Goal: Task Accomplishment & Management: Manage account settings

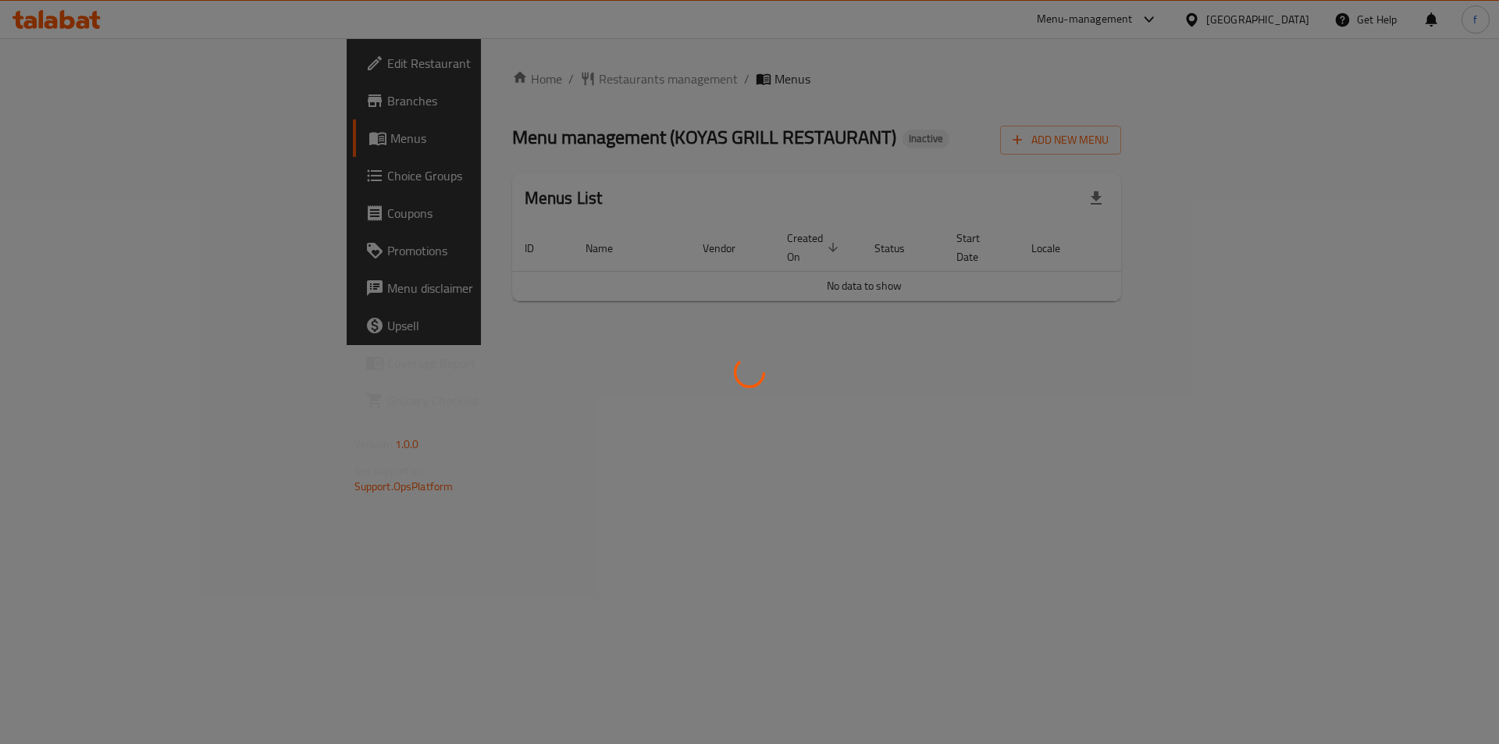
click at [1404, 152] on div at bounding box center [749, 372] width 1499 height 744
click at [1071, 372] on div at bounding box center [749, 372] width 1499 height 744
drag, startPoint x: 816, startPoint y: 280, endPoint x: 802, endPoint y: 371, distance: 91.6
click at [818, 289] on div at bounding box center [749, 372] width 1499 height 744
click at [796, 393] on div at bounding box center [749, 372] width 1499 height 744
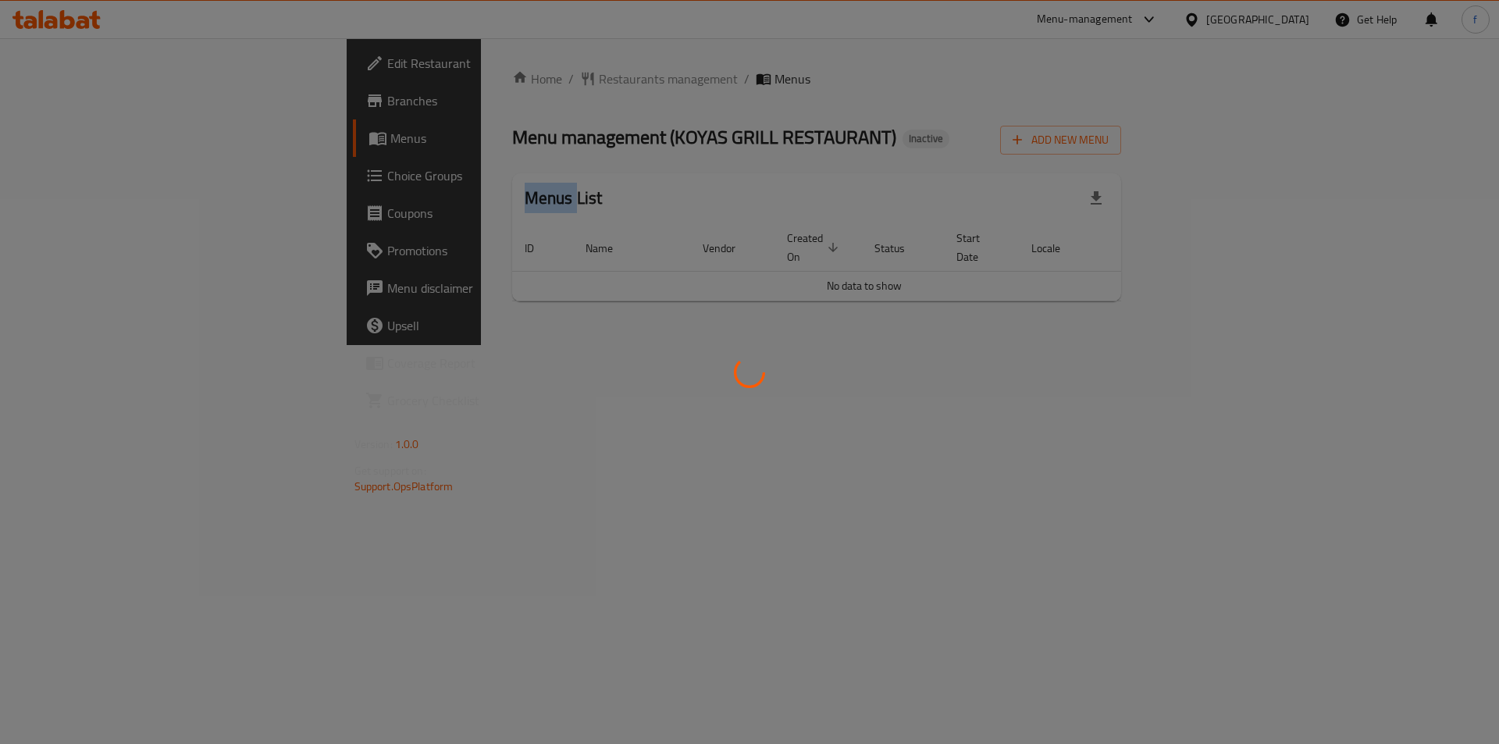
click at [796, 393] on div at bounding box center [749, 372] width 1499 height 744
click at [773, 393] on div at bounding box center [749, 372] width 1499 height 744
click at [546, 361] on div at bounding box center [749, 372] width 1499 height 744
click at [862, 377] on div at bounding box center [749, 372] width 1499 height 744
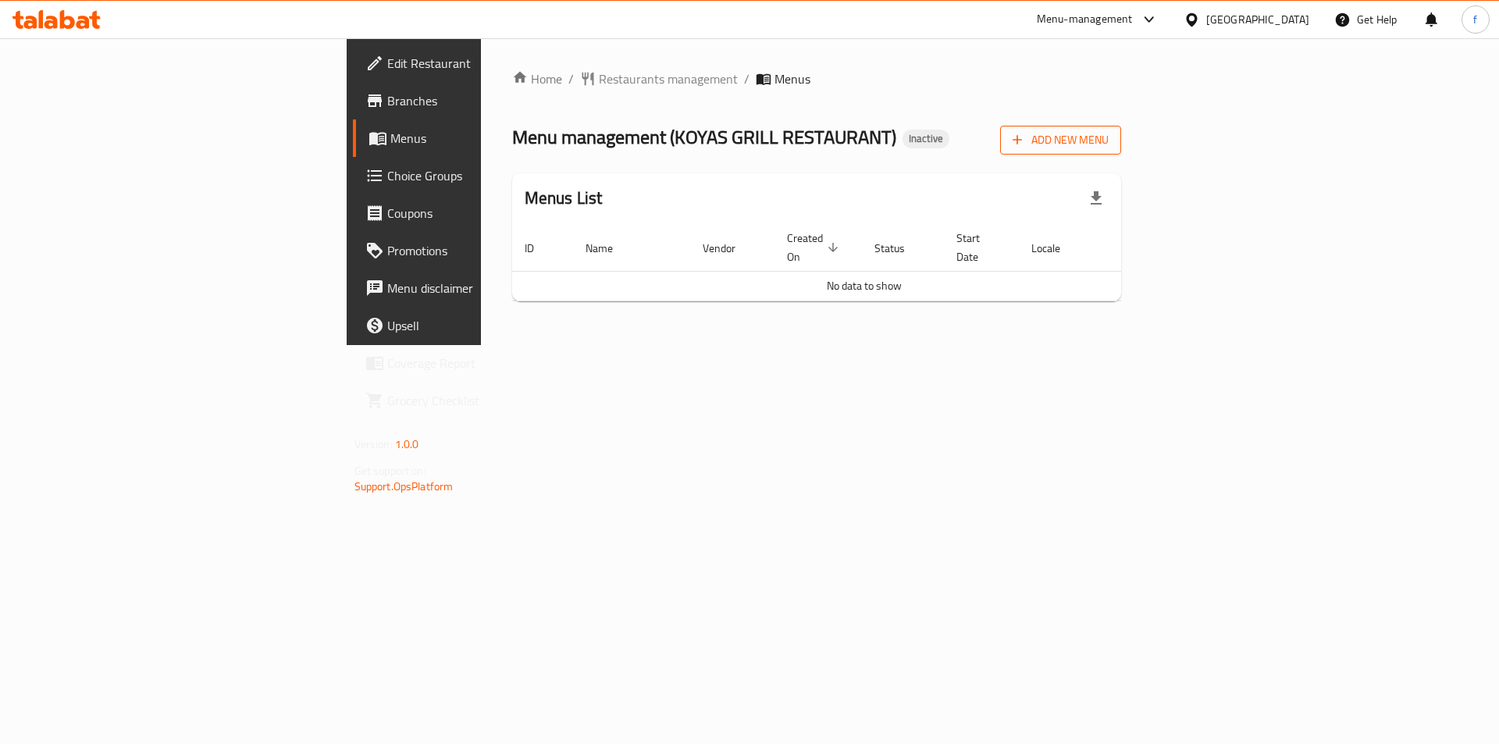
click at [1108, 139] on span "Add New Menu" at bounding box center [1060, 140] width 96 height 20
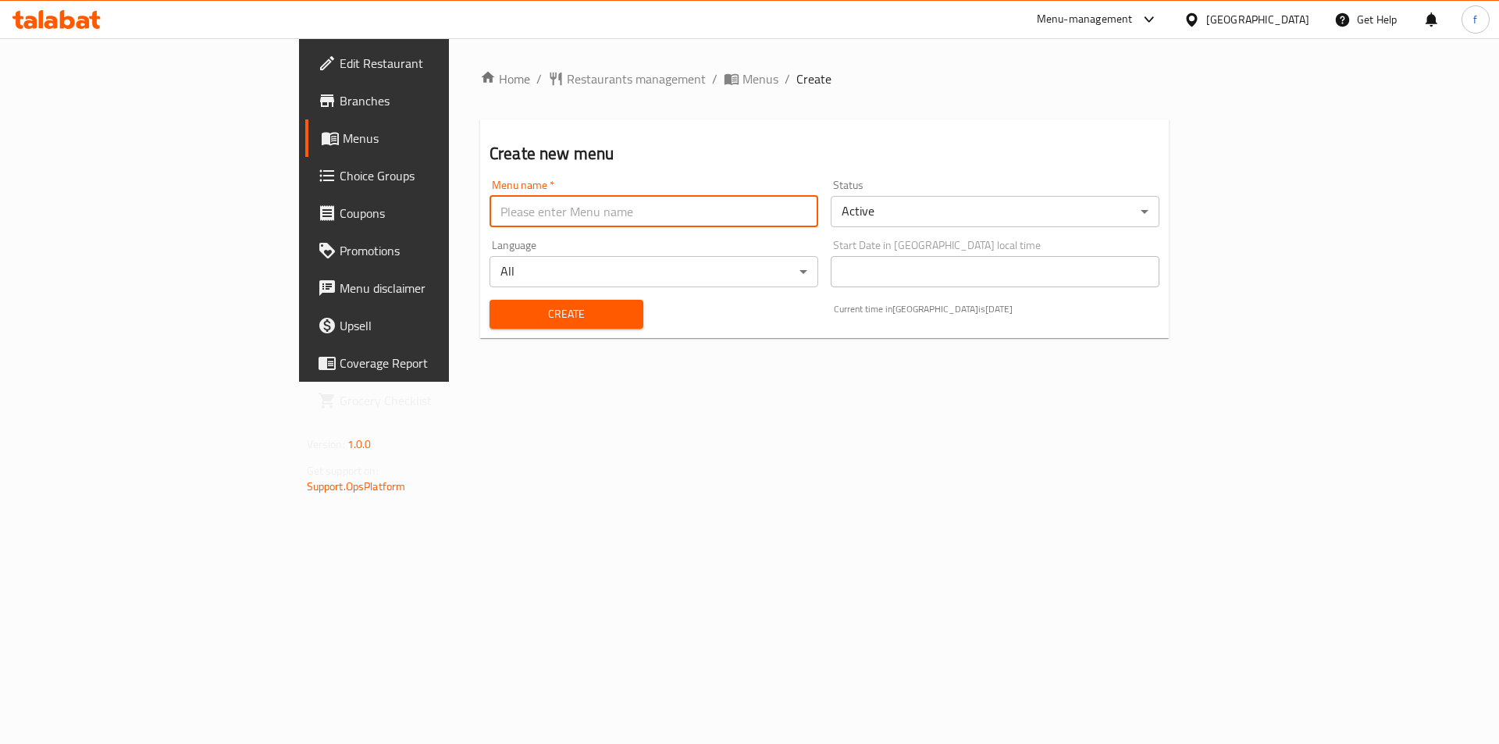
click at [573, 205] on input "text" at bounding box center [653, 211] width 329 height 31
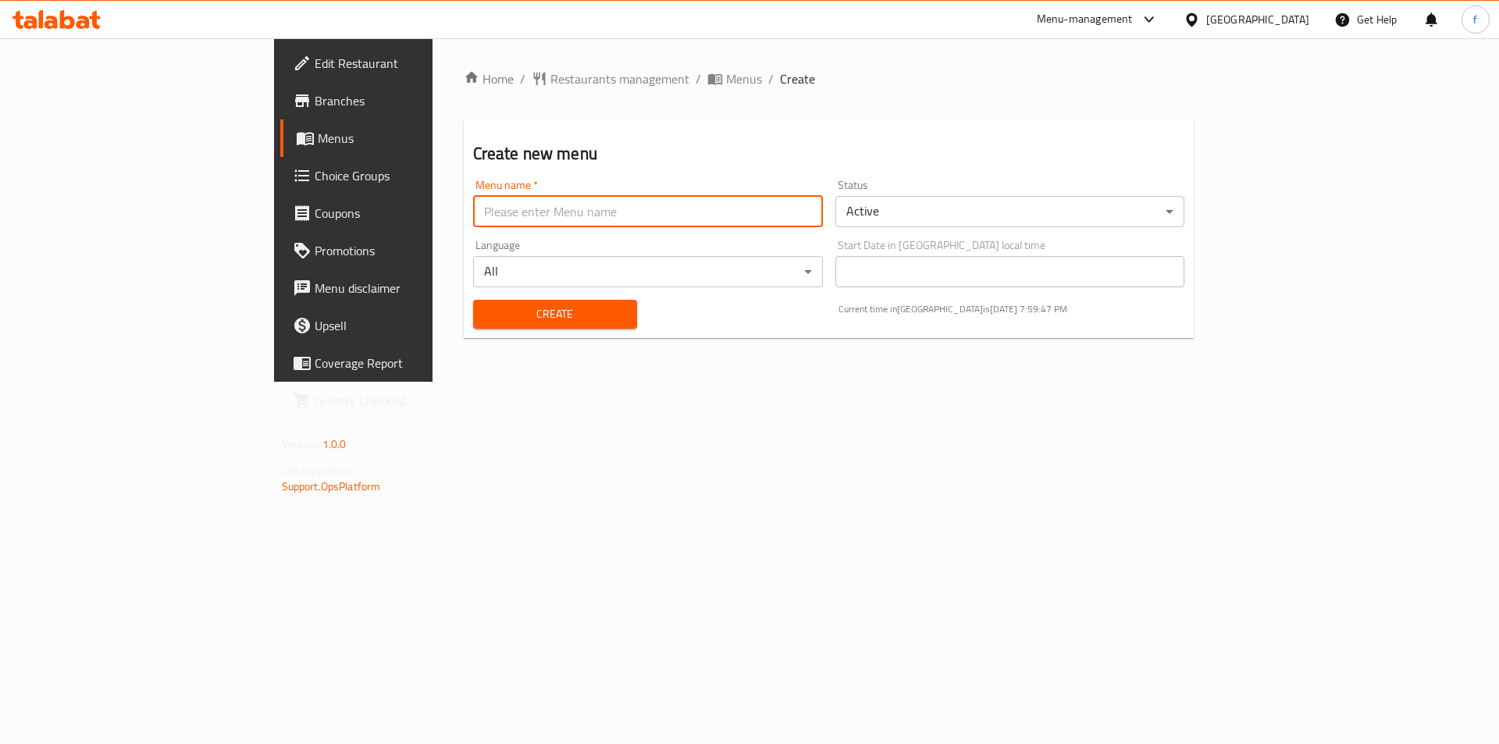
type input "menu"
click at [486, 315] on span "Create" at bounding box center [555, 314] width 139 height 20
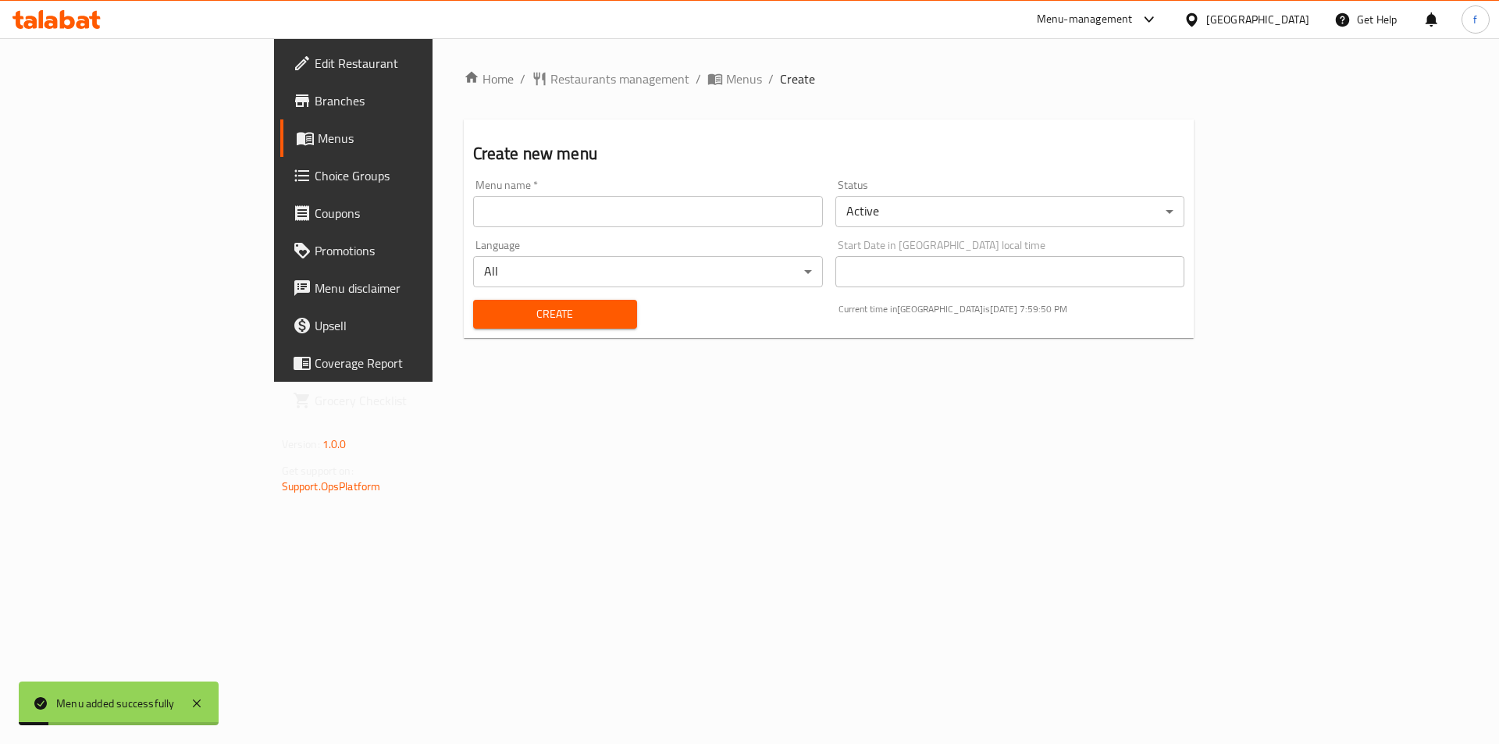
click at [318, 136] on span "Menus" at bounding box center [415, 138] width 194 height 19
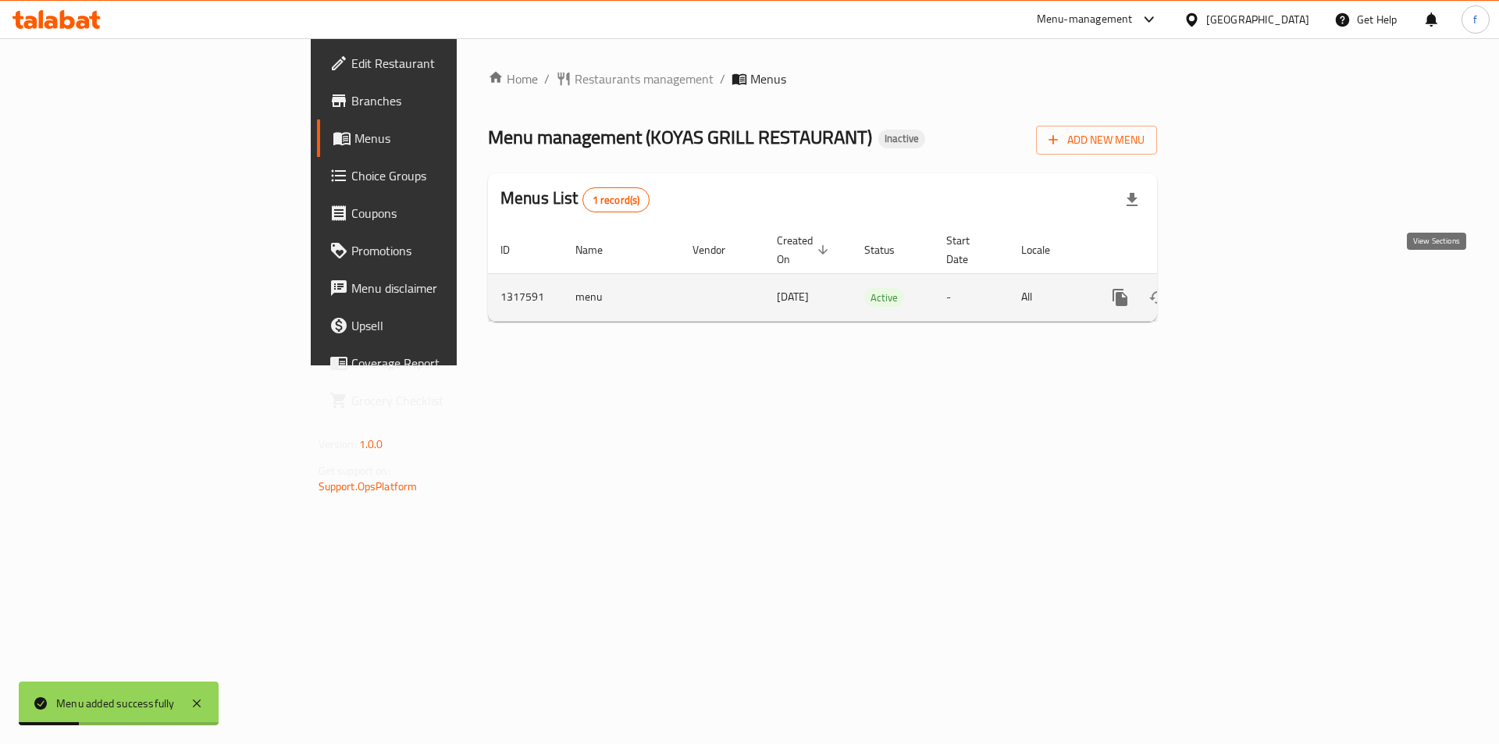
click at [1251, 279] on link "enhanced table" at bounding box center [1232, 297] width 37 height 37
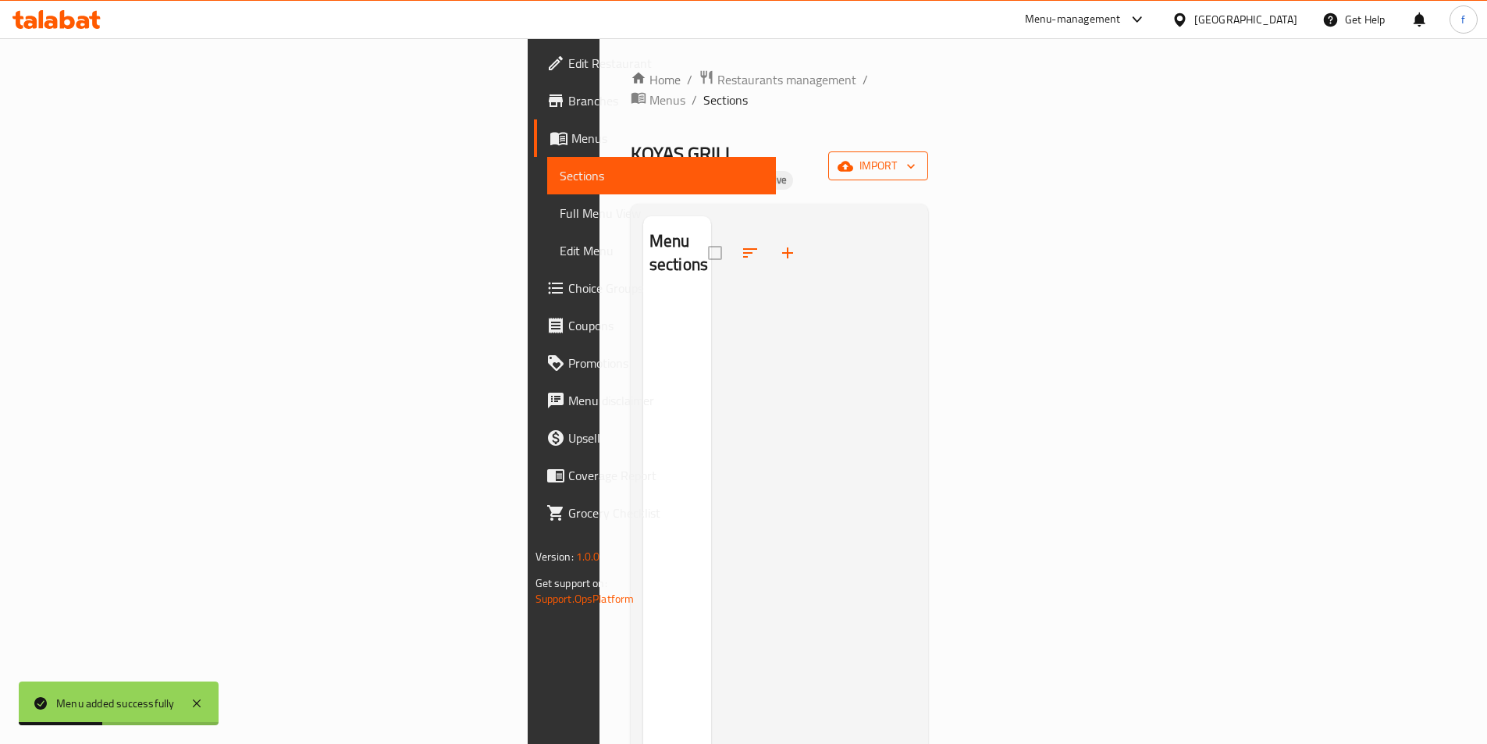
click at [853, 161] on icon "button" at bounding box center [846, 166] width 16 height 10
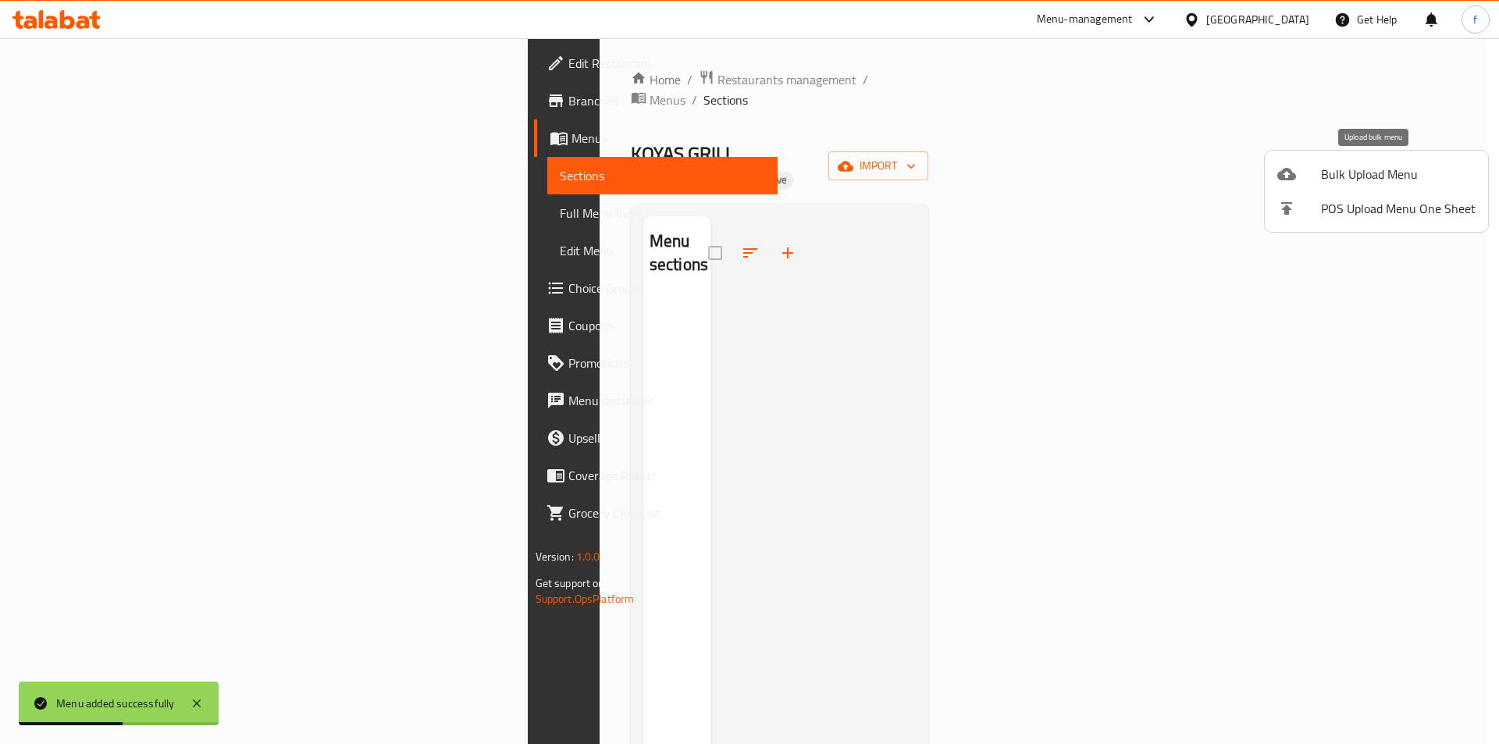
click at [1300, 183] on div at bounding box center [1299, 174] width 44 height 19
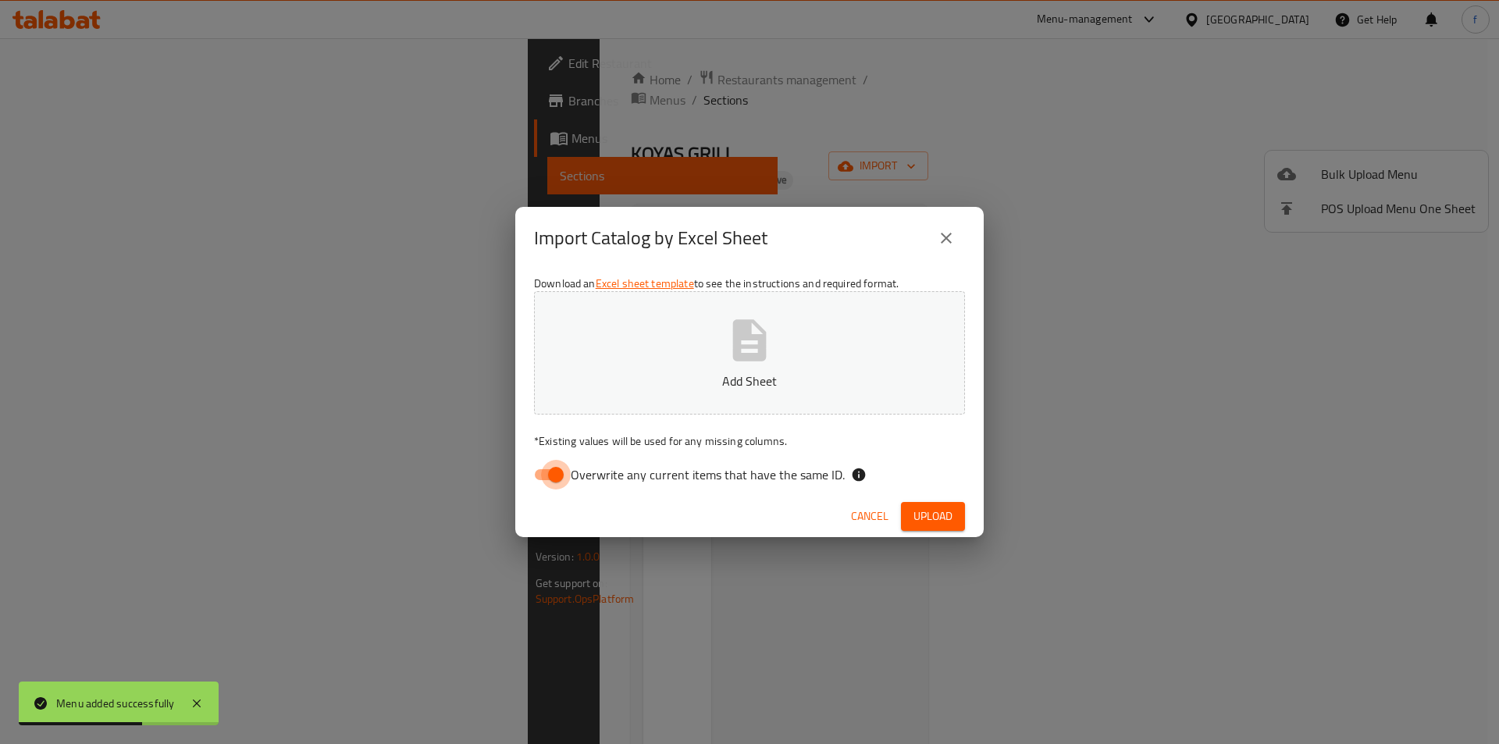
click at [558, 462] on input "Overwrite any current items that have the same ID." at bounding box center [555, 475] width 89 height 30
checkbox input "false"
click at [1249, 505] on div "Import Catalog by Excel Sheet Download an Excel sheet template to see the instr…" at bounding box center [749, 372] width 1499 height 744
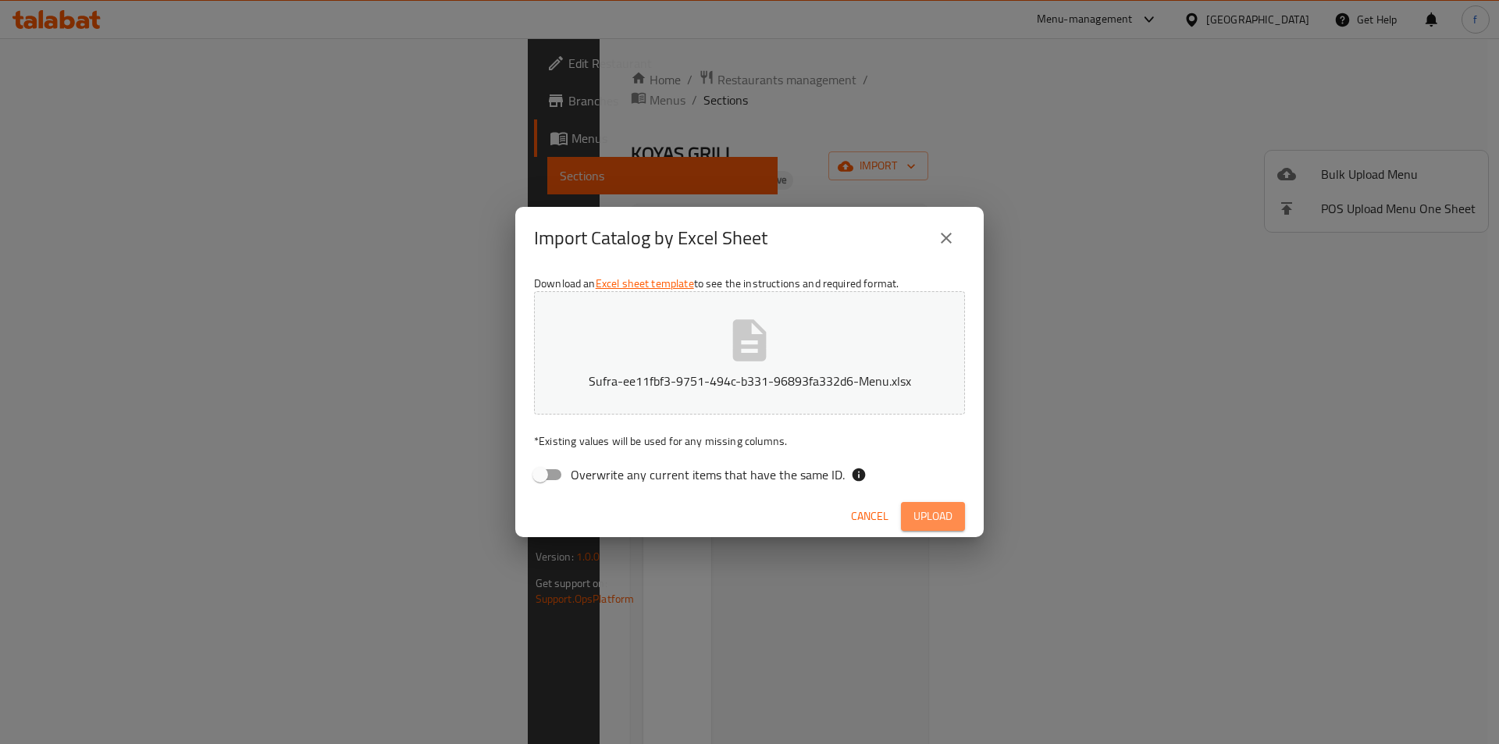
click at [938, 512] on span "Upload" at bounding box center [932, 517] width 39 height 20
click at [946, 246] on icon "close" at bounding box center [946, 238] width 19 height 19
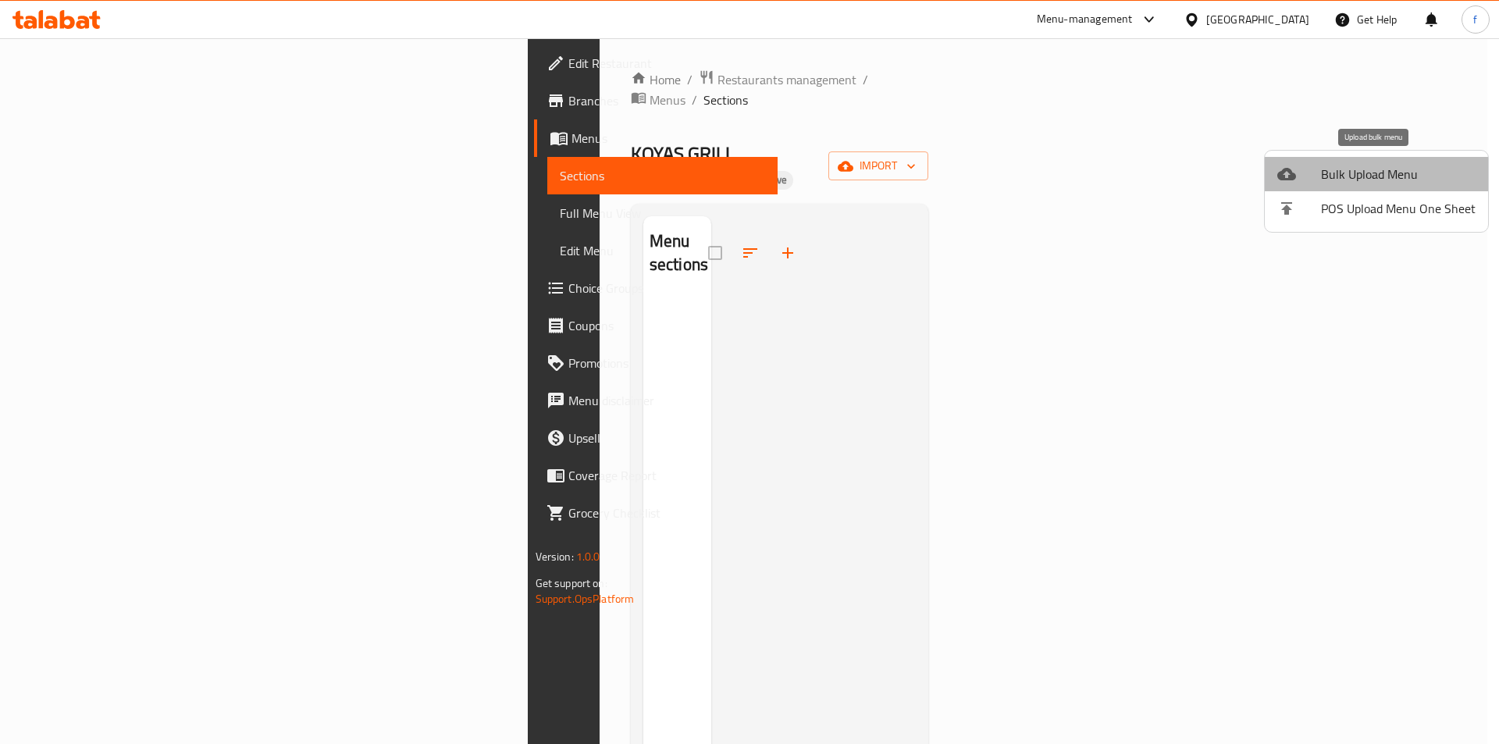
click at [1400, 176] on span "Bulk Upload Menu" at bounding box center [1398, 174] width 155 height 19
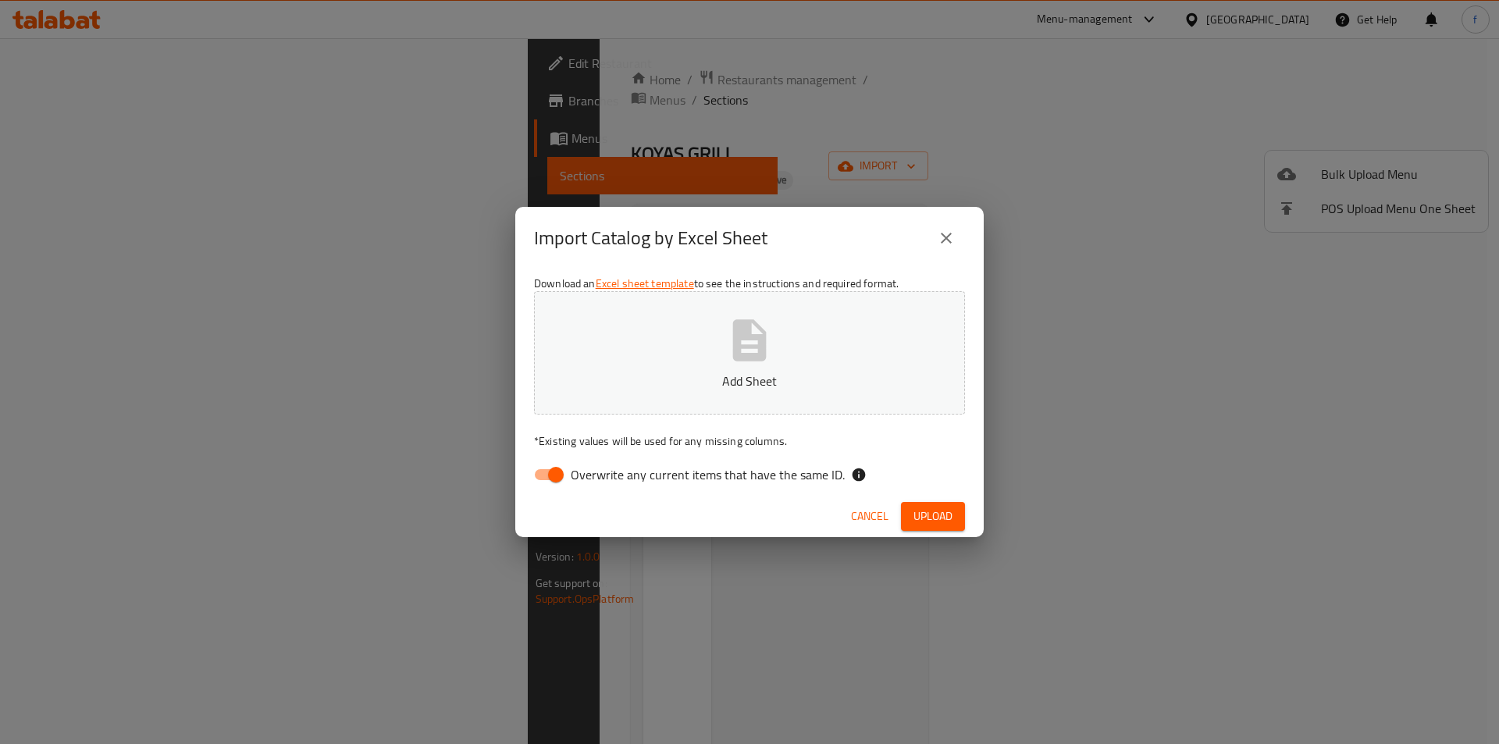
click at [571, 484] on span "Overwrite any current items that have the same ID." at bounding box center [708, 474] width 274 height 19
click at [571, 485] on input "Overwrite any current items that have the same ID." at bounding box center [555, 475] width 89 height 30
checkbox input "false"
click at [948, 535] on div "Cancel Upload" at bounding box center [749, 516] width 468 height 41
click at [947, 520] on span "Upload" at bounding box center [932, 517] width 39 height 20
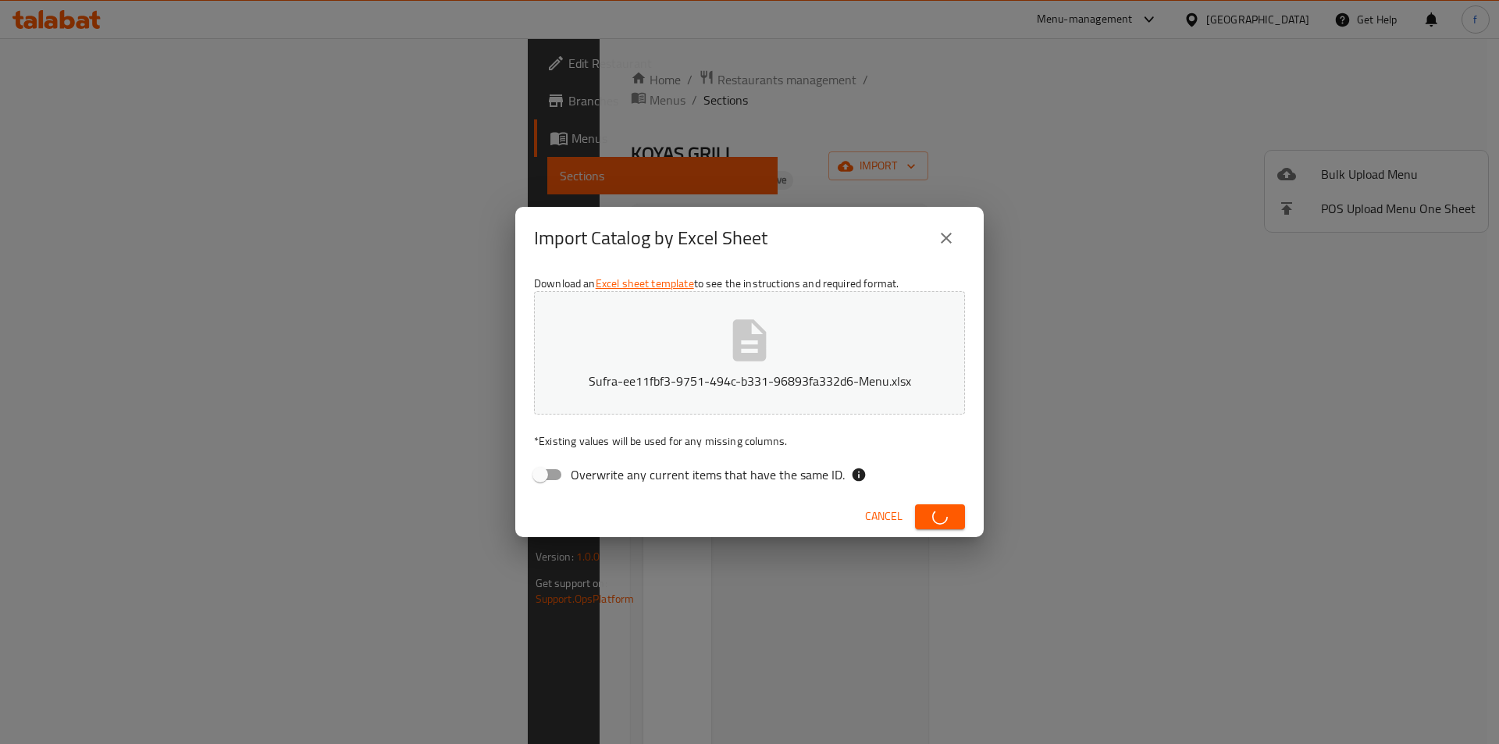
click at [1137, 482] on div "Import Catalog by Excel Sheet Download an Excel sheet template to see the instr…" at bounding box center [749, 372] width 1499 height 744
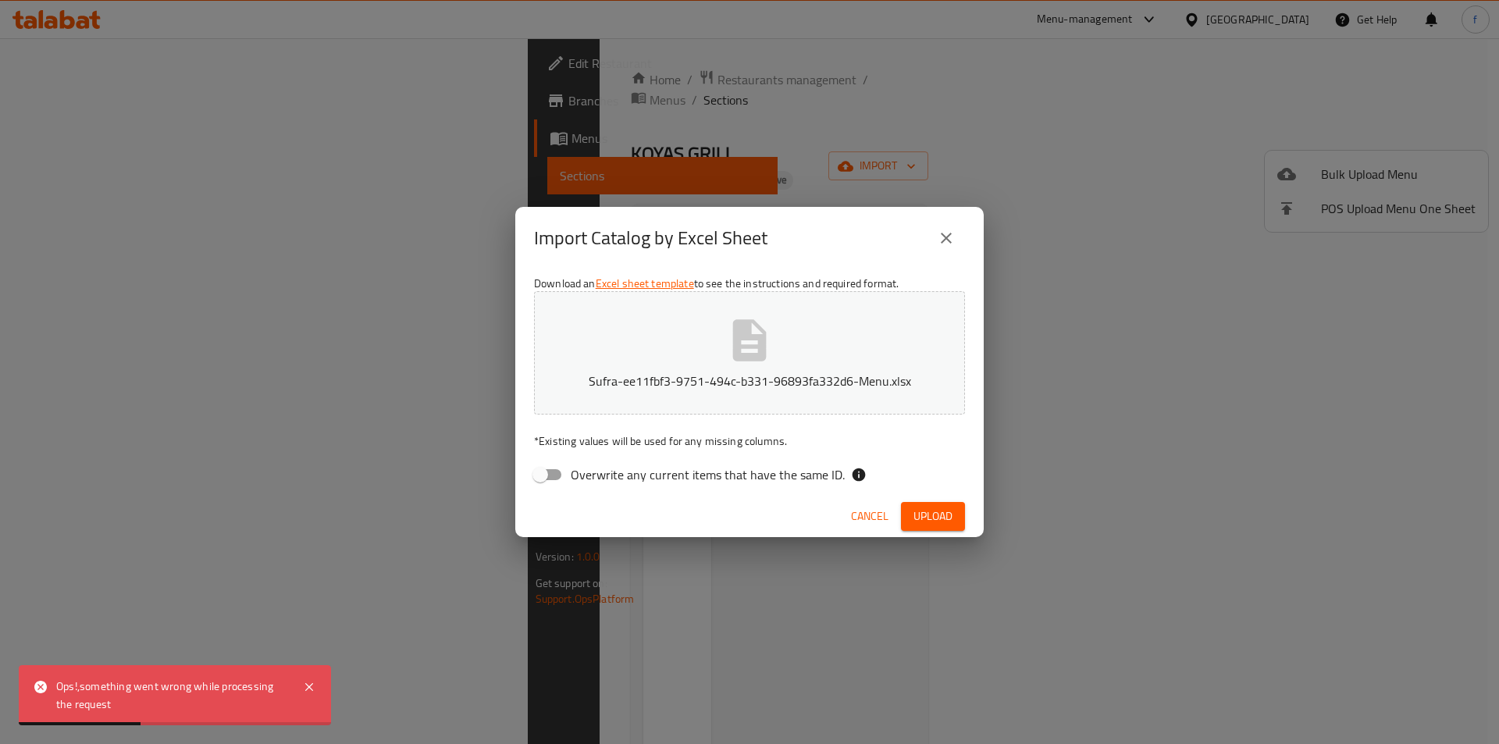
click at [174, 689] on div "Ops!,something went wrong while processing the request" at bounding box center [171, 695] width 231 height 35
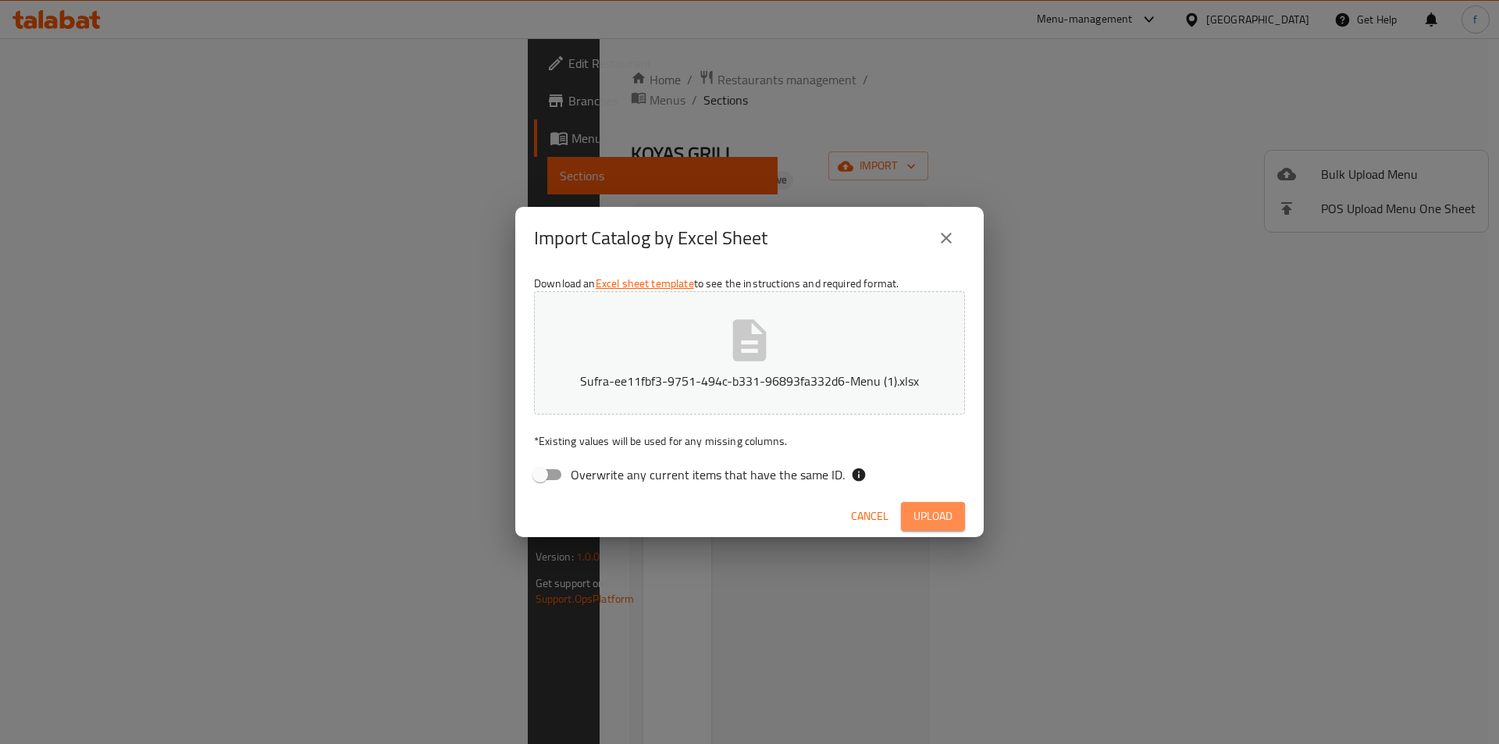
click at [952, 525] on span "Upload" at bounding box center [932, 517] width 39 height 20
click at [868, 520] on span "Cancel" at bounding box center [869, 517] width 37 height 20
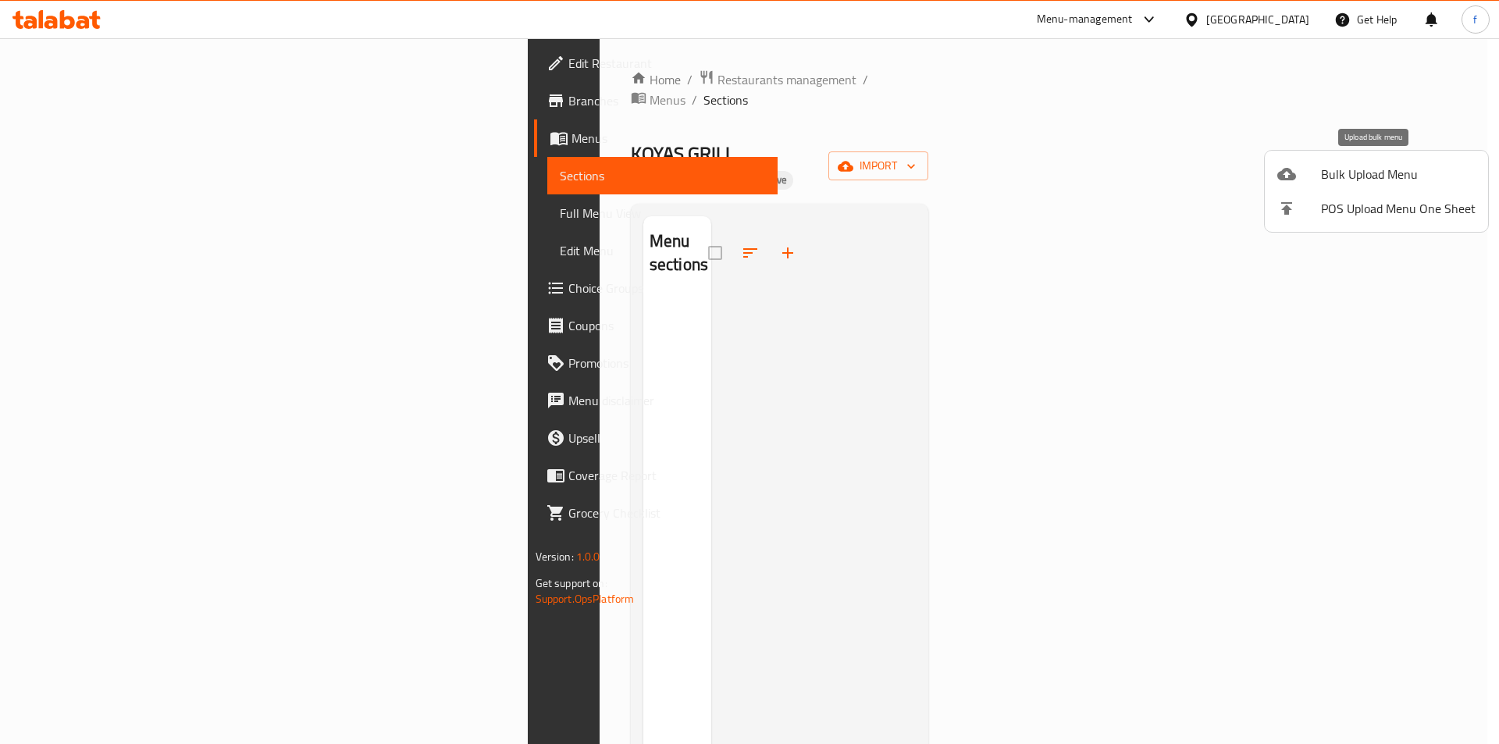
click at [1373, 183] on span "Bulk Upload Menu" at bounding box center [1398, 174] width 155 height 19
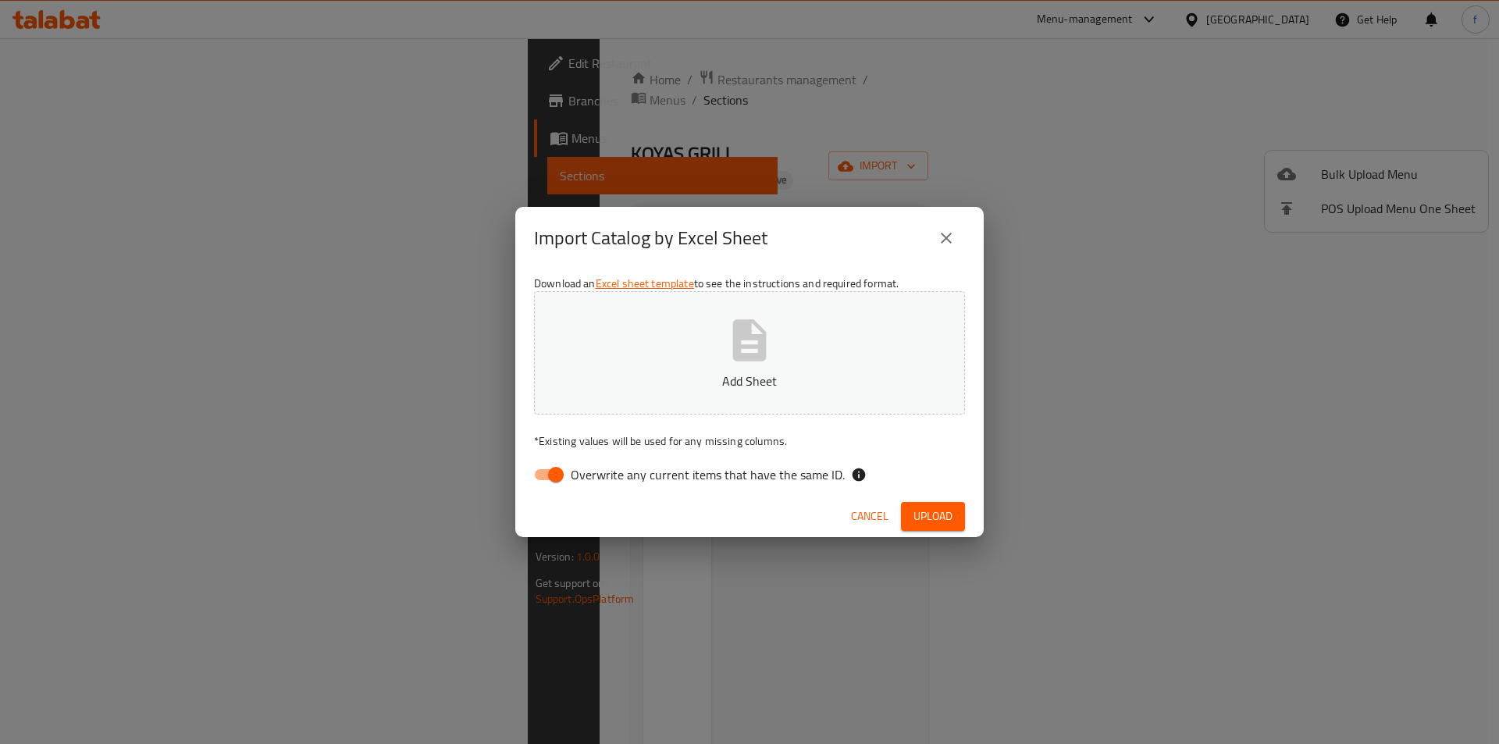
click at [573, 473] on span "Overwrite any current items that have the same ID." at bounding box center [708, 474] width 274 height 19
click at [573, 473] on input "Overwrite any current items that have the same ID." at bounding box center [555, 475] width 89 height 30
checkbox input "false"
click at [925, 528] on button "Upload" at bounding box center [933, 516] width 64 height 29
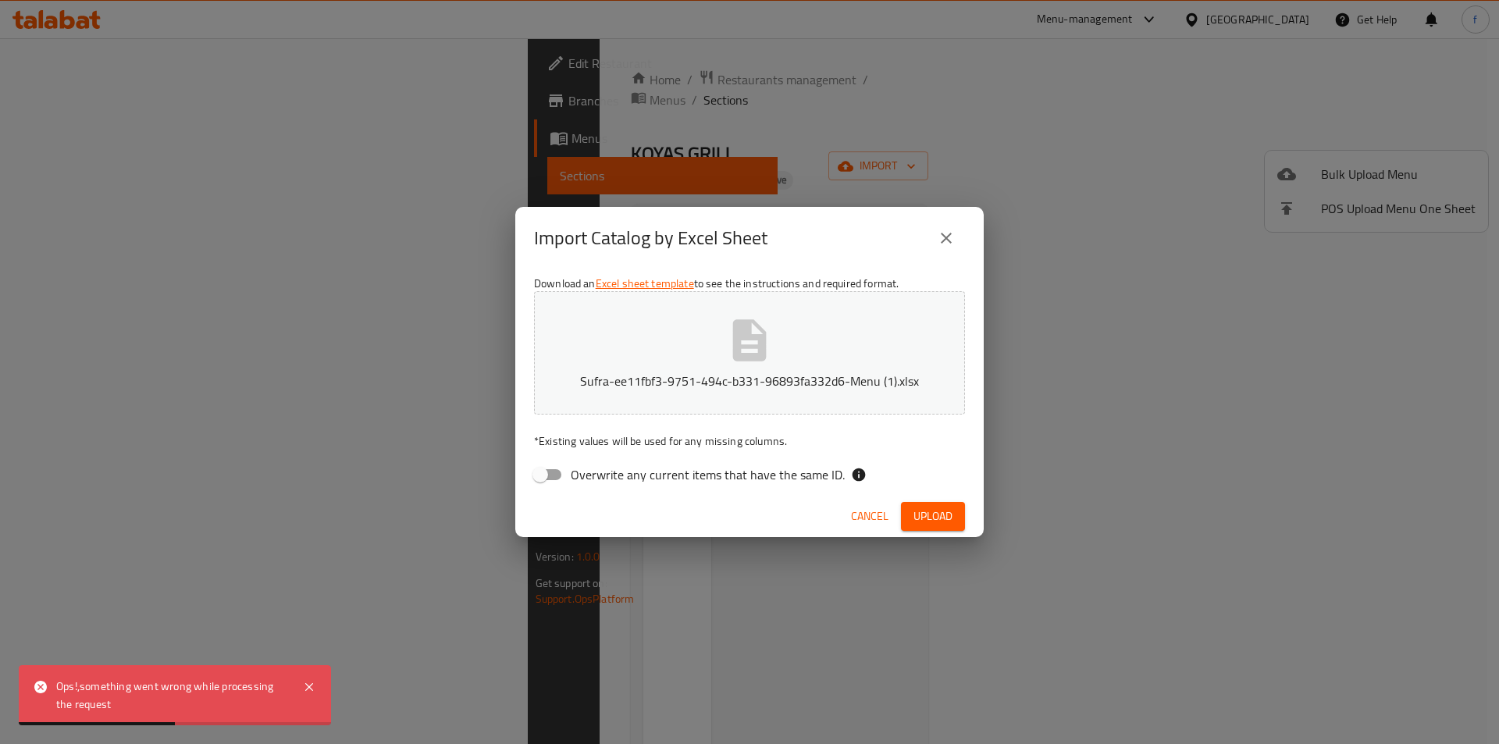
click at [937, 246] on icon "close" at bounding box center [946, 238] width 19 height 19
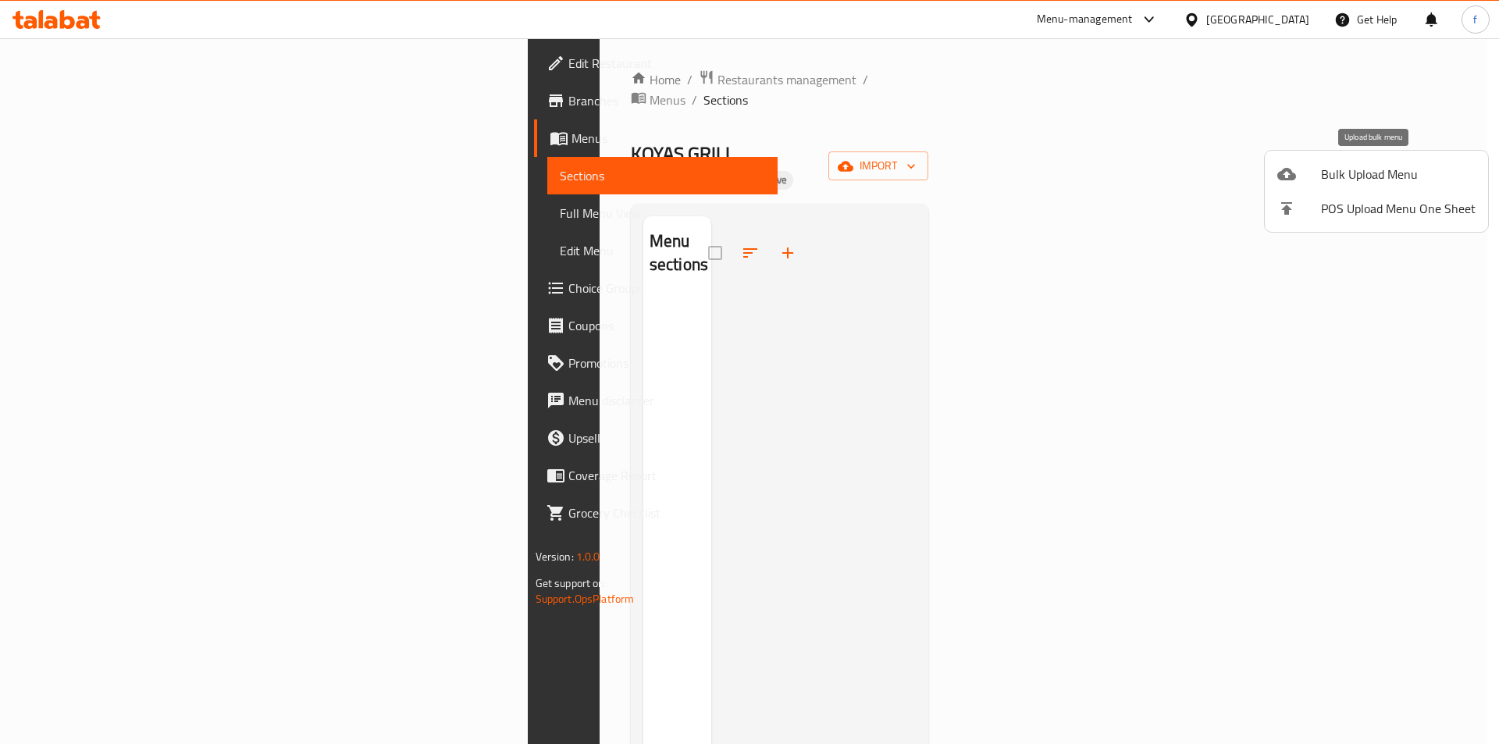
click at [1332, 173] on span "Bulk Upload Menu" at bounding box center [1398, 174] width 155 height 19
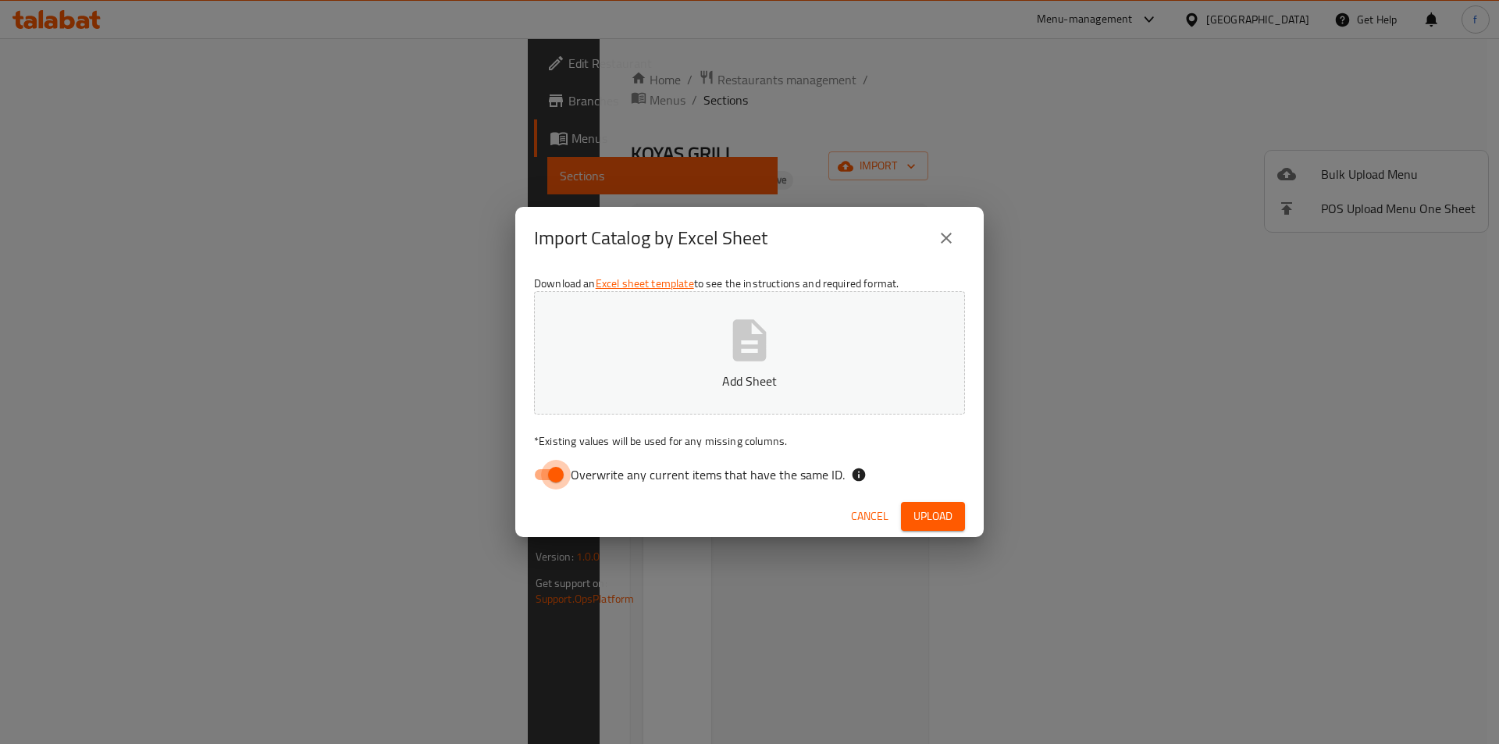
click at [569, 481] on input "Overwrite any current items that have the same ID." at bounding box center [555, 475] width 89 height 30
checkbox input "false"
click at [948, 513] on span "Upload" at bounding box center [932, 517] width 39 height 20
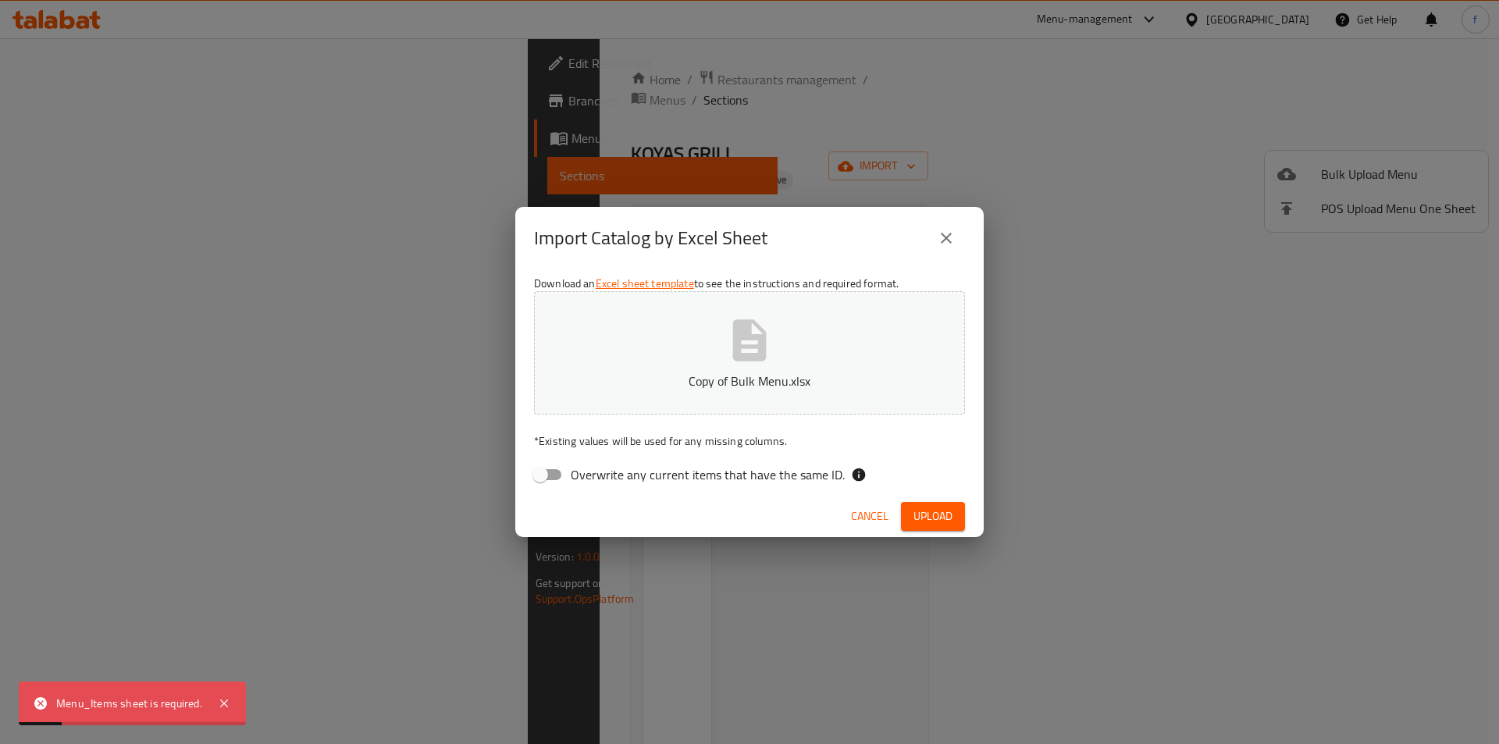
click at [87, 695] on div "Menu_Items sheet is required." at bounding box center [129, 703] width 146 height 17
click at [428, 659] on div "Import Catalog by Excel Sheet Download an Excel sheet template to see the instr…" at bounding box center [749, 372] width 1499 height 744
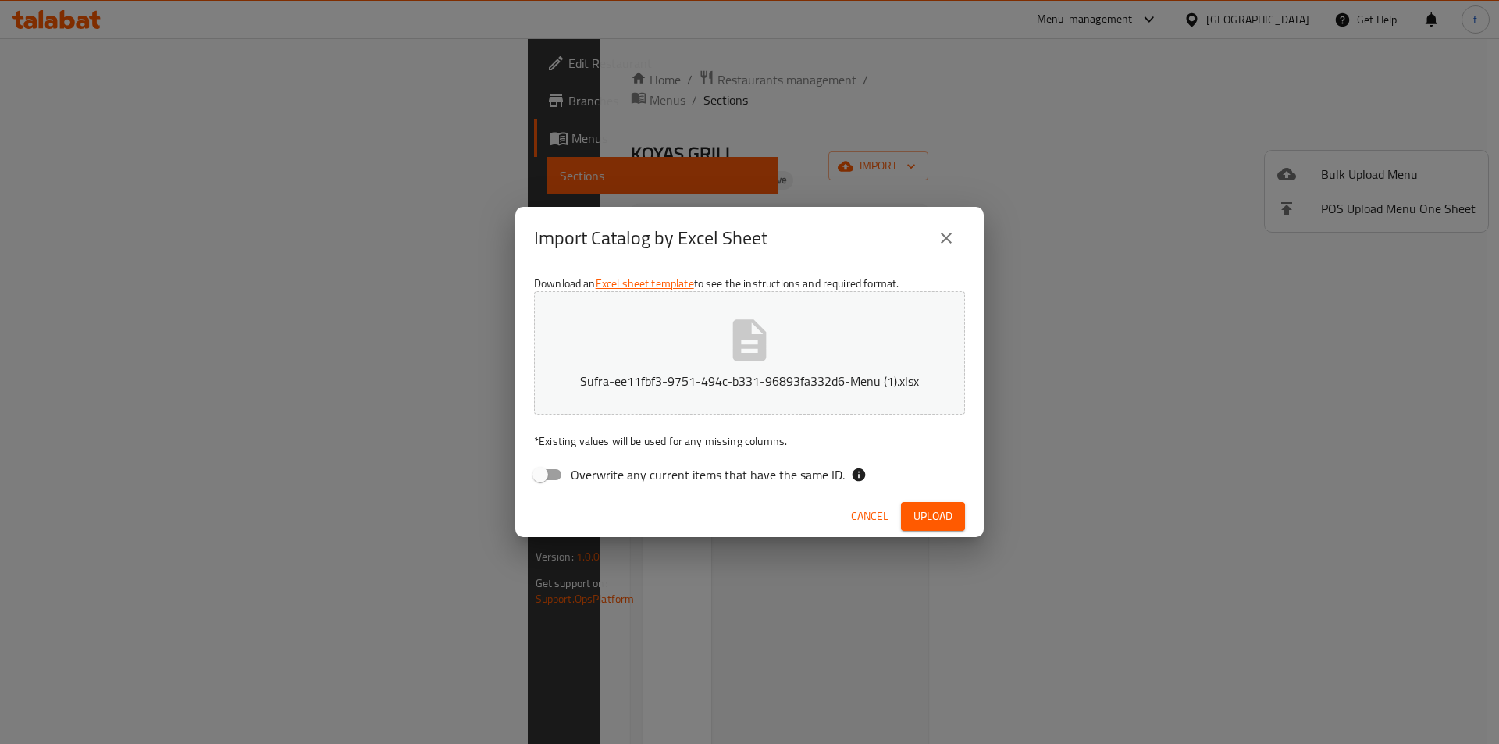
click at [944, 522] on span "Upload" at bounding box center [932, 517] width 39 height 20
click at [949, 236] on icon "close" at bounding box center [946, 238] width 11 height 11
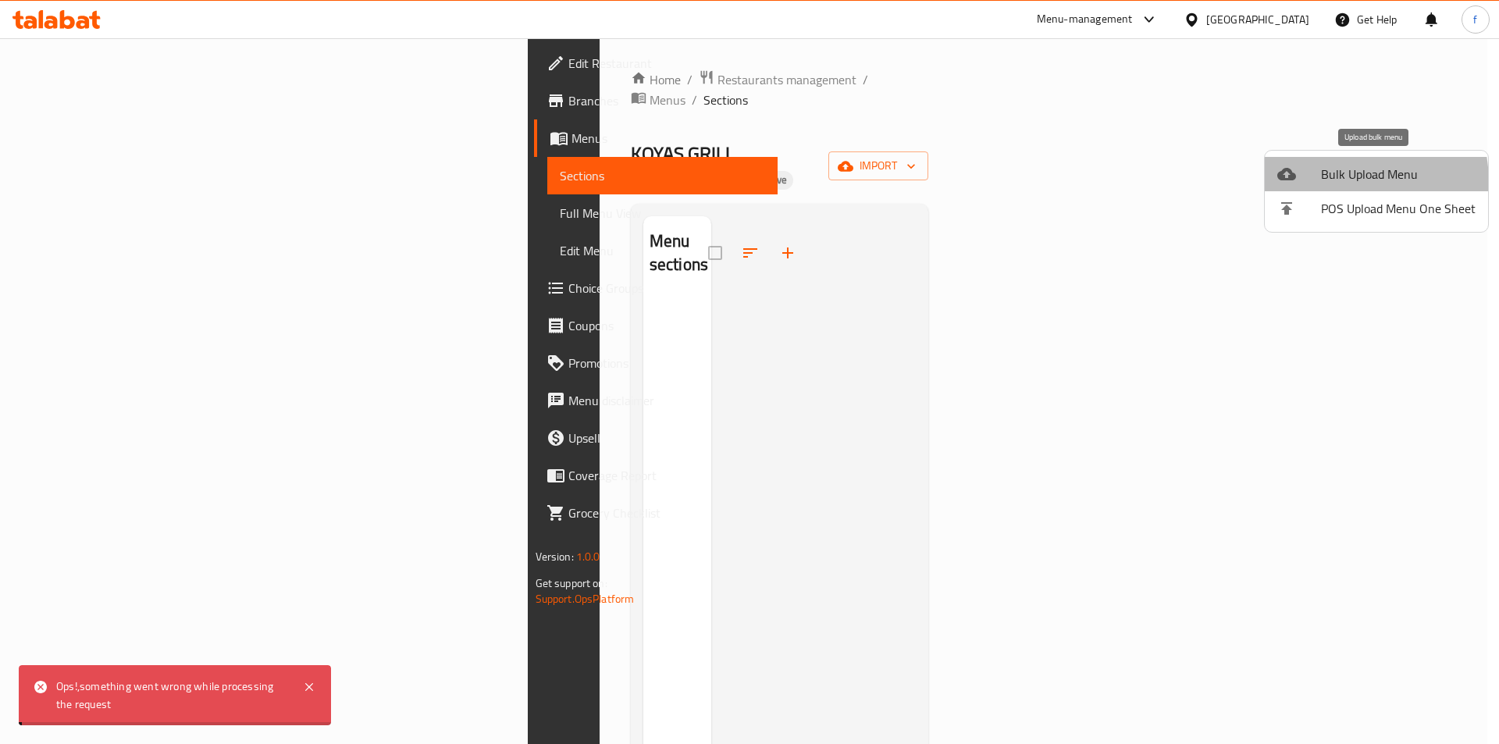
click at [1308, 184] on li "Bulk Upload Menu" at bounding box center [1376, 174] width 223 height 34
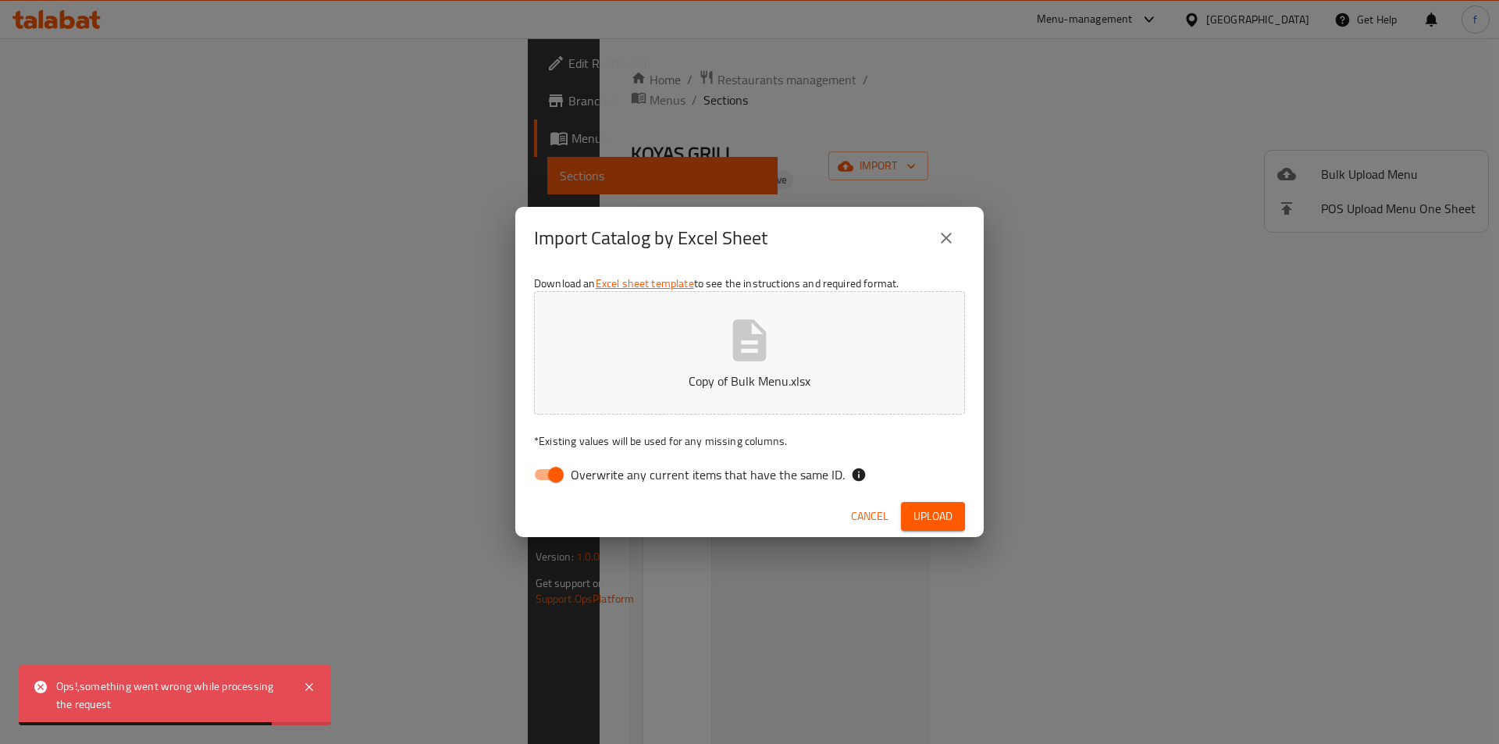
click at [952, 507] on span "Upload" at bounding box center [932, 517] width 39 height 20
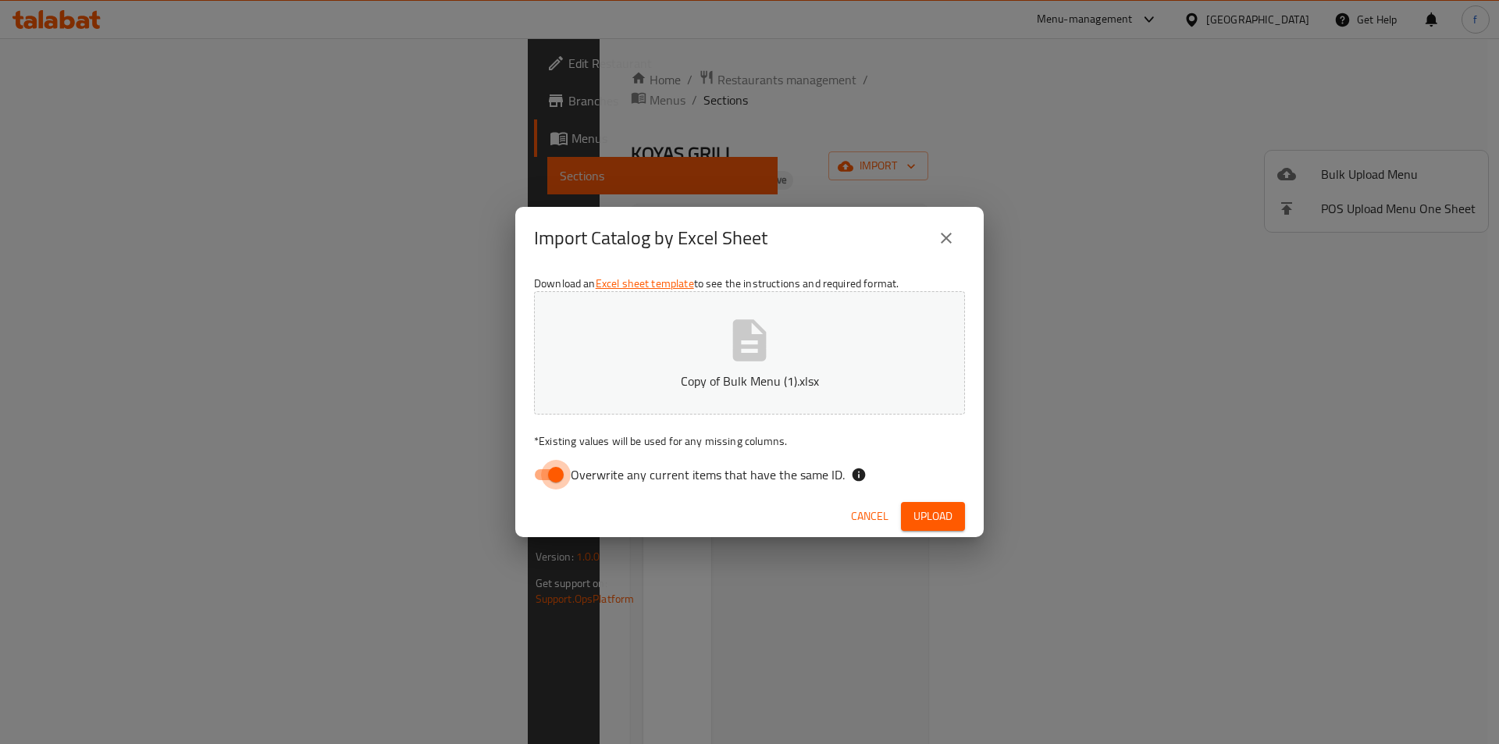
click at [540, 468] on input "Overwrite any current items that have the same ID." at bounding box center [555, 475] width 89 height 30
checkbox input "false"
click at [920, 532] on div "Cancel Upload" at bounding box center [749, 516] width 468 height 41
click at [923, 518] on span "Upload" at bounding box center [932, 517] width 39 height 20
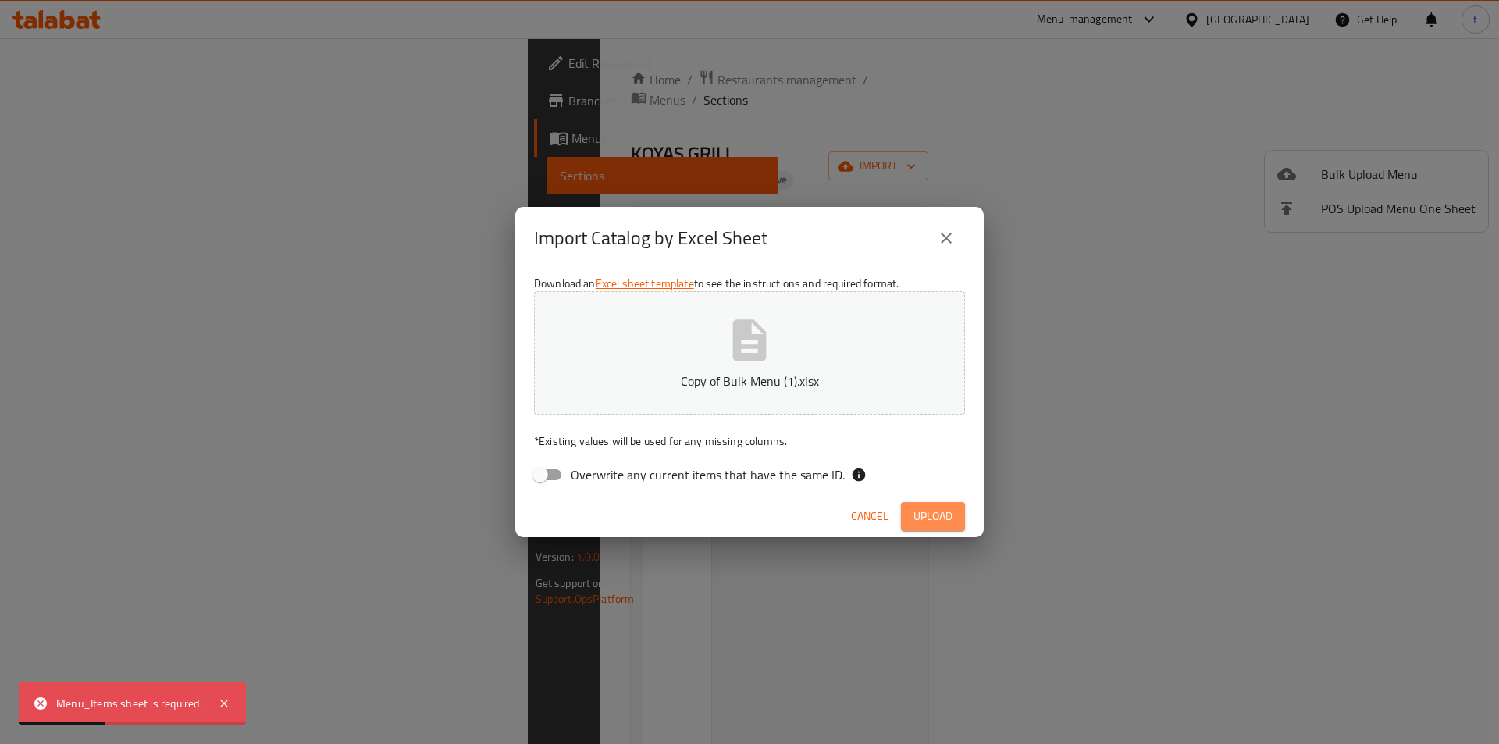
click at [949, 525] on span "Upload" at bounding box center [932, 517] width 39 height 20
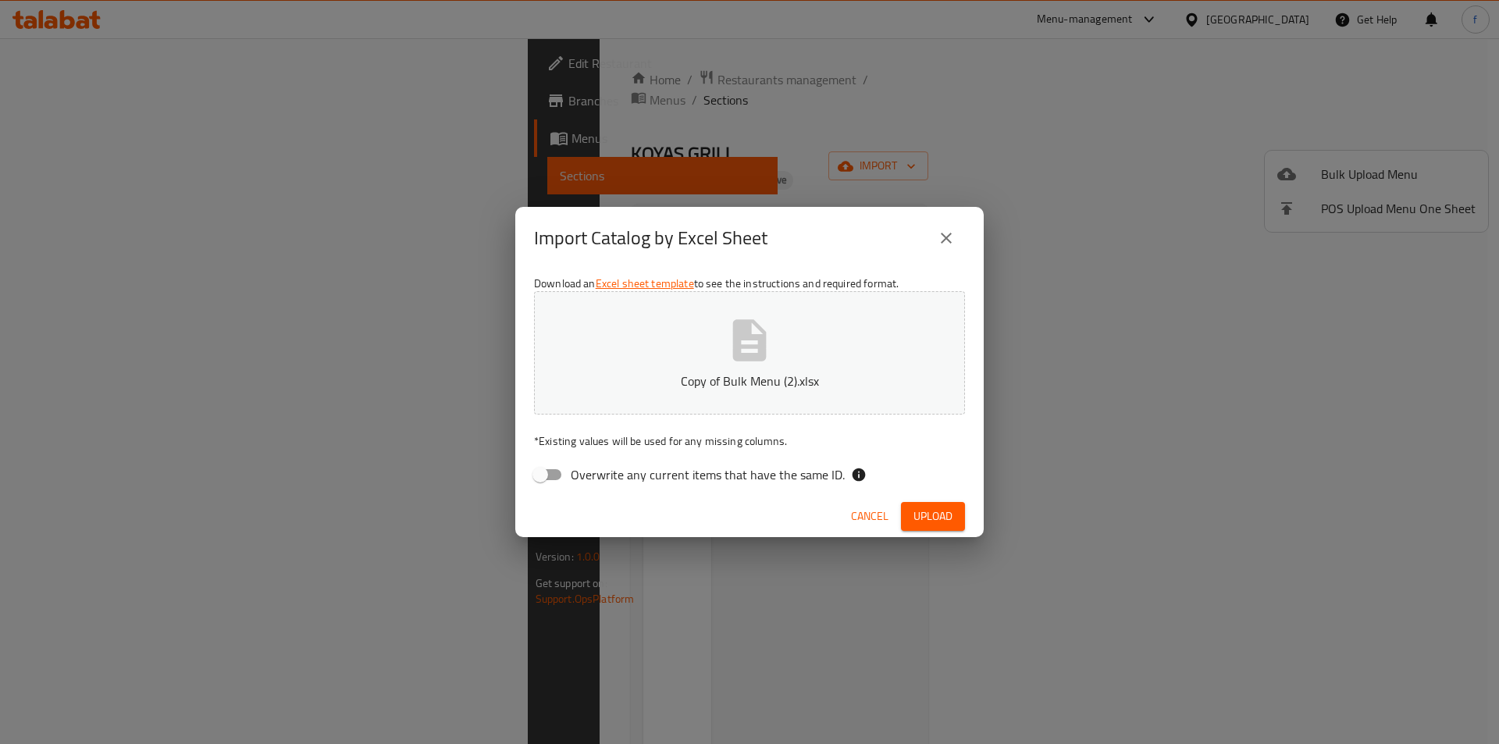
click at [951, 523] on span "Upload" at bounding box center [932, 517] width 39 height 20
click at [71, 712] on div "Menu_Items sheet is required." at bounding box center [129, 703] width 146 height 17
click at [220, 702] on icon at bounding box center [224, 703] width 19 height 19
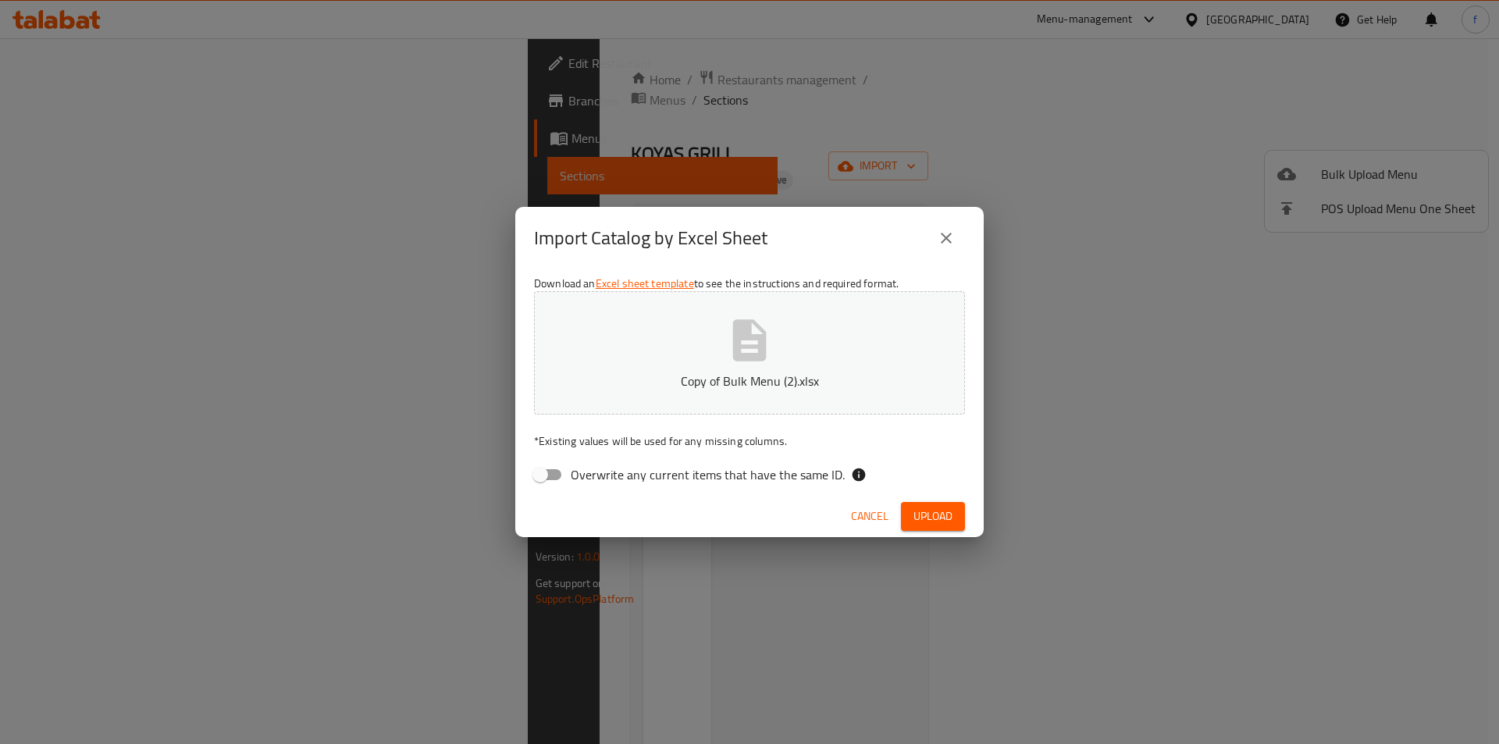
click at [946, 240] on icon "close" at bounding box center [946, 238] width 19 height 19
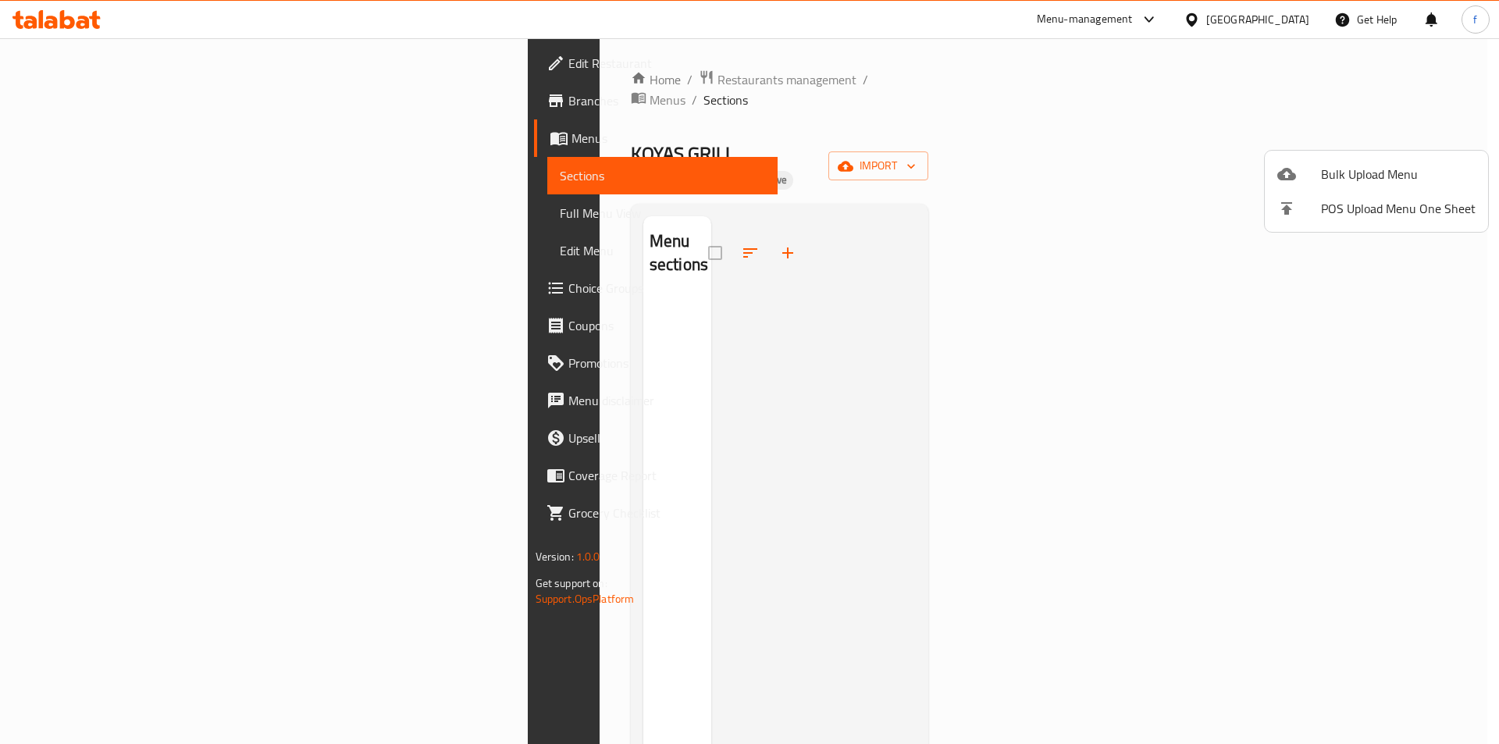
click at [1385, 122] on div at bounding box center [749, 372] width 1499 height 744
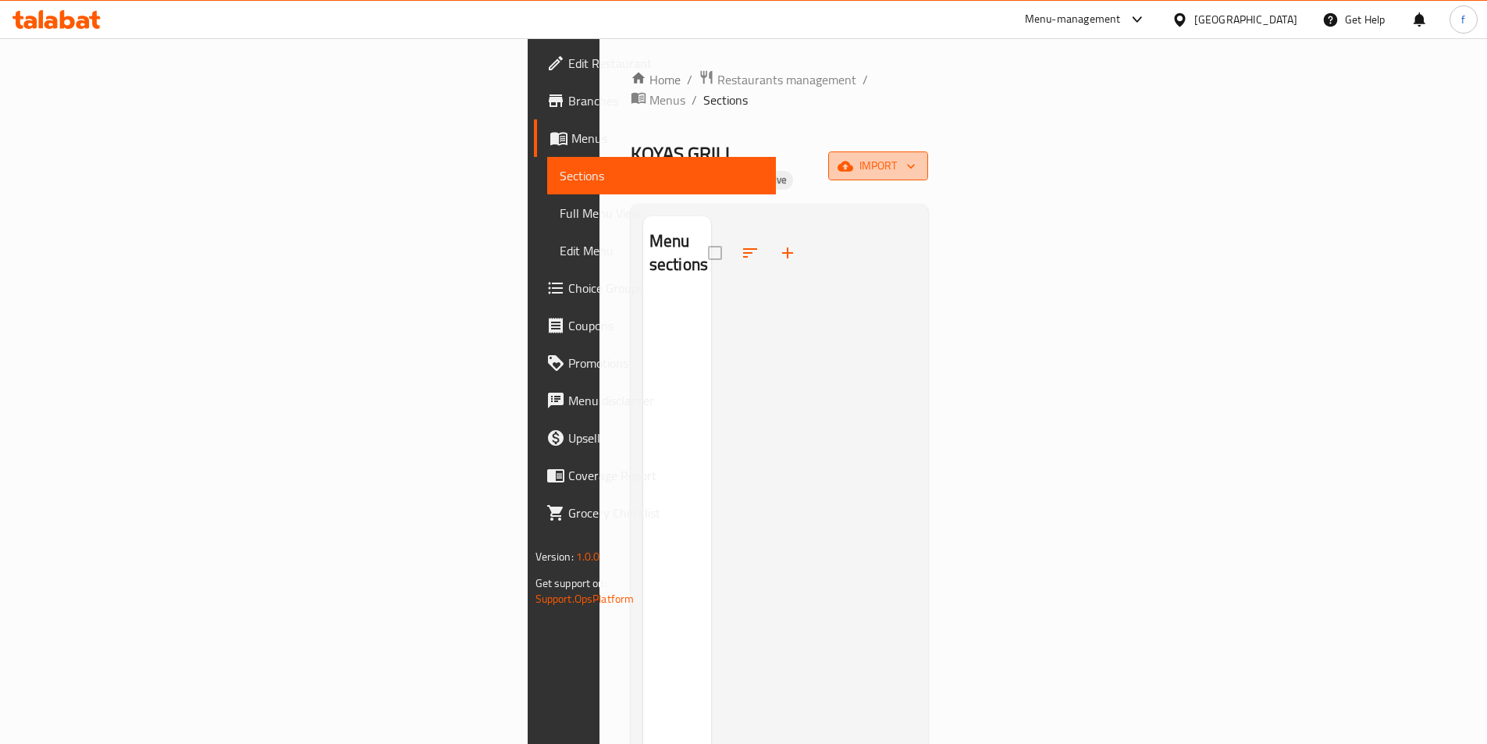
click at [928, 151] on button "import" at bounding box center [878, 165] width 100 height 29
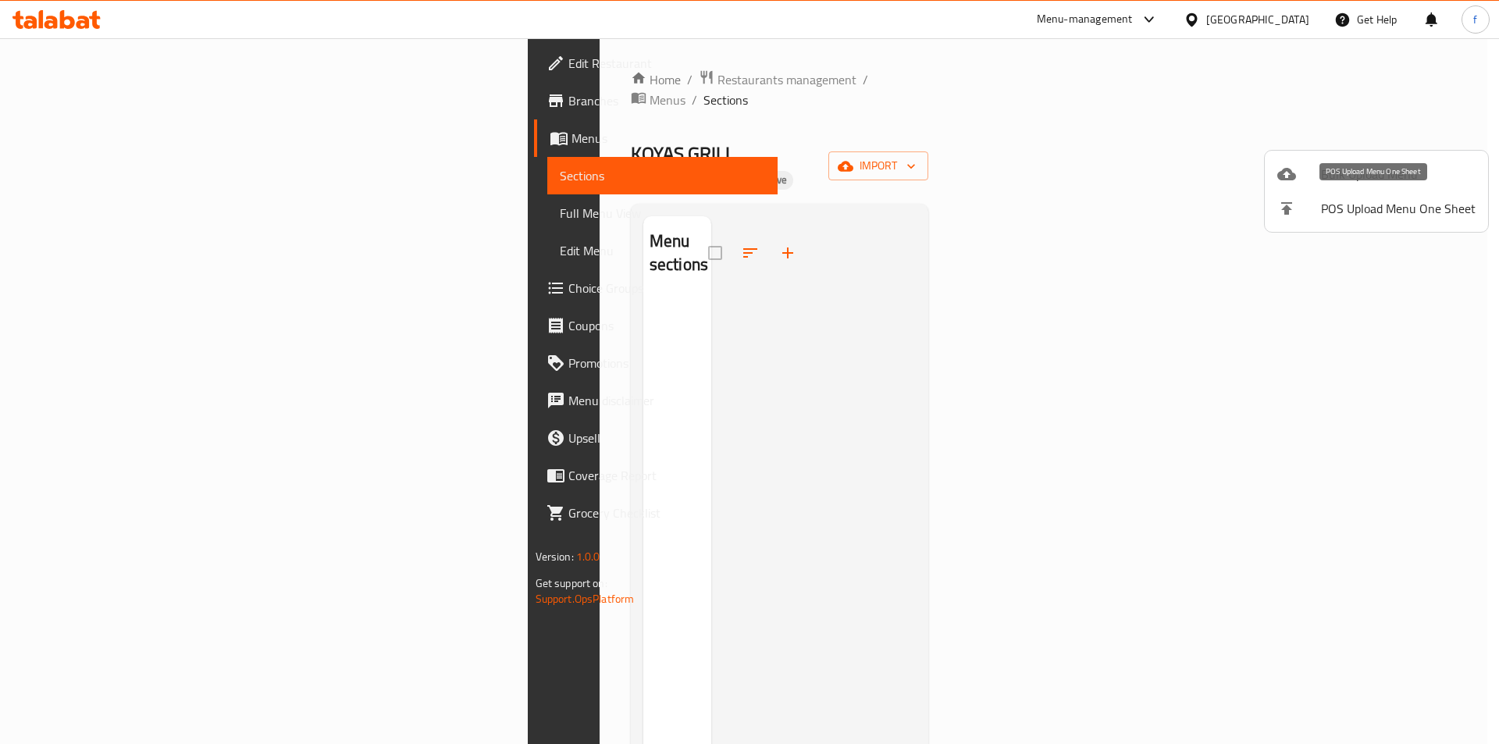
click at [1359, 172] on span "Bulk Upload Menu" at bounding box center [1398, 174] width 155 height 19
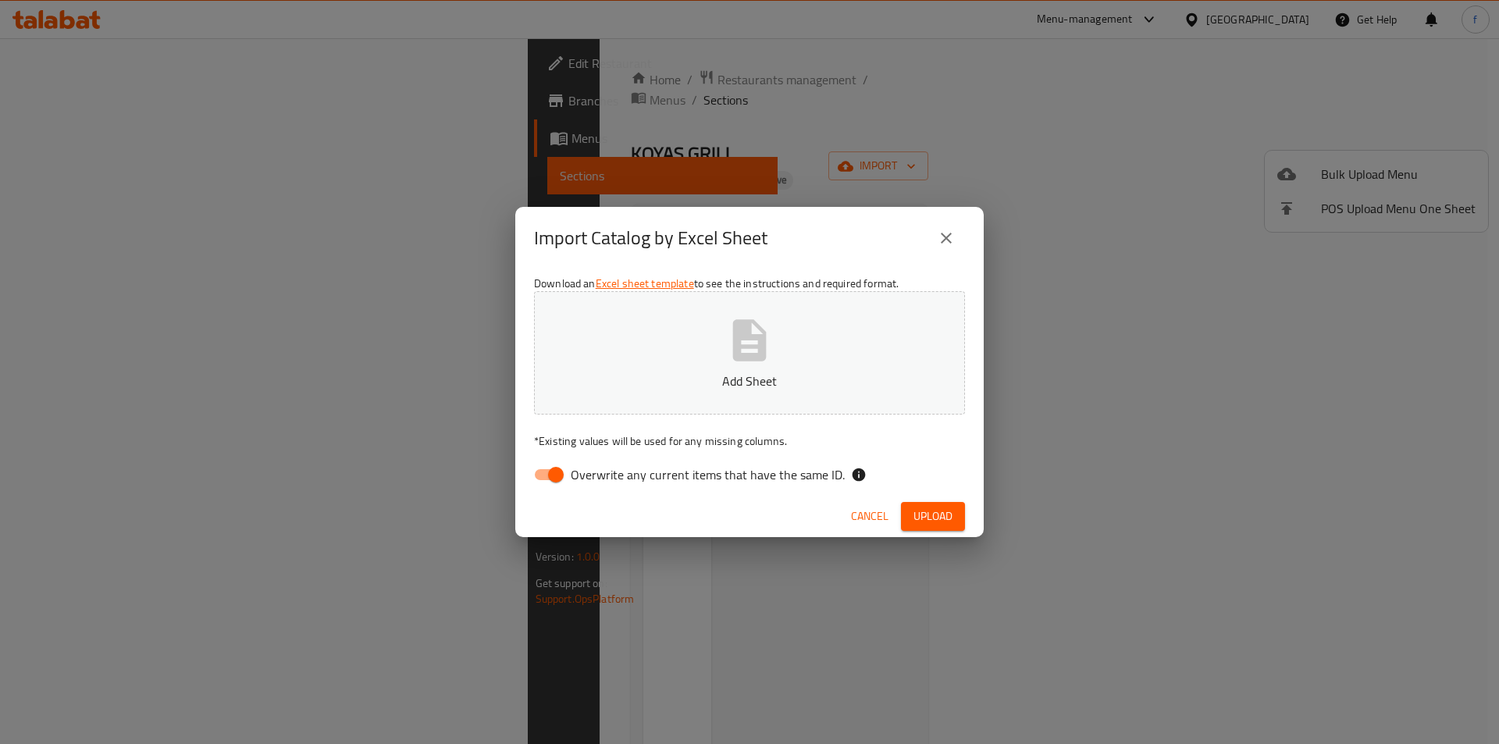
click at [538, 465] on input "Overwrite any current items that have the same ID." at bounding box center [555, 475] width 89 height 30
checkbox input "false"
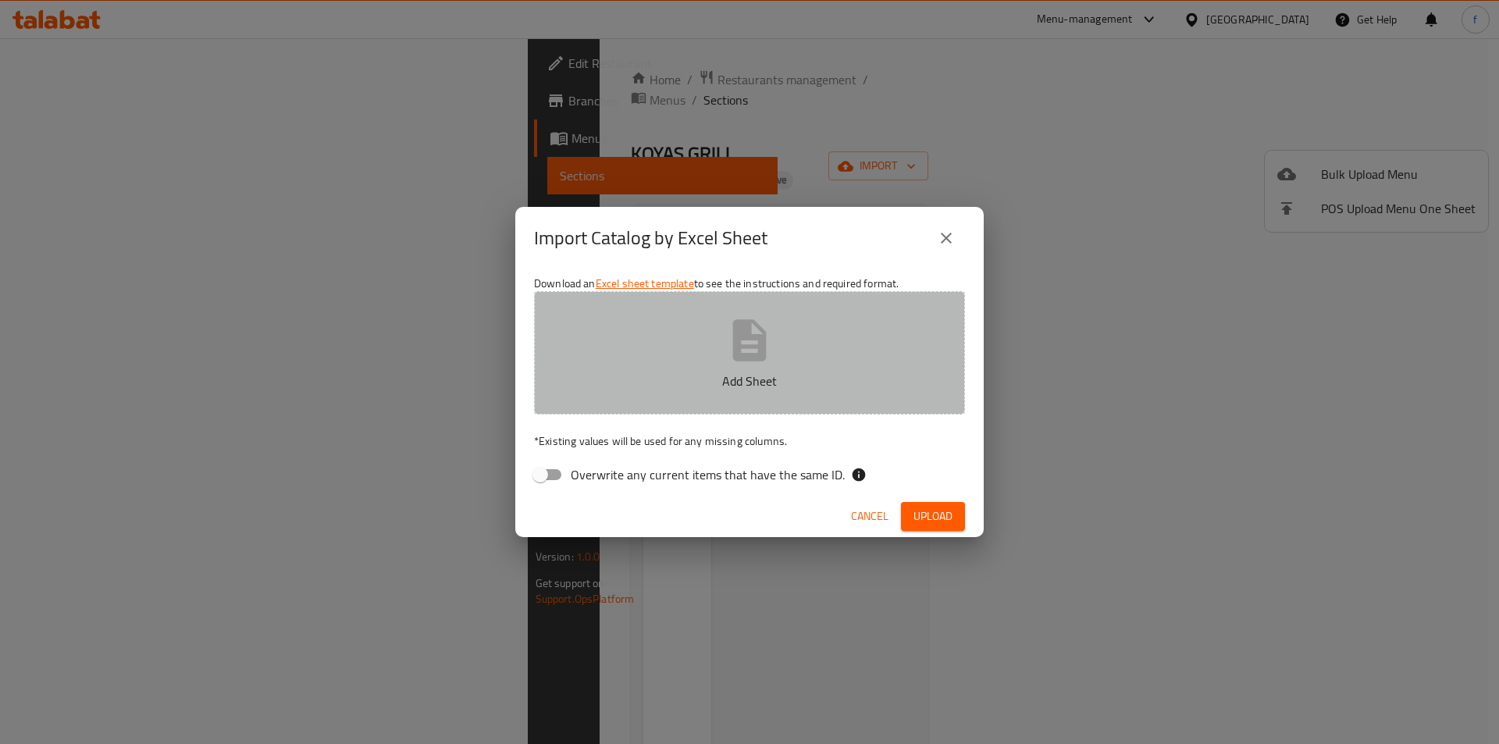
click at [686, 371] on button "Add Sheet" at bounding box center [749, 352] width 431 height 123
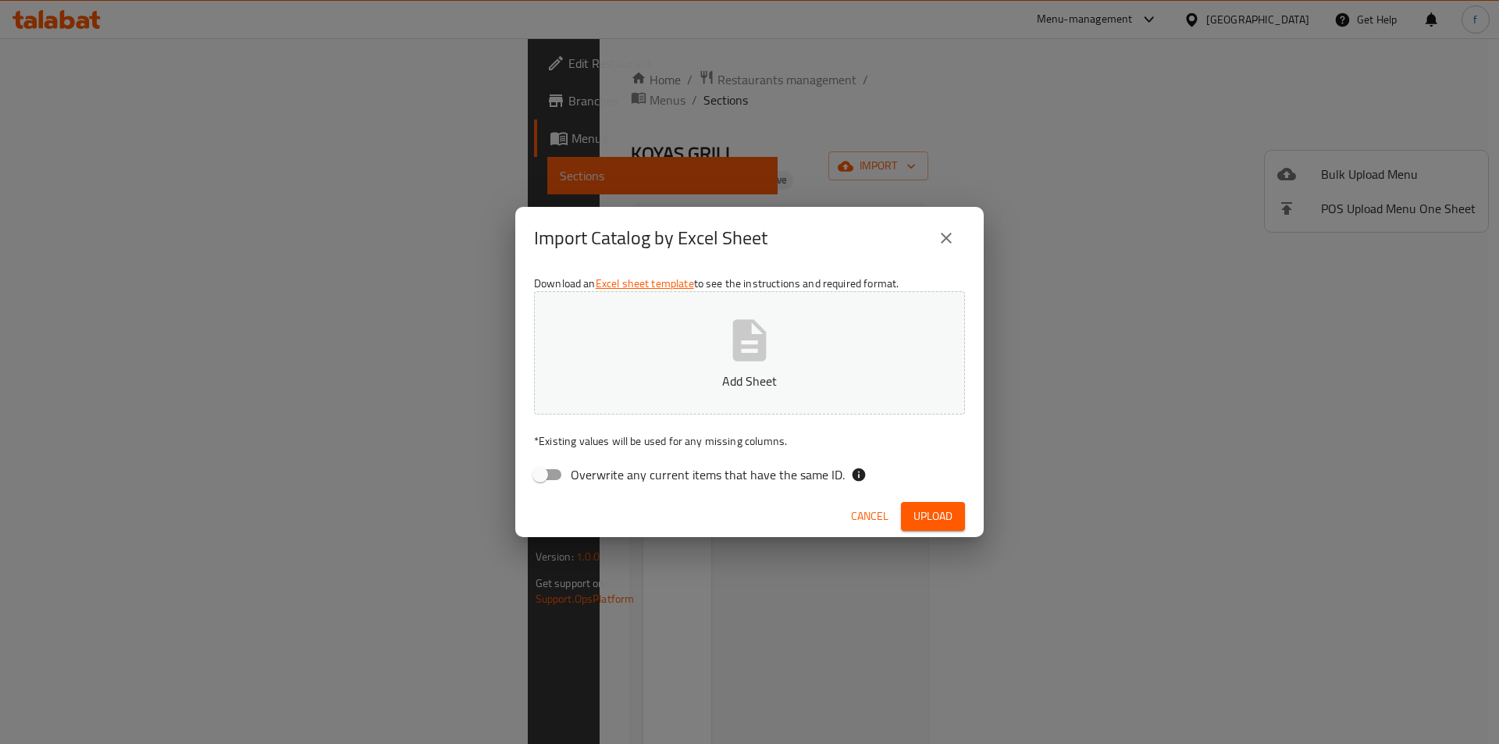
click at [769, 360] on icon "button" at bounding box center [749, 340] width 50 height 50
click at [927, 516] on span "Upload" at bounding box center [932, 517] width 39 height 20
click at [931, 510] on span "Upload" at bounding box center [932, 517] width 39 height 20
click at [731, 350] on icon "button" at bounding box center [749, 340] width 50 height 50
click at [919, 517] on span "Upload" at bounding box center [932, 517] width 39 height 20
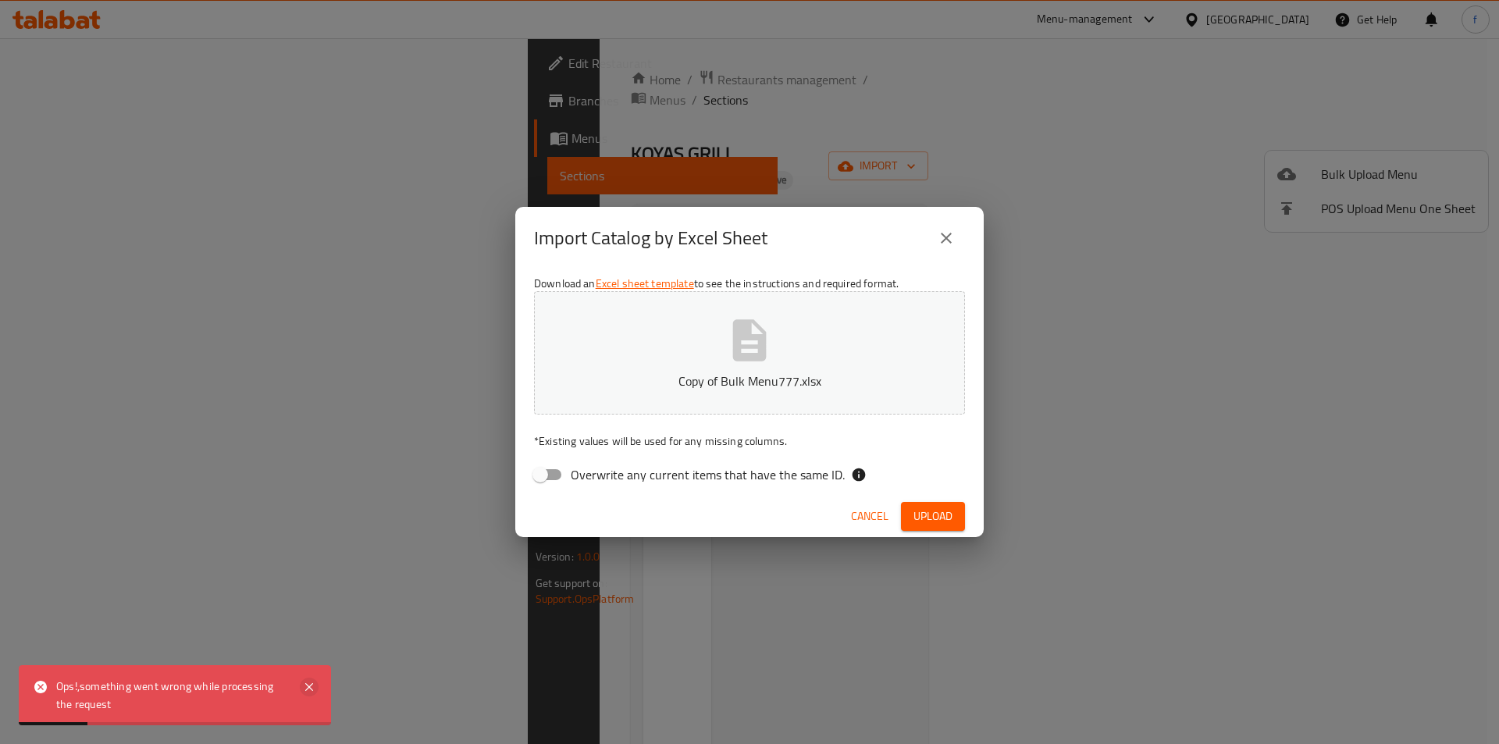
click at [307, 683] on icon at bounding box center [309, 687] width 19 height 19
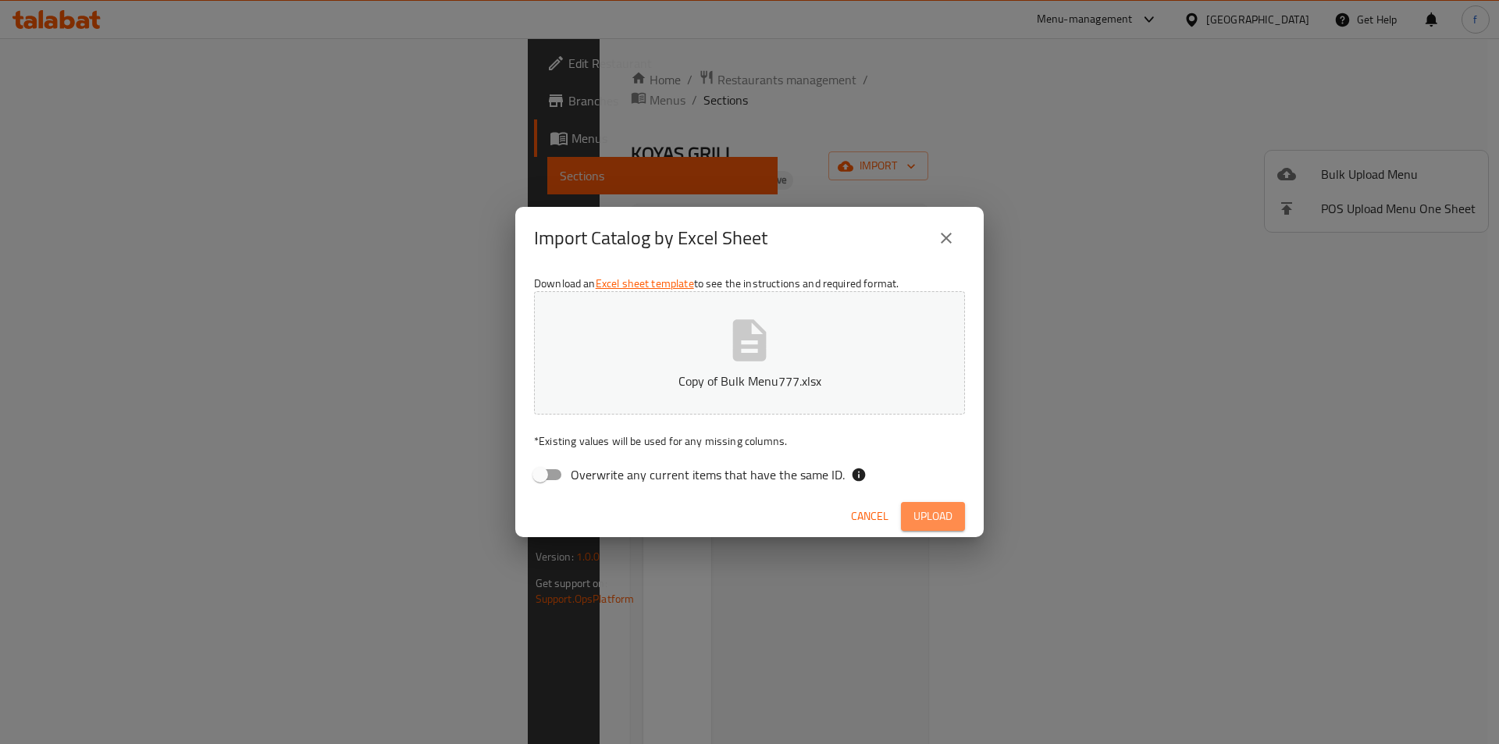
click at [919, 518] on span "Upload" at bounding box center [932, 517] width 39 height 20
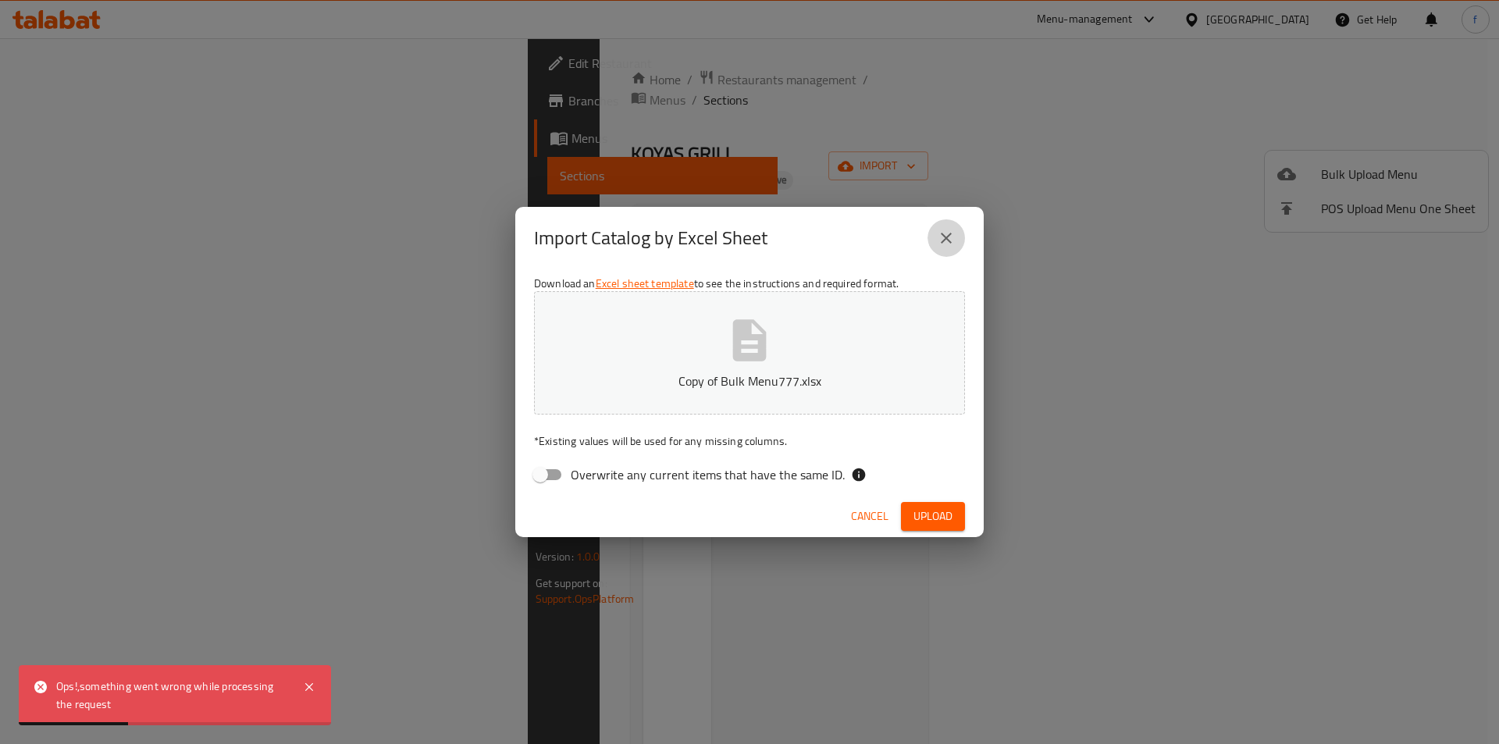
click at [941, 240] on icon "close" at bounding box center [946, 238] width 19 height 19
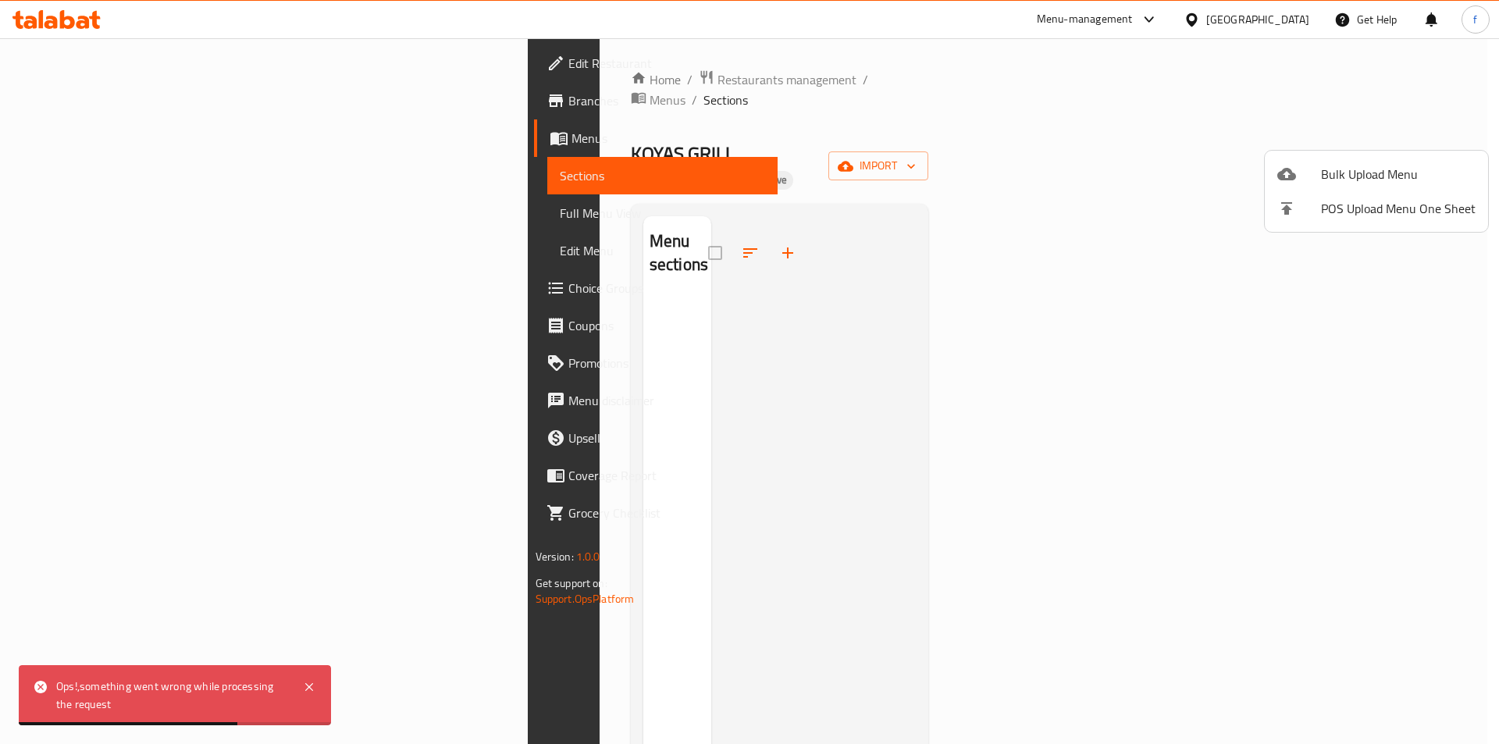
click at [1112, 226] on div at bounding box center [749, 372] width 1499 height 744
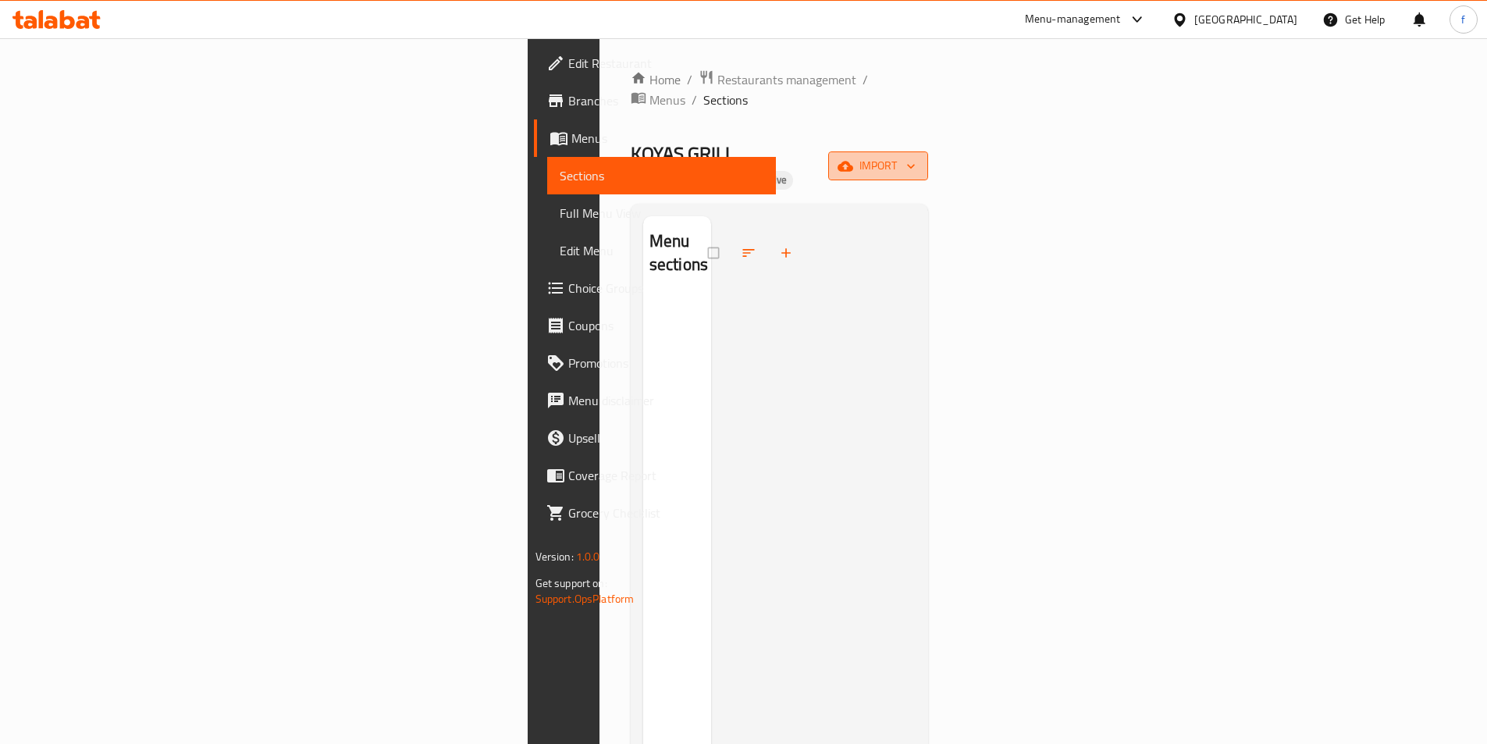
click at [916, 156] on span "import" at bounding box center [878, 166] width 75 height 20
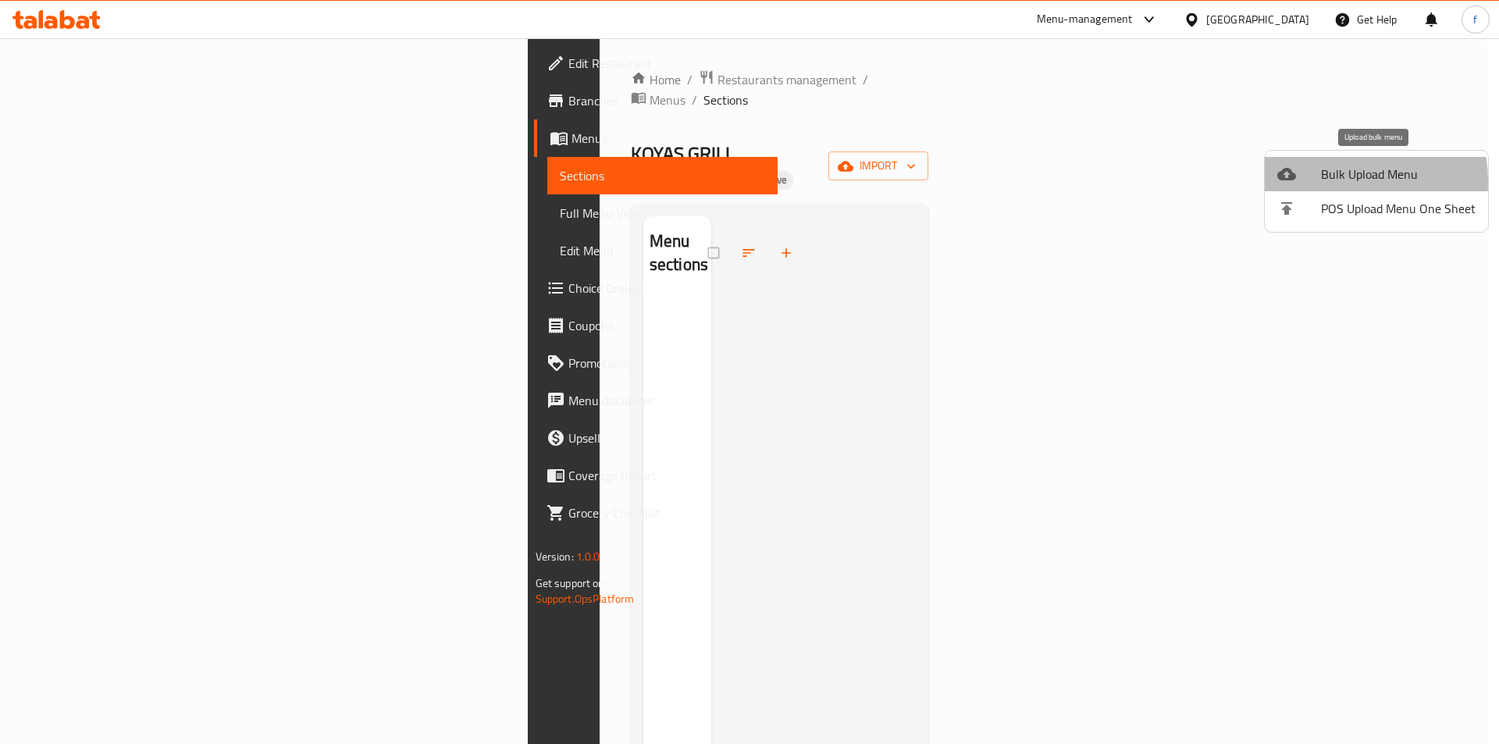
click at [1316, 182] on div at bounding box center [1299, 174] width 44 height 19
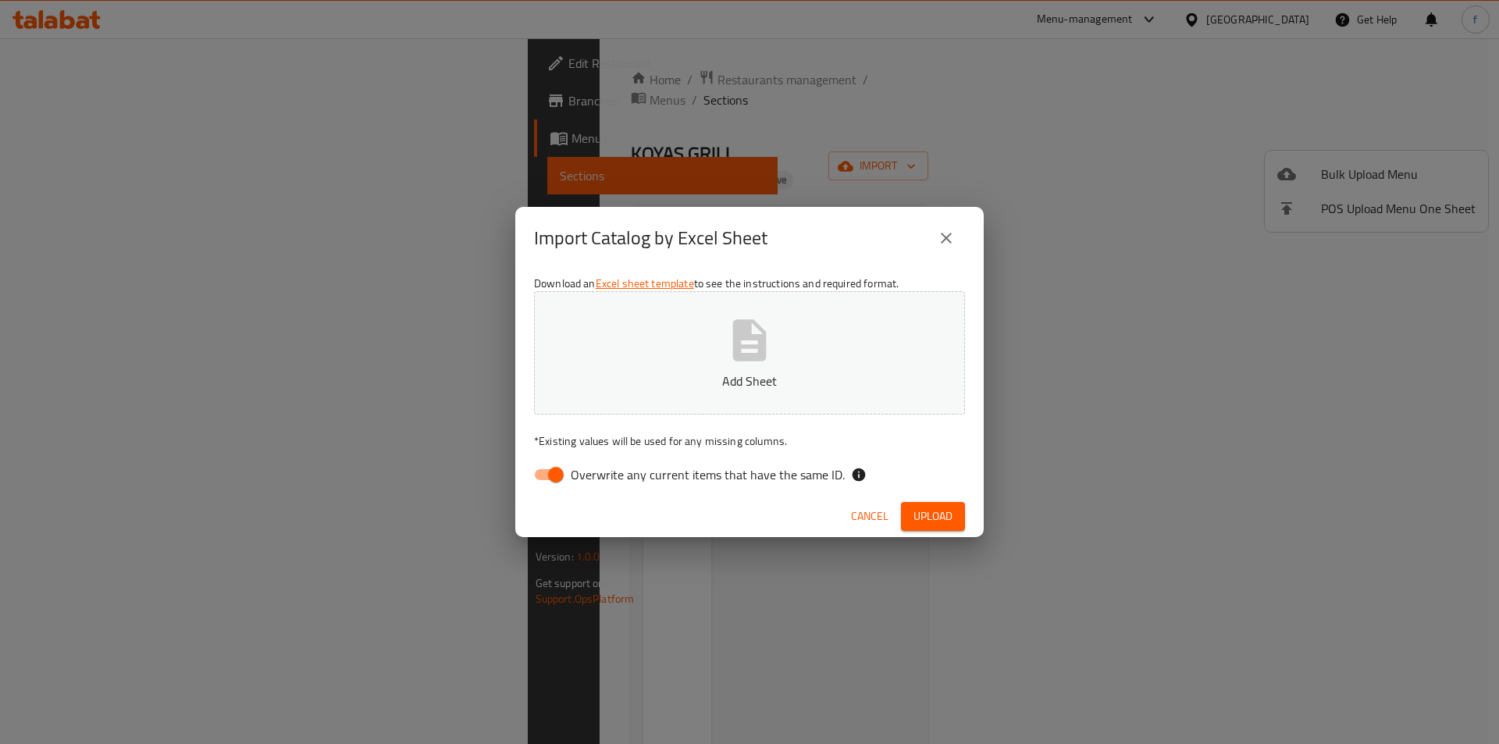
click at [546, 482] on input "Overwrite any current items that have the same ID." at bounding box center [555, 475] width 89 height 30
checkbox input "false"
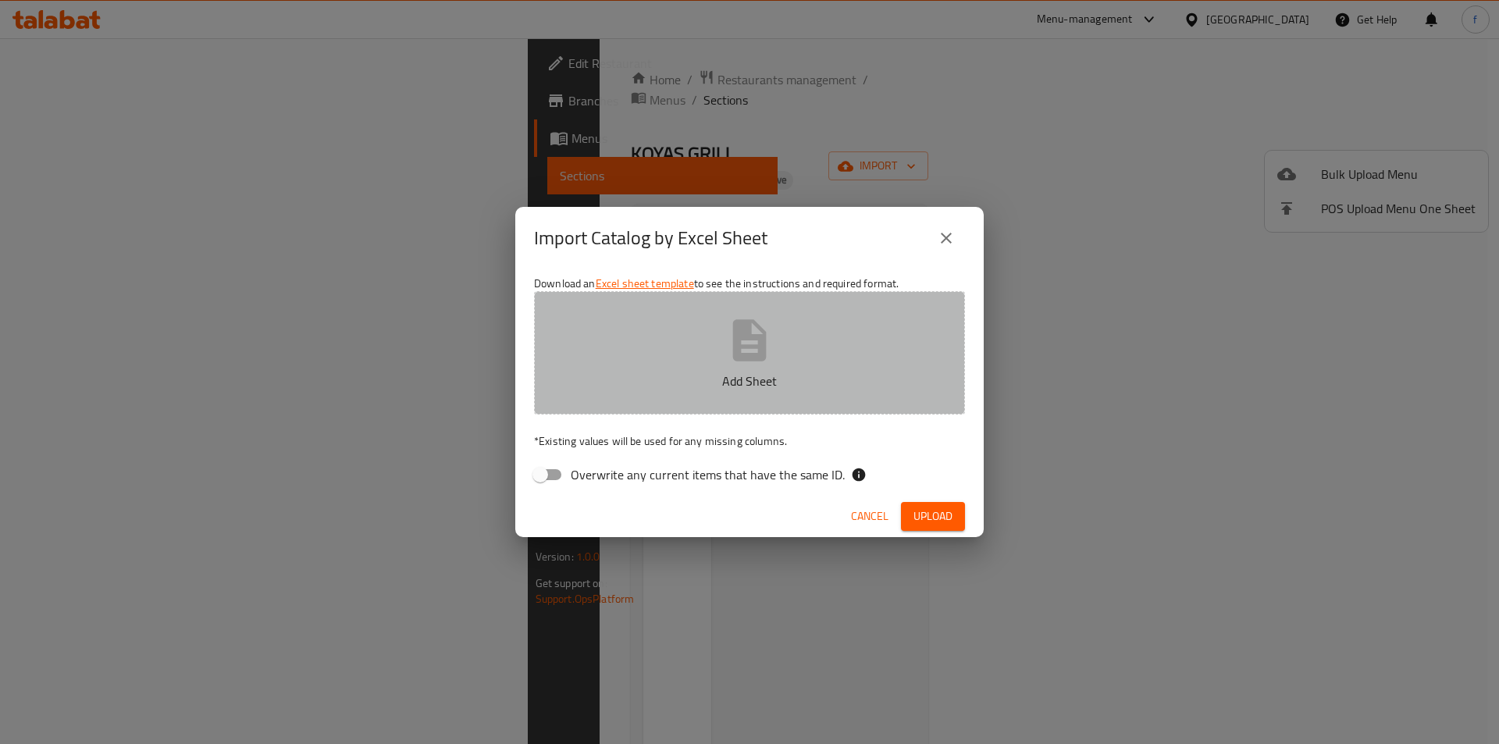
click at [694, 353] on button "Add Sheet" at bounding box center [749, 352] width 431 height 123
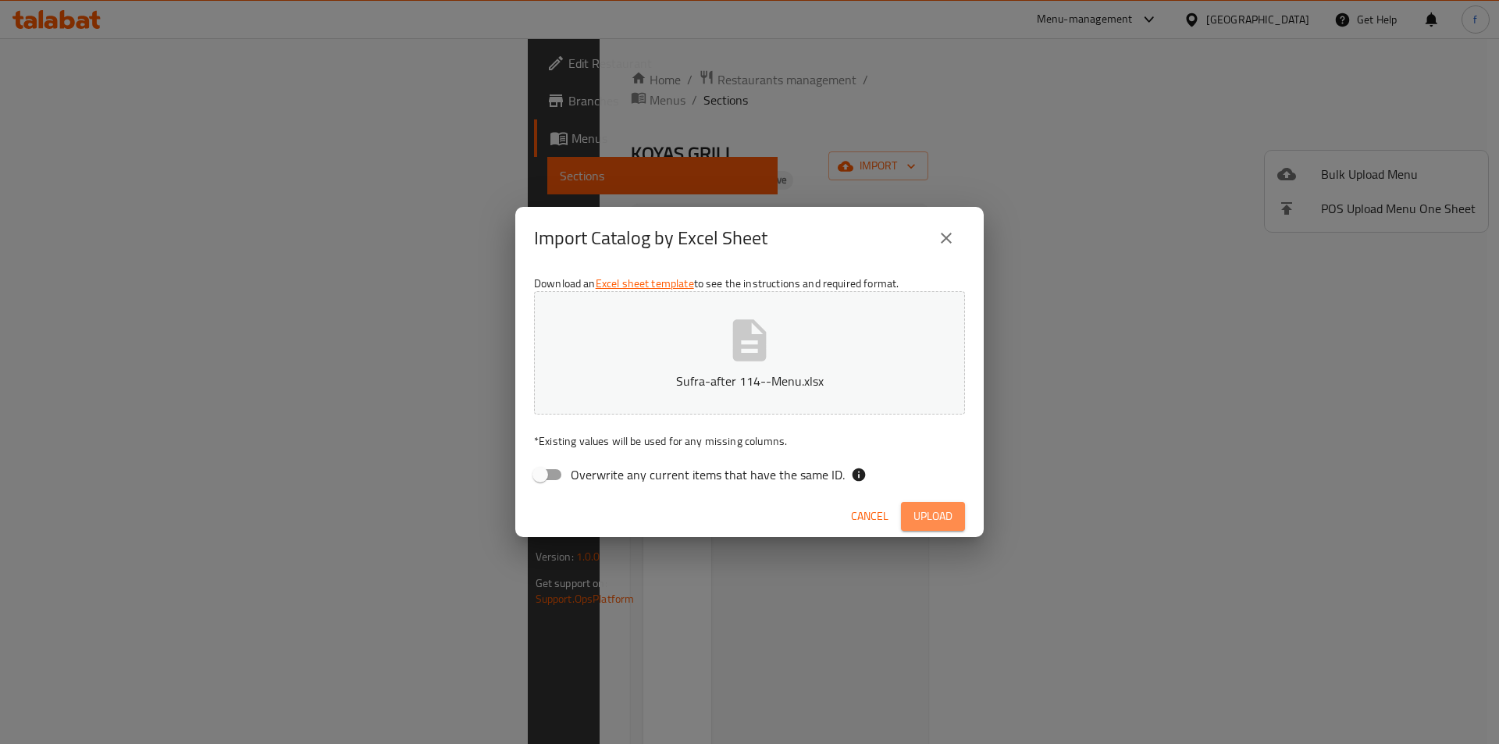
click at [922, 510] on span "Upload" at bounding box center [932, 517] width 39 height 20
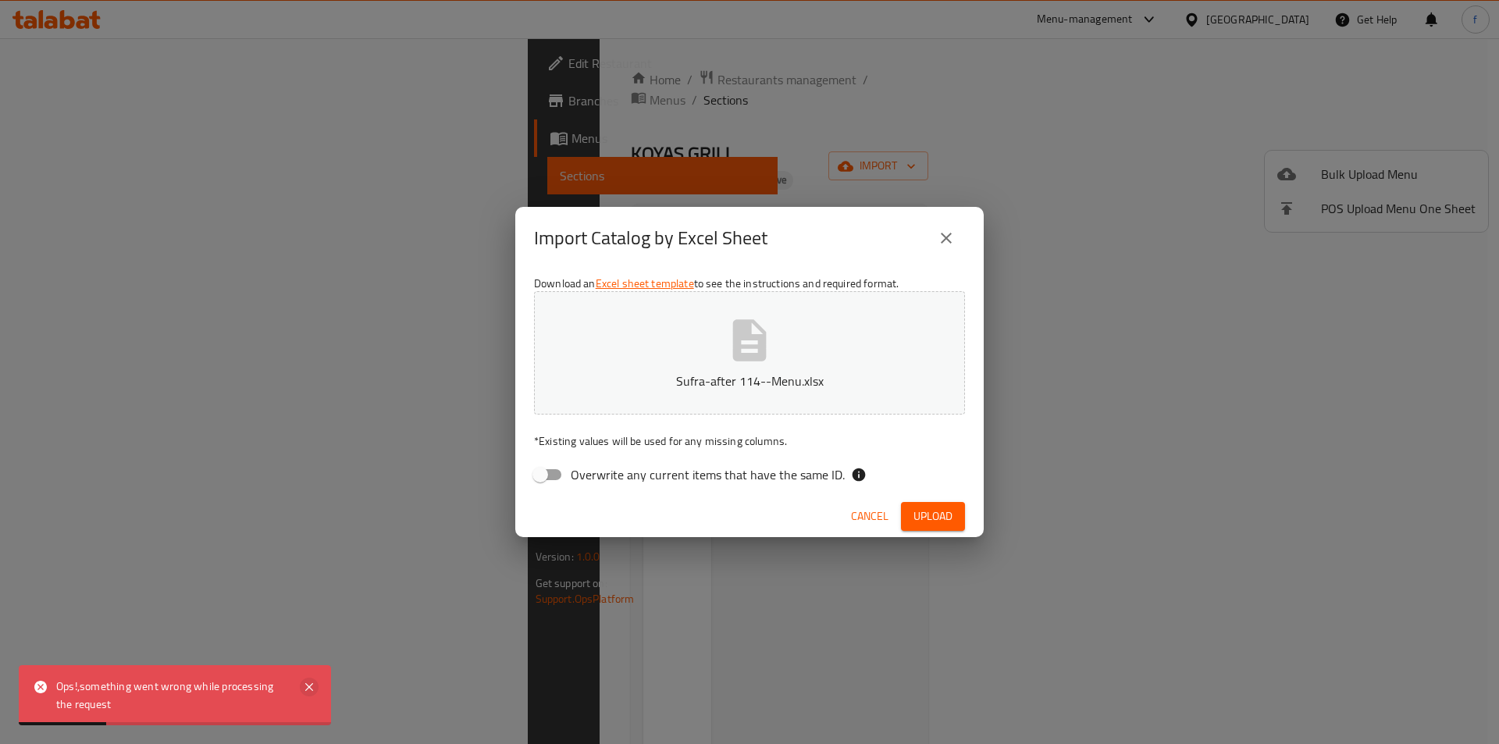
click at [315, 689] on icon at bounding box center [309, 687] width 19 height 19
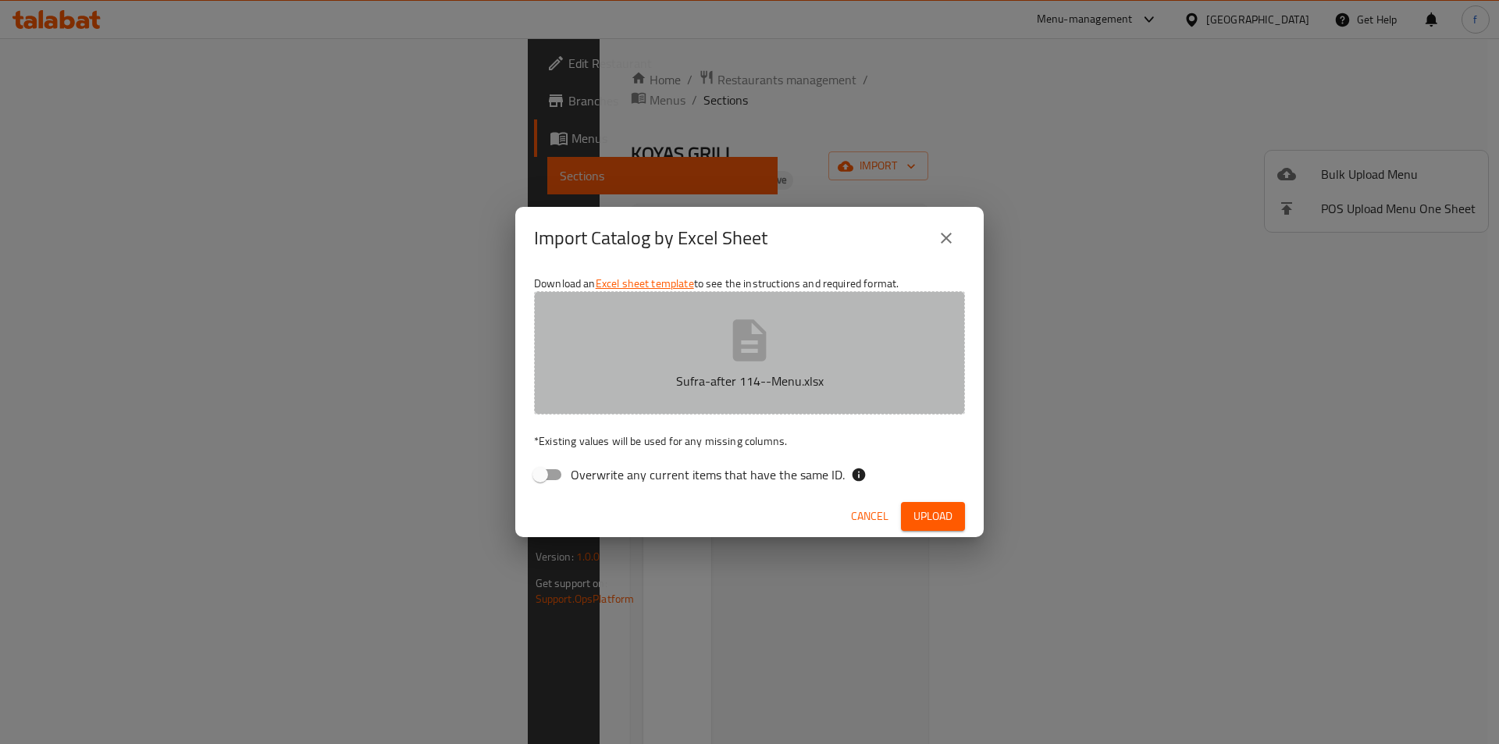
click at [717, 359] on button "Sufra-after 114--Menu.xlsx" at bounding box center [749, 352] width 431 height 123
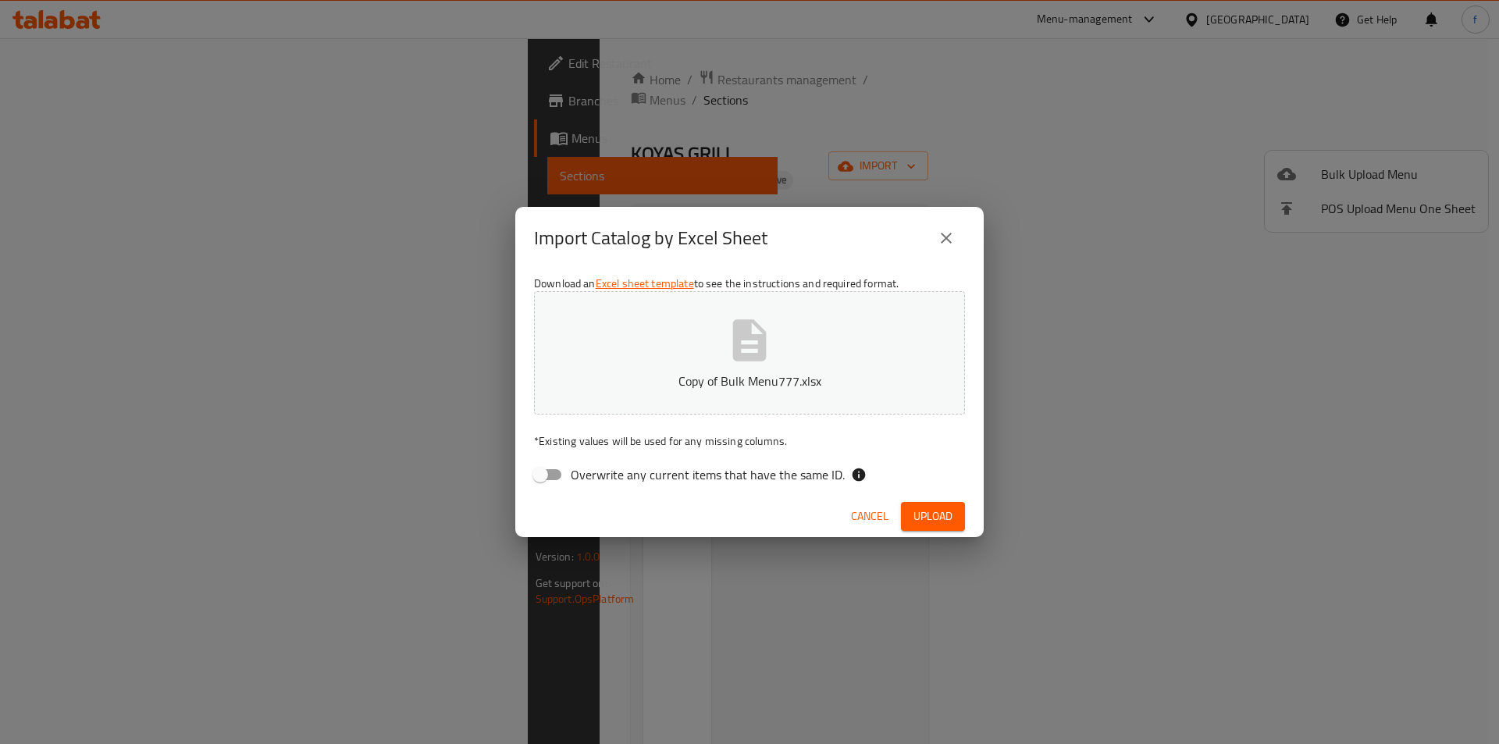
click at [932, 521] on span "Upload" at bounding box center [932, 517] width 39 height 20
click at [952, 244] on icon "close" at bounding box center [946, 238] width 19 height 19
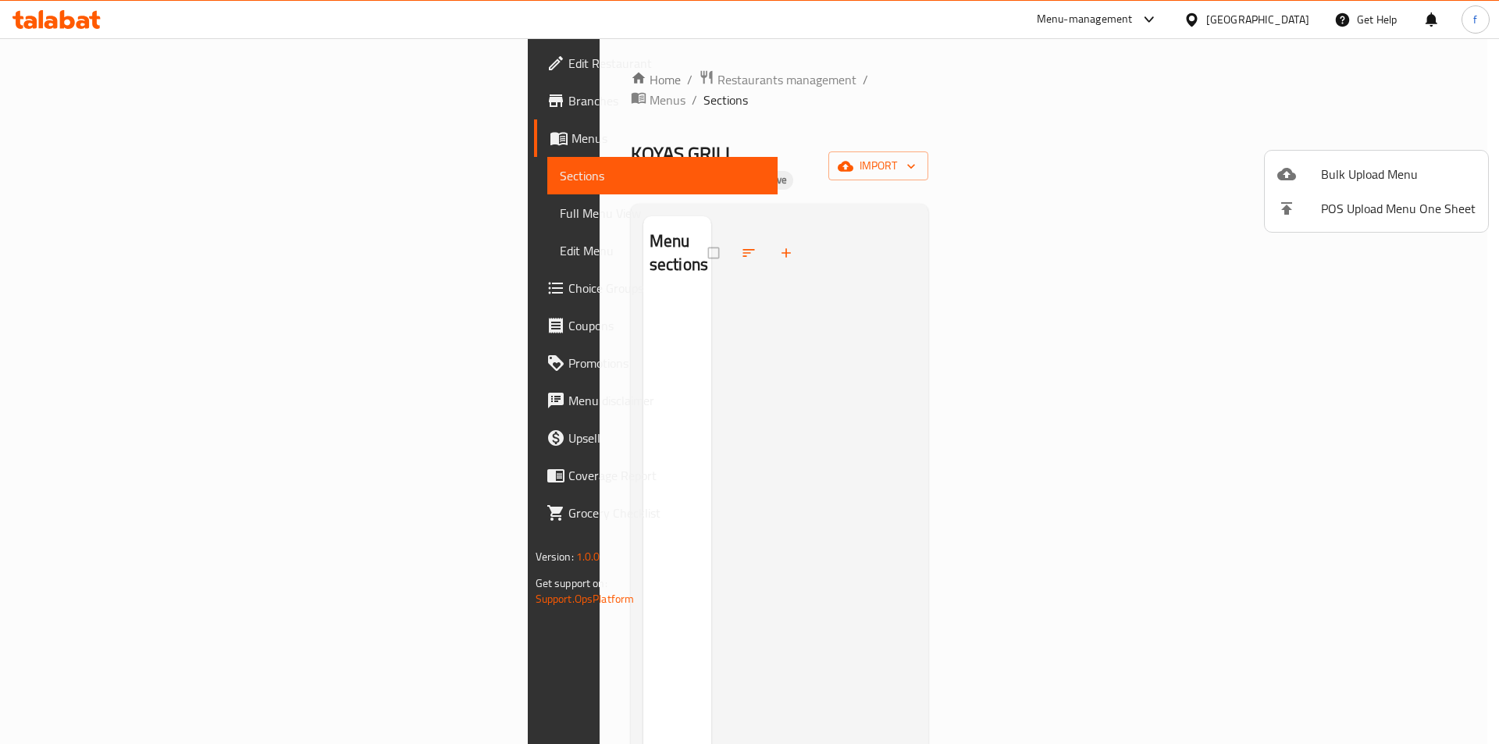
click at [203, 146] on div at bounding box center [749, 372] width 1499 height 744
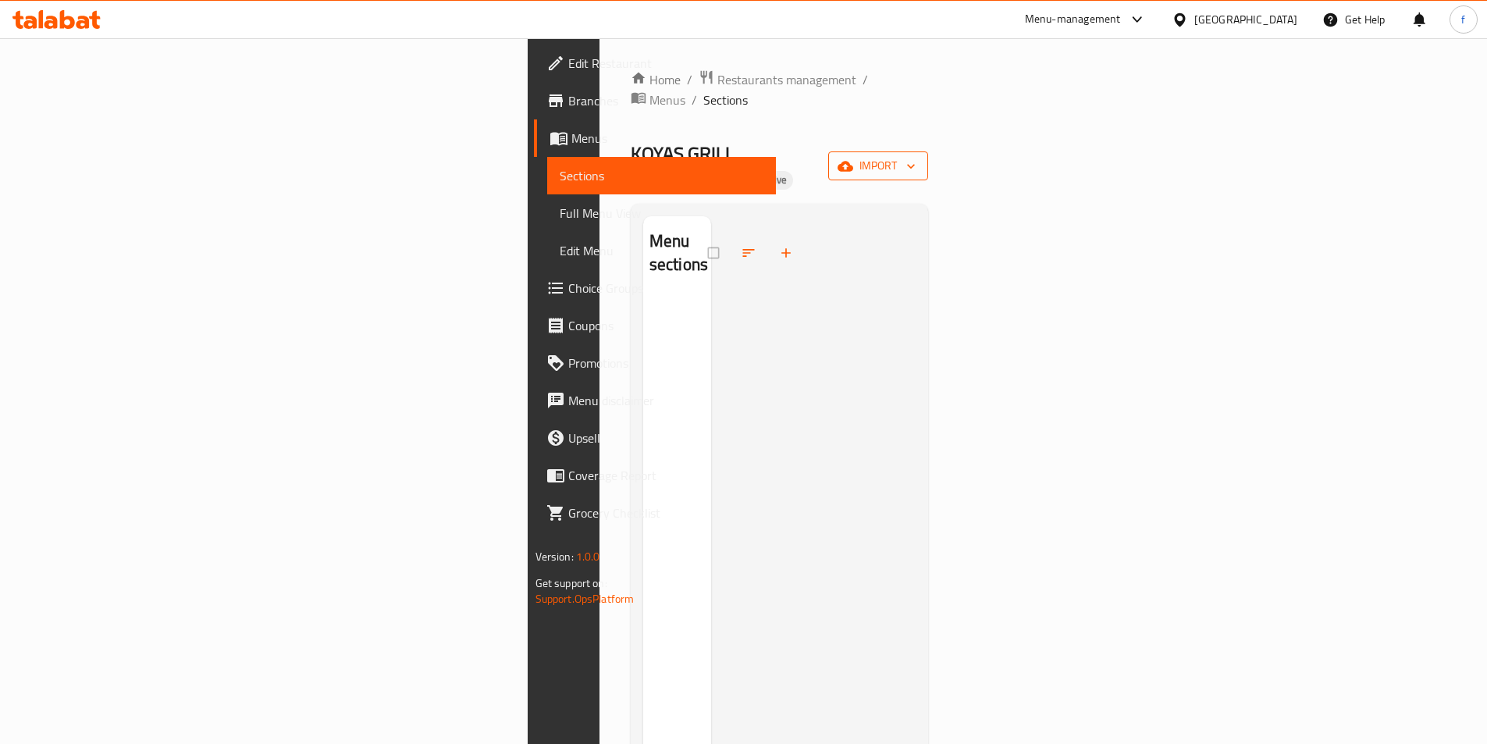
click at [916, 156] on span "import" at bounding box center [878, 166] width 75 height 20
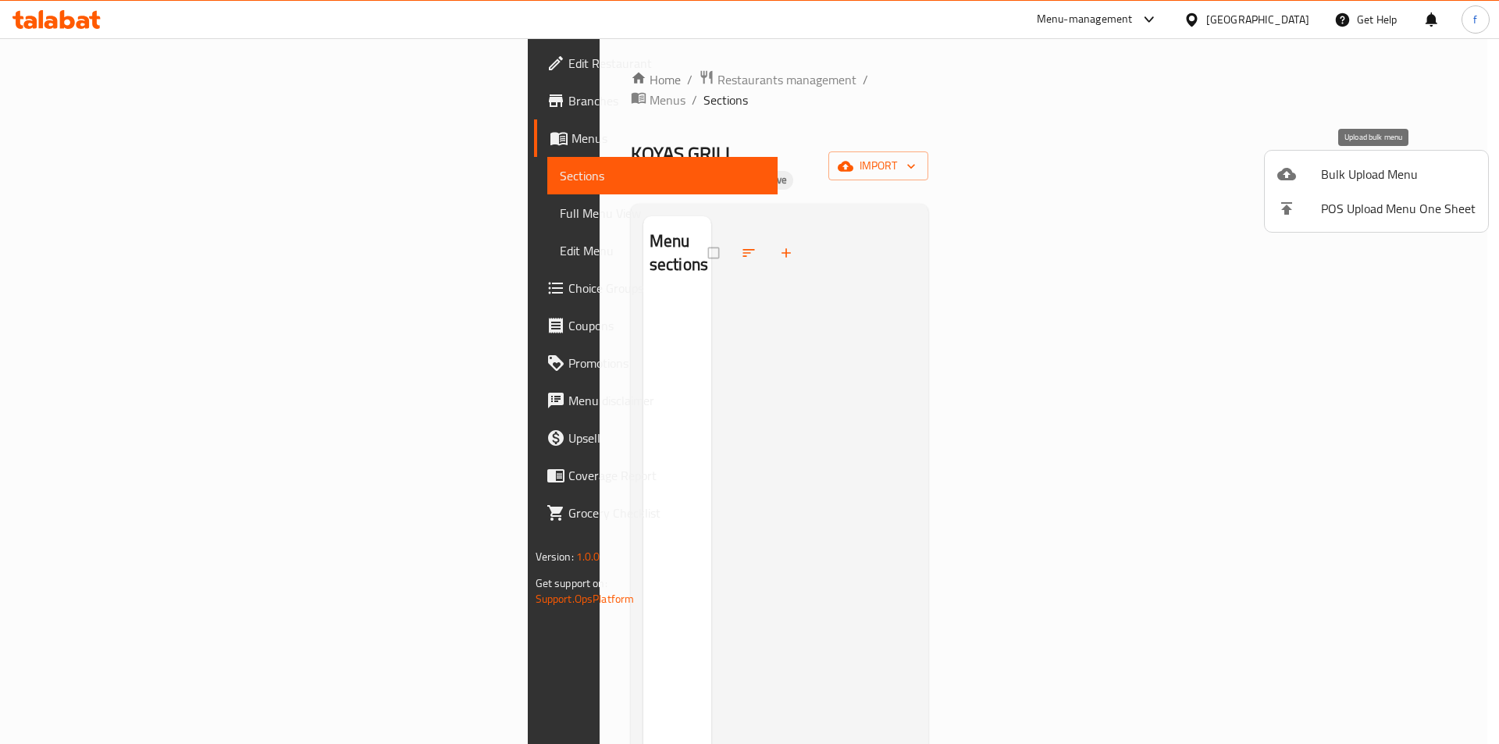
click at [1353, 173] on span "Bulk Upload Menu" at bounding box center [1398, 174] width 155 height 19
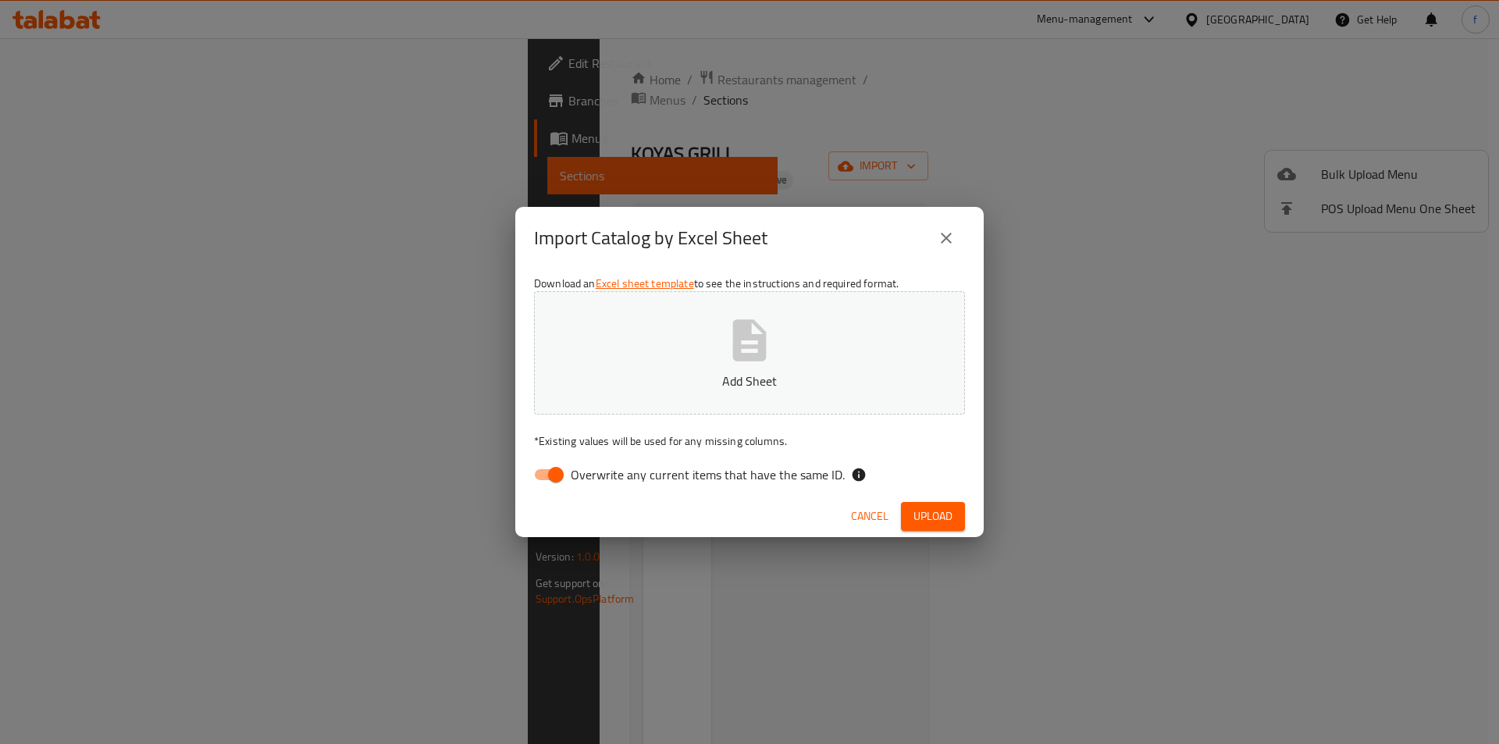
click at [556, 475] on input "Overwrite any current items that have the same ID." at bounding box center [555, 475] width 89 height 30
checkbox input "false"
click at [655, 365] on button "Add Sheet" at bounding box center [749, 352] width 431 height 123
click at [917, 517] on span "Upload" at bounding box center [932, 517] width 39 height 20
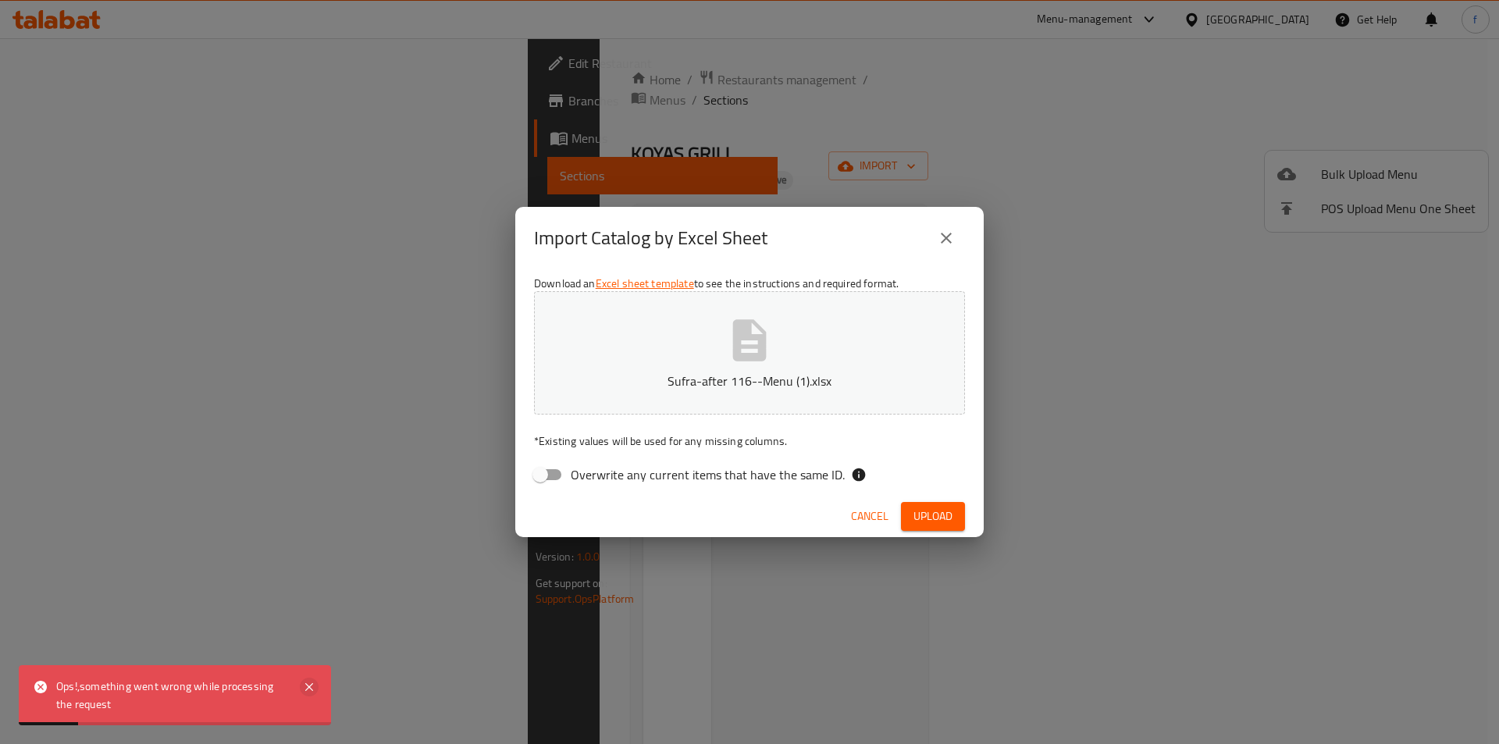
click at [310, 681] on icon at bounding box center [309, 687] width 19 height 19
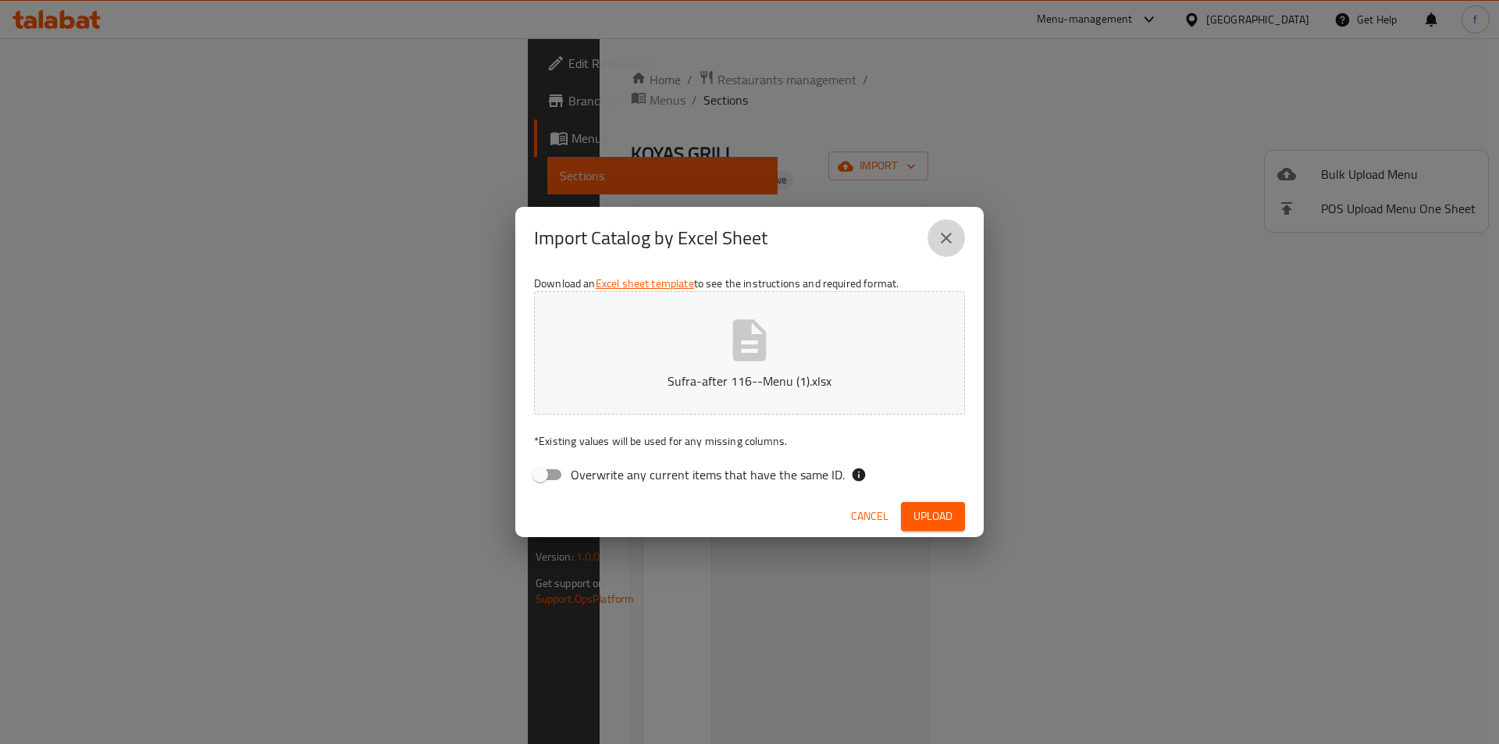
click at [941, 239] on icon "close" at bounding box center [946, 238] width 19 height 19
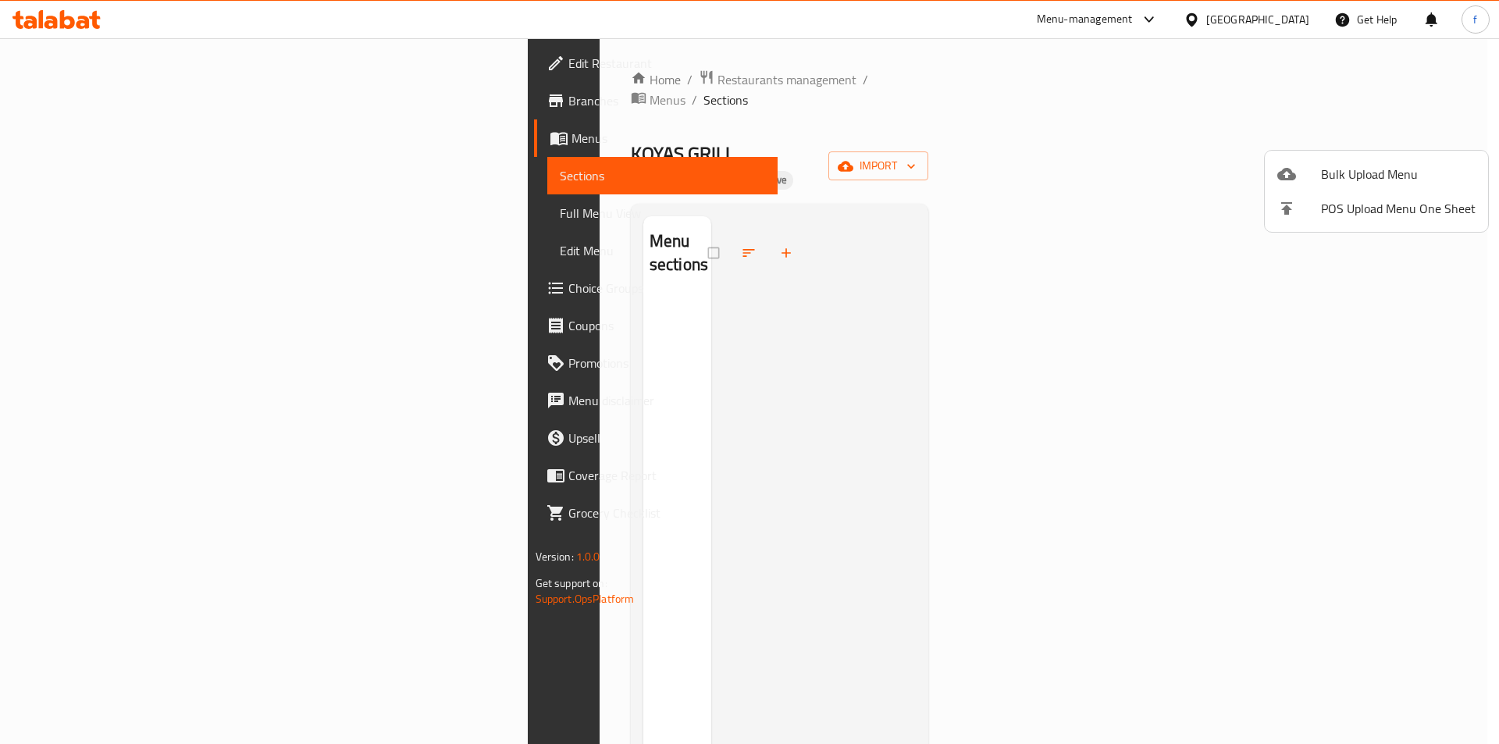
click at [1307, 173] on div at bounding box center [1299, 174] width 44 height 19
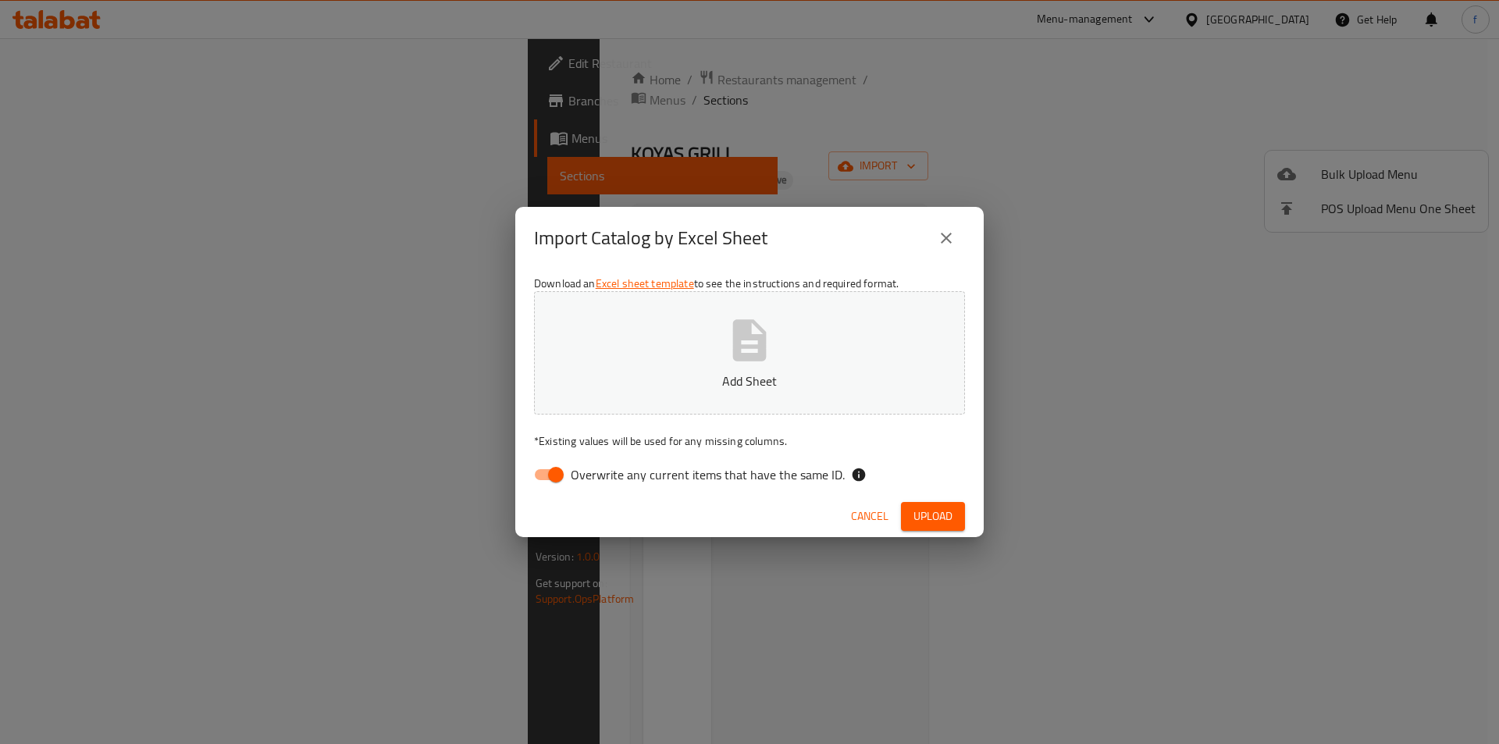
click at [693, 360] on button "Add Sheet" at bounding box center [749, 352] width 431 height 123
click at [560, 467] on input "Overwrite any current items that have the same ID." at bounding box center [555, 475] width 89 height 30
checkbox input "false"
click at [951, 511] on span "Upload" at bounding box center [932, 517] width 39 height 20
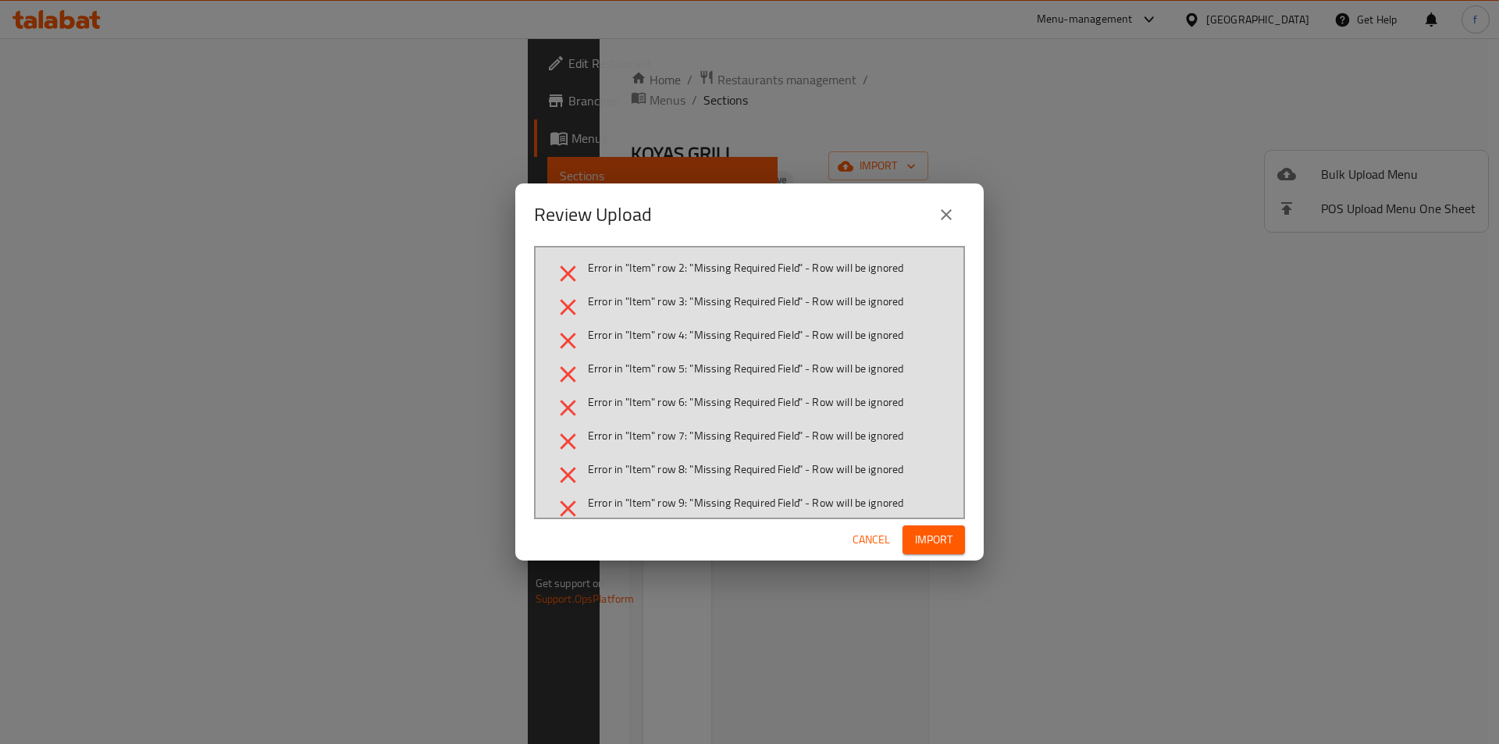
click at [1198, 346] on div "Review Upload Error in "Item" row 2: "Missing Required Field" - Row will be ign…" at bounding box center [749, 372] width 1499 height 744
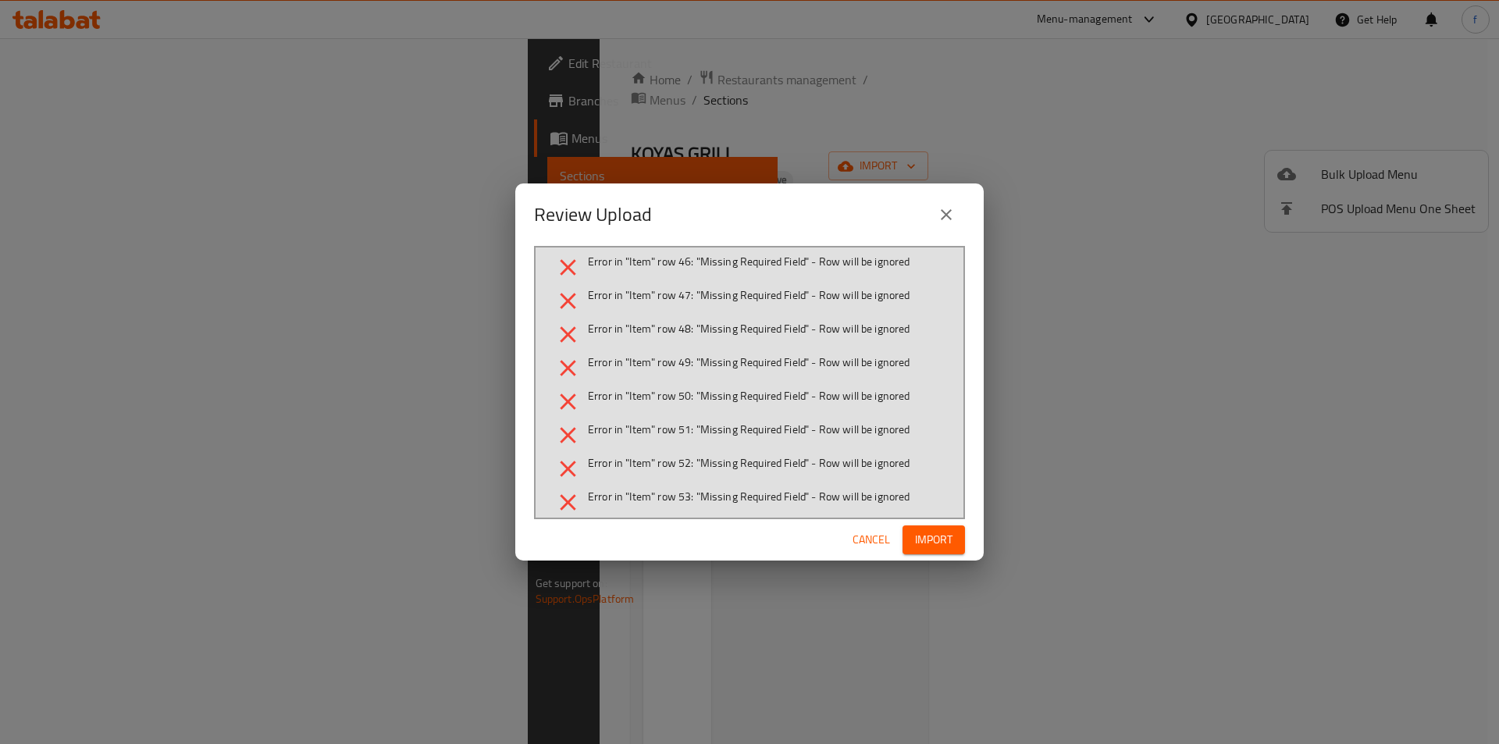
click at [1083, 291] on div "Review Upload Error in "Item" row 2: "Missing Required Field" - Row will be ign…" at bounding box center [749, 372] width 1499 height 744
click at [955, 210] on icon "close" at bounding box center [946, 214] width 19 height 19
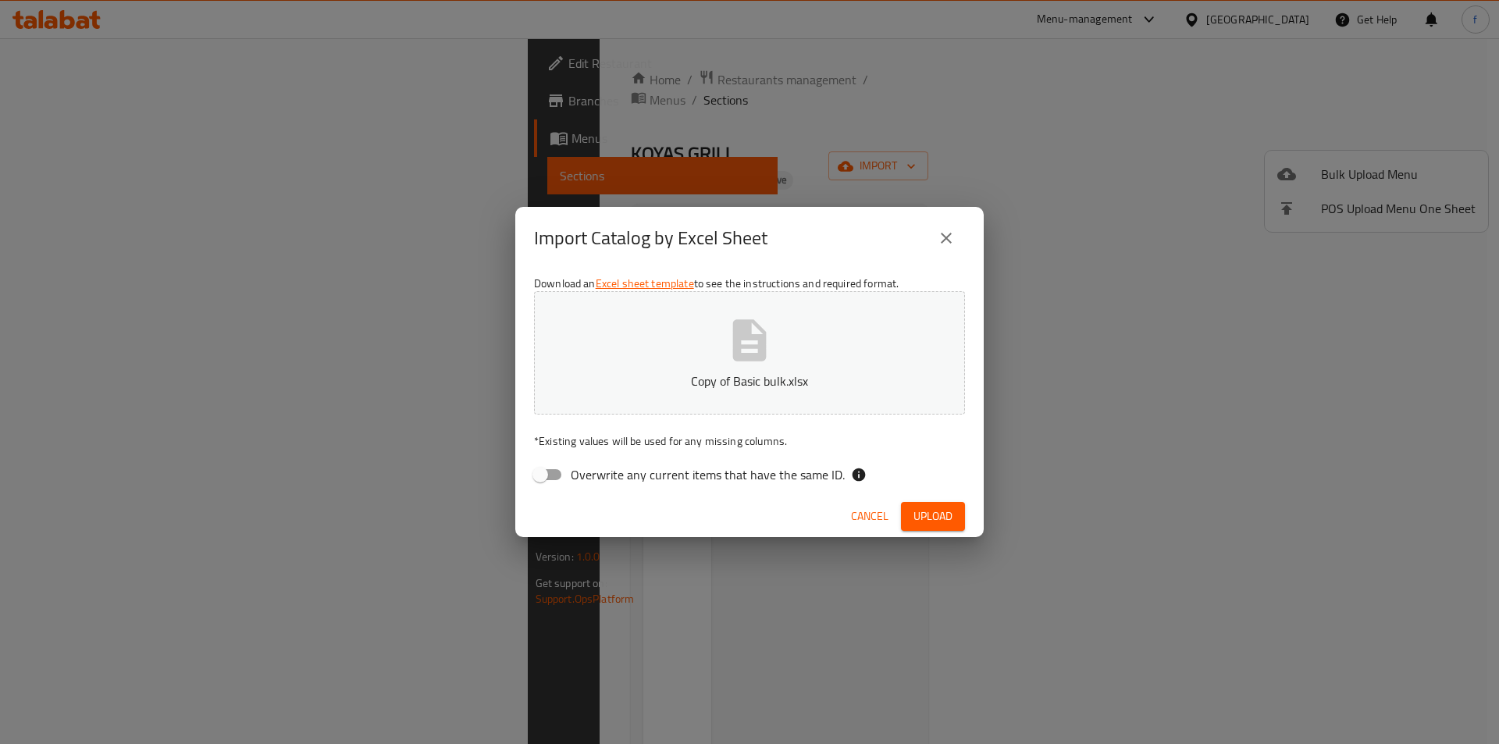
click at [945, 242] on icon "close" at bounding box center [946, 238] width 19 height 19
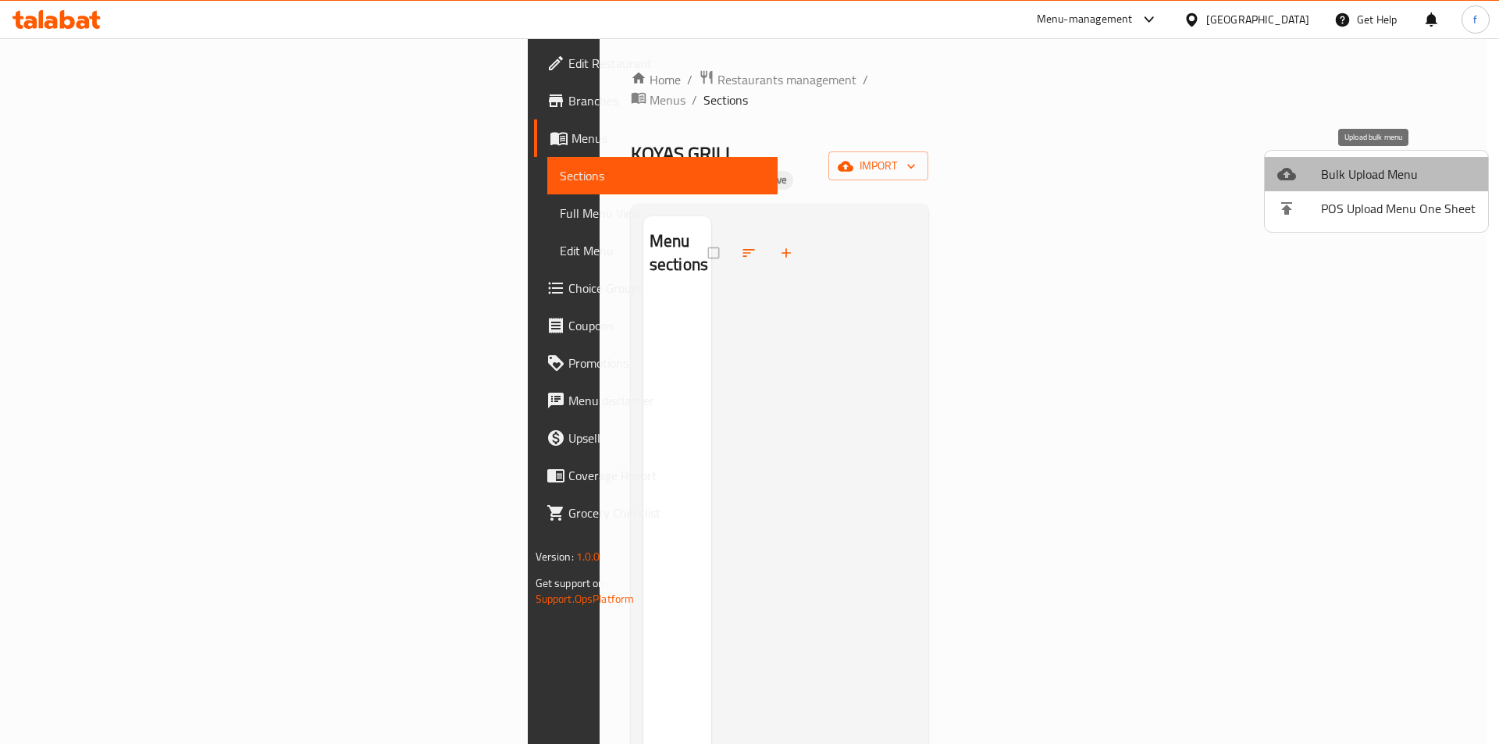
click at [1401, 169] on span "Bulk Upload Menu" at bounding box center [1398, 174] width 155 height 19
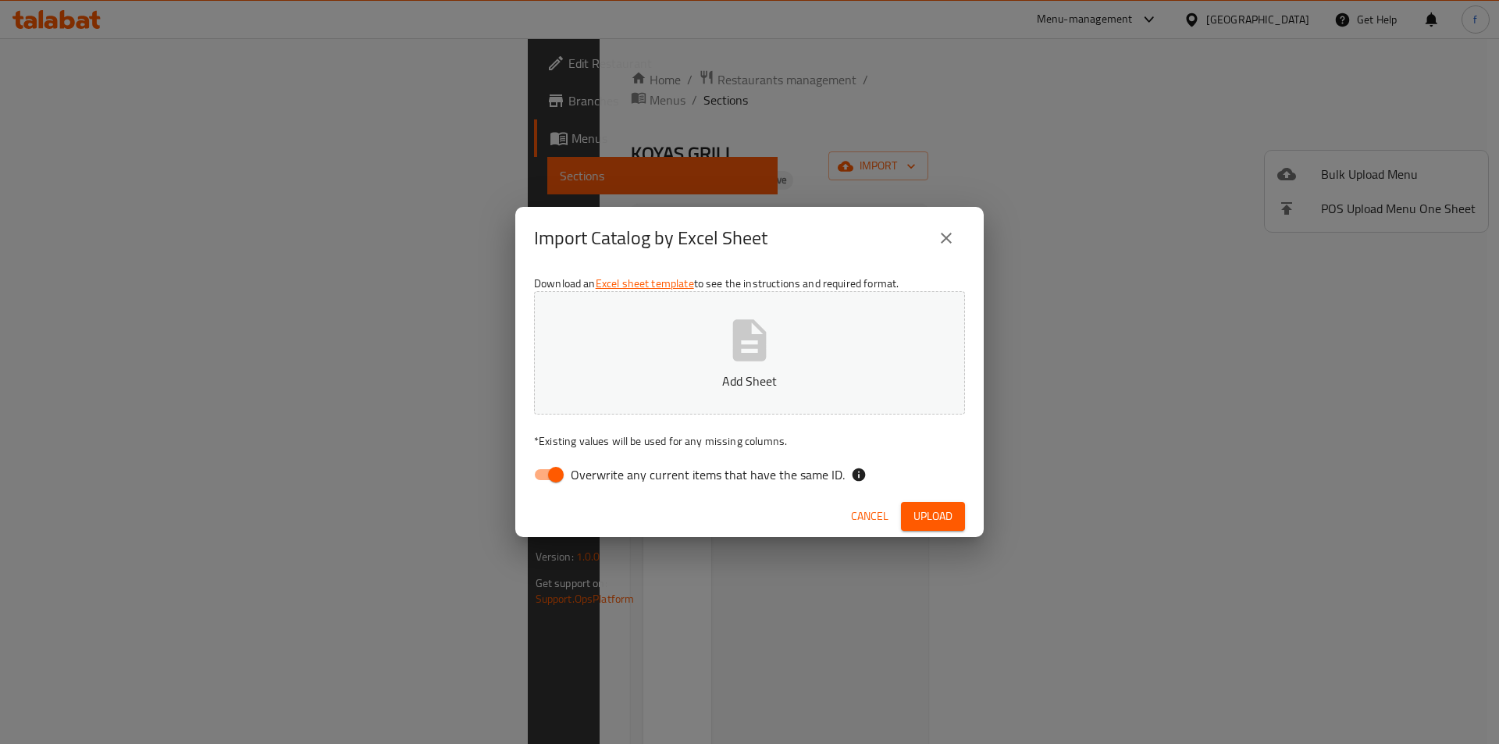
click at [937, 359] on button "Add Sheet" at bounding box center [749, 352] width 431 height 123
click at [541, 461] on div "Download an Excel sheet template to see the instructions and required format. C…" at bounding box center [749, 382] width 468 height 226
click at [550, 467] on input "Overwrite any current items that have the same ID." at bounding box center [555, 475] width 89 height 30
checkbox input "false"
click at [941, 517] on span "Upload" at bounding box center [932, 517] width 39 height 20
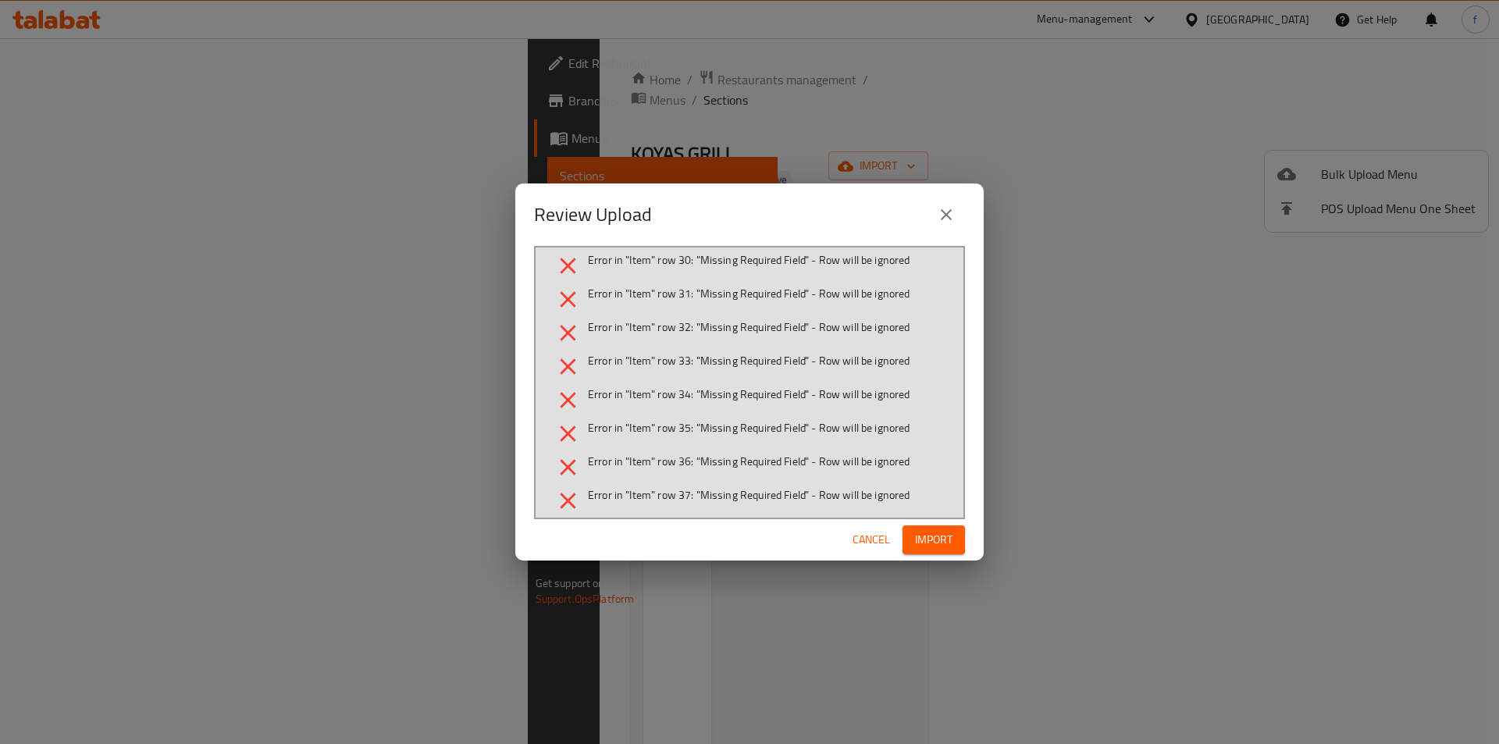
scroll to position [915, 0]
click at [941, 215] on icon "close" at bounding box center [946, 214] width 19 height 19
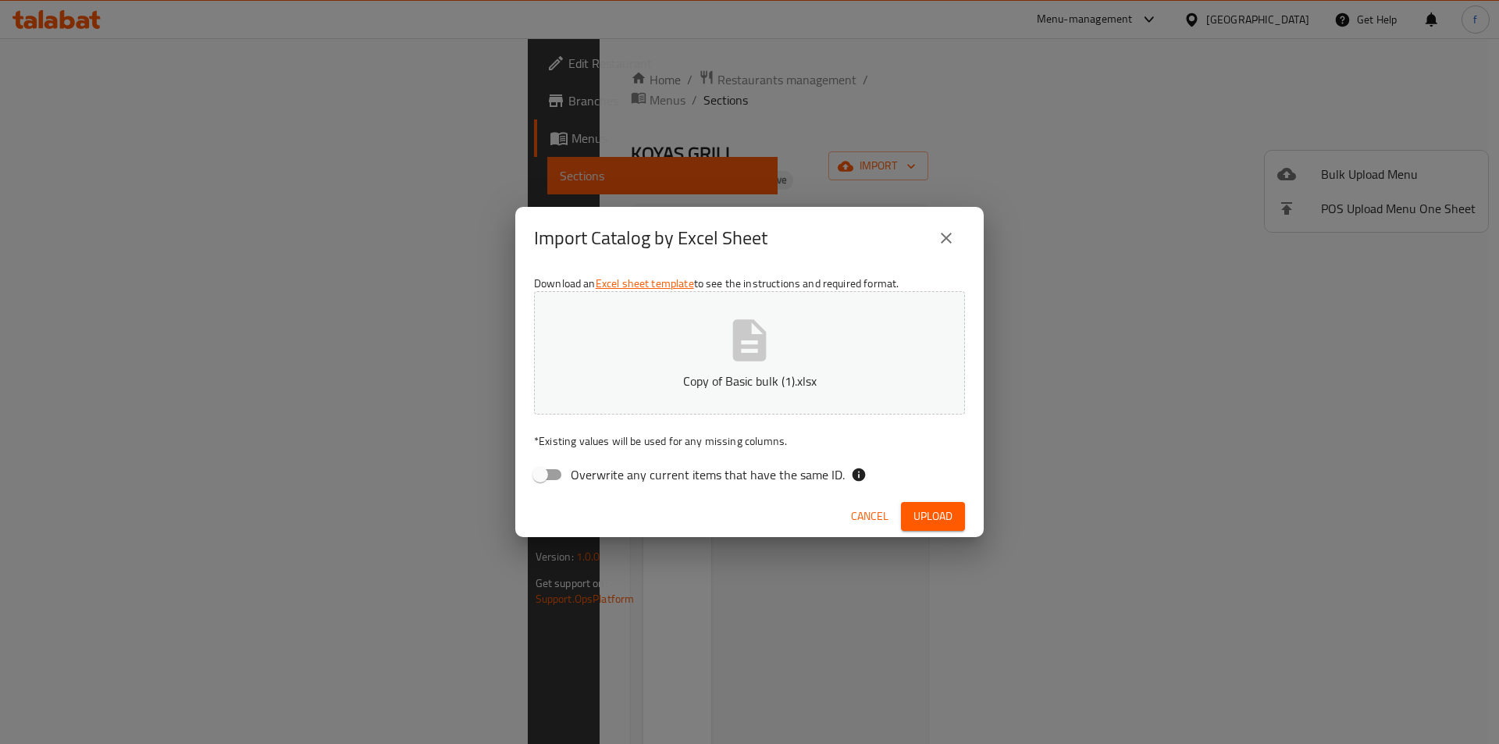
click at [956, 236] on button "close" at bounding box center [945, 237] width 37 height 37
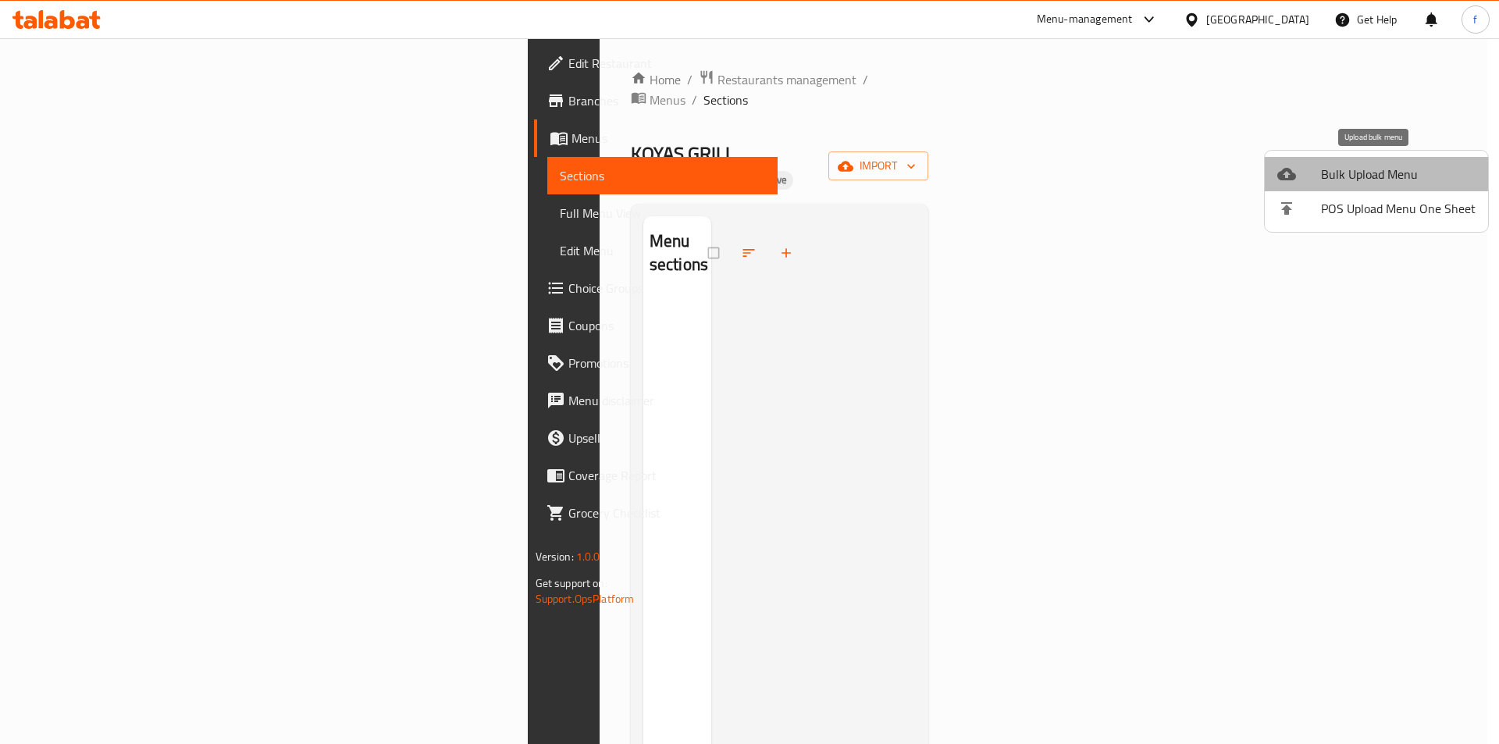
click at [1425, 160] on li "Bulk Upload Menu" at bounding box center [1376, 174] width 223 height 34
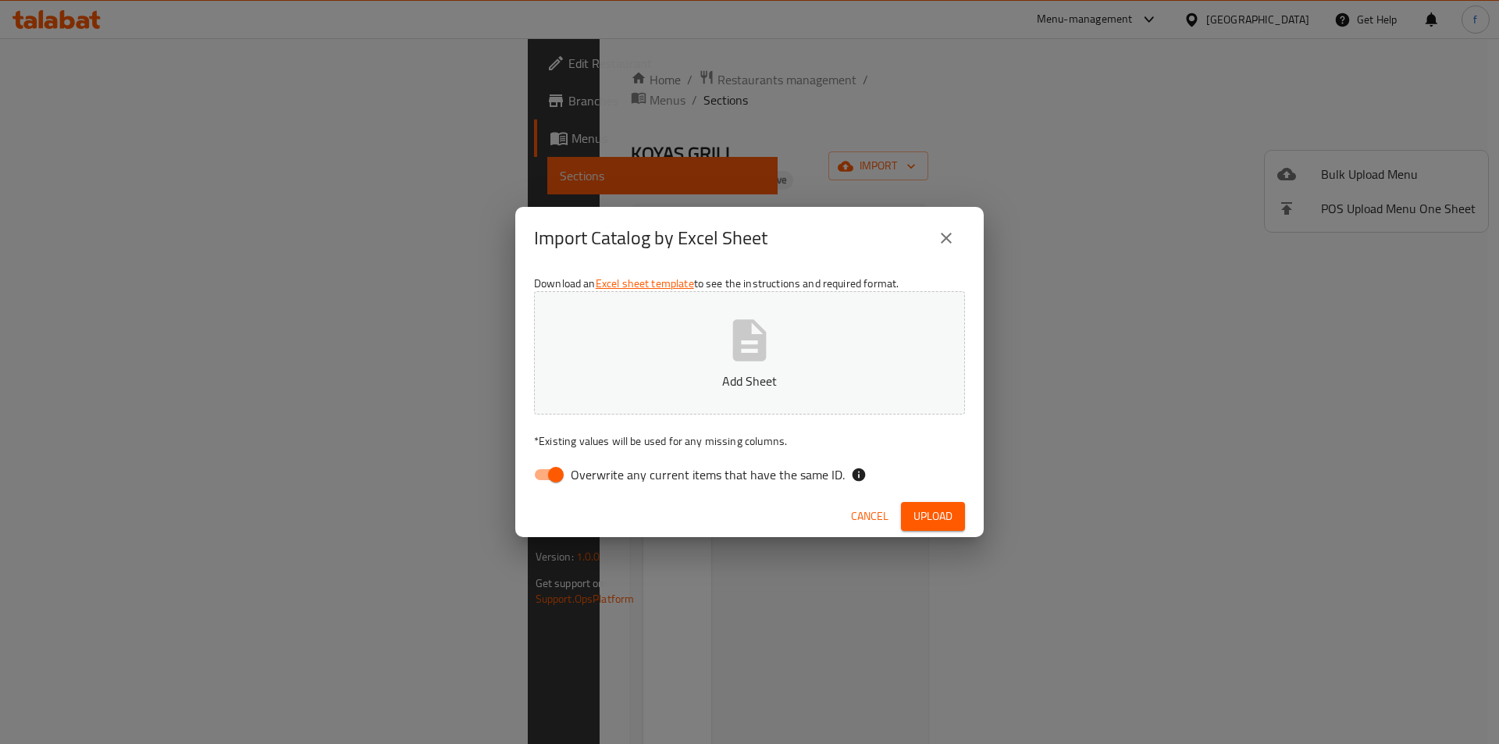
drag, startPoint x: 895, startPoint y: 364, endPoint x: 900, endPoint y: 374, distance: 11.5
click at [900, 374] on button "Add Sheet" at bounding box center [749, 352] width 431 height 123
click at [560, 481] on input "Overwrite any current items that have the same ID." at bounding box center [555, 475] width 89 height 30
checkbox input "false"
click at [965, 517] on div "Cancel Upload" at bounding box center [749, 516] width 468 height 41
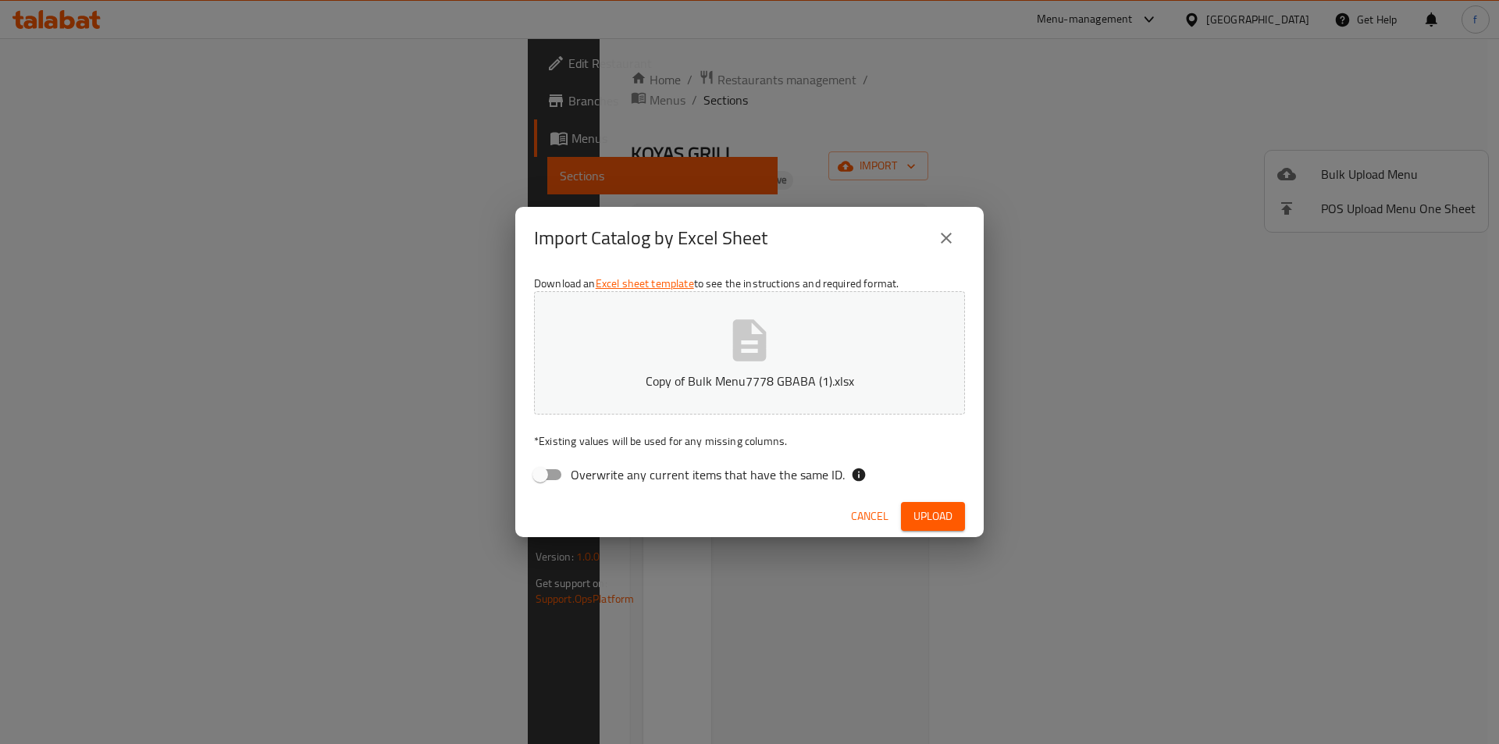
click at [962, 515] on button "Upload" at bounding box center [933, 516] width 64 height 29
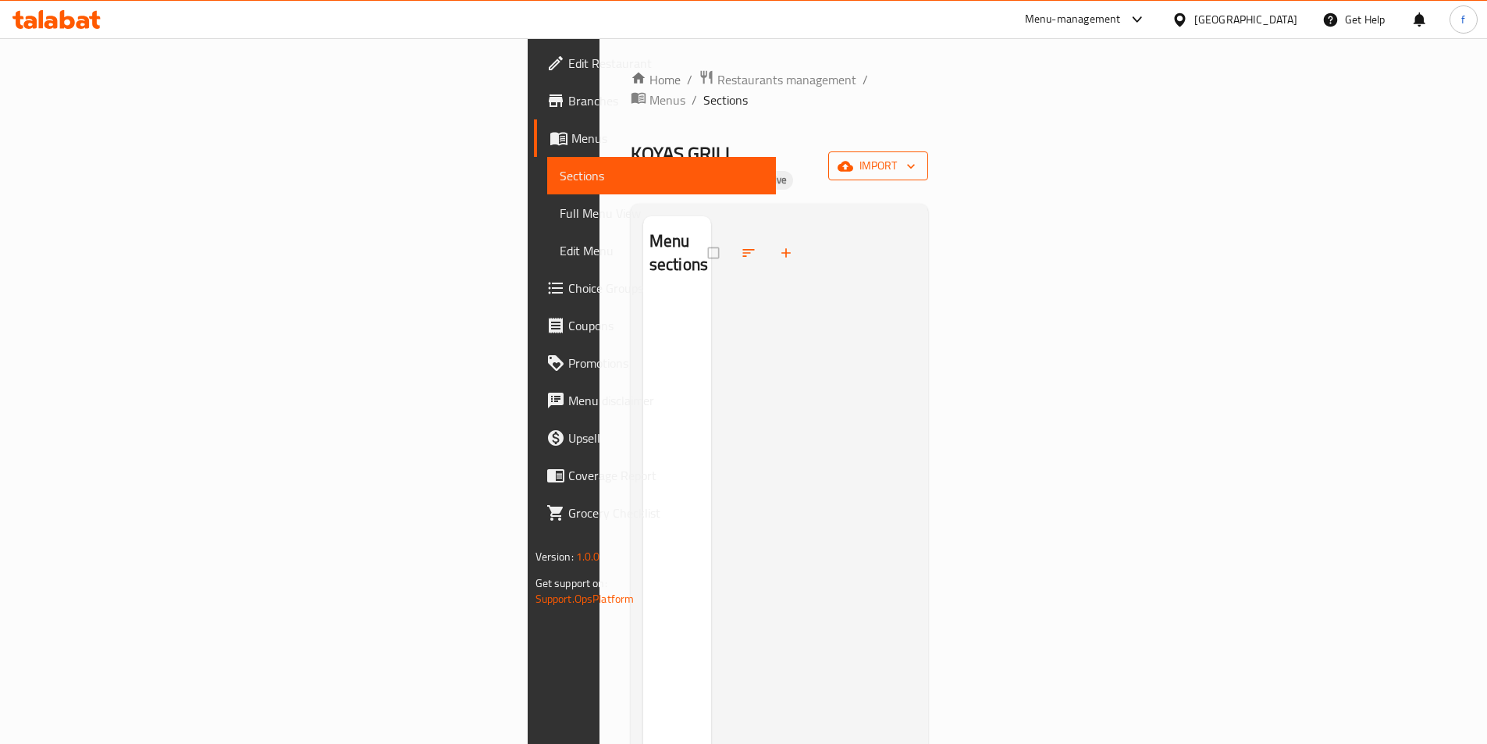
click at [916, 156] on span "import" at bounding box center [878, 166] width 75 height 20
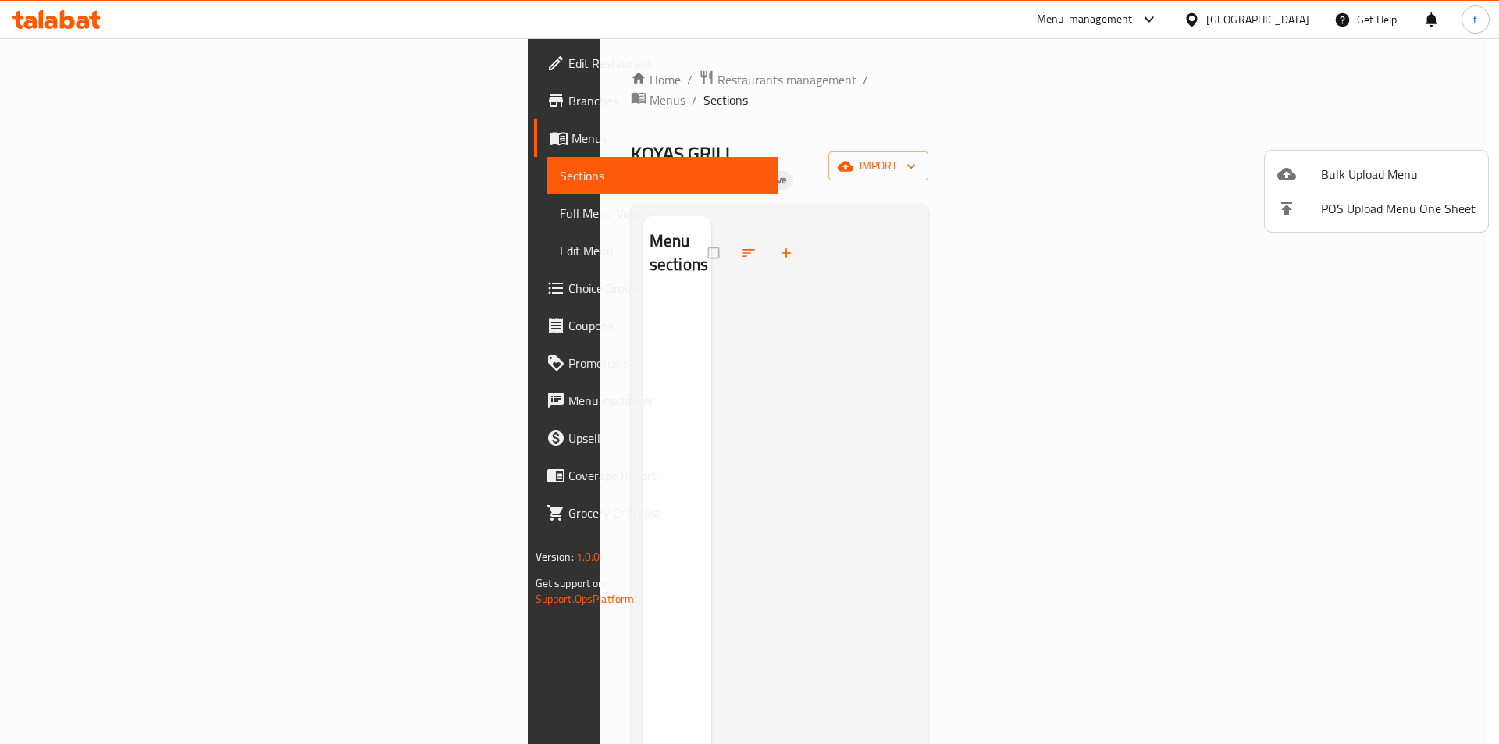
click at [1341, 161] on li "Bulk Upload Menu" at bounding box center [1376, 174] width 223 height 34
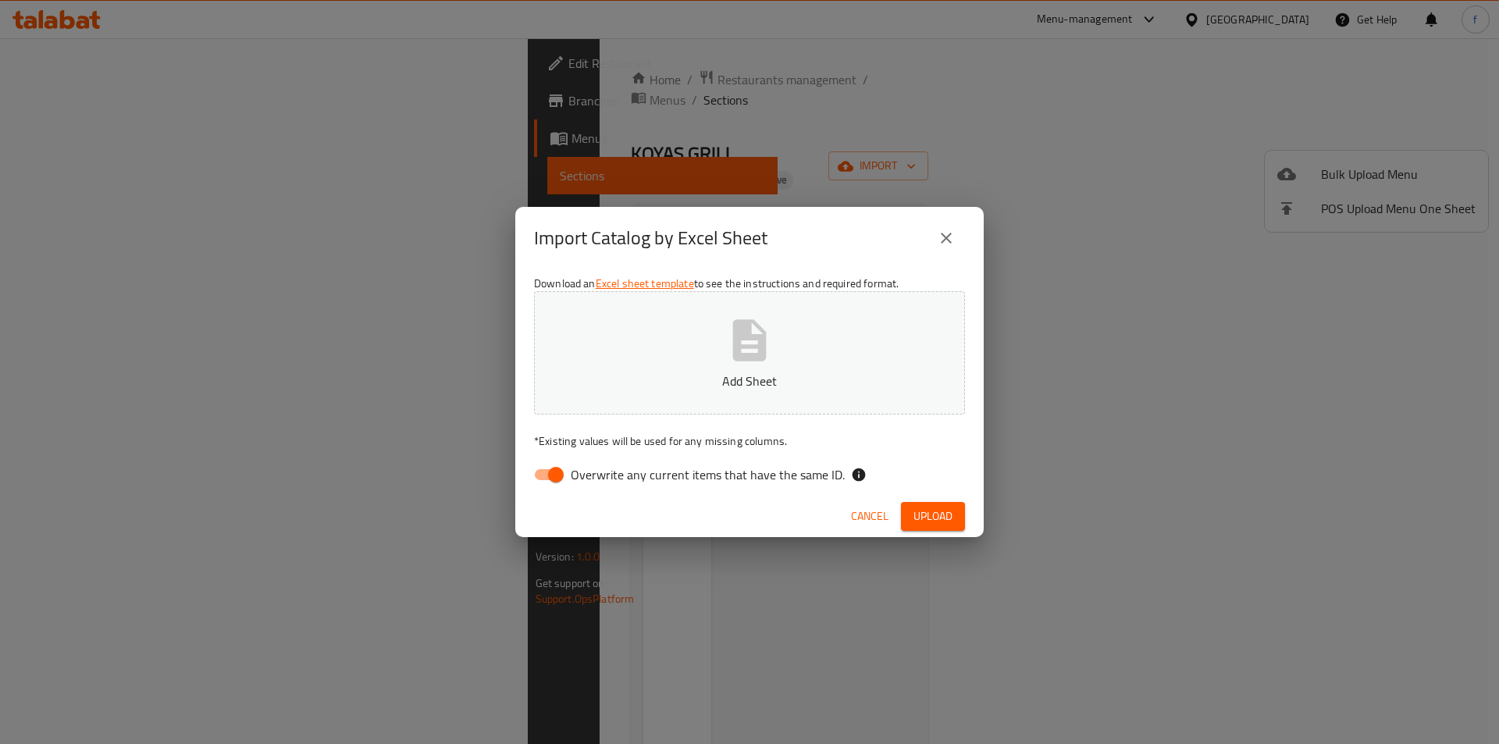
click at [713, 379] on p "Add Sheet" at bounding box center [749, 381] width 382 height 19
click at [542, 477] on input "Overwrite any current items that have the same ID." at bounding box center [555, 475] width 89 height 30
checkbox input "false"
click at [960, 519] on button "Upload" at bounding box center [933, 516] width 64 height 29
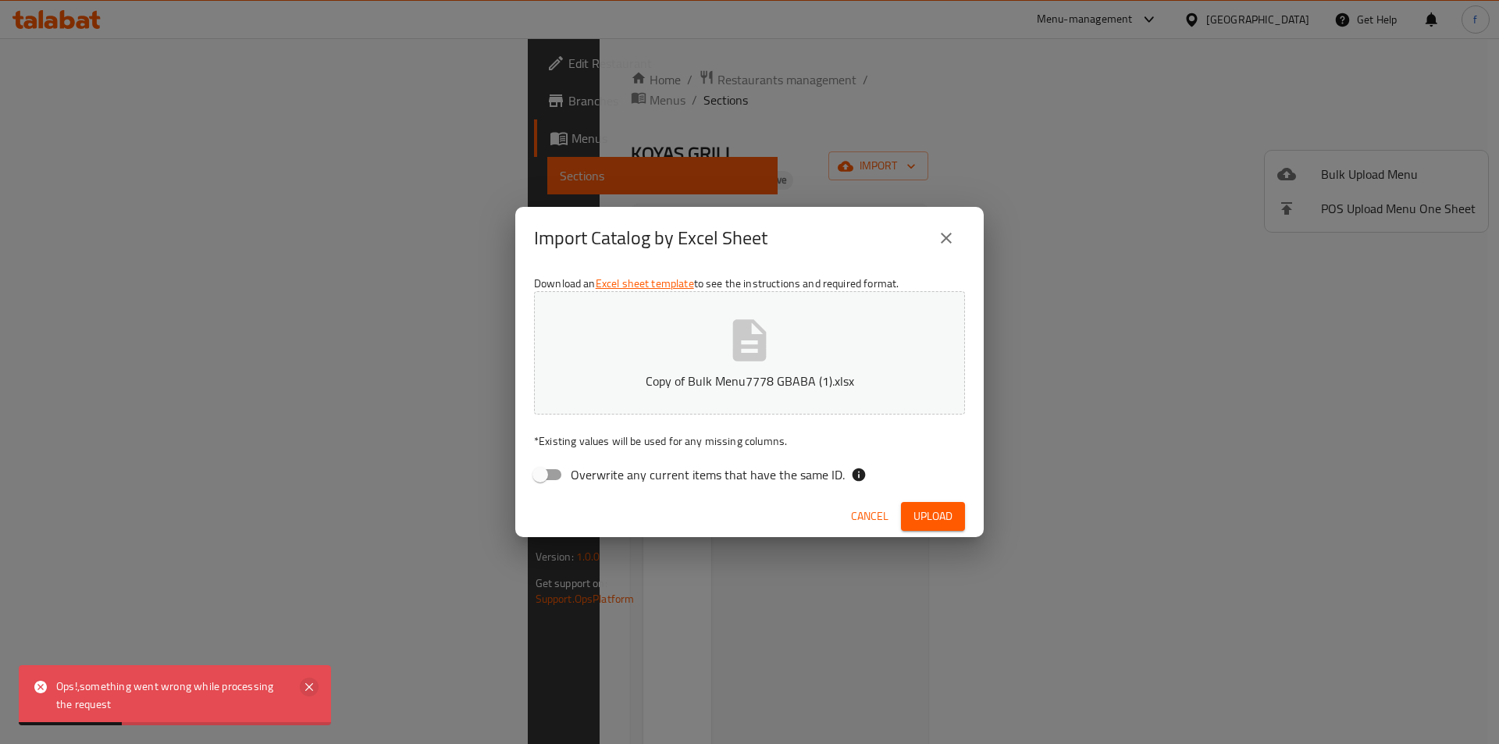
drag, startPoint x: 292, startPoint y: 698, endPoint x: 303, endPoint y: 696, distance: 11.2
click at [303, 696] on div "Ops!,something went wrong while processing the request" at bounding box center [175, 695] width 312 height 60
click at [304, 696] on icon at bounding box center [309, 687] width 19 height 19
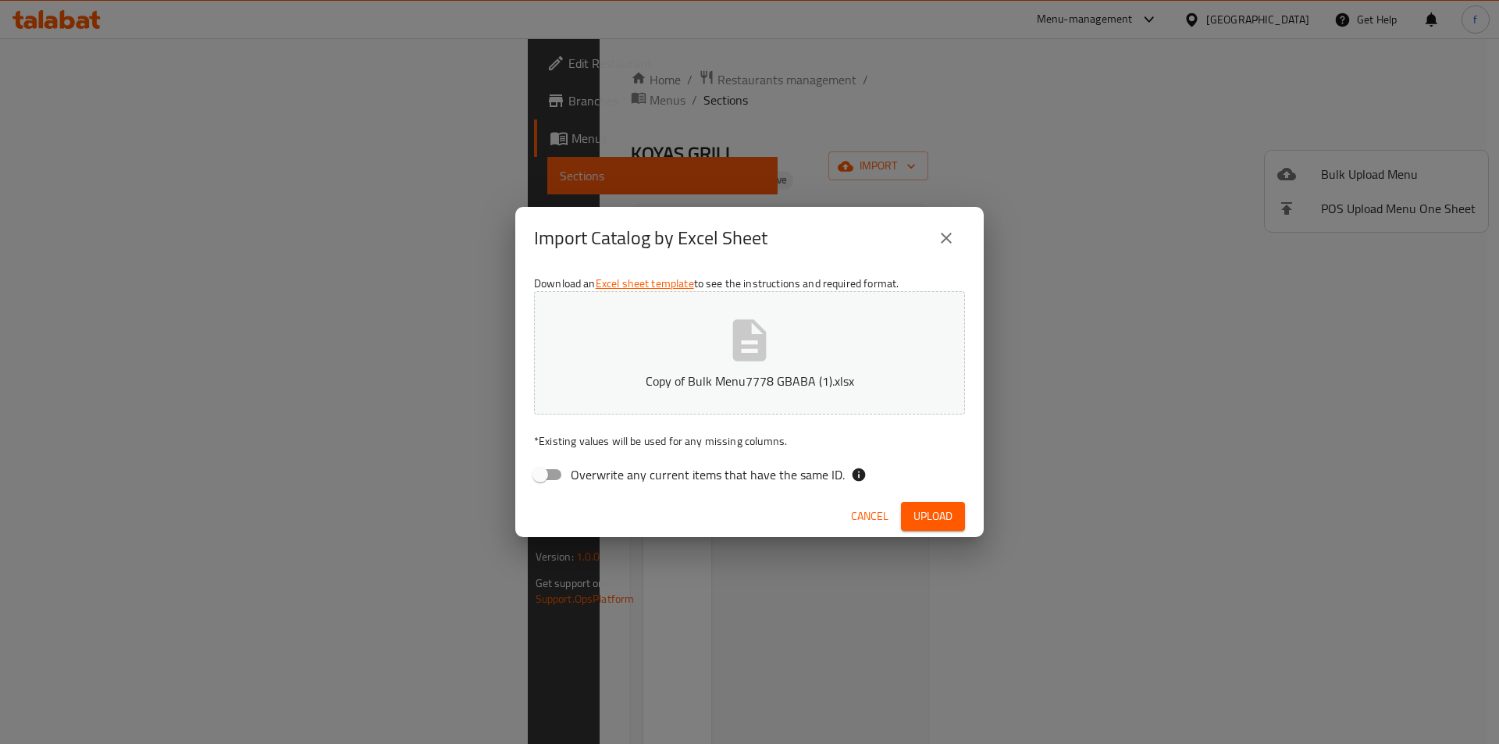
click at [769, 376] on p "Copy of Bulk Menu7778 GBABA (1).xlsx" at bounding box center [749, 381] width 382 height 19
click at [931, 521] on span "Upload" at bounding box center [932, 517] width 39 height 20
click at [866, 507] on span "Cancel" at bounding box center [869, 517] width 37 height 20
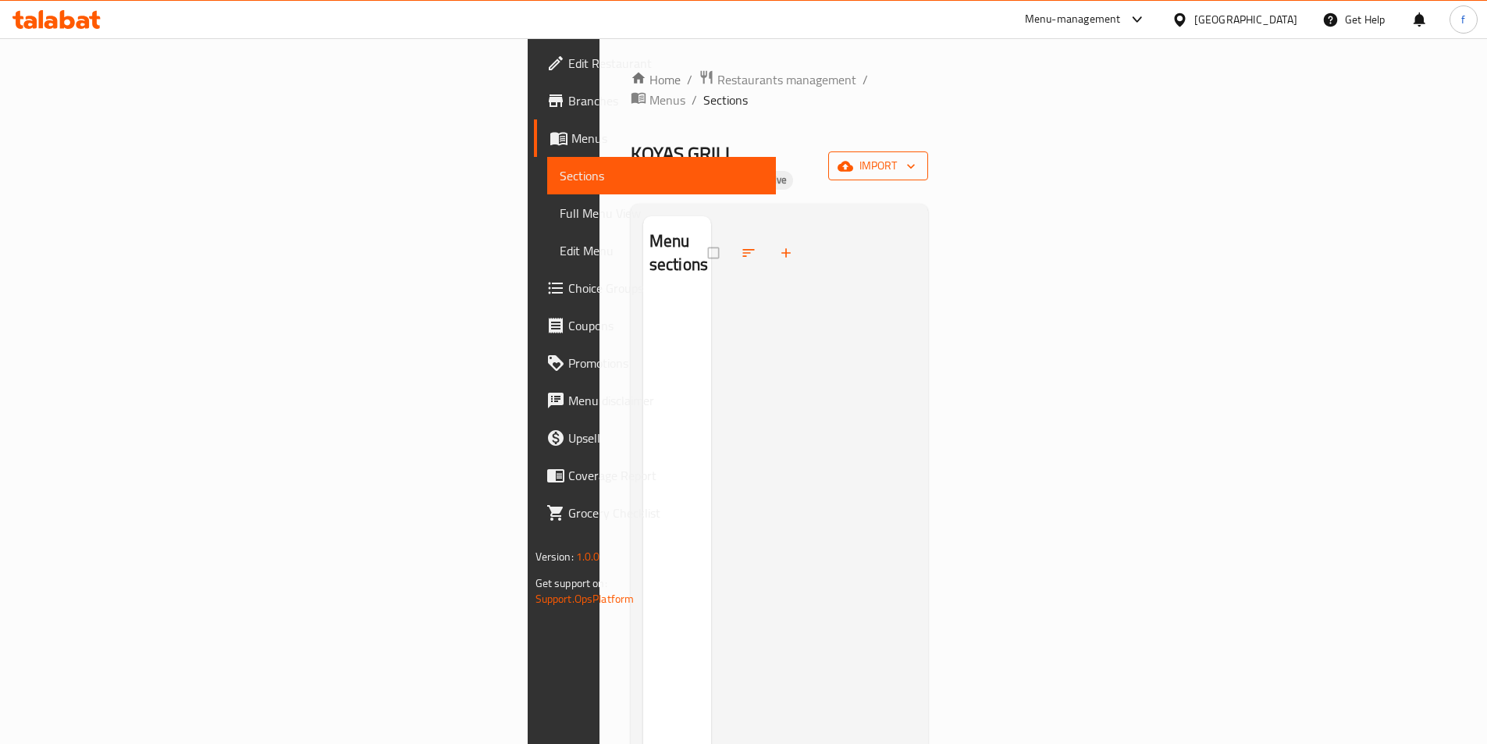
click at [919, 158] on icon "button" at bounding box center [911, 166] width 16 height 16
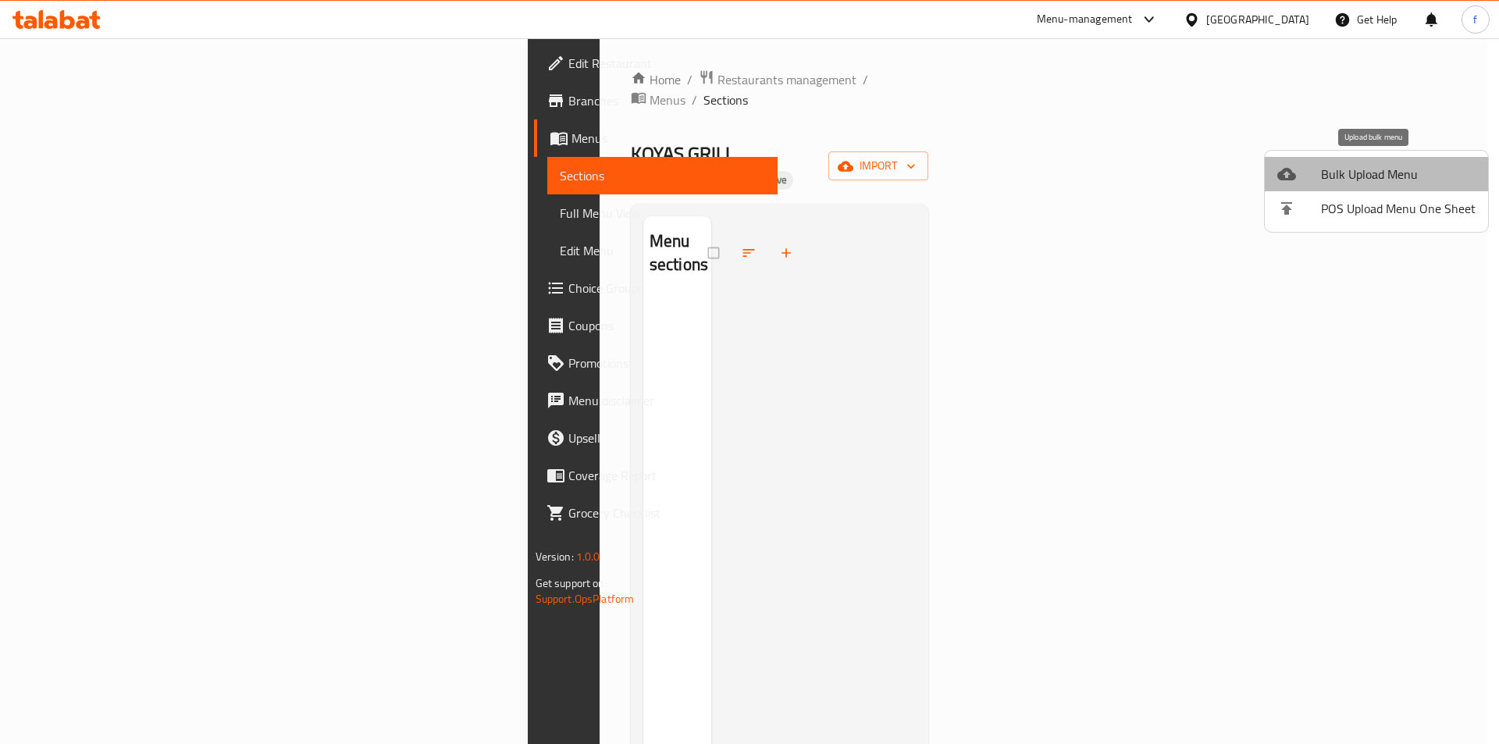
click at [1400, 187] on li "Bulk Upload Menu" at bounding box center [1376, 174] width 223 height 34
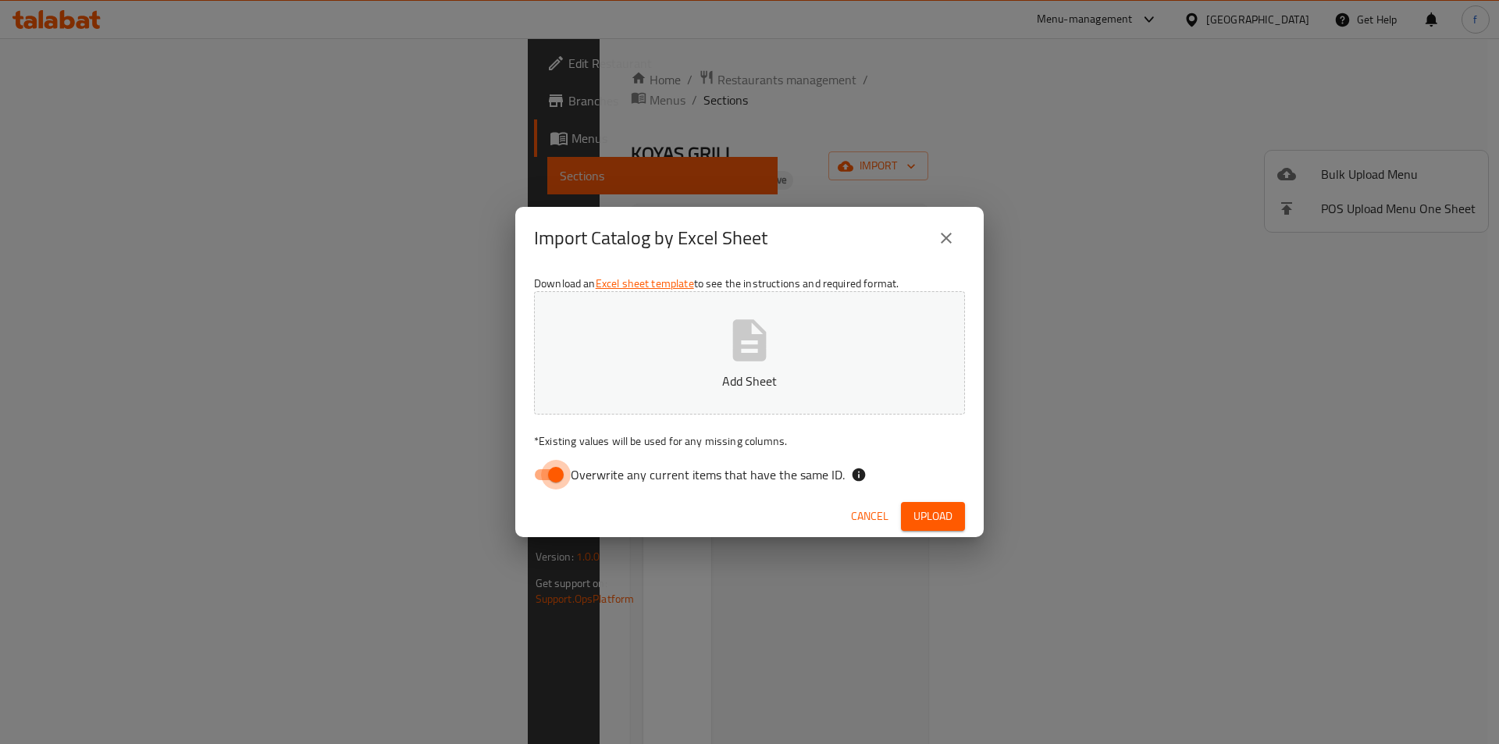
click at [559, 470] on input "Overwrite any current items that have the same ID." at bounding box center [555, 475] width 89 height 30
checkbox input "false"
click at [949, 519] on span "Upload" at bounding box center [932, 517] width 39 height 20
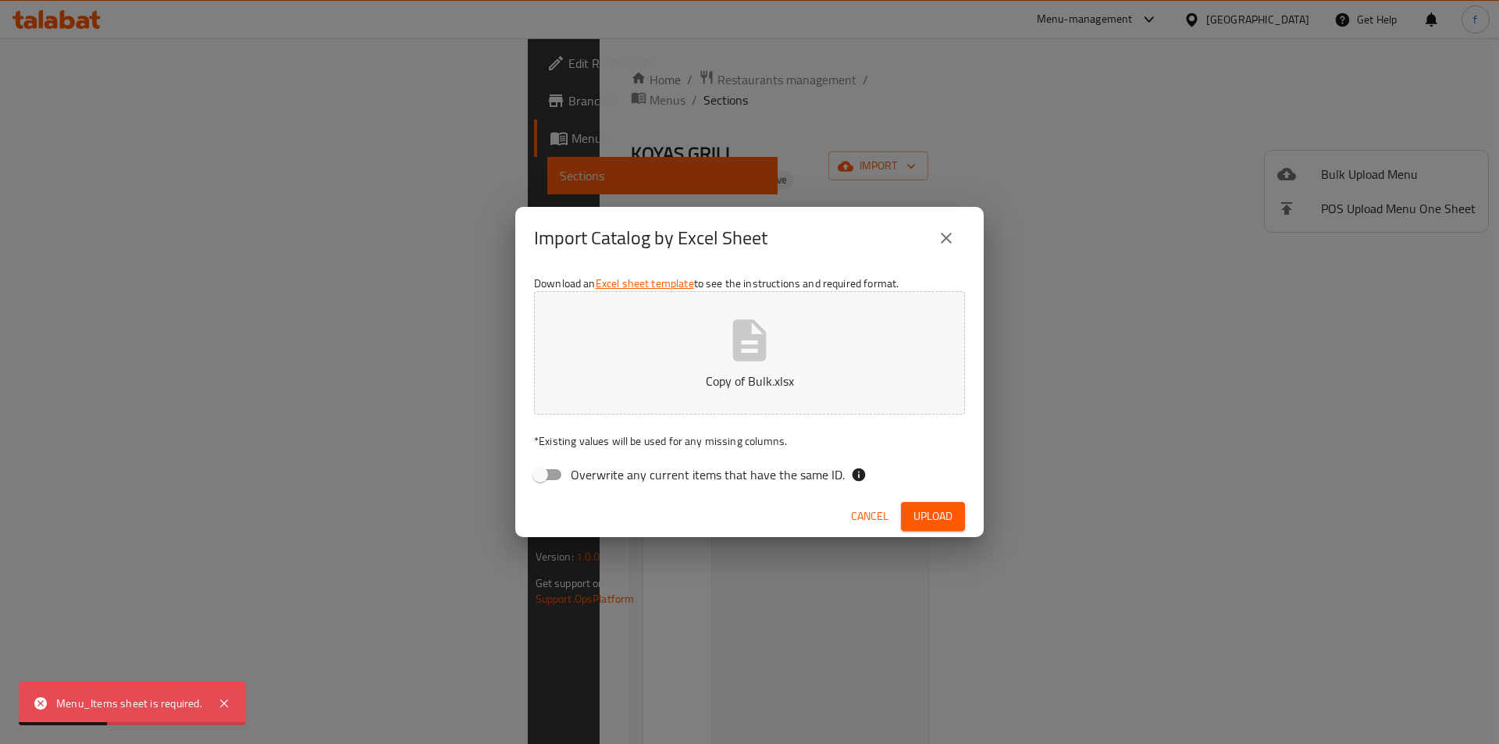
click at [141, 712] on div "Menu_Items sheet is required." at bounding box center [129, 703] width 146 height 17
click at [879, 519] on span "Cancel" at bounding box center [869, 517] width 37 height 20
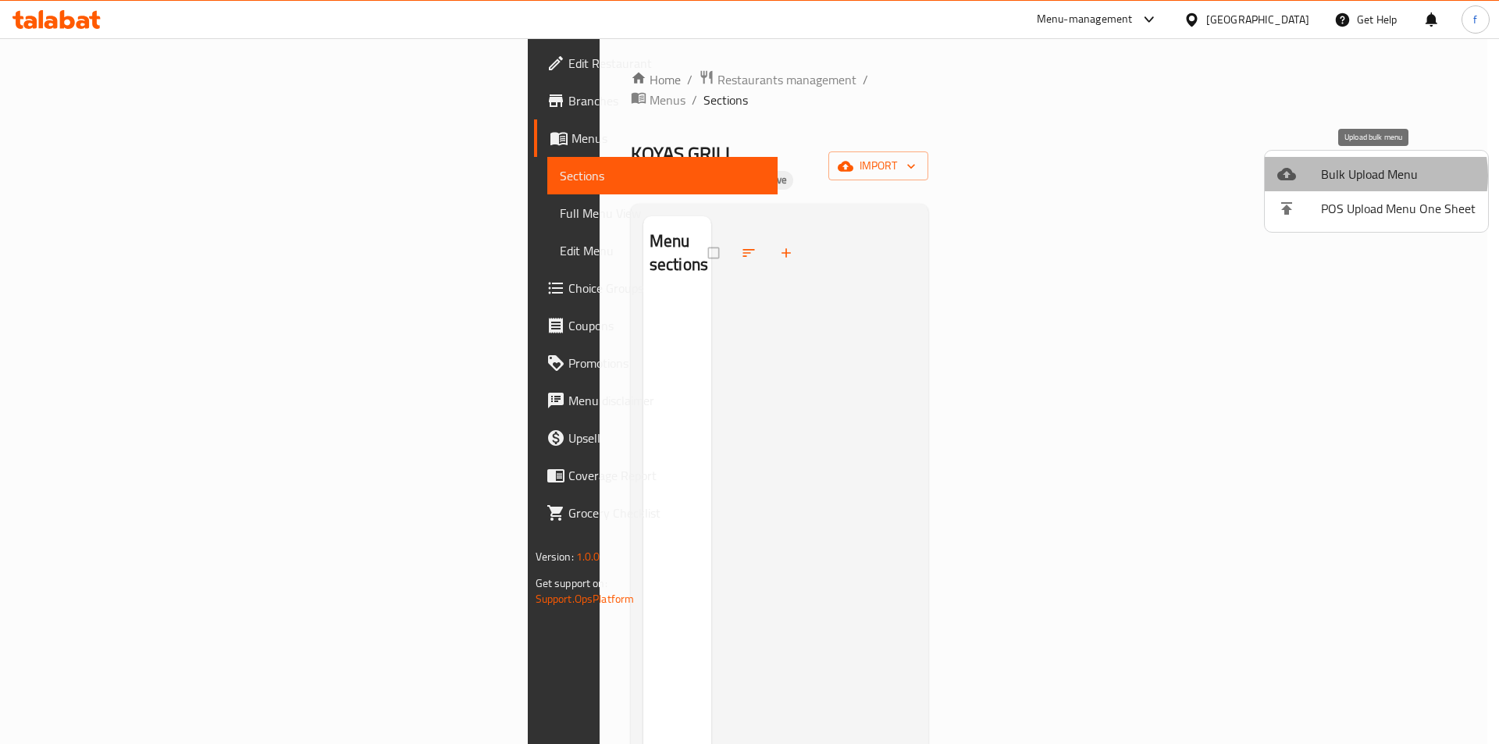
click at [1365, 176] on span "Bulk Upload Menu" at bounding box center [1398, 174] width 155 height 19
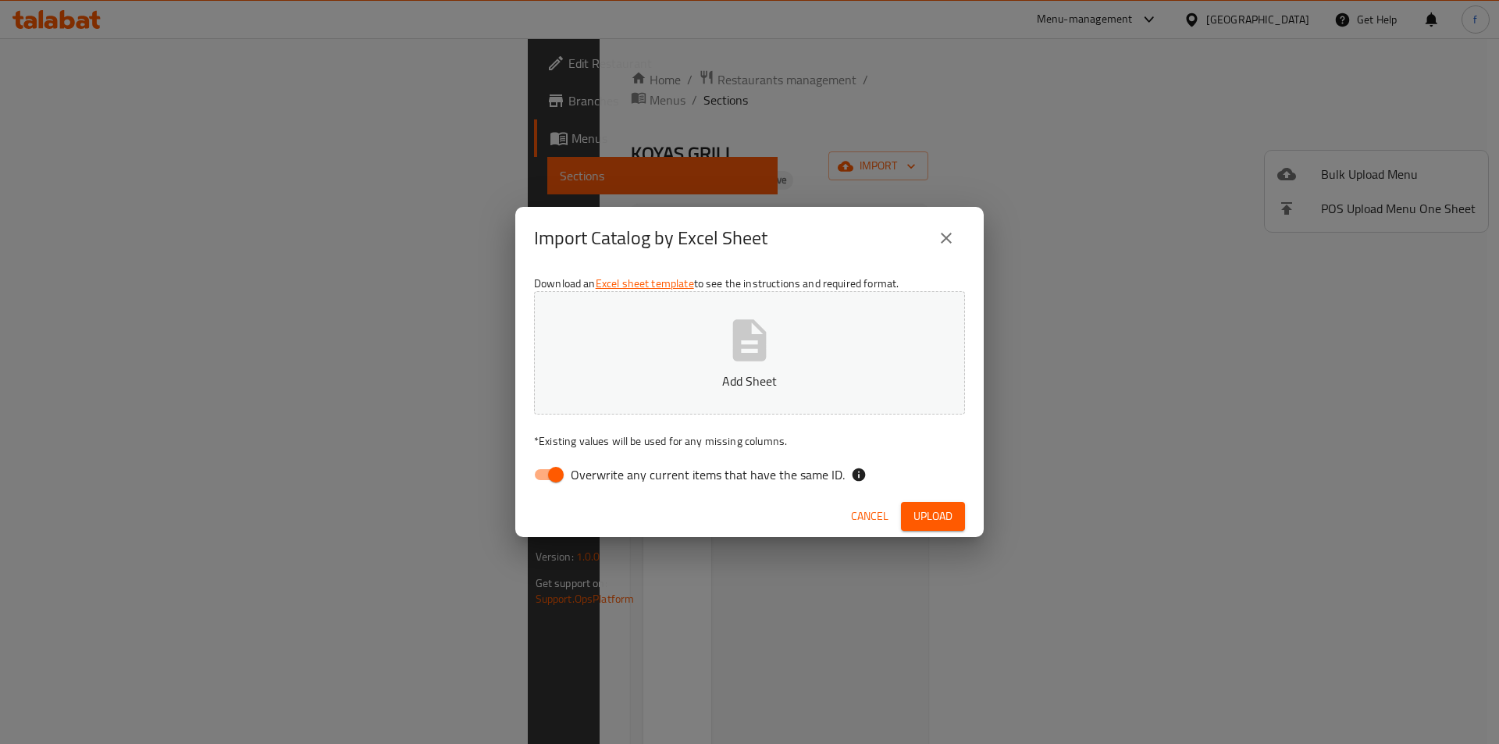
click at [554, 468] on input "Overwrite any current items that have the same ID." at bounding box center [555, 475] width 89 height 30
checkbox input "false"
click at [931, 525] on span "Upload" at bounding box center [932, 517] width 39 height 20
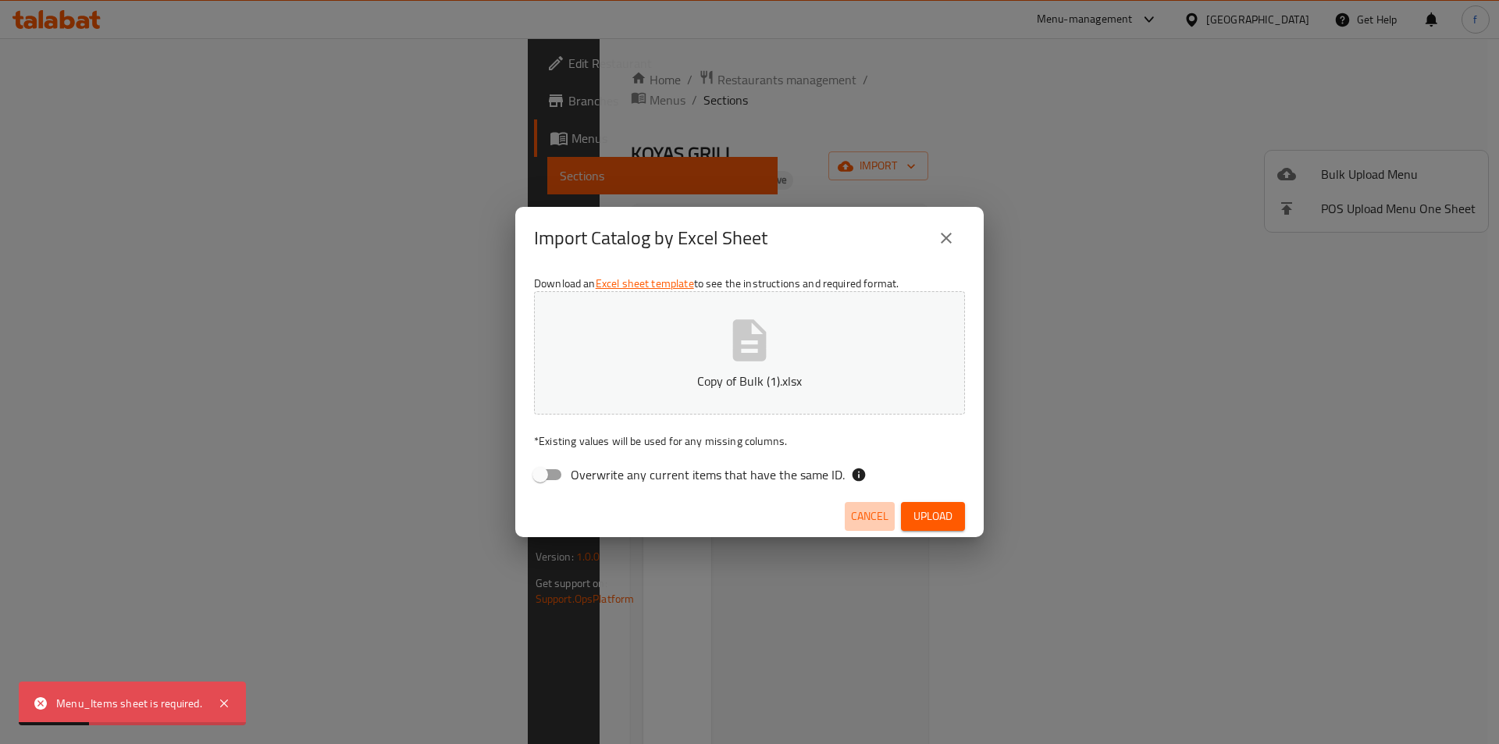
click at [854, 511] on span "Cancel" at bounding box center [869, 517] width 37 height 20
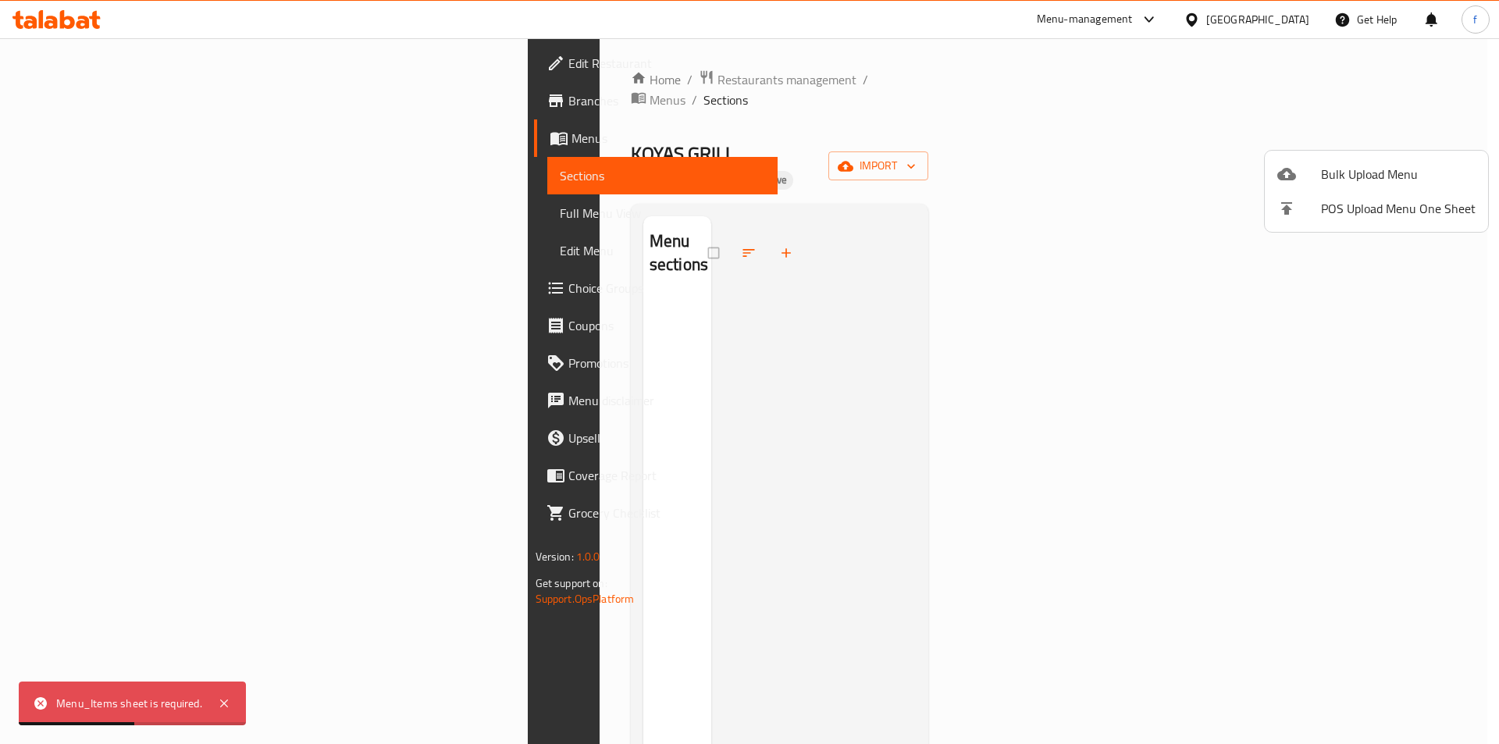
click at [176, 118] on div at bounding box center [749, 372] width 1499 height 744
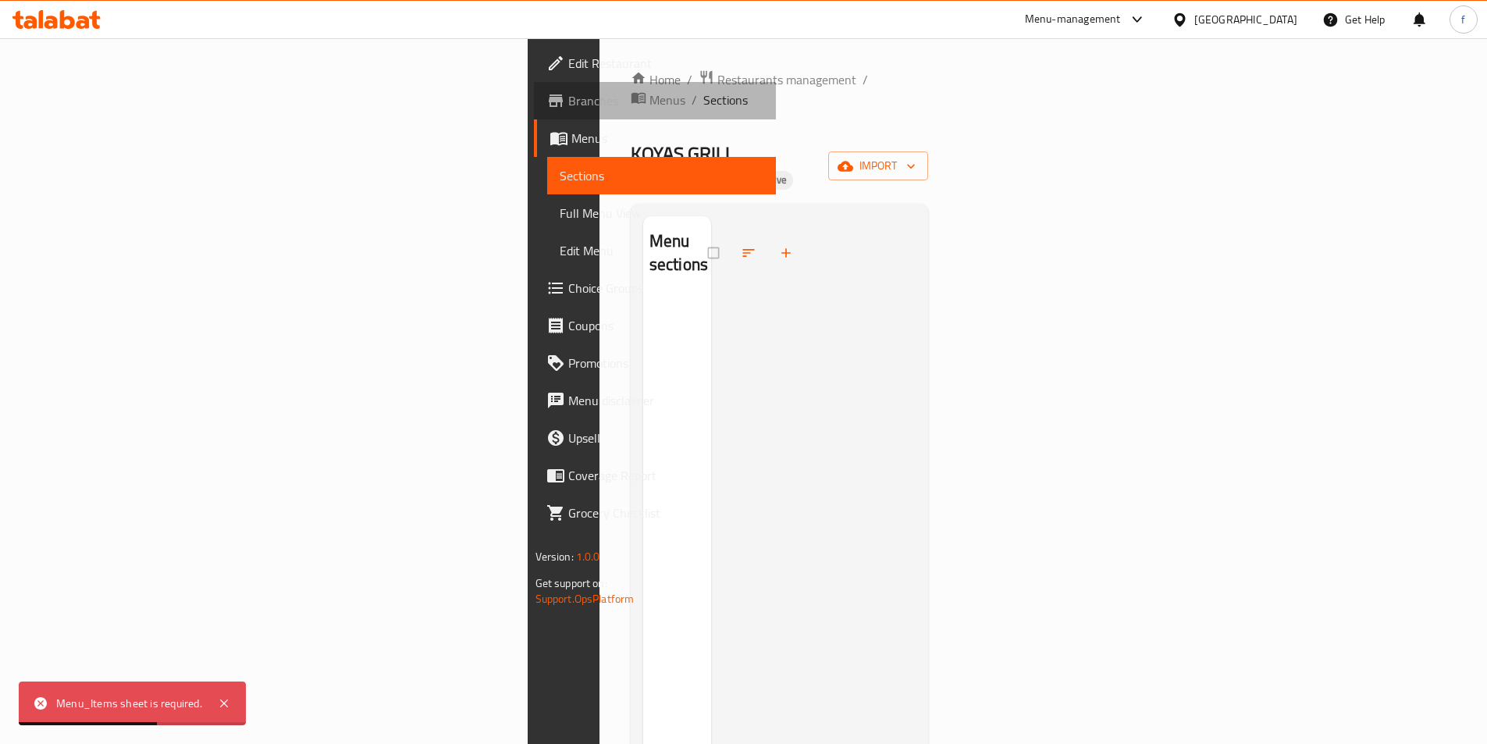
click at [534, 112] on link "Branches" at bounding box center [655, 100] width 242 height 37
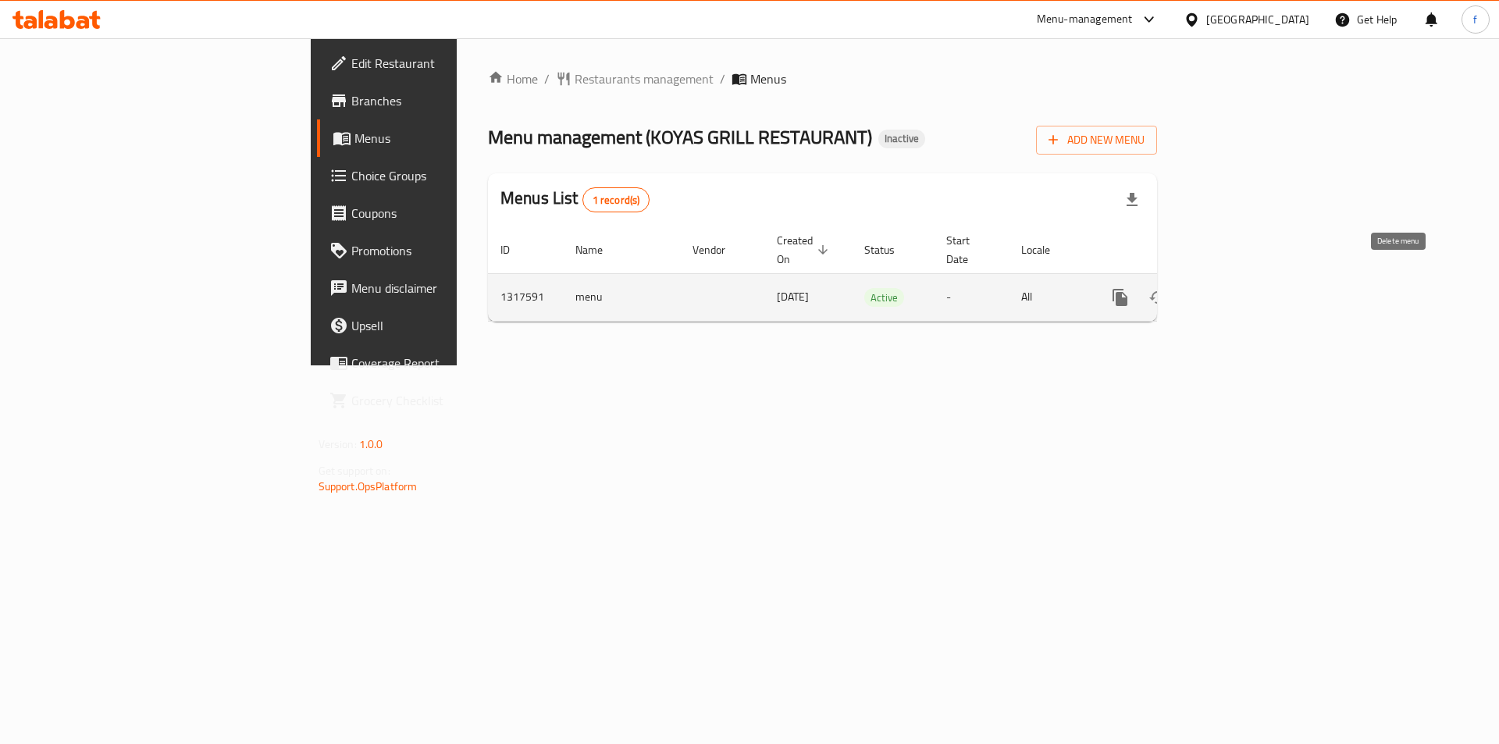
click at [1204, 288] on icon "enhanced table" at bounding box center [1195, 297] width 19 height 19
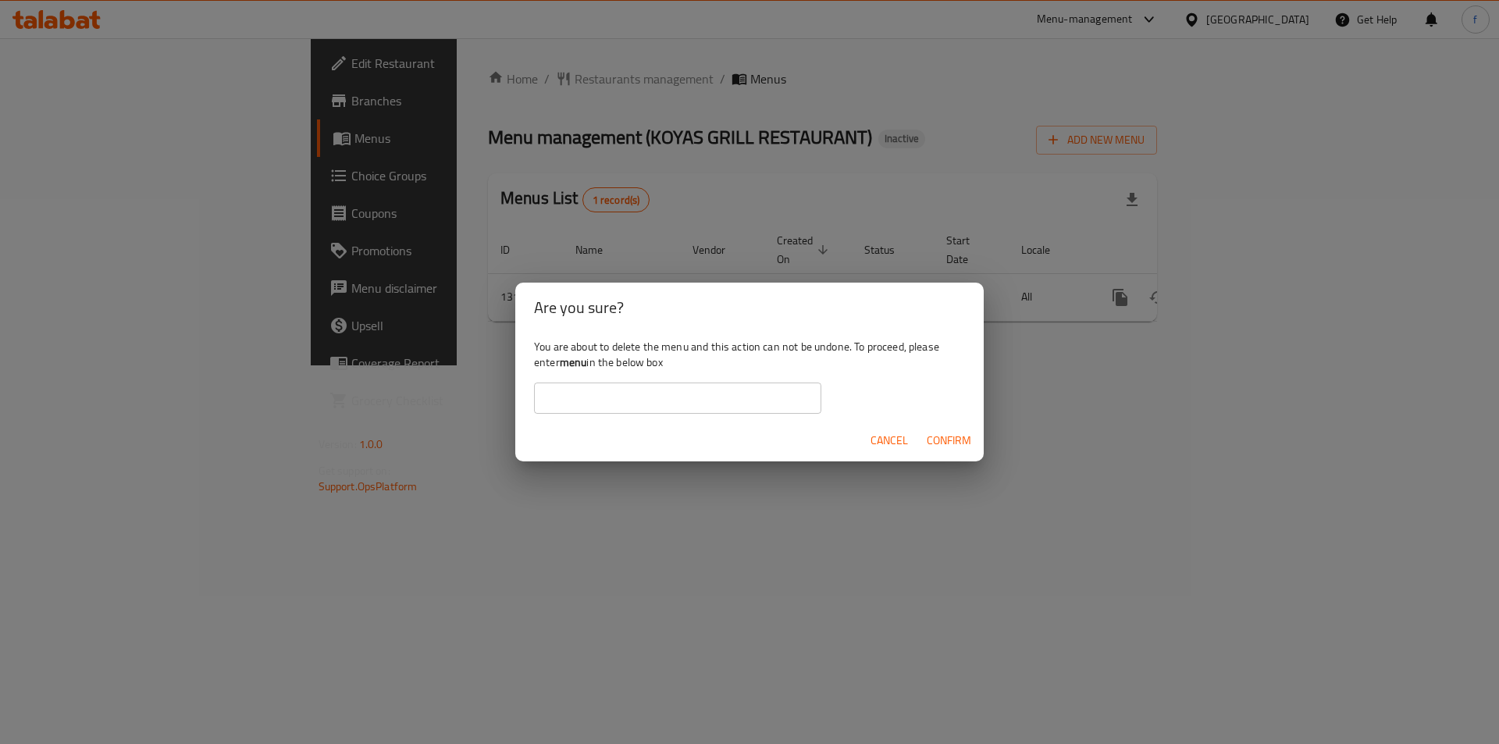
click at [577, 368] on b "menu" at bounding box center [573, 362] width 27 height 20
copy b "menu"
click at [630, 389] on input "text" at bounding box center [677, 397] width 287 height 31
paste input "menu"
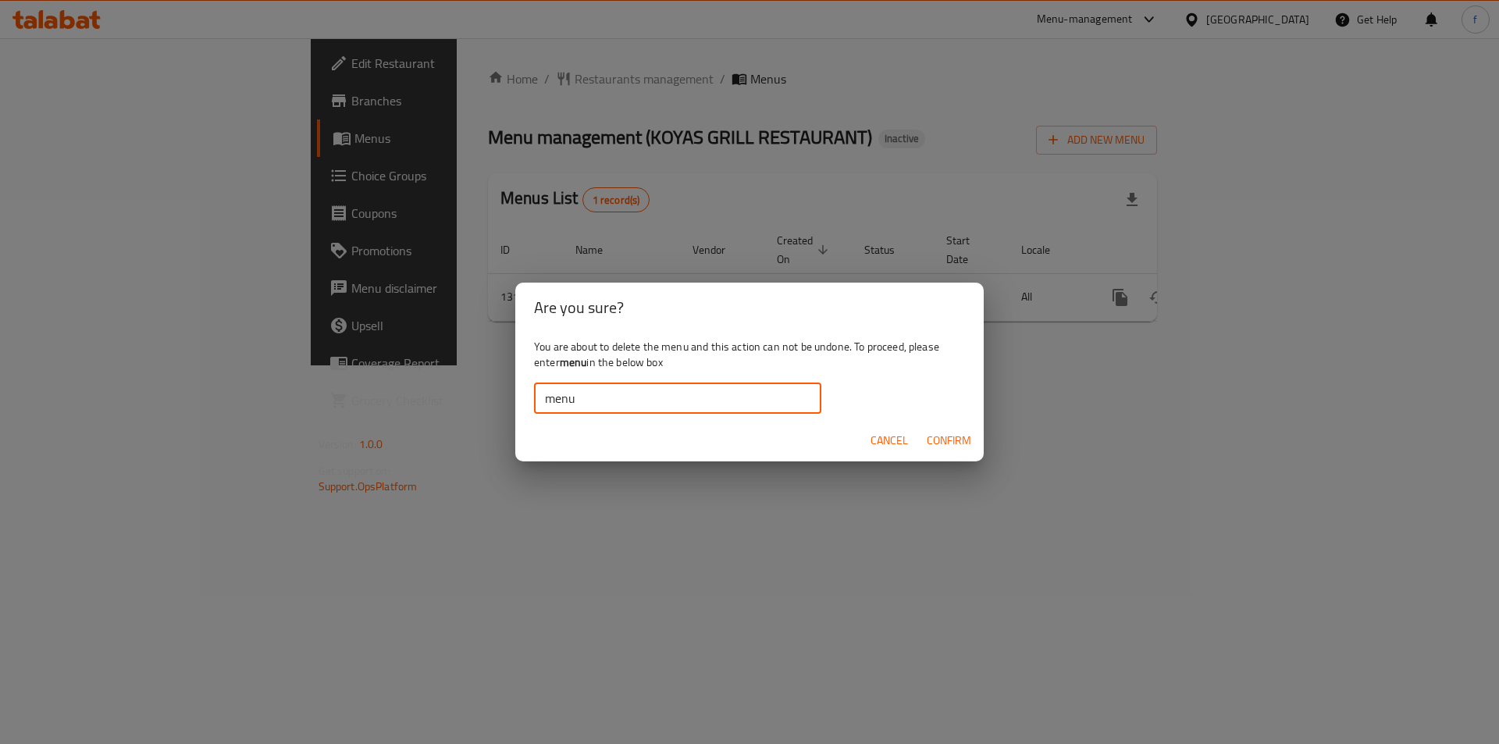
type input "menu"
click at [951, 444] on span "Confirm" at bounding box center [949, 441] width 44 height 20
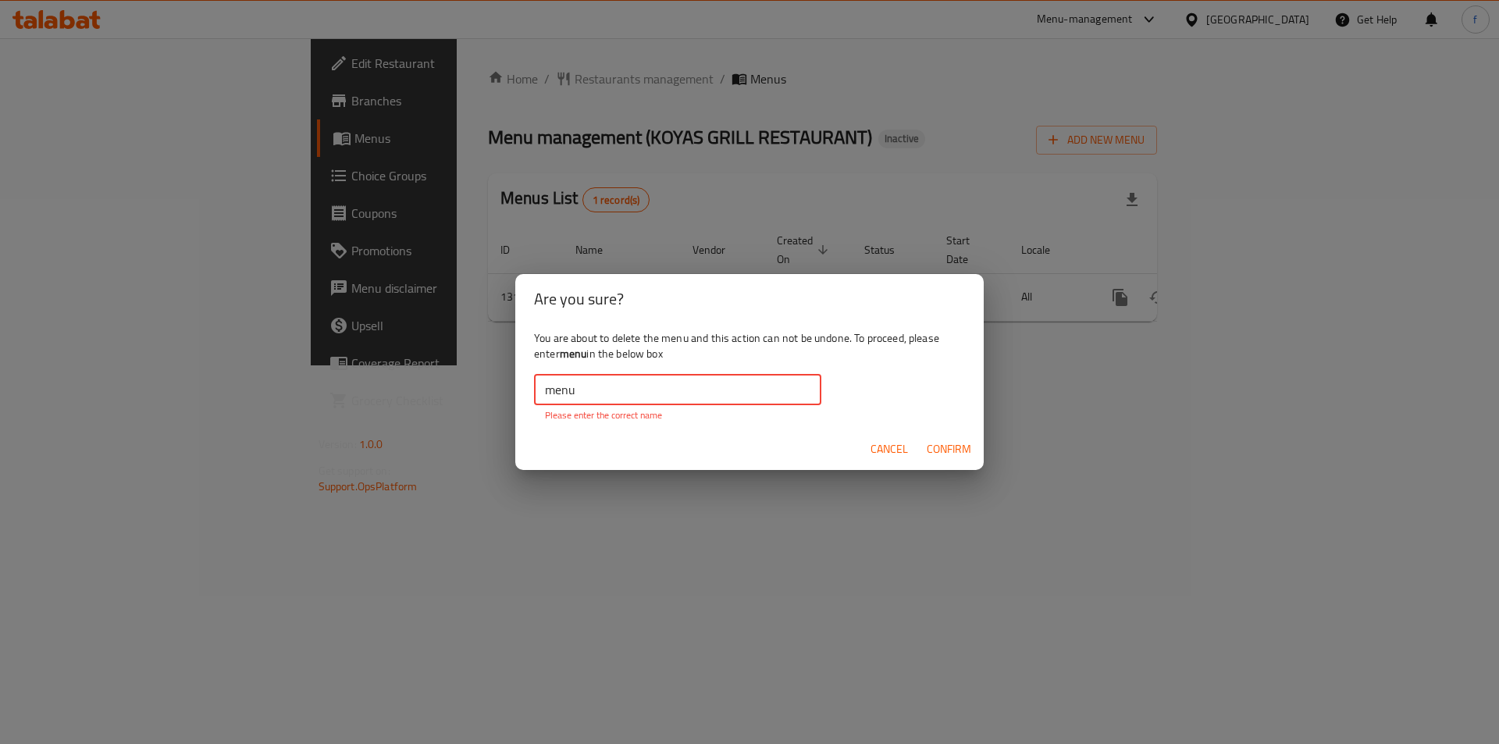
click at [624, 389] on input "menu" at bounding box center [677, 389] width 287 height 31
click at [547, 391] on input "menu" at bounding box center [677, 389] width 287 height 31
click at [614, 396] on input "menu" at bounding box center [677, 389] width 287 height 31
click at [958, 446] on span "Confirm" at bounding box center [949, 449] width 44 height 20
click at [953, 446] on span "Confirm" at bounding box center [949, 449] width 44 height 20
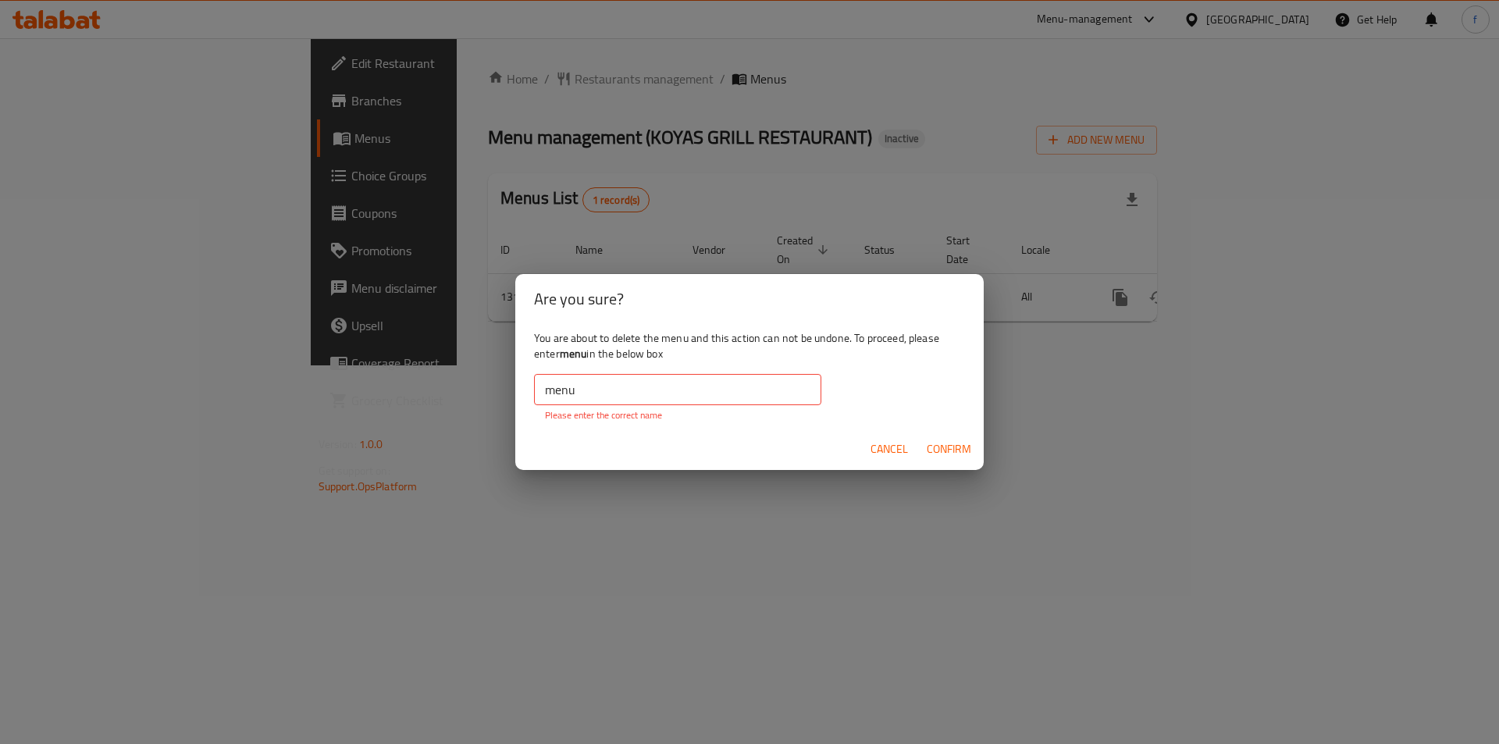
click at [953, 446] on span "Confirm" at bounding box center [949, 449] width 44 height 20
click at [881, 448] on span "Cancel" at bounding box center [888, 449] width 37 height 20
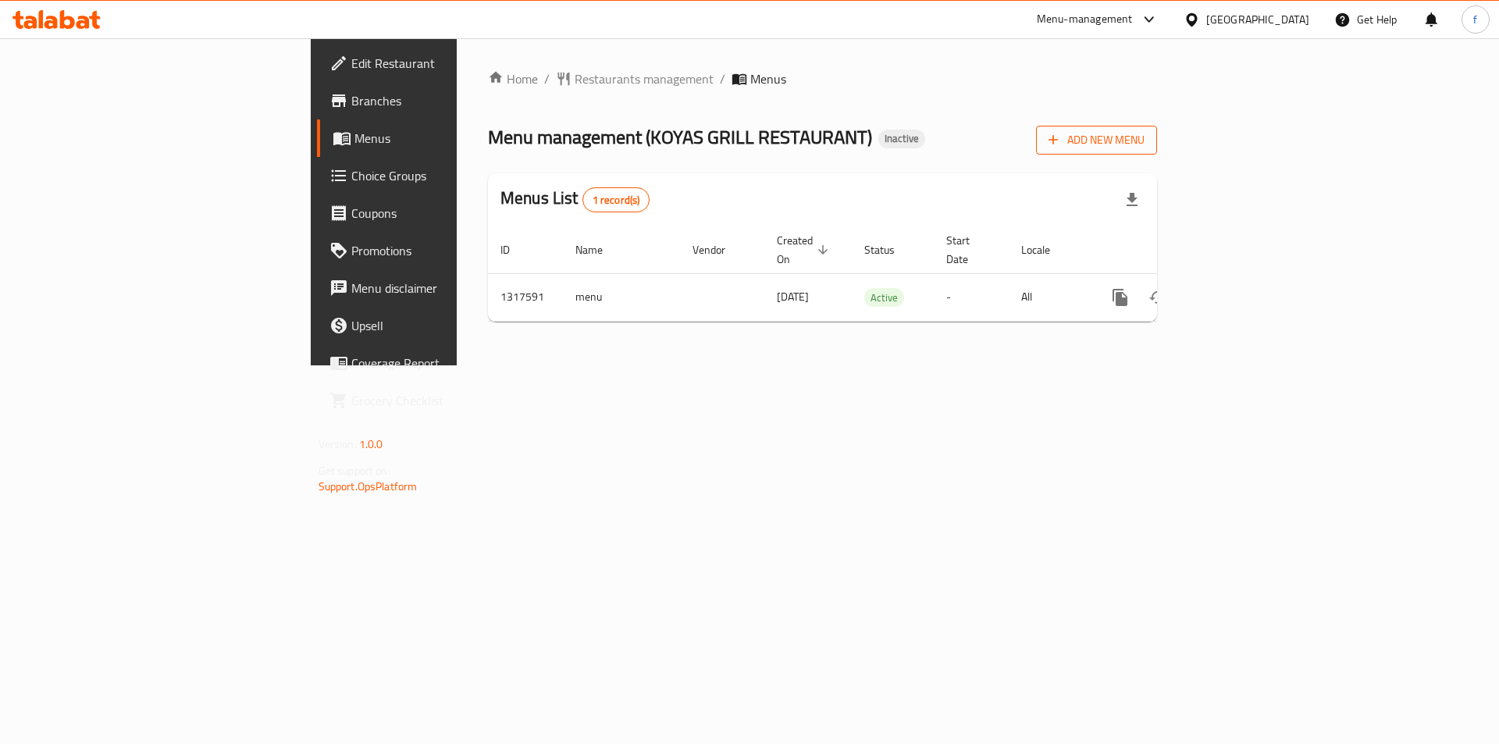
click at [1157, 127] on button "Add New Menu" at bounding box center [1096, 140] width 121 height 29
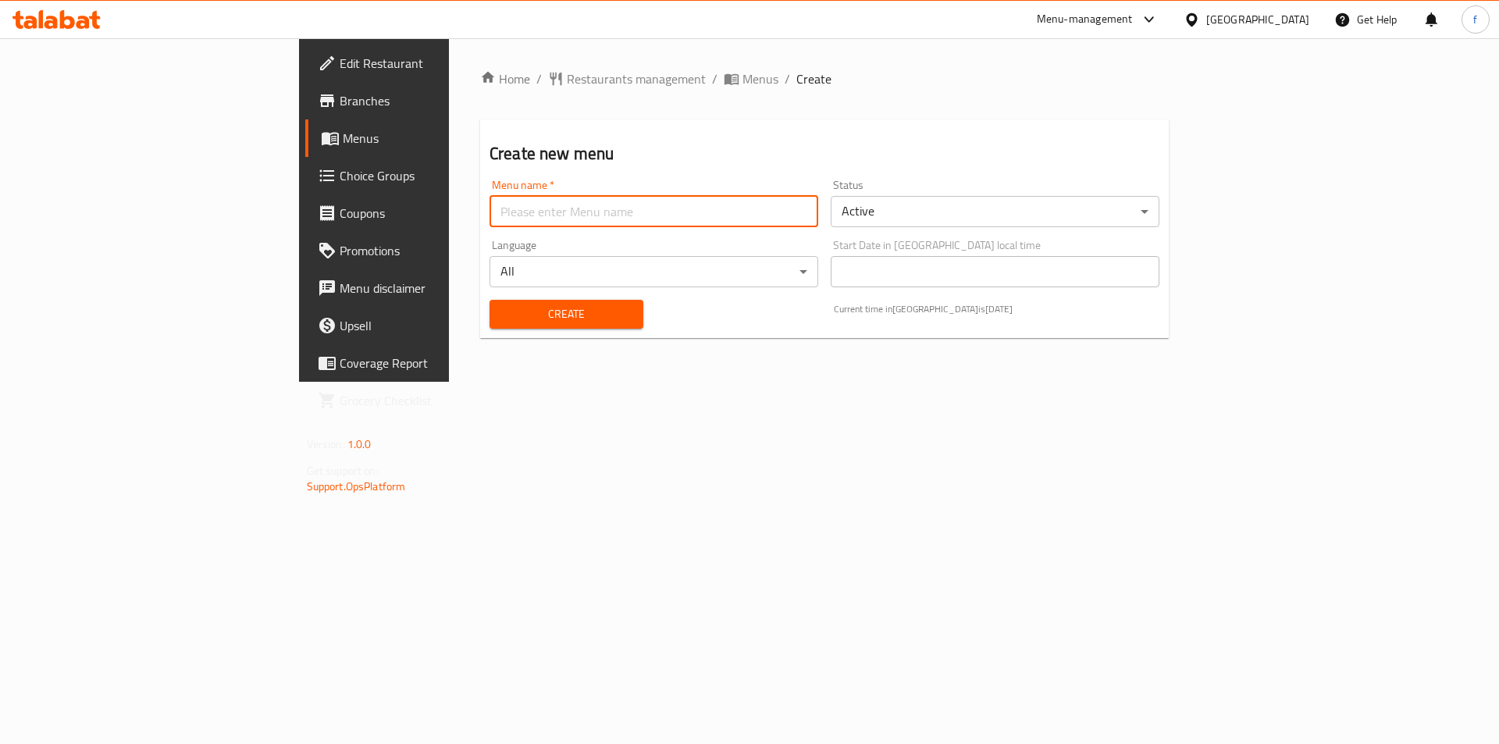
drag, startPoint x: 501, startPoint y: 212, endPoint x: 562, endPoint y: 202, distance: 61.7
click at [509, 209] on input "text" at bounding box center [653, 211] width 329 height 31
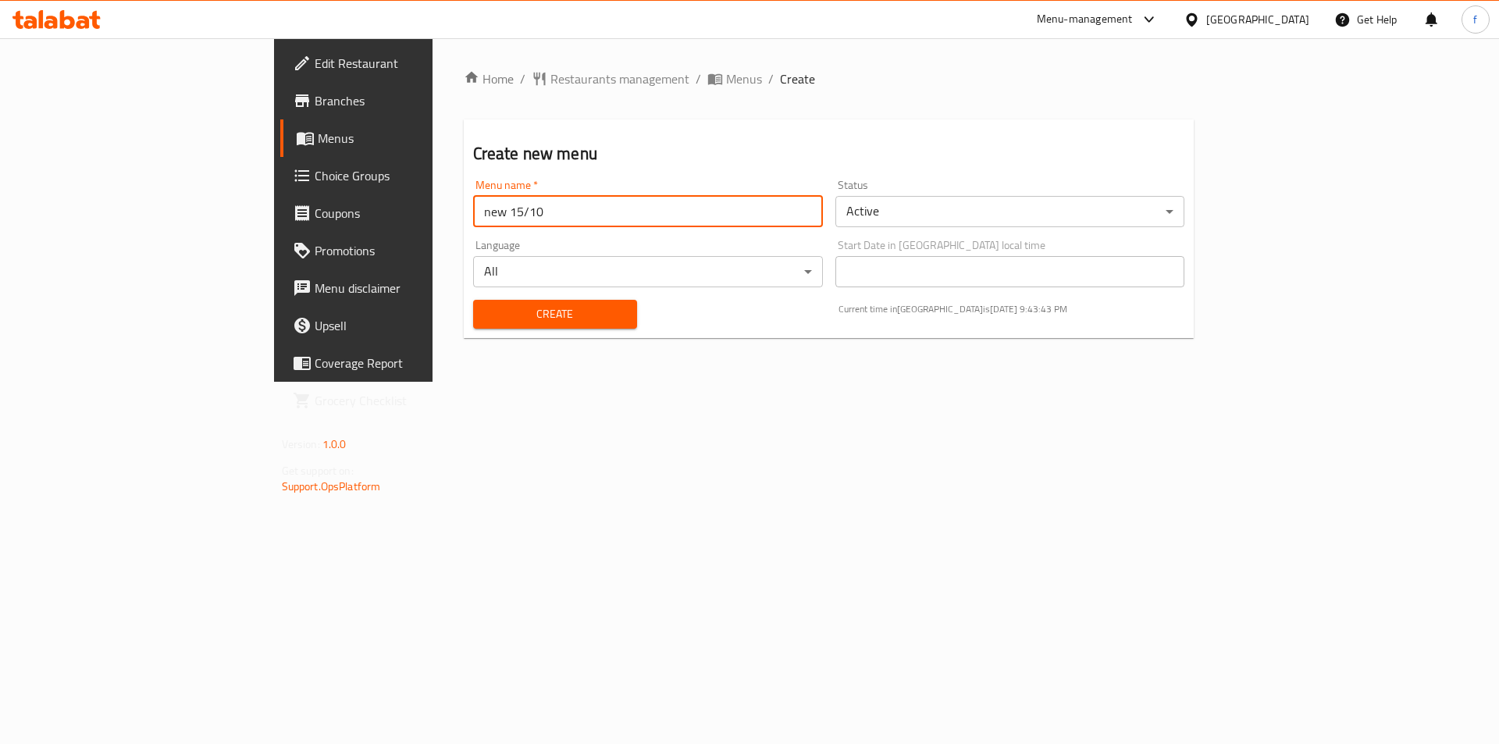
type input "new 15/10"
click at [493, 315] on span "Create" at bounding box center [555, 314] width 139 height 20
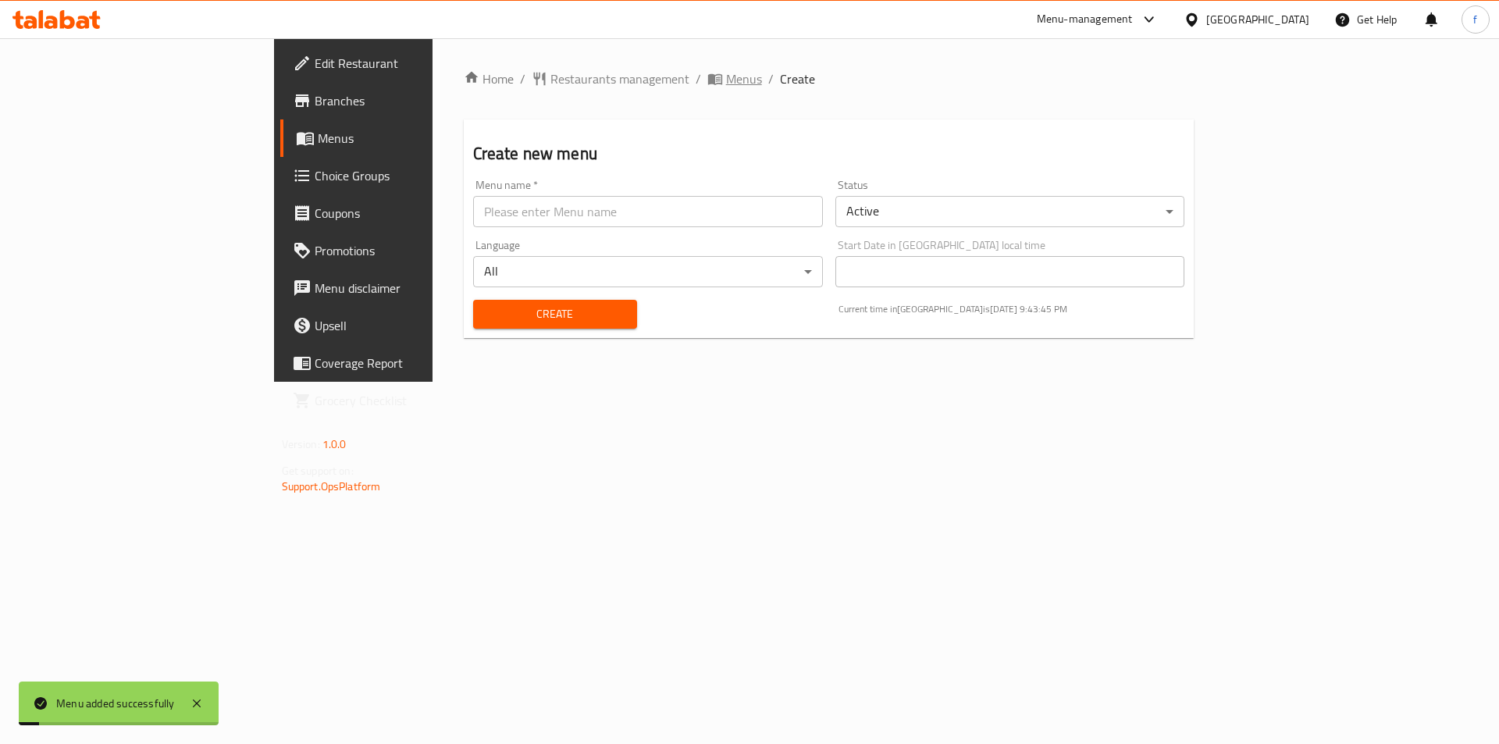
click at [726, 73] on span "Menus" at bounding box center [744, 78] width 36 height 19
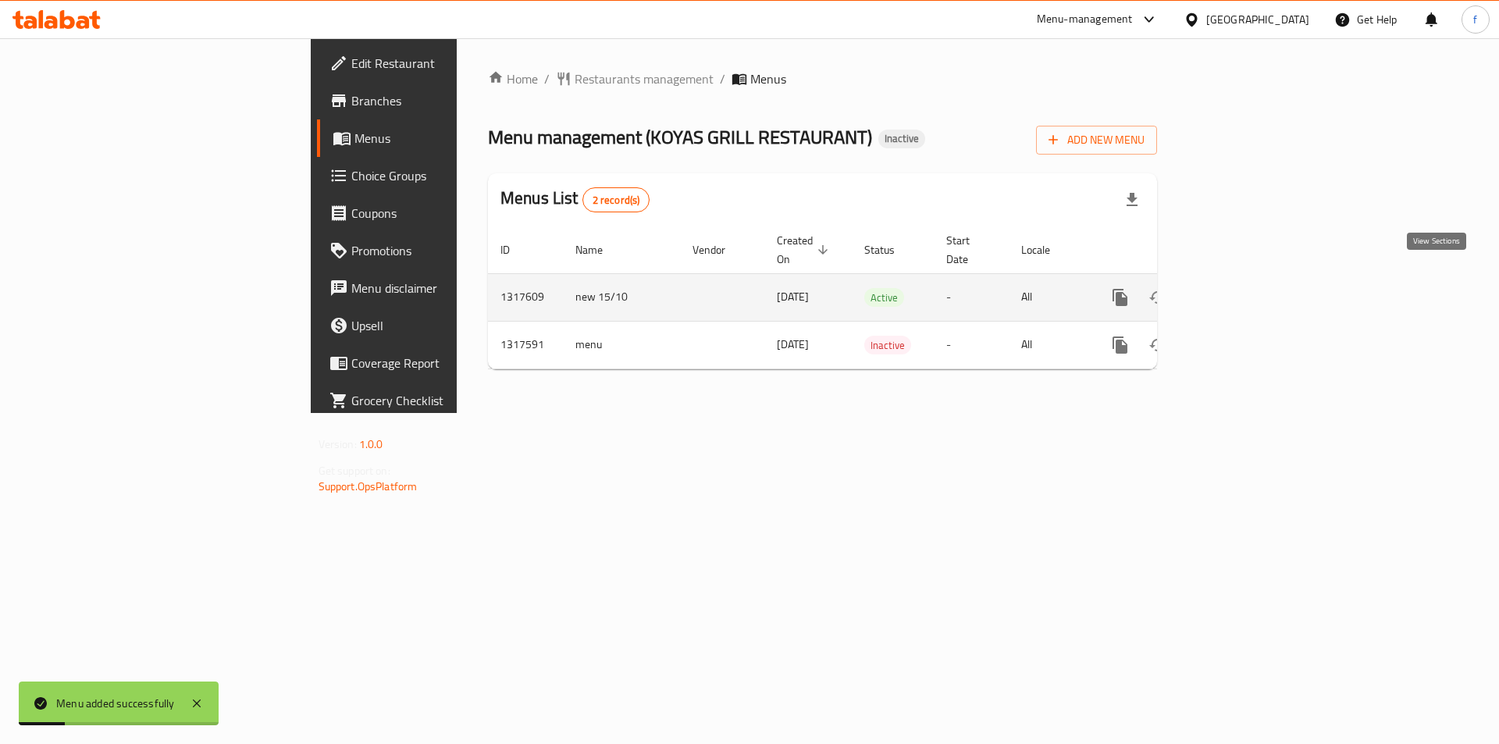
click at [1242, 288] on icon "enhanced table" at bounding box center [1232, 297] width 19 height 19
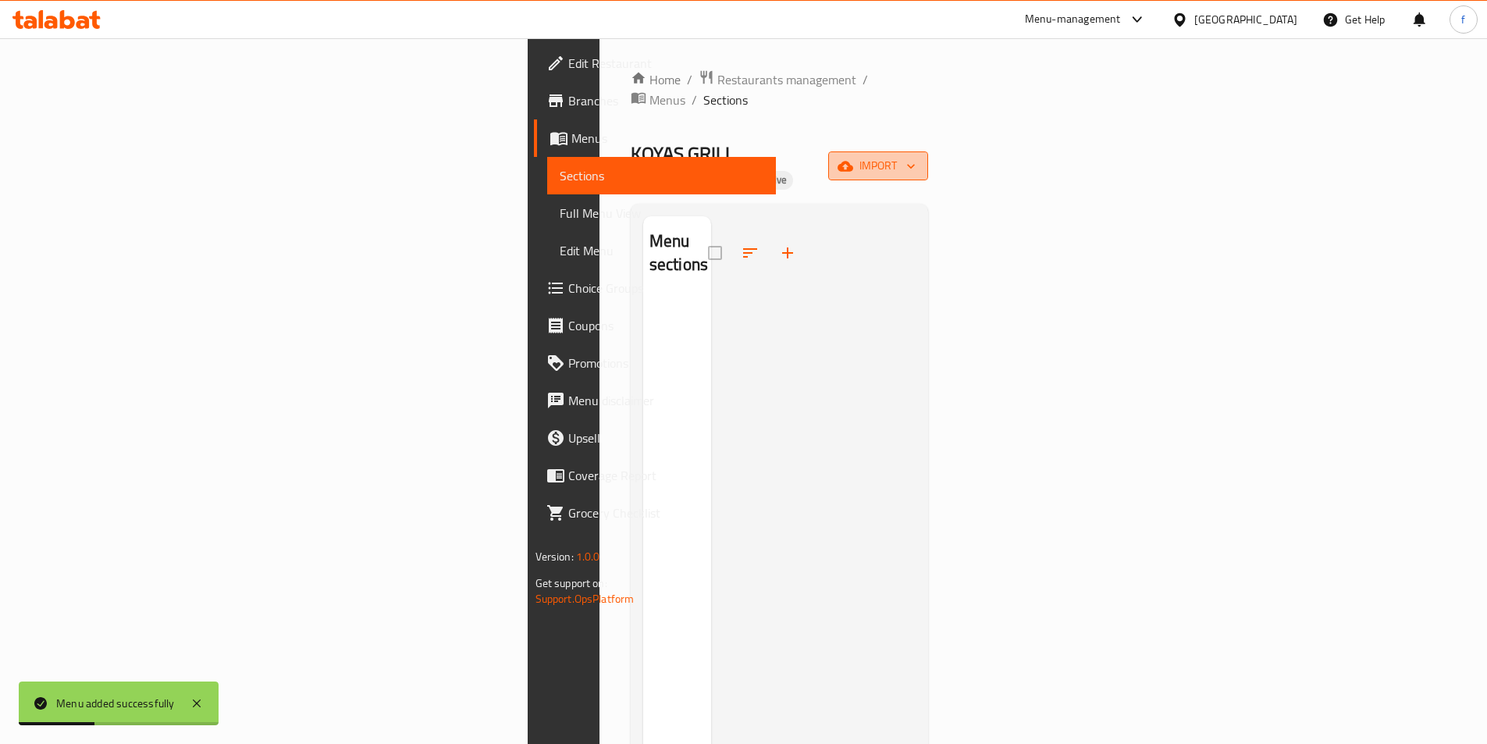
click at [916, 156] on span "import" at bounding box center [878, 166] width 75 height 20
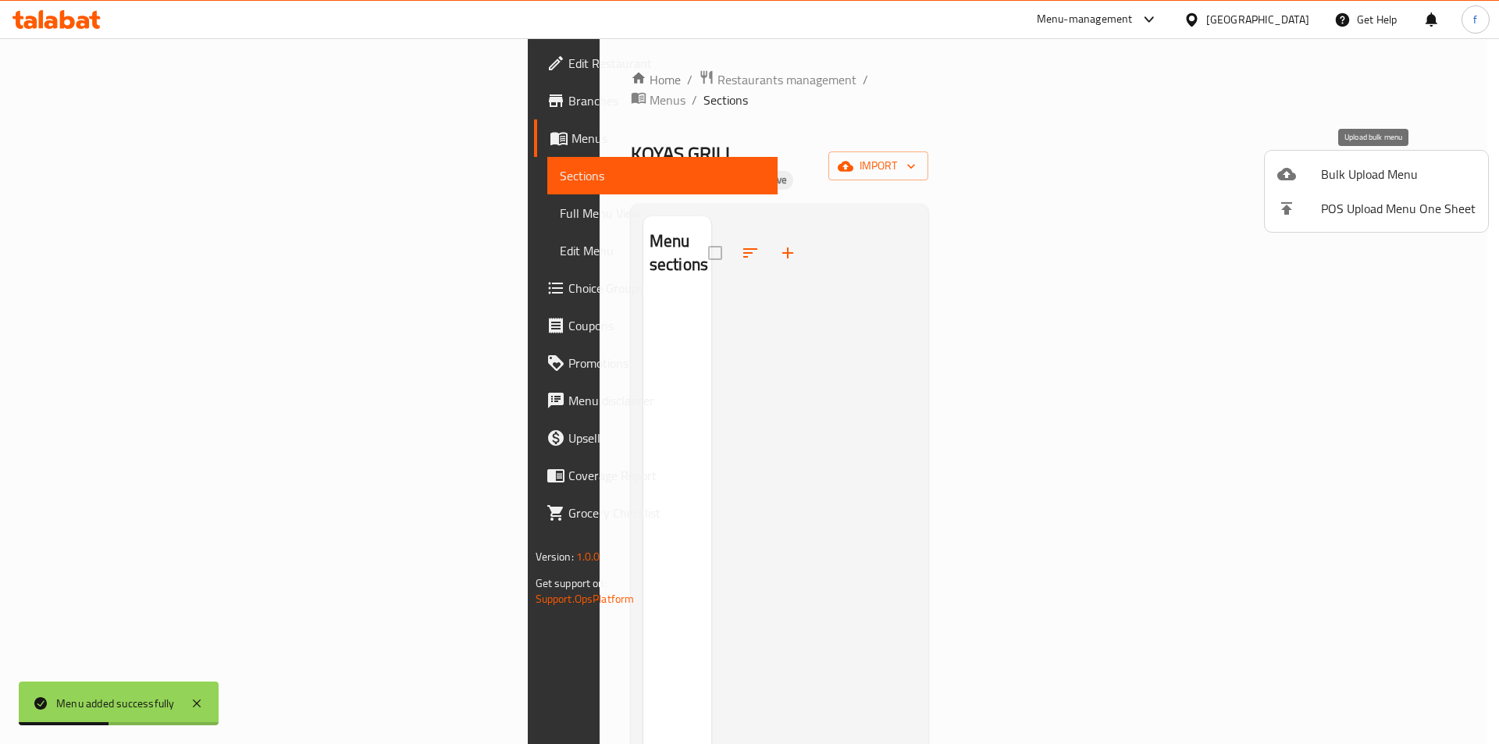
click at [1357, 173] on span "Bulk Upload Menu" at bounding box center [1398, 174] width 155 height 19
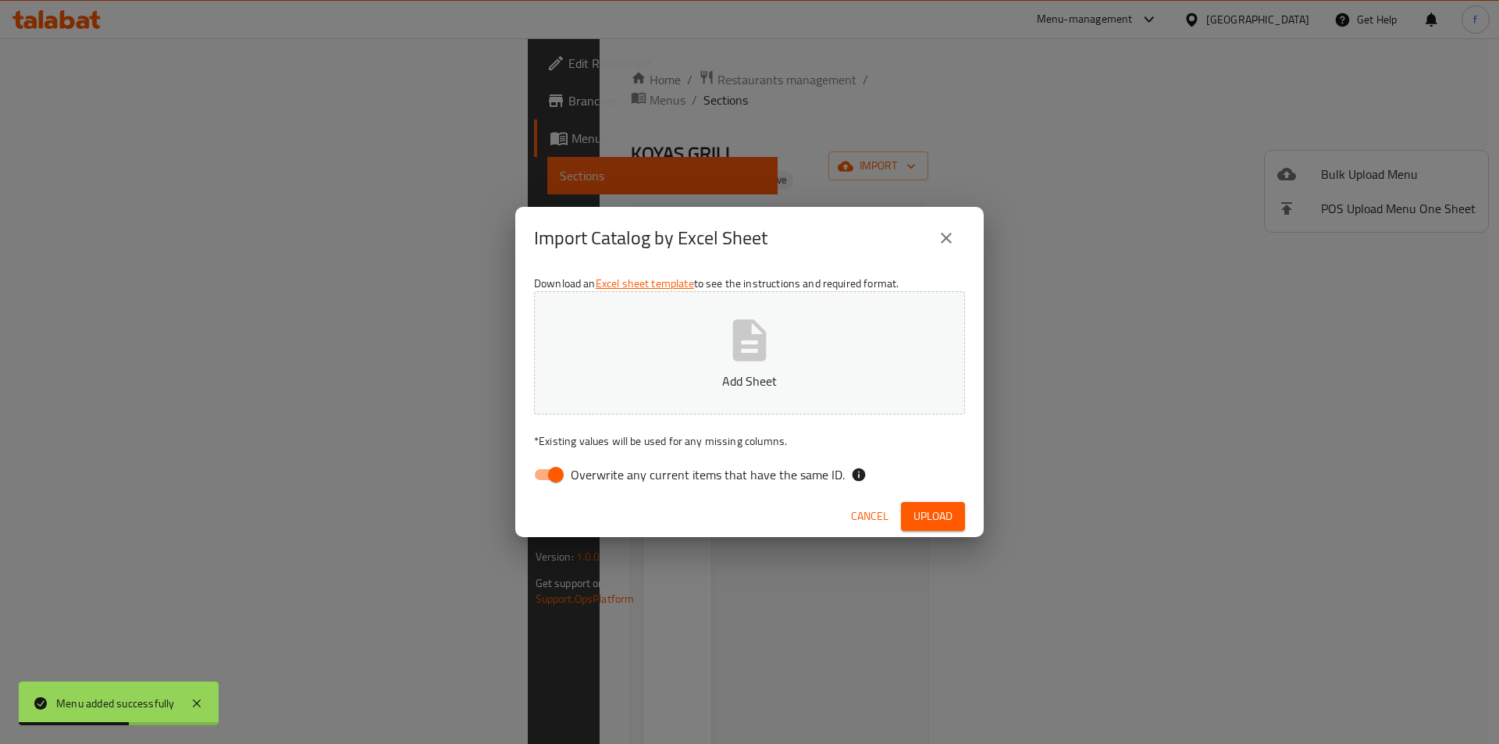
click at [525, 479] on div "Download an Excel sheet template to see the instructions and required format. A…" at bounding box center [749, 382] width 468 height 226
click at [540, 476] on input "Overwrite any current items that have the same ID." at bounding box center [555, 475] width 89 height 30
checkbox input "false"
click at [920, 511] on span "Upload" at bounding box center [932, 517] width 39 height 20
click at [934, 516] on span "Upload" at bounding box center [932, 517] width 39 height 20
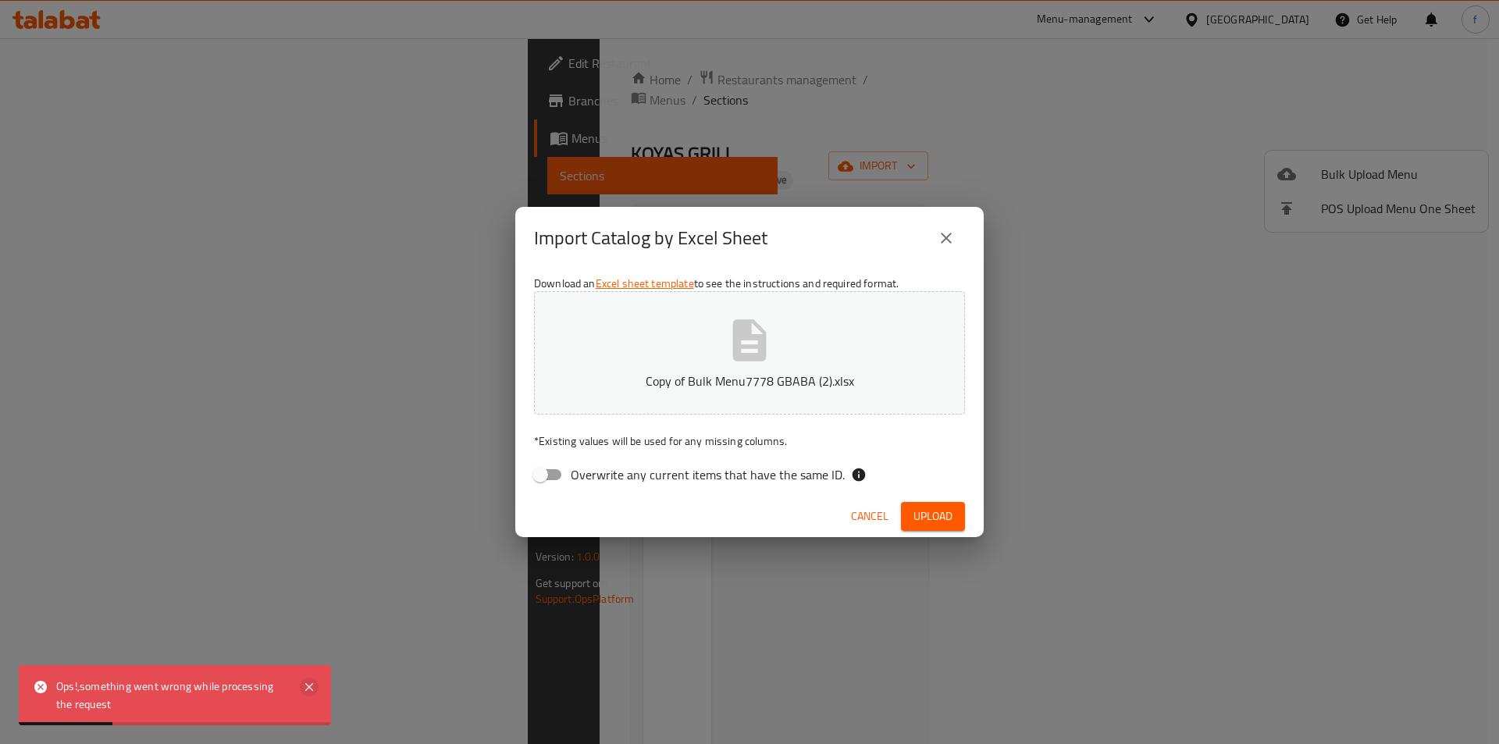
click at [305, 684] on icon at bounding box center [309, 687] width 8 height 8
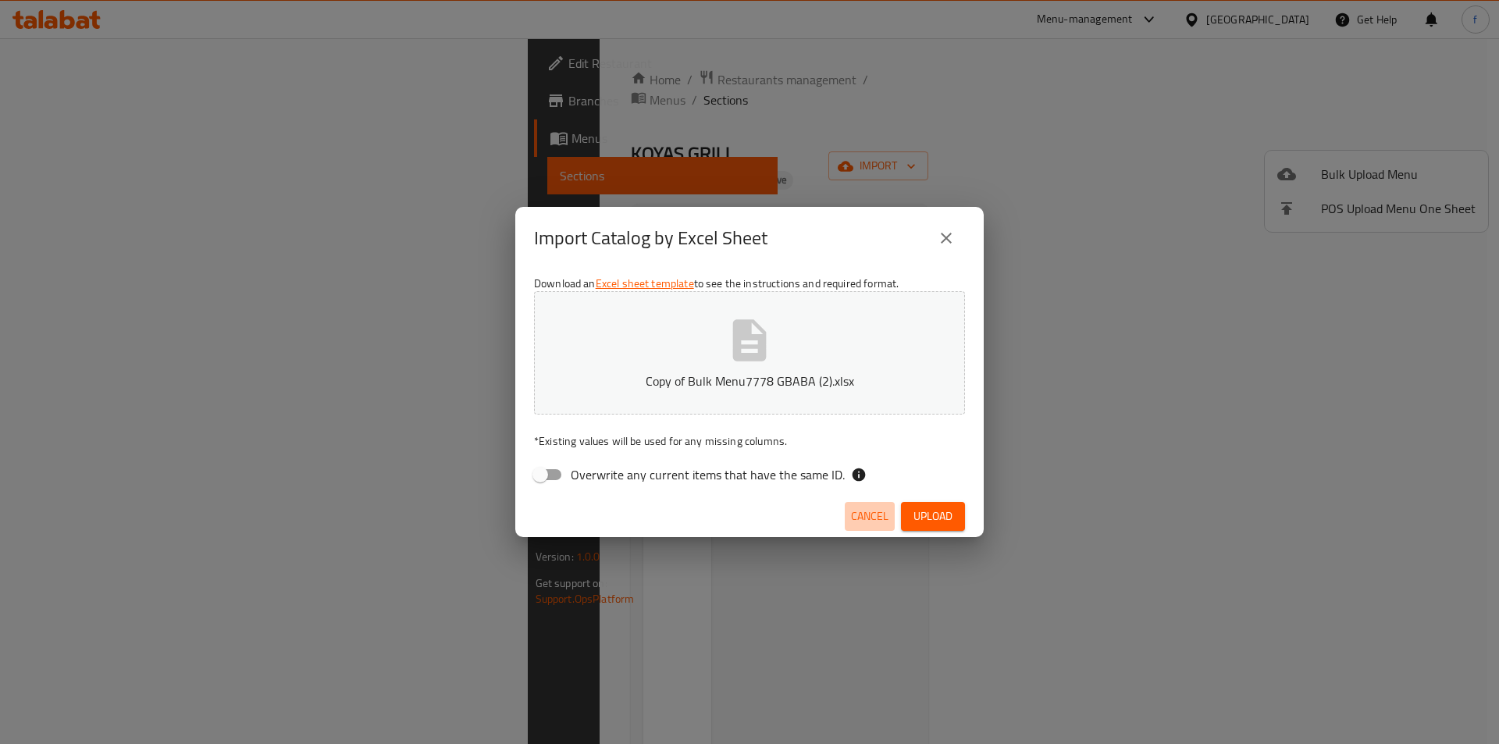
click at [879, 512] on span "Cancel" at bounding box center [869, 517] width 37 height 20
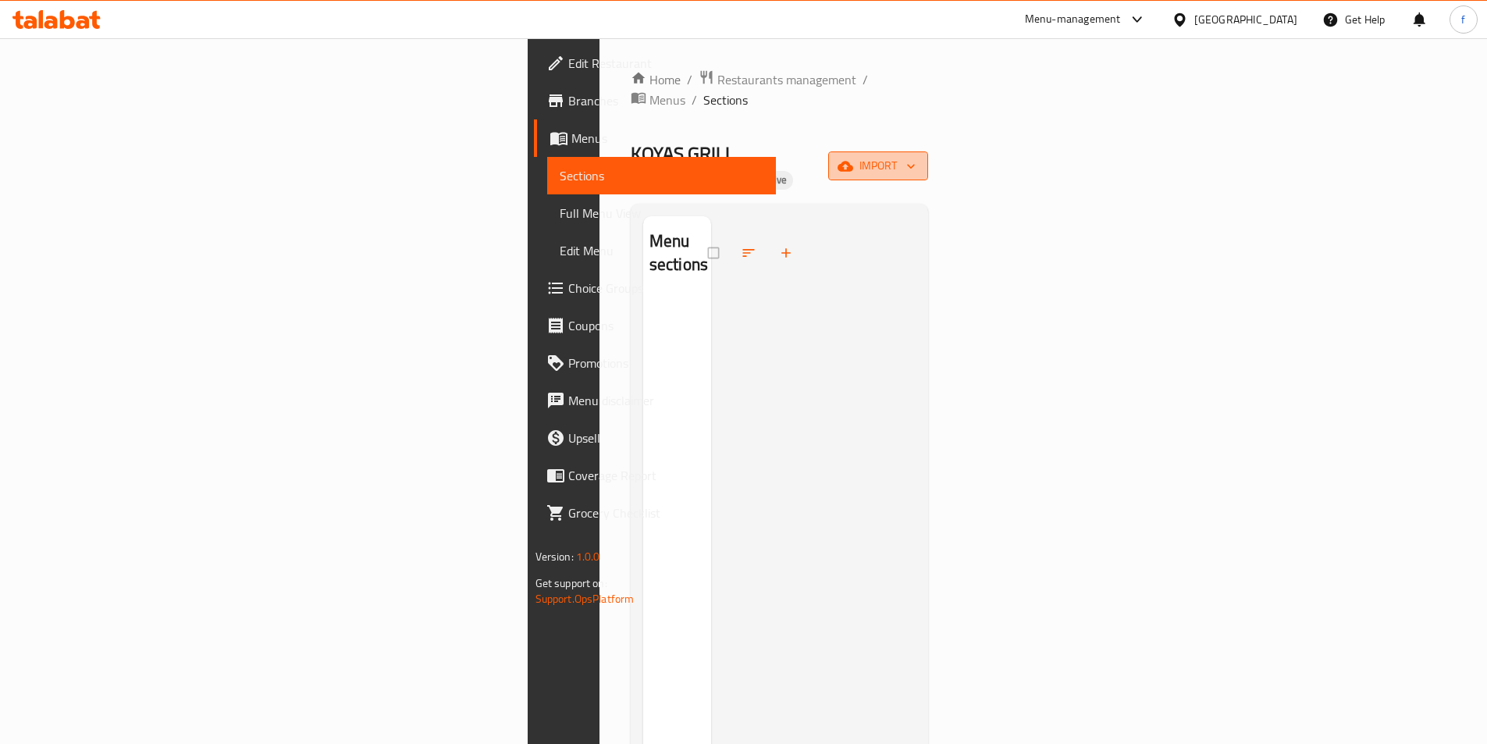
click at [919, 158] on icon "button" at bounding box center [911, 166] width 16 height 16
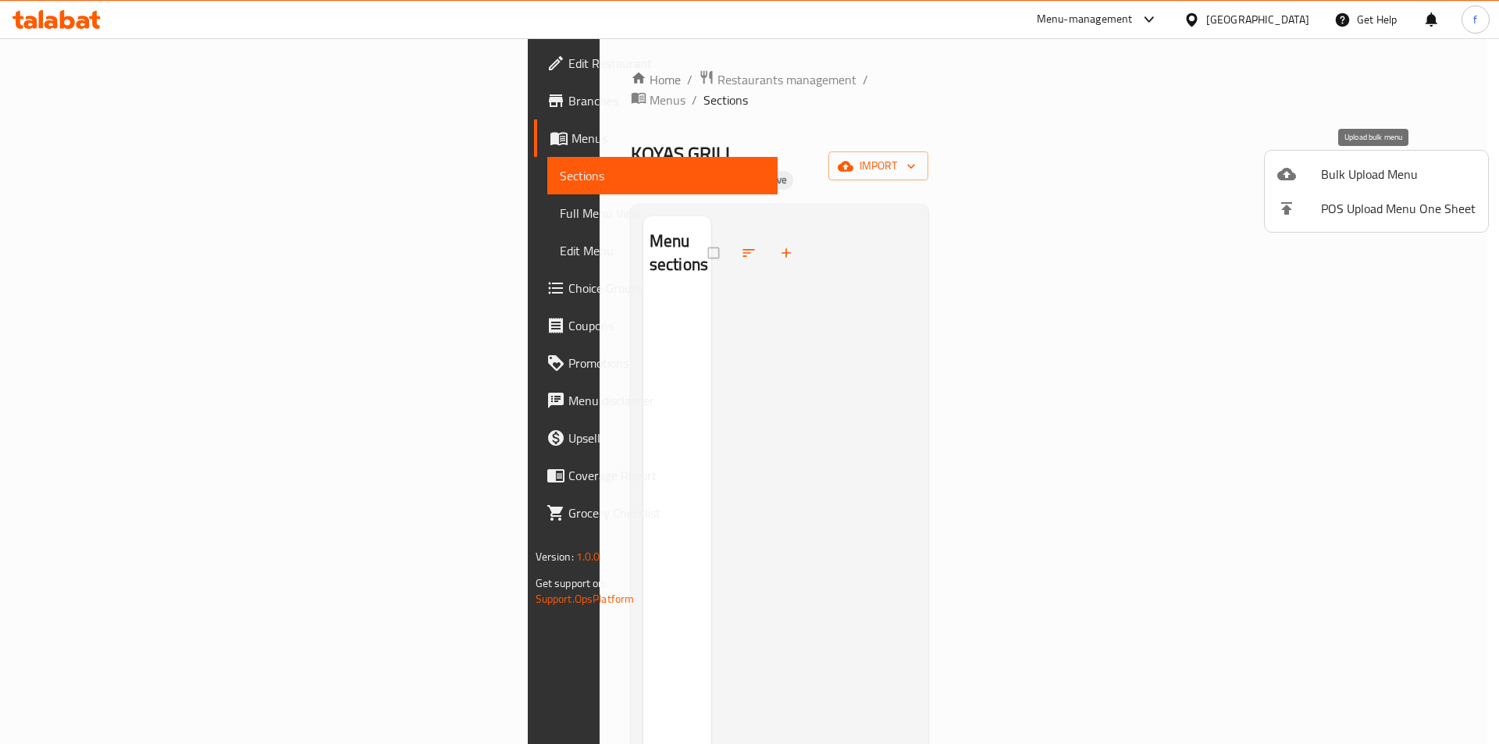
click at [1448, 183] on li "Bulk Upload Menu" at bounding box center [1376, 174] width 223 height 34
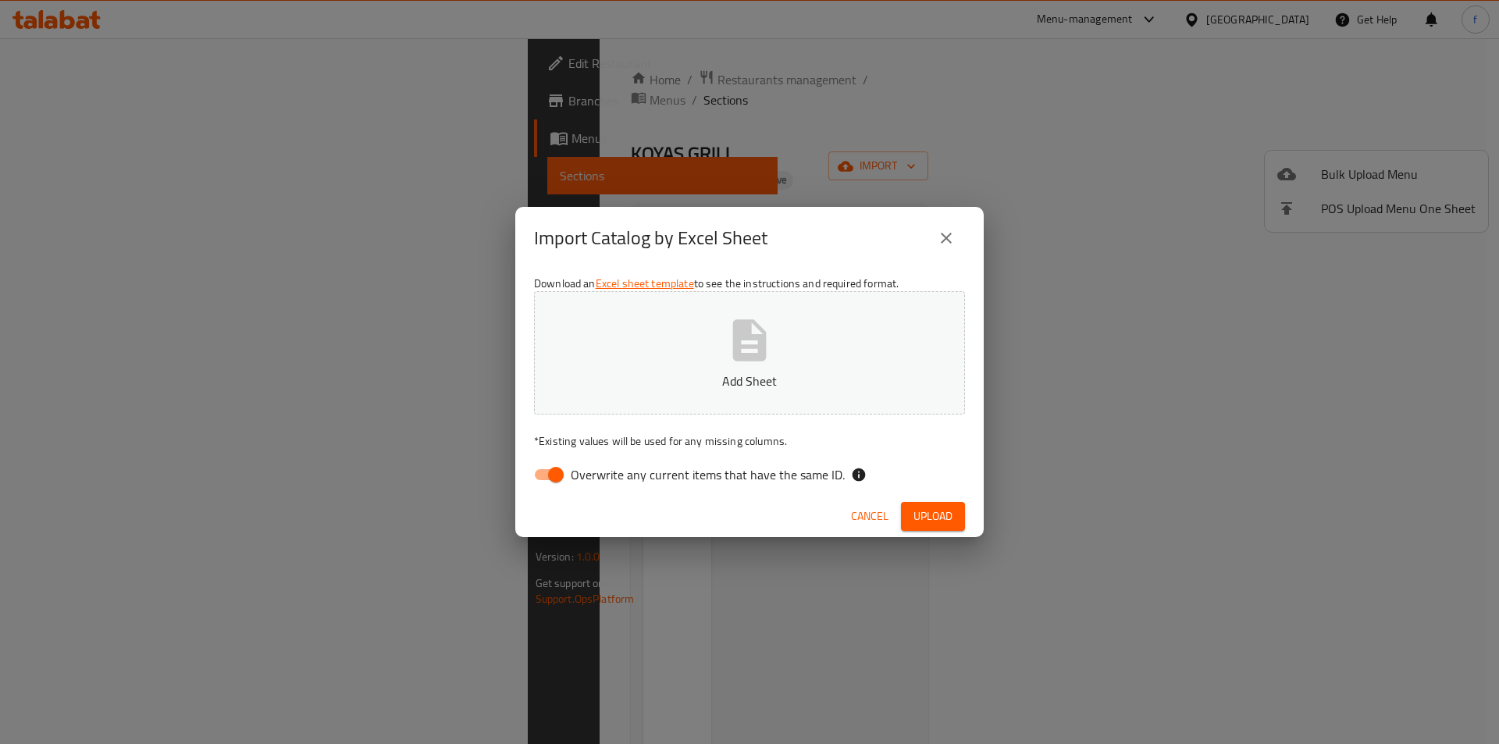
click at [558, 470] on input "Overwrite any current items that have the same ID." at bounding box center [555, 475] width 89 height 30
checkbox input "false"
click at [947, 519] on span "Upload" at bounding box center [932, 517] width 39 height 20
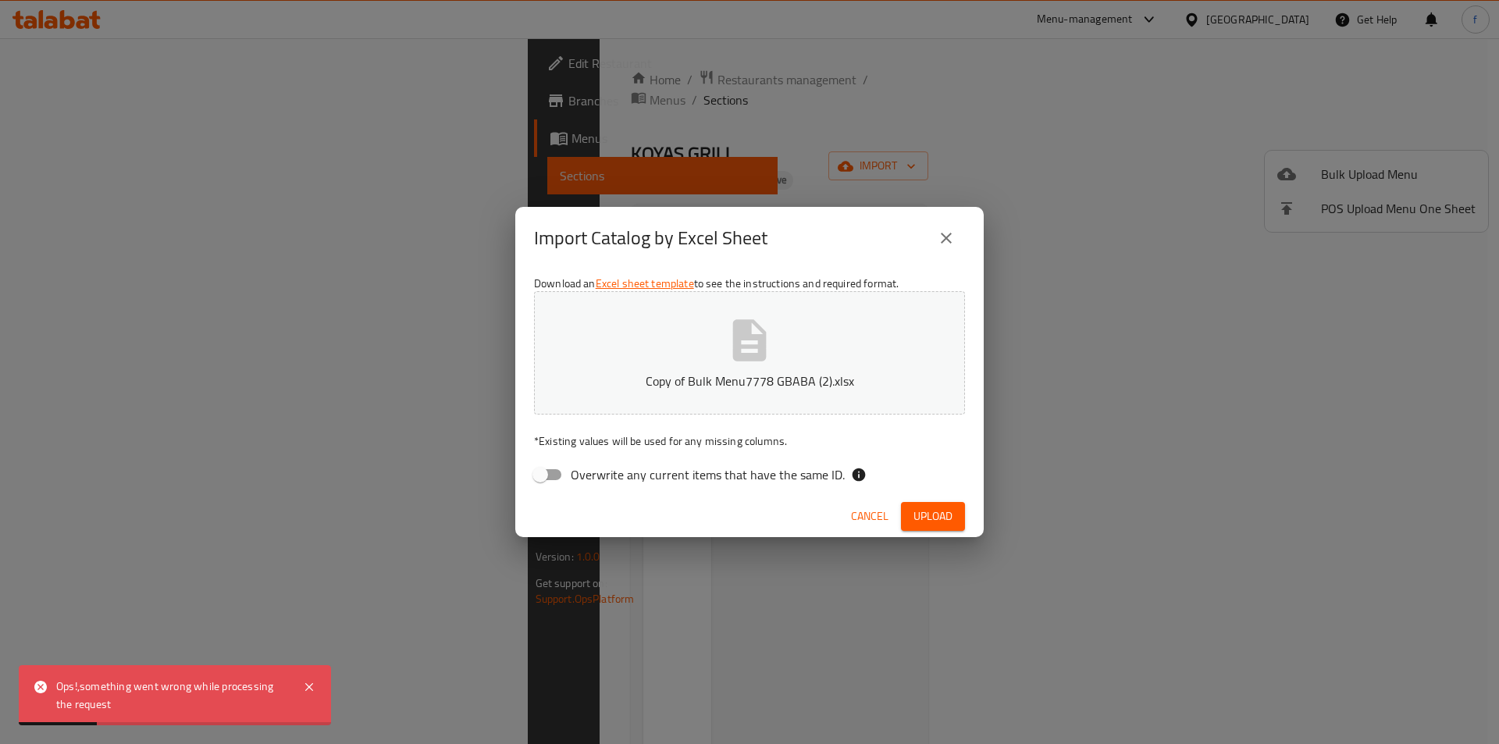
click at [864, 514] on span "Cancel" at bounding box center [869, 517] width 37 height 20
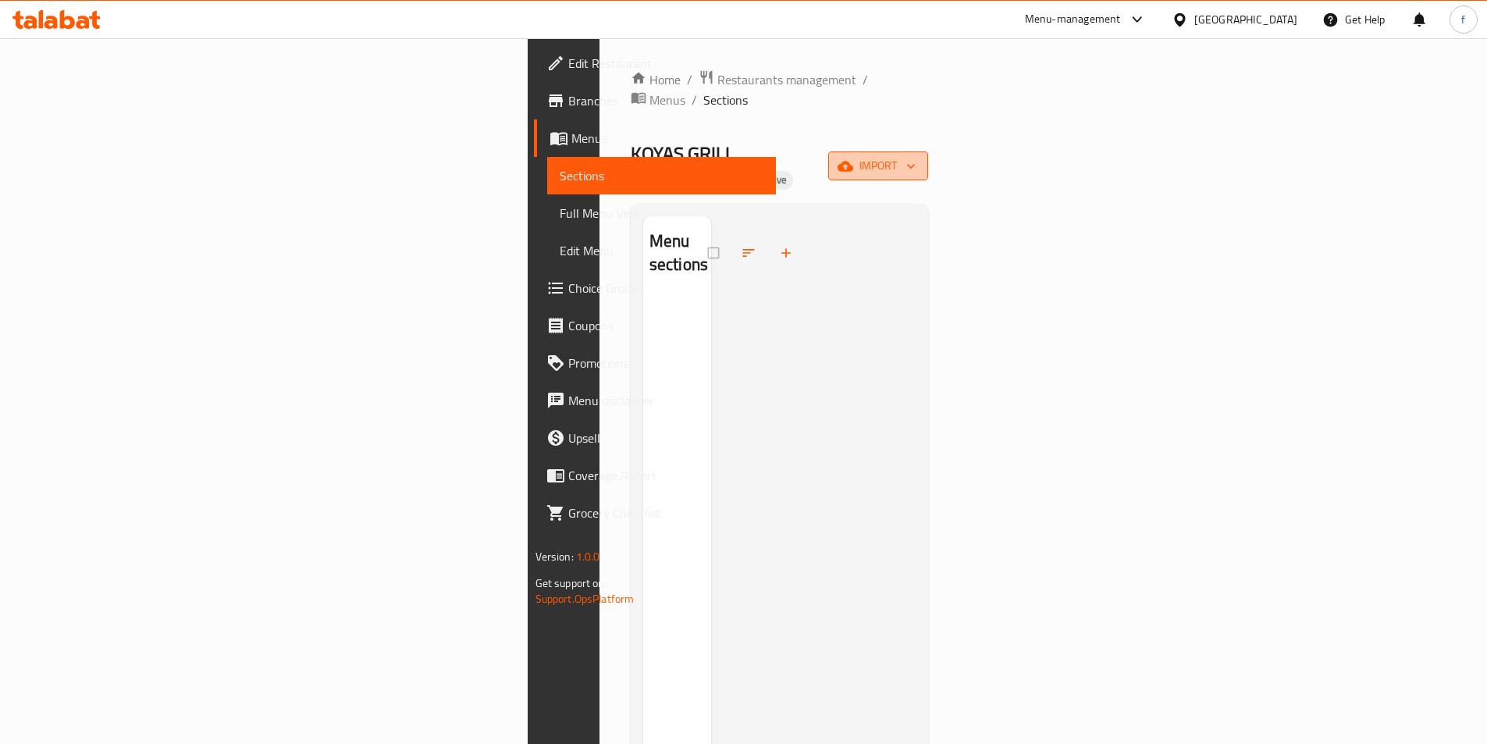
click at [916, 156] on span "import" at bounding box center [878, 166] width 75 height 20
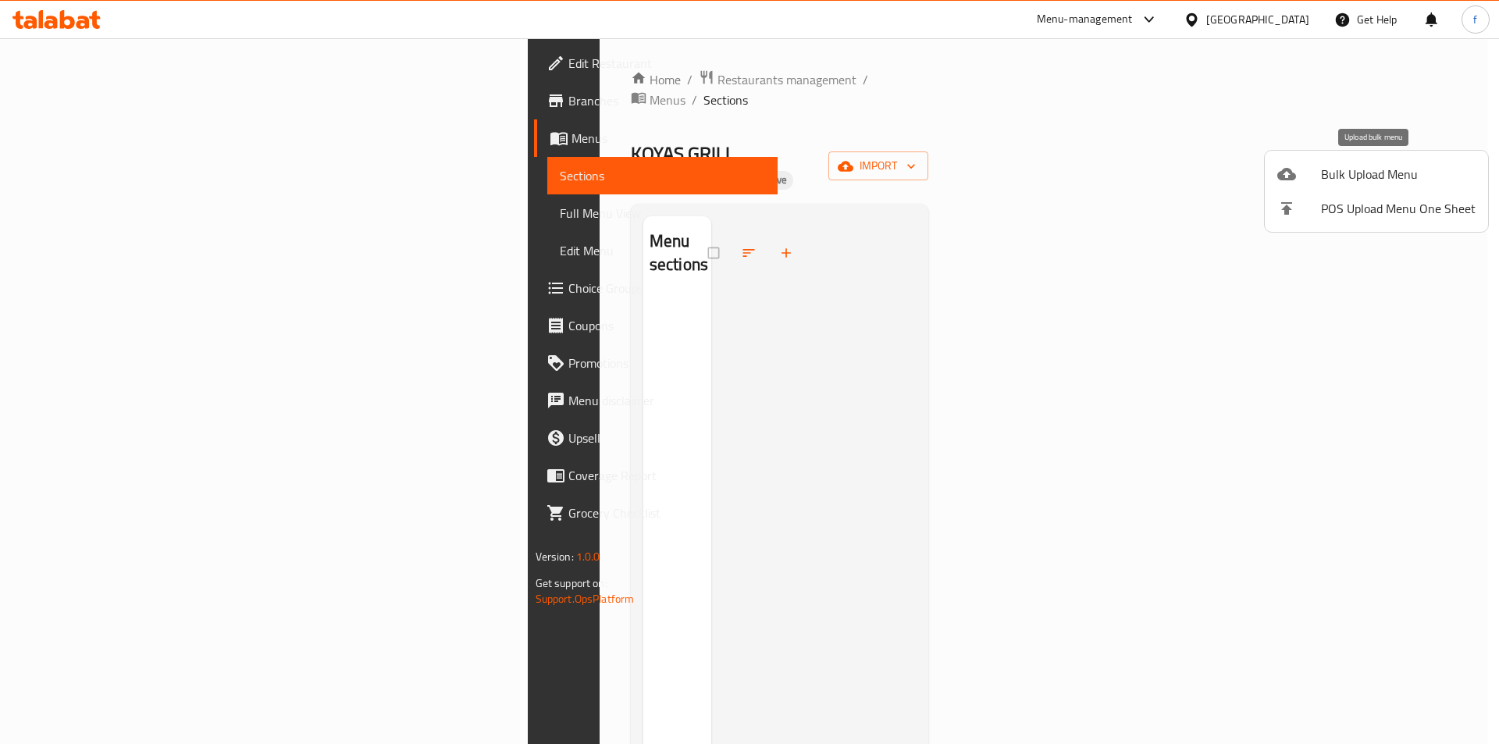
click at [1394, 173] on span "Bulk Upload Menu" at bounding box center [1398, 174] width 155 height 19
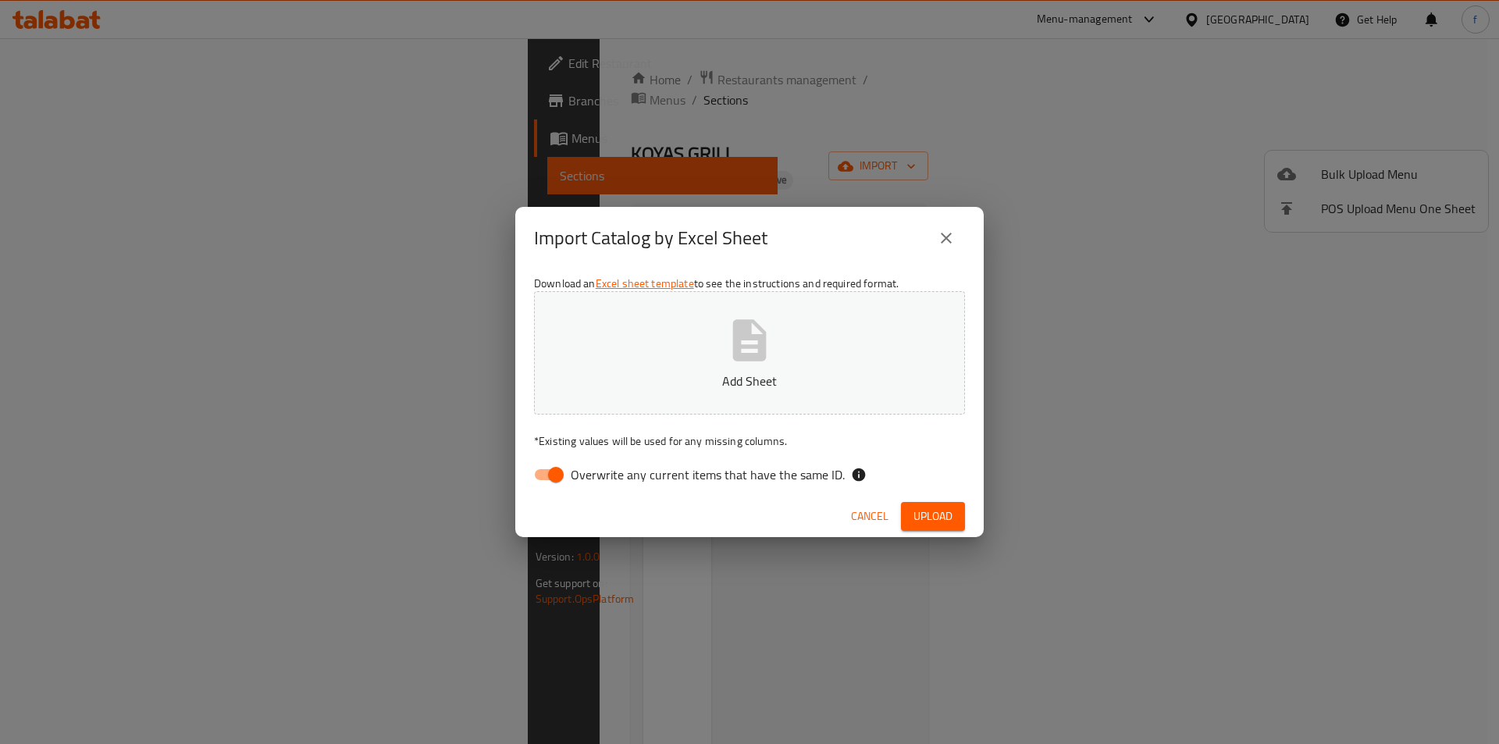
click at [557, 475] on input "Overwrite any current items that have the same ID." at bounding box center [555, 475] width 89 height 30
checkbox input "false"
click at [955, 514] on button "Upload" at bounding box center [933, 516] width 64 height 29
click at [913, 522] on span "Upload" at bounding box center [932, 517] width 39 height 20
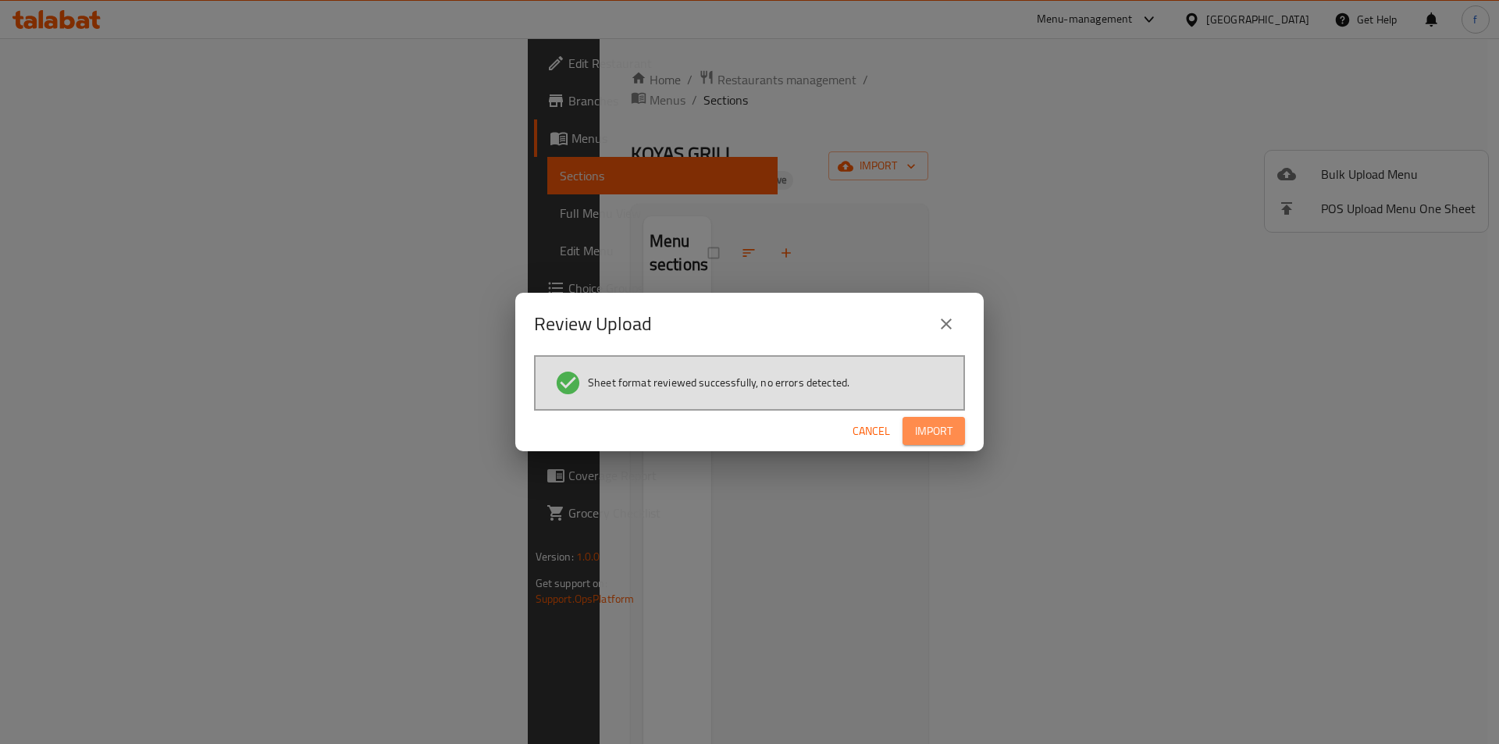
click at [955, 432] on button "Import" at bounding box center [933, 431] width 62 height 29
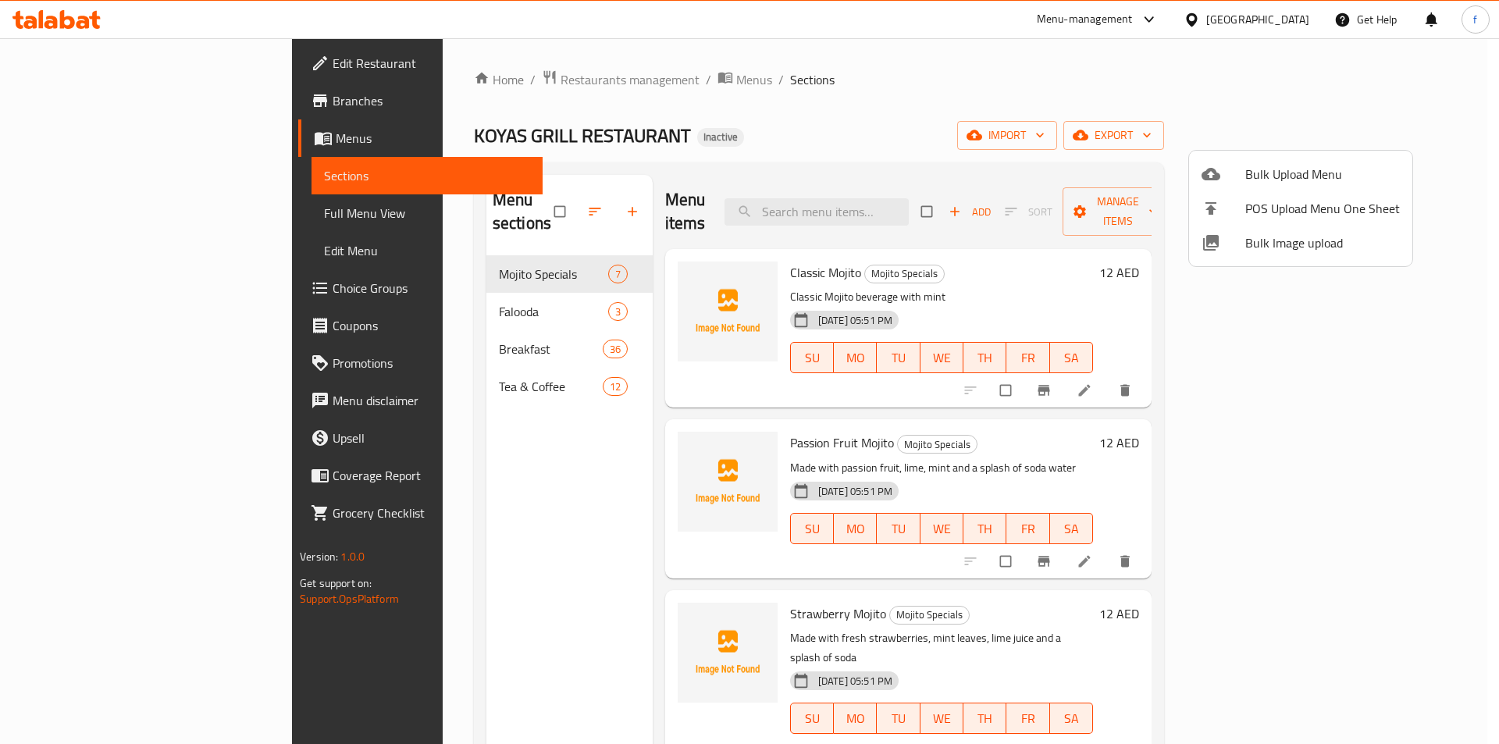
click at [120, 210] on div at bounding box center [749, 372] width 1499 height 744
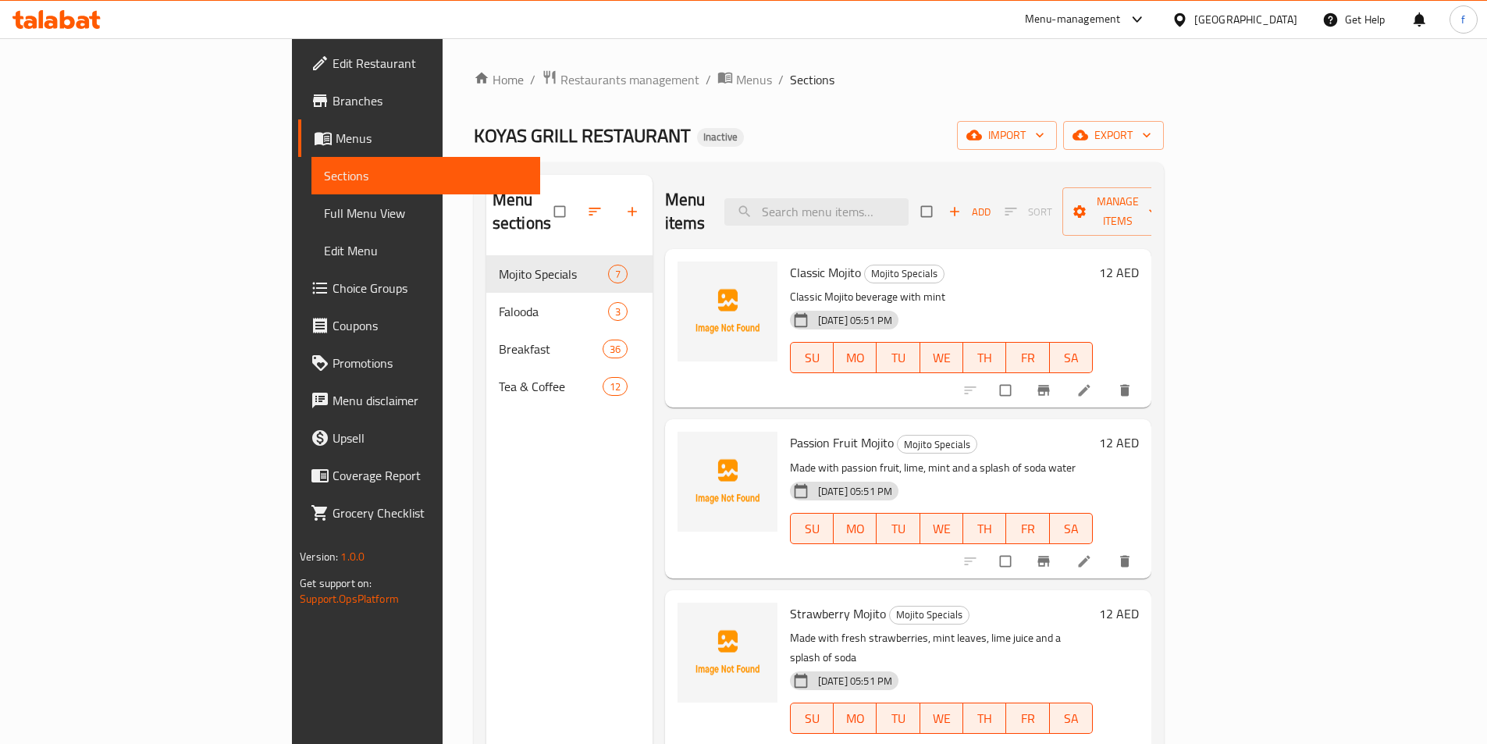
click at [311, 222] on link "Full Menu View" at bounding box center [425, 212] width 229 height 37
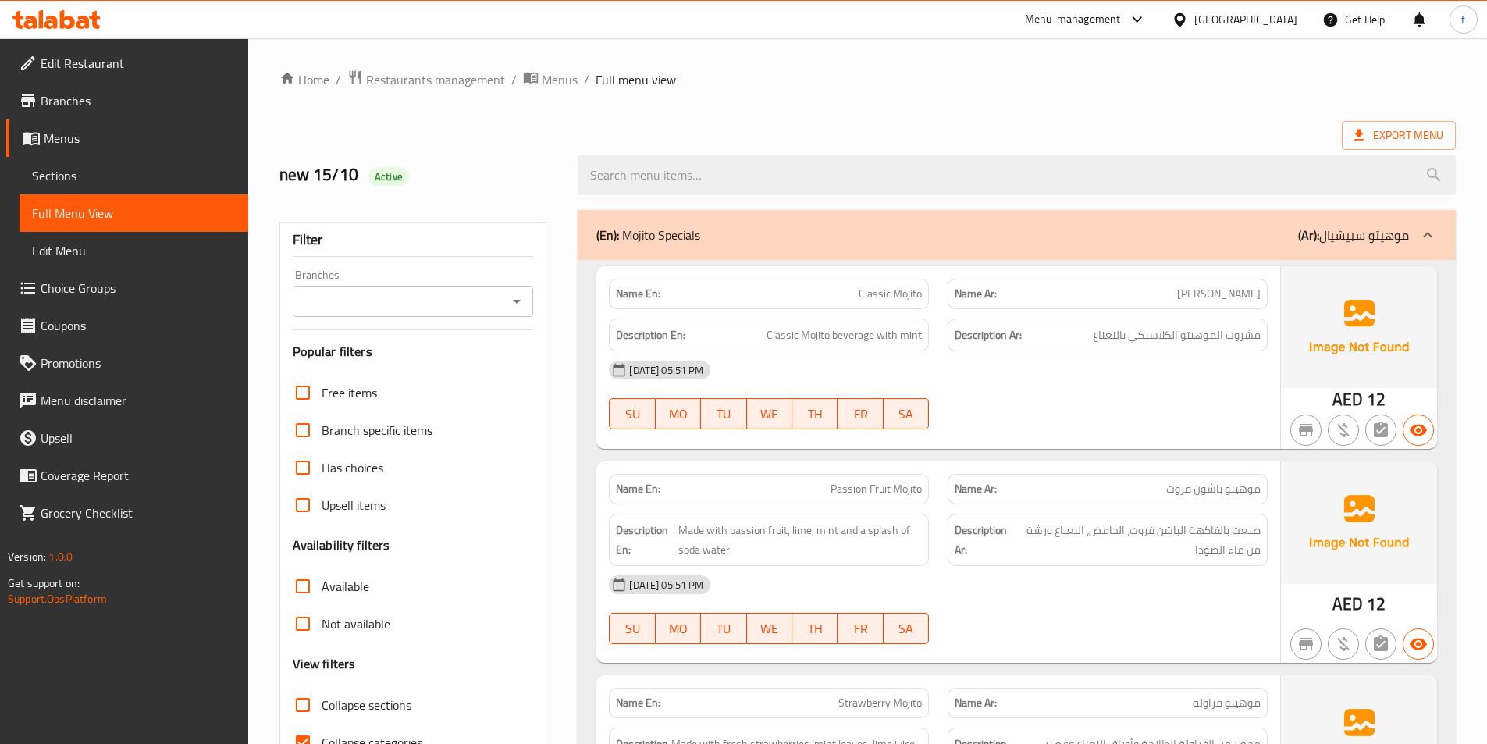
click at [873, 301] on span "Classic Mojito" at bounding box center [890, 294] width 63 height 16
click at [905, 300] on span "Classic Mojito" at bounding box center [890, 294] width 63 height 16
click at [852, 336] on span "Classic Mojito beverage with mint" at bounding box center [844, 336] width 155 height 20
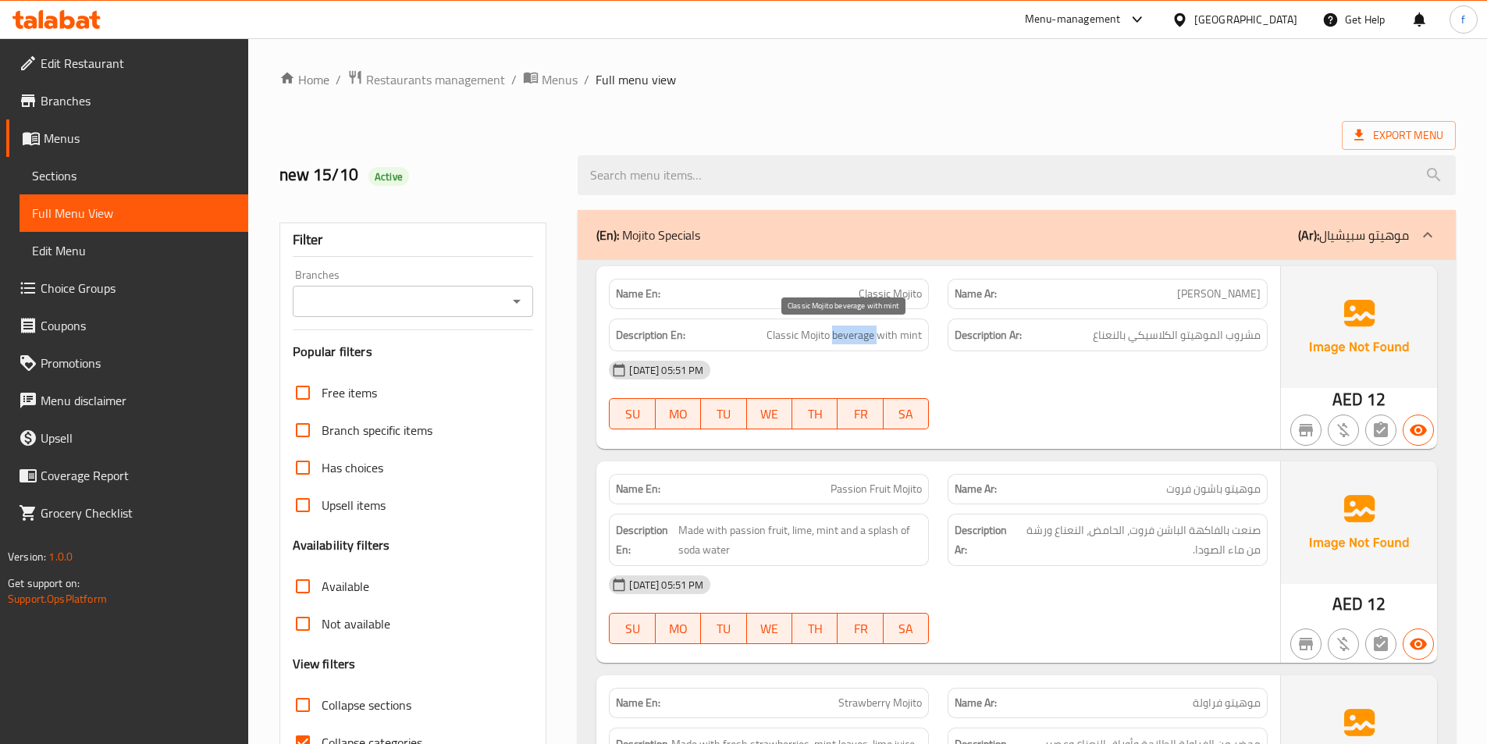
click at [852, 336] on span "Classic Mojito beverage with mint" at bounding box center [844, 336] width 155 height 20
click at [818, 340] on span "Classic Mojito beverage with mint" at bounding box center [844, 336] width 155 height 20
click at [786, 339] on span "Classic Mojito beverage with mint" at bounding box center [844, 336] width 155 height 20
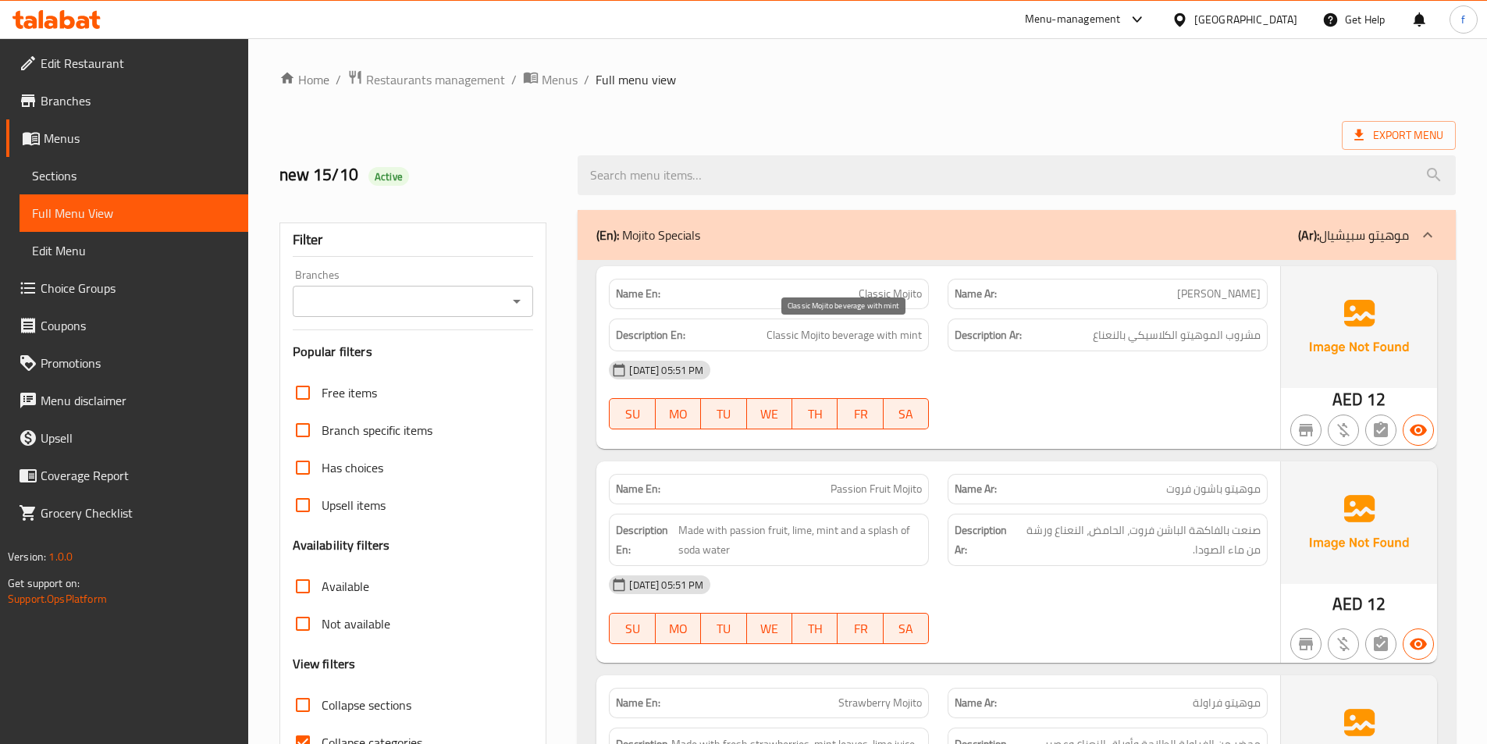
click at [886, 334] on span "Classic Mojito beverage with mint" at bounding box center [844, 336] width 155 height 20
drag, startPoint x: 886, startPoint y: 334, endPoint x: 903, endPoint y: 334, distance: 17.2
click at [888, 334] on span "Classic Mojito beverage with mint" at bounding box center [844, 336] width 155 height 20
click at [906, 335] on span "Classic Mojito beverage with mint" at bounding box center [844, 336] width 155 height 20
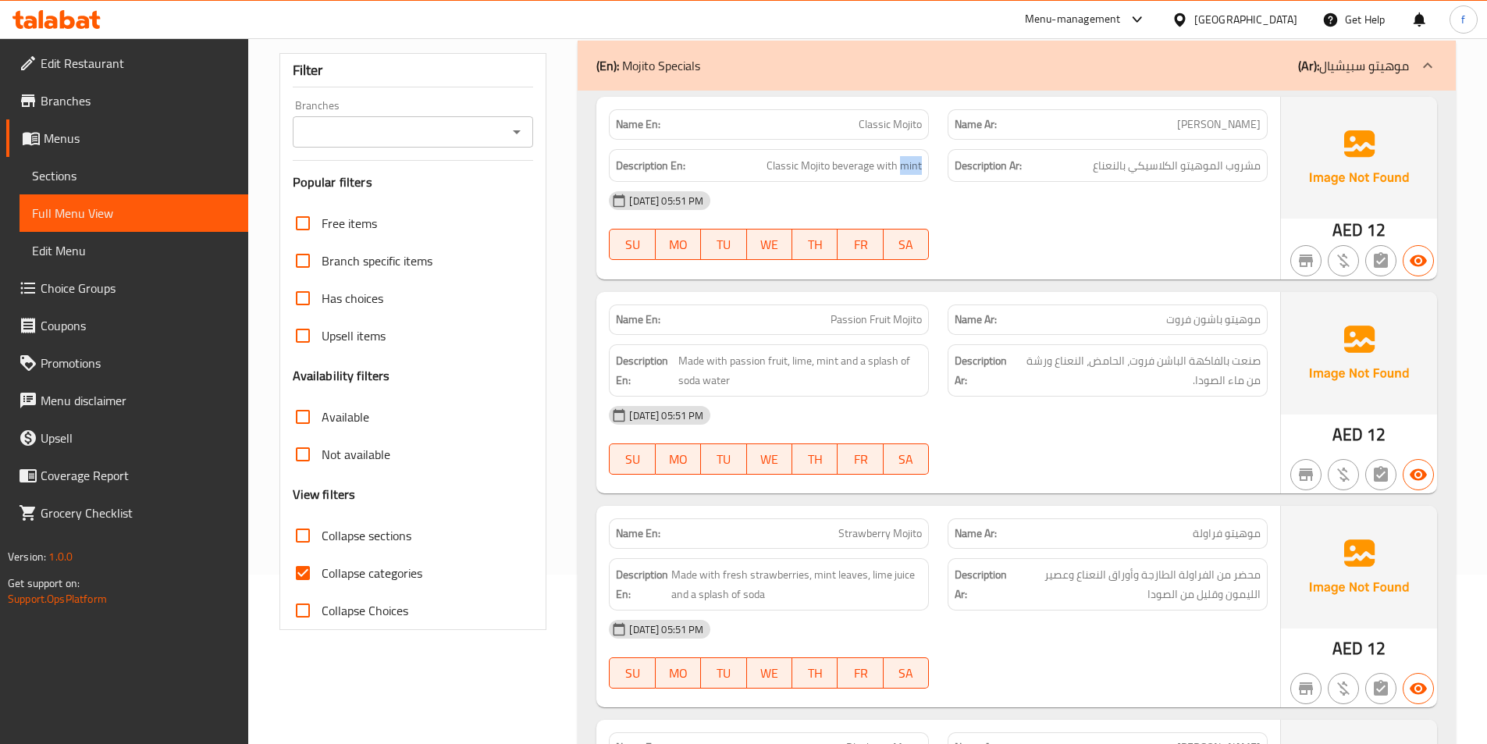
scroll to position [234, 0]
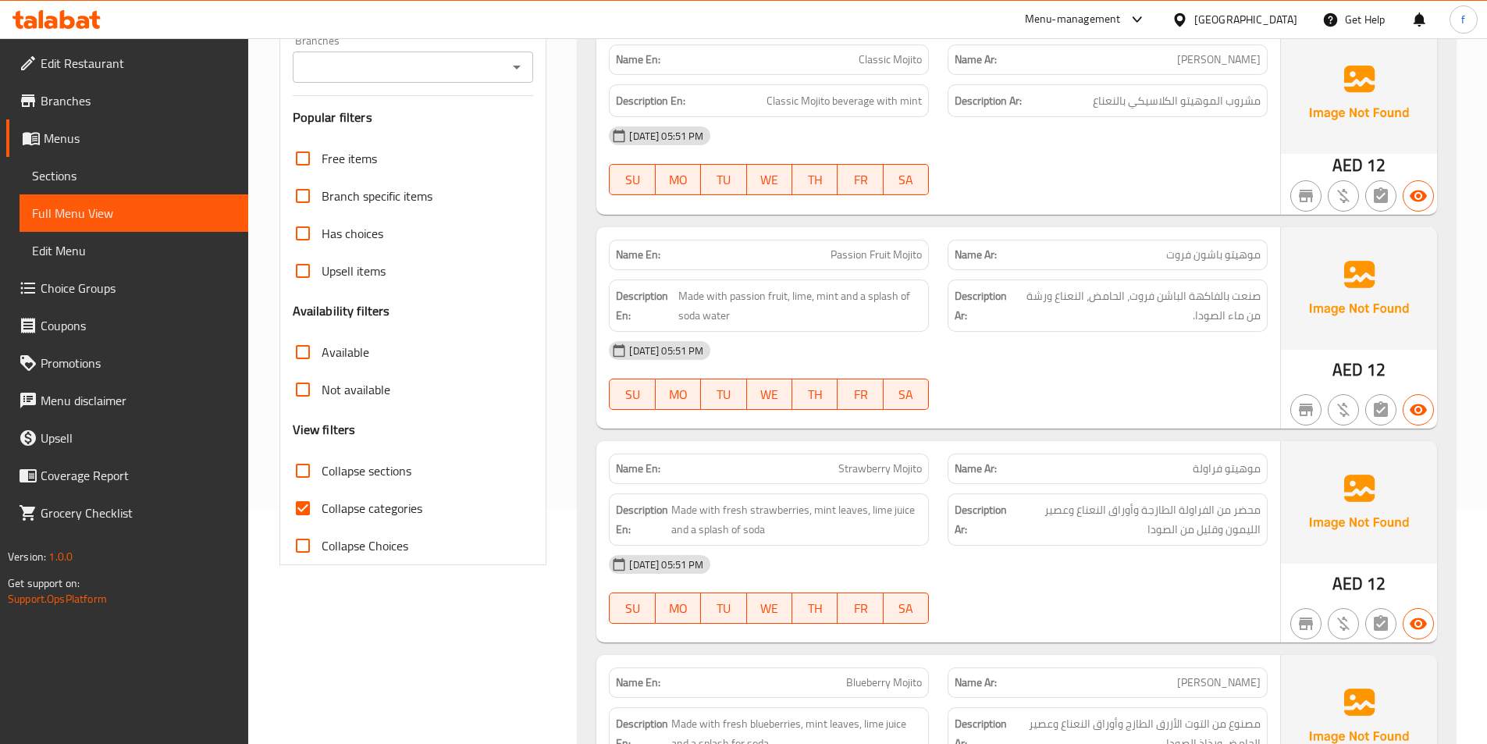
click at [911, 253] on span "Passion Fruit Mojito" at bounding box center [876, 255] width 91 height 16
click at [887, 249] on span "Passion Fruit Mojito" at bounding box center [876, 255] width 91 height 16
click at [846, 248] on span "Passion Fruit Mojito" at bounding box center [876, 255] width 91 height 16
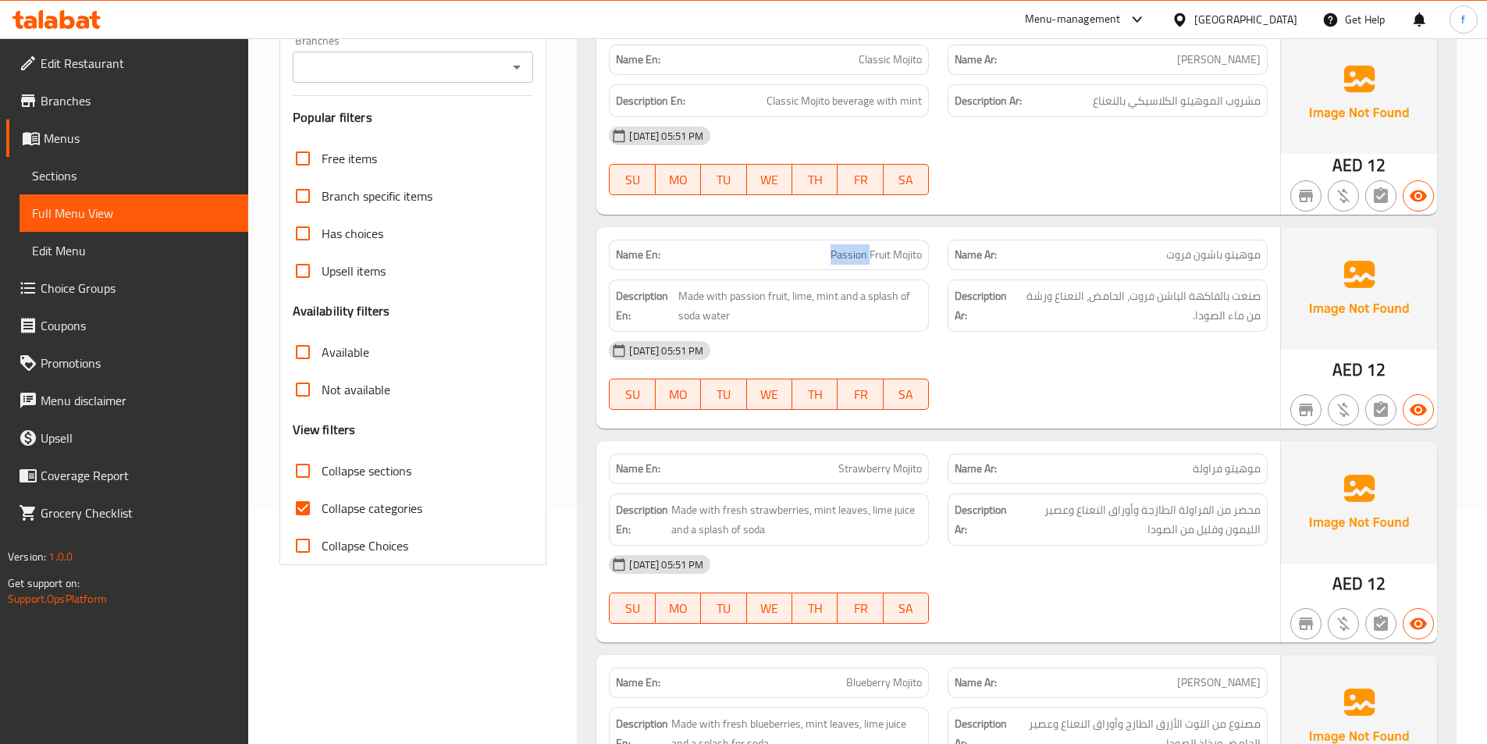
click at [846, 248] on span "Passion Fruit Mojito" at bounding box center [876, 255] width 91 height 16
click at [687, 292] on span "Made with passion fruit, lime, mint and a splash of soda water" at bounding box center [800, 305] width 244 height 38
drag, startPoint x: 687, startPoint y: 292, endPoint x: 731, endPoint y: 297, distance: 44.1
click at [695, 292] on span "Made with passion fruit, lime, mint and a splash of soda water" at bounding box center [800, 305] width 244 height 38
click at [731, 297] on span "Made with passion fruit, lime, mint and a splash of soda water" at bounding box center [800, 305] width 244 height 38
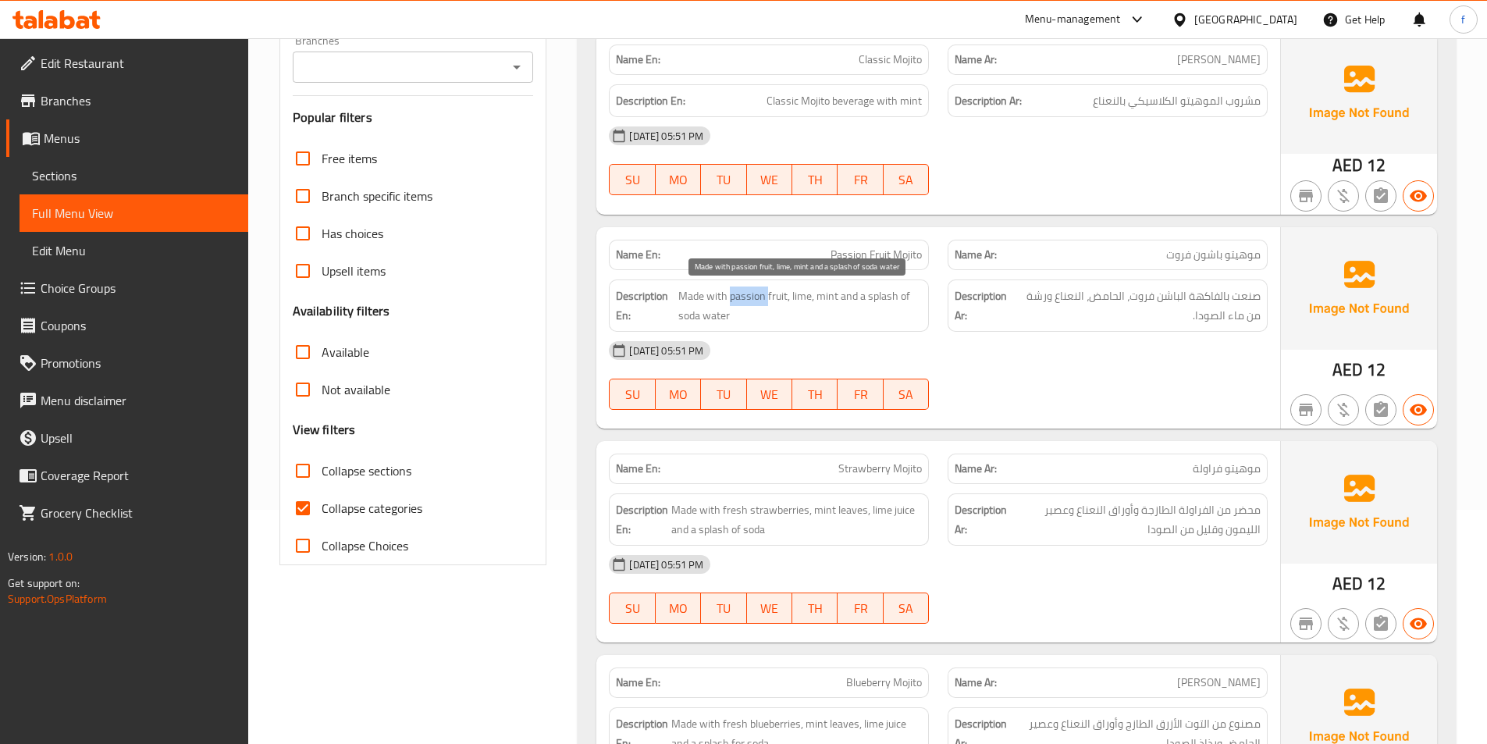
click at [731, 297] on span "Made with passion fruit, lime, mint and a splash of soda water" at bounding box center [800, 305] width 244 height 38
click at [724, 297] on span "Made with passion fruit, lime, mint and a splash of soda water" at bounding box center [800, 305] width 244 height 38
click at [759, 297] on span "Made with passion fruit, lime, mint and a splash of soda water" at bounding box center [800, 305] width 244 height 38
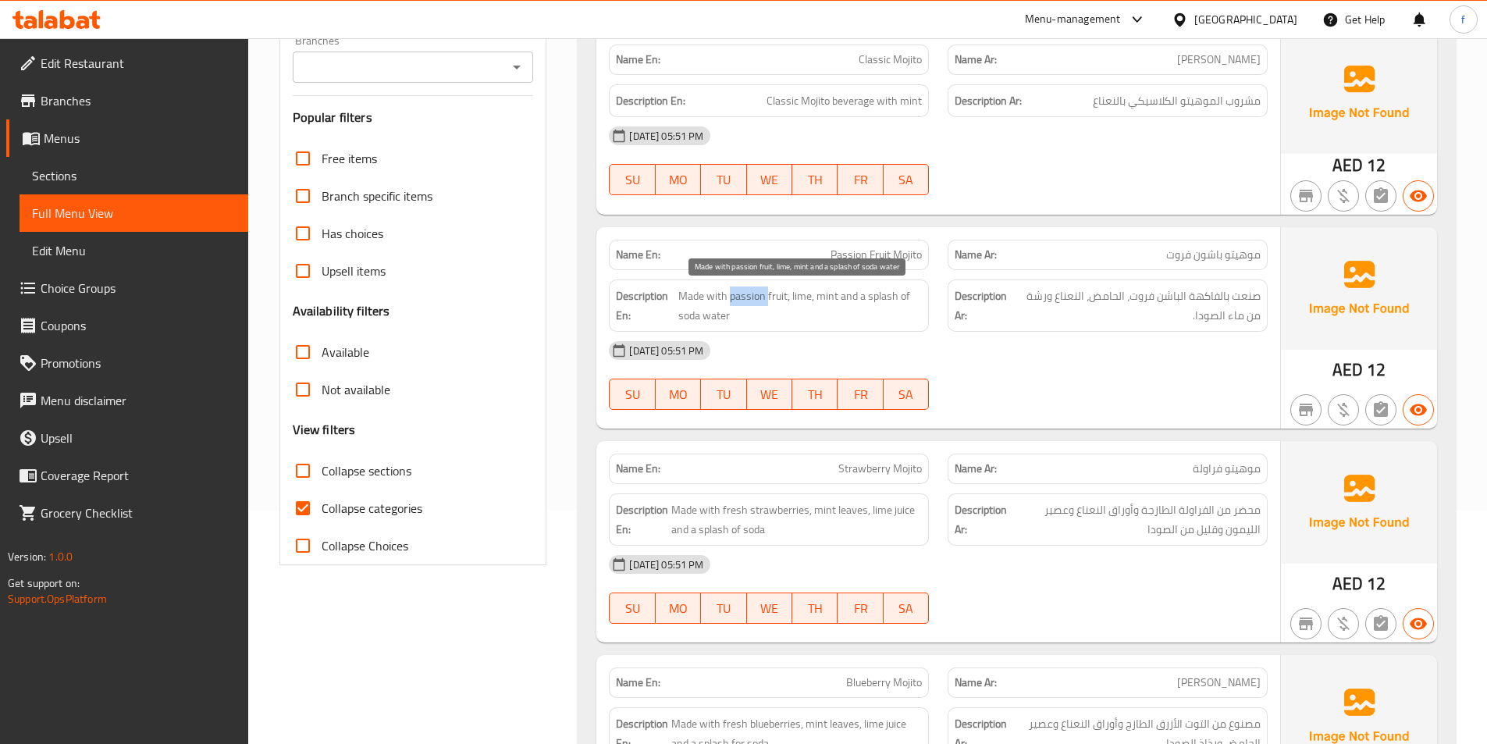
click at [767, 297] on span "Made with passion fruit, lime, mint and a splash of soda water" at bounding box center [800, 305] width 244 height 38
click at [824, 347] on div "[DATE] 05:51 PM" at bounding box center [938, 350] width 678 height 37
drag, startPoint x: 1264, startPoint y: 252, endPoint x: 1144, endPoint y: 260, distance: 119.7
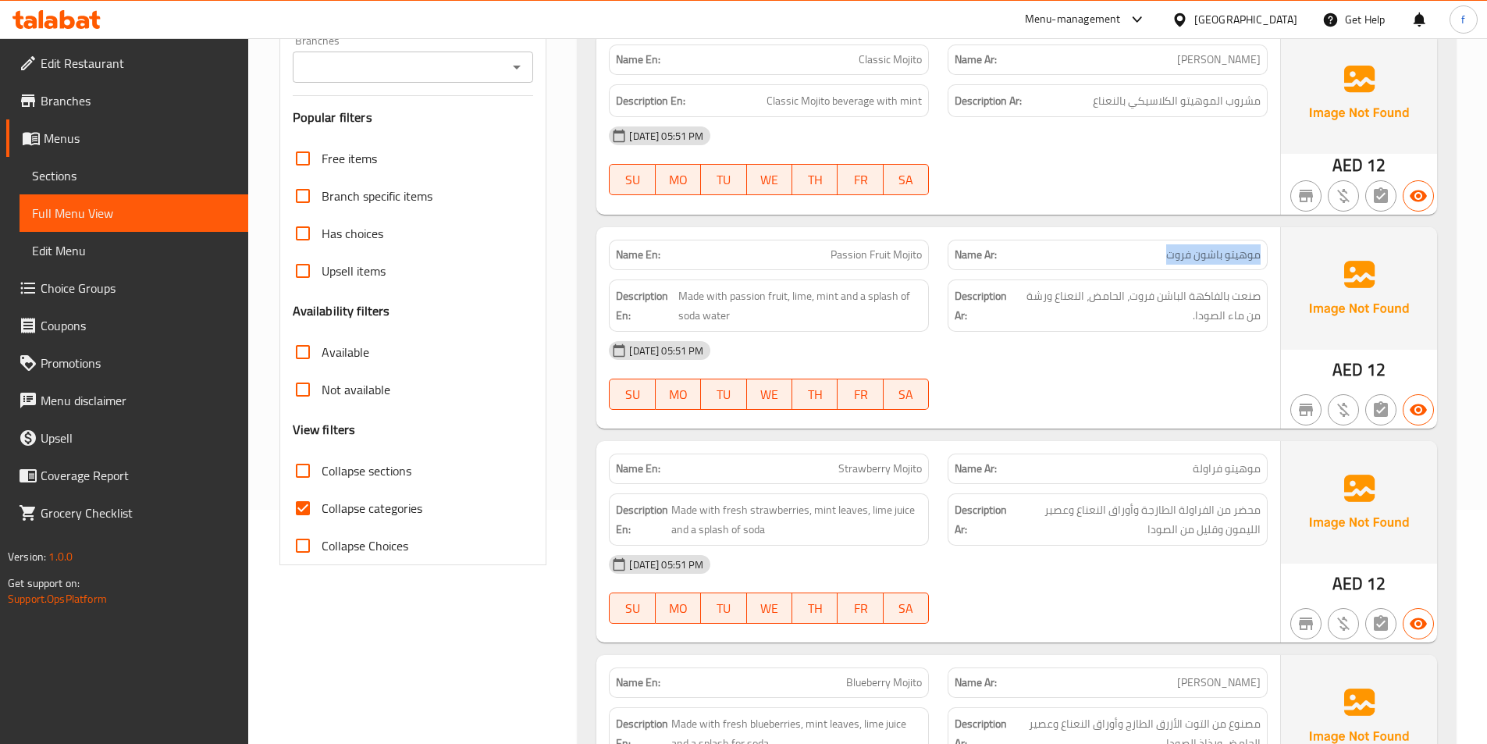
click at [1144, 260] on div "Name Ar: موهيتو باشون فروت" at bounding box center [1108, 255] width 320 height 30
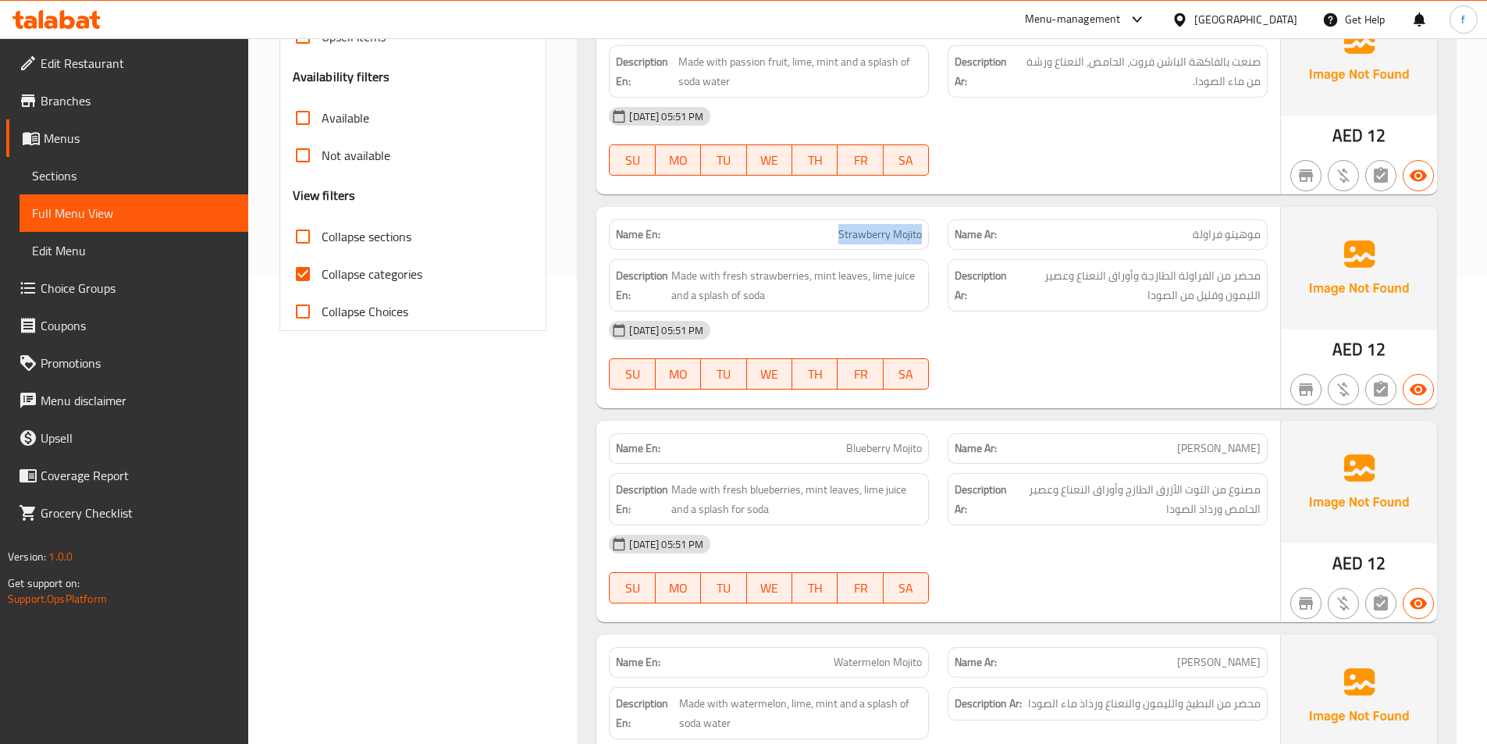
drag, startPoint x: 835, startPoint y: 234, endPoint x: 927, endPoint y: 233, distance: 92.1
click at [927, 233] on div "Name En: Strawberry Mojito" at bounding box center [769, 234] width 320 height 30
click at [988, 397] on div at bounding box center [1107, 389] width 339 height 19
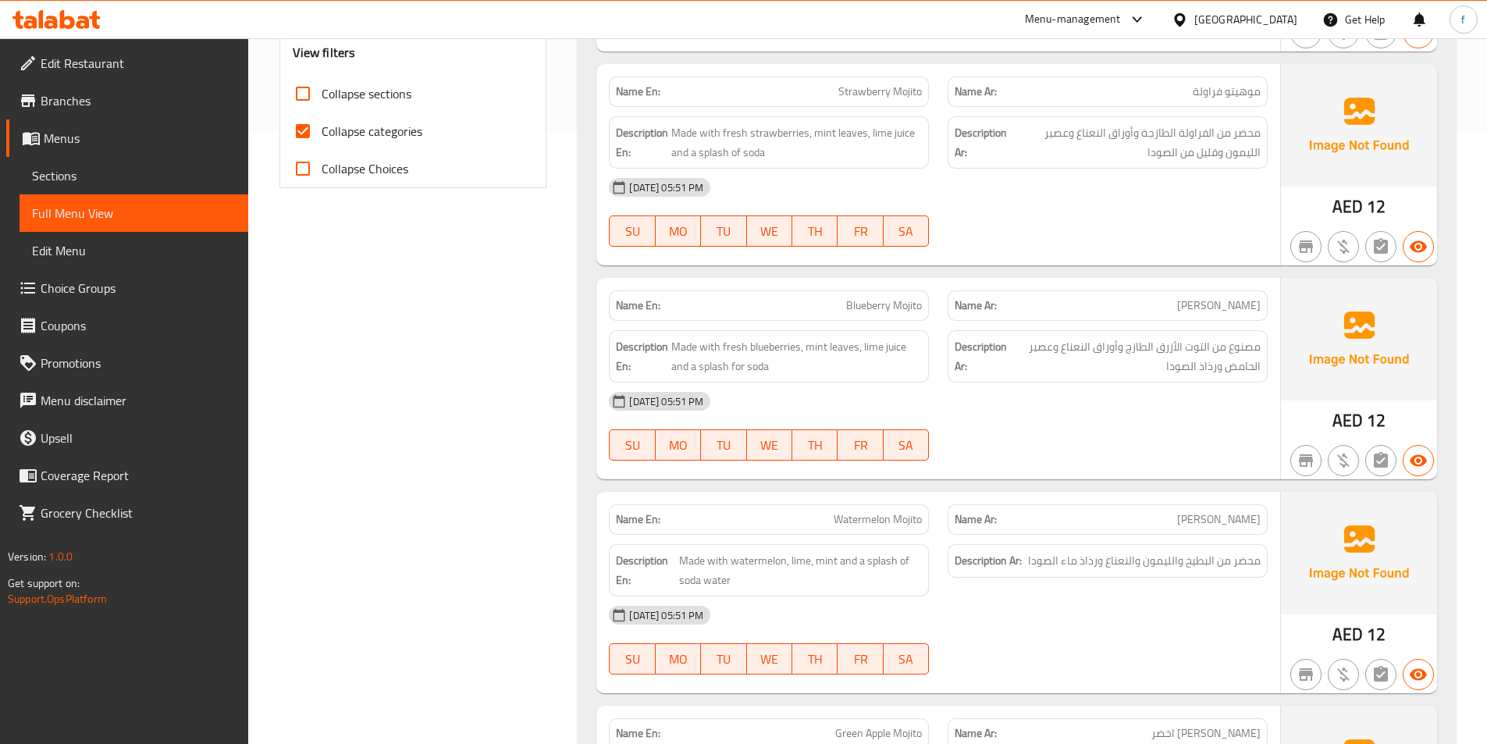
scroll to position [624, 0]
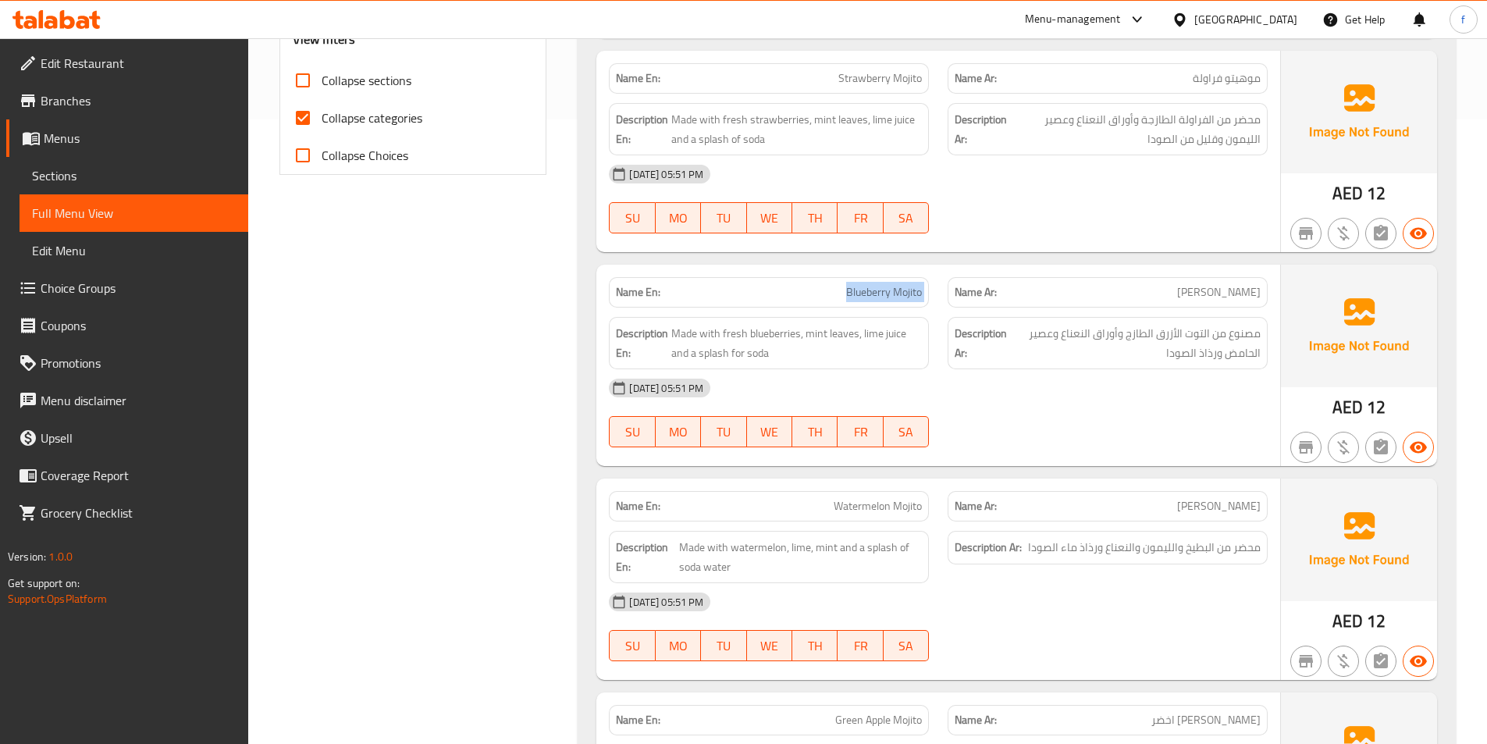
drag, startPoint x: 848, startPoint y: 288, endPoint x: 941, endPoint y: 293, distance: 93.8
click at [941, 293] on div "Name En: Blueberry Mojito Name Ar: موهبتو بلو بيري" at bounding box center [938, 292] width 678 height 49
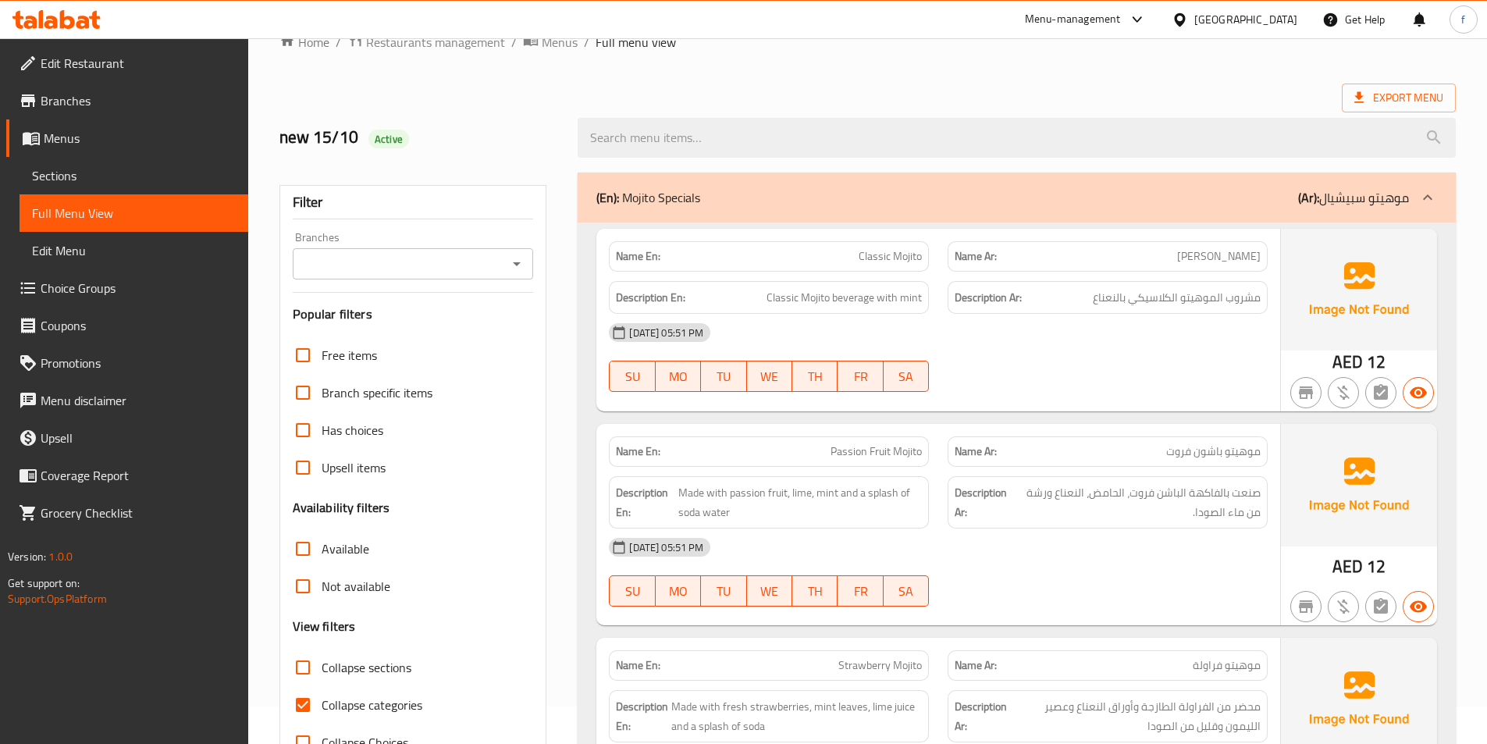
scroll to position [0, 0]
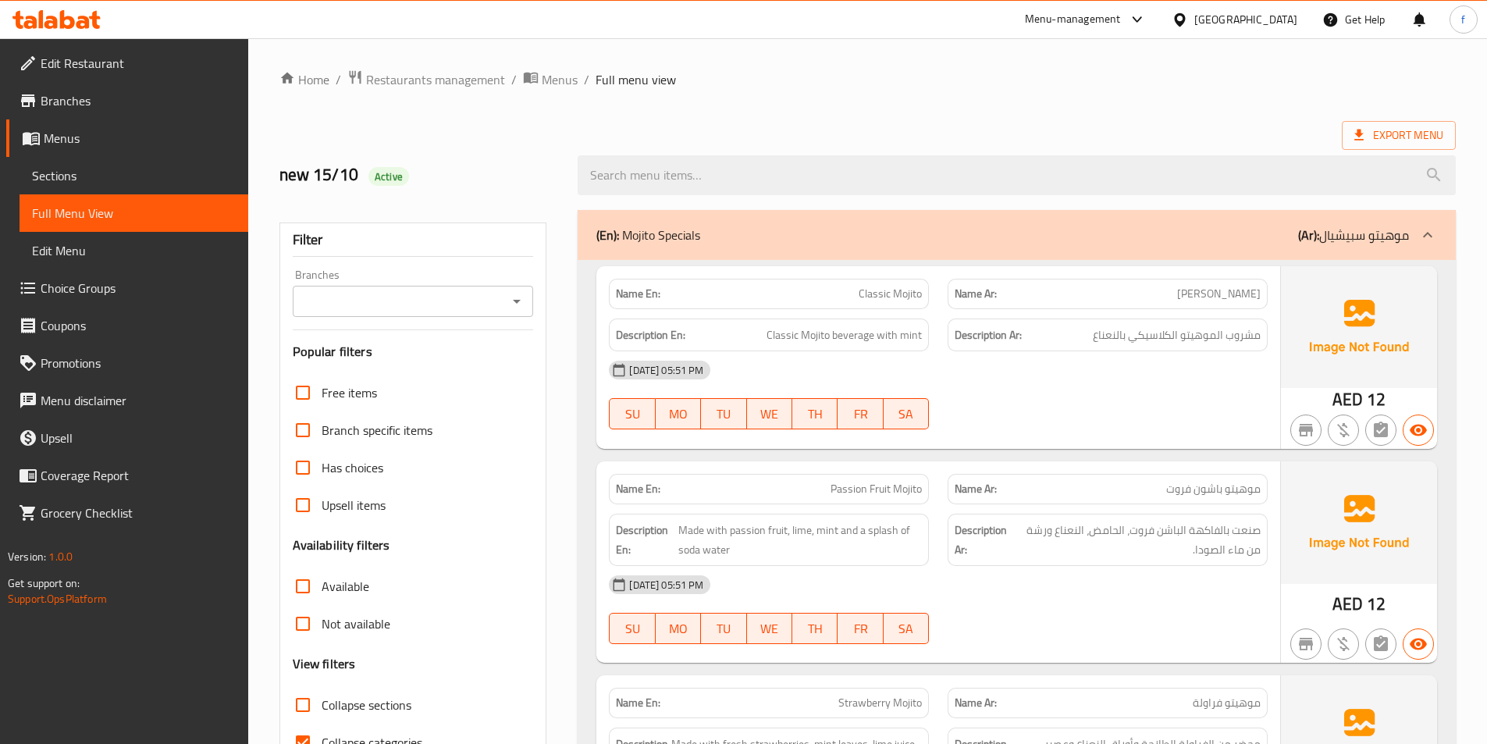
click at [999, 355] on div "[DATE] 05:51 PM" at bounding box center [938, 369] width 678 height 37
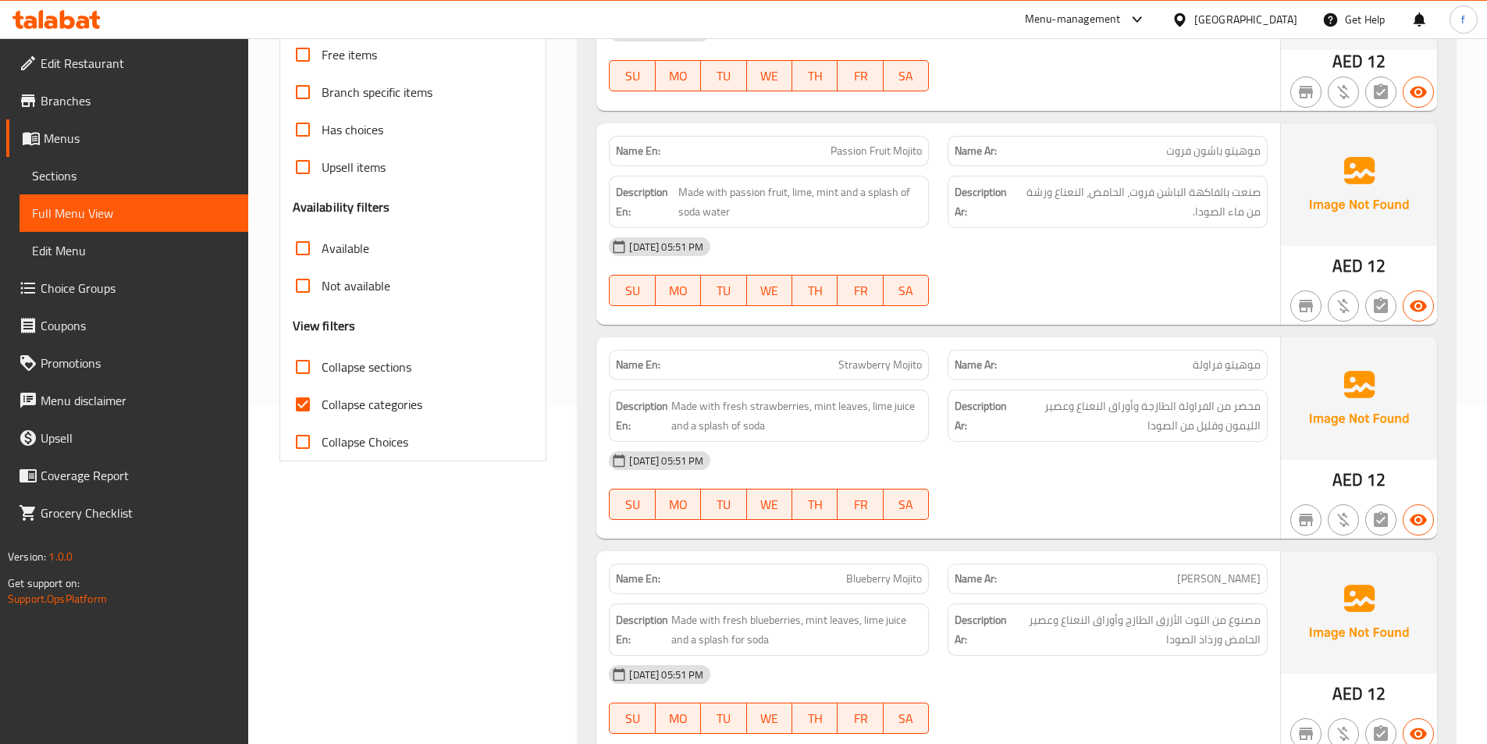
scroll to position [468, 0]
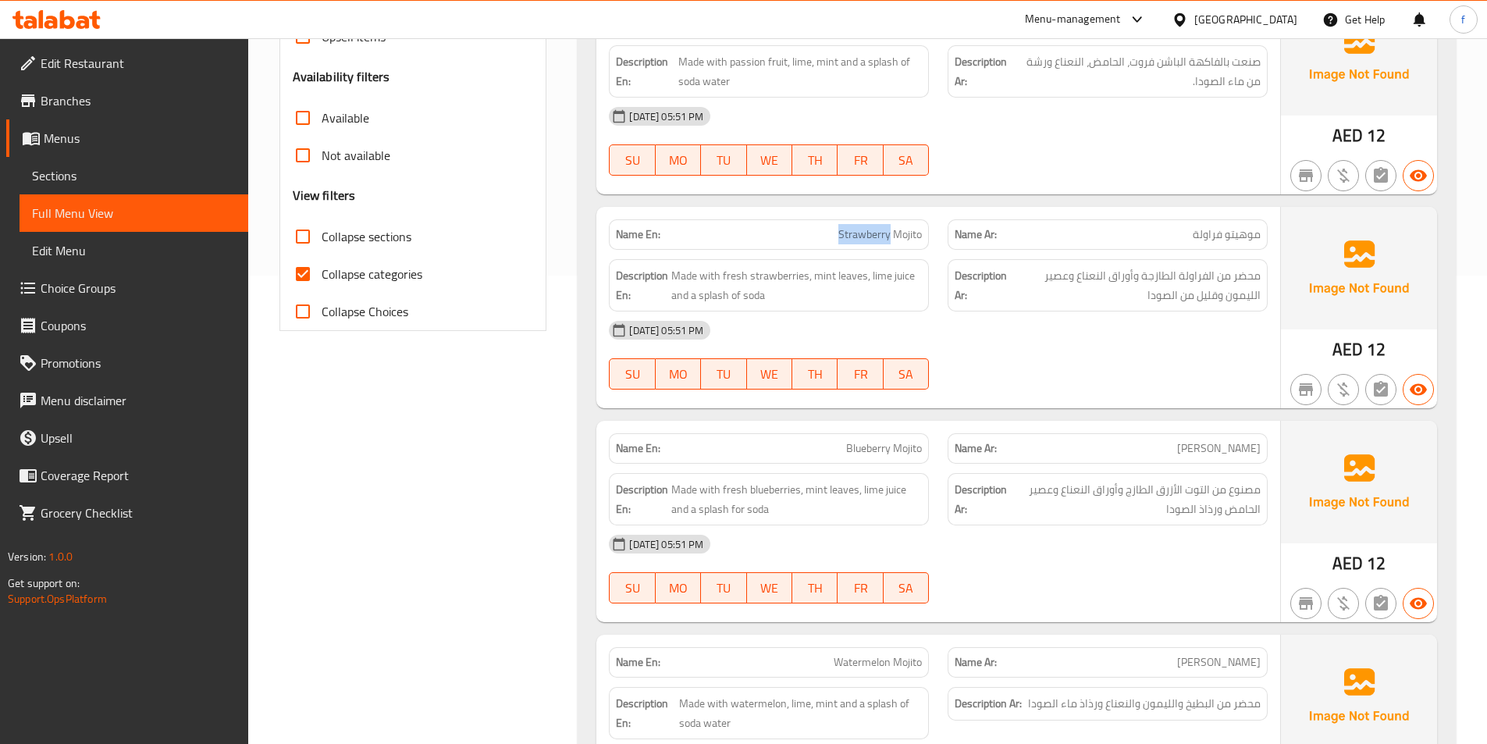
drag, startPoint x: 812, startPoint y: 232, endPoint x: 891, endPoint y: 235, distance: 79.7
click at [891, 235] on p "Name En: Strawberry Mojito" at bounding box center [769, 234] width 306 height 16
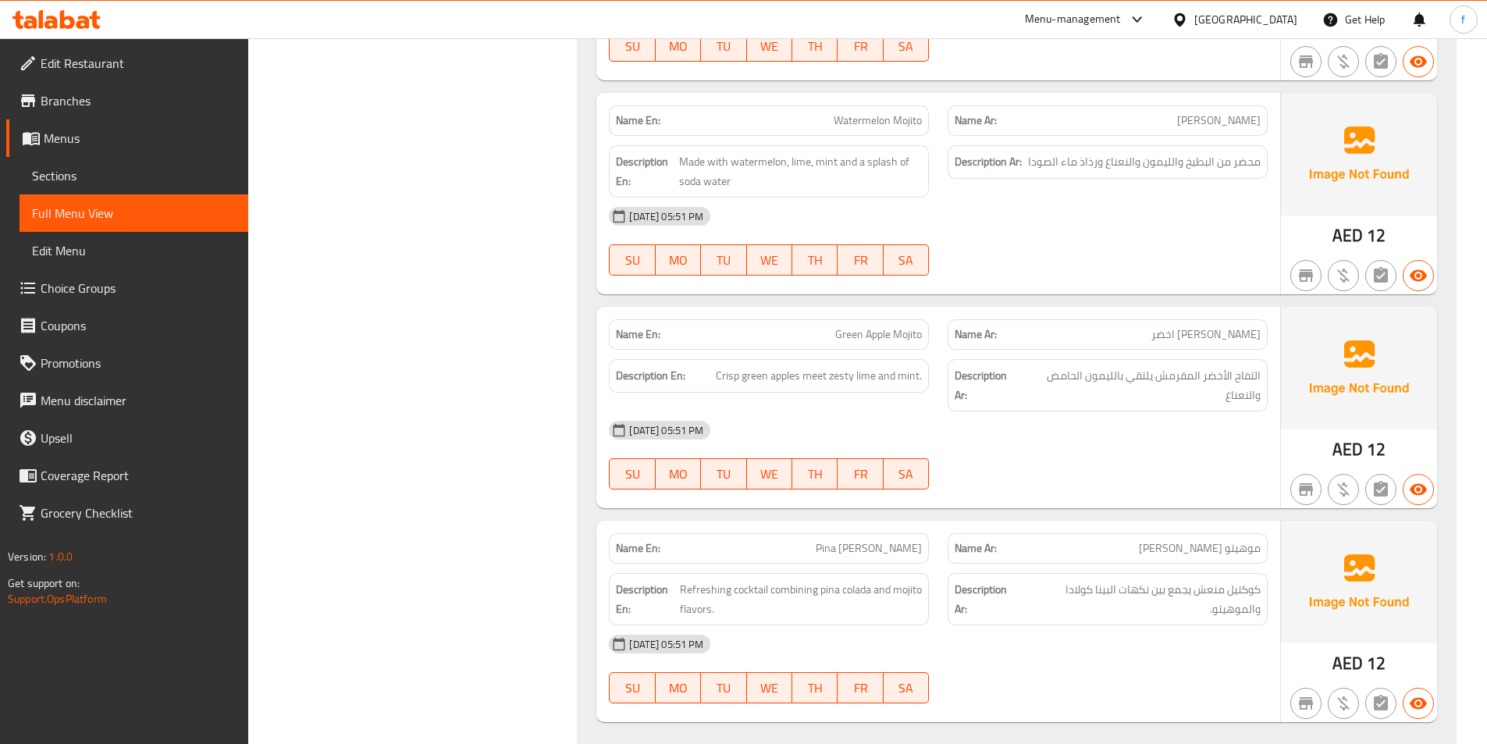
scroll to position [1015, 0]
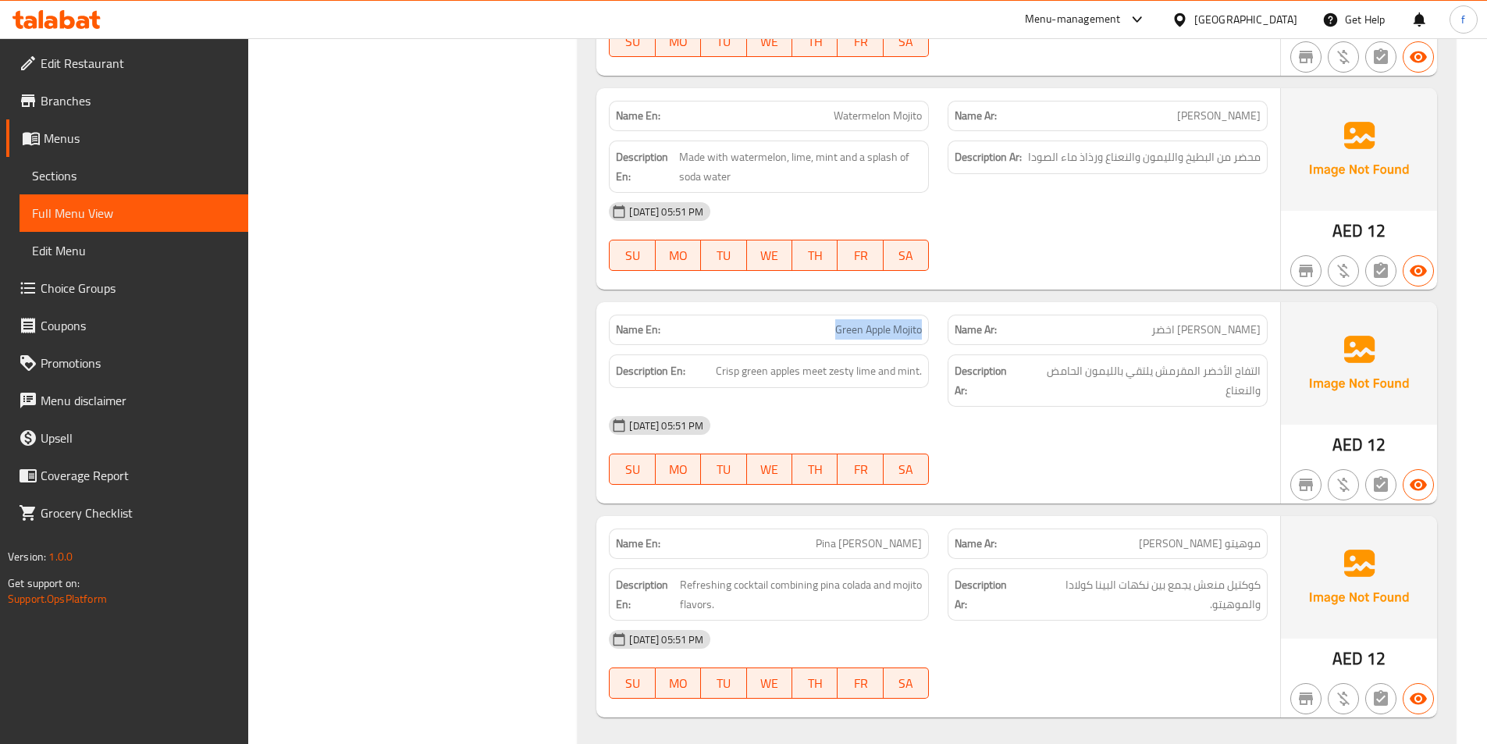
drag, startPoint x: 838, startPoint y: 330, endPoint x: 926, endPoint y: 327, distance: 88.3
click at [926, 327] on div "Name En: Green Apple Mojito" at bounding box center [769, 330] width 320 height 30
drag, startPoint x: 1173, startPoint y: 337, endPoint x: 1258, endPoint y: 329, distance: 85.4
click at [1258, 329] on p "Name Ar: موهيتو بطيخ اخضر" at bounding box center [1108, 330] width 306 height 16
click at [1126, 486] on div at bounding box center [1107, 484] width 339 height 19
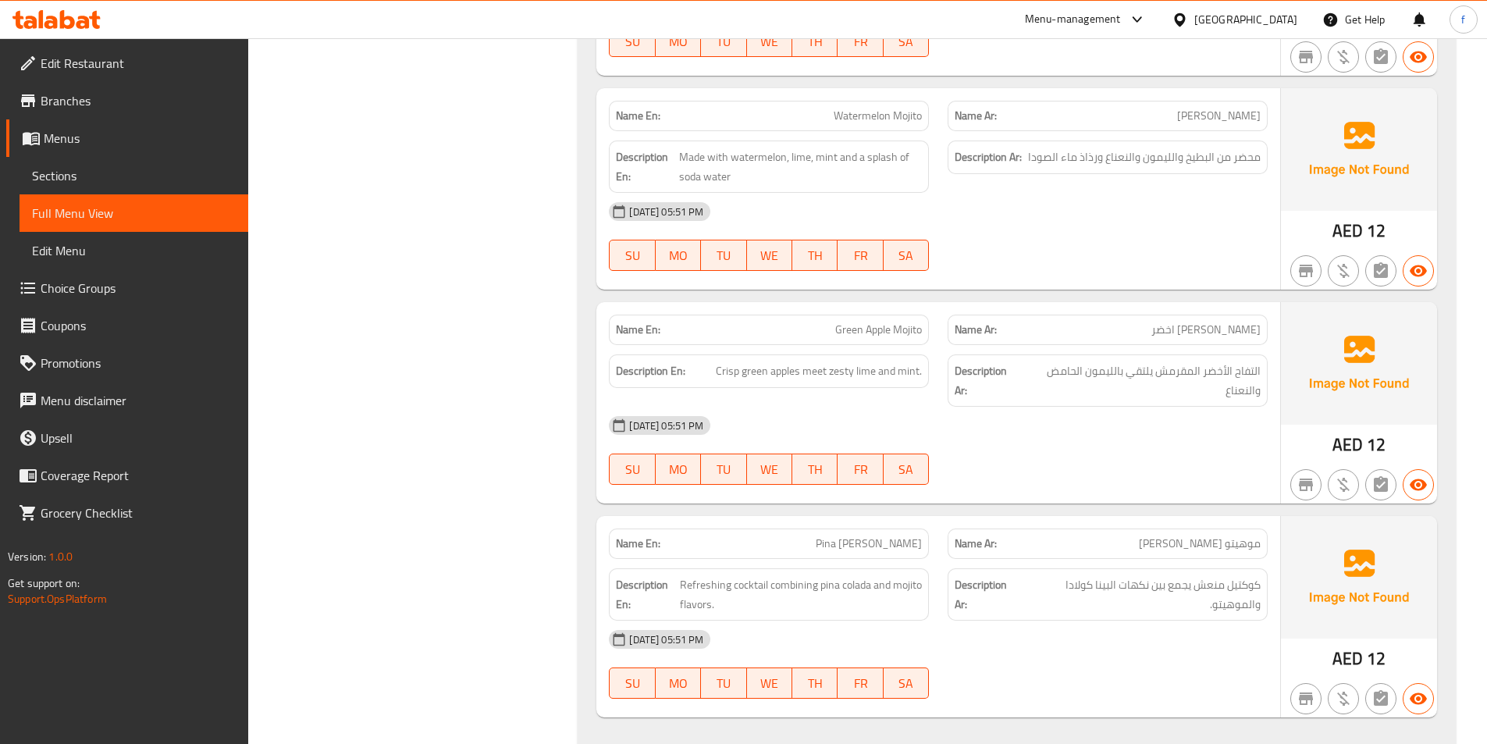
click at [896, 336] on span "Green Apple Mojito" at bounding box center [878, 330] width 87 height 16
click at [874, 337] on span "Green Apple Mojito" at bounding box center [878, 330] width 87 height 16
click at [856, 337] on span "Green Apple Mojito" at bounding box center [878, 330] width 87 height 16
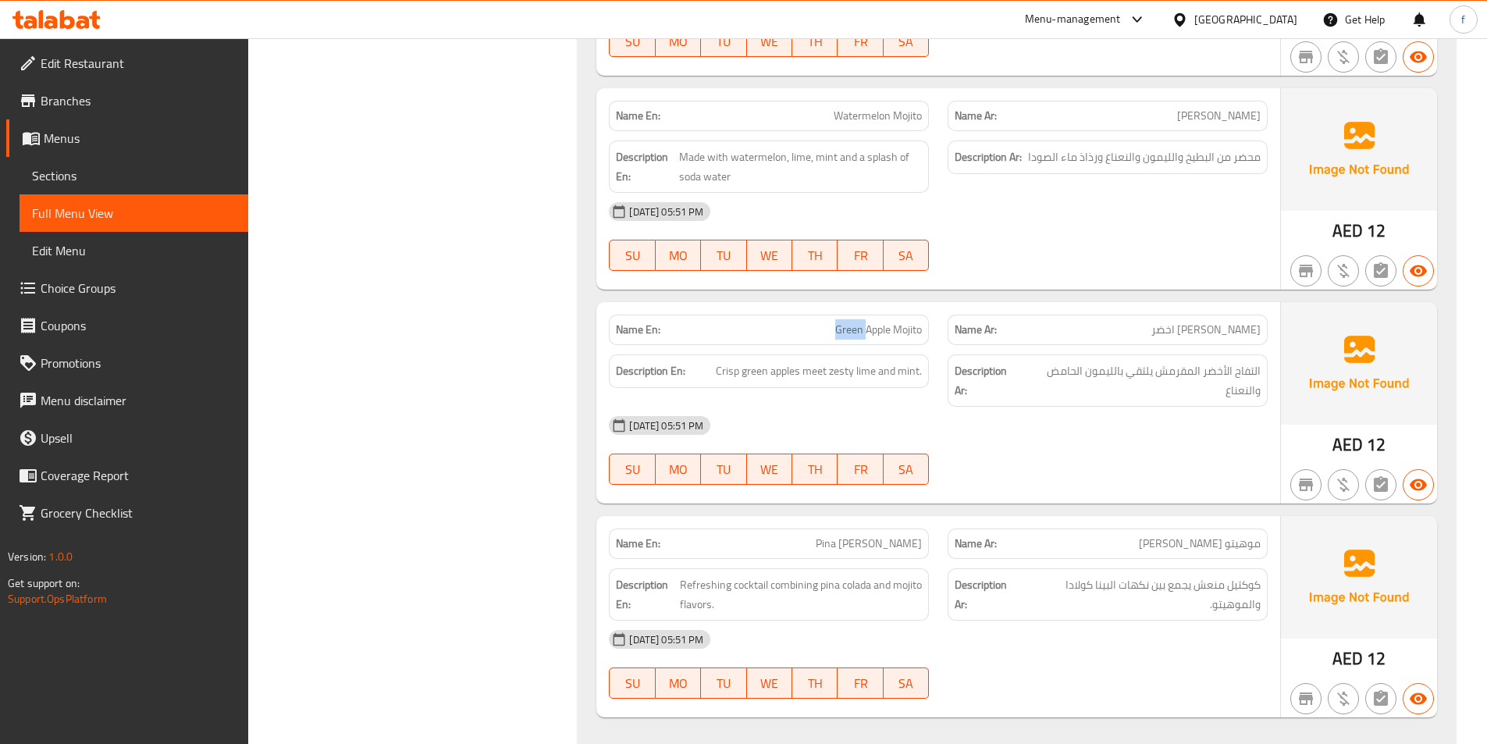
click at [856, 337] on span "Green Apple Mojito" at bounding box center [878, 330] width 87 height 16
click at [875, 326] on span "Green Apple Mojito" at bounding box center [878, 330] width 87 height 16
click at [900, 336] on span "Green Apple Mojito" at bounding box center [878, 330] width 87 height 16
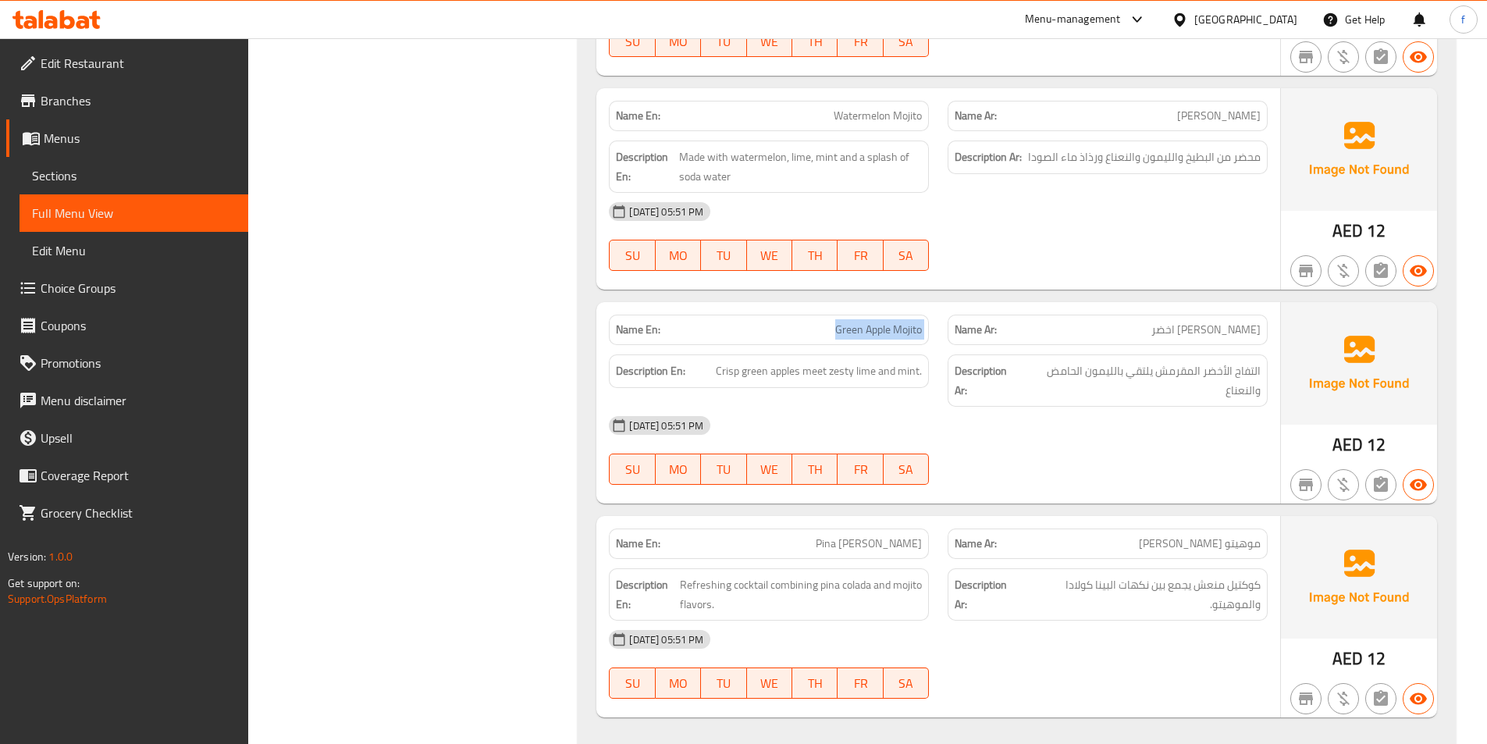
click at [900, 336] on span "Green Apple Mojito" at bounding box center [878, 330] width 87 height 16
copy span "Green Apple Mojito"
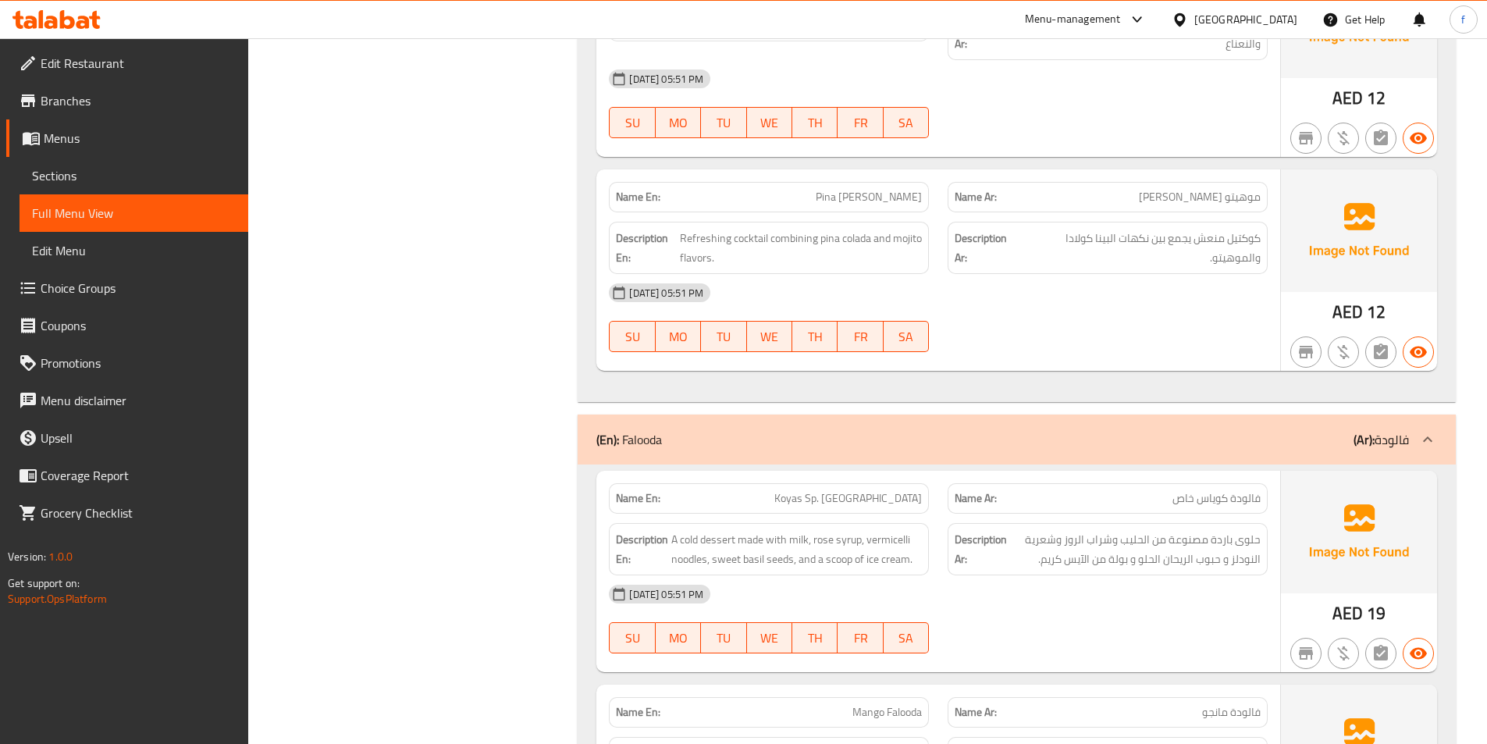
scroll to position [1405, 0]
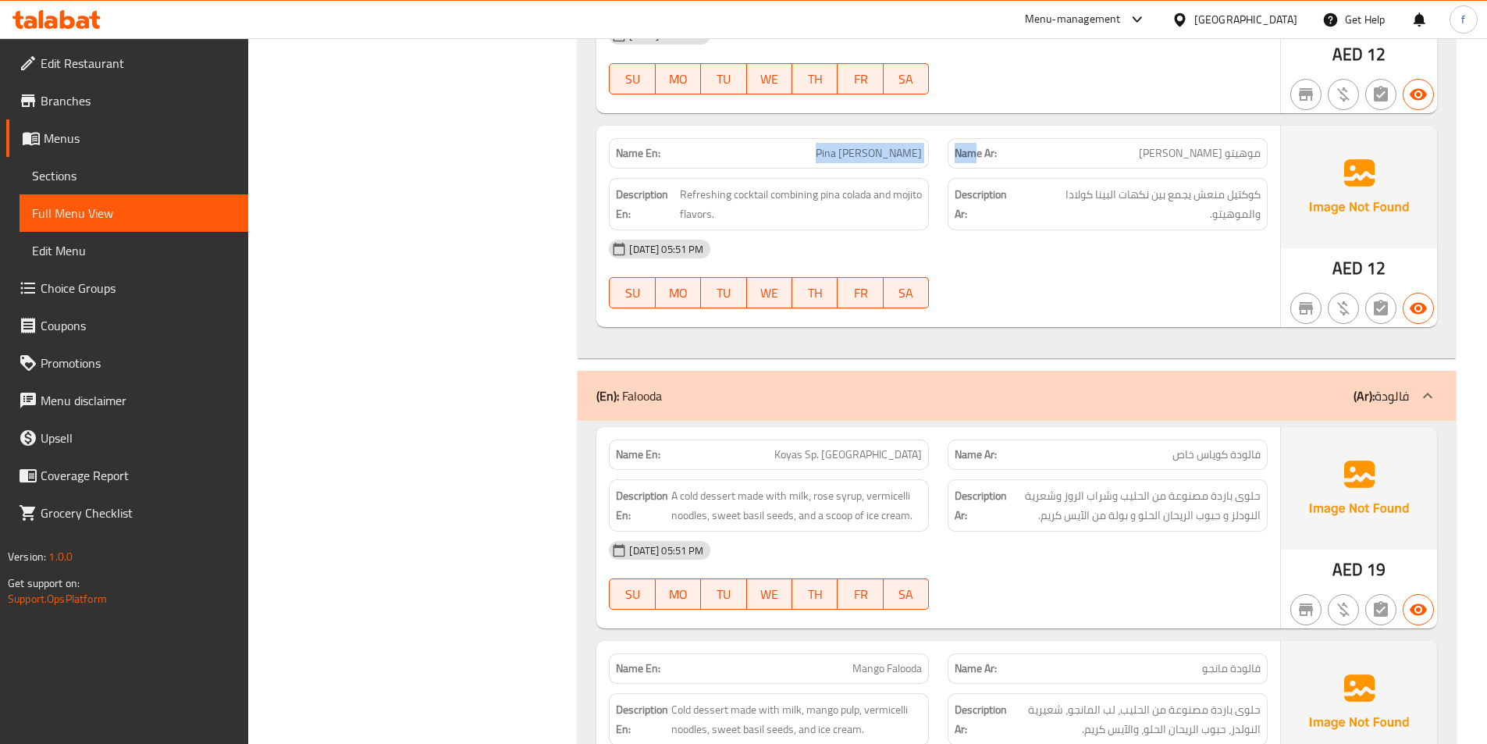
drag, startPoint x: 817, startPoint y: 148, endPoint x: 973, endPoint y: 160, distance: 155.8
click at [973, 160] on div "Name En: Pina Colada Mojito Name Ar: موهيتو بينا كولادا" at bounding box center [938, 153] width 678 height 49
click at [1175, 270] on div "15-10-2025 05:51 PM SU MO TU WE TH FR SA" at bounding box center [938, 273] width 678 height 87
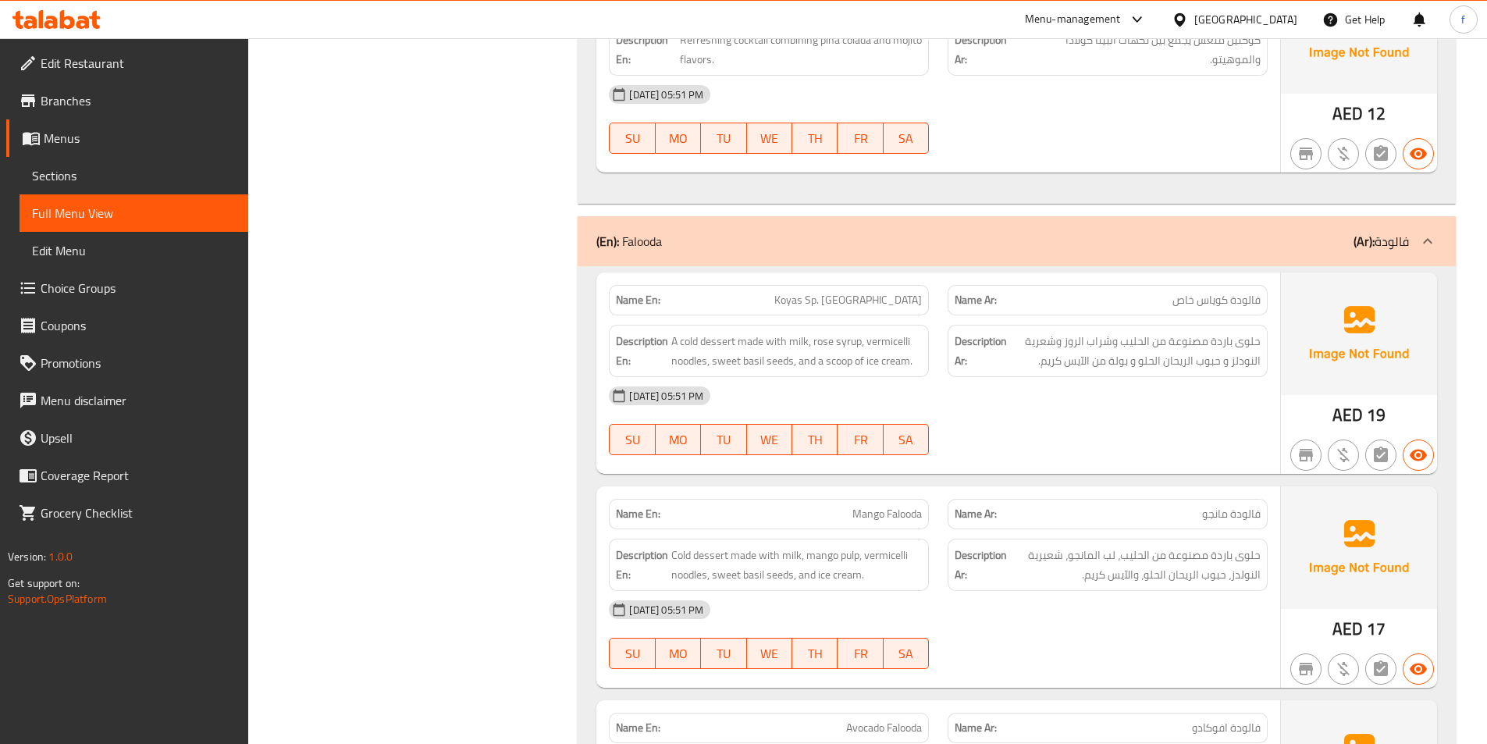
scroll to position [1561, 0]
drag, startPoint x: 836, startPoint y: 300, endPoint x: 951, endPoint y: 290, distance: 115.1
click at [951, 290] on div "Name En: Koyas Sp. Falooda Name Ar: فالودة كوياس خاص" at bounding box center [938, 298] width 678 height 49
click at [856, 320] on div "Description En: A cold dessert made with milk, rose syrup, vermicelli noodles, …" at bounding box center [768, 349] width 339 height 71
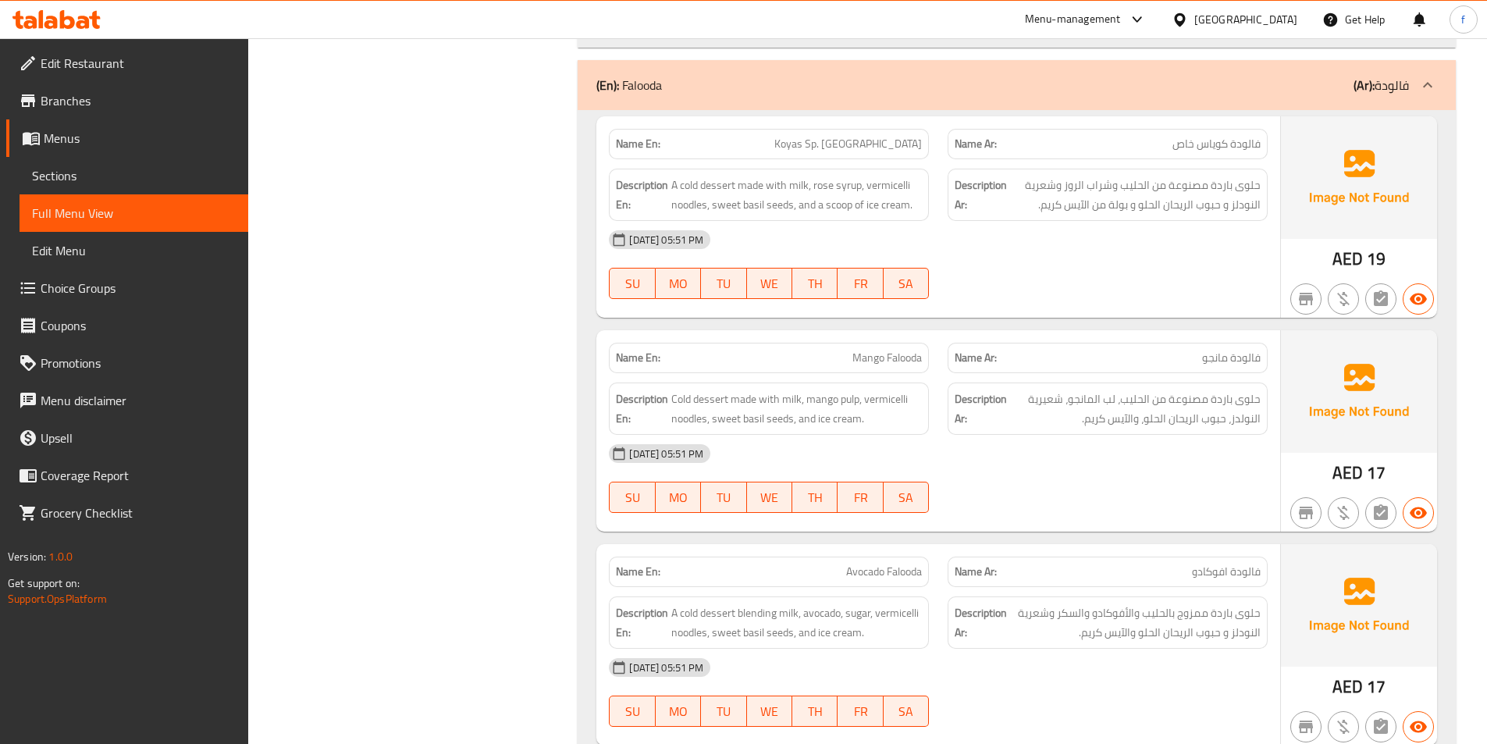
scroll to position [1717, 0]
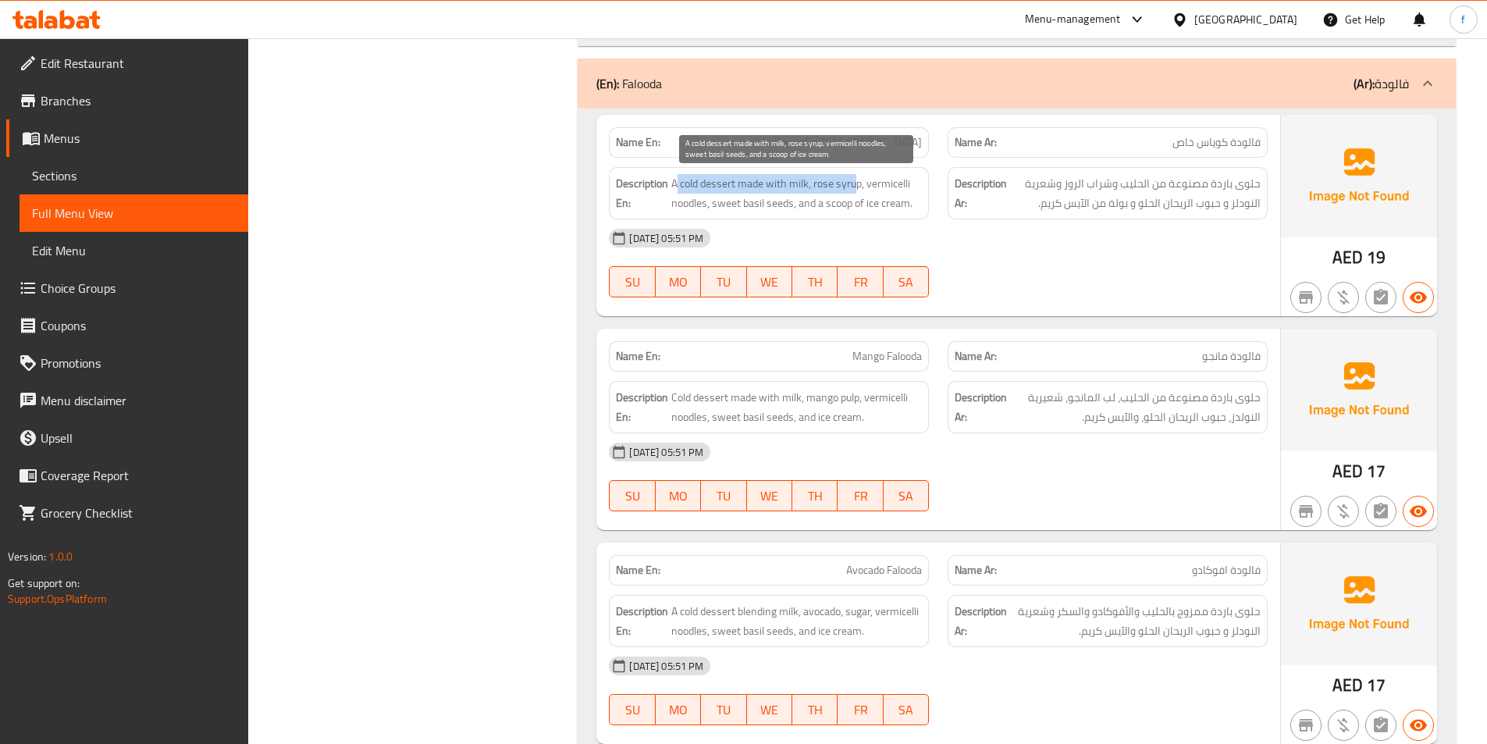
drag, startPoint x: 676, startPoint y: 180, endPoint x: 856, endPoint y: 180, distance: 180.3
click at [856, 180] on span "A cold dessert made with milk, rose syrup, vermicelli noodles, sweet basil seed…" at bounding box center [796, 193] width 251 height 38
click at [740, 180] on span "A cold dessert made with milk, rose syrup, vermicelli noodles, sweet basil seed…" at bounding box center [796, 193] width 251 height 38
click at [720, 173] on div "Description En: A cold dessert made with milk, rose syrup, vermicelli noodles, …" at bounding box center [769, 193] width 320 height 52
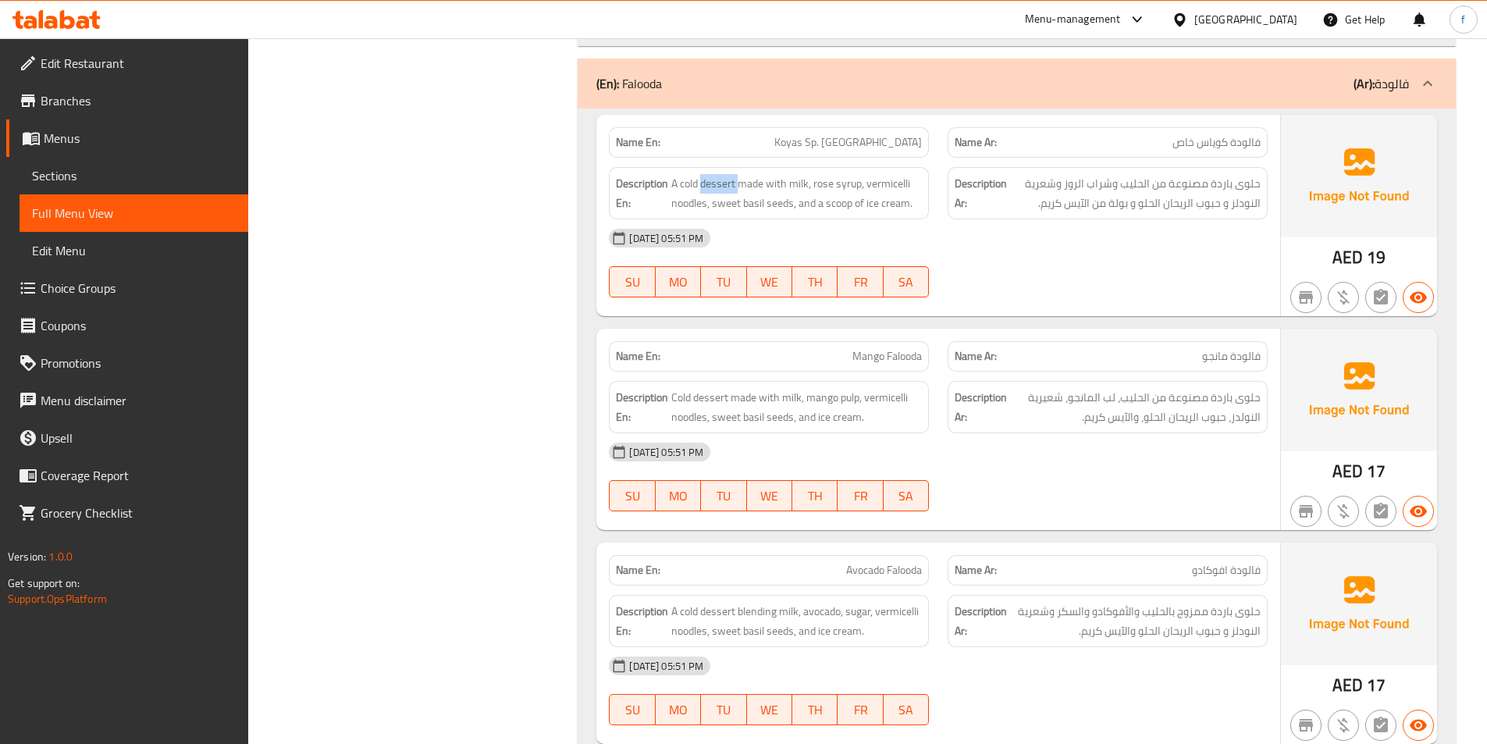
click at [720, 173] on div "Description En: A cold dessert made with milk, rose syrup, vermicelli noodles, …" at bounding box center [769, 193] width 320 height 52
click at [684, 184] on span "A cold dessert made with milk, rose syrup, vermicelli noodles, sweet basil seed…" at bounding box center [796, 193] width 251 height 38
click at [681, 186] on span "A cold dessert made with milk, rose syrup, vermicelli noodles, sweet basil seed…" at bounding box center [796, 193] width 251 height 38
click at [740, 177] on span "A cold dessert made with milk, rose syrup, vermicelli noodles, sweet basil seed…" at bounding box center [796, 193] width 251 height 38
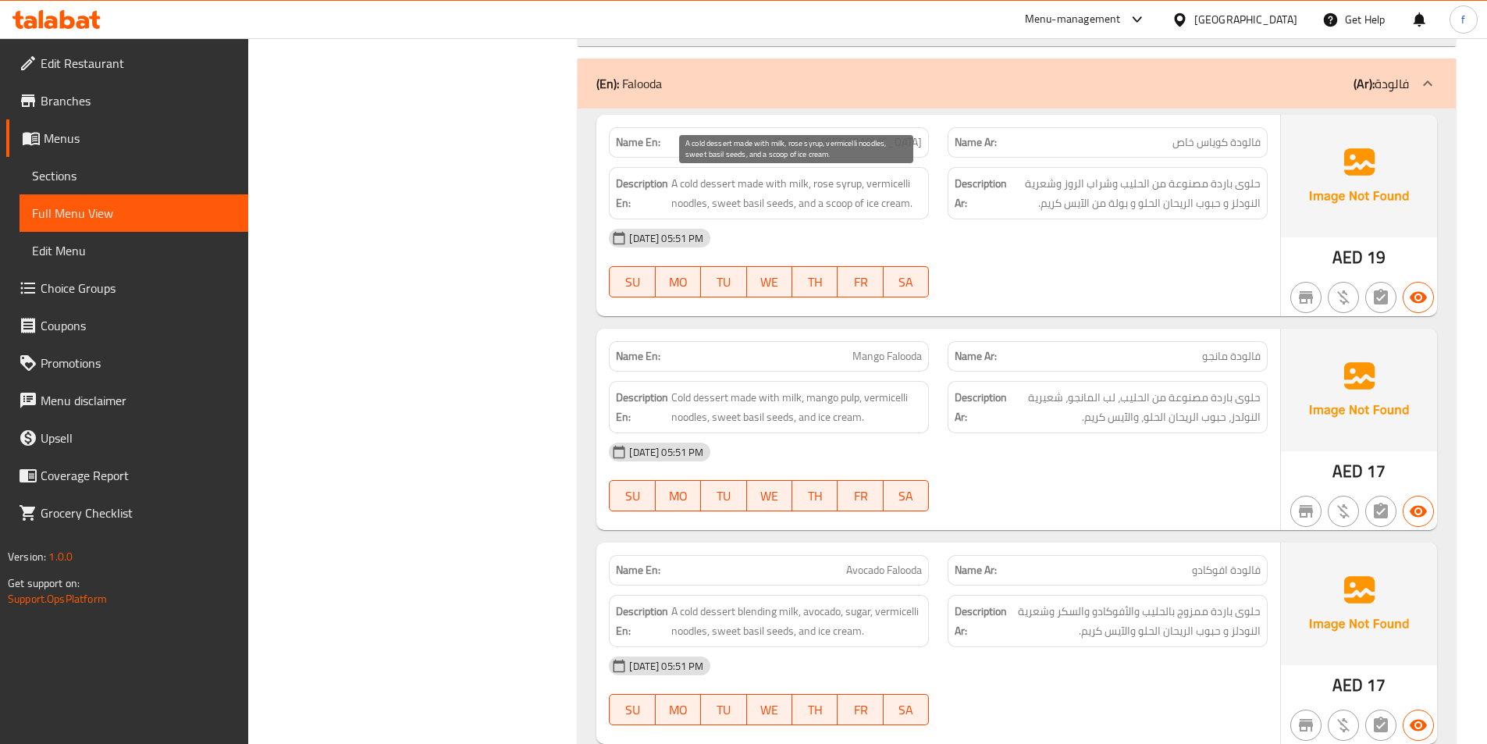
click at [775, 184] on span "A cold dessert made with milk, rose syrup, vermicelli noodles, sweet basil seed…" at bounding box center [796, 193] width 251 height 38
click at [793, 176] on span "A cold dessert made with milk, rose syrup, vermicelli noodles, sweet basil seed…" at bounding box center [796, 193] width 251 height 38
click at [822, 185] on span "A cold dessert made with milk, rose syrup, vermicelli noodles, sweet basil seed…" at bounding box center [796, 193] width 251 height 38
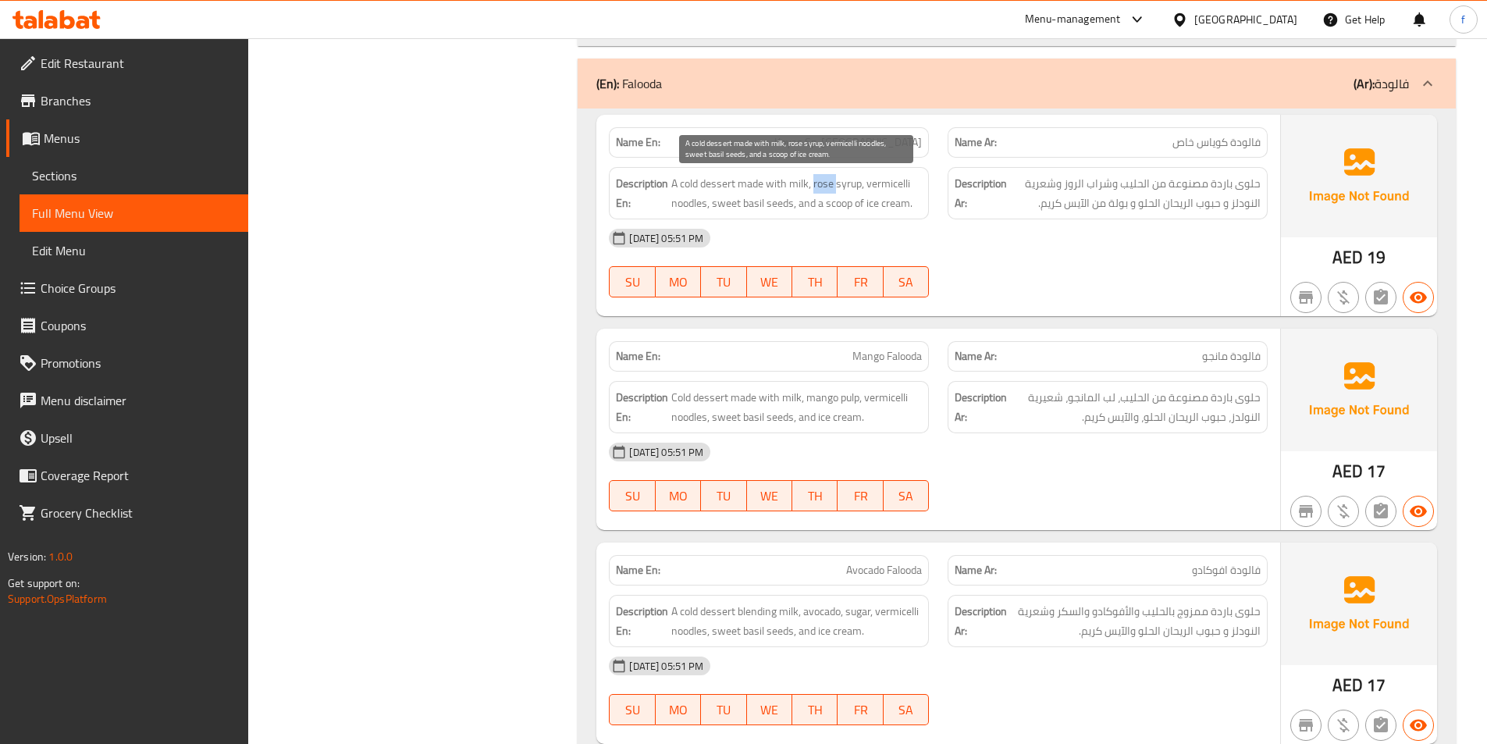
click at [822, 185] on span "A cold dessert made with milk, rose syrup, vermicelli noodles, sweet basil seed…" at bounding box center [796, 193] width 251 height 38
click at [852, 183] on span "A cold dessert made with milk, rose syrup, vermicelli noodles, sweet basil seed…" at bounding box center [796, 193] width 251 height 38
click at [890, 187] on span "A cold dessert made with milk, rose syrup, vermicelli noodles, sweet basil seed…" at bounding box center [796, 193] width 251 height 38
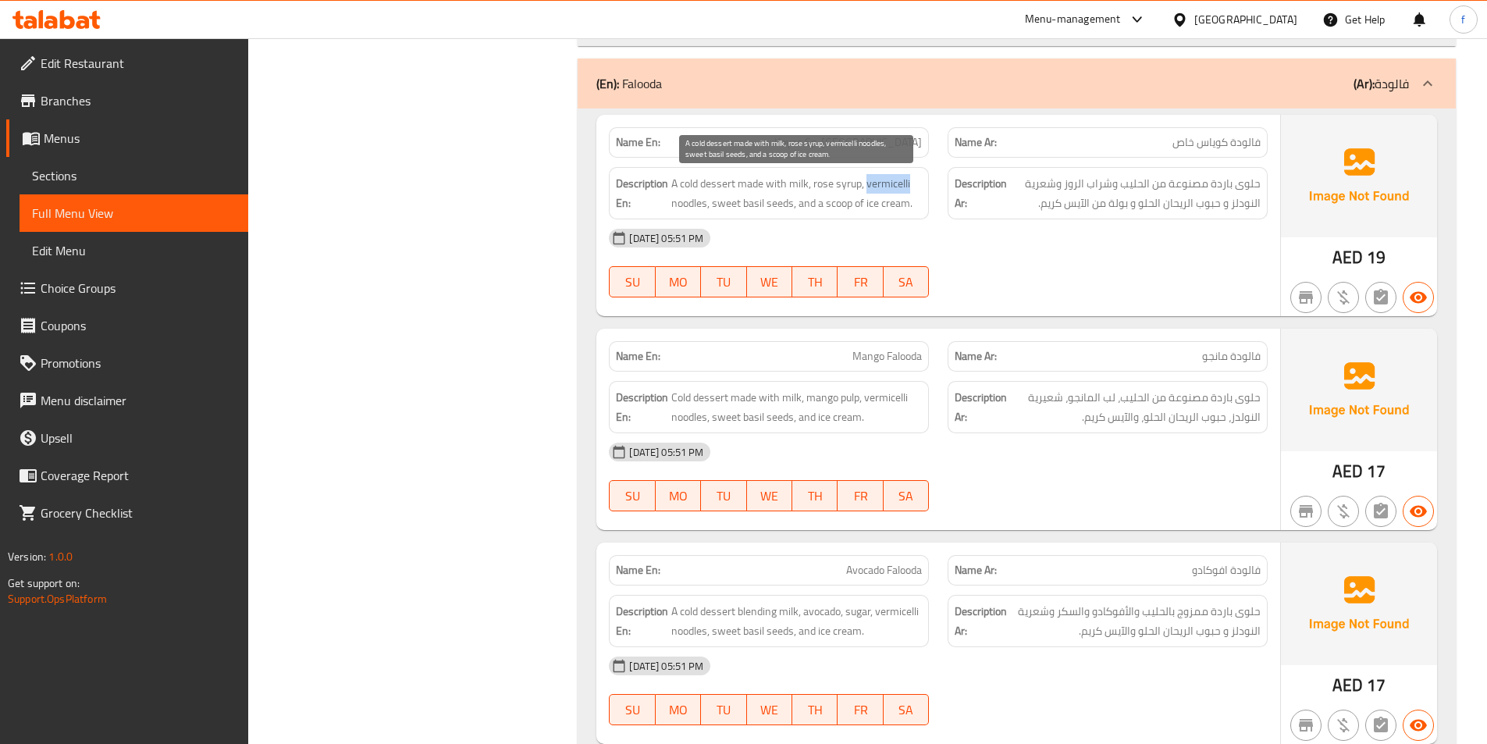
click at [890, 187] on span "A cold dessert made with milk, rose syrup, vermicelli noodles, sweet basil seed…" at bounding box center [796, 193] width 251 height 38
click at [683, 205] on span "A cold dessert made with milk, rose syrup, vermicelli noodles, sweet basil seed…" at bounding box center [796, 193] width 251 height 38
click at [777, 197] on span "A cold dessert made with milk, rose syrup, vermicelli noodles, sweet basil seed…" at bounding box center [796, 193] width 251 height 38
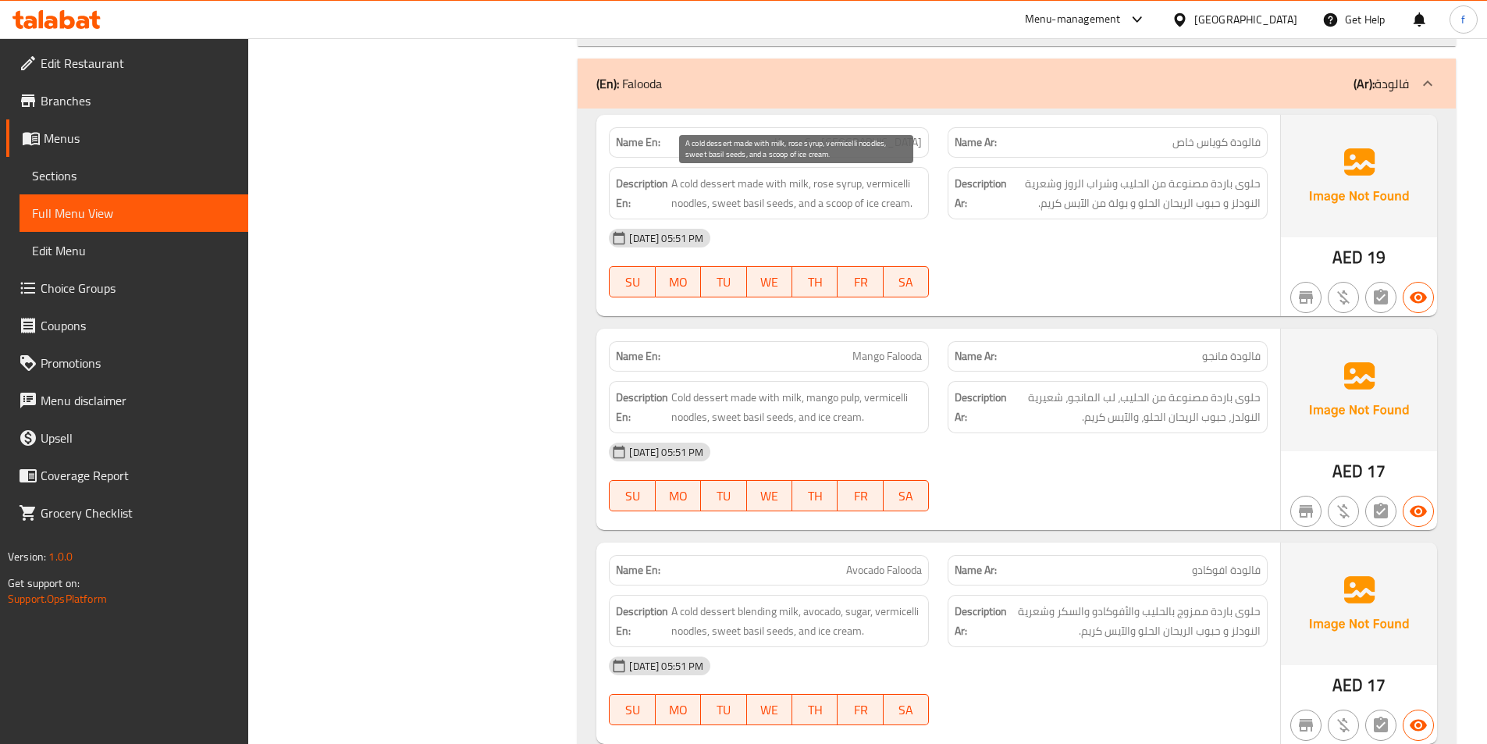
click at [764, 207] on span "A cold dessert made with milk, rose syrup, vermicelli noodles, sweet basil seed…" at bounding box center [796, 193] width 251 height 38
click at [744, 201] on span "A cold dessert made with milk, rose syrup, vermicelli noodles, sweet basil seed…" at bounding box center [796, 193] width 251 height 38
click at [720, 194] on span "A cold dessert made with milk, rose syrup, vermicelli noodles, sweet basil seed…" at bounding box center [796, 193] width 251 height 38
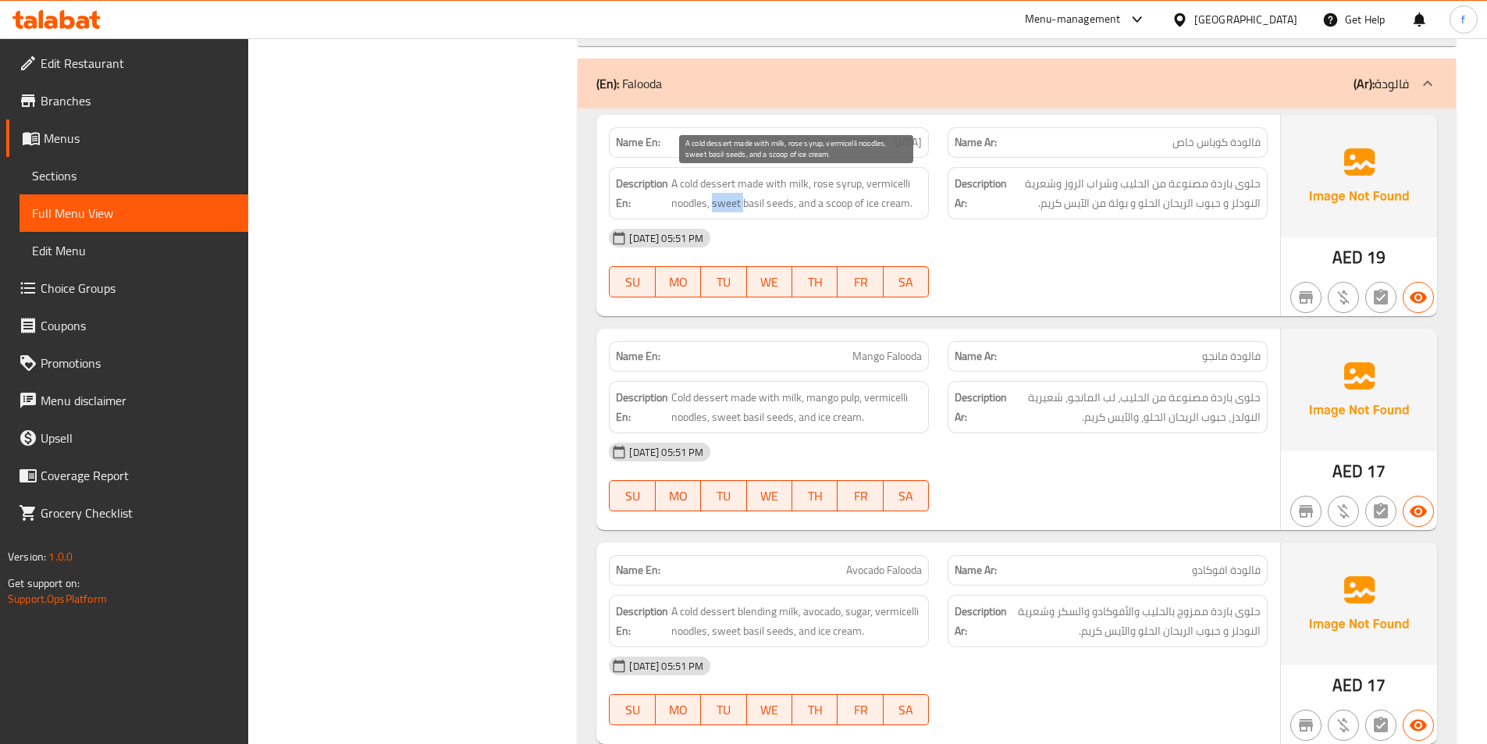
click at [720, 194] on span "A cold dessert made with milk, rose syrup, vermicelli noodles, sweet basil seed…" at bounding box center [796, 193] width 251 height 38
click at [848, 205] on span "A cold dessert made with milk, rose syrup, vermicelli noodles, sweet basil seed…" at bounding box center [796, 193] width 251 height 38
click at [852, 203] on span "A cold dessert made with milk, rose syrup, vermicelli noodles, sweet basil seed…" at bounding box center [796, 193] width 251 height 38
drag, startPoint x: 853, startPoint y: 197, endPoint x: 920, endPoint y: 205, distance: 67.5
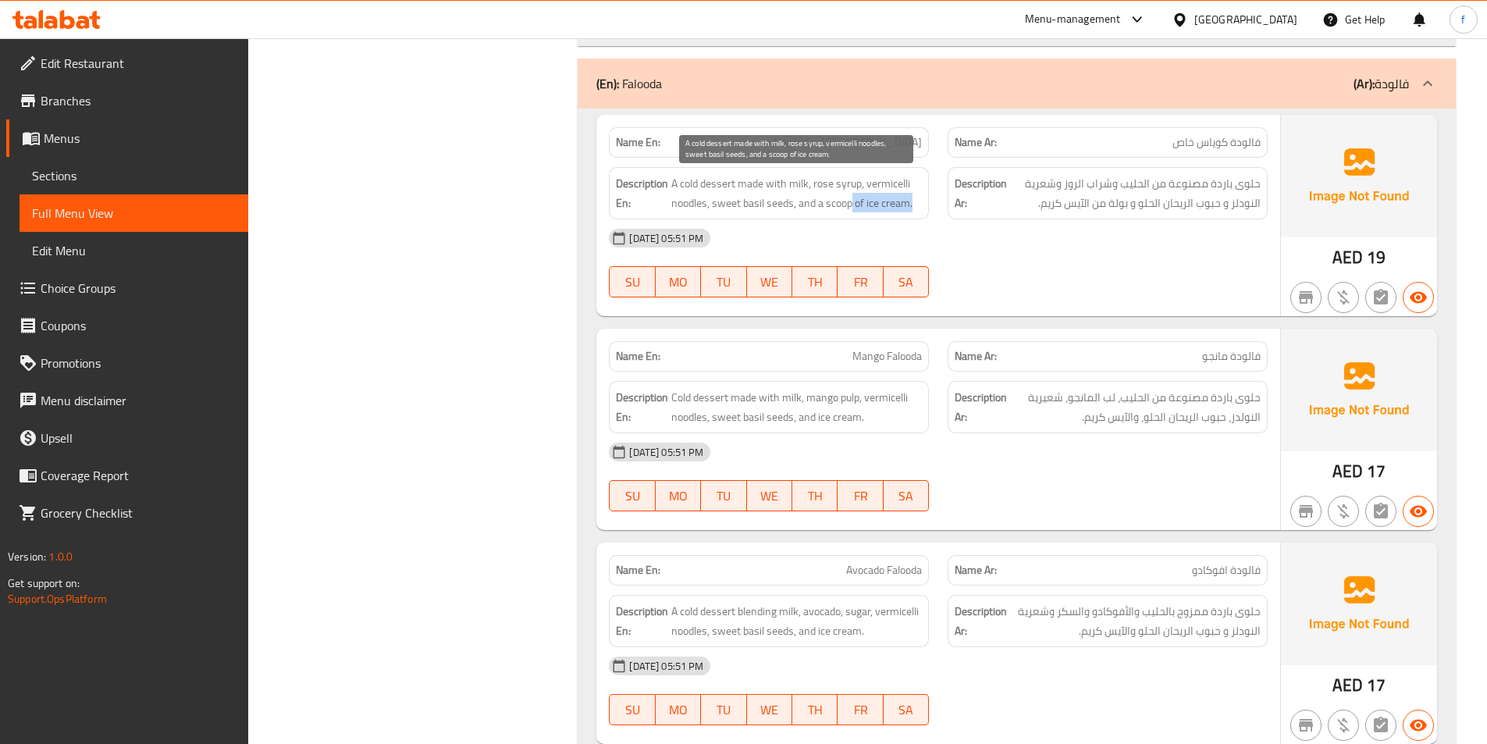
click at [920, 205] on span "A cold dessert made with milk, rose syrup, vermicelli noodles, sweet basil seed…" at bounding box center [796, 193] width 251 height 38
click at [895, 233] on div "[DATE] 05:51 PM" at bounding box center [938, 237] width 678 height 37
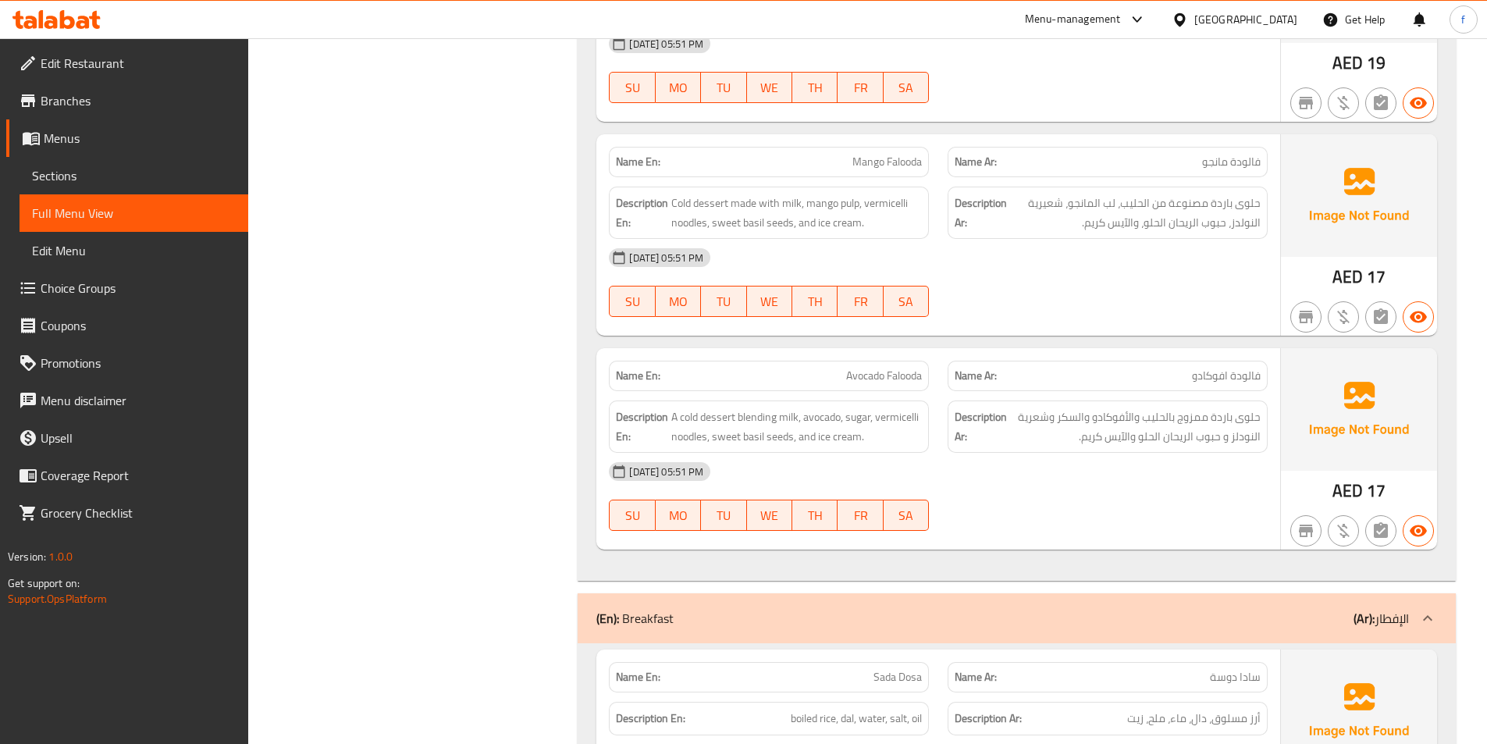
scroll to position [1951, 0]
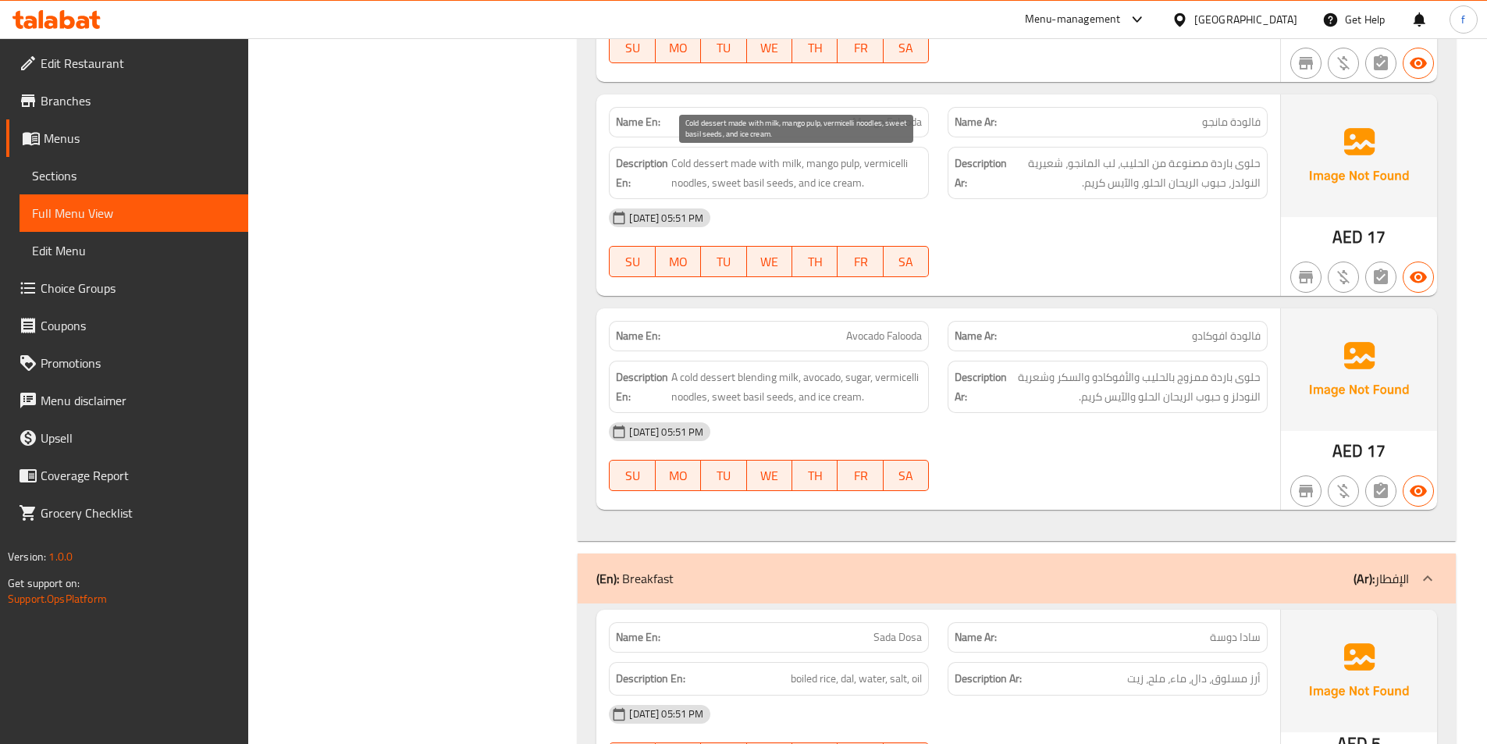
click at [746, 164] on span "Cold dessert made with milk, mango pulp, vermicelli noodles, sweet basil seeds,…" at bounding box center [796, 173] width 251 height 38
click at [703, 164] on span "Cold dessert made with milk, mango pulp, vermicelli noodles, sweet basil seeds,…" at bounding box center [796, 173] width 251 height 38
click at [680, 164] on span "Cold dessert made with milk, mango pulp, vermicelli noodles, sweet basil seeds,…" at bounding box center [796, 173] width 251 height 38
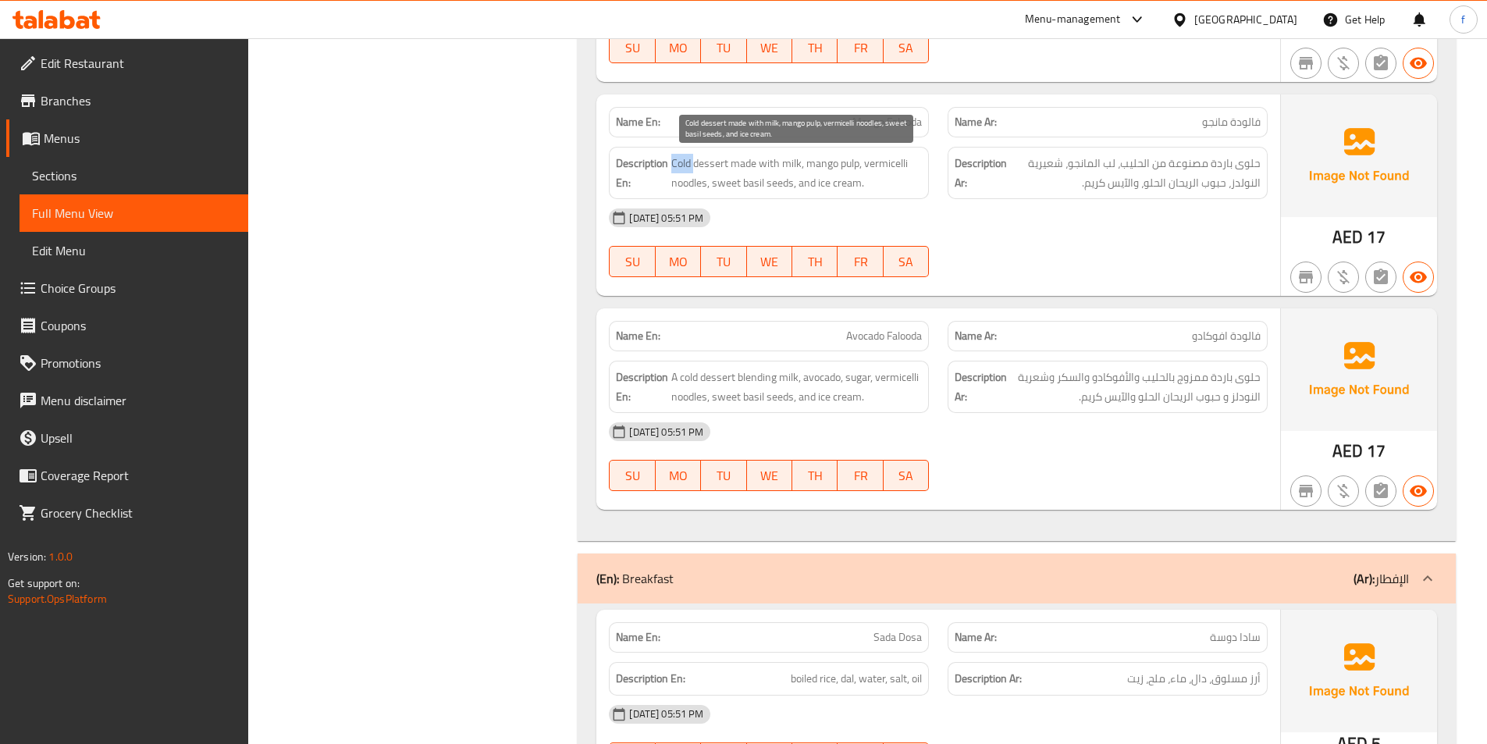
click at [680, 164] on span "Cold dessert made with milk, mango pulp, vermicelli noodles, sweet basil seeds,…" at bounding box center [796, 173] width 251 height 38
click at [735, 161] on span "Cold dessert made with milk, mango pulp, vermicelli noodles, sweet basil seeds,…" at bounding box center [796, 173] width 251 height 38
click at [752, 163] on span "Cold dessert made with milk, mango pulp, vermicelli noodles, sweet basil seeds,…" at bounding box center [796, 173] width 251 height 38
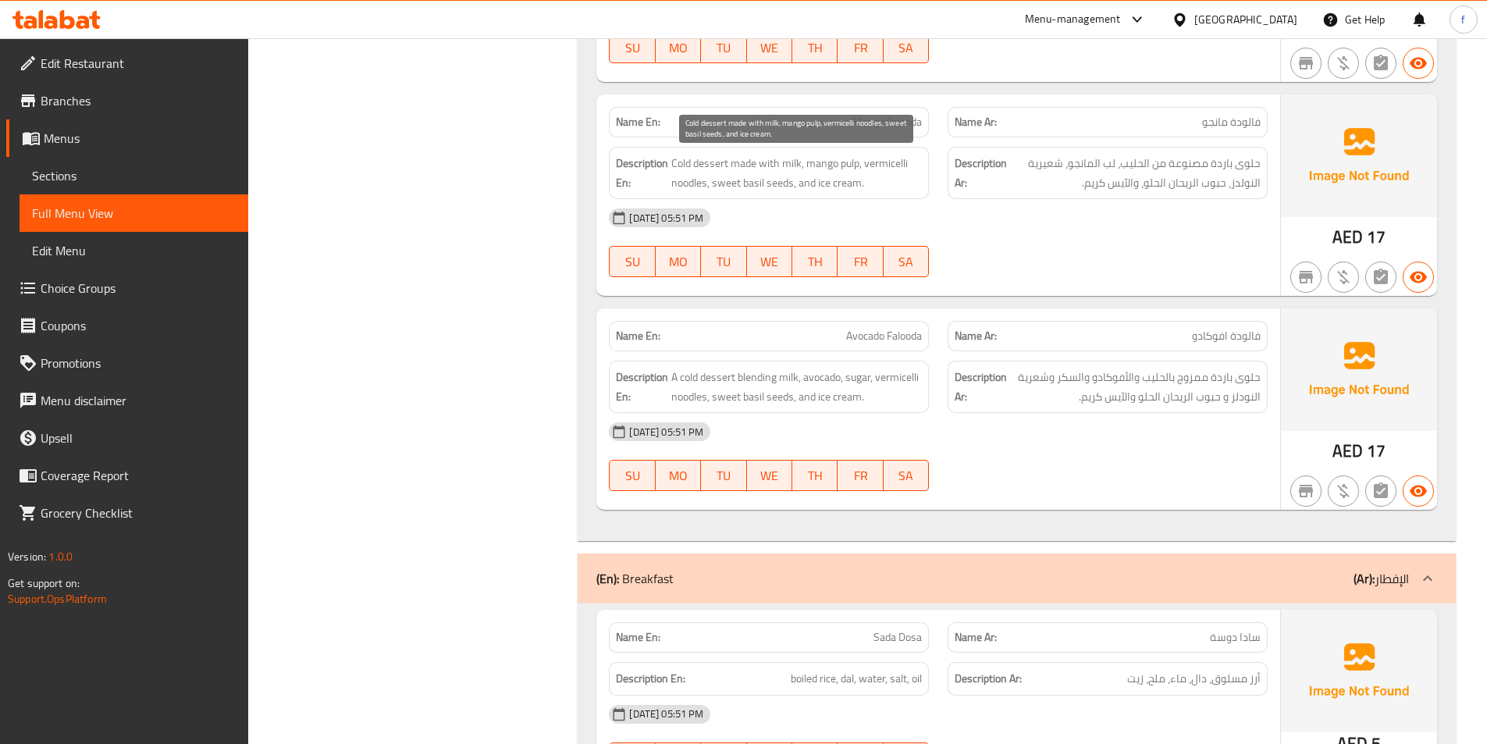
click at [774, 169] on span "Cold dessert made with milk, mango pulp, vermicelli noodles, sweet basil seeds,…" at bounding box center [796, 173] width 251 height 38
click at [822, 169] on span "Cold dessert made with milk, mango pulp, vermicelli noodles, sweet basil seeds,…" at bounding box center [796, 173] width 251 height 38
click at [849, 165] on span "Cold dessert made with milk, mango pulp, vermicelli noodles, sweet basil seeds,…" at bounding box center [796, 173] width 251 height 38
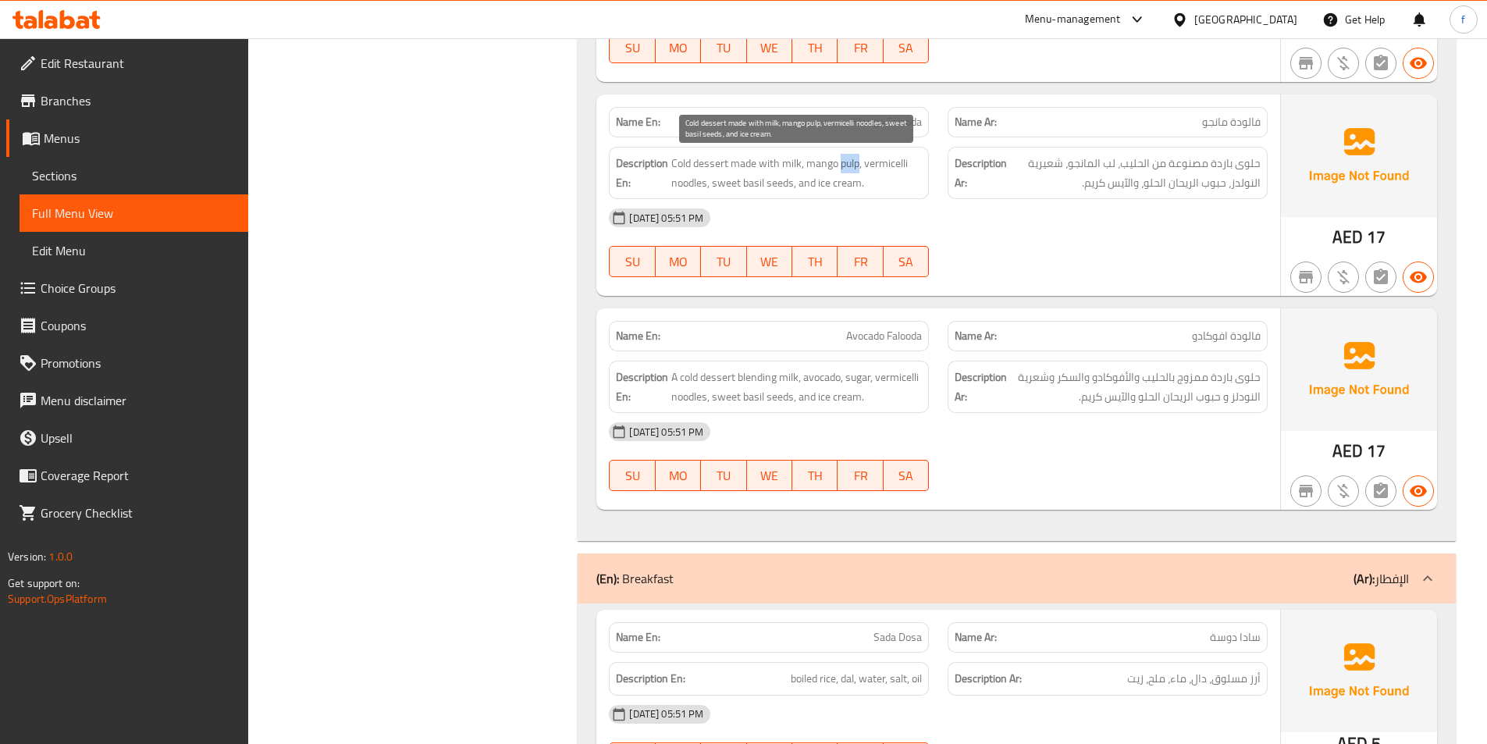
click at [849, 165] on span "Cold dessert made with milk, mango pulp, vermicelli noodles, sweet basil seeds,…" at bounding box center [796, 173] width 251 height 38
click at [886, 160] on span "Cold dessert made with milk, mango pulp, vermicelli noodles, sweet basil seeds,…" at bounding box center [796, 173] width 251 height 38
click at [675, 181] on span "Cold dessert made with milk, mango pulp, vermicelli noodles, sweet basil seeds,…" at bounding box center [796, 173] width 251 height 38
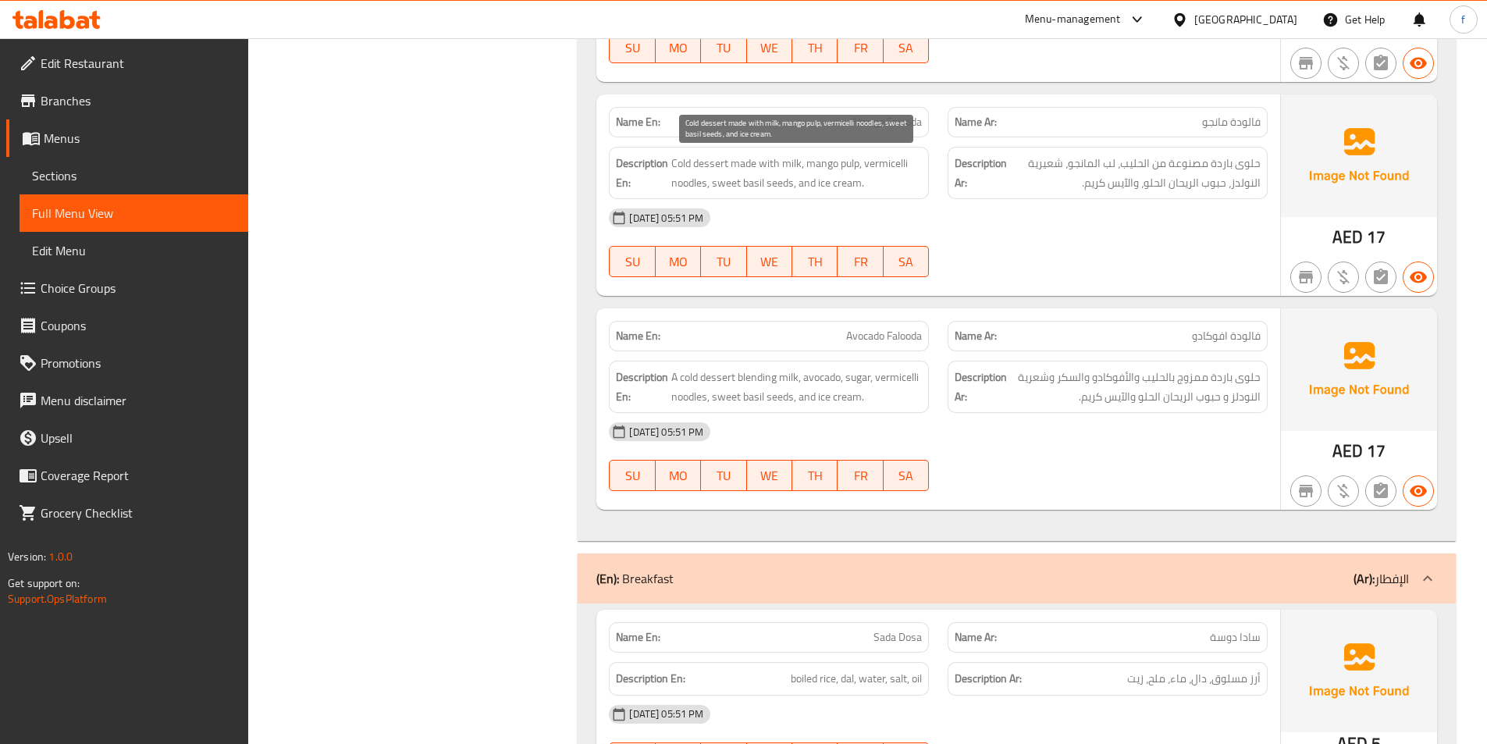
click at [783, 184] on span "Cold dessert made with milk, mango pulp, vermicelli noodles, sweet basil seeds,…" at bounding box center [796, 173] width 251 height 38
click at [751, 180] on span "Cold dessert made with milk, mango pulp, vermicelli noodles, sweet basil seeds,…" at bounding box center [796, 173] width 251 height 38
click at [742, 180] on span "Cold dessert made with milk, mango pulp, vermicelli noodles, sweet basil seeds,…" at bounding box center [796, 173] width 251 height 38
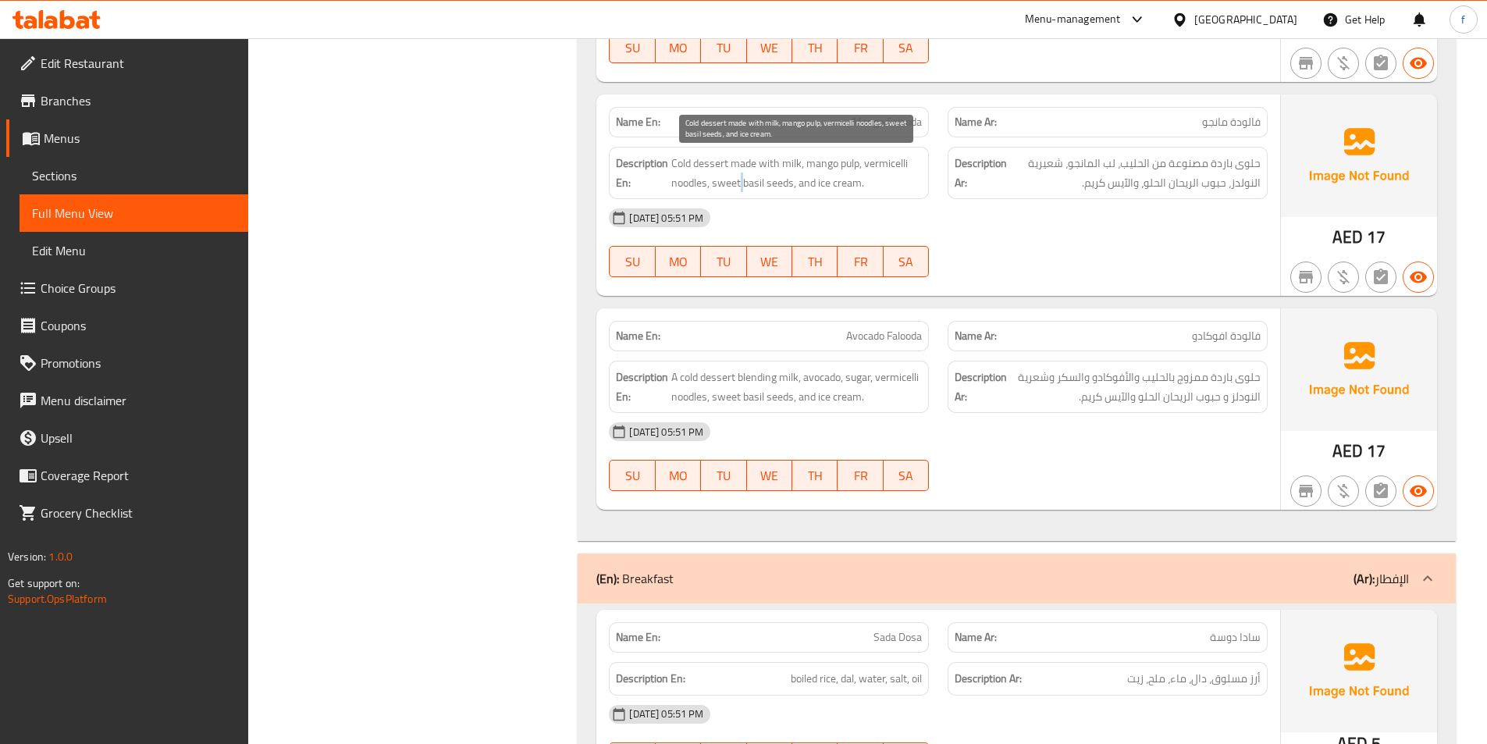
click at [742, 180] on span "Cold dessert made with milk, mango pulp, vermicelli noodles, sweet basil seeds,…" at bounding box center [796, 173] width 251 height 38
click at [877, 335] on span "Avocado Falooda" at bounding box center [884, 336] width 76 height 16
click at [877, 337] on span "Avocado Falooda" at bounding box center [884, 336] width 76 height 16
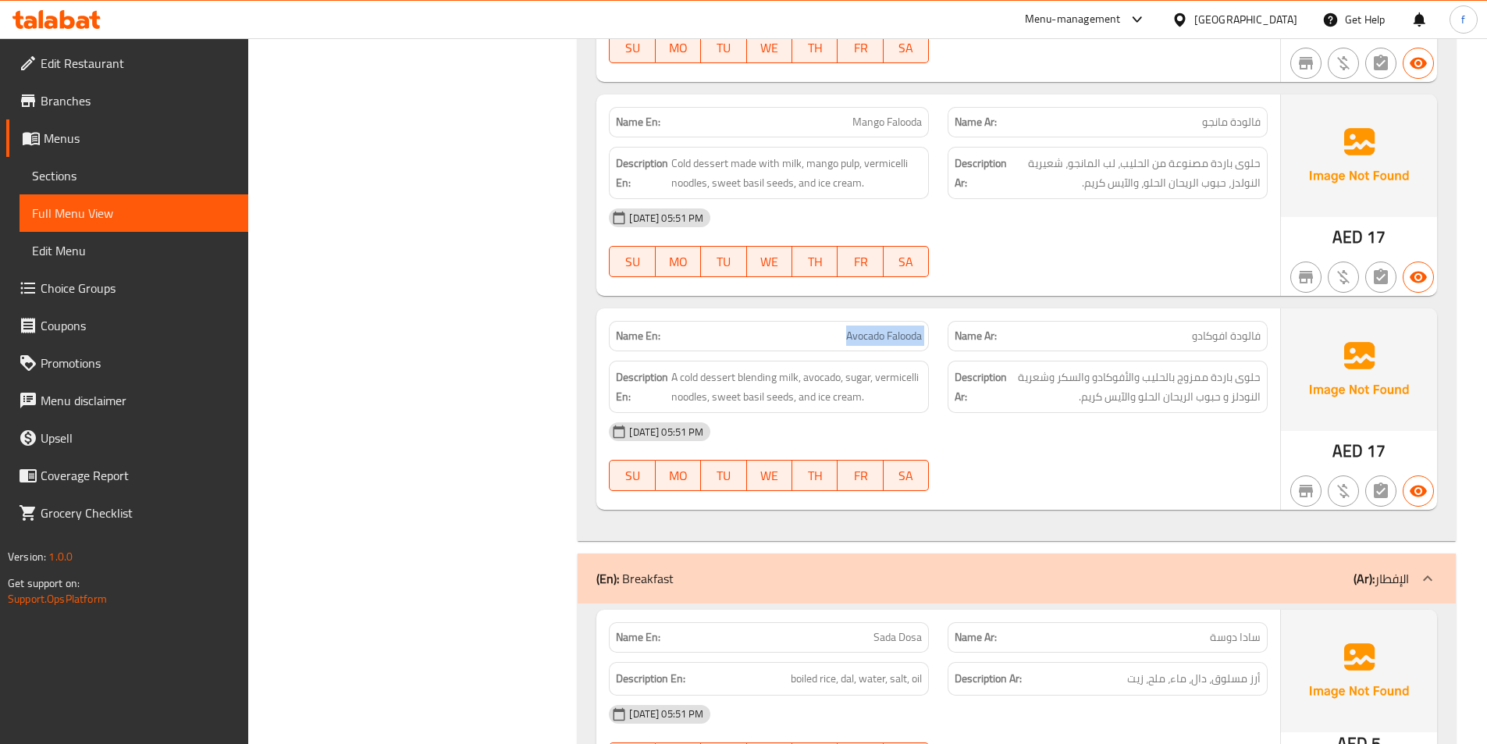
click at [877, 336] on span "Avocado Falooda" at bounding box center [884, 336] width 76 height 16
click at [897, 334] on span "Avocado Falooda" at bounding box center [884, 336] width 76 height 16
click at [707, 382] on span "A cold dessert blending milk, avocado, sugar, vermicelli noodles, sweet basil s…" at bounding box center [796, 387] width 251 height 38
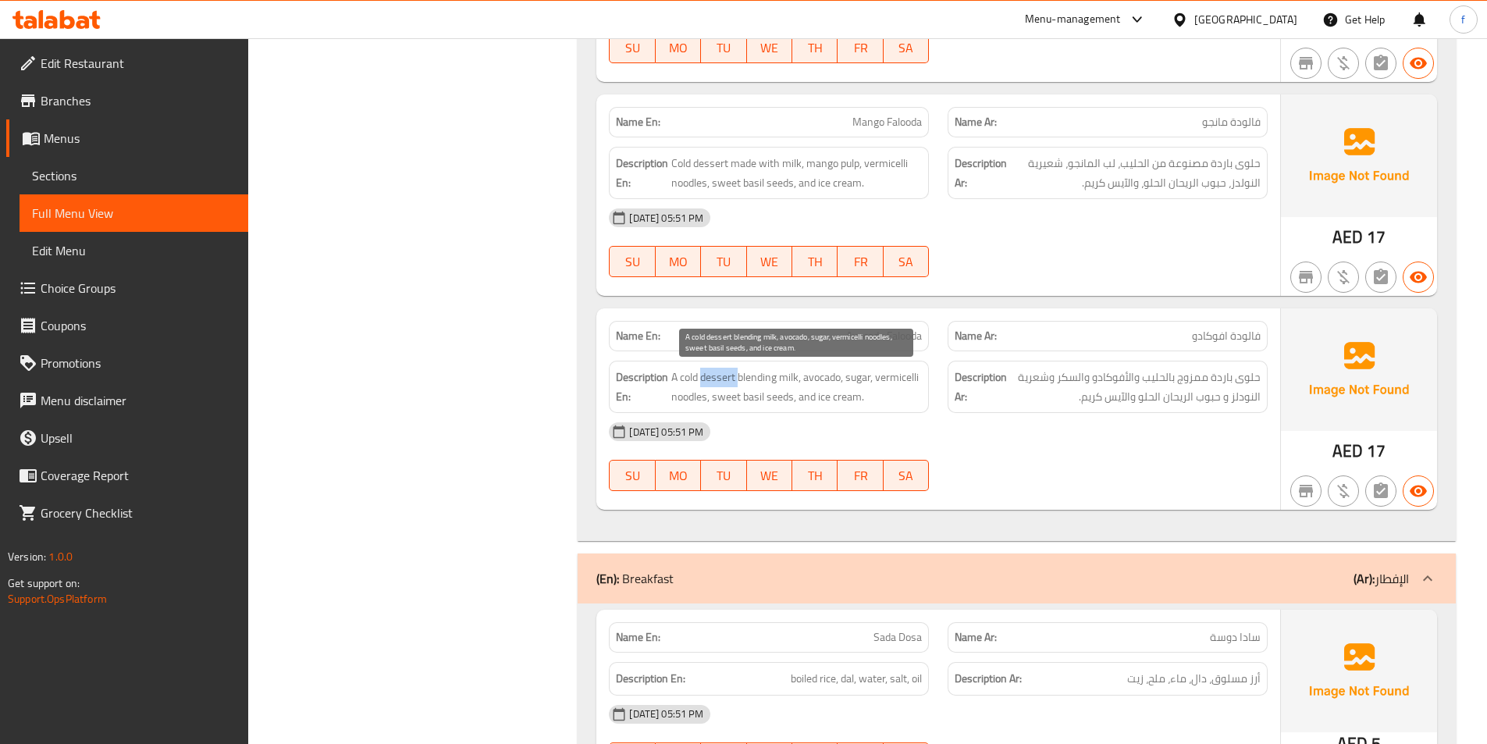
click at [707, 382] on span "A cold dessert blending milk, avocado, sugar, vermicelli noodles, sweet basil s…" at bounding box center [796, 387] width 251 height 38
click at [677, 371] on span "A cold dessert blending milk, avocado, sugar, vermicelli noodles, sweet basil s…" at bounding box center [796, 387] width 251 height 38
click at [745, 378] on span "A cold dessert blending milk, avocado, sugar, vermicelli noodles, sweet basil s…" at bounding box center [796, 387] width 251 height 38
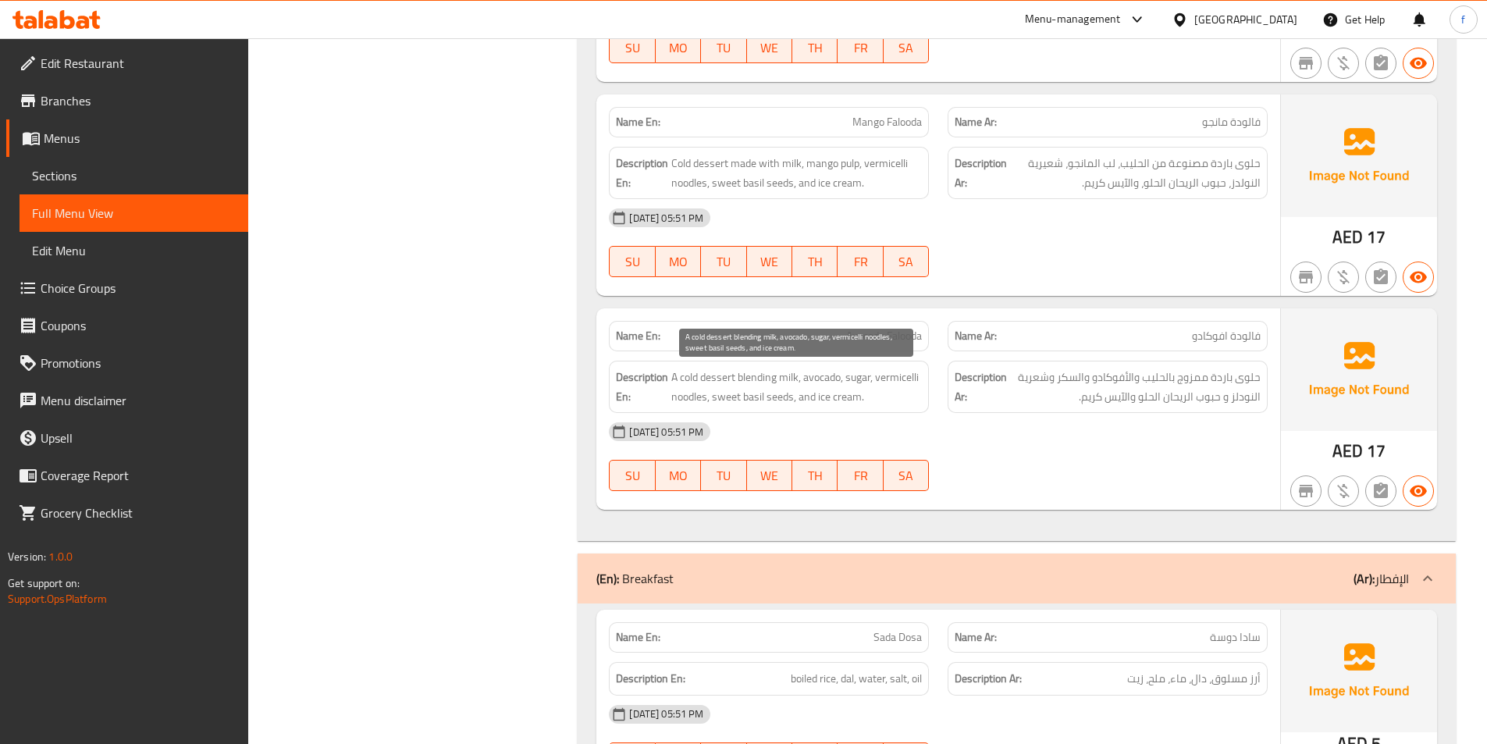
click at [785, 376] on span "A cold dessert blending milk, avocado, sugar, vermicelli noodles, sweet basil s…" at bounding box center [796, 387] width 251 height 38
click at [843, 376] on span "A cold dessert blending milk, avocado, sugar, vermicelli noodles, sweet basil s…" at bounding box center [796, 387] width 251 height 38
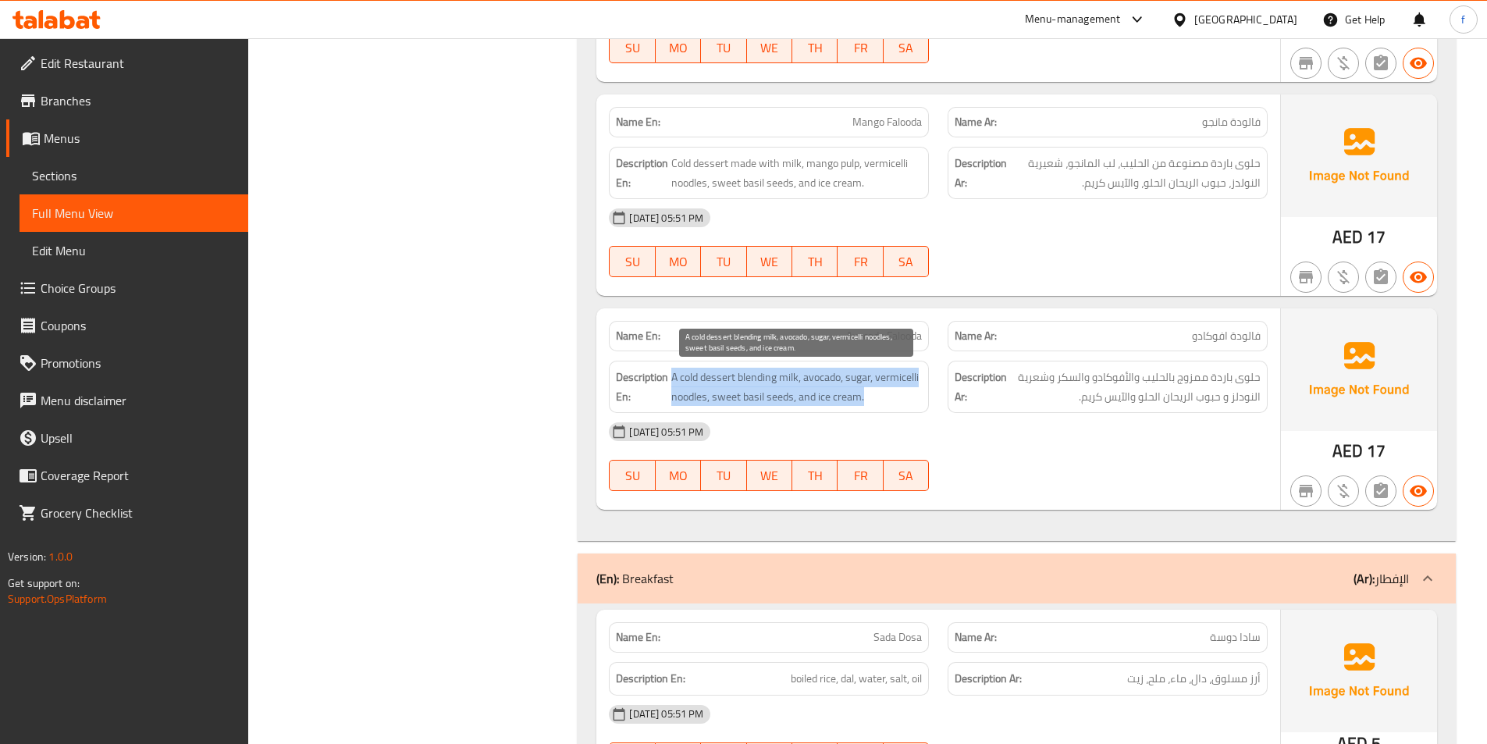
click at [873, 373] on span "A cold dessert blending milk, avocado, sugar, vermicelli noodles, sweet basil s…" at bounding box center [796, 387] width 251 height 38
click at [863, 378] on span "A cold dessert blending milk, avocado, sugar, vermicelli noodles, sweet basil s…" at bounding box center [796, 387] width 251 height 38
click at [909, 378] on span "A cold dessert blending milk, avocado, sugar, vermicelli noodles, sweet basil s…" at bounding box center [796, 387] width 251 height 38
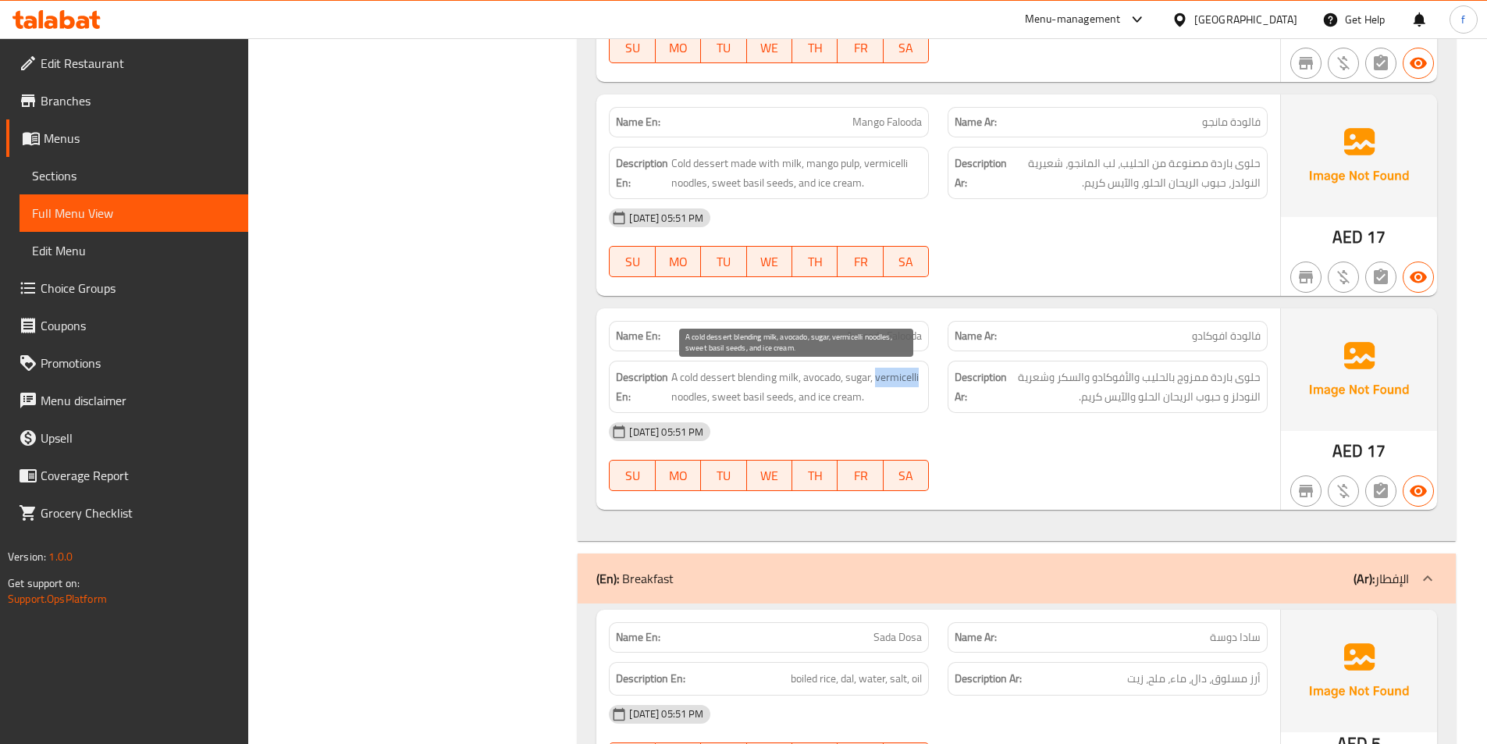
click at [909, 378] on span "A cold dessert blending milk, avocado, sugar, vermicelli noodles, sweet basil s…" at bounding box center [796, 387] width 251 height 38
click at [696, 398] on span "A cold dessert blending milk, avocado, sugar, vermicelli noodles, sweet basil s…" at bounding box center [796, 387] width 251 height 38
click at [713, 394] on span "A cold dessert blending milk, avocado, sugar, vermicelli noodles, sweet basil s…" at bounding box center [796, 387] width 251 height 38
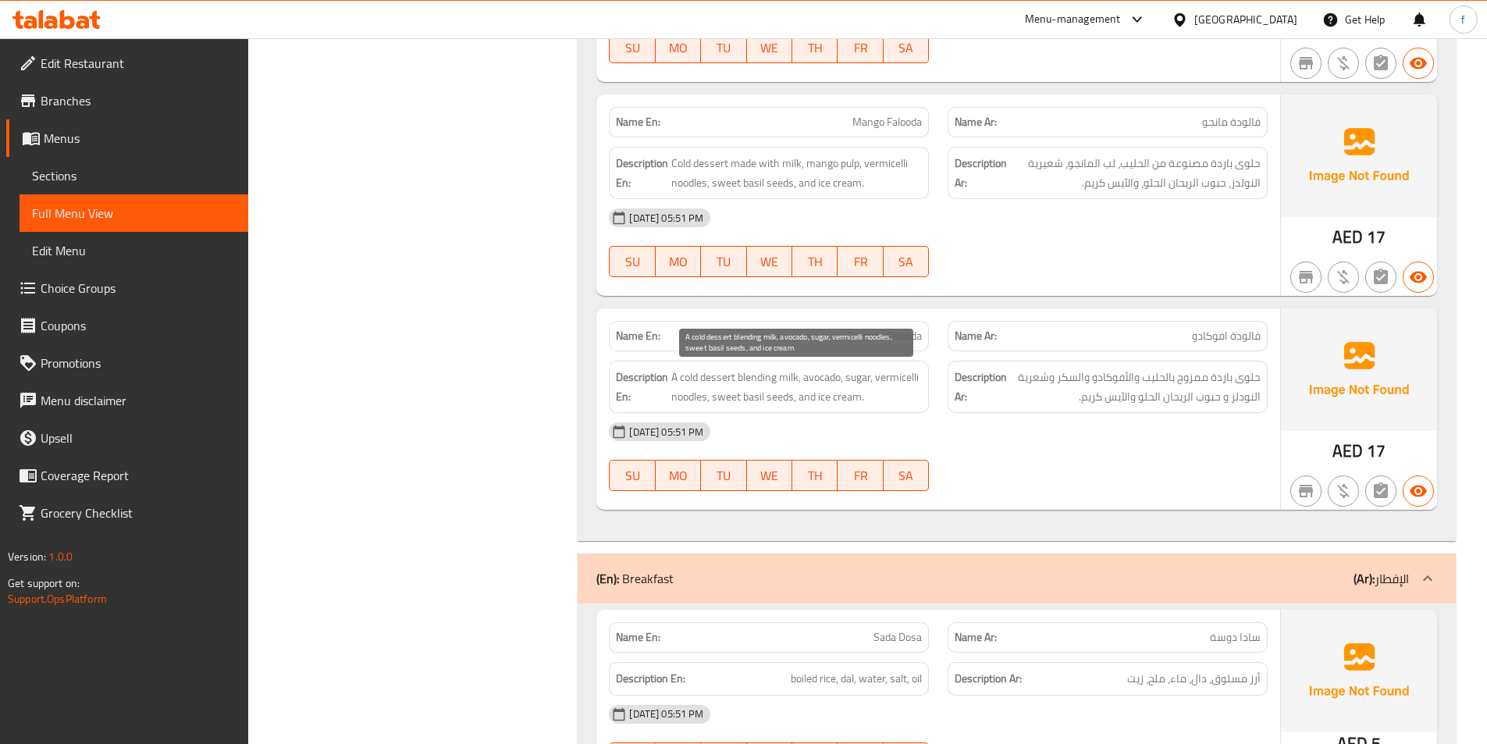
click at [794, 401] on span "A cold dessert blending milk, avocado, sugar, vermicelli noodles, sweet basil s…" at bounding box center [796, 387] width 251 height 38
click at [774, 395] on span "A cold dessert blending milk, avocado, sugar, vermicelli noodles, sweet basil s…" at bounding box center [796, 387] width 251 height 38
click at [745, 397] on span "A cold dessert blending milk, avocado, sugar, vermicelli noodles, sweet basil s…" at bounding box center [796, 387] width 251 height 38
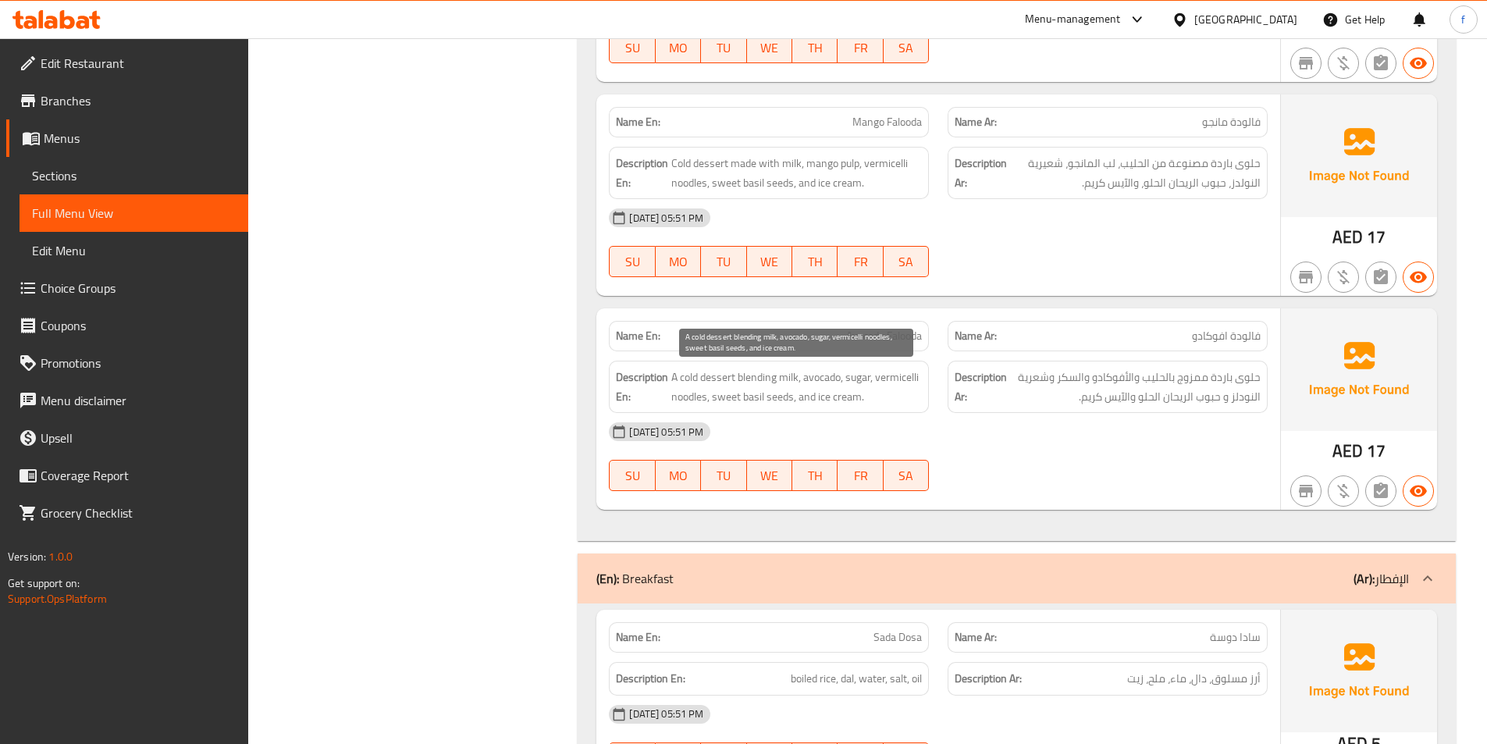
click at [720, 393] on span "A cold dessert blending milk, avocado, sugar, vermicelli noodles, sweet basil s…" at bounding box center [796, 387] width 251 height 38
click at [845, 393] on span "A cold dessert blending milk, avocado, sugar, vermicelli noodles, sweet basil s…" at bounding box center [796, 387] width 251 height 38
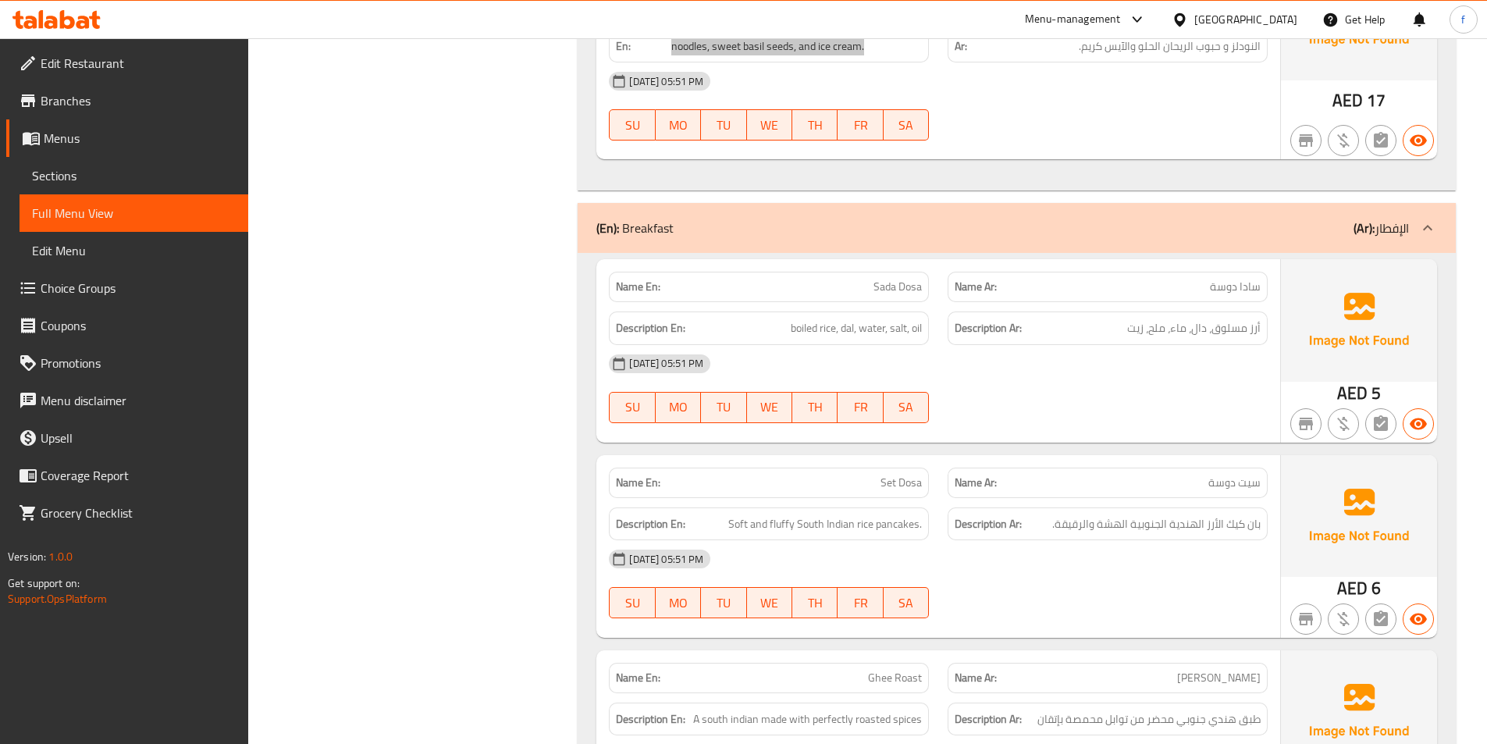
scroll to position [2498, 0]
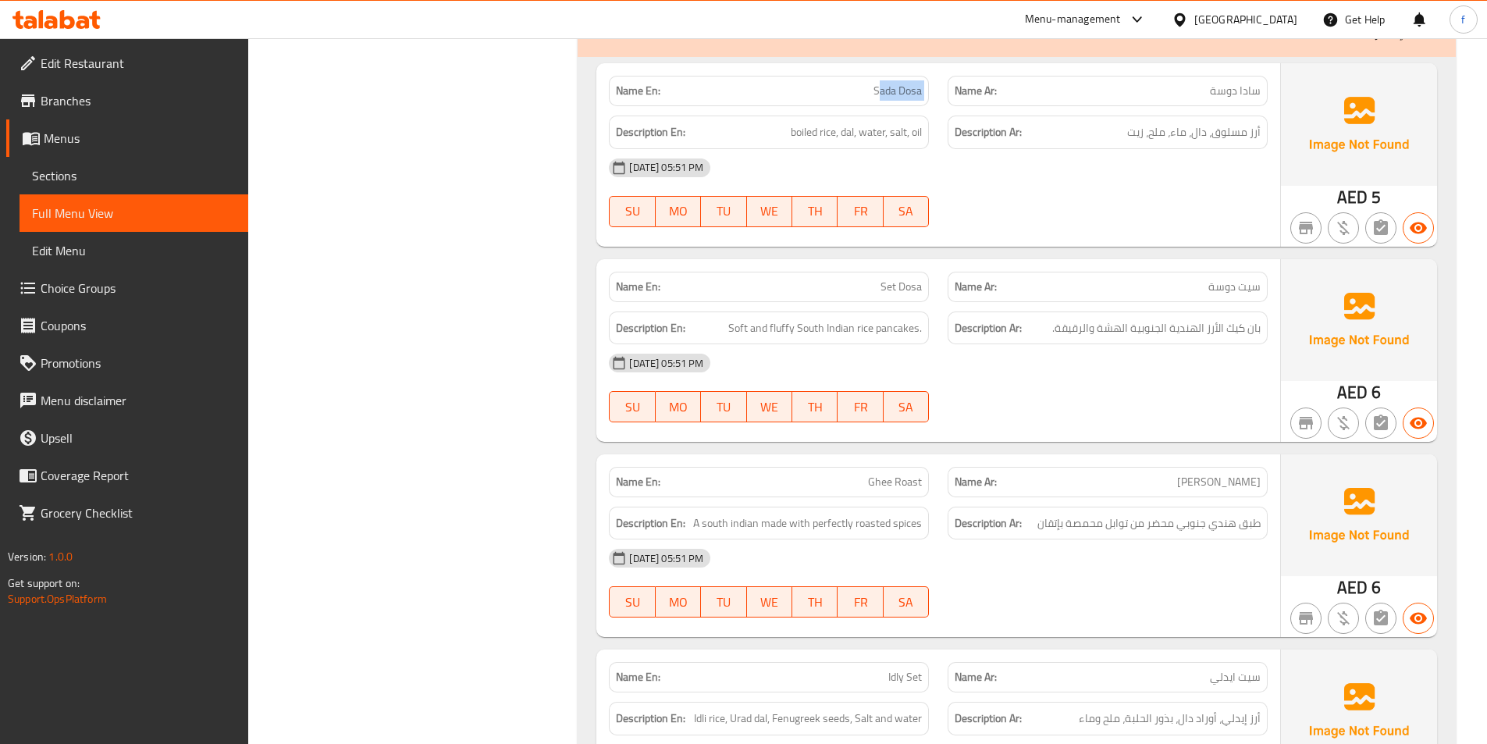
drag, startPoint x: 879, startPoint y: 87, endPoint x: 948, endPoint y: 93, distance: 69.8
click at [948, 93] on div "Name En: Sada Dosa Name Ar: سادا دوسة" at bounding box center [938, 90] width 678 height 49
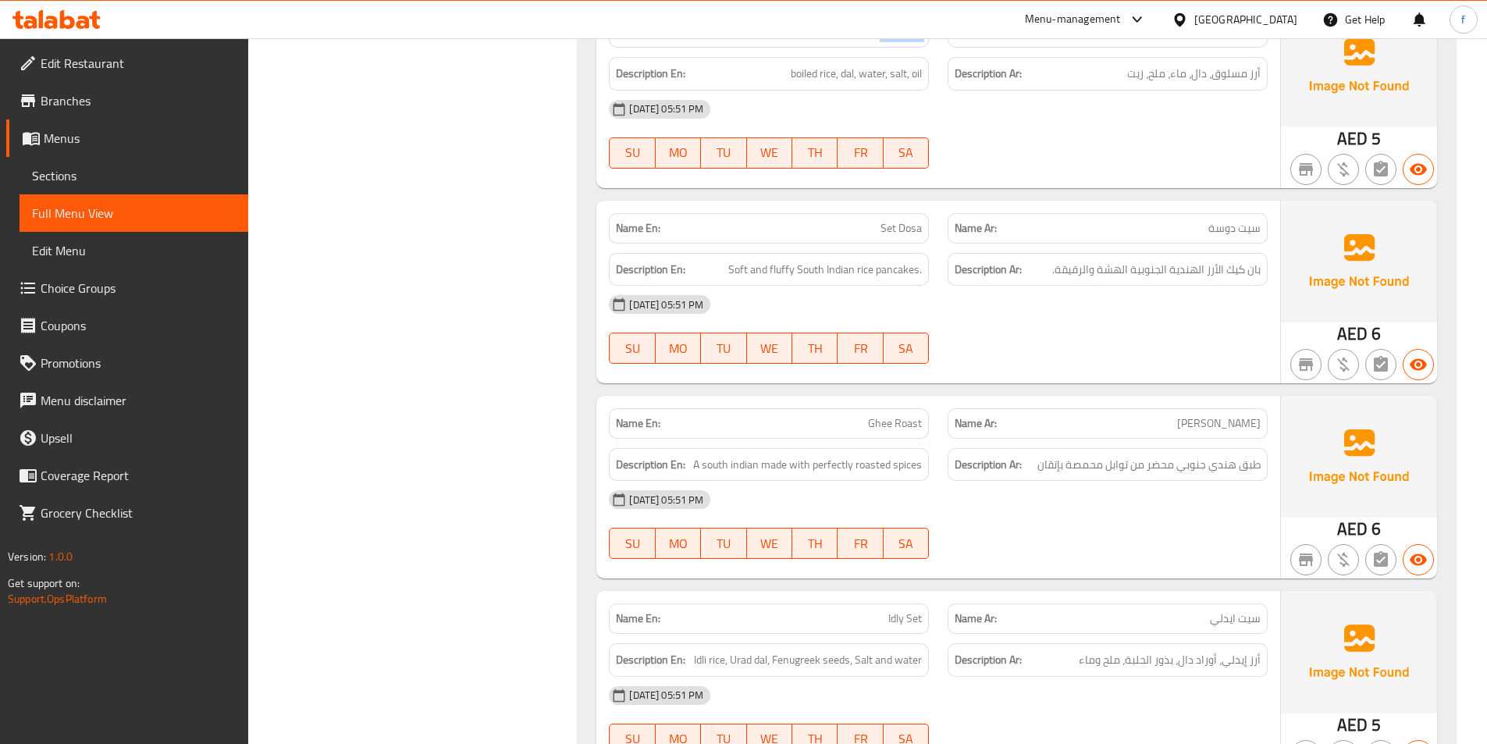
scroll to position [2654, 0]
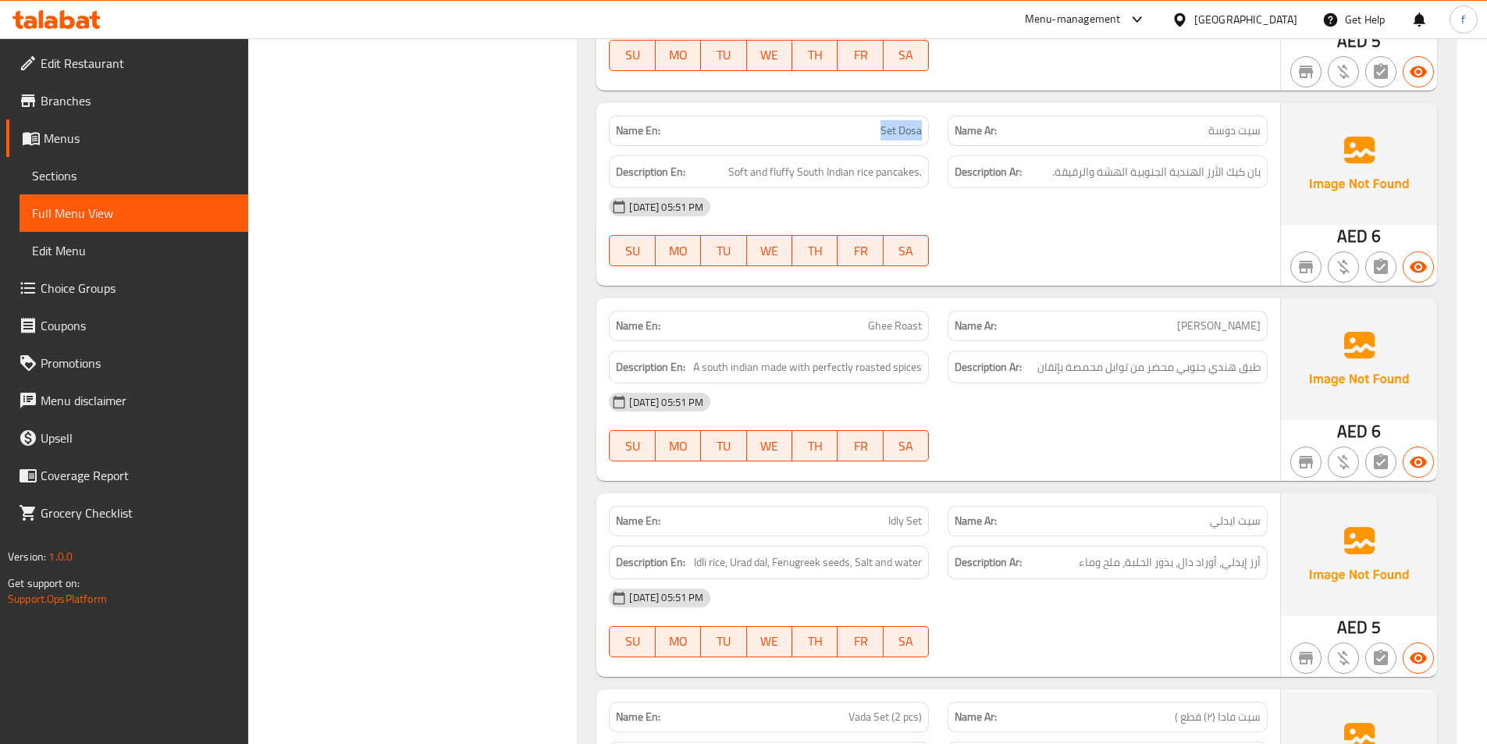
drag, startPoint x: 883, startPoint y: 130, endPoint x: 925, endPoint y: 129, distance: 42.2
click at [925, 129] on div "Name En: Set Dosa" at bounding box center [769, 131] width 320 height 30
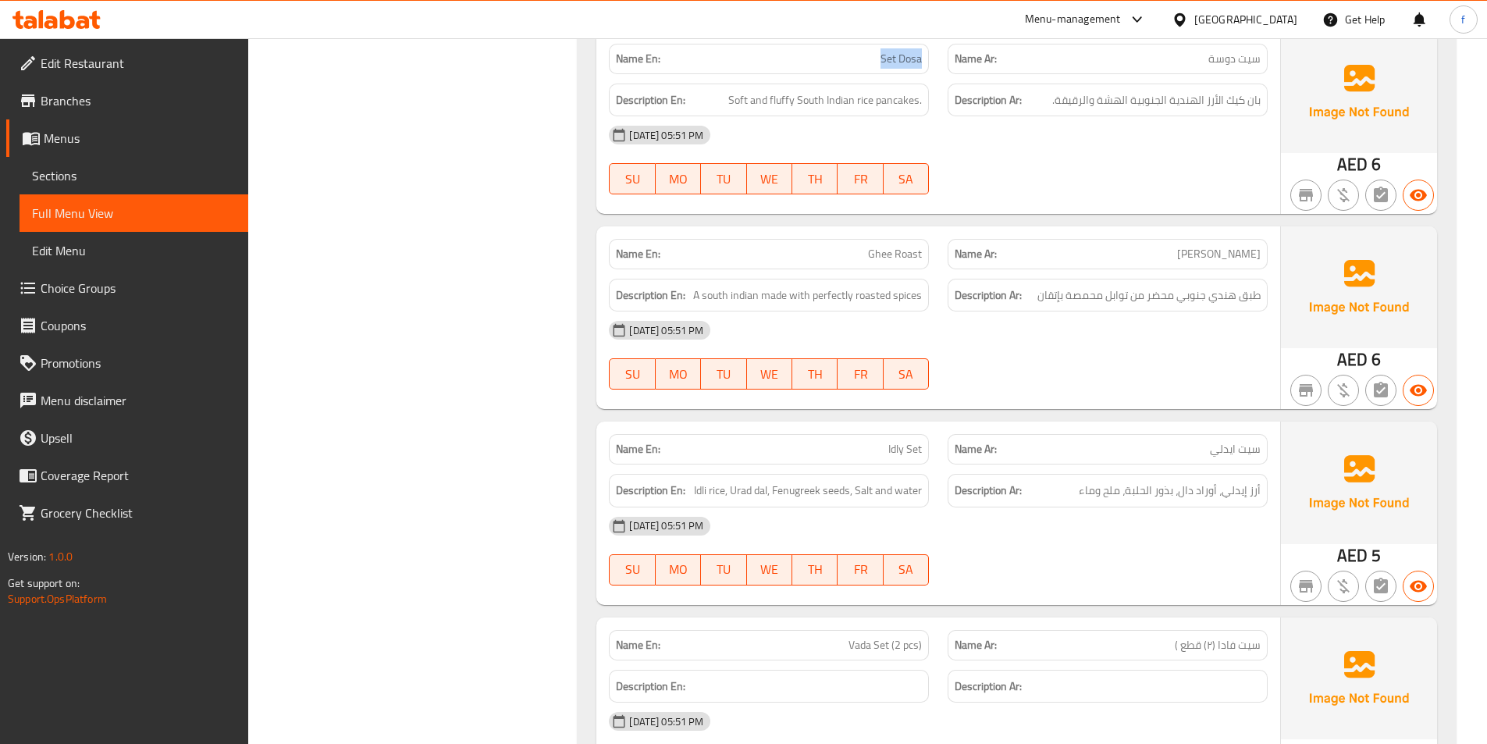
scroll to position [2810, 0]
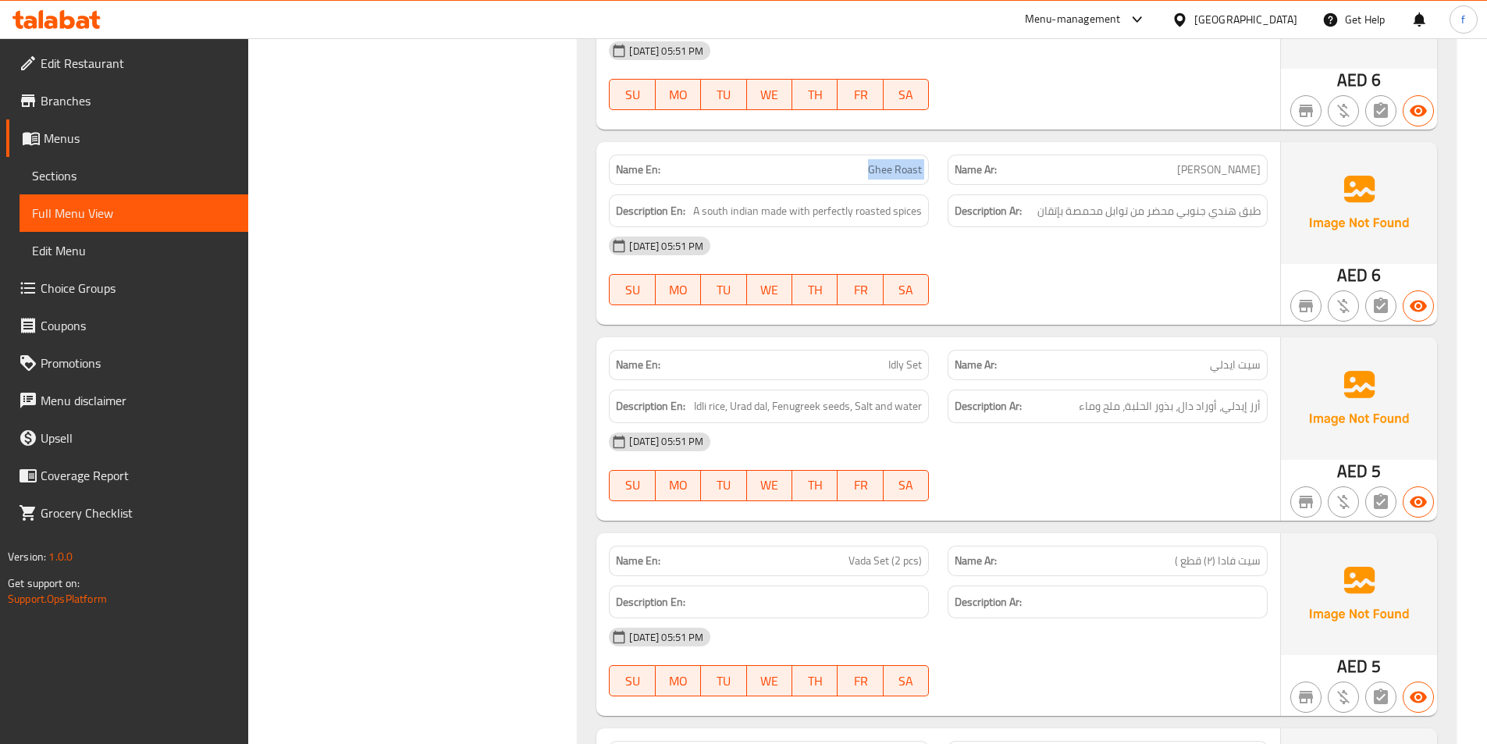
drag, startPoint x: 867, startPoint y: 173, endPoint x: 958, endPoint y: 165, distance: 90.9
click at [958, 165] on div "Name En: Ghee Roast Name Ar: سمن مشوي" at bounding box center [938, 169] width 678 height 49
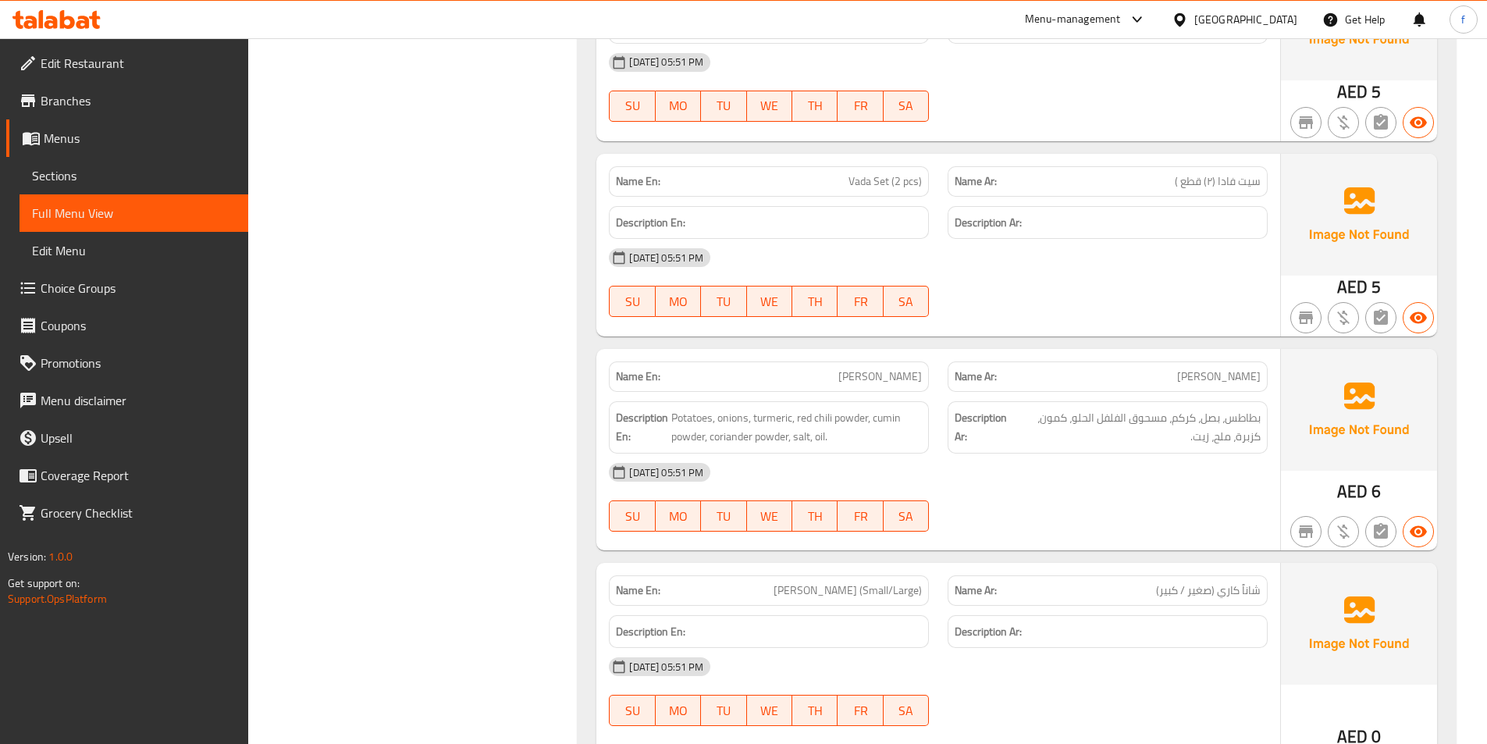
scroll to position [3200, 0]
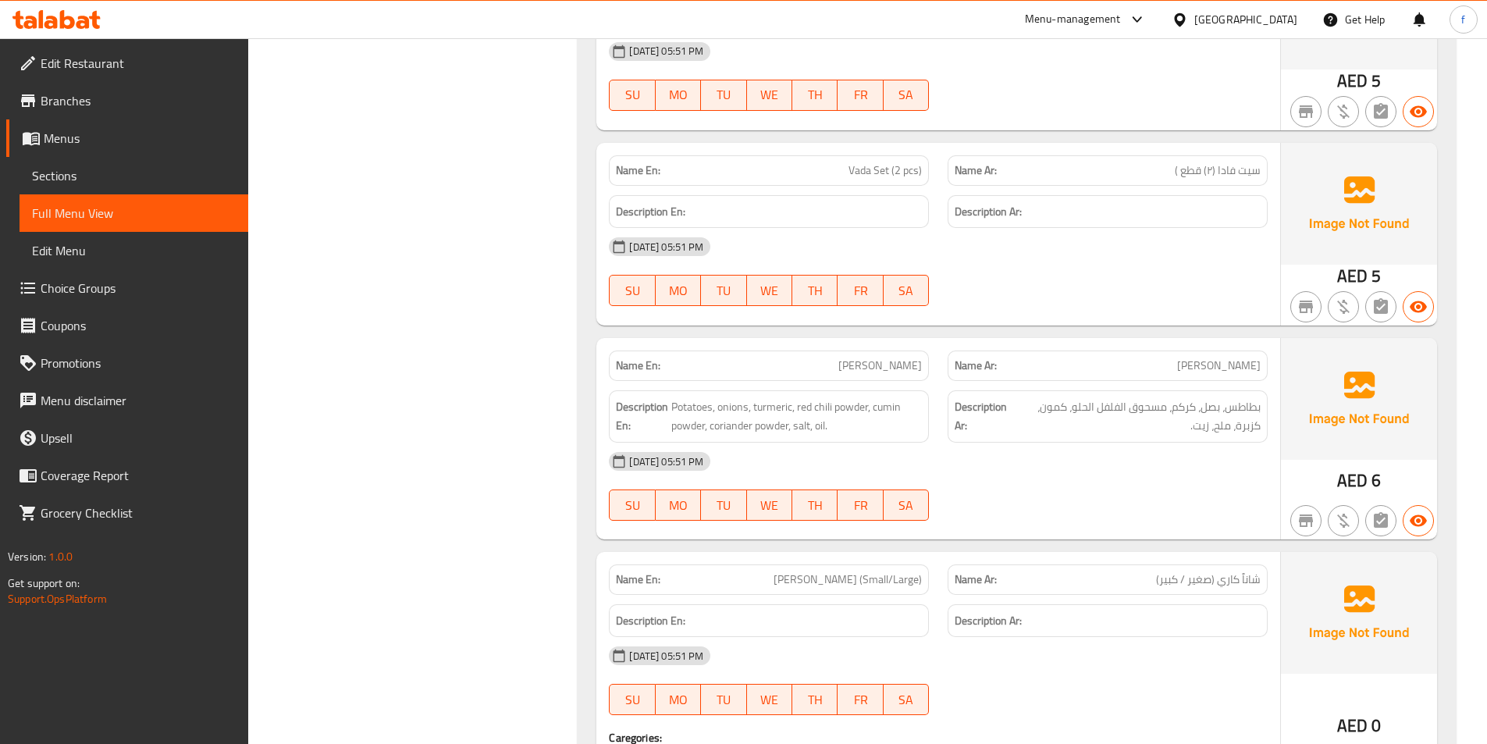
click at [861, 172] on span "Vada Set (2 pcs)" at bounding box center [885, 170] width 73 height 16
click at [879, 172] on span "Vada Set (2 pcs)" at bounding box center [885, 170] width 73 height 16
click at [897, 168] on span "Vada Set (2 pcs)" at bounding box center [885, 170] width 73 height 16
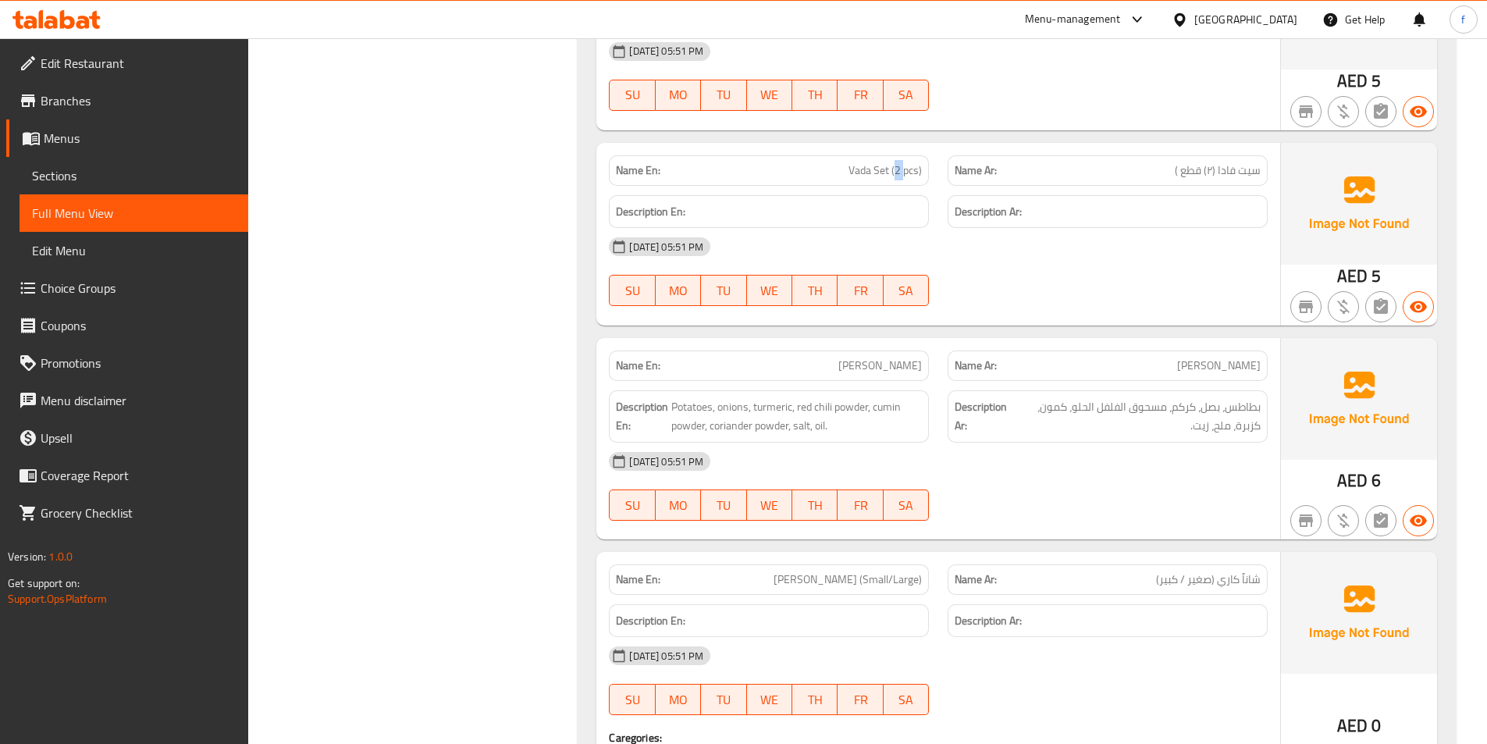
click at [897, 168] on span "Vada Set (2 pcs)" at bounding box center [885, 170] width 73 height 16
click at [1229, 251] on div "[DATE] 05:51 PM" at bounding box center [938, 246] width 678 height 37
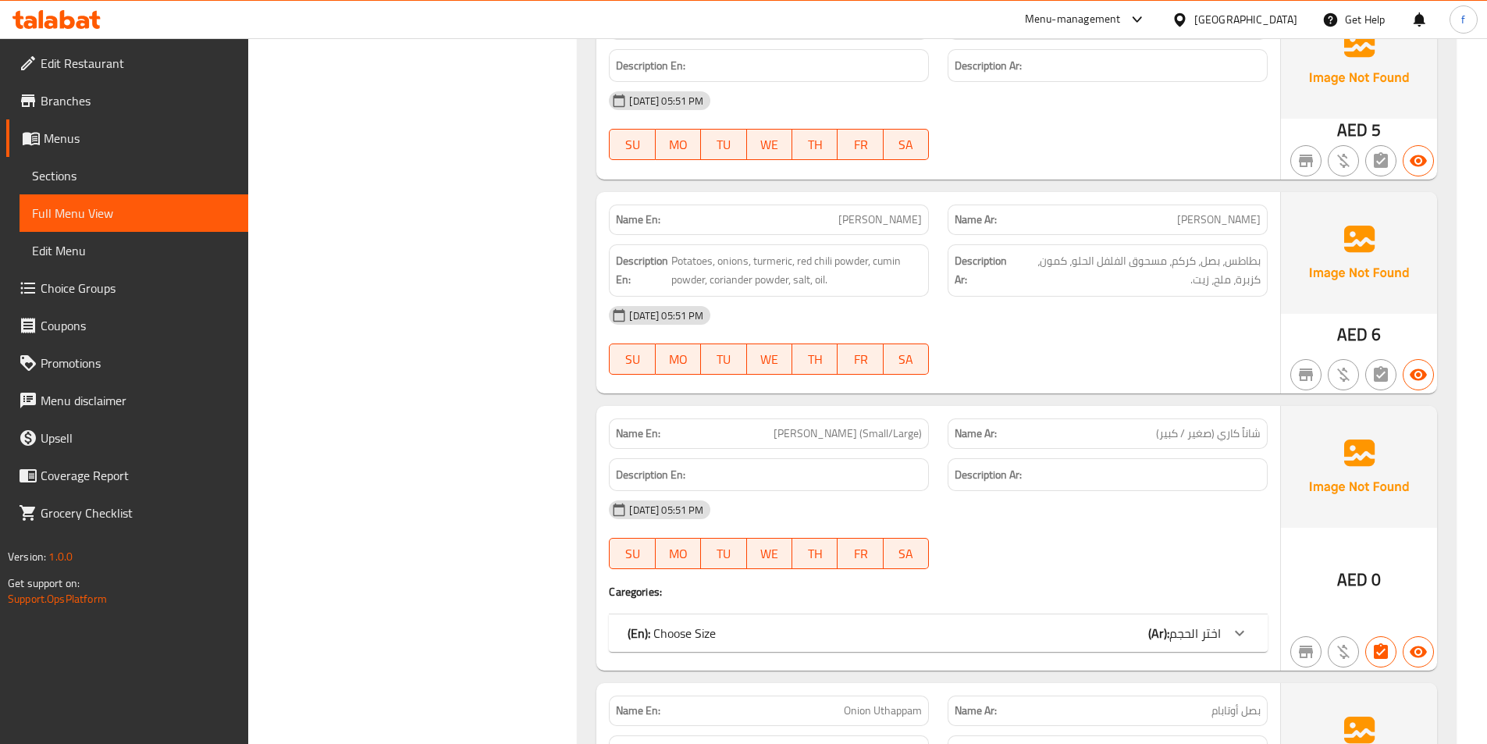
scroll to position [3357, 0]
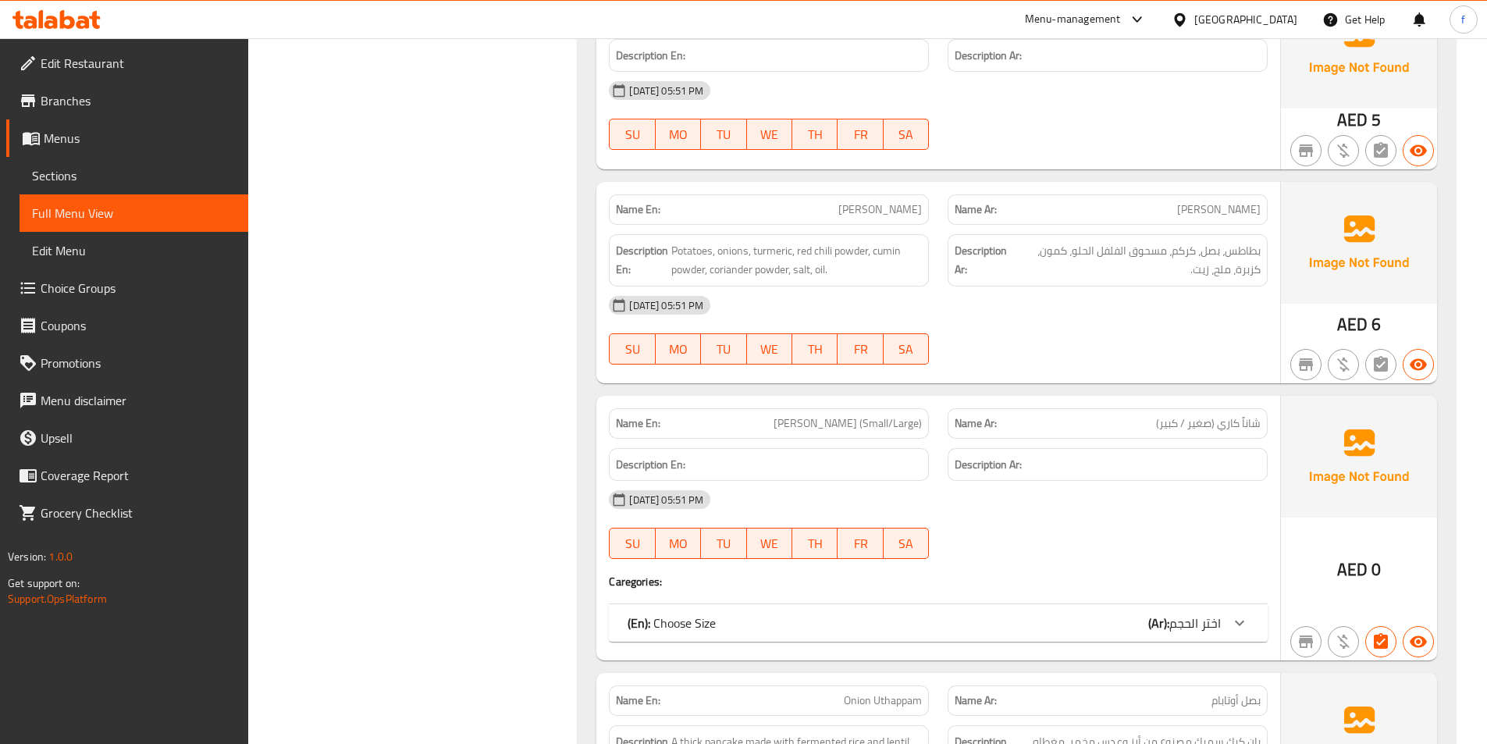
click at [885, 211] on span "[PERSON_NAME]" at bounding box center [880, 209] width 84 height 16
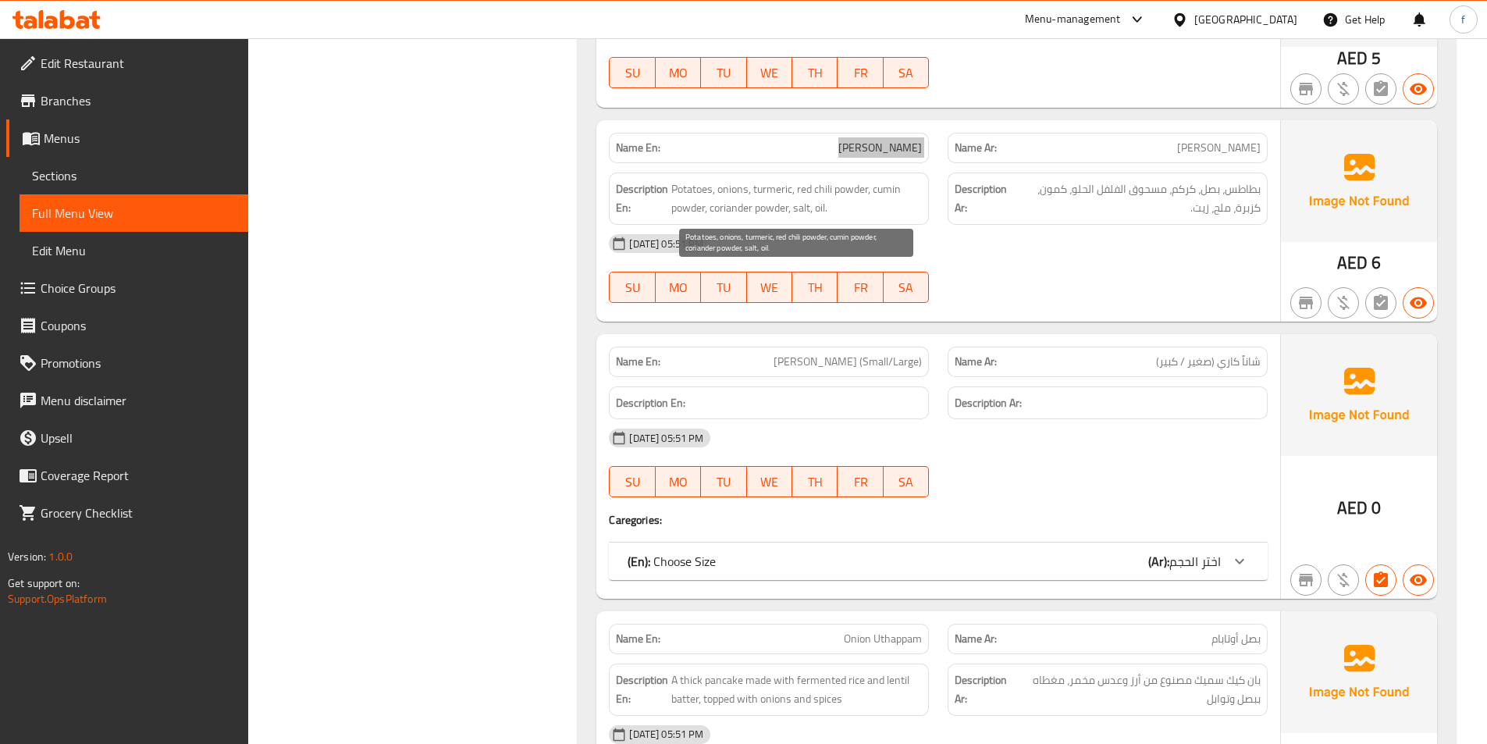
scroll to position [3591, 0]
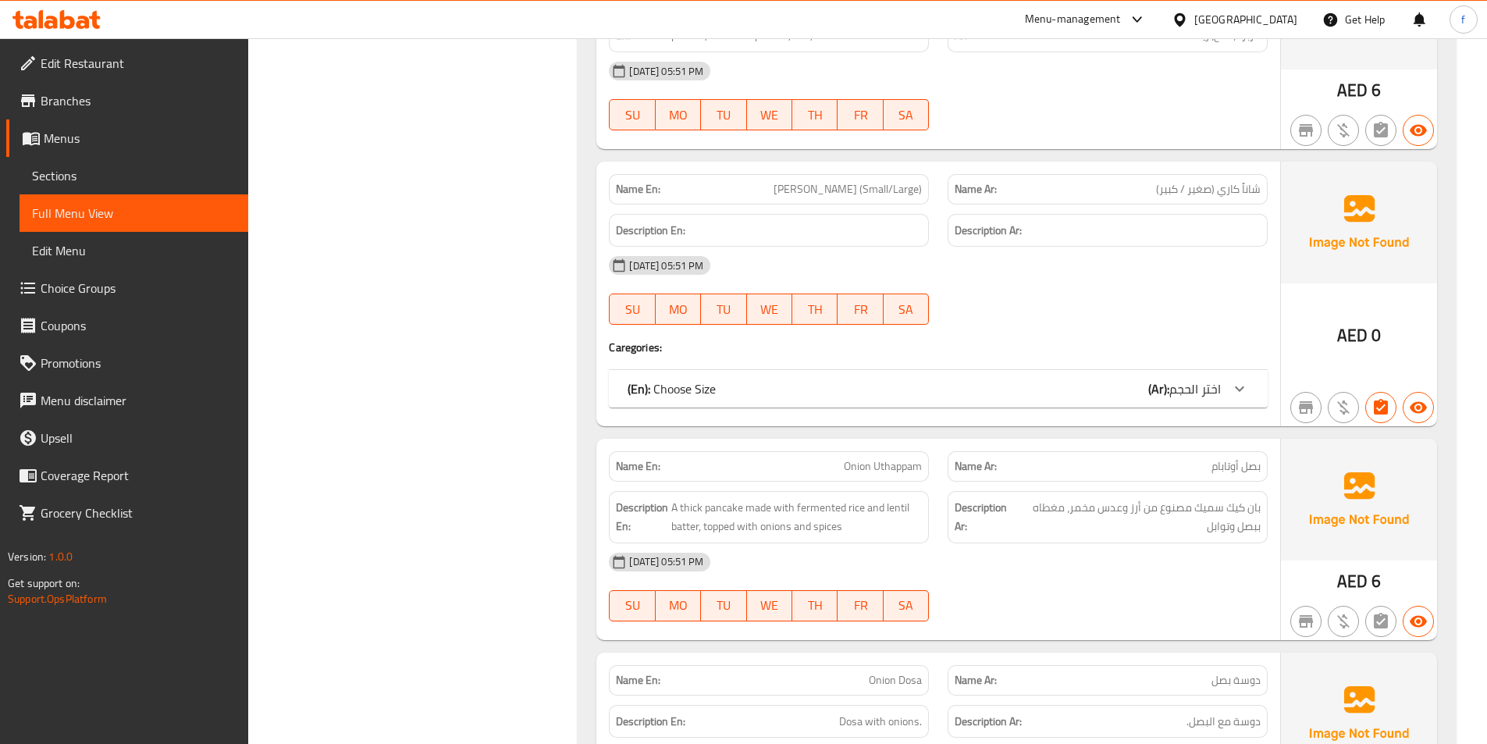
click at [955, 403] on div "(En): Choose Size (Ar): اختر الحجم" at bounding box center [938, 388] width 659 height 37
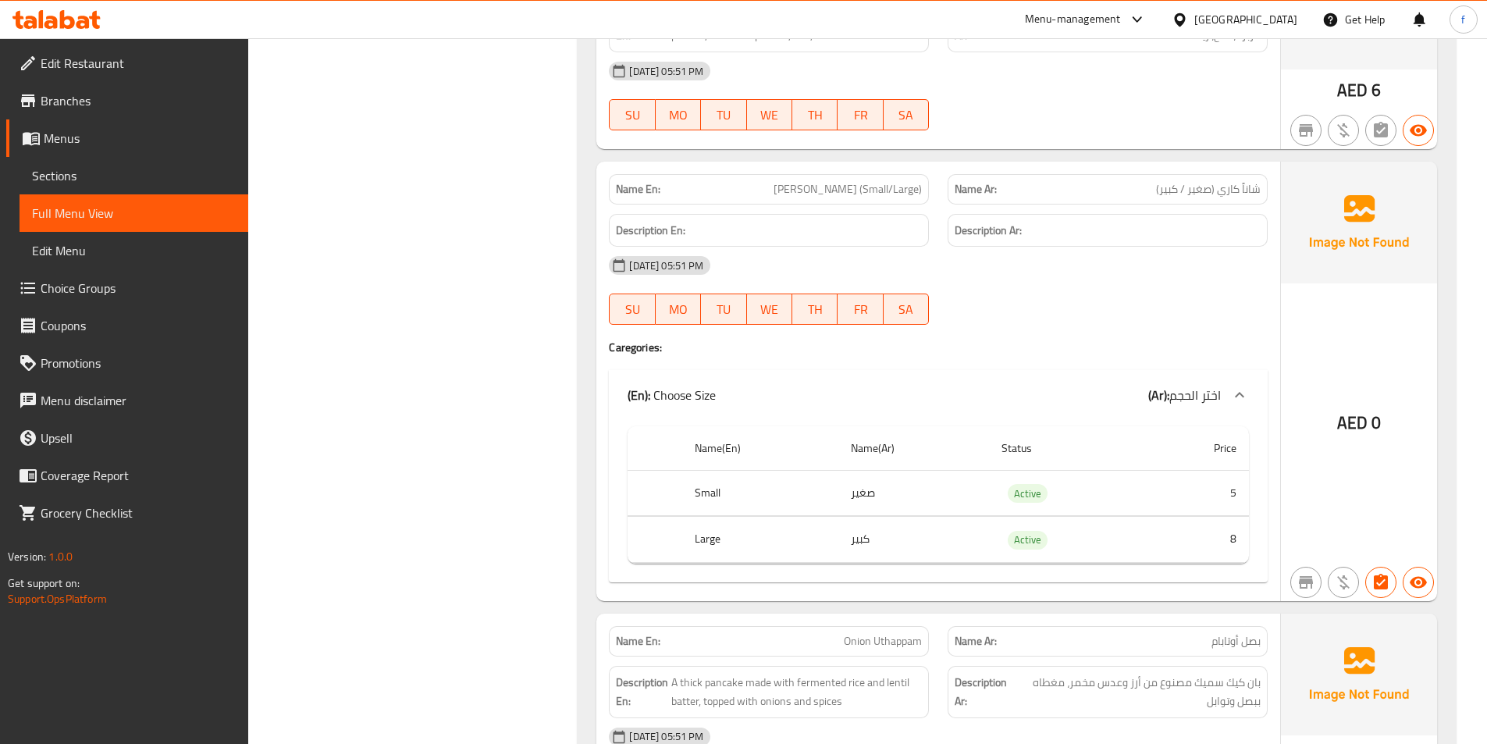
click at [818, 197] on span "[PERSON_NAME] (Small/Large)" at bounding box center [848, 189] width 148 height 16
click at [831, 194] on span "[PERSON_NAME] (Small/Large)" at bounding box center [848, 189] width 148 height 16
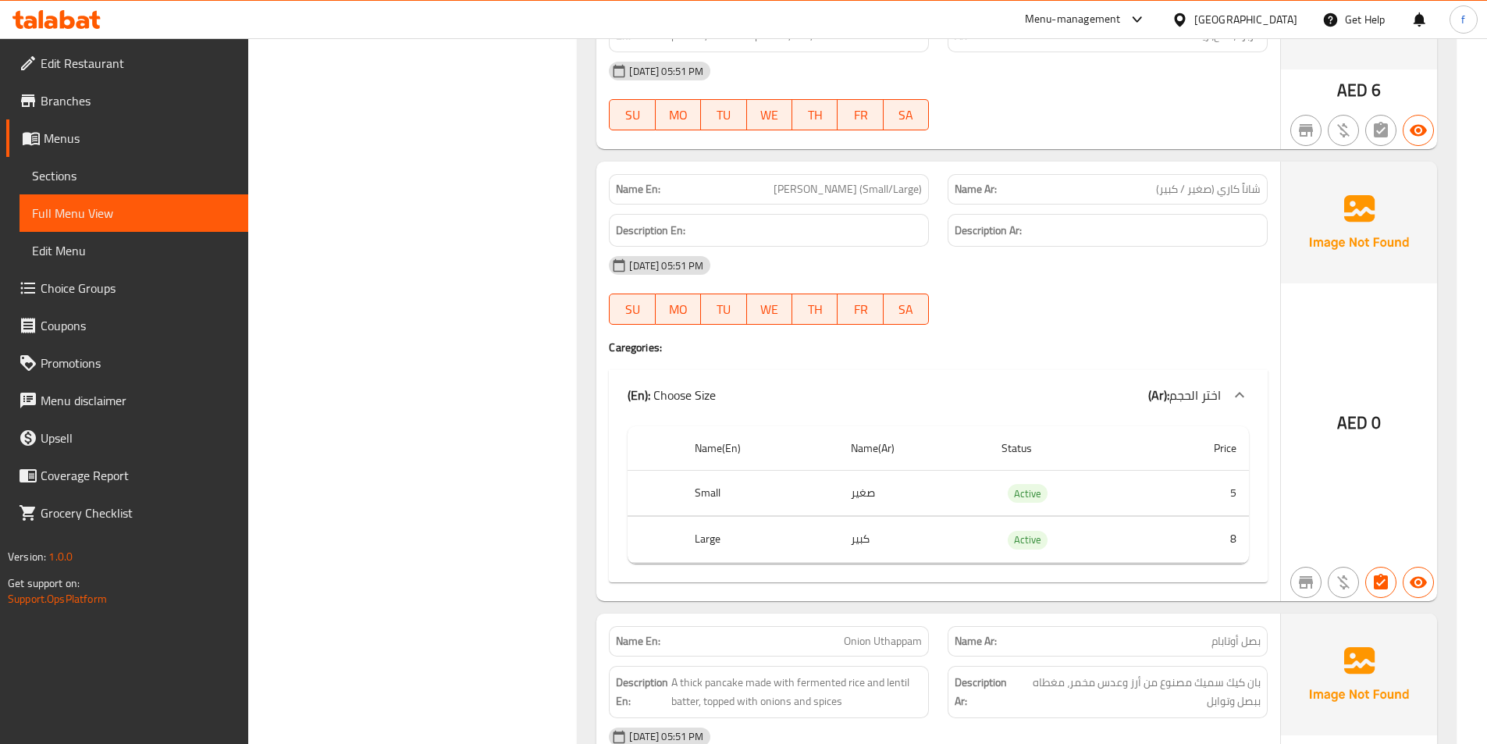
click at [1044, 269] on div "[DATE] 05:51 PM" at bounding box center [938, 265] width 678 height 37
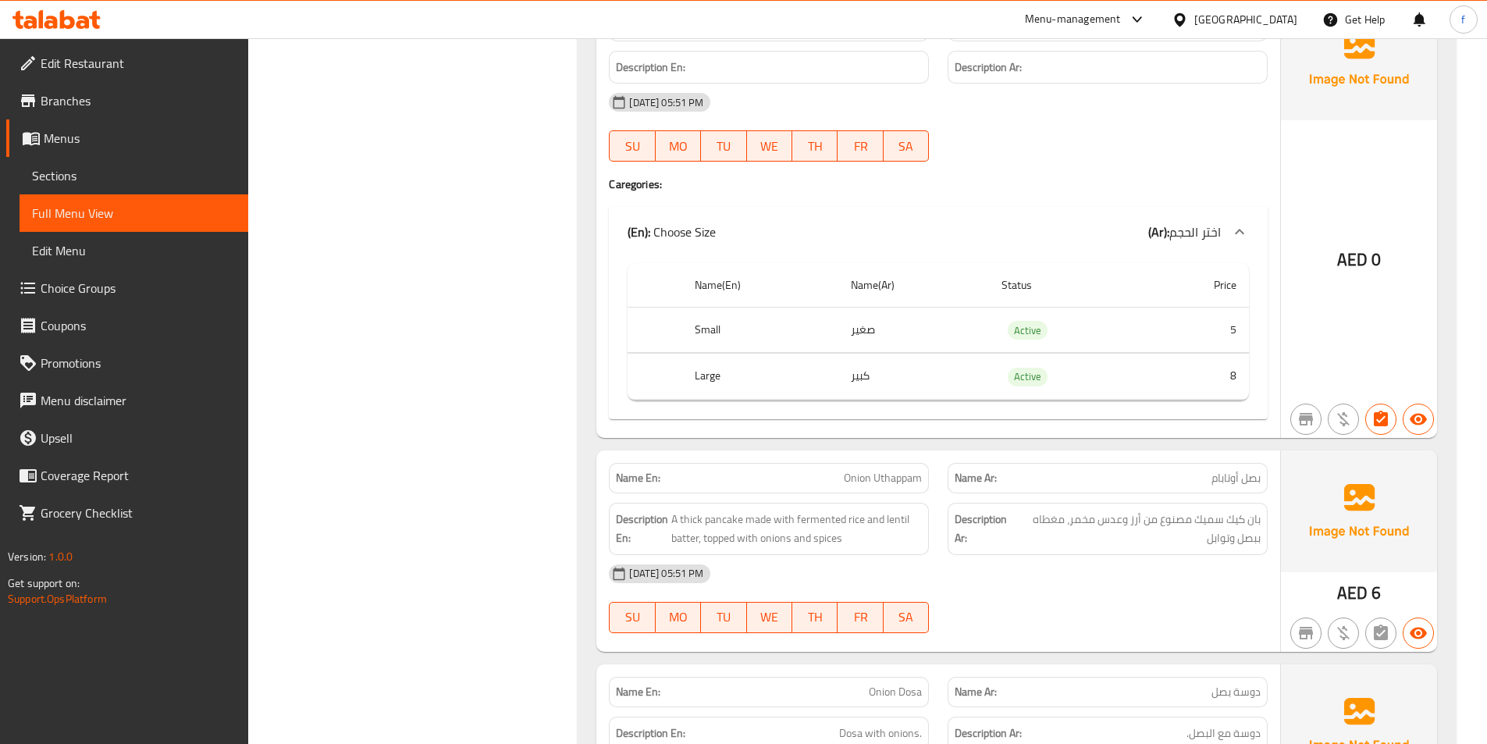
scroll to position [3825, 0]
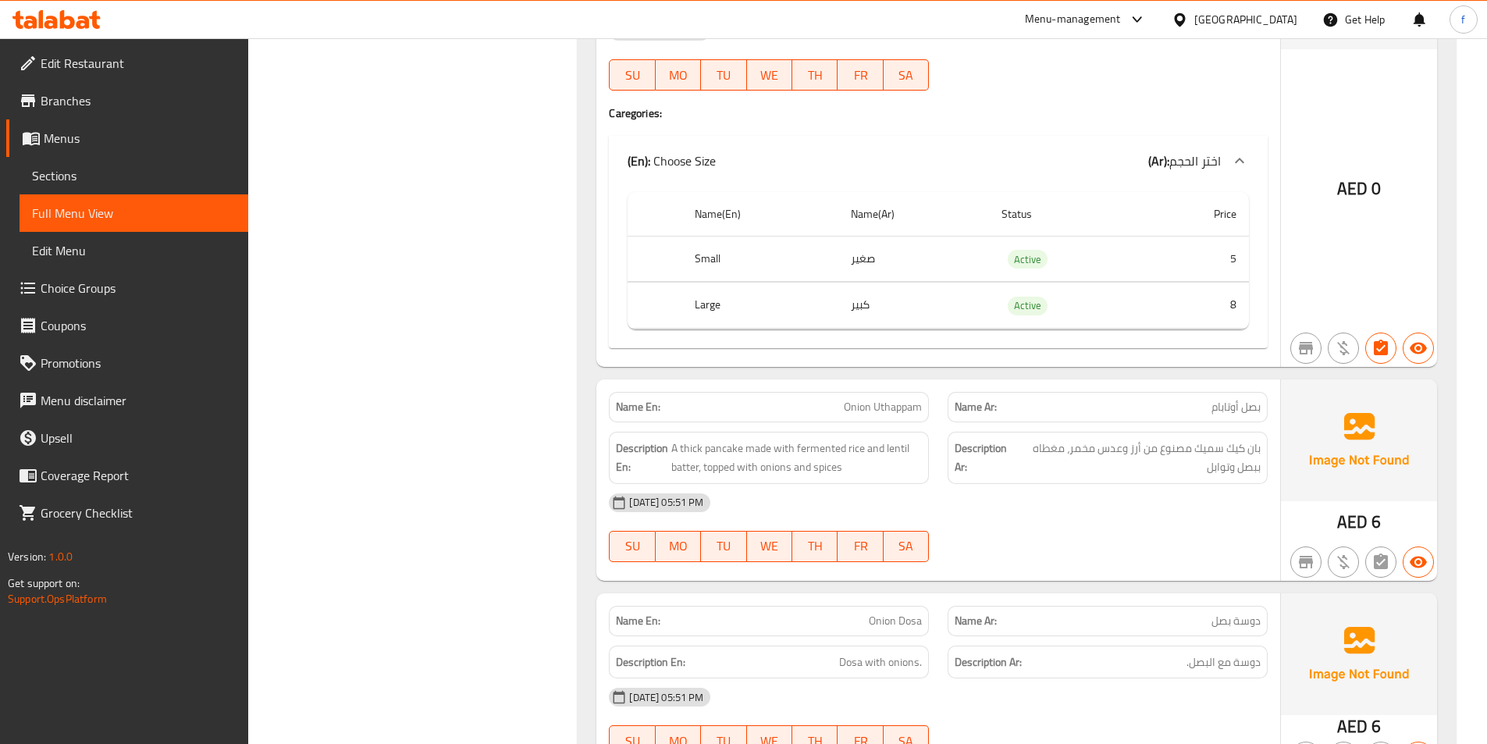
click at [881, 400] on span "Onion Uthappam" at bounding box center [883, 407] width 78 height 16
click at [864, 403] on span "Onion Uthappam" at bounding box center [883, 407] width 78 height 16
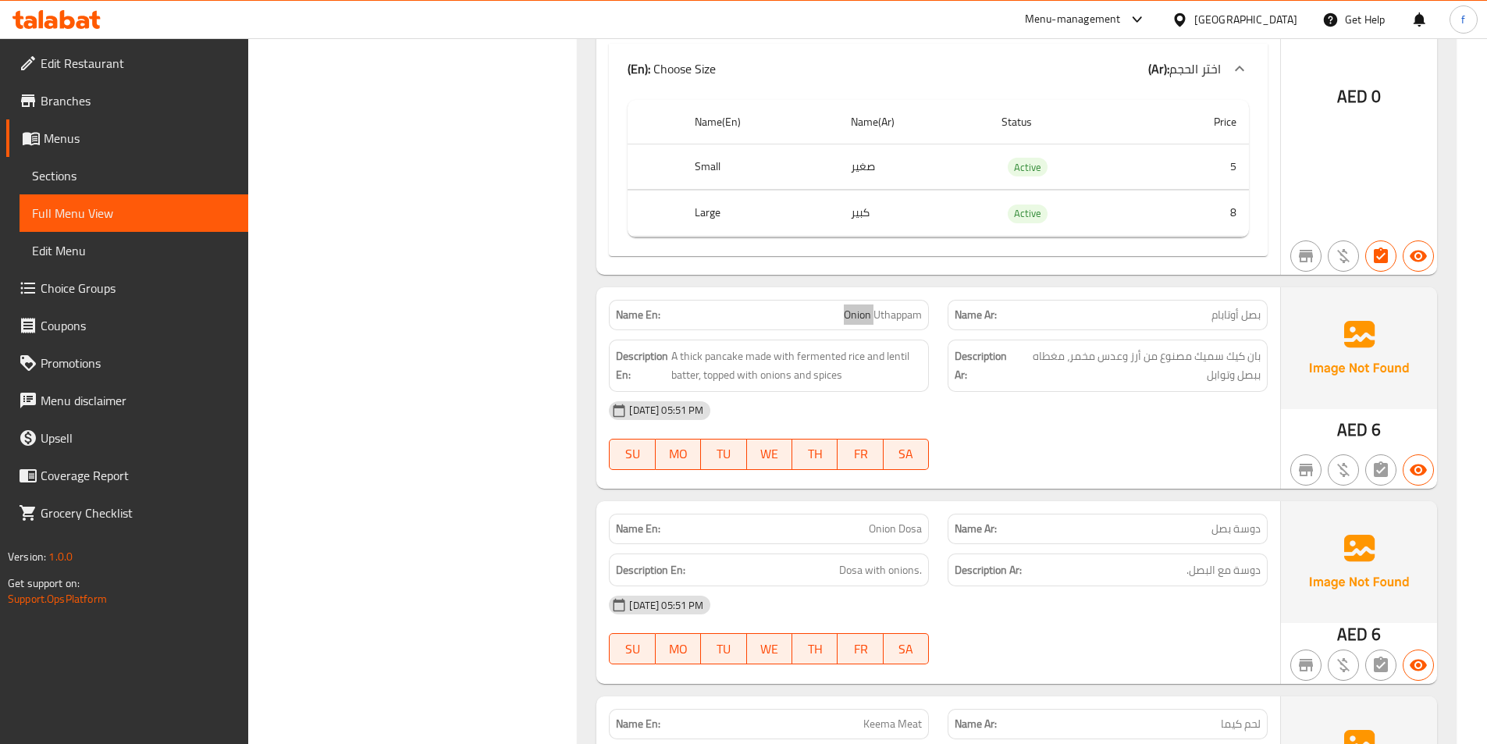
scroll to position [4059, 0]
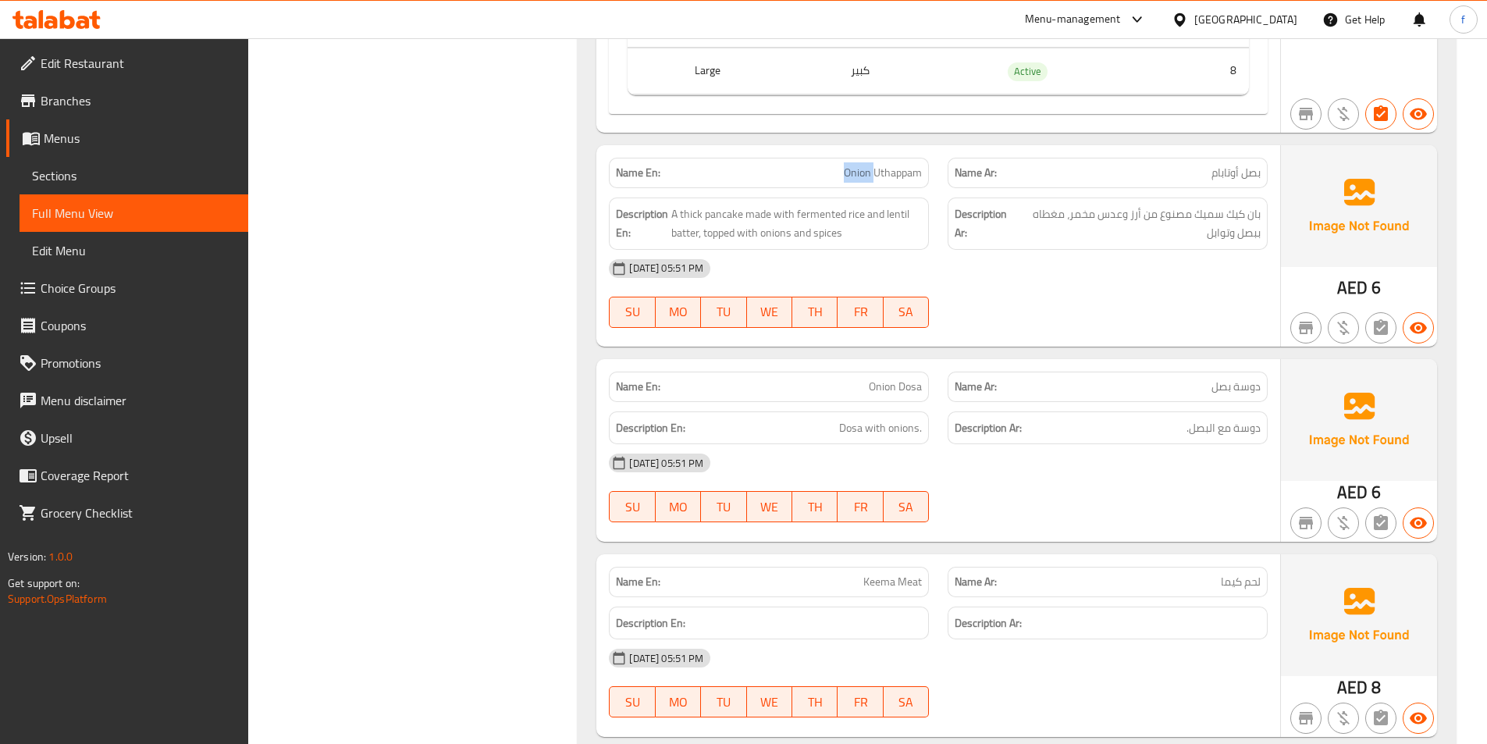
click at [884, 397] on div "Name En: Onion Dosa" at bounding box center [769, 387] width 320 height 30
click at [902, 380] on span "Onion Dosa" at bounding box center [895, 387] width 53 height 16
click at [856, 435] on span "Dosa with onions." at bounding box center [880, 428] width 83 height 20
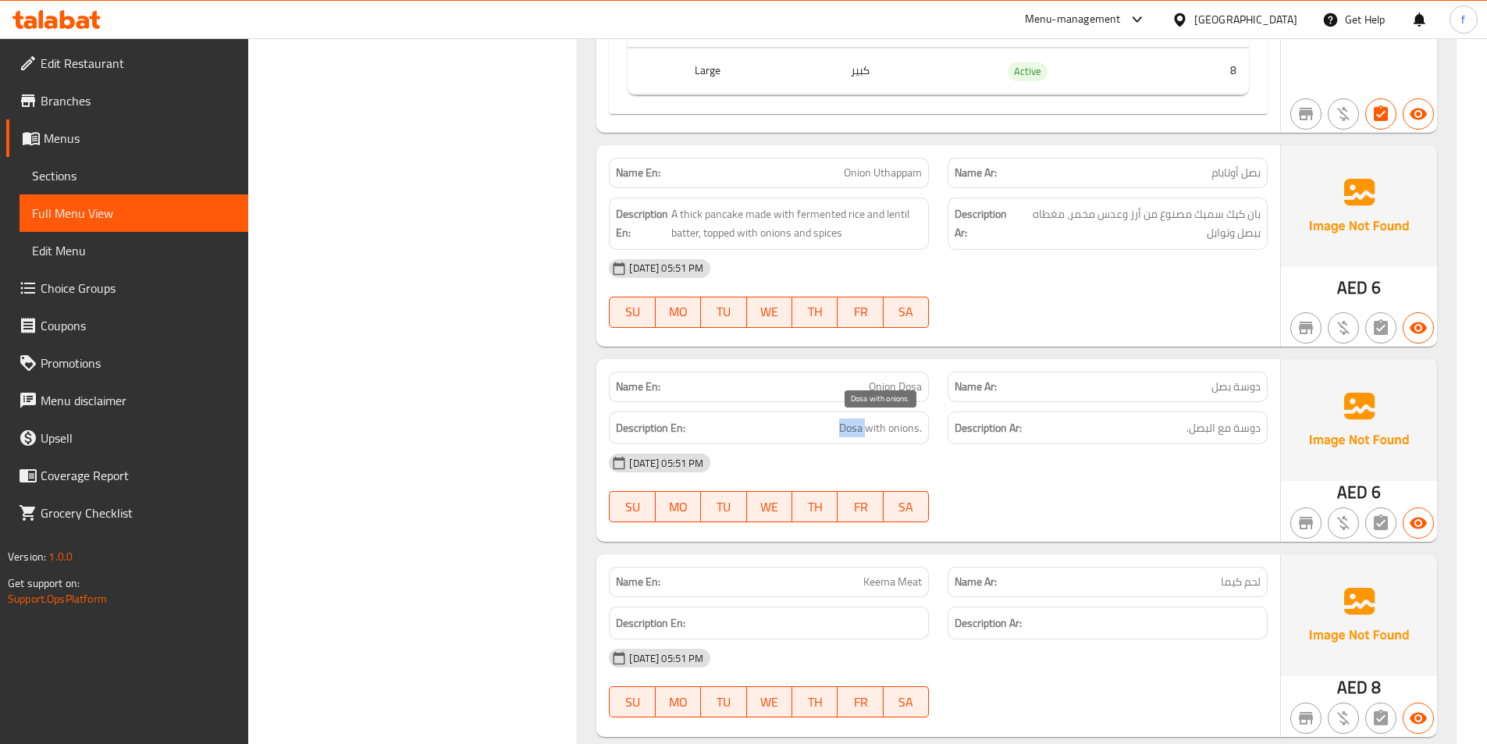
click at [856, 435] on span "Dosa with onions." at bounding box center [880, 428] width 83 height 20
click at [868, 432] on span "Dosa with onions." at bounding box center [880, 428] width 83 height 20
drag, startPoint x: 868, startPoint y: 432, endPoint x: 893, endPoint y: 426, distance: 25.6
click at [870, 431] on span "Dosa with onions." at bounding box center [880, 428] width 83 height 20
click at [893, 426] on span "Dosa with onions." at bounding box center [880, 428] width 83 height 20
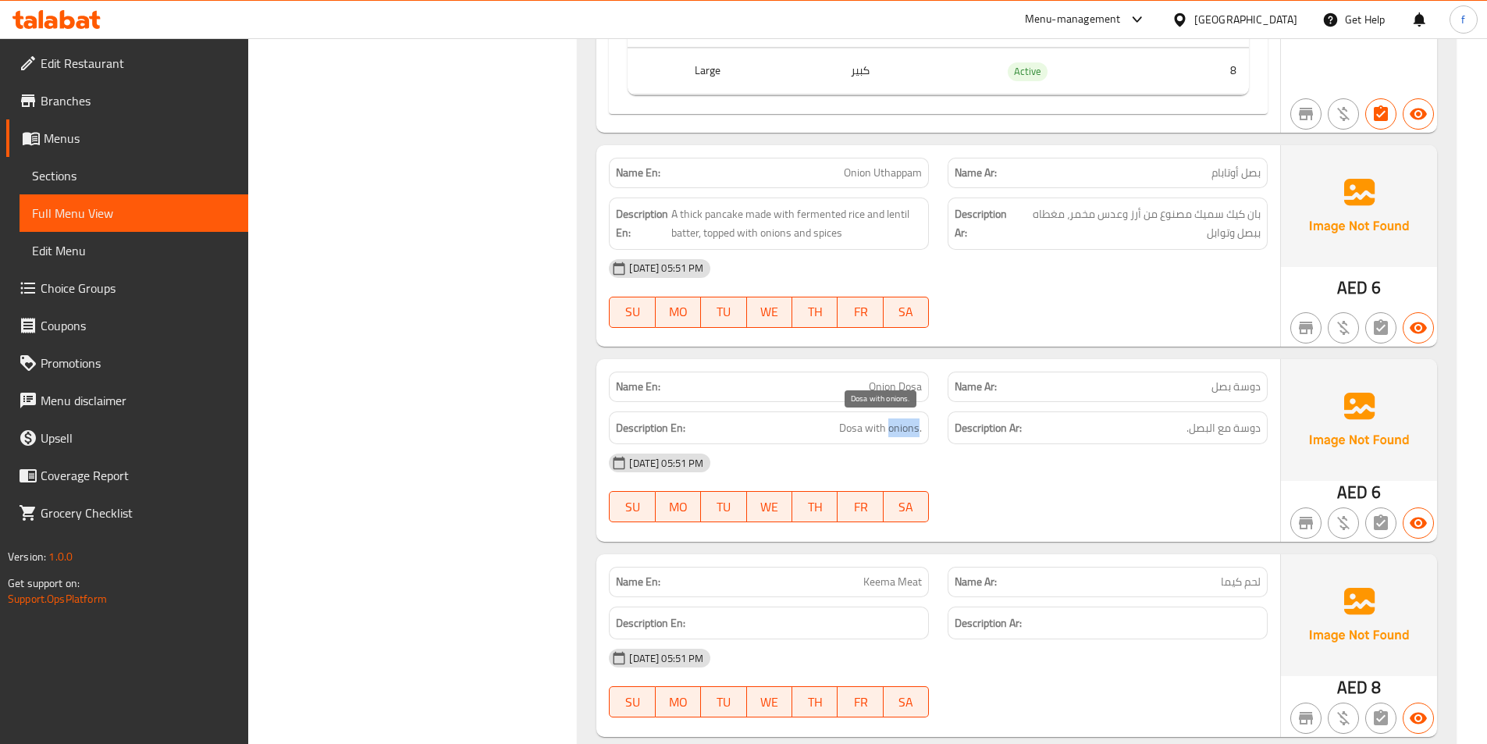
click at [893, 426] on span "Dosa with onions." at bounding box center [880, 428] width 83 height 20
click at [839, 435] on h6 "Description En: Dosa with onions." at bounding box center [769, 428] width 306 height 20
click at [882, 425] on span "Dosa with onions." at bounding box center [880, 428] width 83 height 20
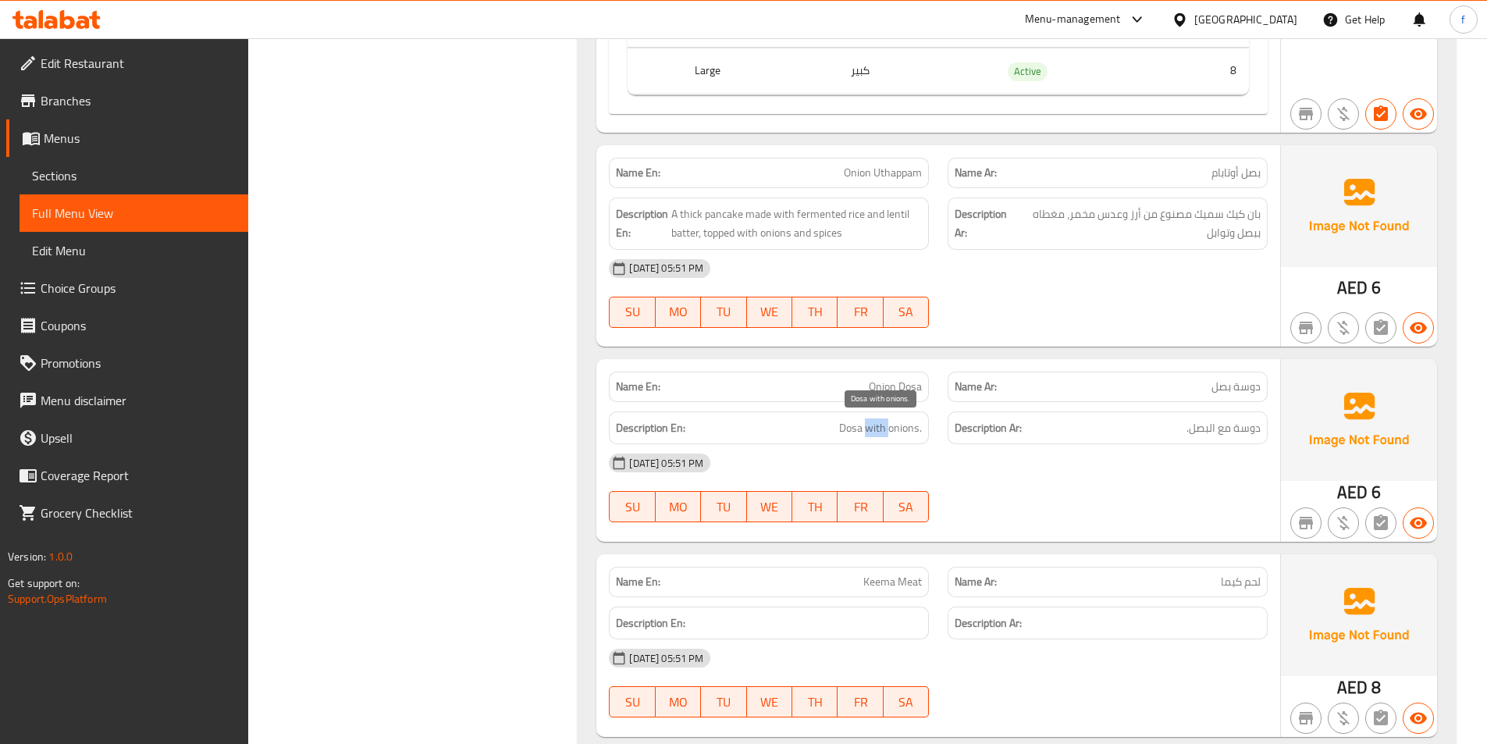
click at [882, 425] on span "Dosa with onions." at bounding box center [880, 428] width 83 height 20
click at [893, 427] on span "Dosa with onions." at bounding box center [880, 428] width 83 height 20
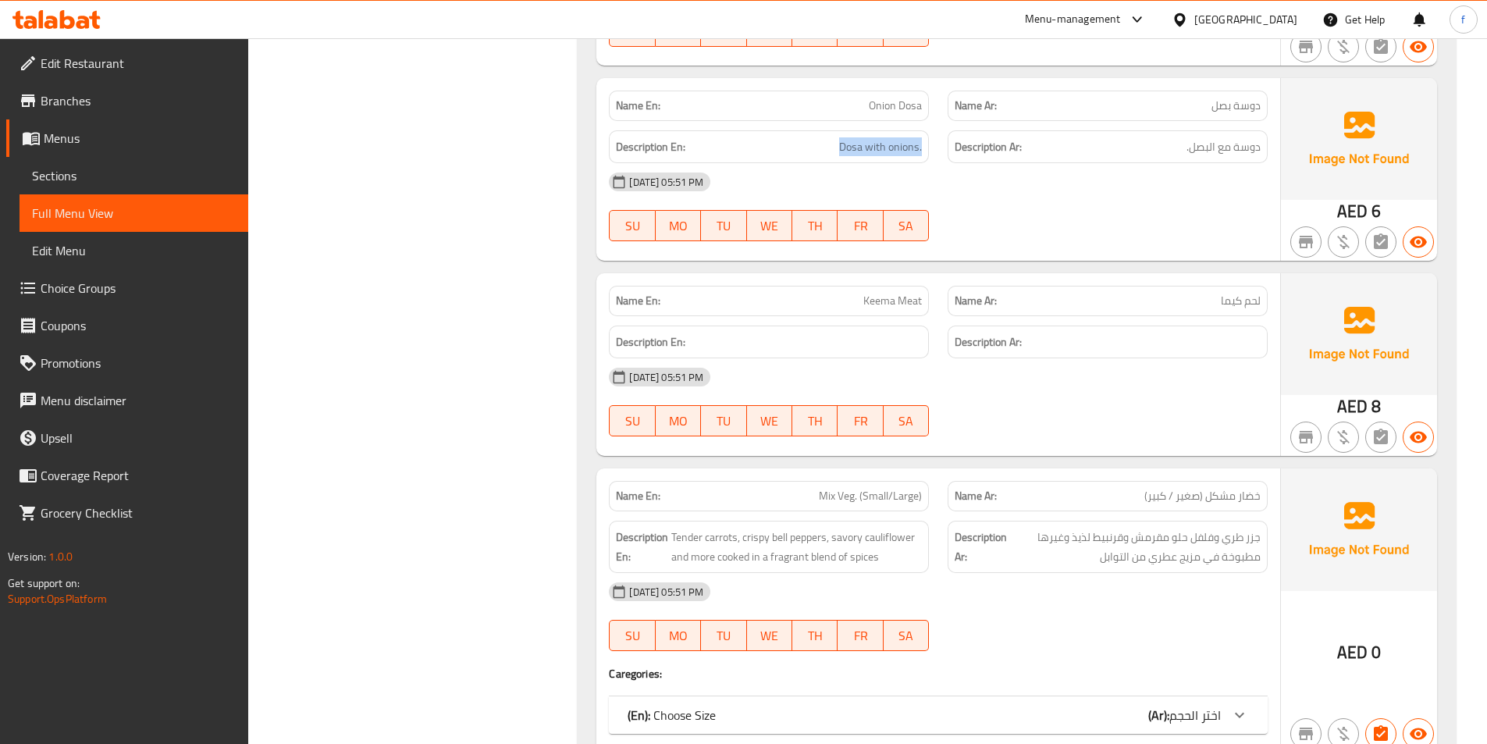
scroll to position [4371, 0]
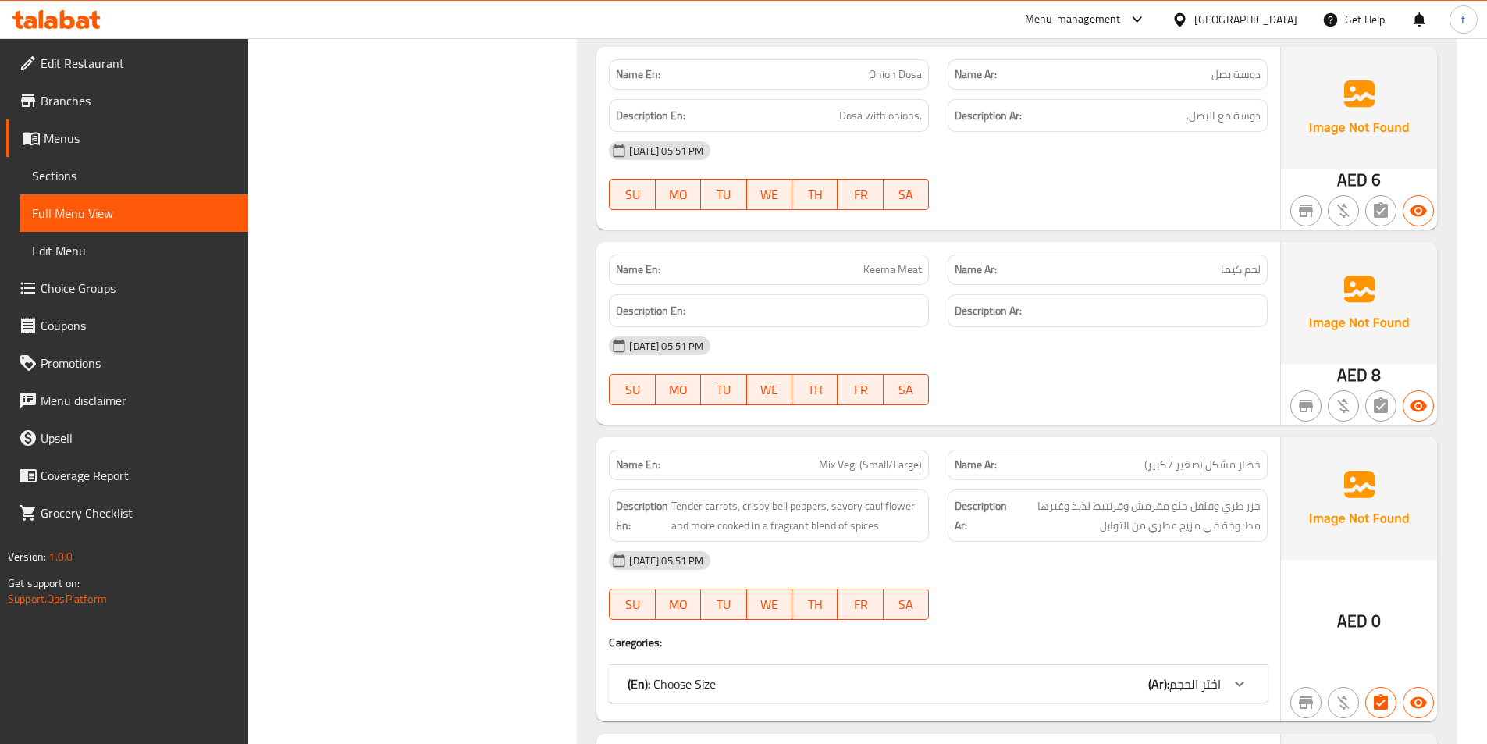
click at [874, 263] on span "Keema Meat" at bounding box center [892, 269] width 59 height 16
click at [909, 269] on span "Keema Meat" at bounding box center [892, 269] width 59 height 16
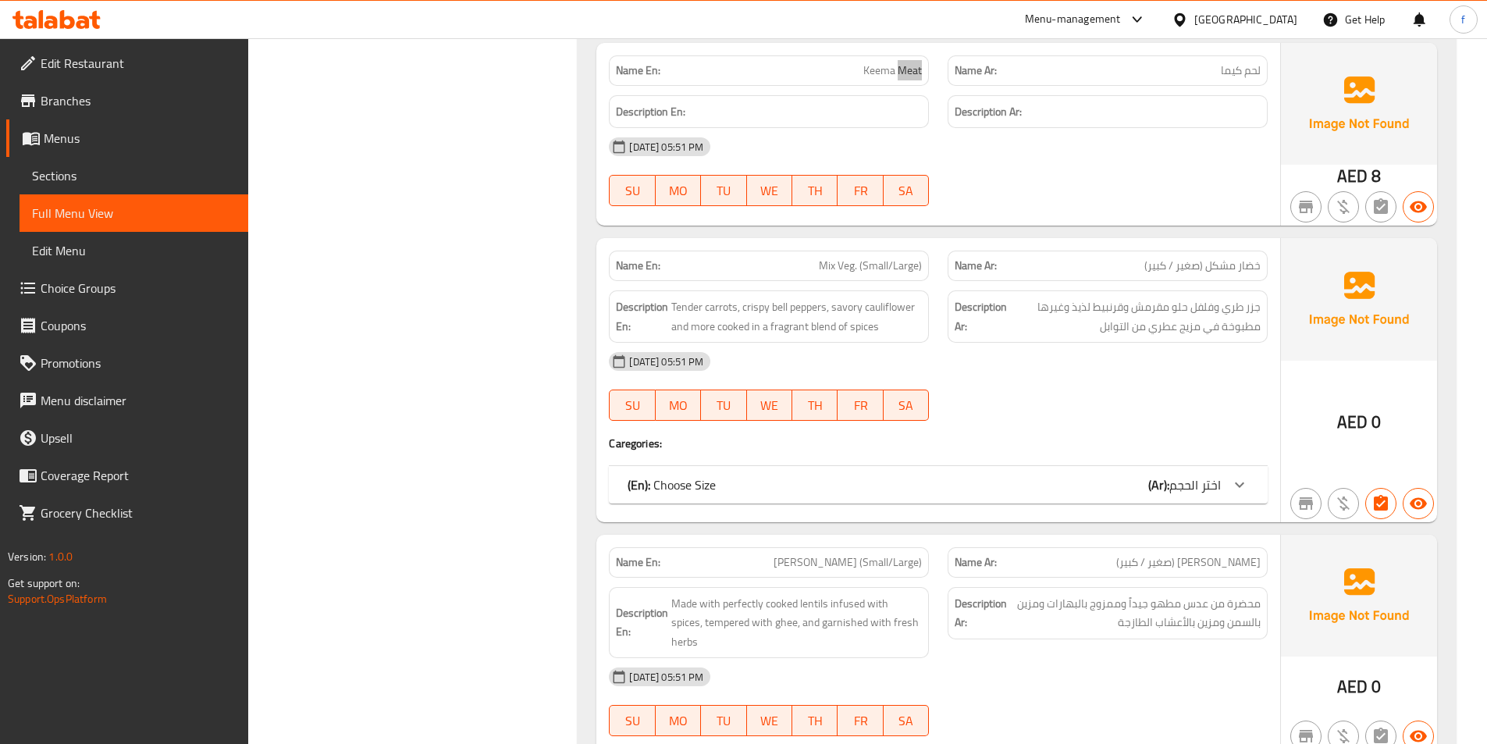
scroll to position [4605, 0]
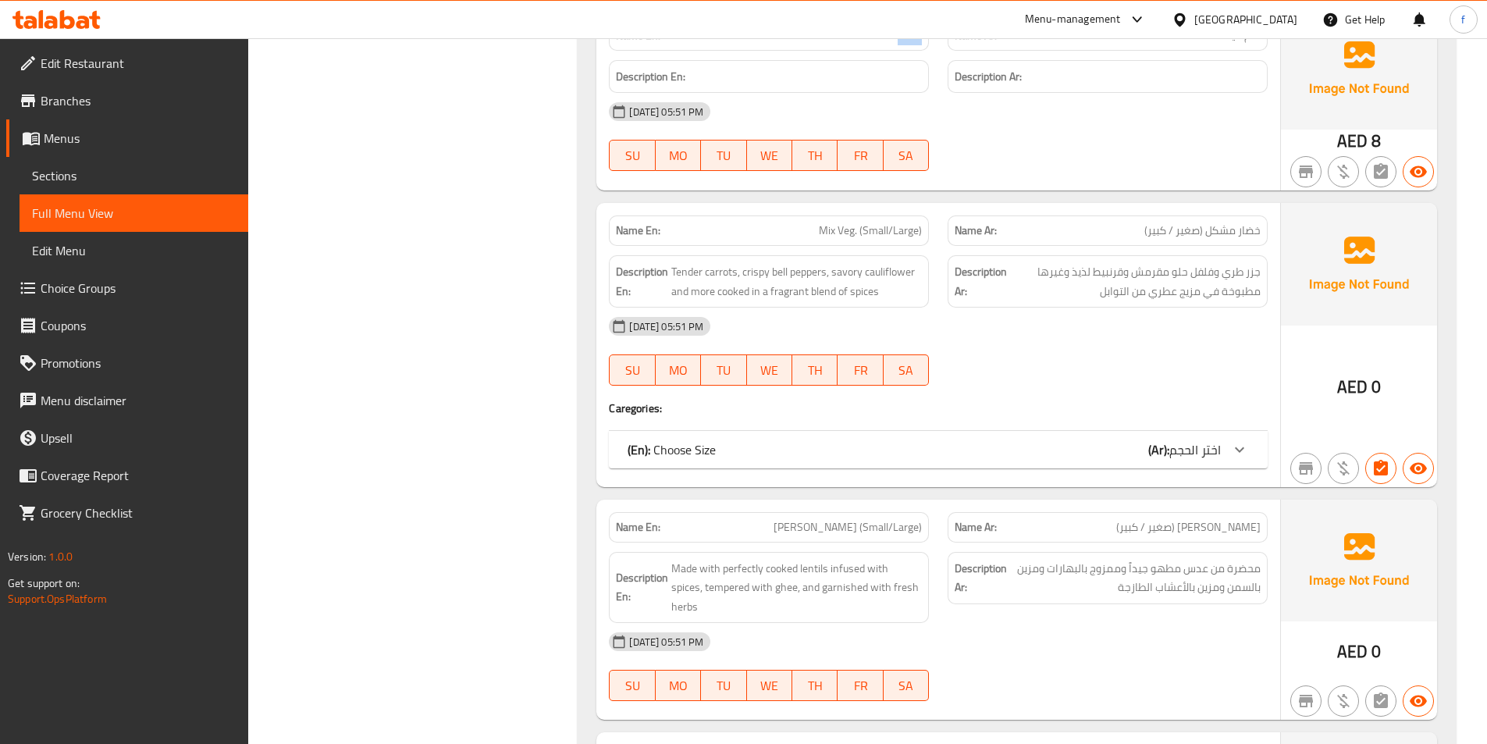
click at [1118, 455] on div "(En): Choose Size (Ar): اختر الحجم" at bounding box center [924, 449] width 593 height 19
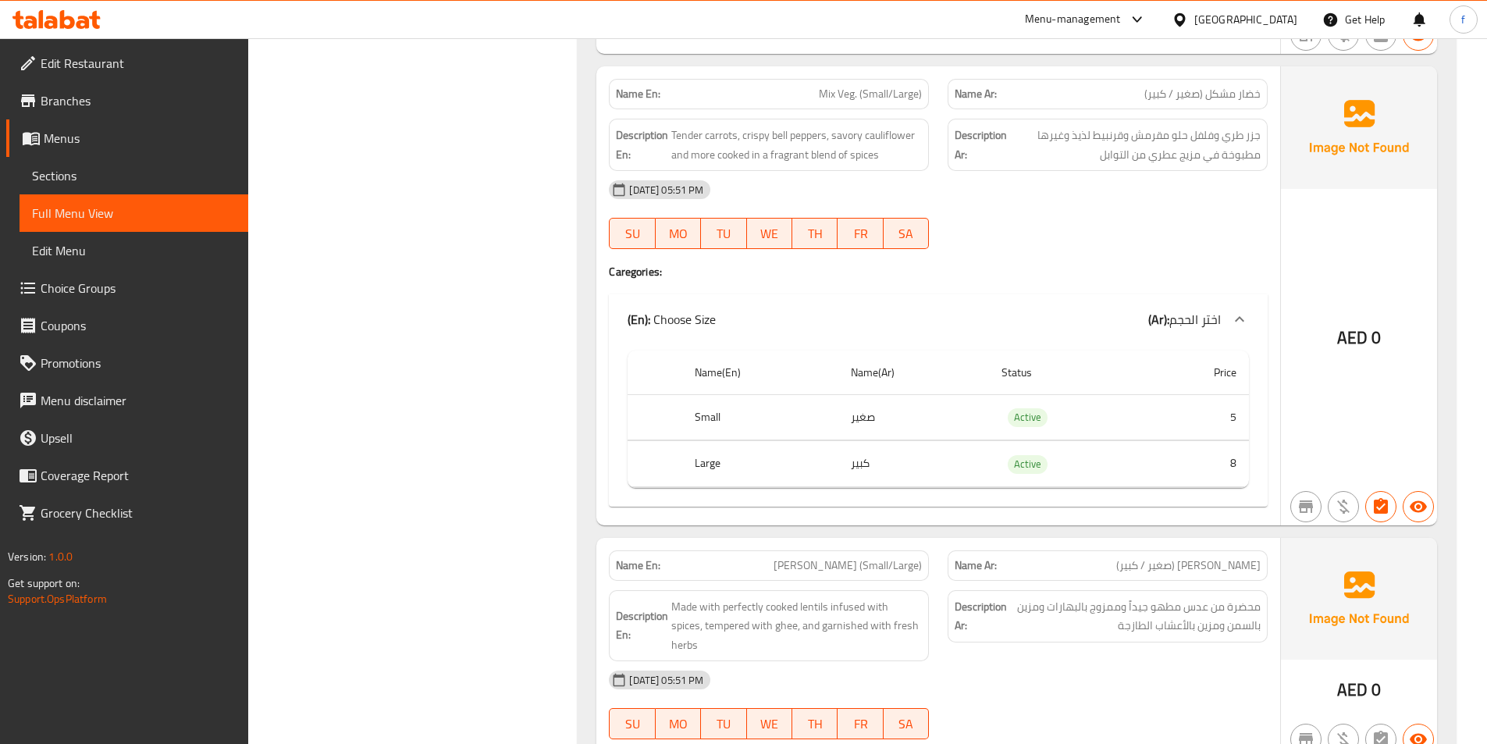
scroll to position [5074, 0]
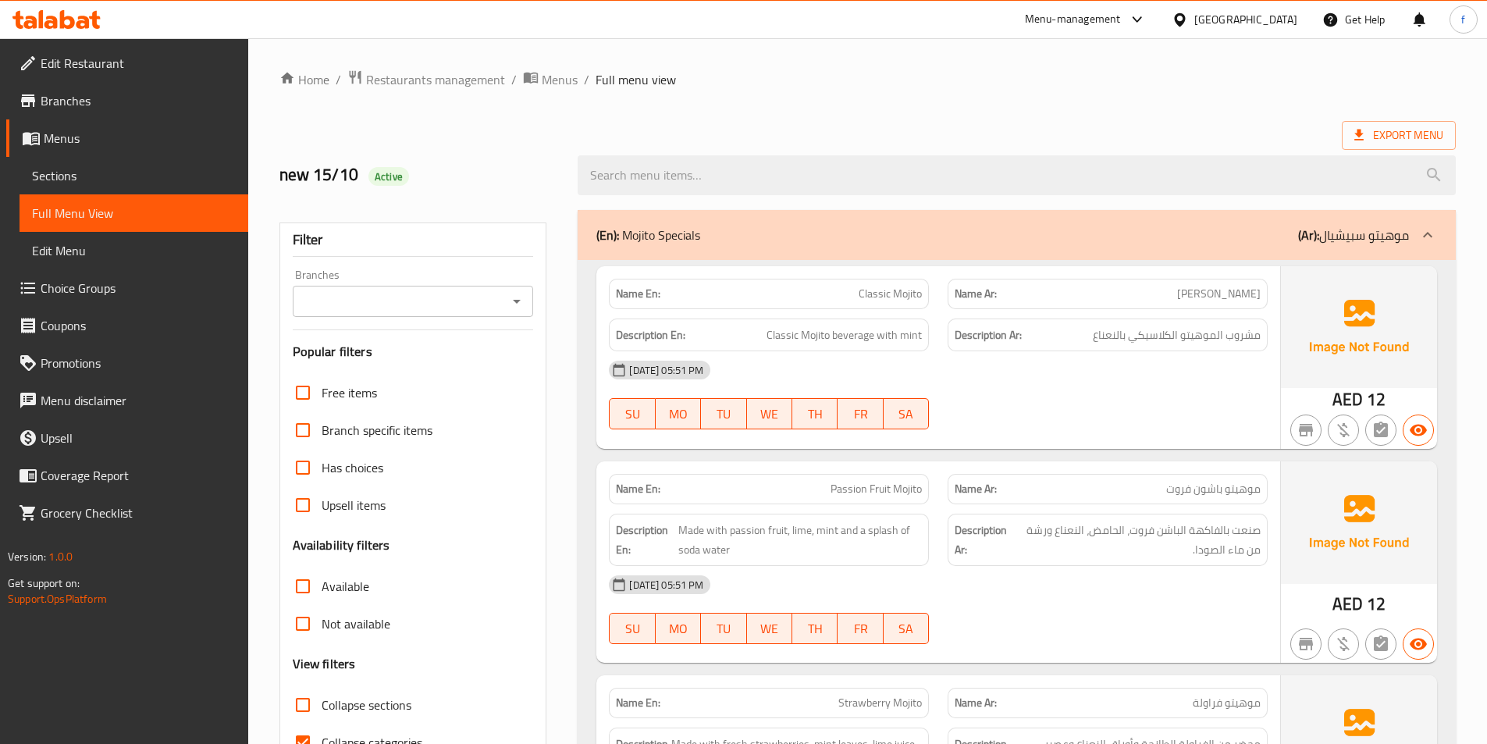
click at [169, 183] on span "Sections" at bounding box center [134, 175] width 204 height 19
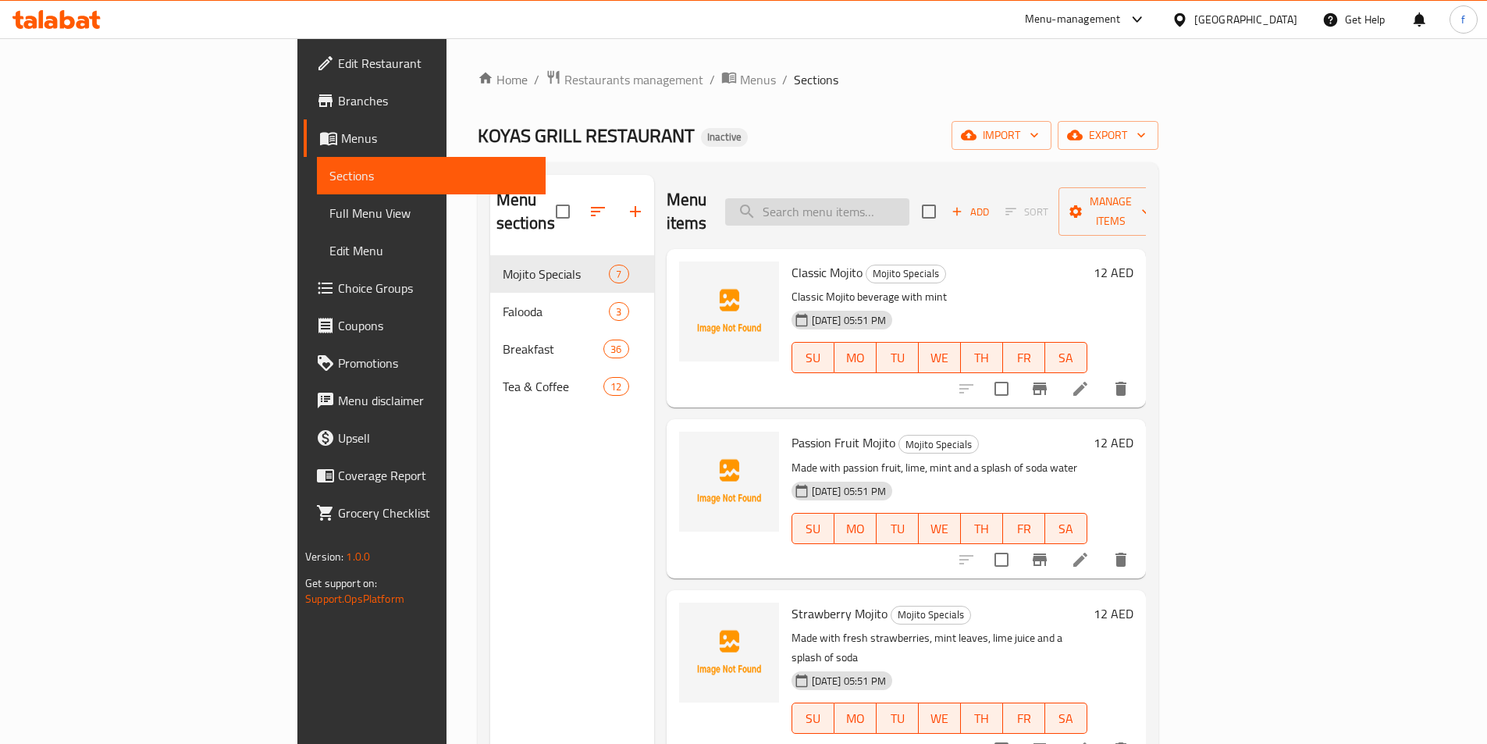
click at [909, 208] on input "search" at bounding box center [817, 211] width 184 height 27
paste input "Green Apple Mojito"
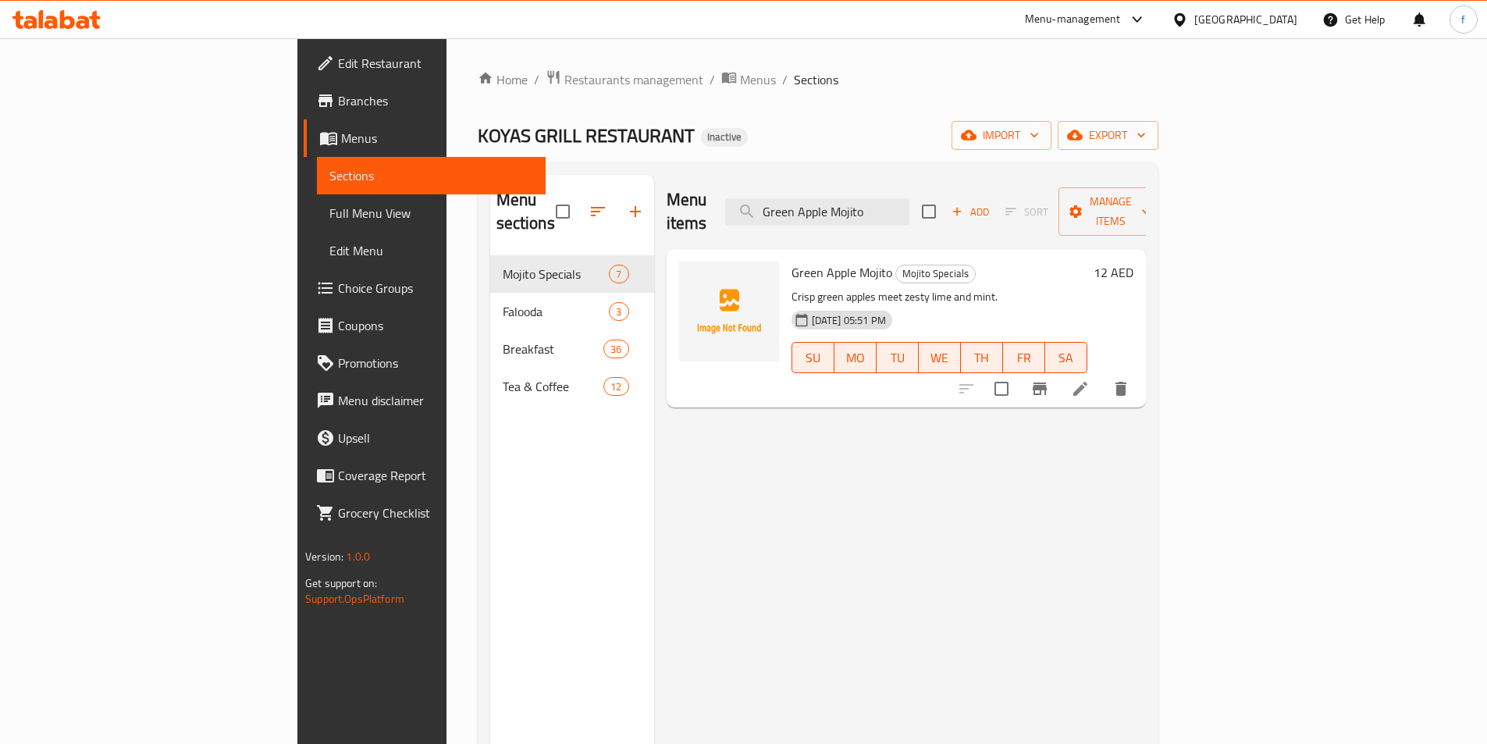
type input "Green Apple Mojito"
click at [1087, 382] on icon at bounding box center [1080, 389] width 14 height 14
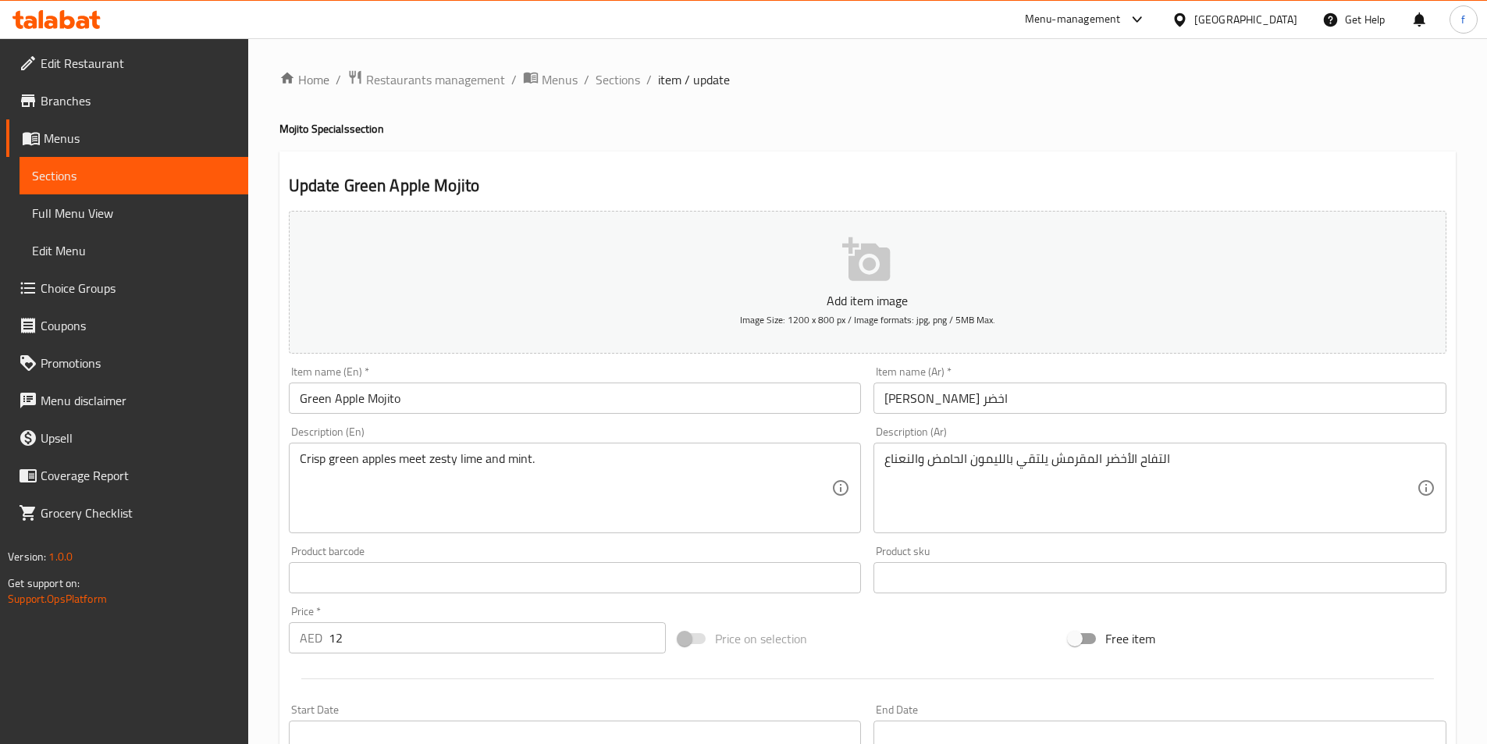
click at [1275, 482] on div "Home / Restaurants management / Menus / Sections / item / update Mojito Special…" at bounding box center [867, 570] width 1176 height 1002
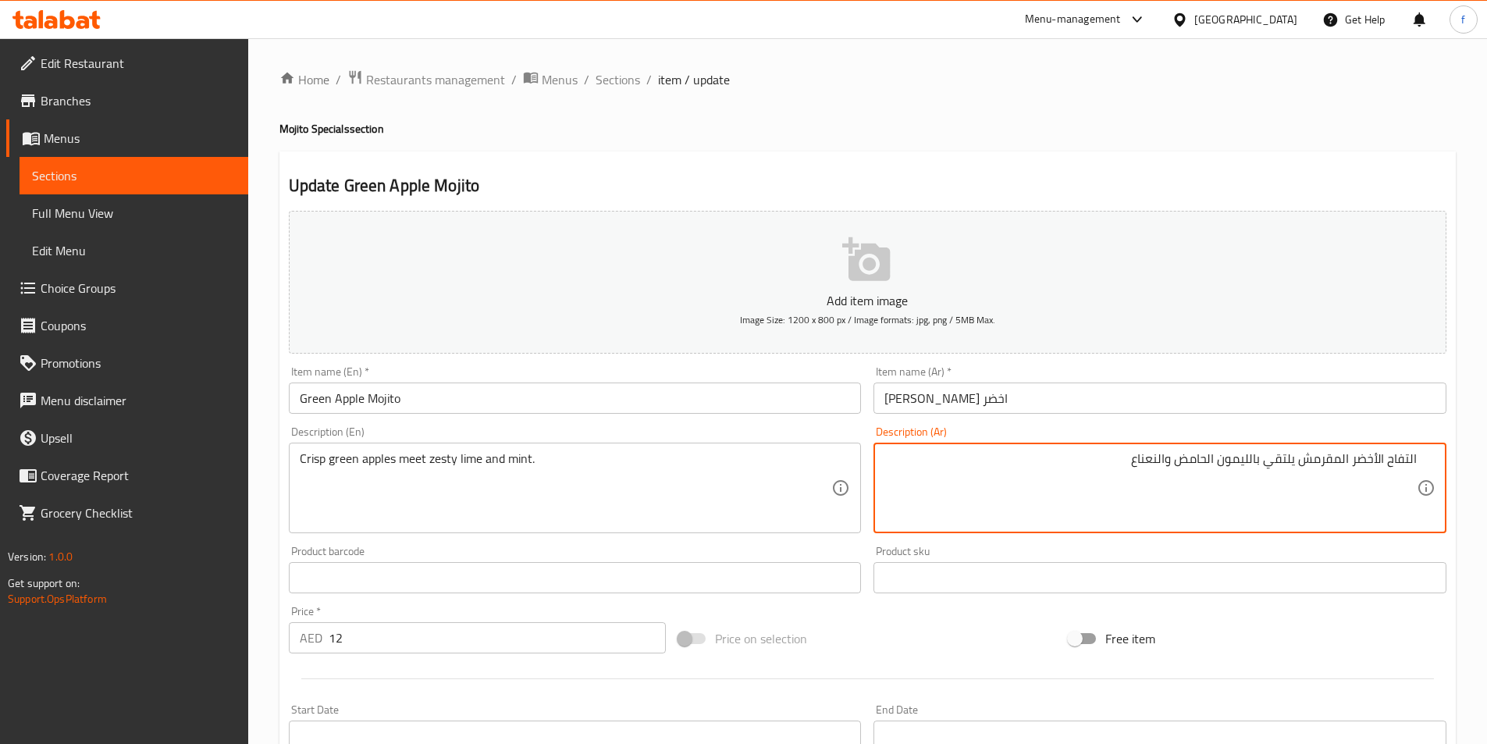
click at [1214, 381] on div "Item name (Ar)   * [PERSON_NAME] اخضر Item name (Ar) *" at bounding box center [1159, 390] width 573 height 48
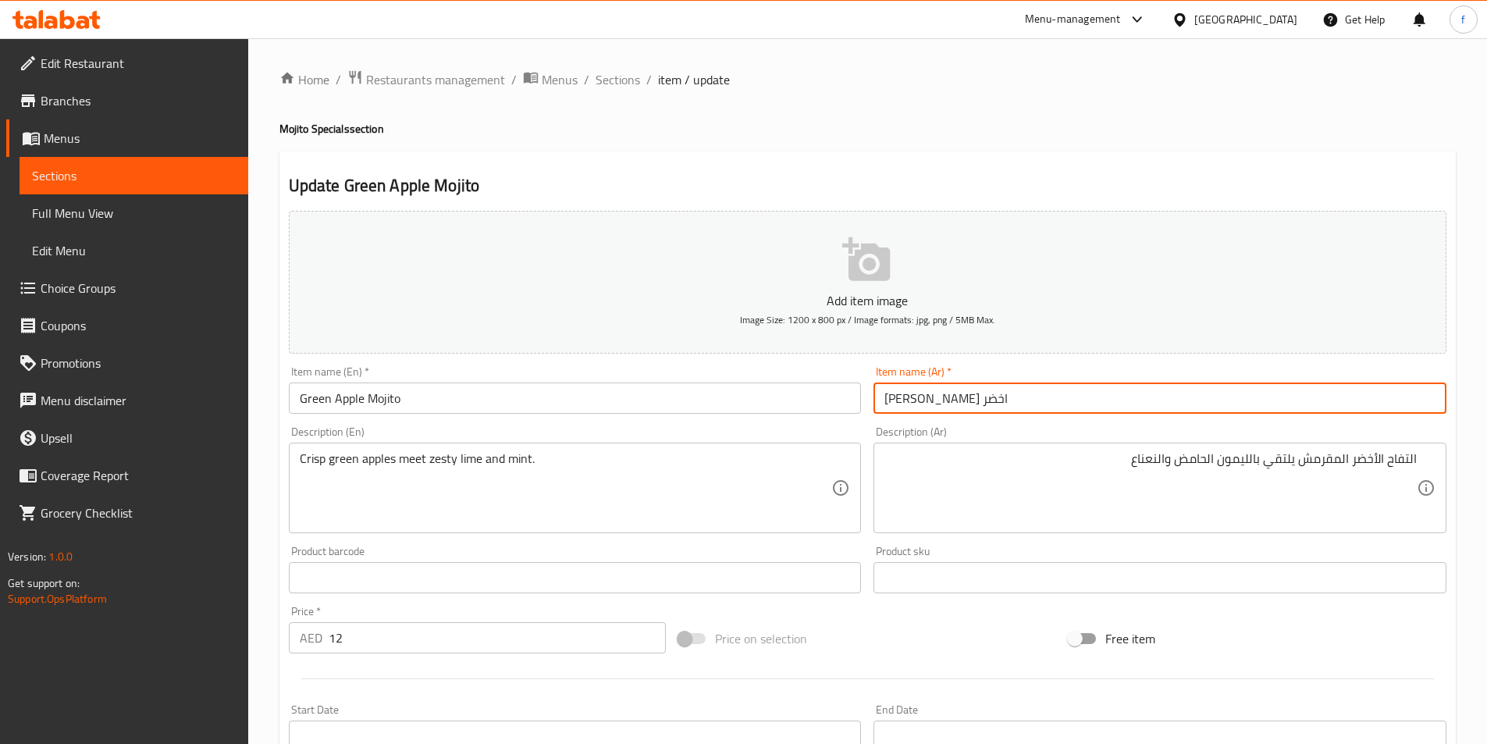
click at [1209, 386] on input "[PERSON_NAME] اخضر" at bounding box center [1159, 397] width 573 height 31
click at [1376, 405] on input "[PERSON_NAME] اخضر" at bounding box center [1159, 397] width 573 height 31
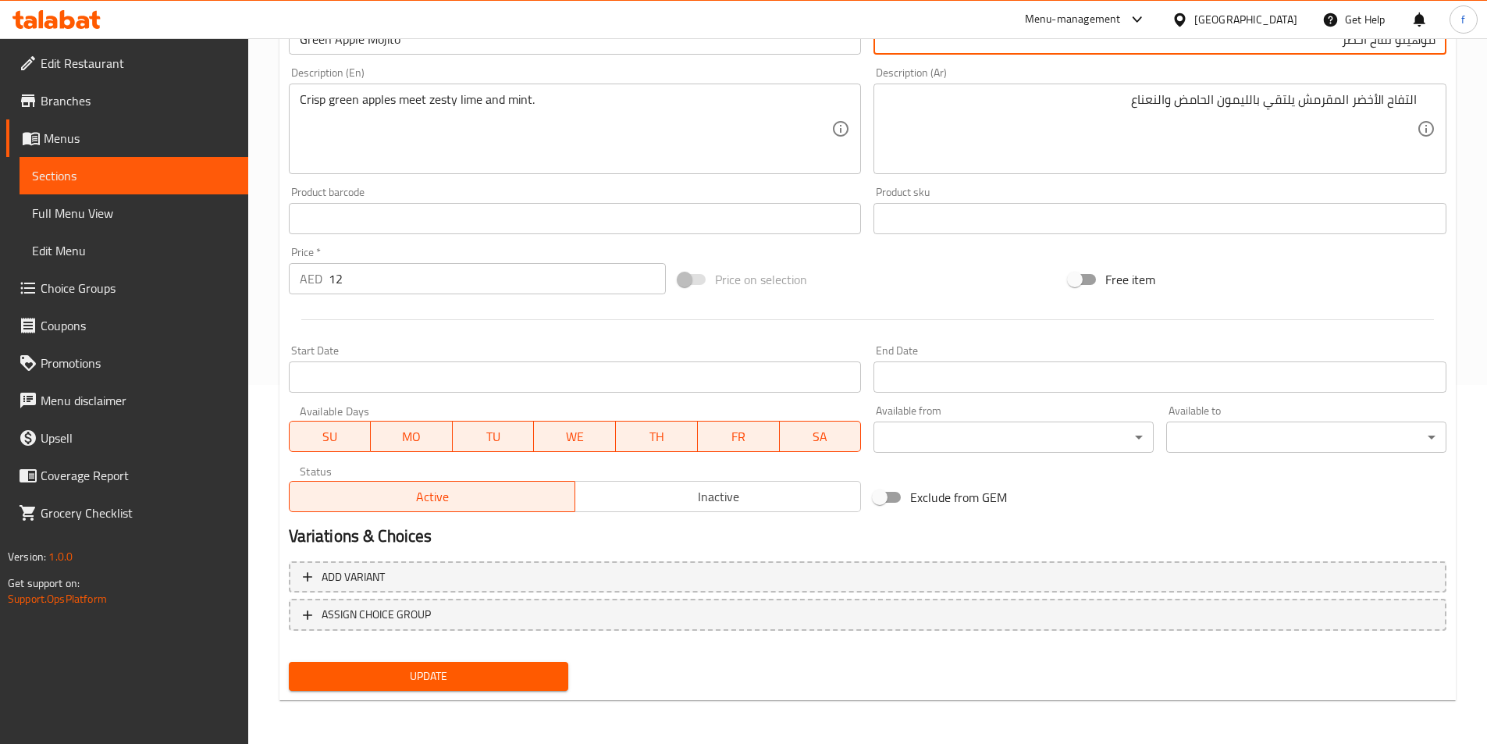
type input "موهيتو تفاح اخضر"
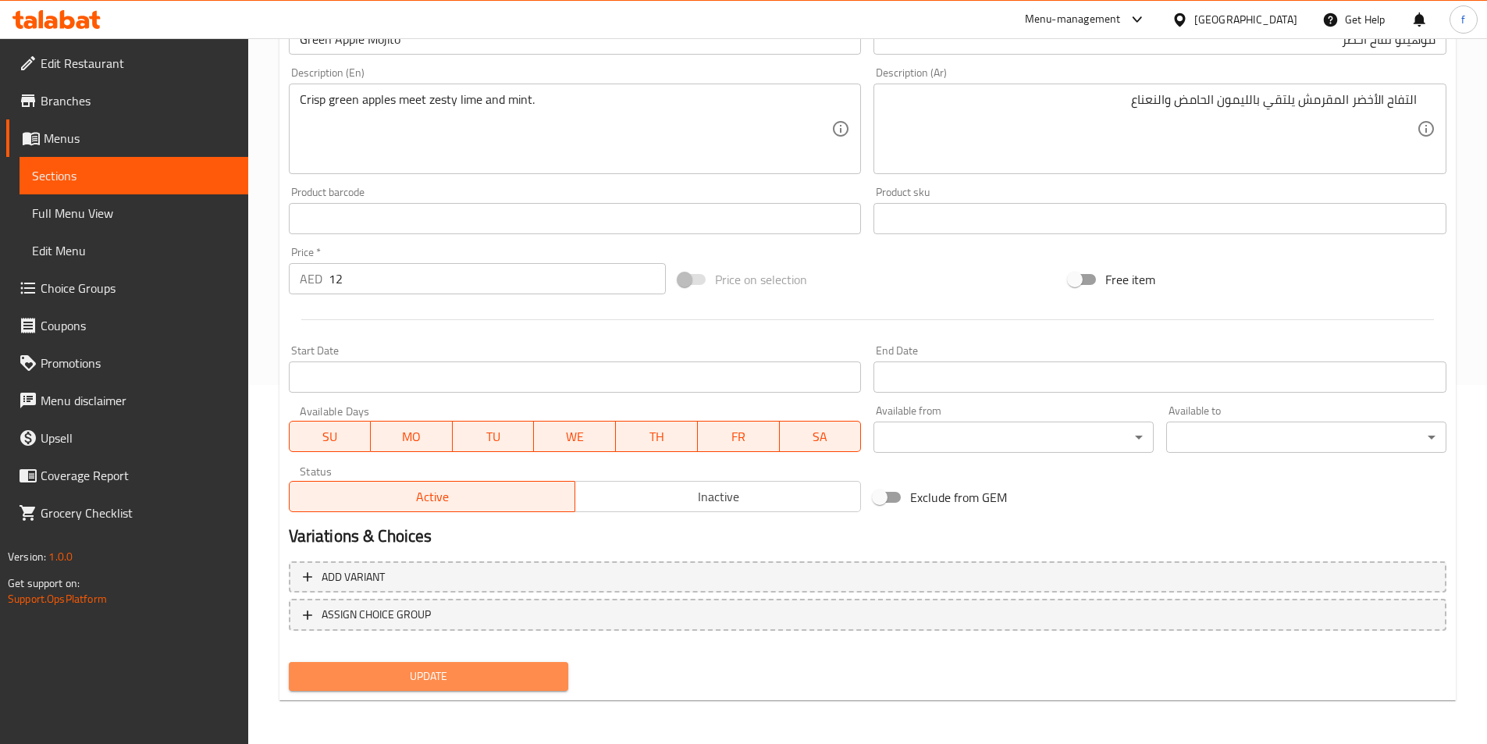
click at [430, 682] on span "Update" at bounding box center [428, 677] width 255 height 20
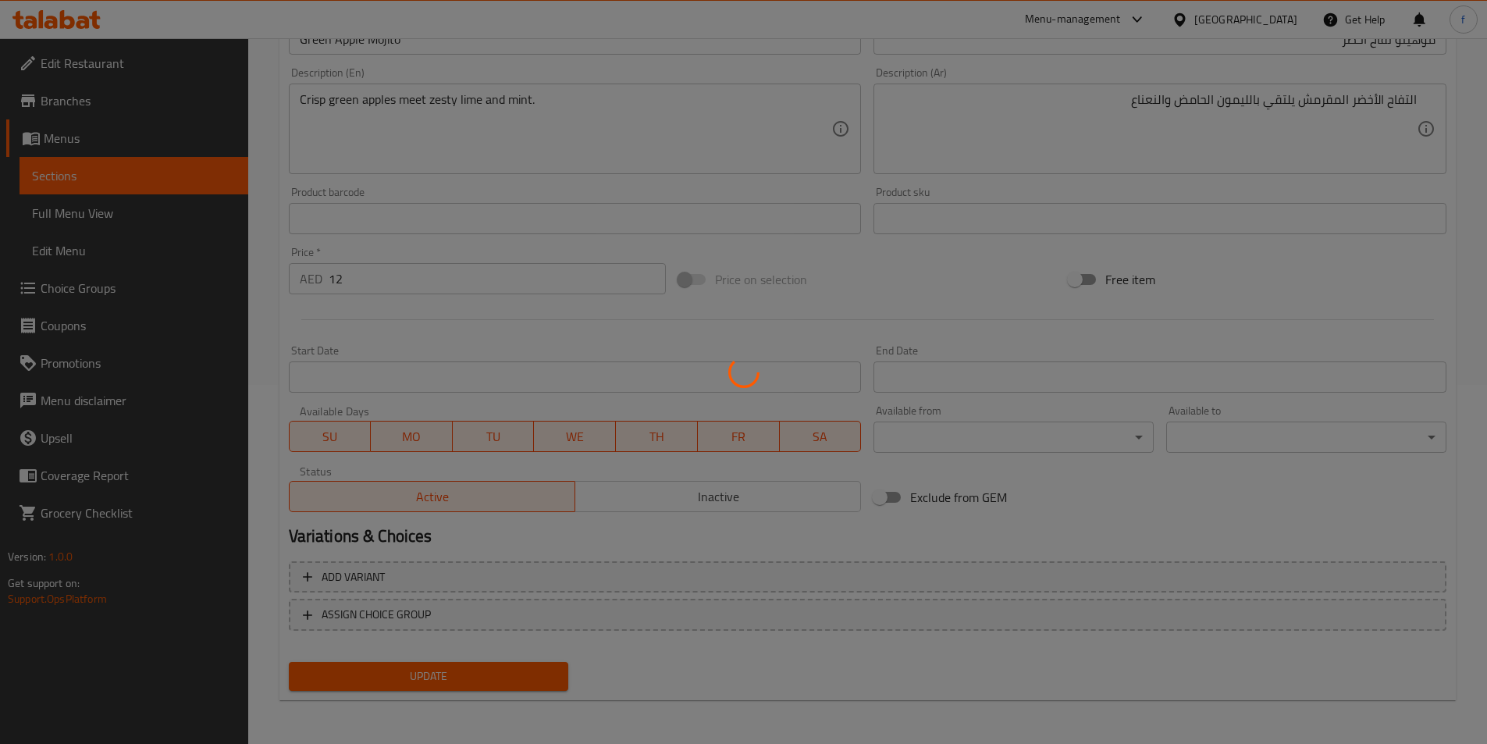
scroll to position [0, 0]
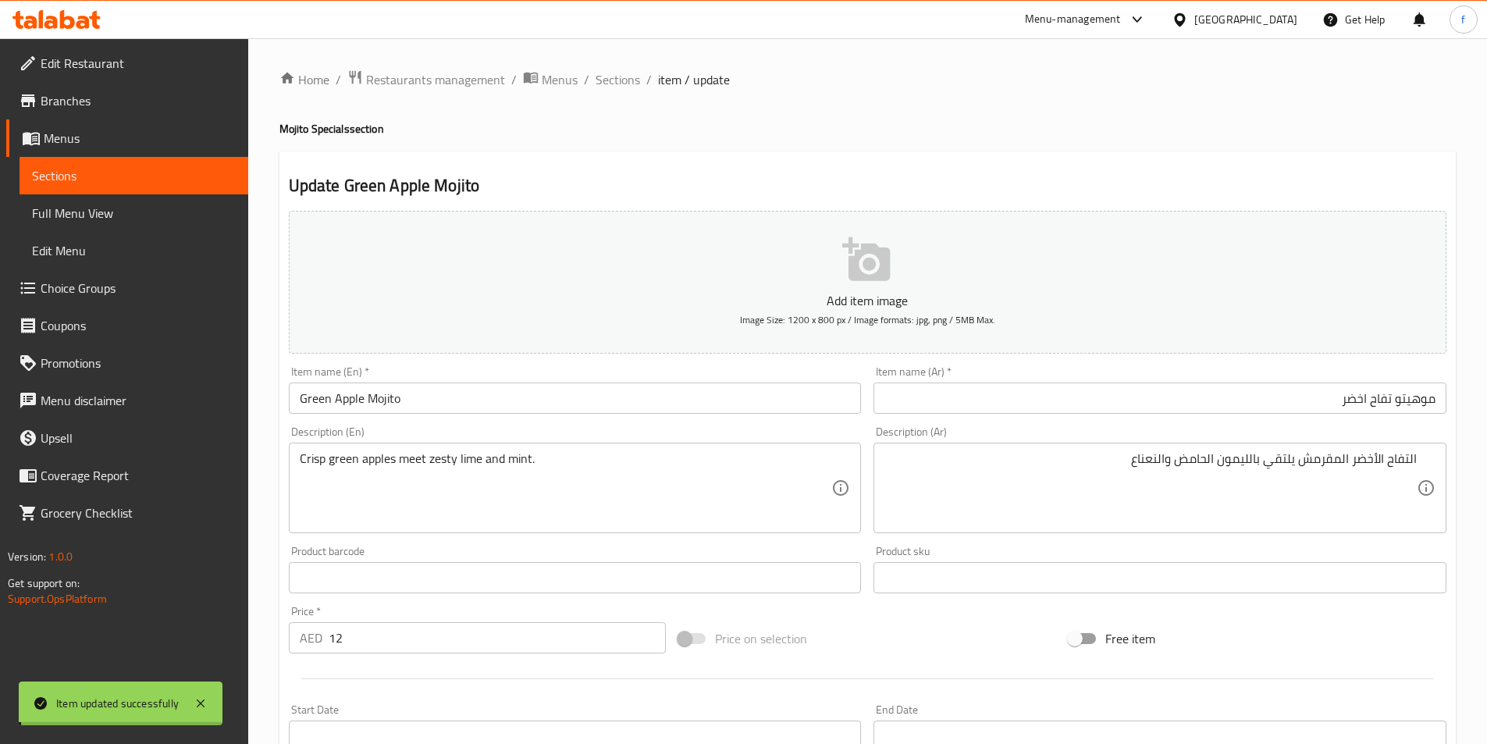
click at [617, 76] on span "Sections" at bounding box center [618, 79] width 44 height 19
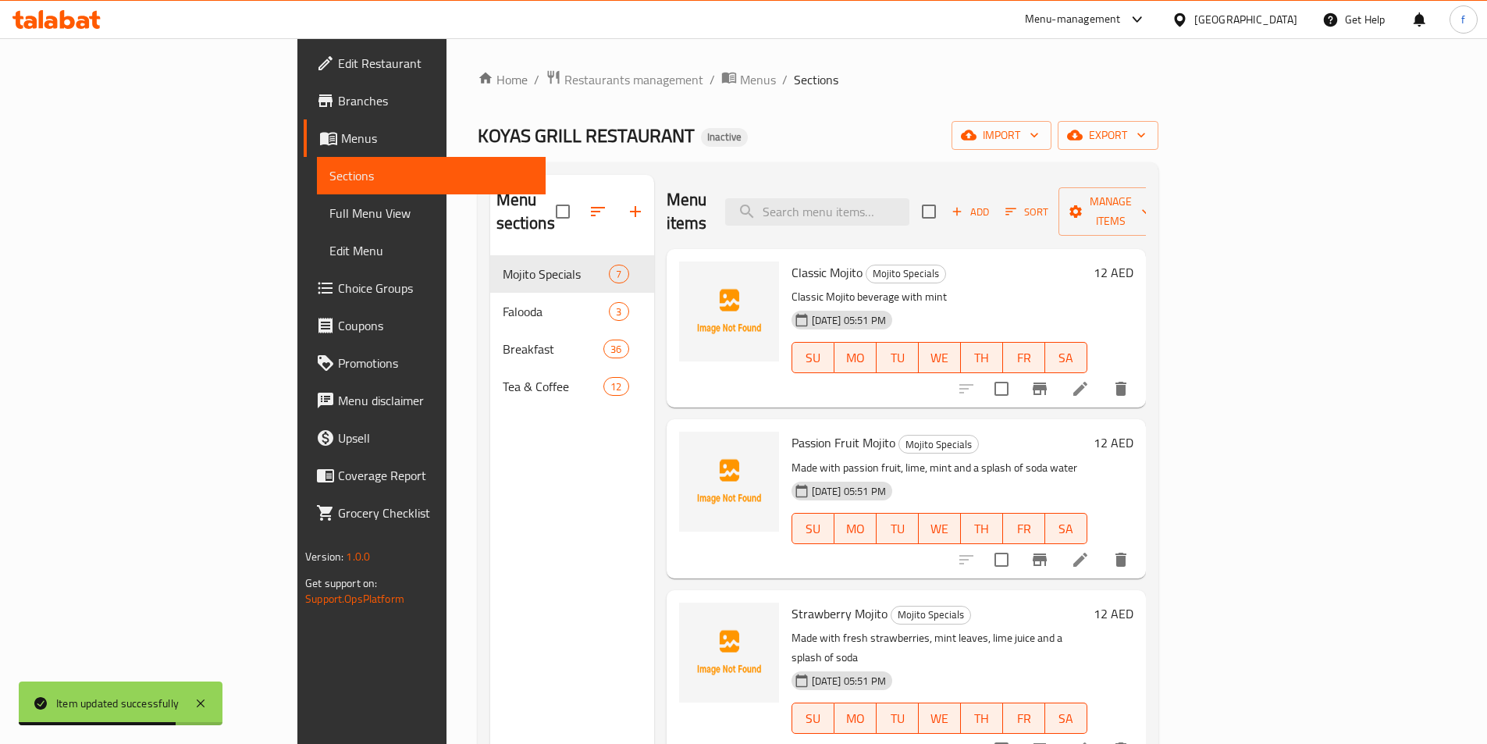
click at [338, 288] on span "Choice Groups" at bounding box center [435, 288] width 195 height 19
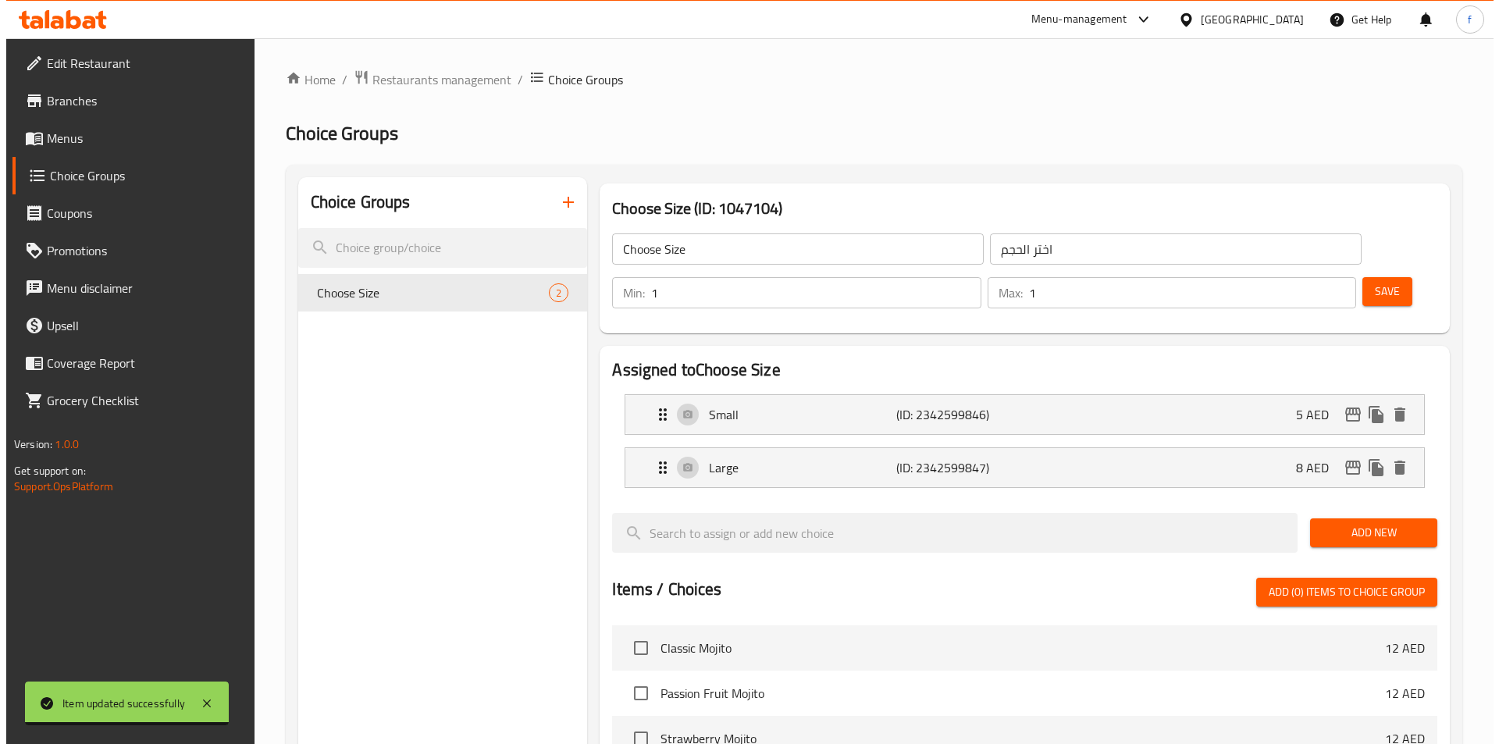
scroll to position [450, 0]
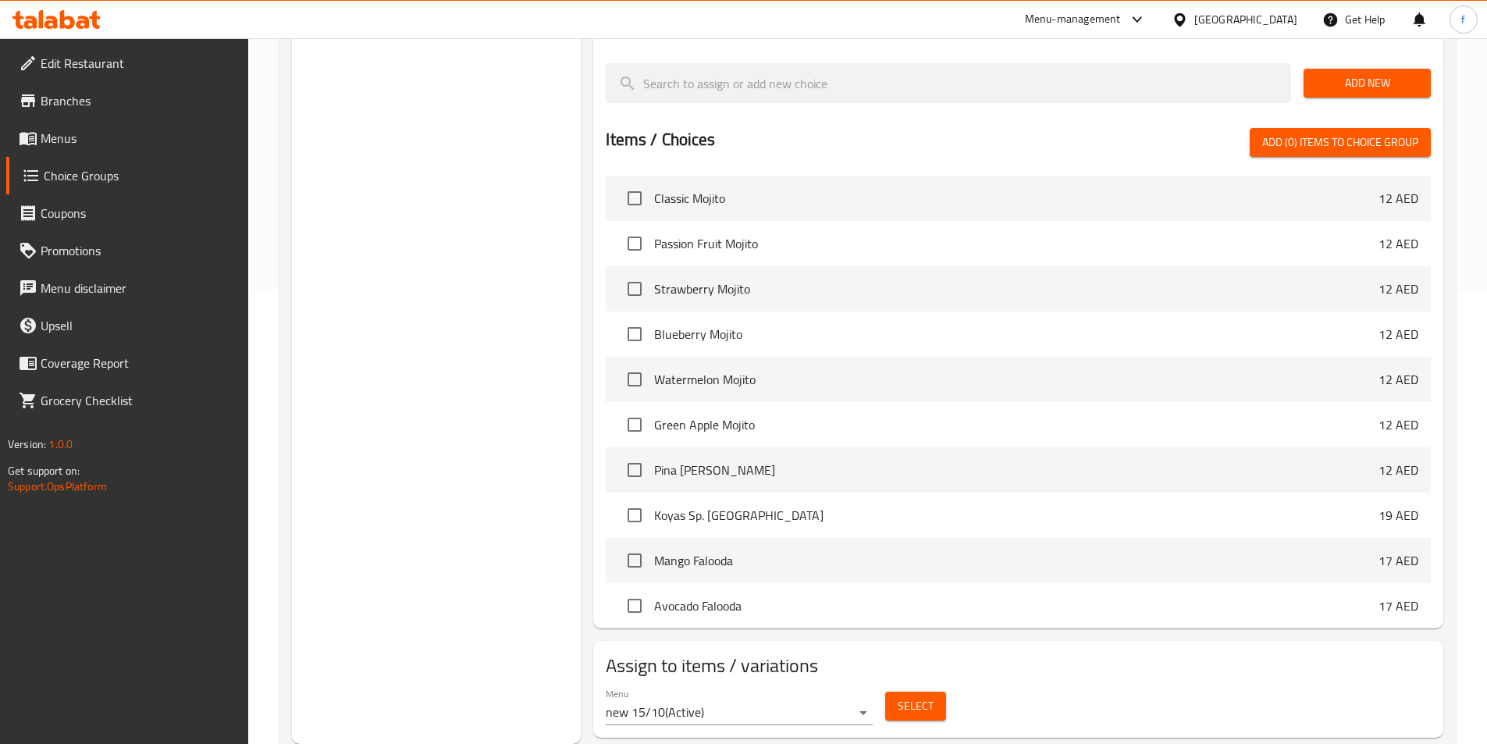
click at [927, 692] on button "Select" at bounding box center [915, 706] width 61 height 29
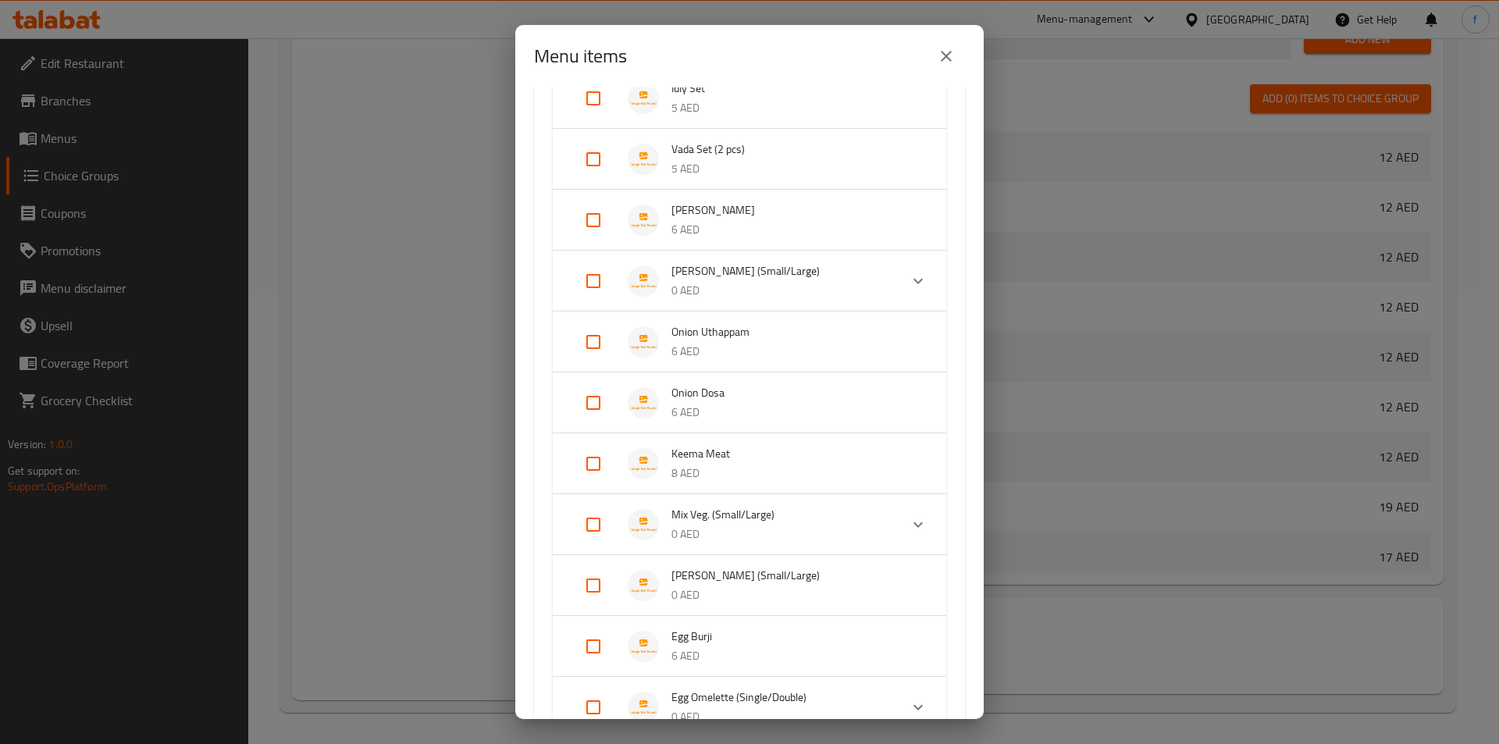
scroll to position [546, 0]
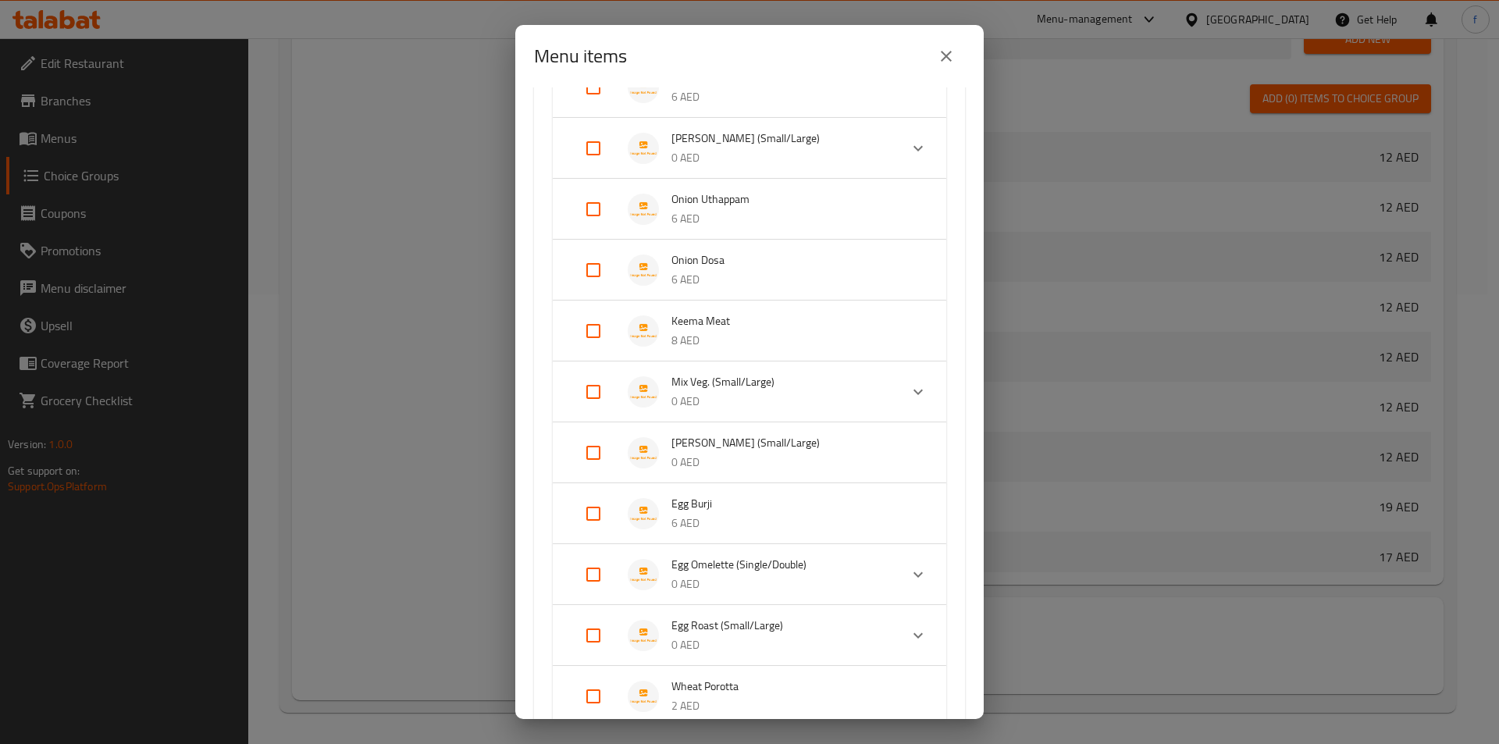
click at [762, 432] on li "Dal Fry (Small/Large) 0 AED" at bounding box center [749, 452] width 356 height 55
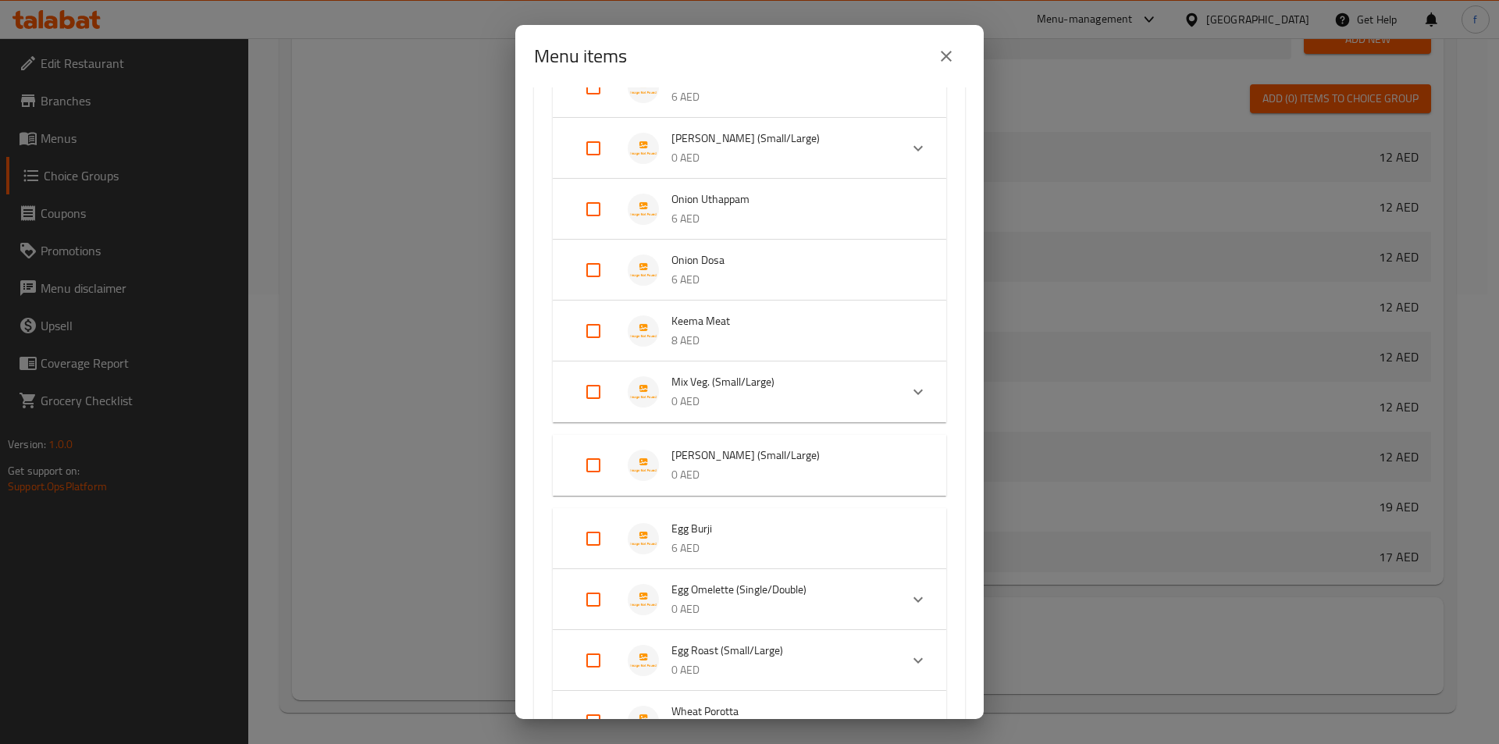
click at [596, 463] on input "Expand" at bounding box center [593, 464] width 37 height 37
checkbox input "true"
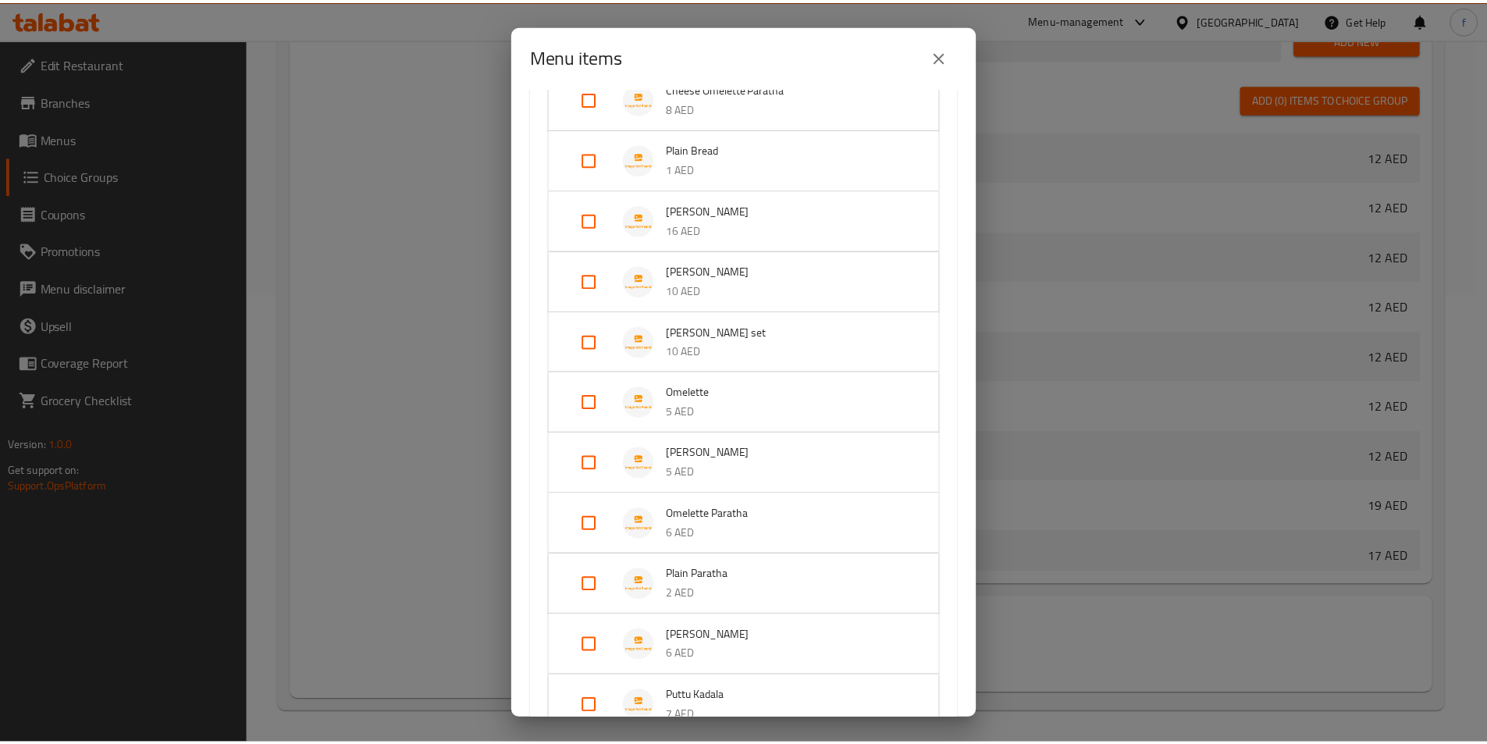
scroll to position [1986, 0]
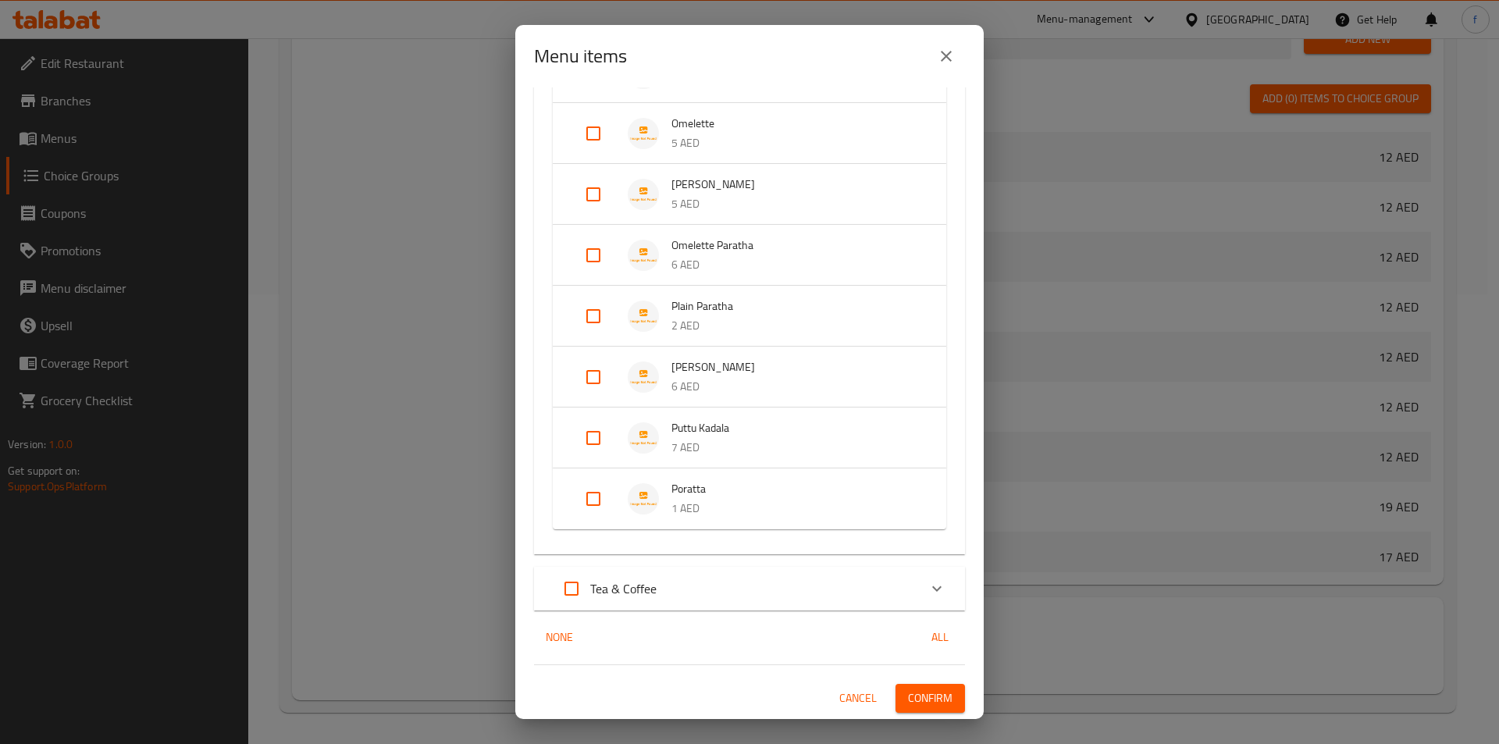
click at [923, 696] on span "Confirm" at bounding box center [930, 698] width 44 height 20
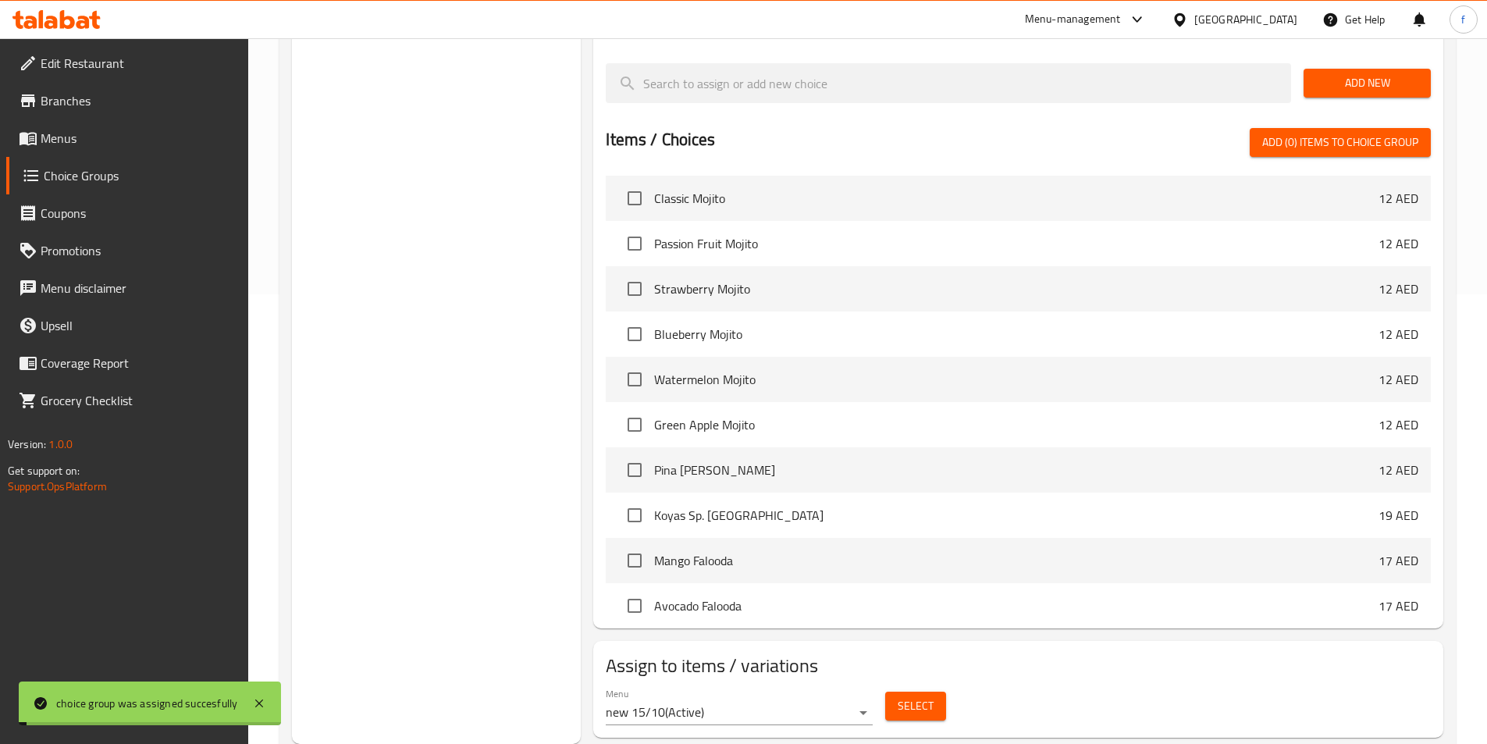
click at [1055, 493] on li "Koyas Sp. Falooda 19 AED" at bounding box center [1018, 515] width 825 height 45
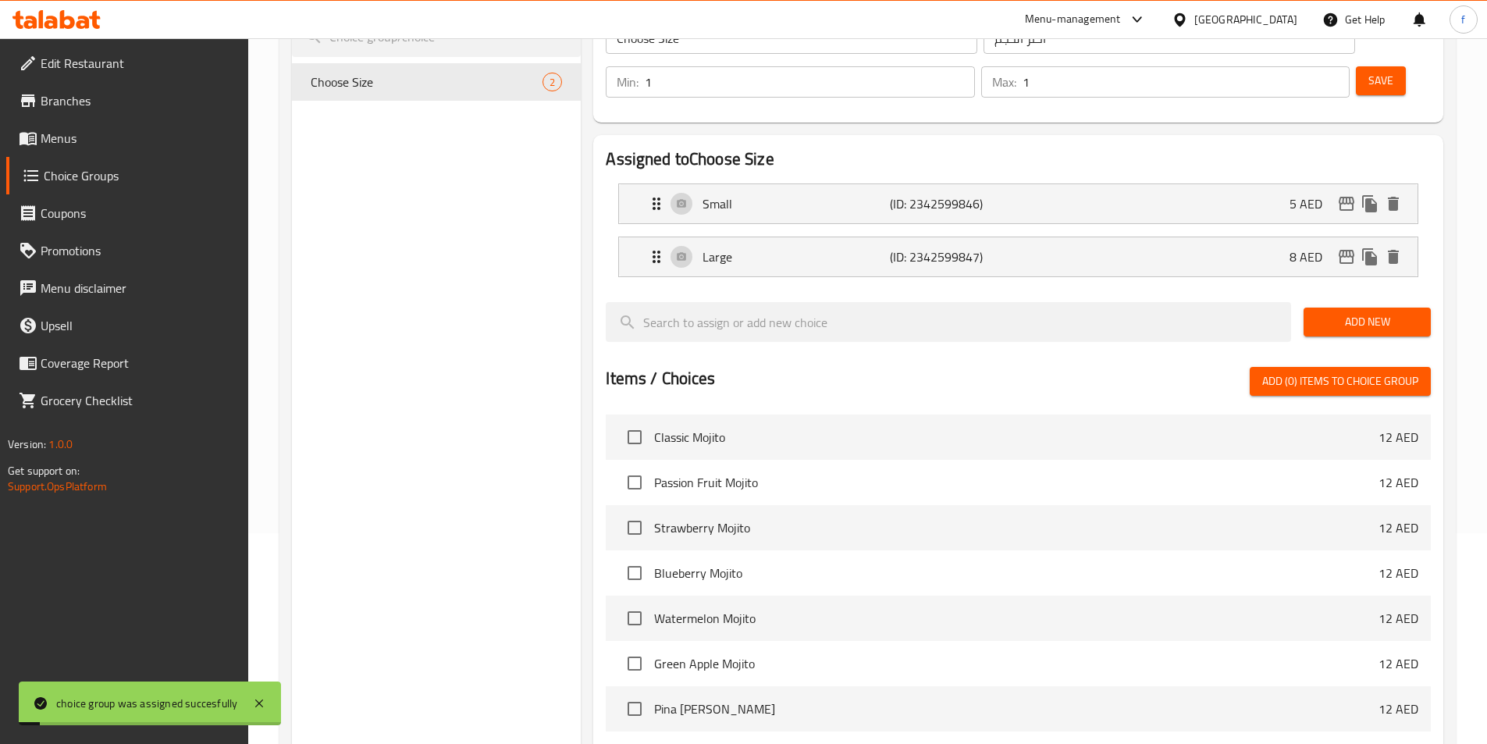
scroll to position [0, 0]
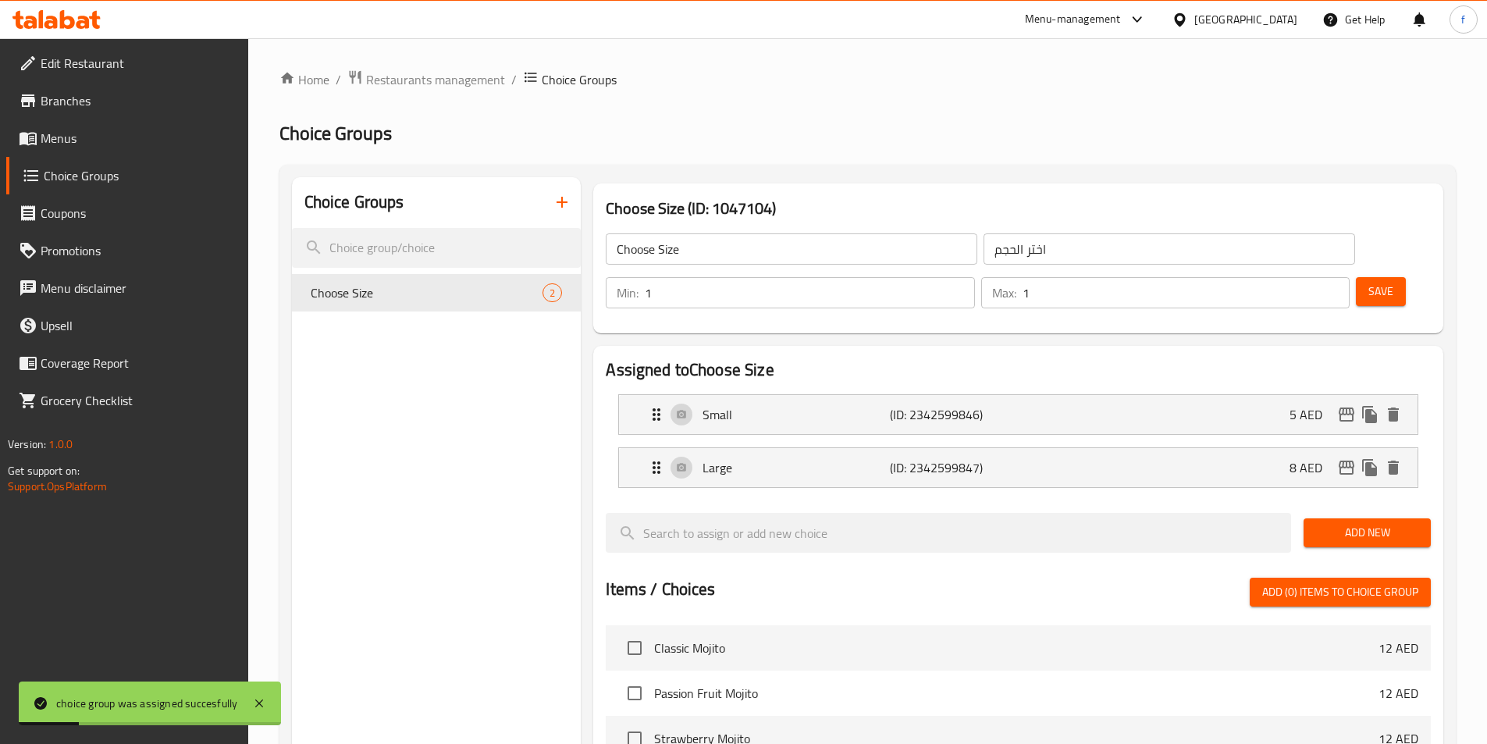
click at [1368, 282] on span "Save" at bounding box center [1380, 292] width 25 height 20
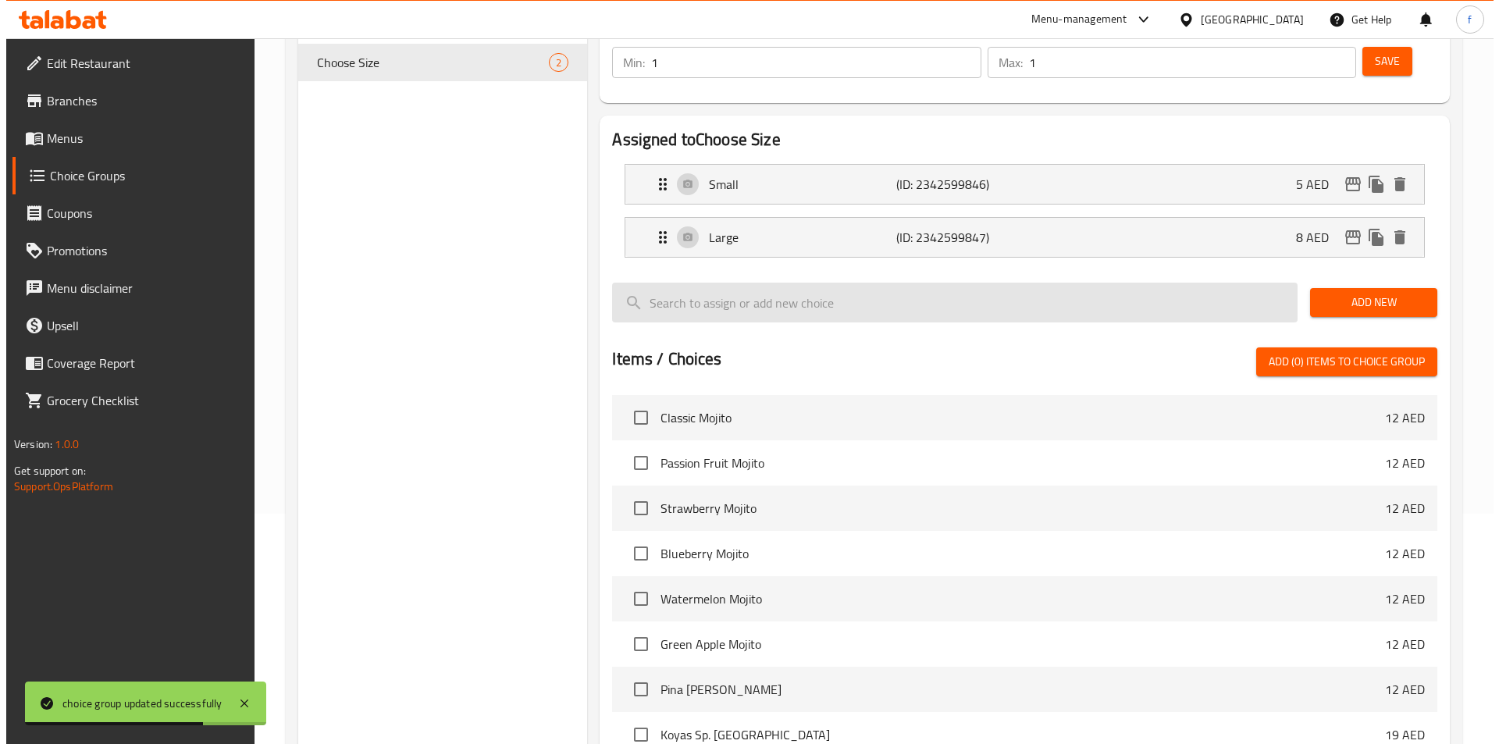
scroll to position [450, 0]
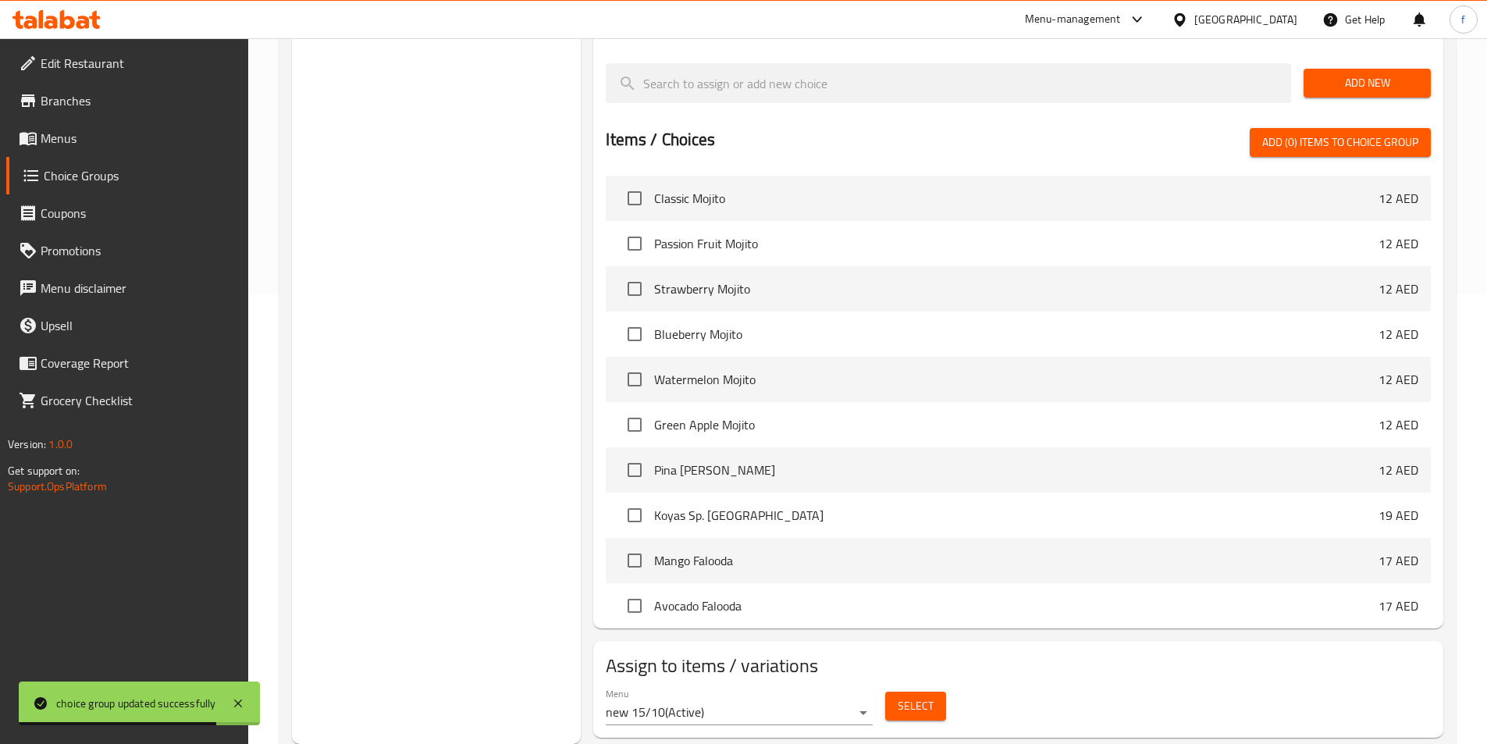
click at [909, 696] on span "Select" at bounding box center [916, 706] width 36 height 20
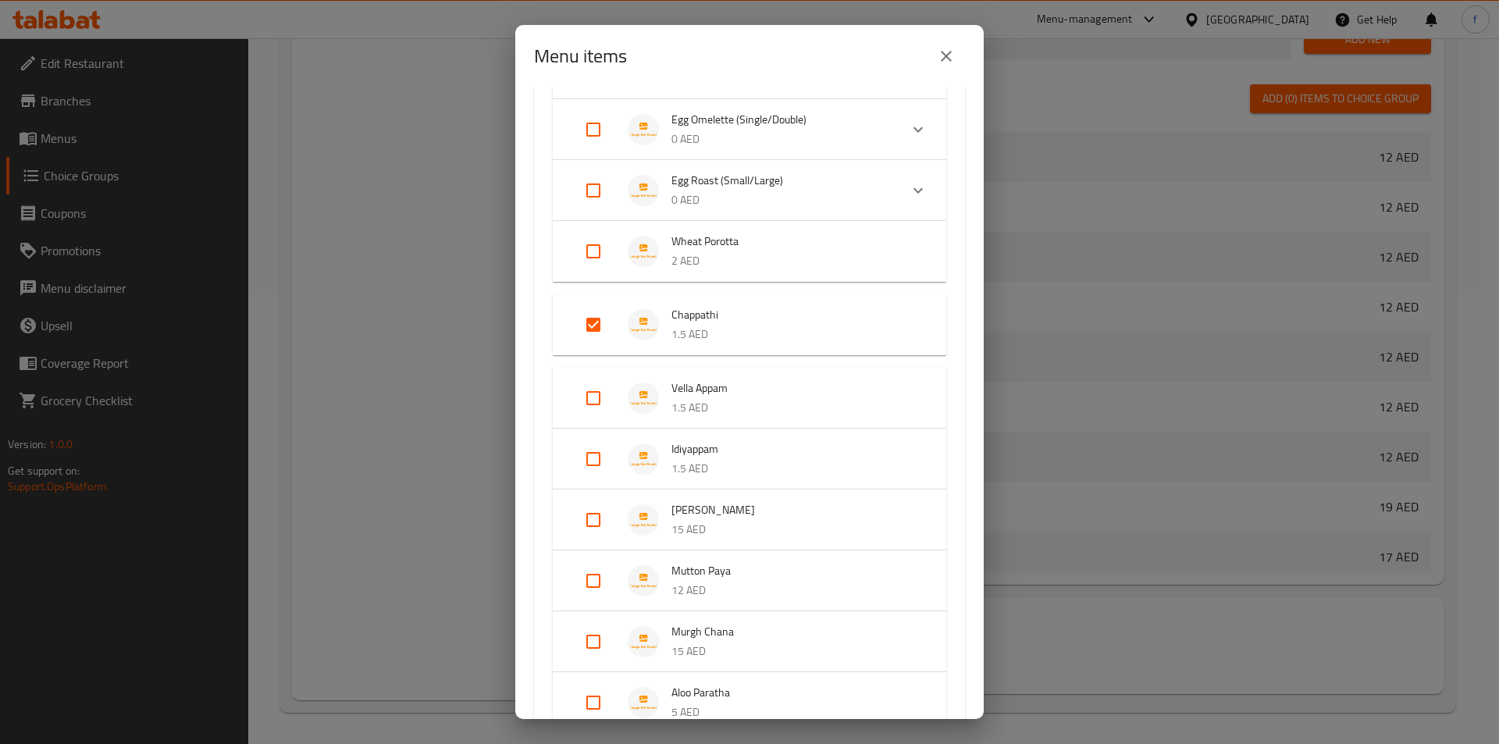
scroll to position [1015, 0]
click at [597, 331] on input "Expand" at bounding box center [593, 326] width 37 height 37
checkbox input "false"
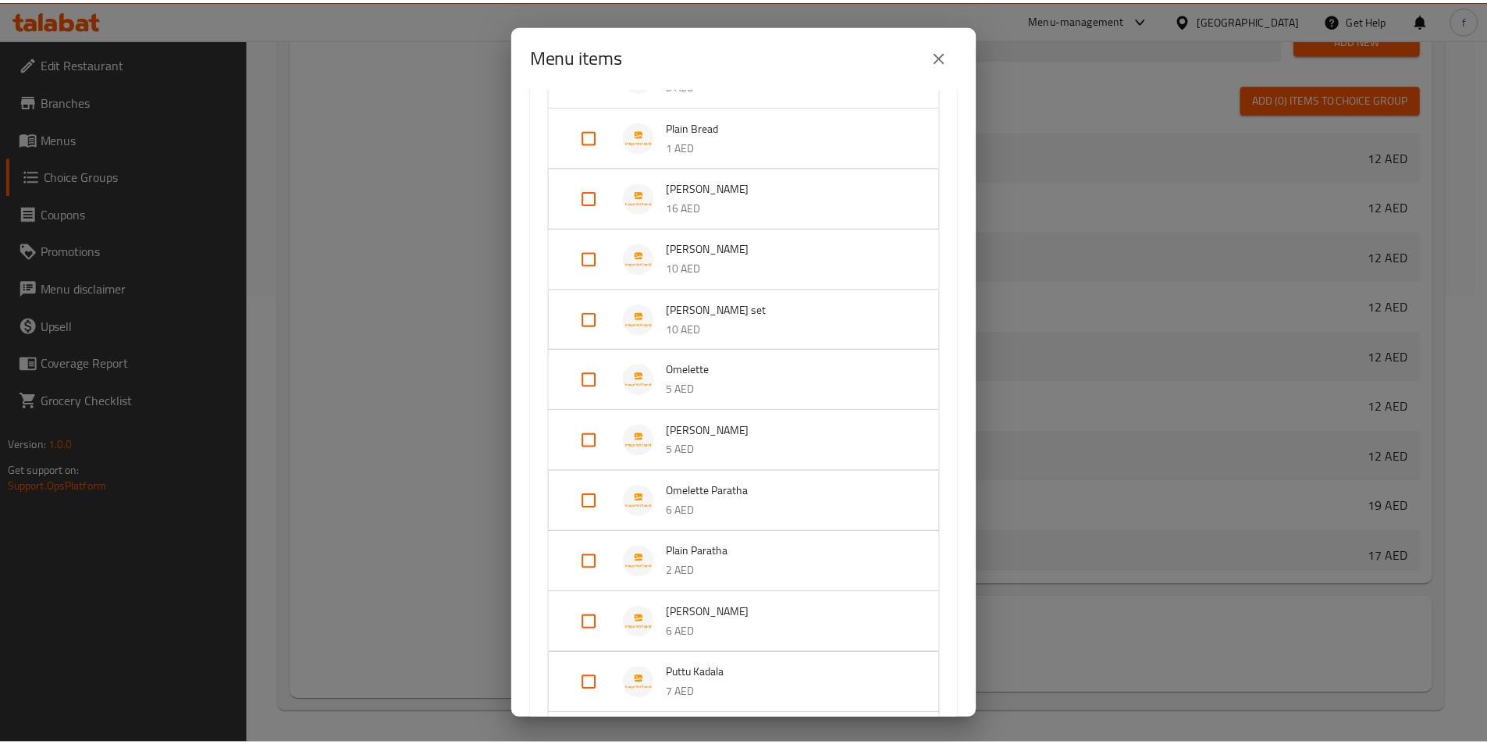
scroll to position [1986, 0]
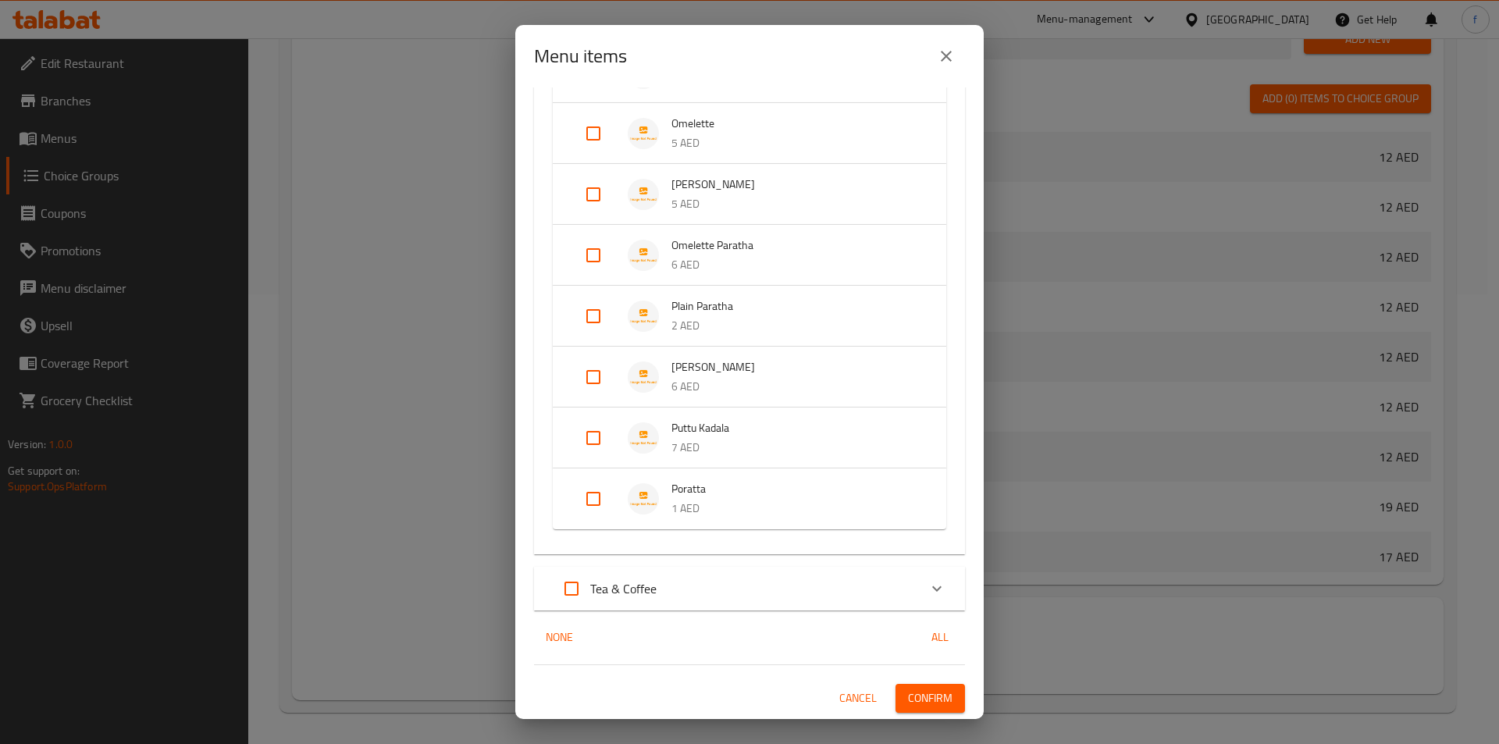
click at [909, 692] on span "Confirm" at bounding box center [930, 698] width 44 height 20
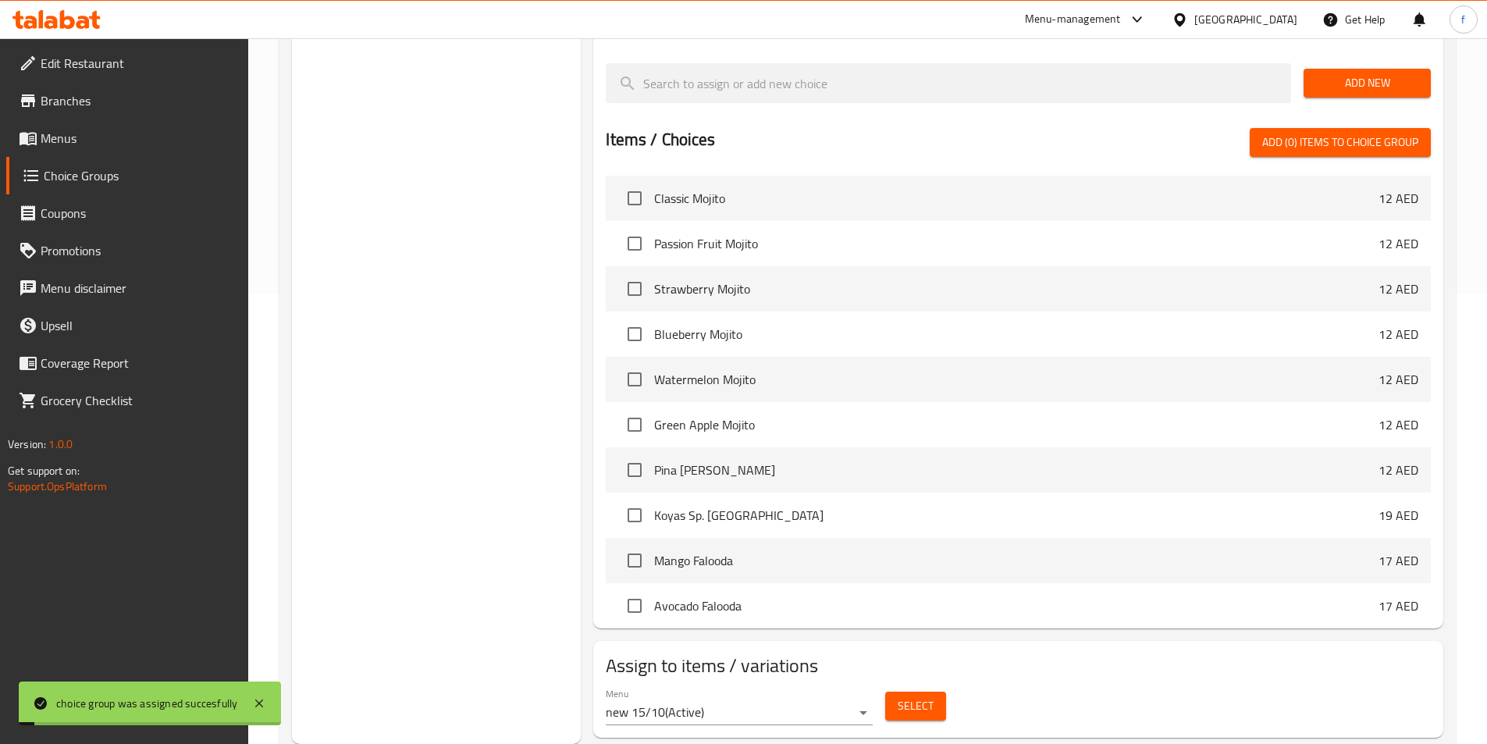
scroll to position [0, 0]
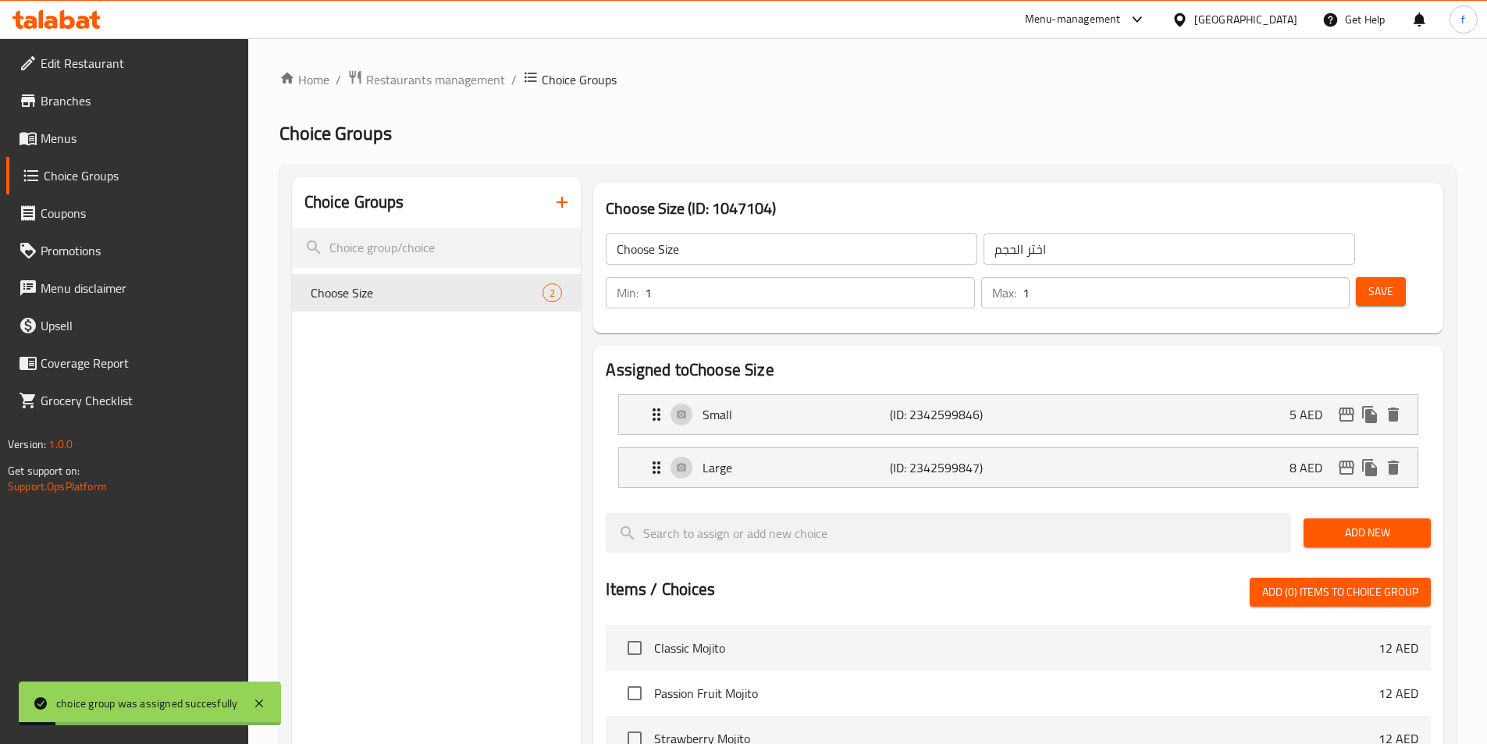
click at [1353, 274] on div "Save" at bounding box center [1387, 292] width 69 height 37
click at [1368, 282] on span "Save" at bounding box center [1380, 292] width 25 height 20
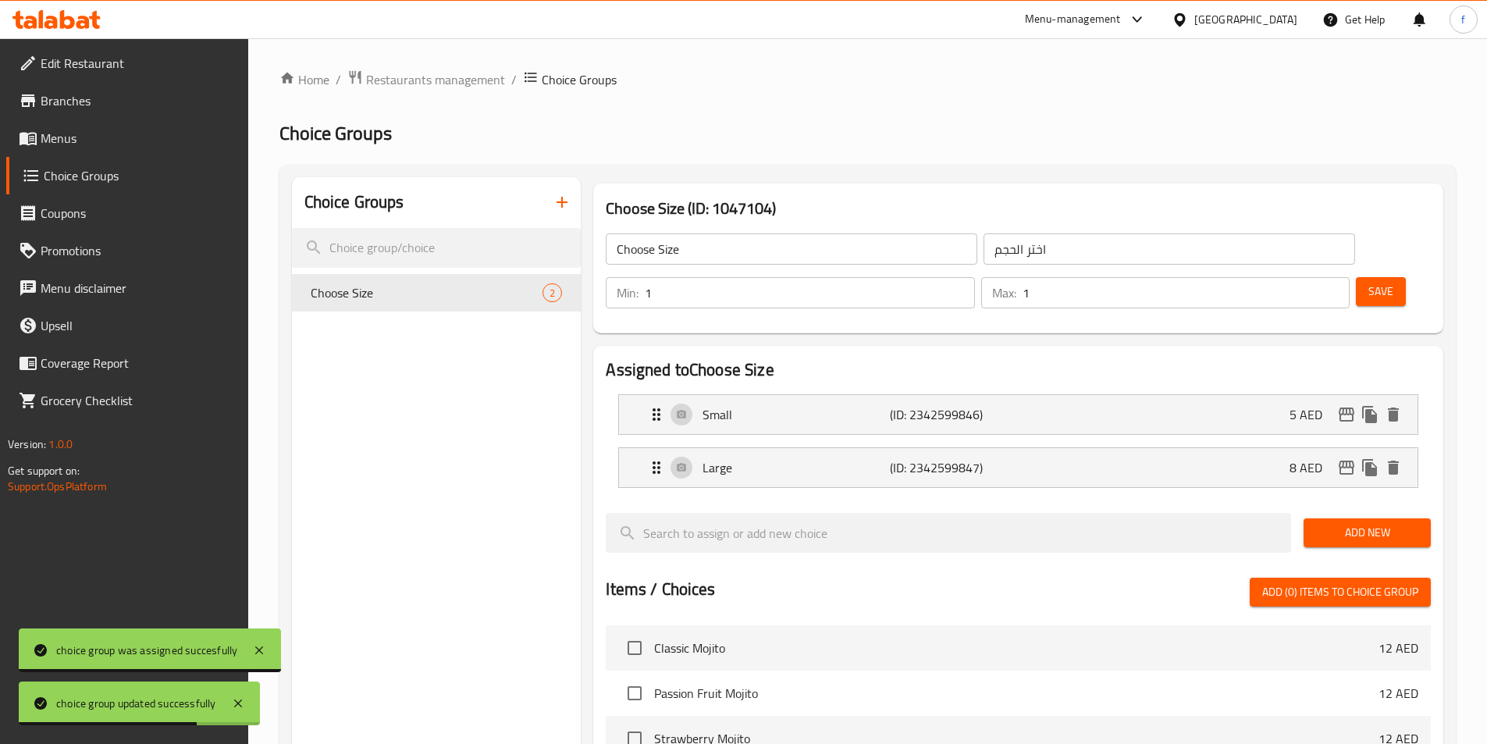
click at [101, 143] on span "Menus" at bounding box center [138, 138] width 195 height 19
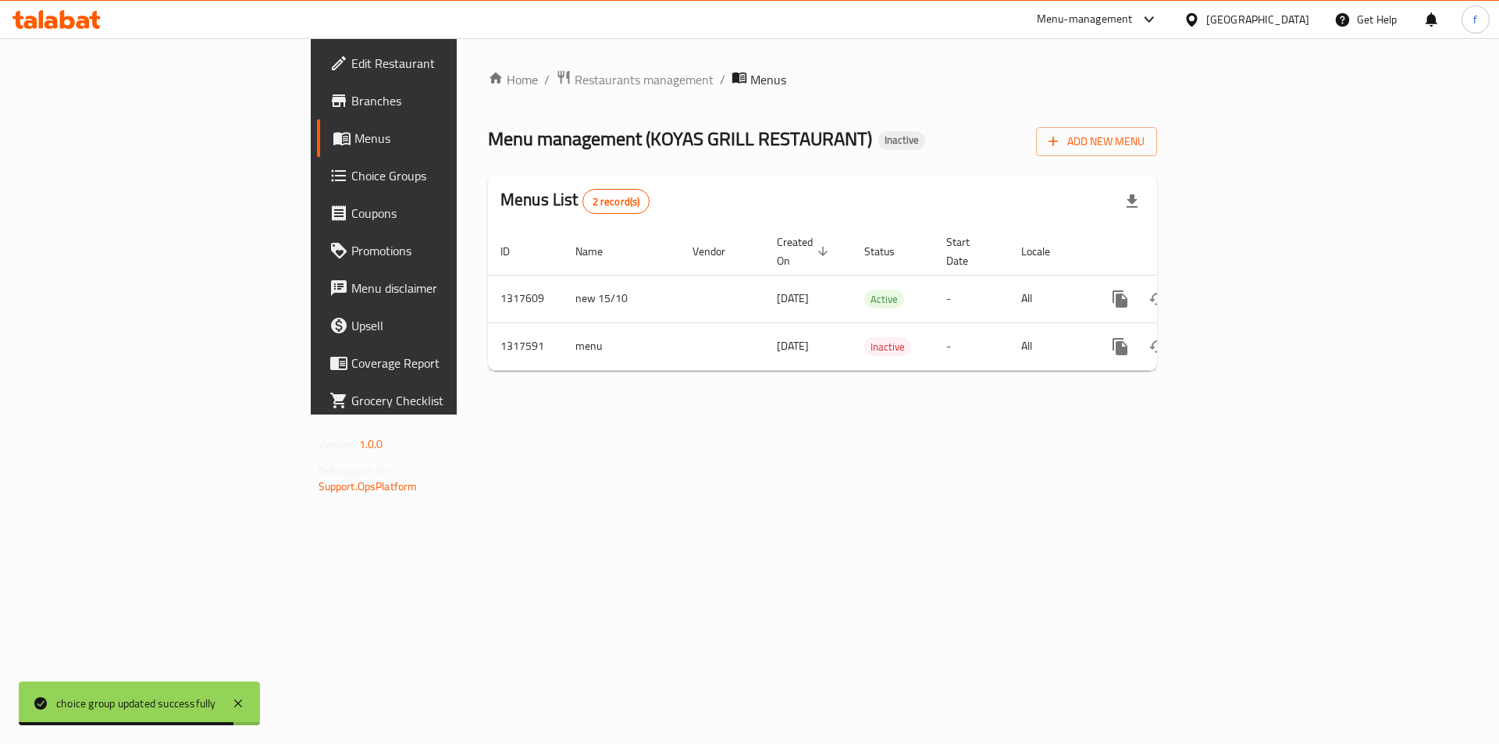
click at [660, 414] on div "Home / Restaurants management / Menus Menu management ( KOYAS GRILL RESTAURANT …" at bounding box center [822, 226] width 731 height 376
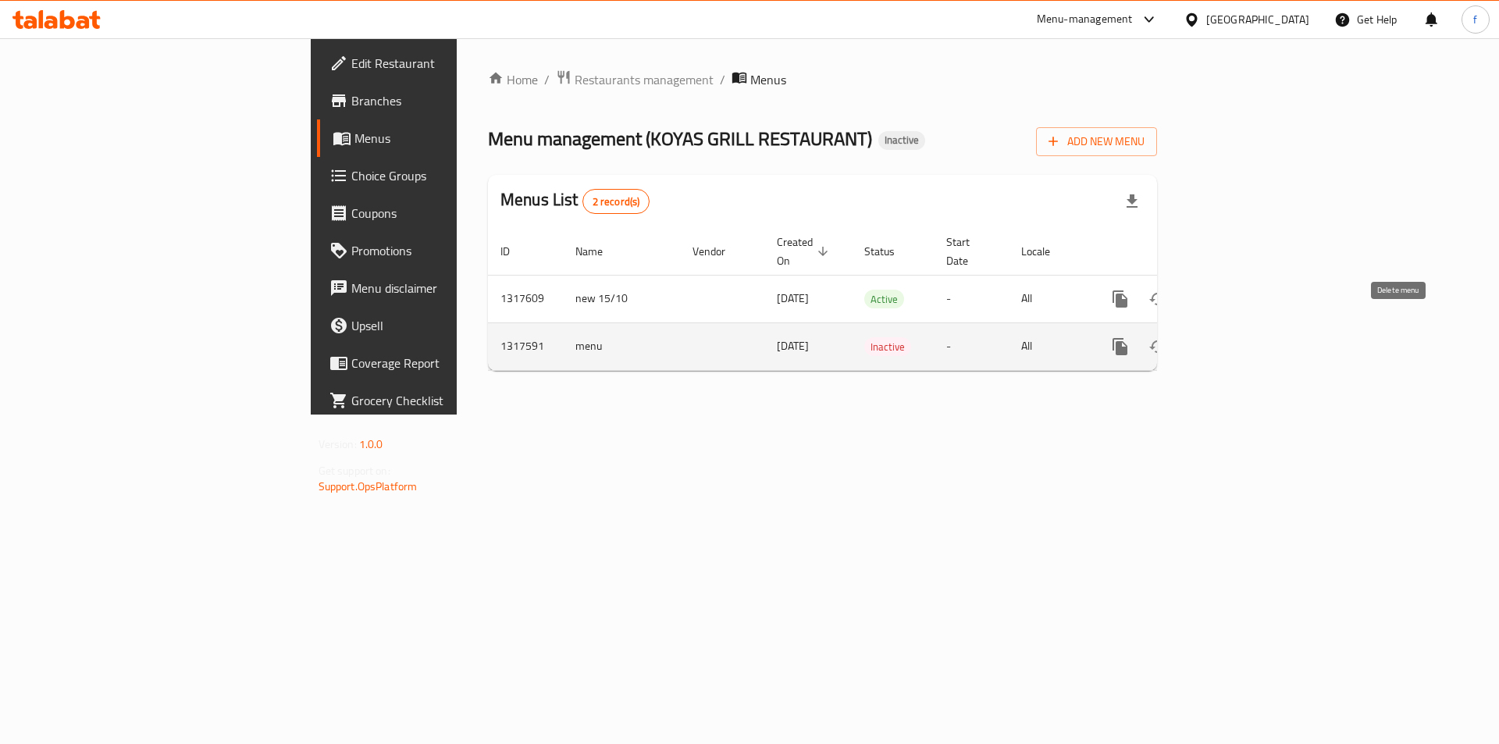
click at [1204, 337] on icon "enhanced table" at bounding box center [1195, 346] width 19 height 19
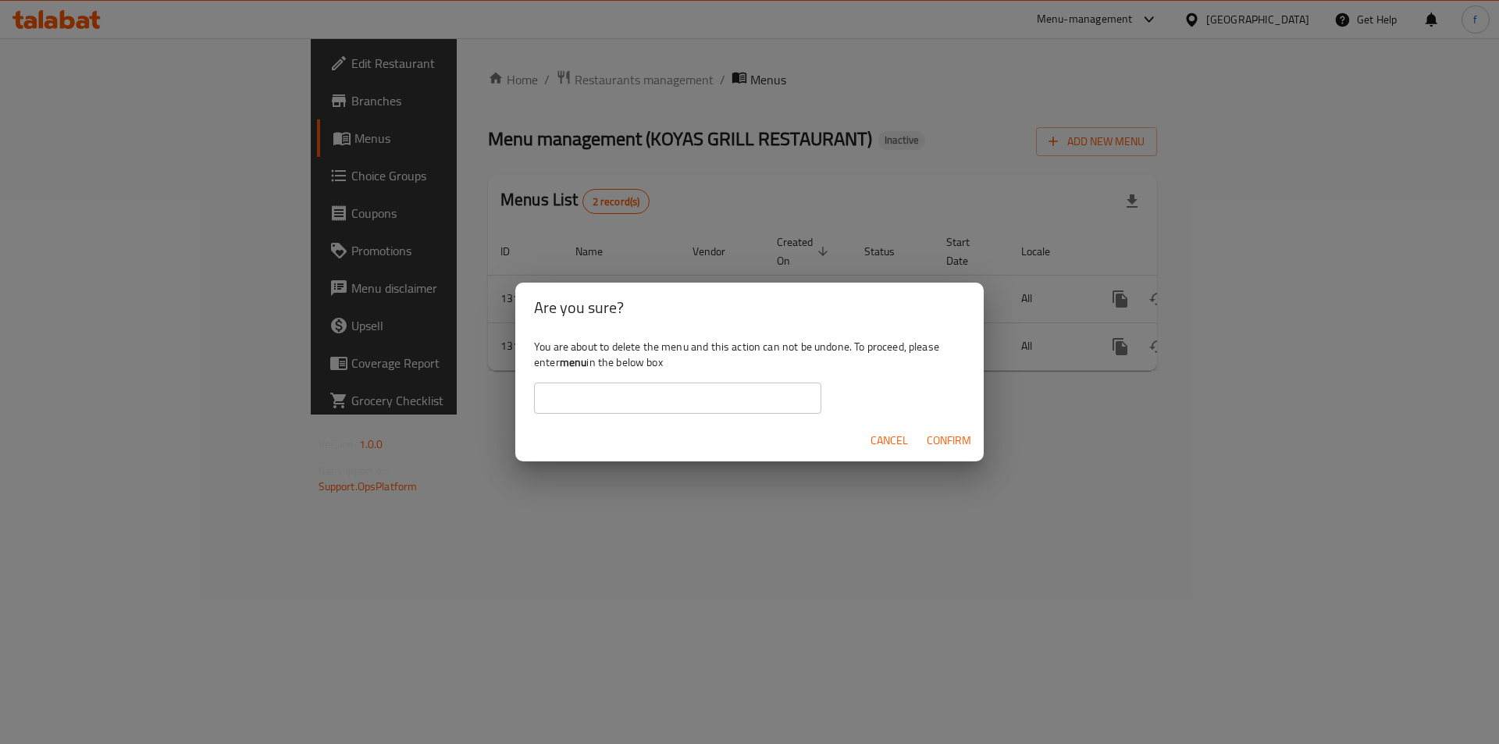
click at [607, 406] on input "text" at bounding box center [677, 397] width 287 height 31
click at [527, 447] on div "Cancel Confirm" at bounding box center [749, 440] width 468 height 41
click at [888, 453] on button "Cancel" at bounding box center [889, 440] width 50 height 29
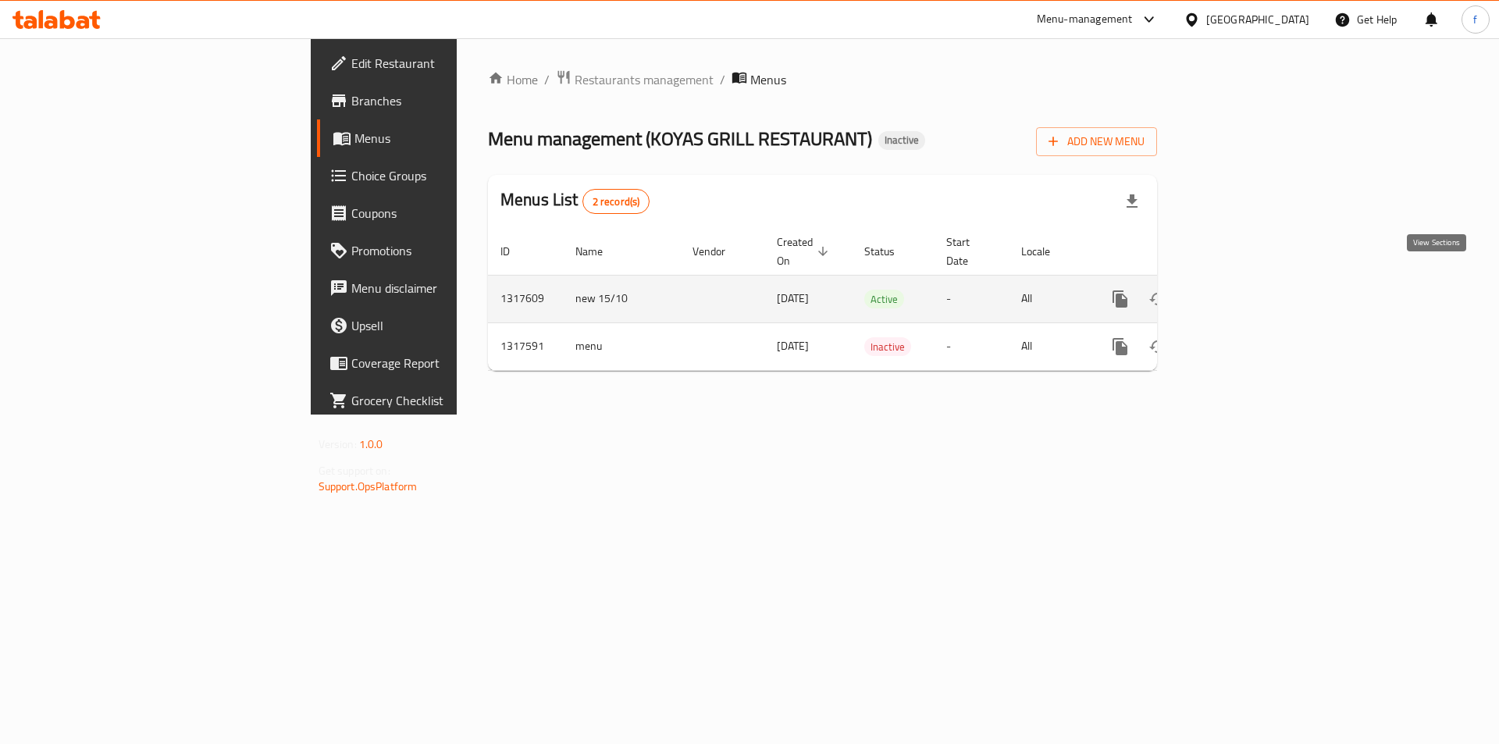
click at [1242, 290] on icon "enhanced table" at bounding box center [1232, 299] width 19 height 19
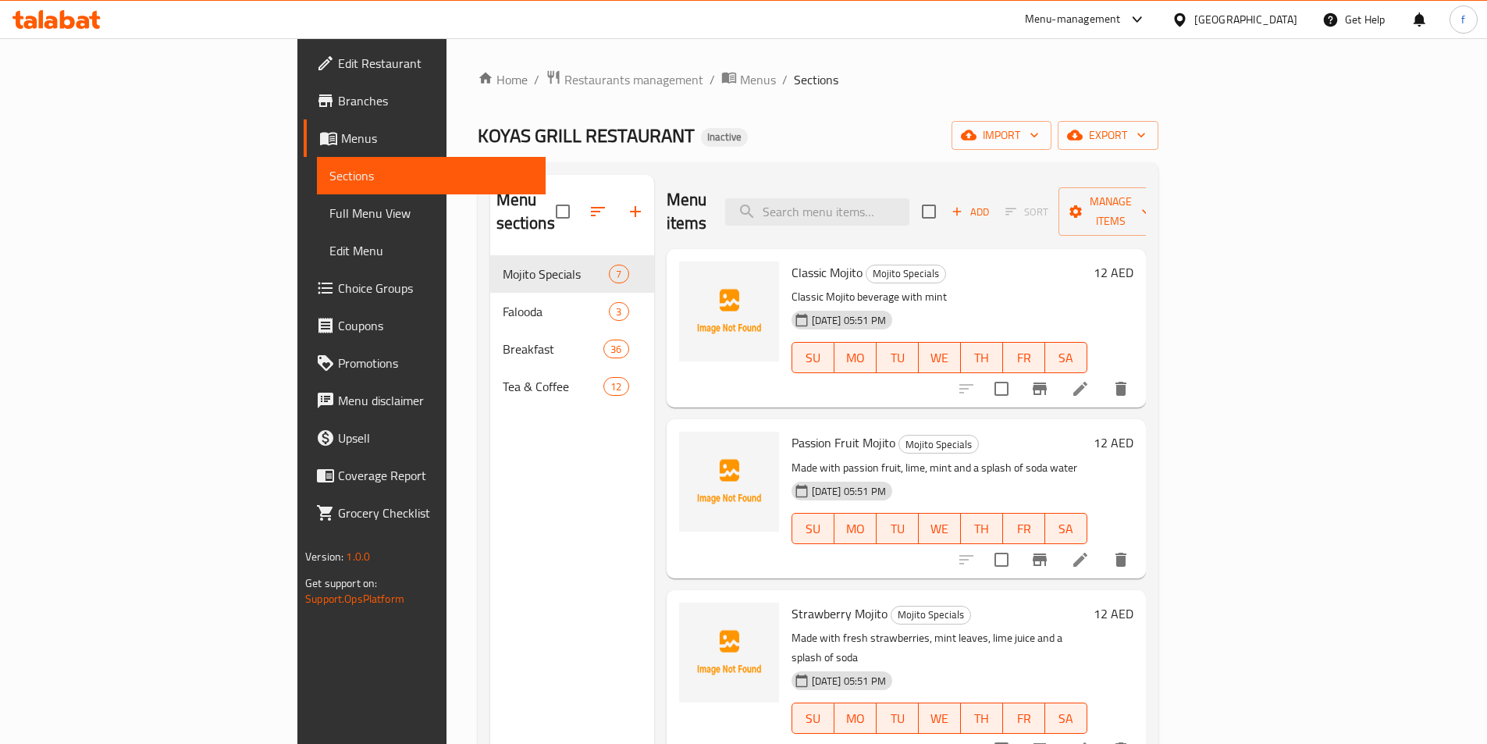
click at [1030, 119] on div "Home / Restaurants management / Menus / Sections KOYAS GRILL RESTAURANT Inactiv…" at bounding box center [818, 500] width 681 height 862
click at [909, 198] on input "search" at bounding box center [817, 211] width 184 height 27
paste input "Black Coffee"
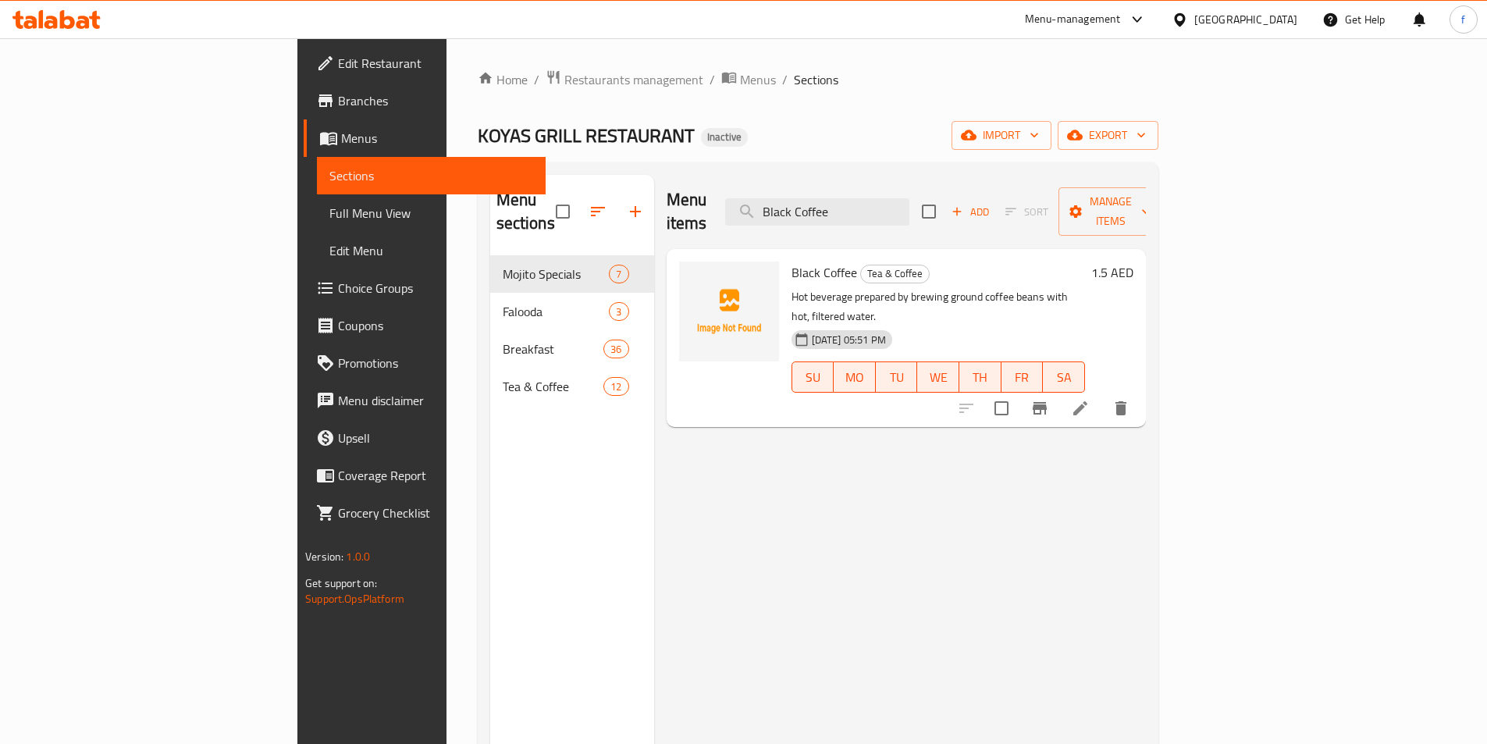
type input "Black Coffee"
click at [1087, 401] on icon at bounding box center [1080, 408] width 14 height 14
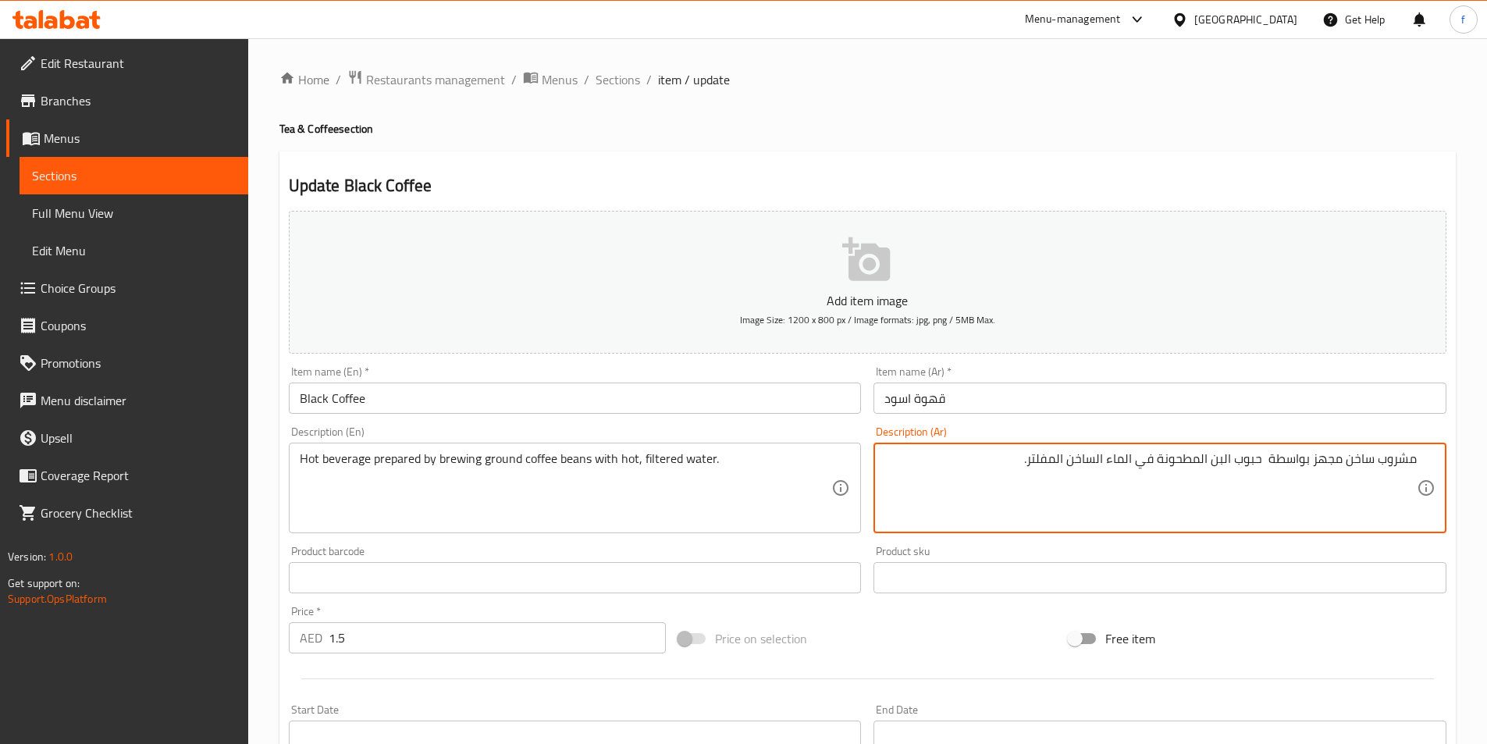
click at [1220, 457] on textarea "مشروب ساخن مجهز بواسطة حبوب البن المطحونة في الماء الساخن المفلتر." at bounding box center [1150, 488] width 532 height 74
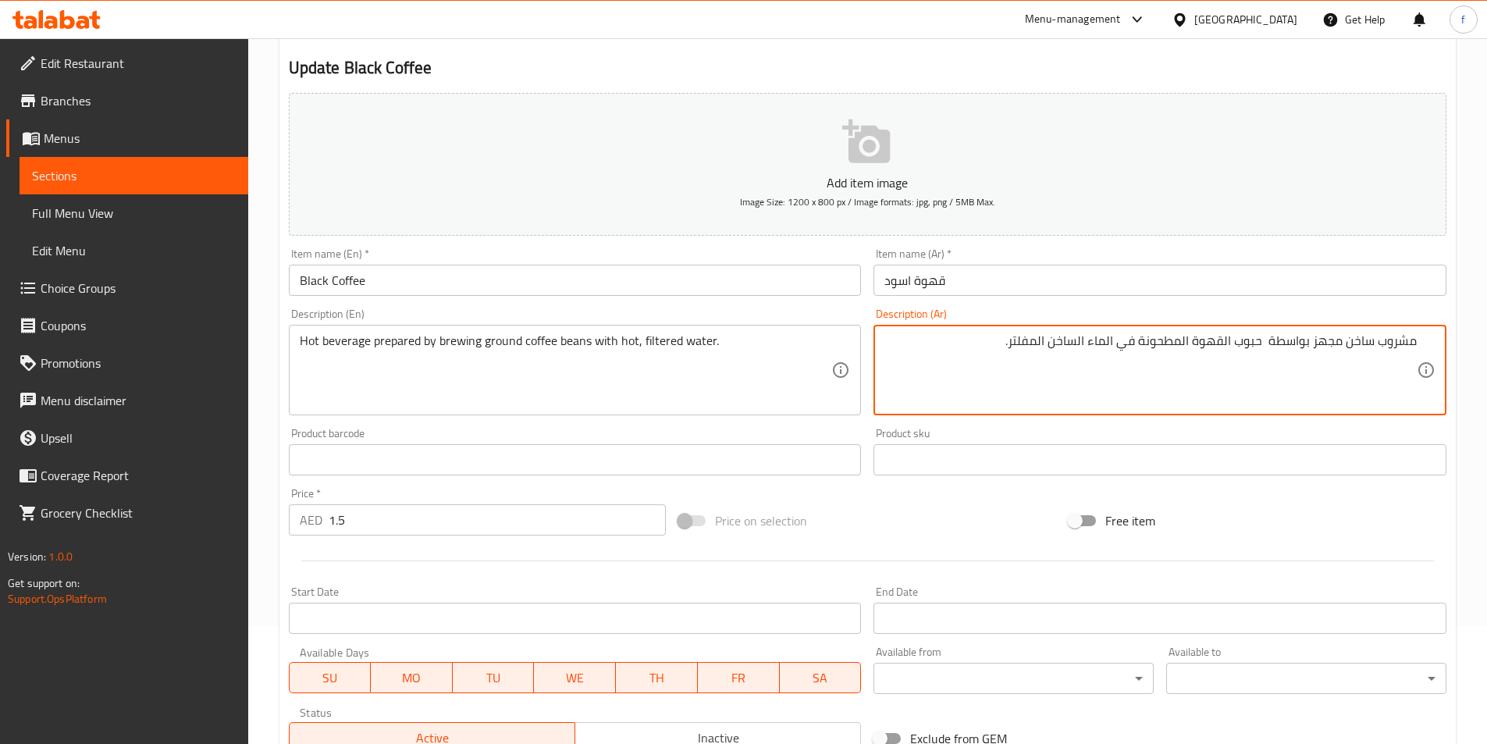
scroll to position [359, 0]
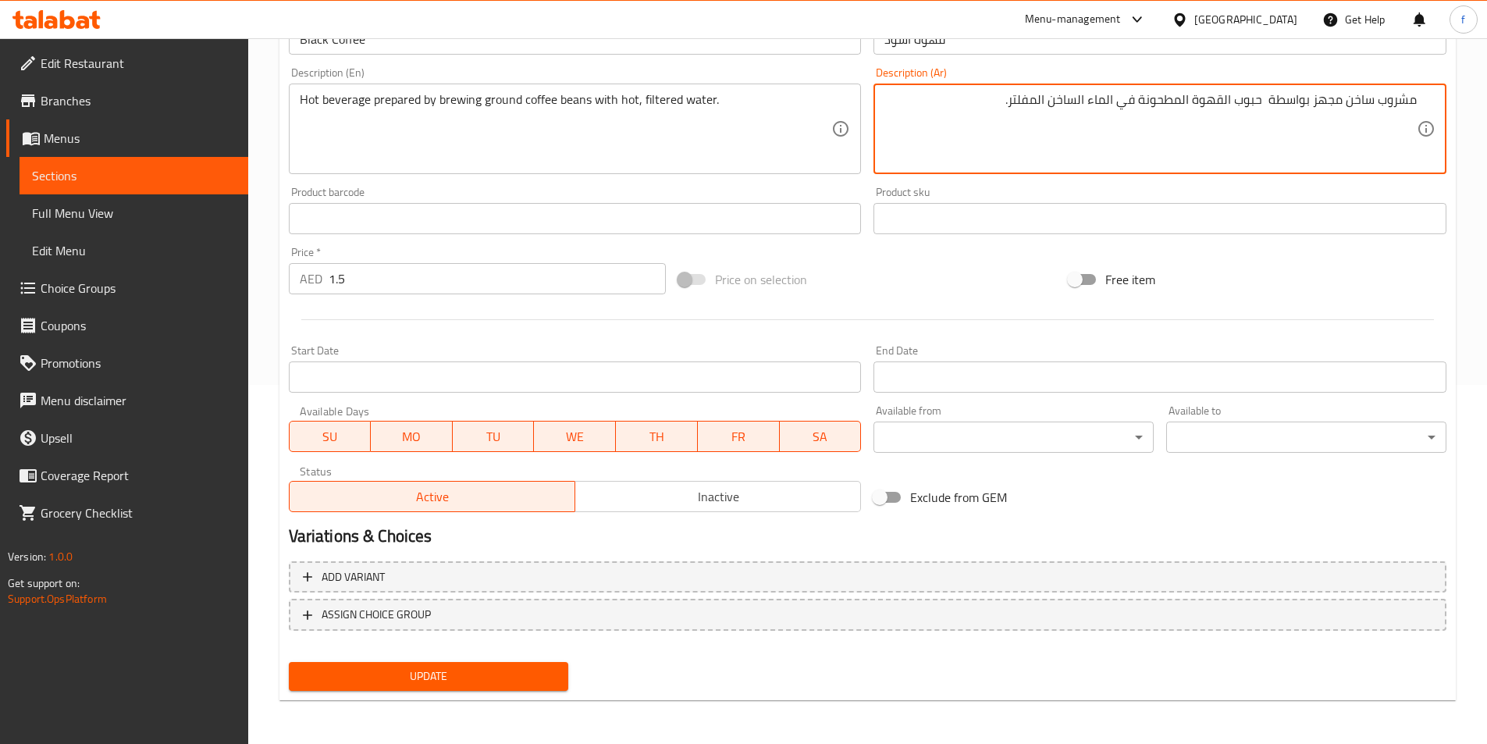
type textarea "مشروب ساخن مجهز بواسطة حبوب القهوة المطحونة في الماء الساخن المفلتر."
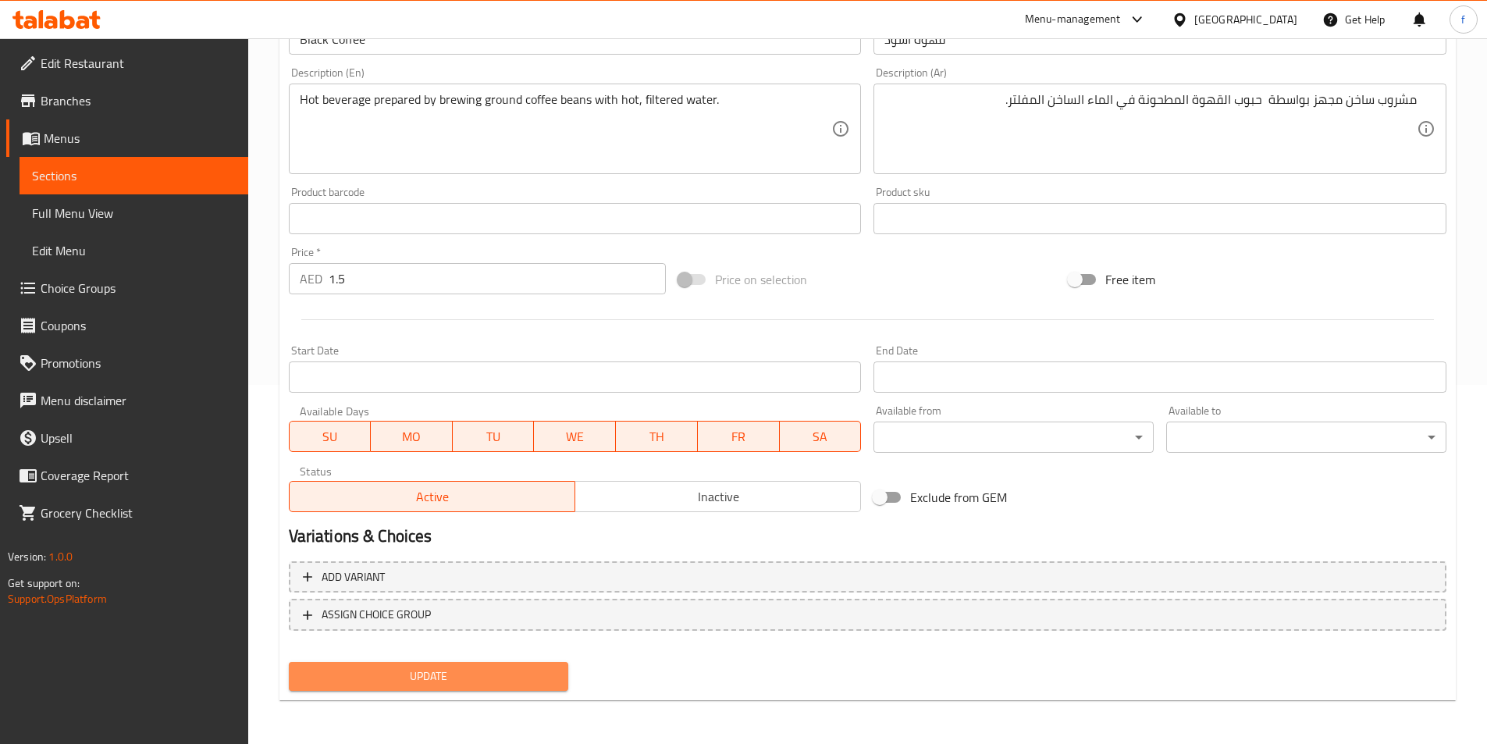
click at [503, 685] on span "Update" at bounding box center [428, 677] width 255 height 20
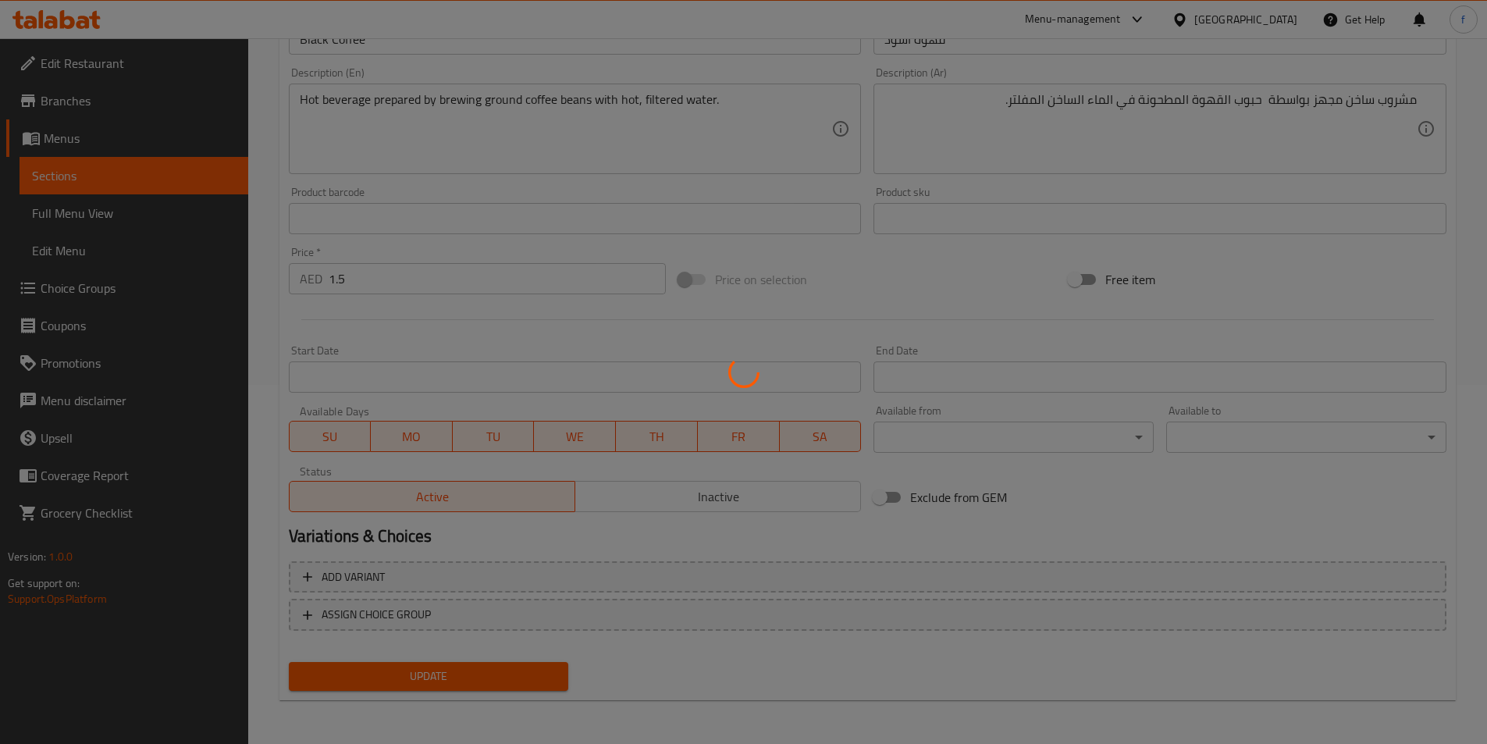
scroll to position [0, 0]
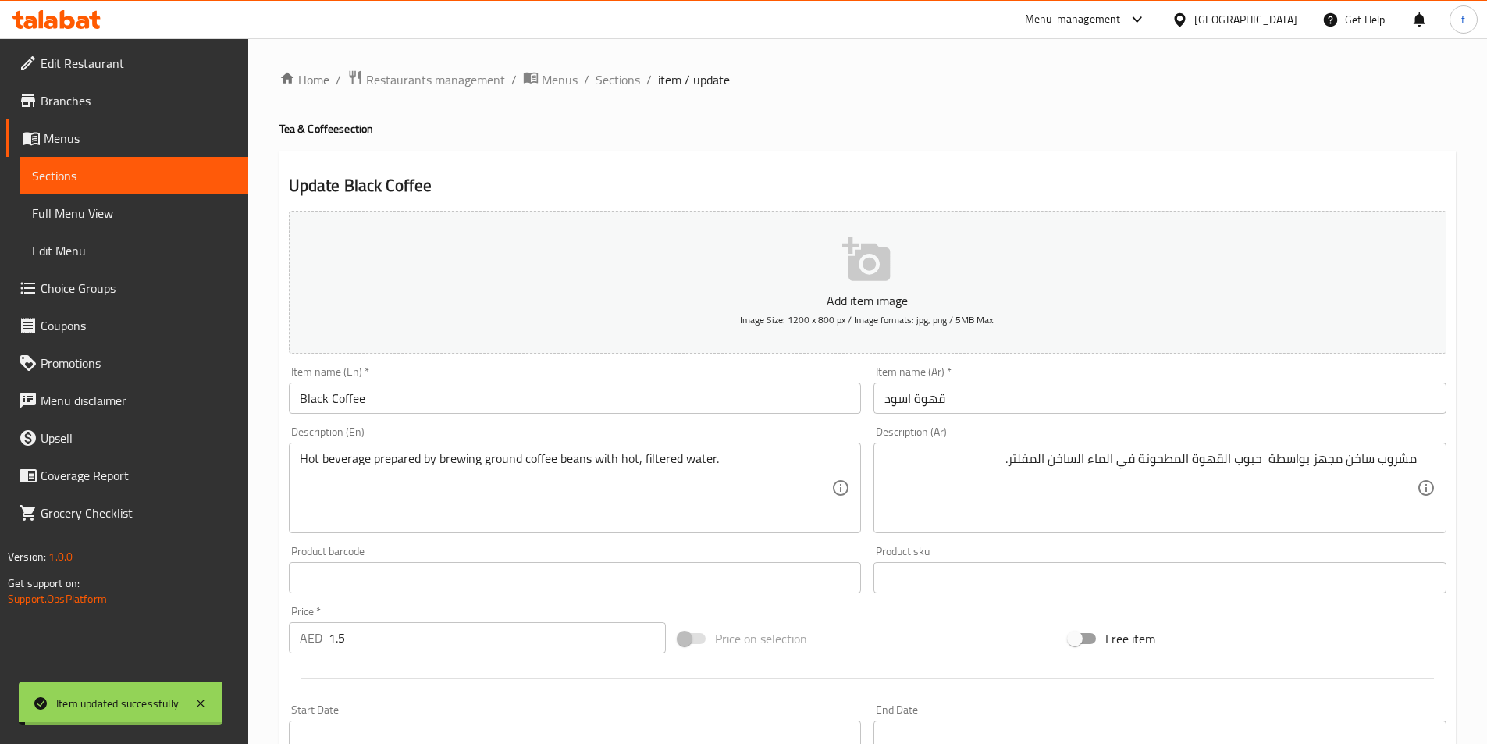
click at [624, 80] on span "Sections" at bounding box center [618, 79] width 44 height 19
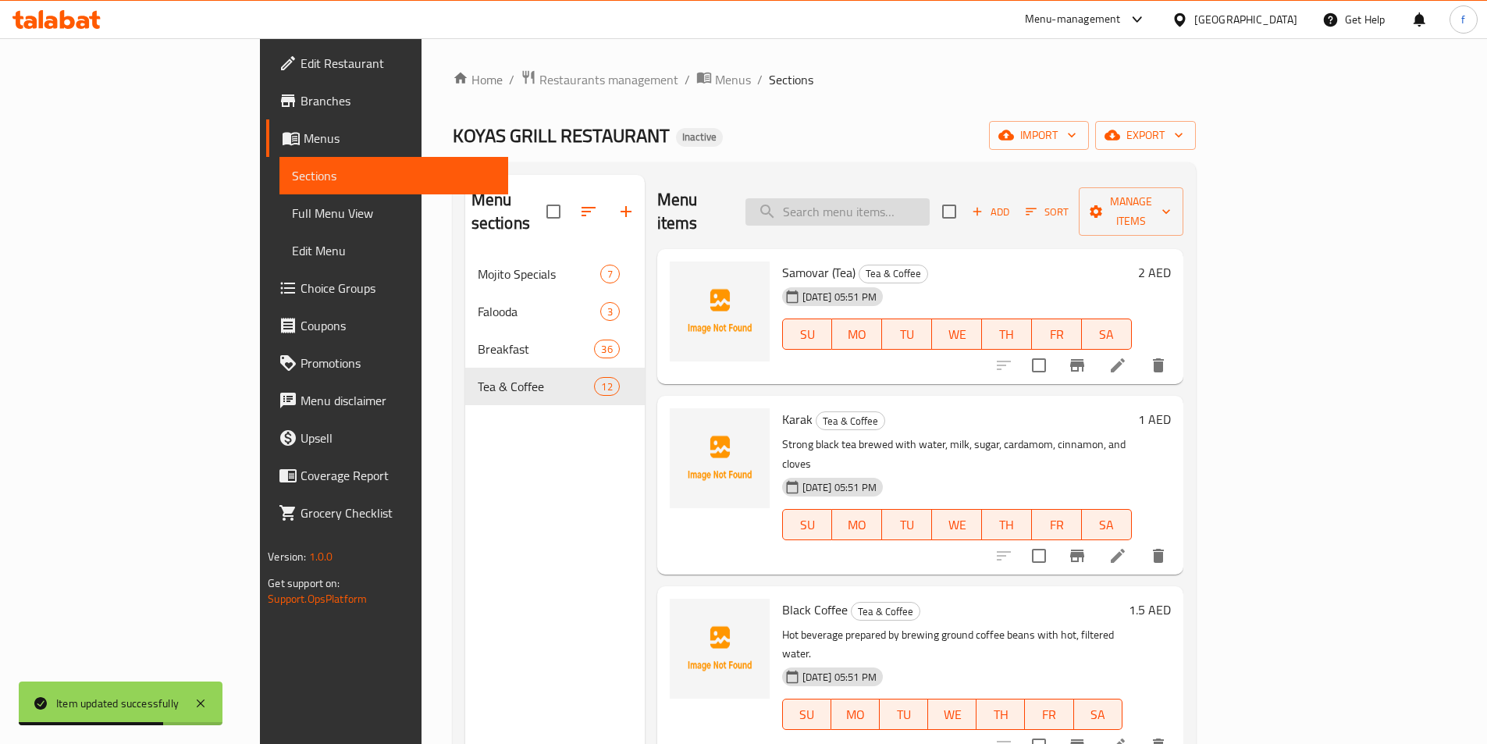
click at [893, 203] on input "search" at bounding box center [837, 211] width 184 height 27
paste input "Fresh Milk Tea"
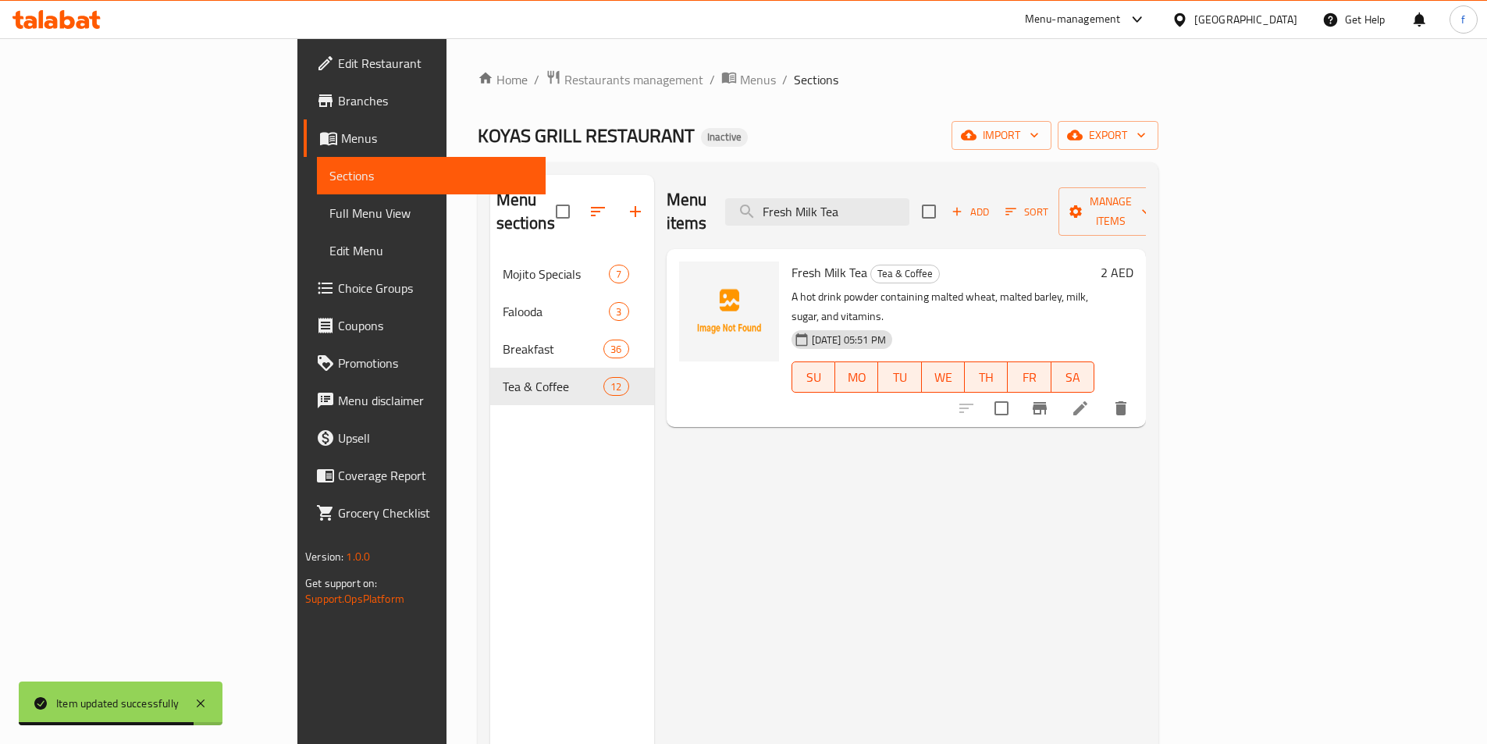
type input "Fresh Milk Tea"
click at [1102, 394] on li at bounding box center [1080, 408] width 44 height 28
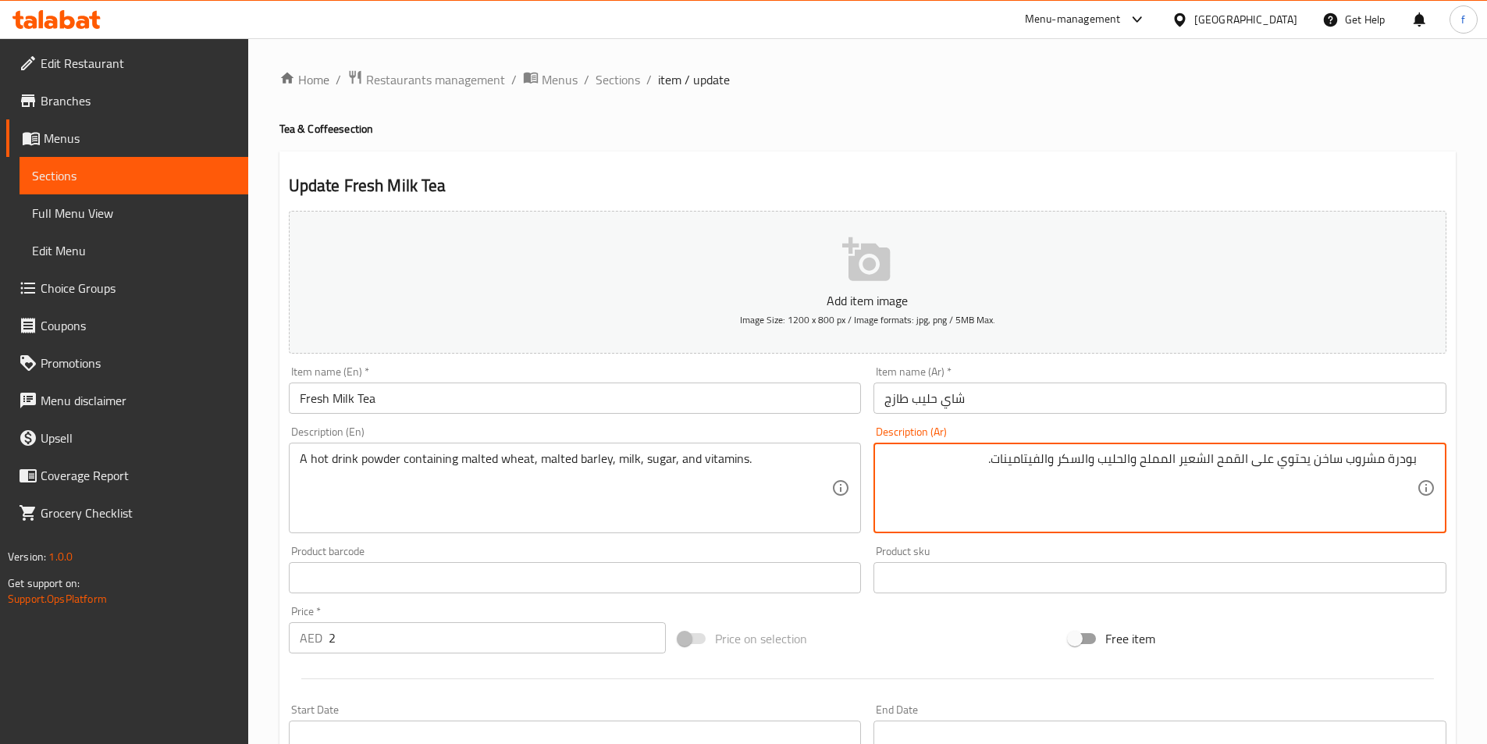
click at [1207, 457] on textarea "بودرة مشروب ساخن يحتوي على القمح الشعير المملح والحليب والسكر والفيتامينات." at bounding box center [1150, 488] width 532 height 74
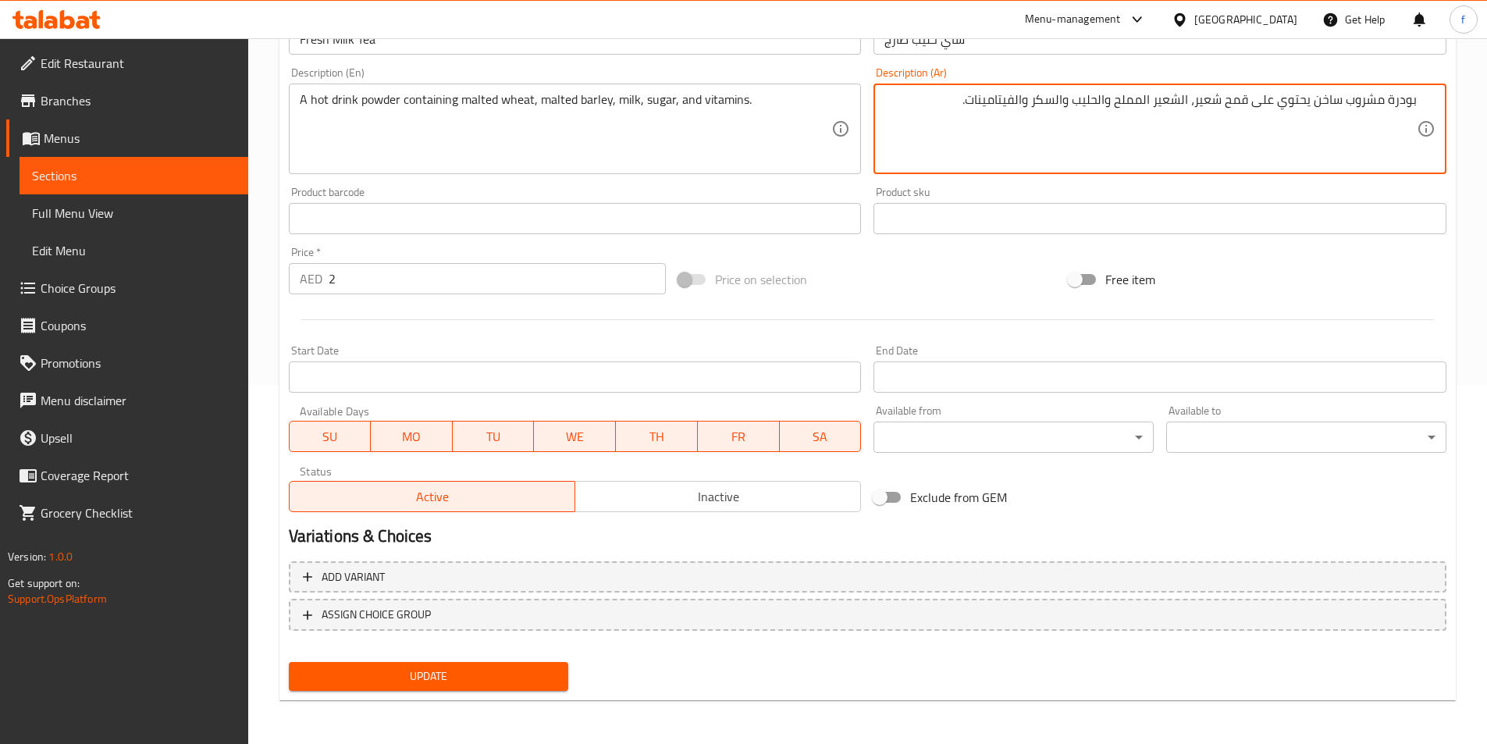
type textarea "بودرة مشروب ساخن يحتوي على قمح شعير، الشعير المملح والحليب والسكر والفيتامينات."
click at [458, 665] on button "Update" at bounding box center [429, 676] width 280 height 29
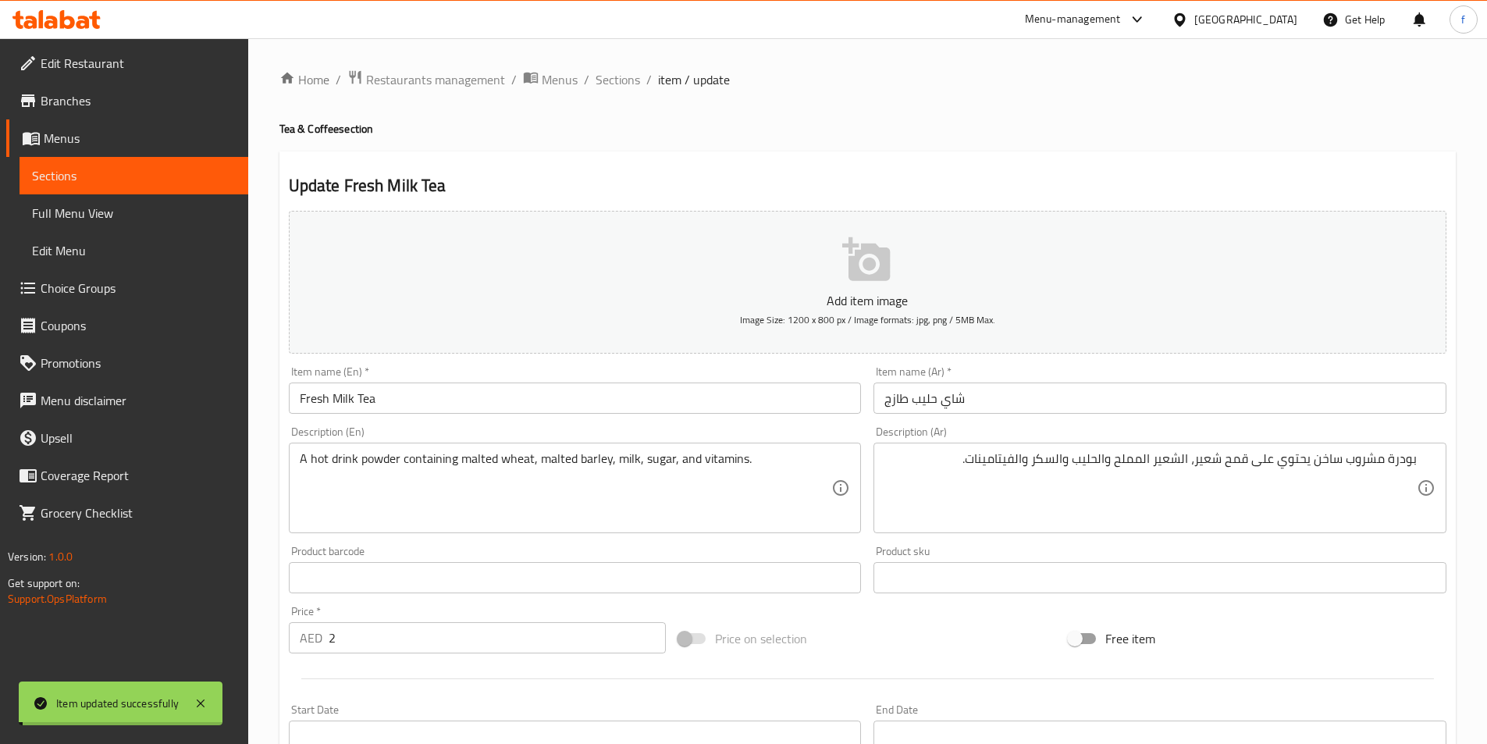
click at [624, 79] on span "Sections" at bounding box center [618, 79] width 44 height 19
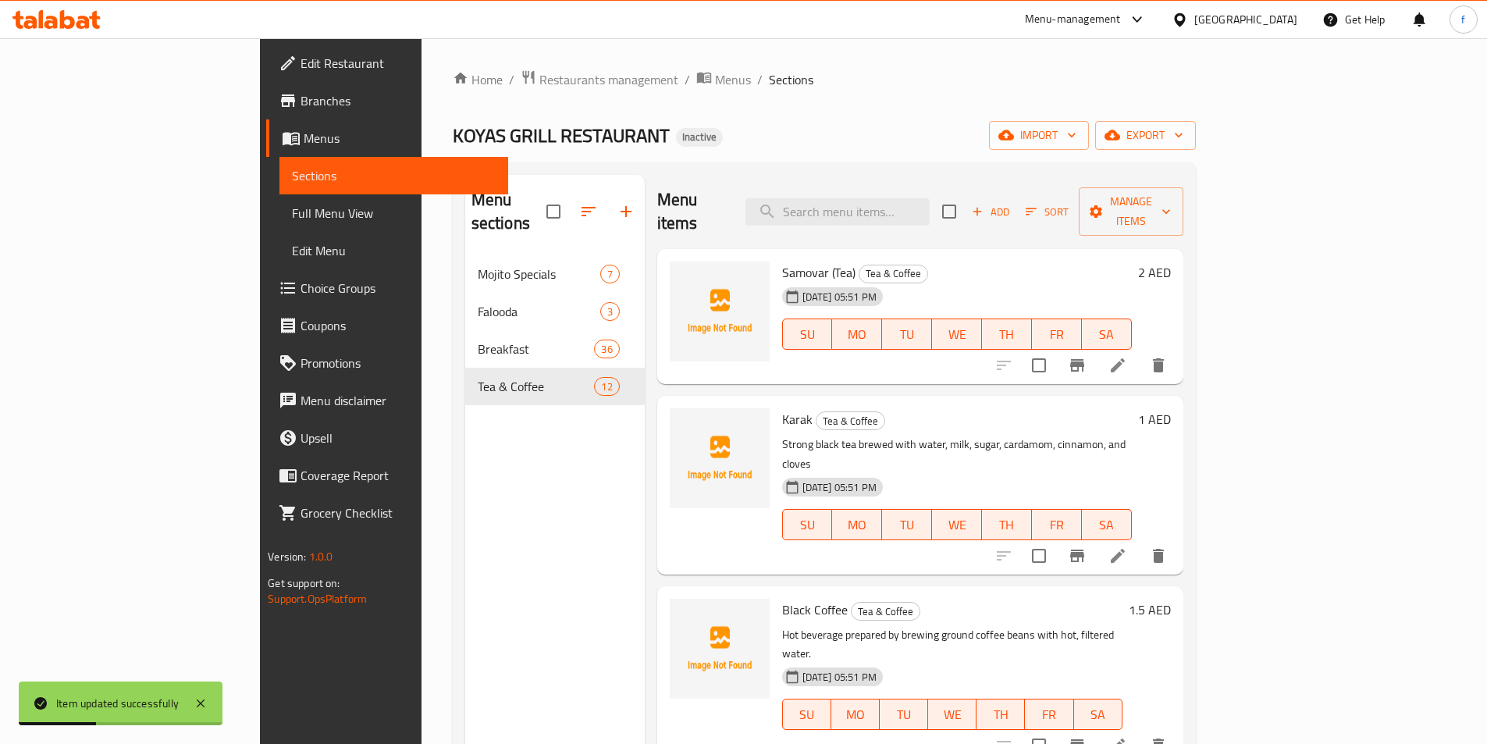
click at [956, 219] on div "Menu items Add Sort Manage items" at bounding box center [920, 212] width 526 height 74
click at [930, 211] on input "search" at bounding box center [837, 211] width 184 height 27
paste input "Boost"
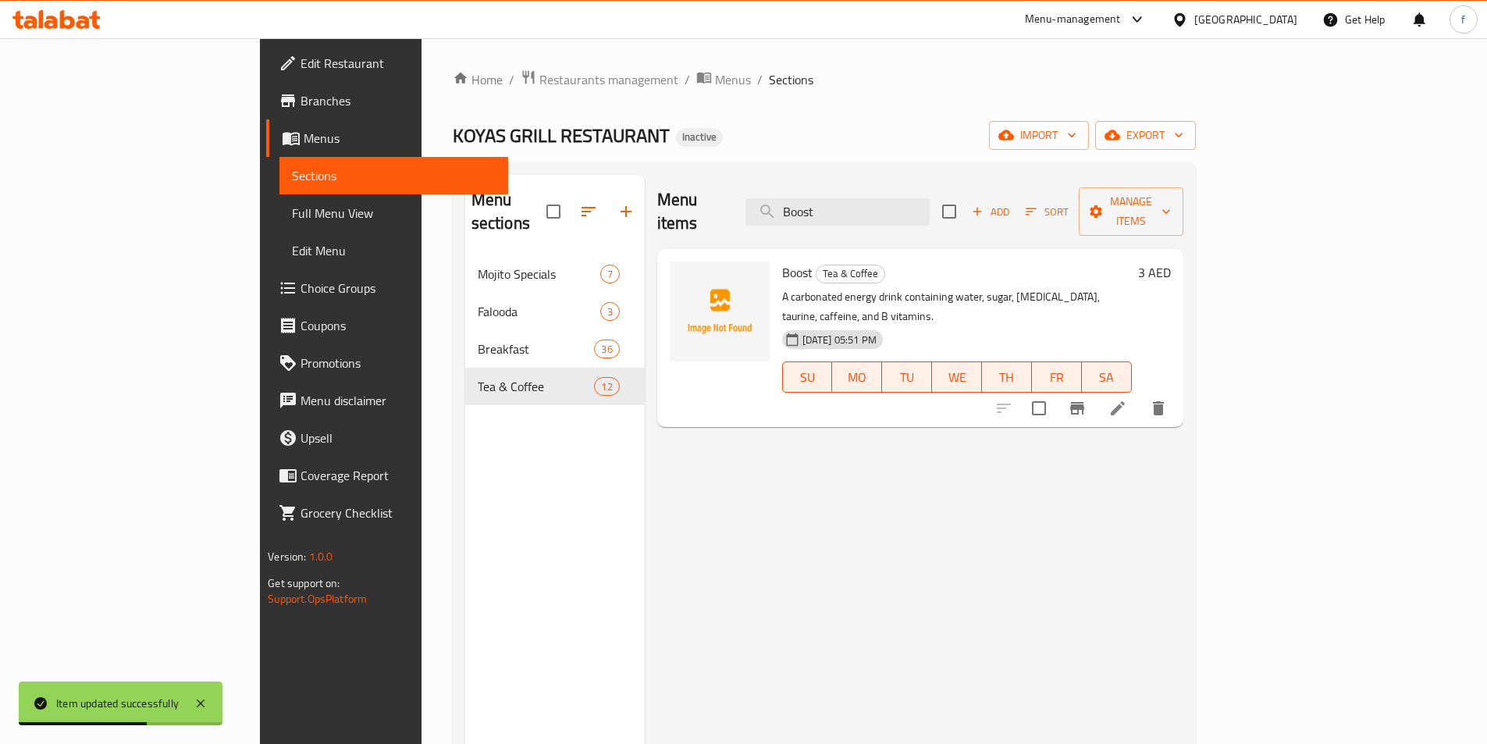
type input "Boost"
click at [1140, 394] on li at bounding box center [1118, 408] width 44 height 28
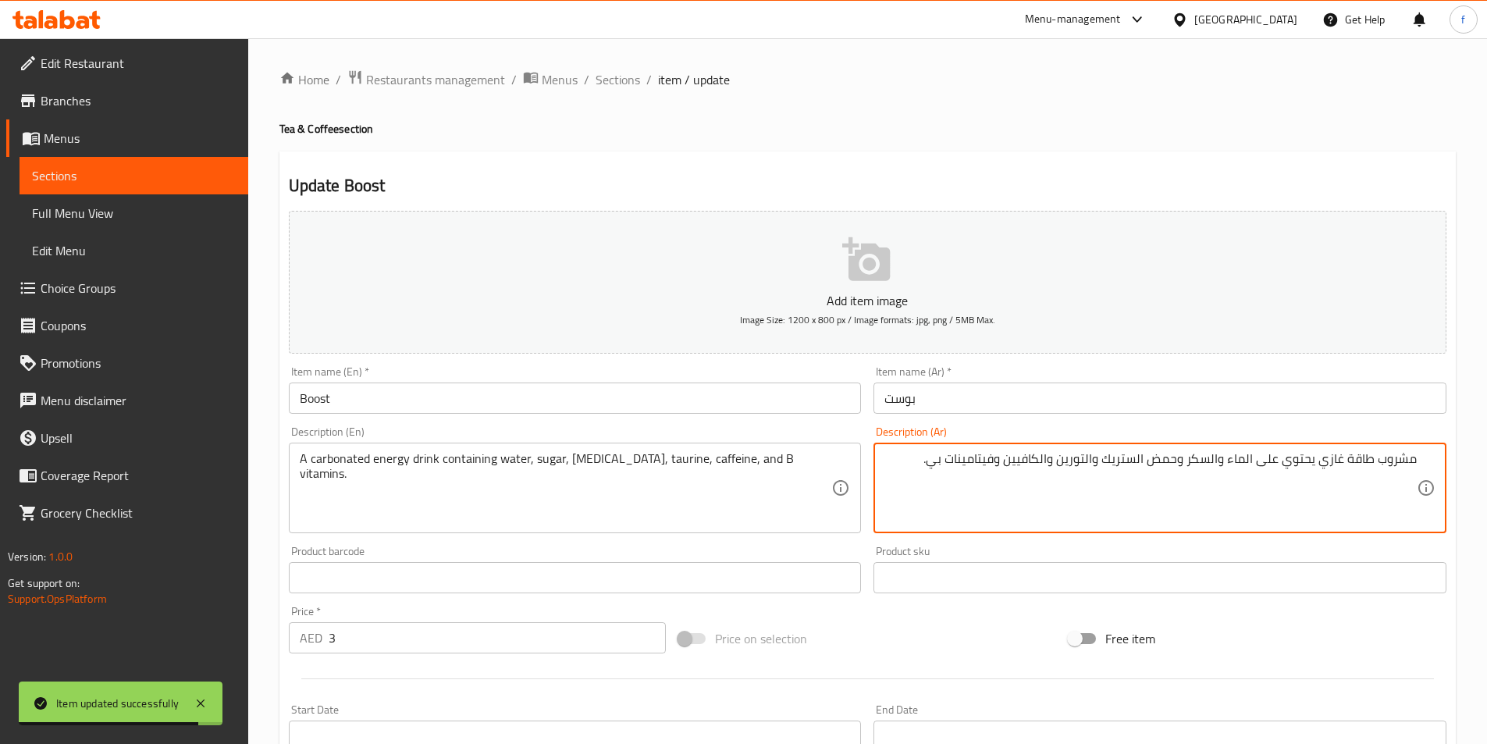
click at [1336, 456] on textarea "مشروب طاقة غازي يحتوي على الماء والسكر وحمض الستريك والتورين والكافيين وفيتامين…" at bounding box center [1150, 488] width 532 height 74
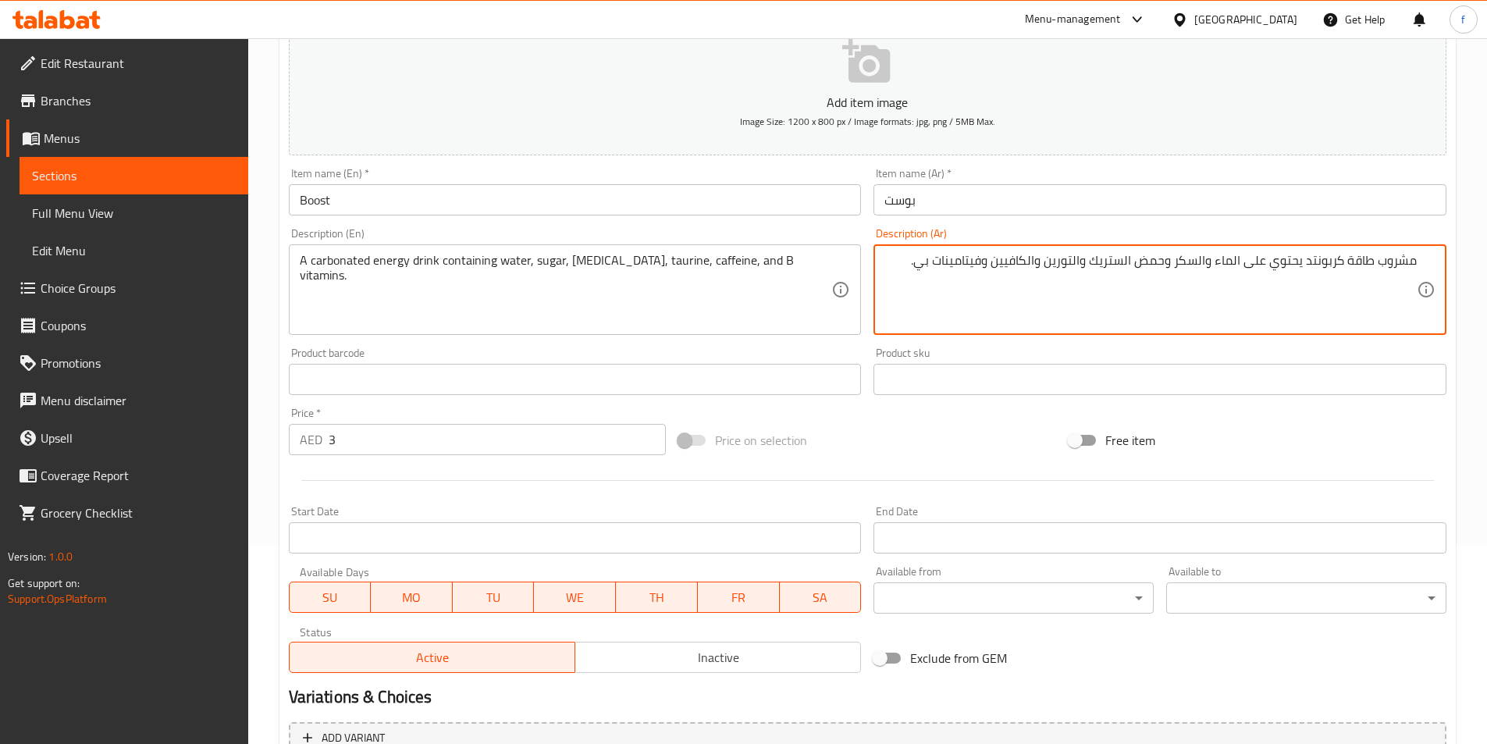
scroll to position [359, 0]
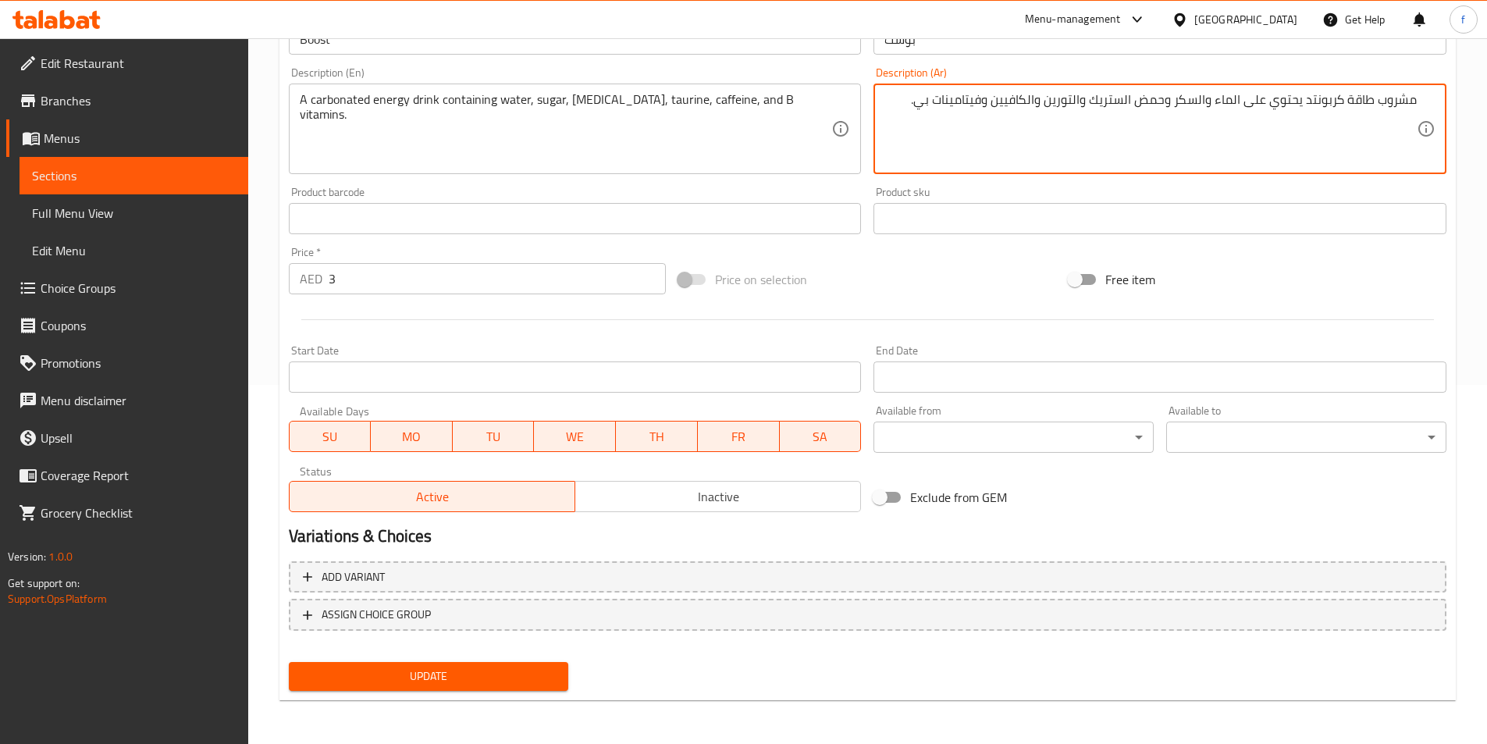
type textarea "مشروب طاقة كربونتد يحتوي على الماء والسكر وحمض الستريك والتورين والكافيين وفيتا…"
click at [439, 667] on span "Update" at bounding box center [428, 677] width 255 height 20
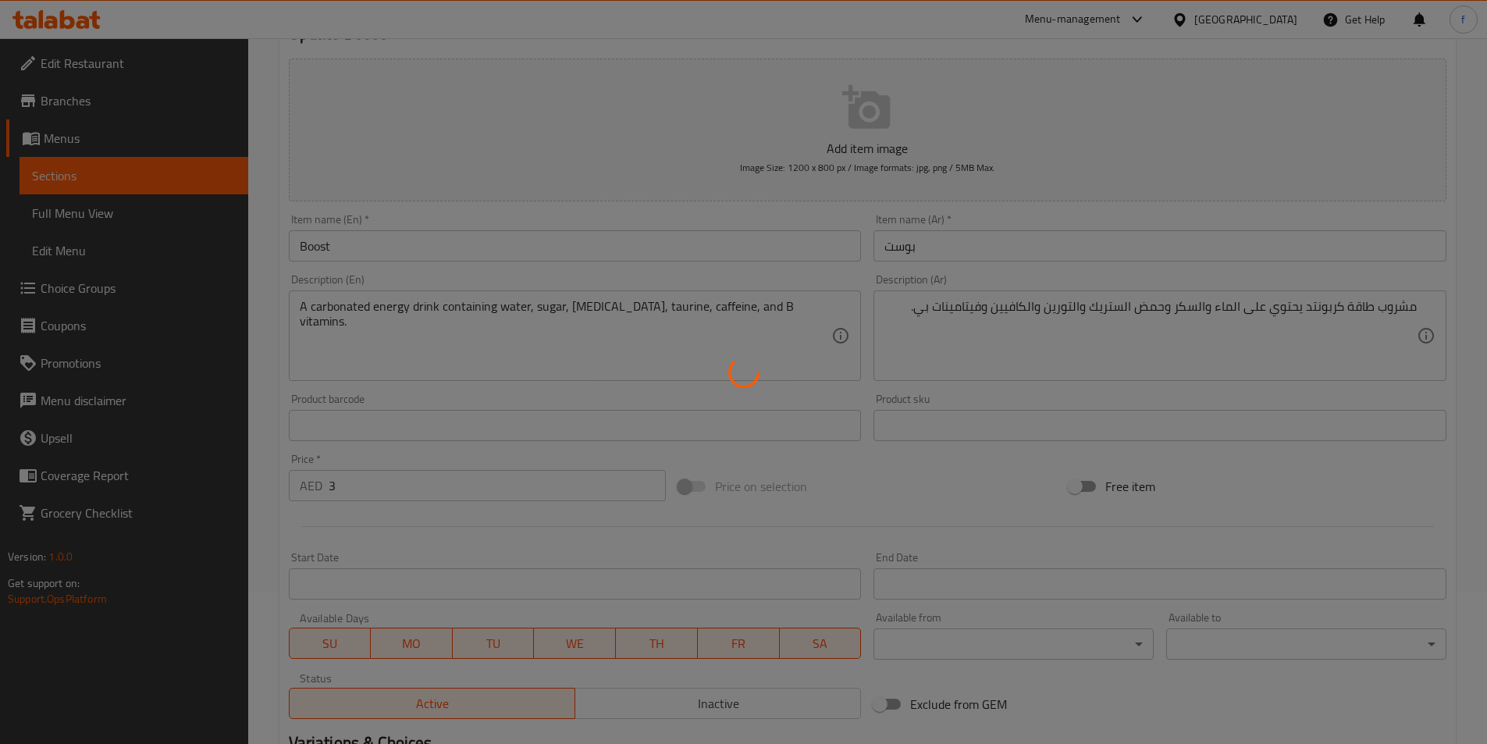
scroll to position [0, 0]
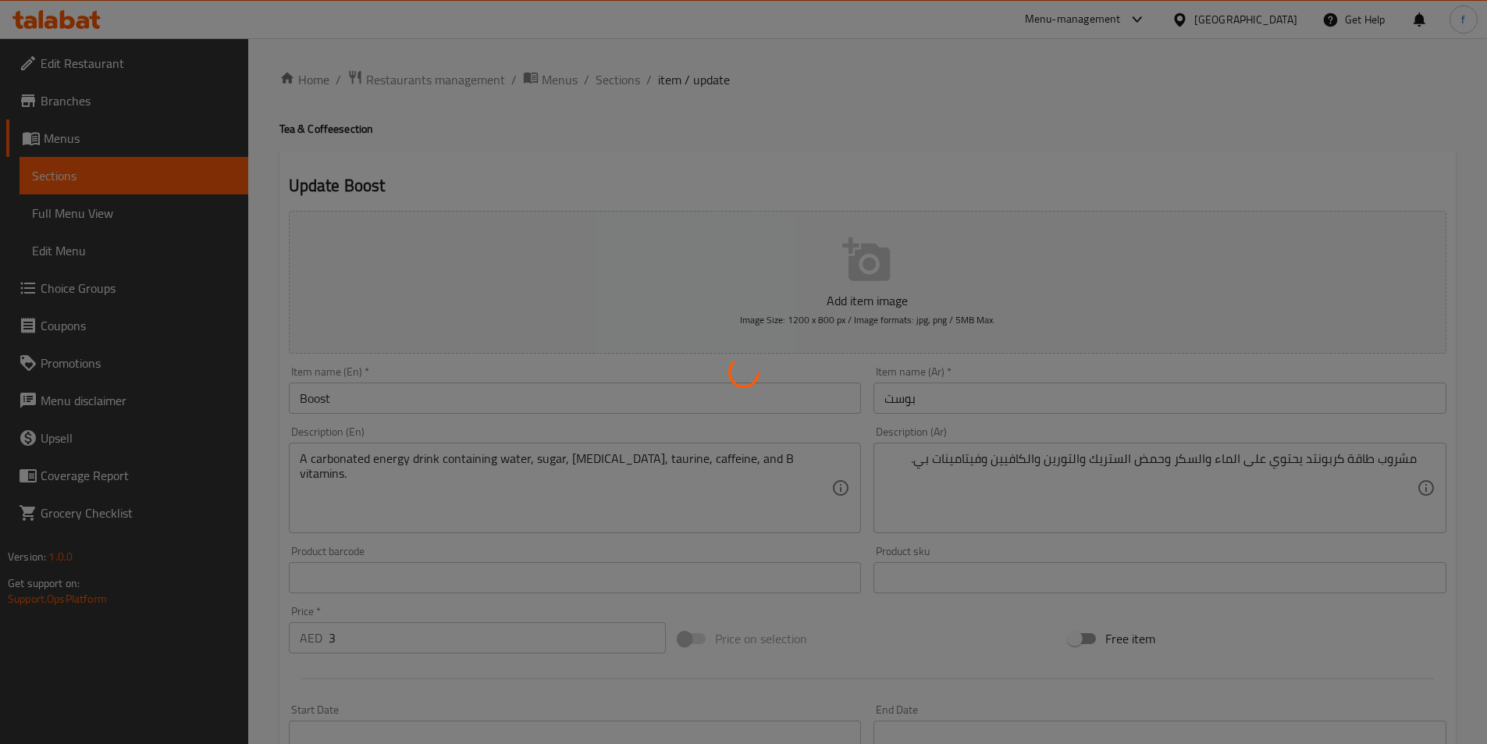
click at [624, 75] on div at bounding box center [743, 372] width 1487 height 744
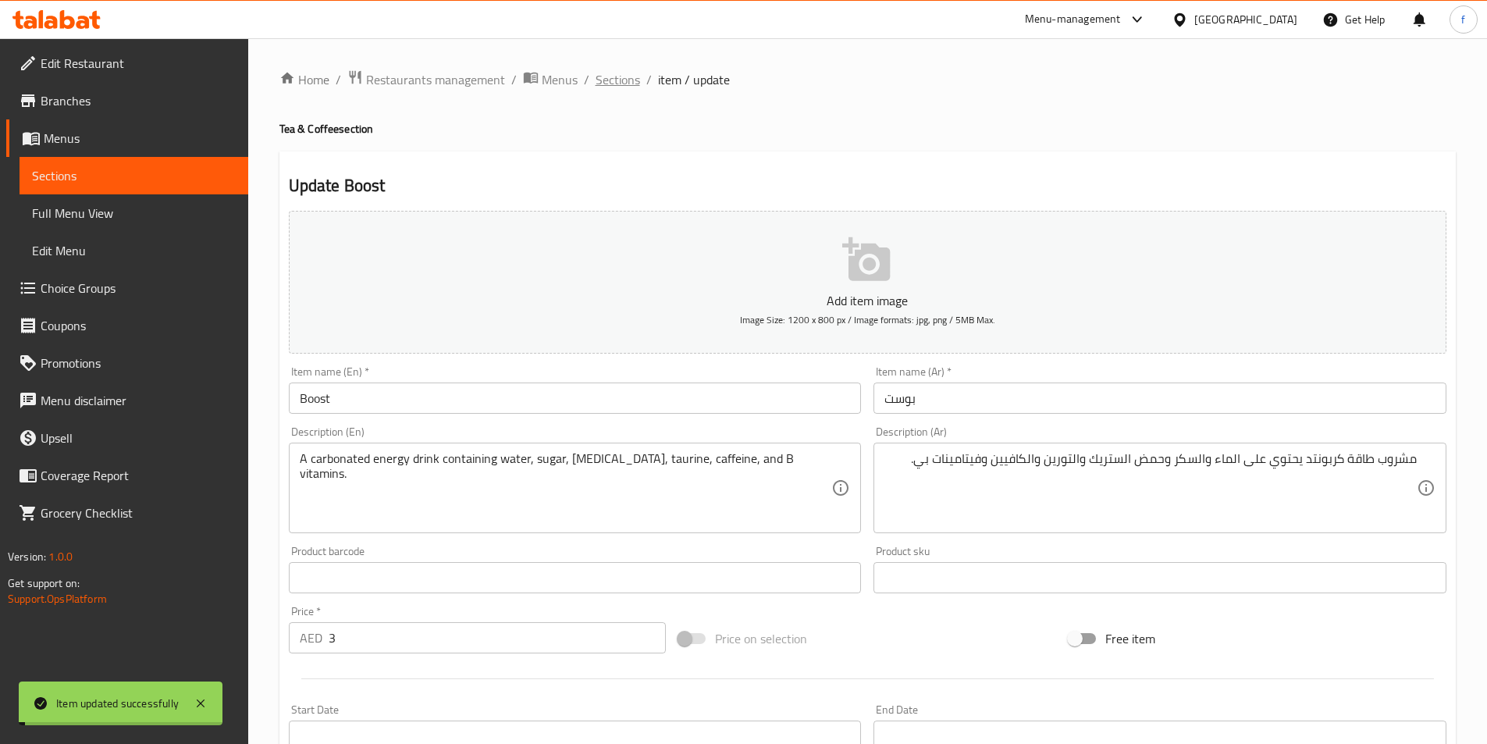
click at [620, 80] on span "Sections" at bounding box center [618, 79] width 44 height 19
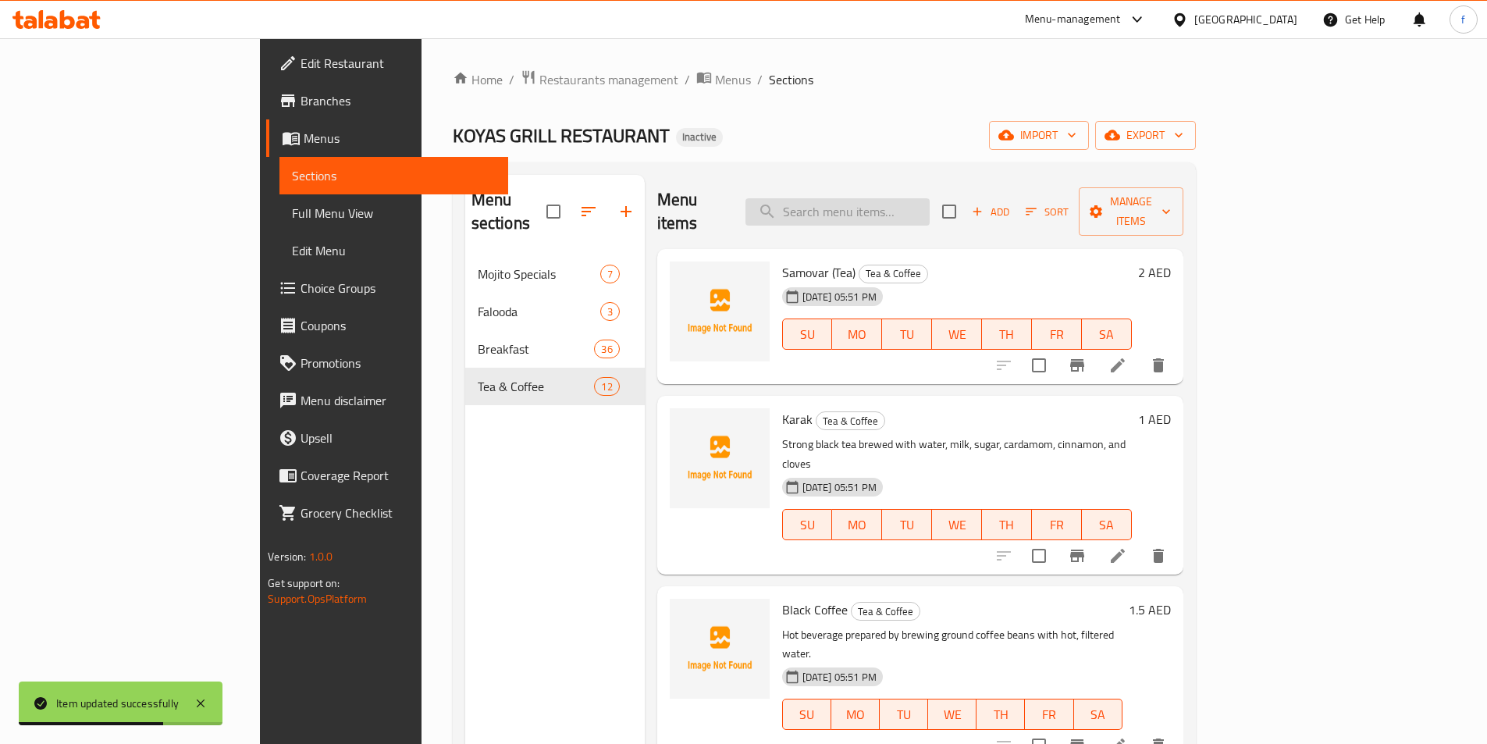
click at [930, 205] on input "search" at bounding box center [837, 211] width 184 height 27
paste input "Water Big"
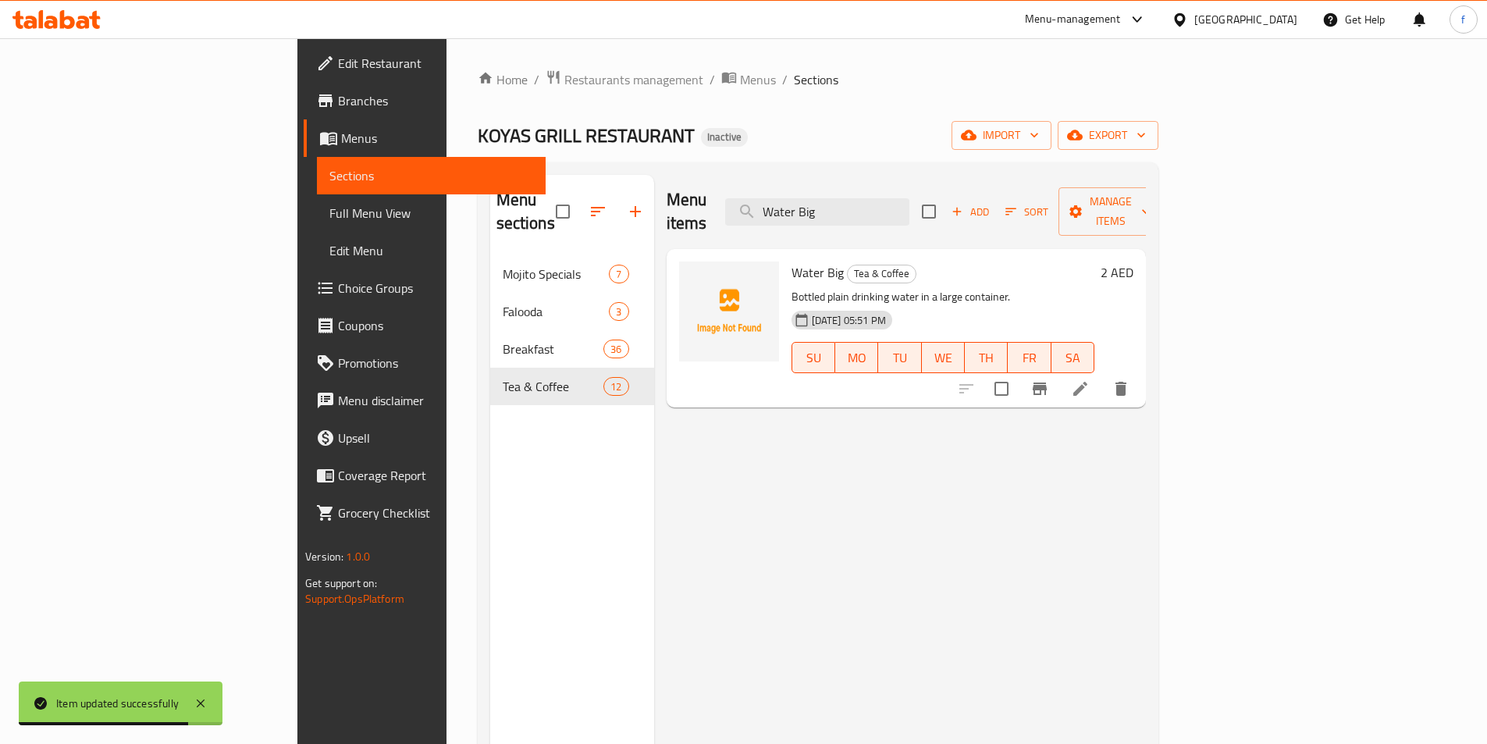
type input "Water Big"
click at [1102, 375] on li at bounding box center [1080, 389] width 44 height 28
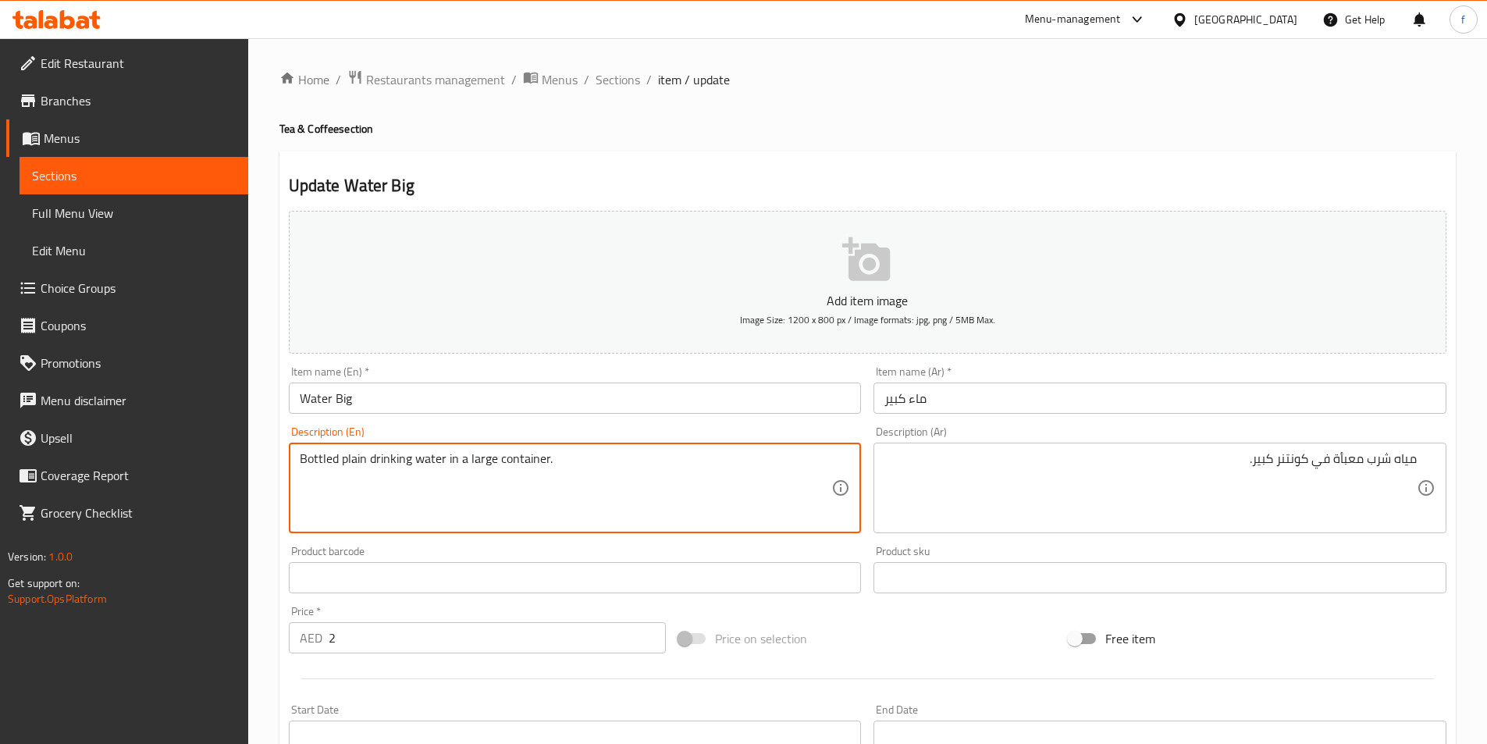
click at [431, 457] on textarea "Bottled plain drinking water in a large container." at bounding box center [566, 488] width 532 height 74
click at [395, 460] on textarea "Bottled plain drinking water in a large container." at bounding box center [566, 488] width 532 height 74
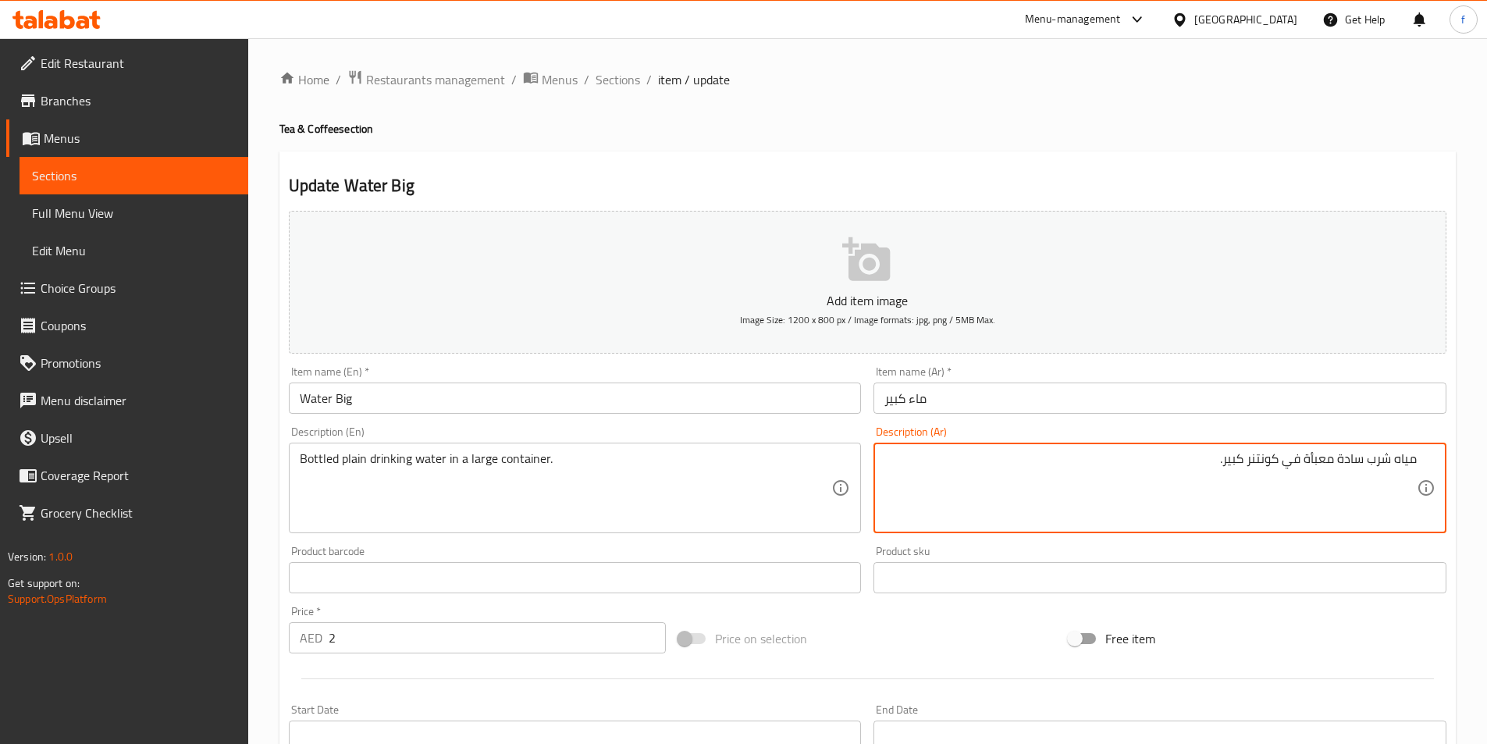
type textarea "مياه شرب سادة معبأة في كونتنر كبير."
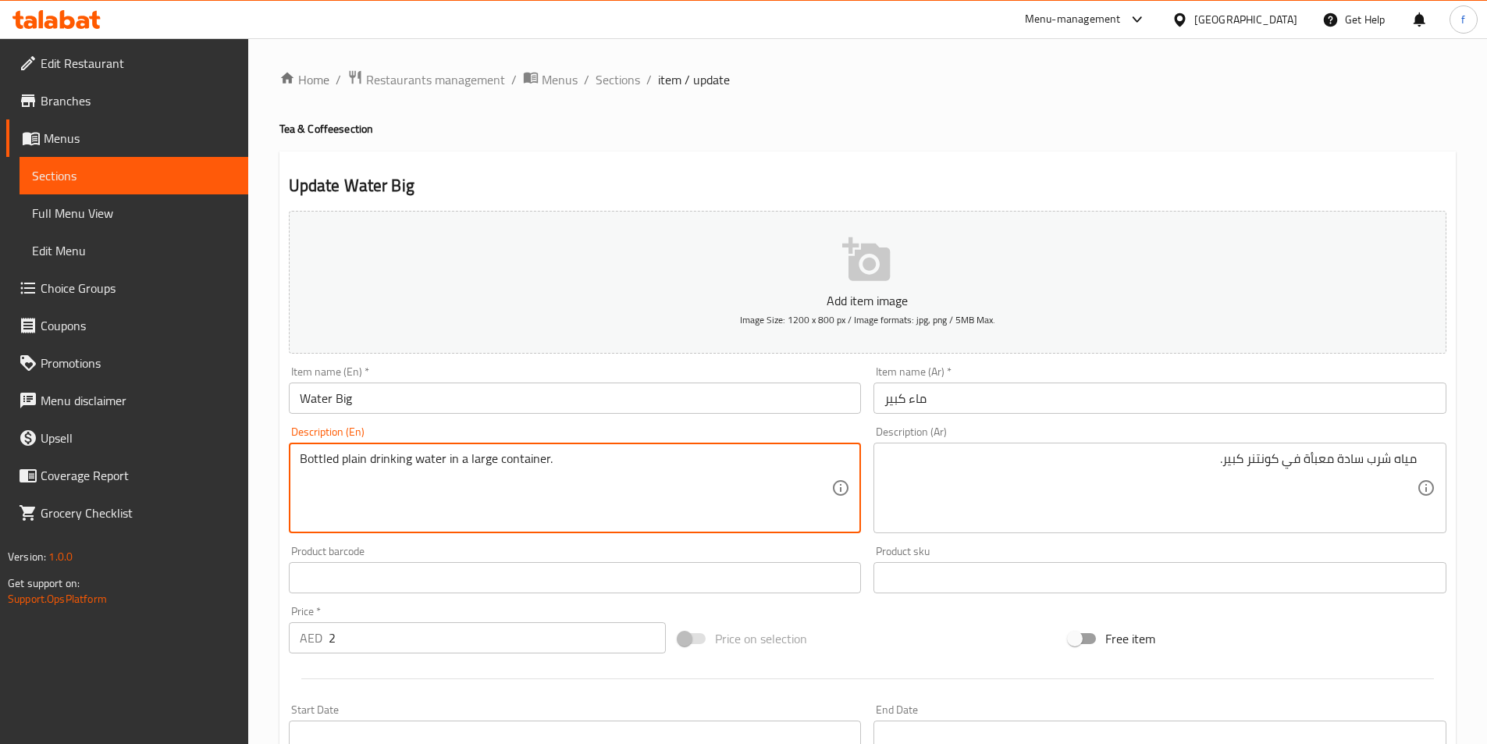
click at [318, 461] on textarea "Bottled plain drinking water in a large container." at bounding box center [566, 488] width 532 height 74
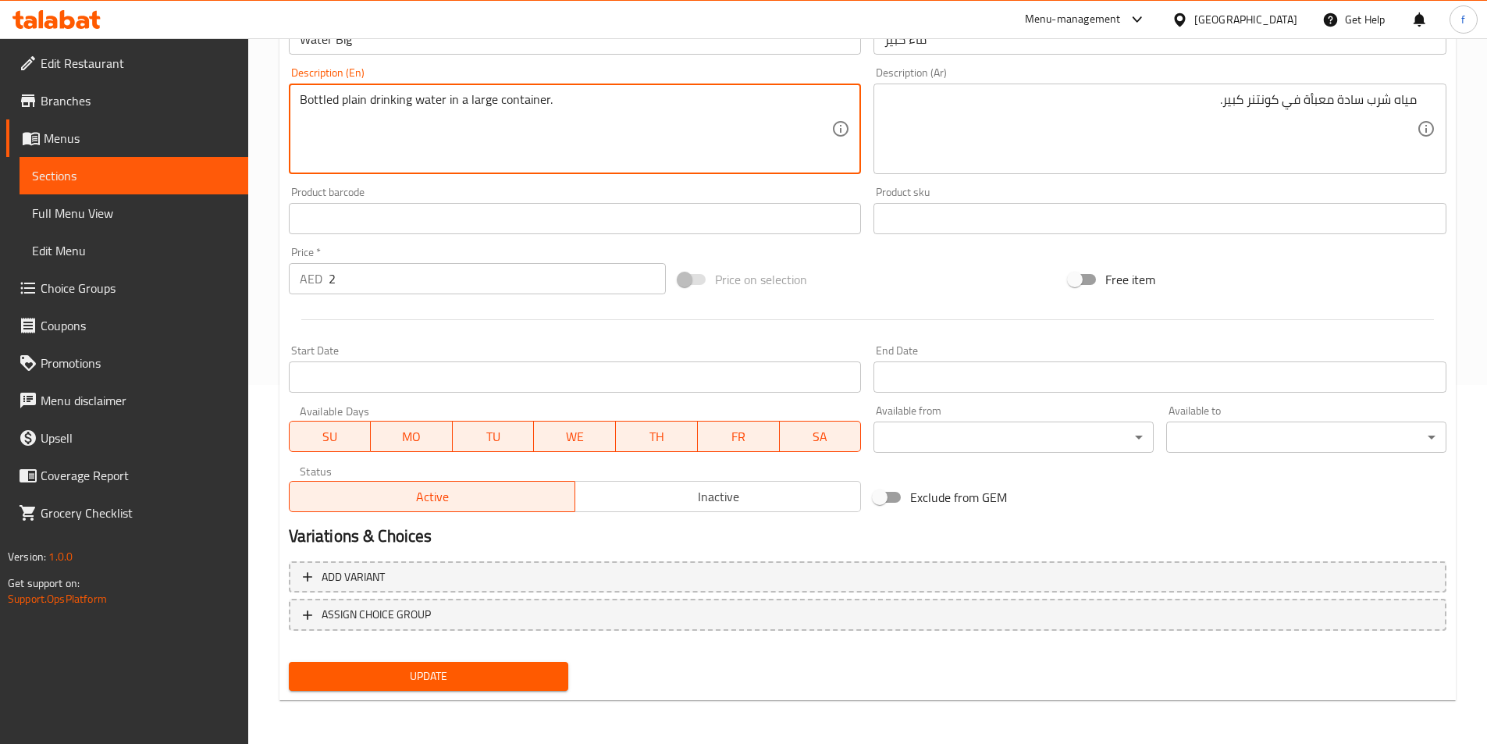
click at [493, 680] on span "Update" at bounding box center [428, 677] width 255 height 20
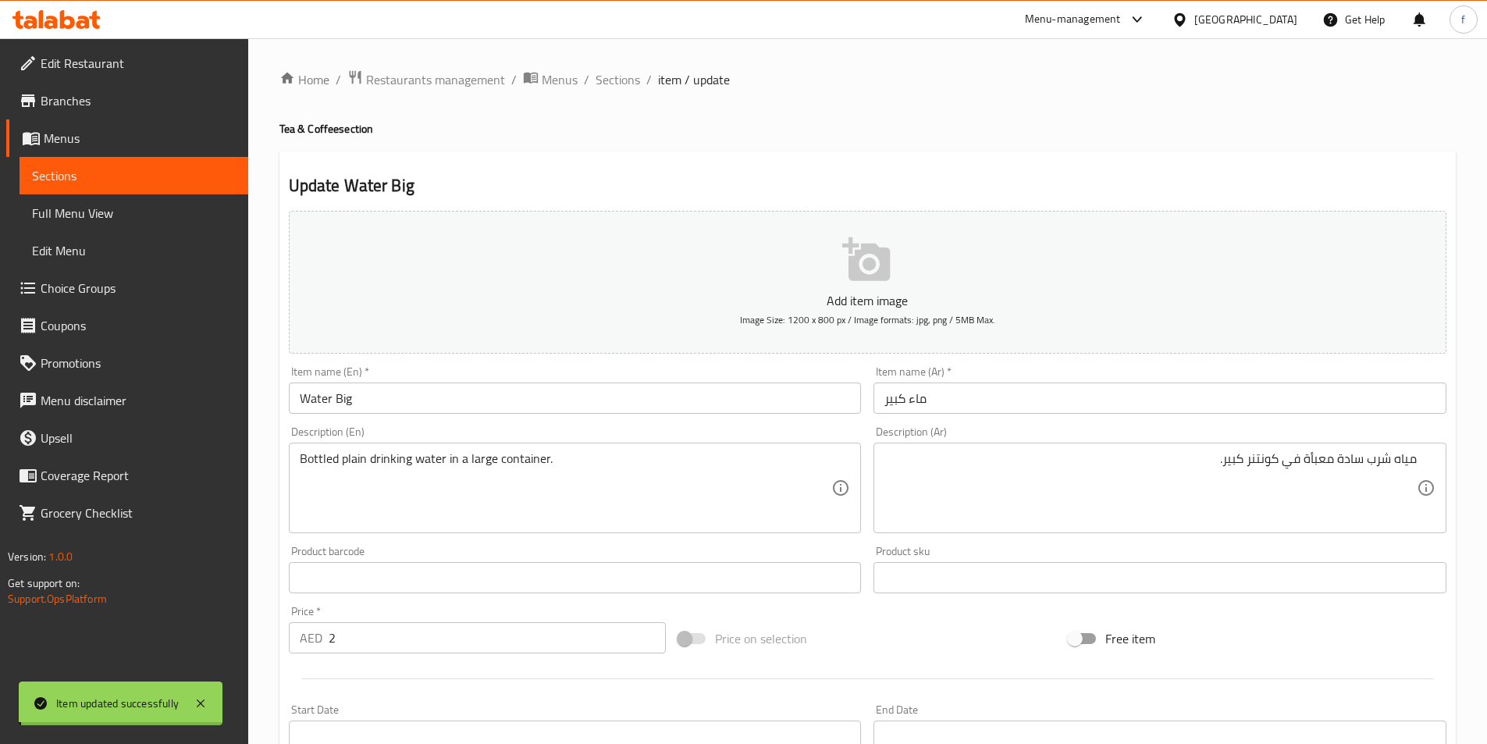
click at [621, 79] on div "Home / Restaurants management / Menus / Sections / item / update Tea & Coffee s…" at bounding box center [867, 570] width 1176 height 1002
click at [621, 79] on span "Sections" at bounding box center [618, 79] width 44 height 19
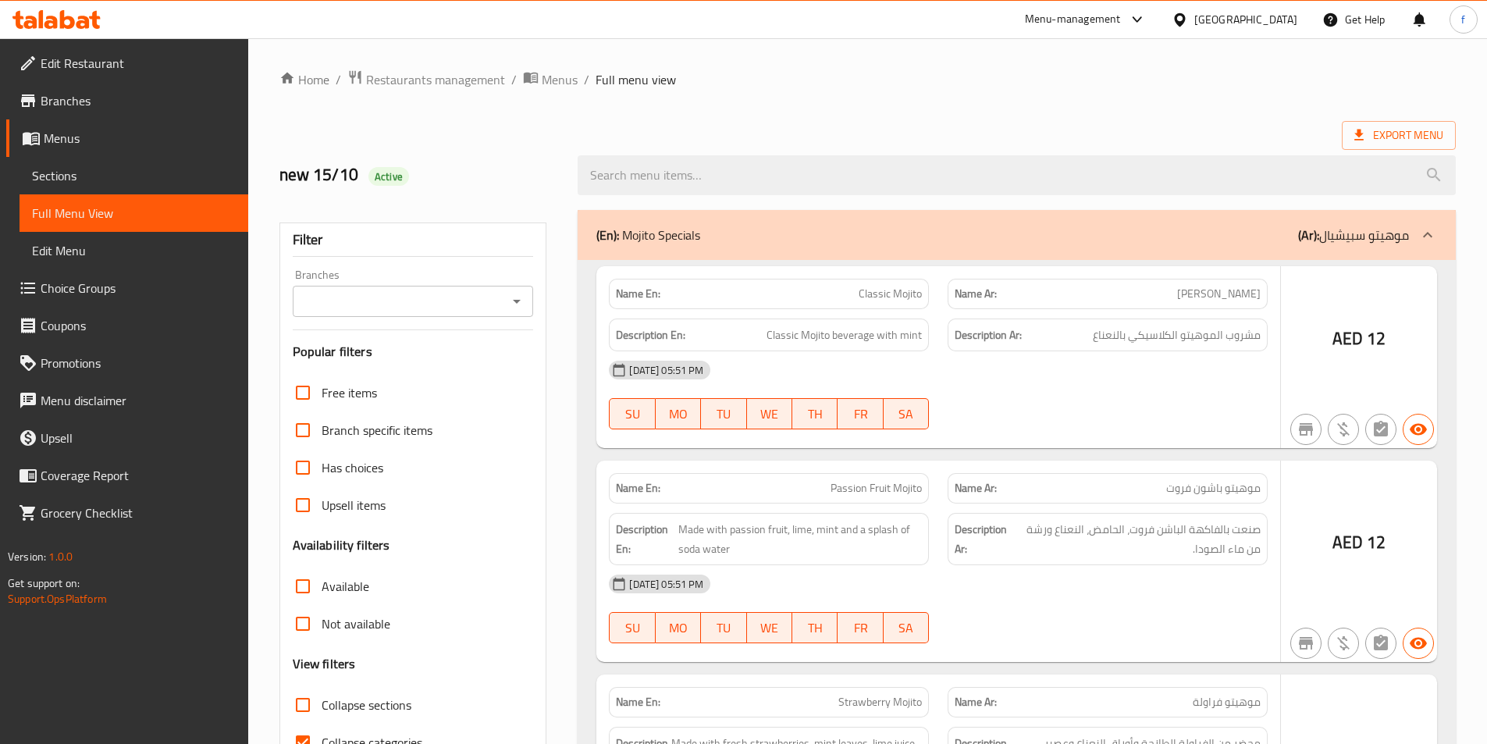
scroll to position [87, 0]
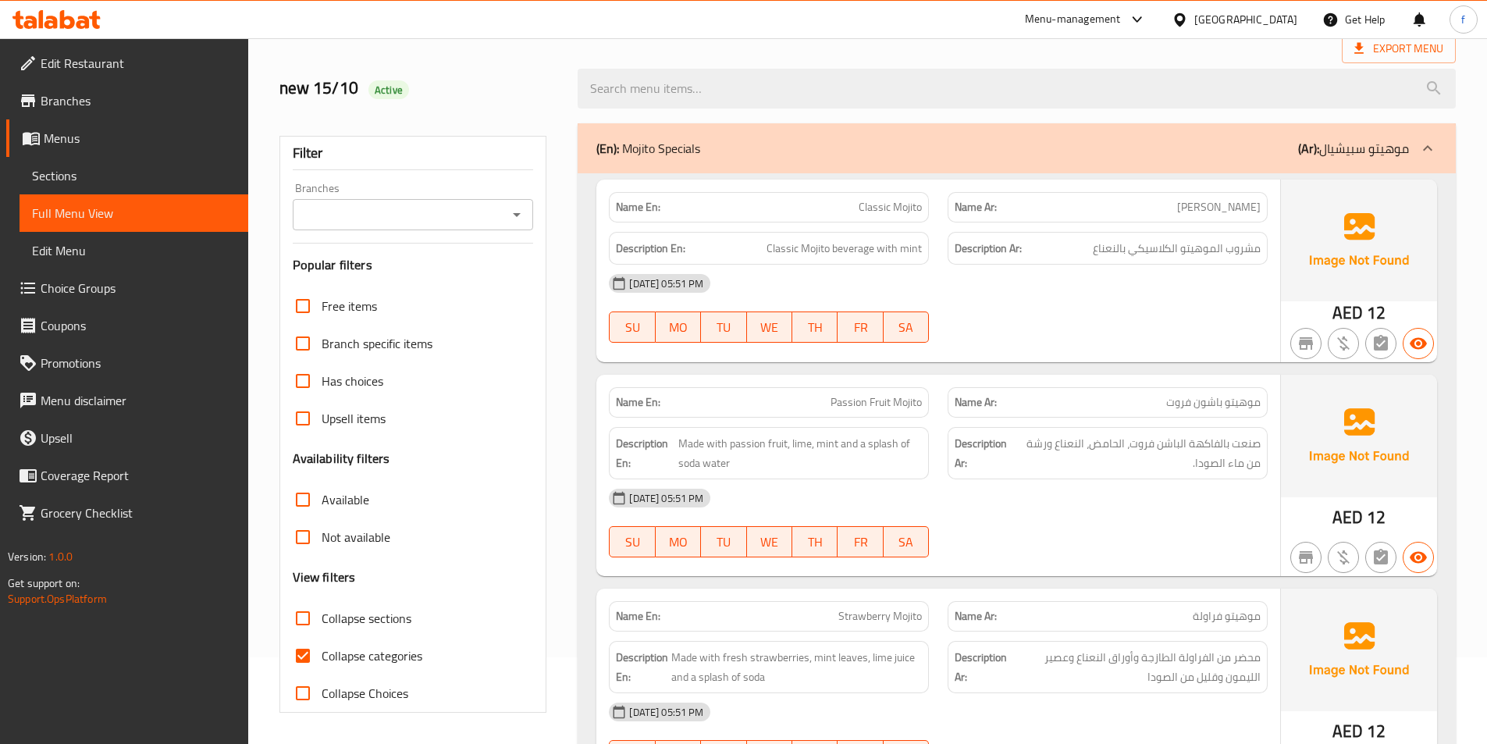
click at [295, 660] on input "Collapse categories" at bounding box center [302, 655] width 37 height 37
checkbox input "false"
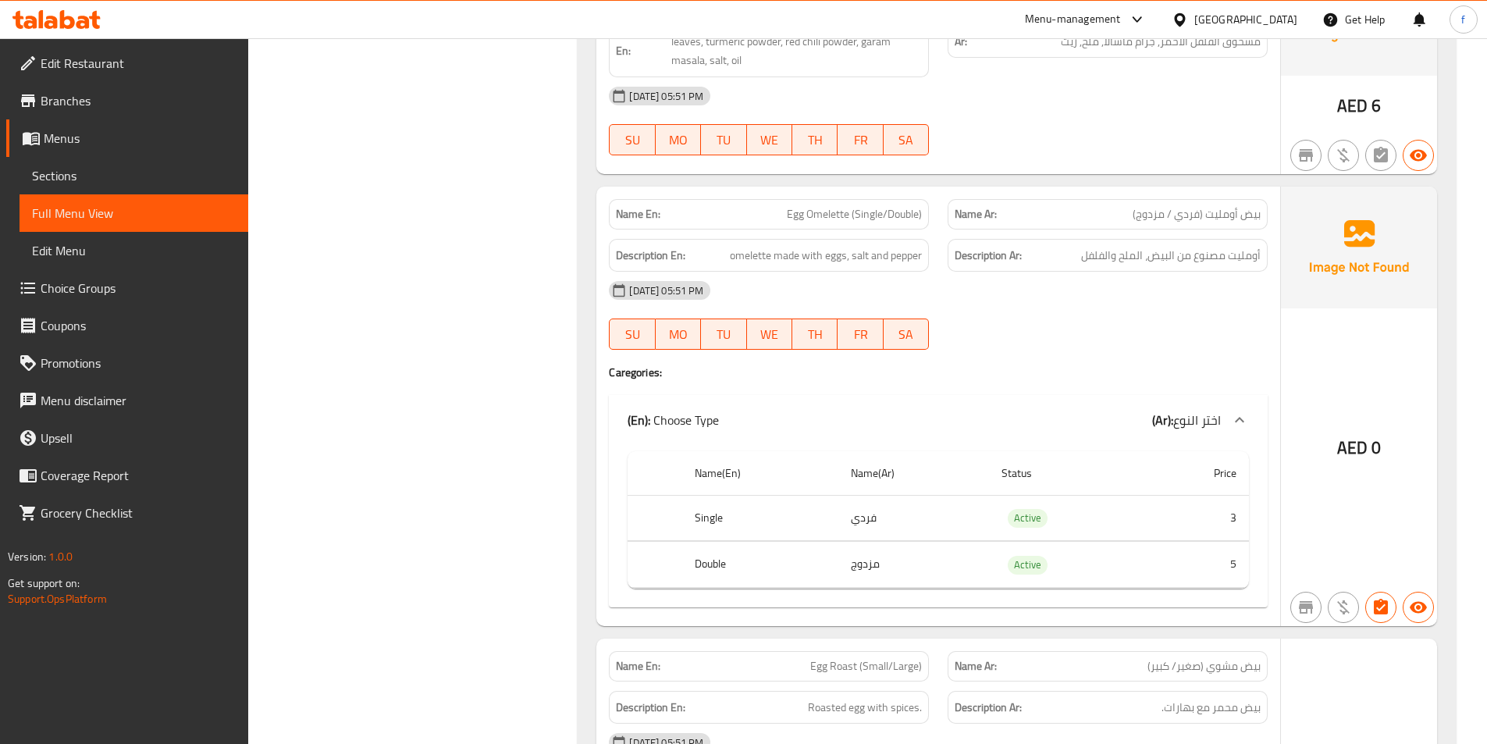
scroll to position [5863, 0]
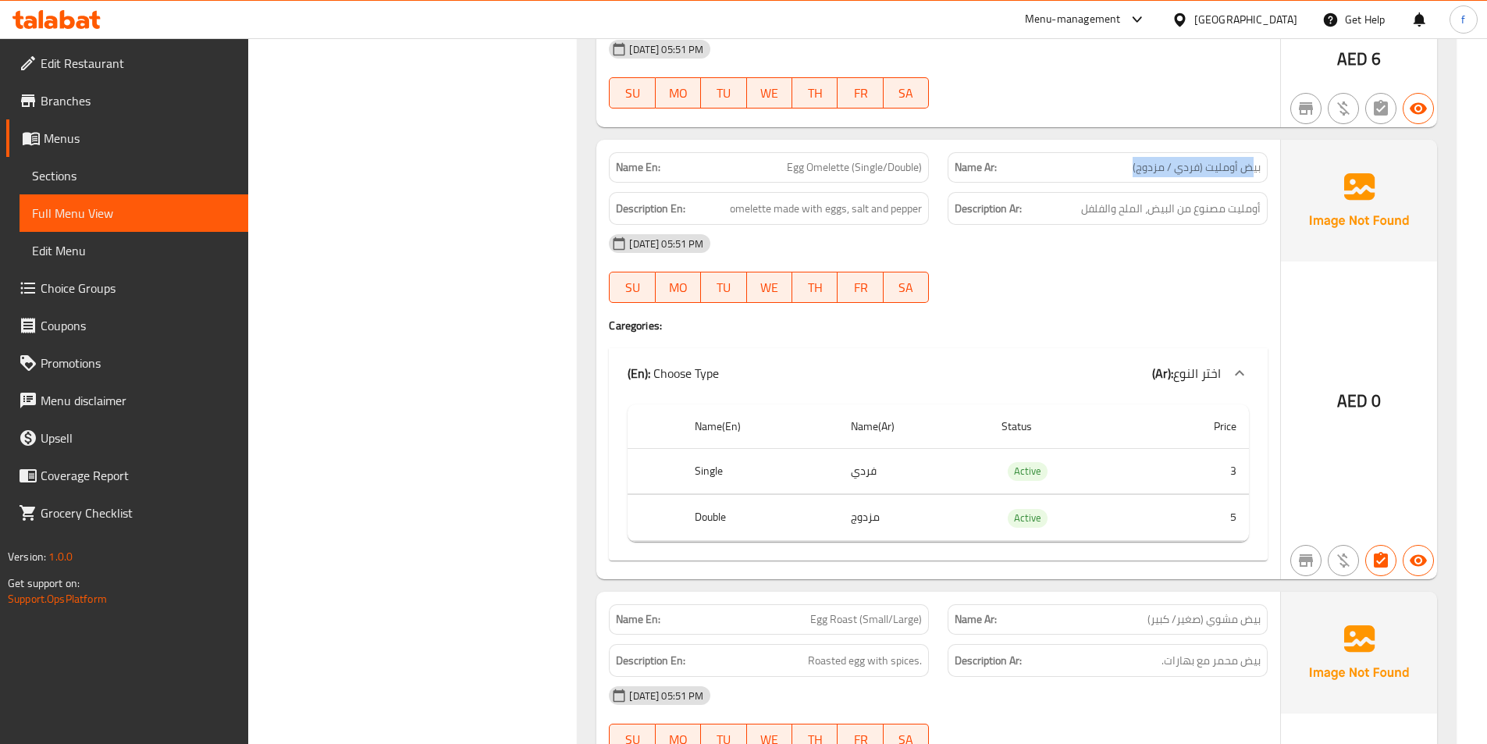
drag, startPoint x: 1252, startPoint y: 149, endPoint x: 1088, endPoint y: 139, distance: 164.2
click at [1088, 152] on div "Name Ar: بيض أومليت (فردي / مزدوج)" at bounding box center [1108, 167] width 320 height 30
click at [856, 159] on span "Egg Omelette (Single/Double)" at bounding box center [854, 167] width 135 height 16
click at [902, 159] on span "Egg Omelette (Single/Double)" at bounding box center [854, 167] width 135 height 16
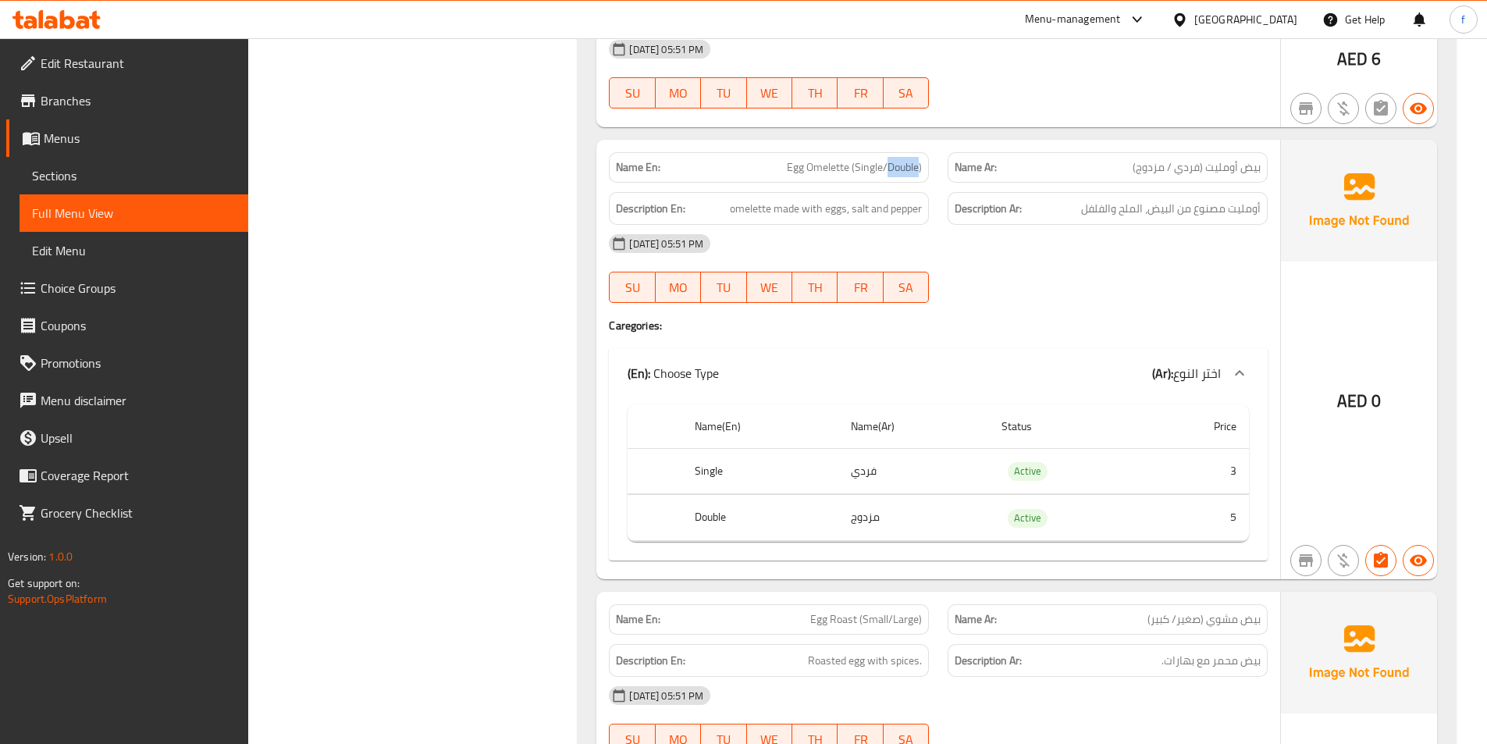
click at [902, 159] on span "Egg Omelette (Single/Double)" at bounding box center [854, 167] width 135 height 16
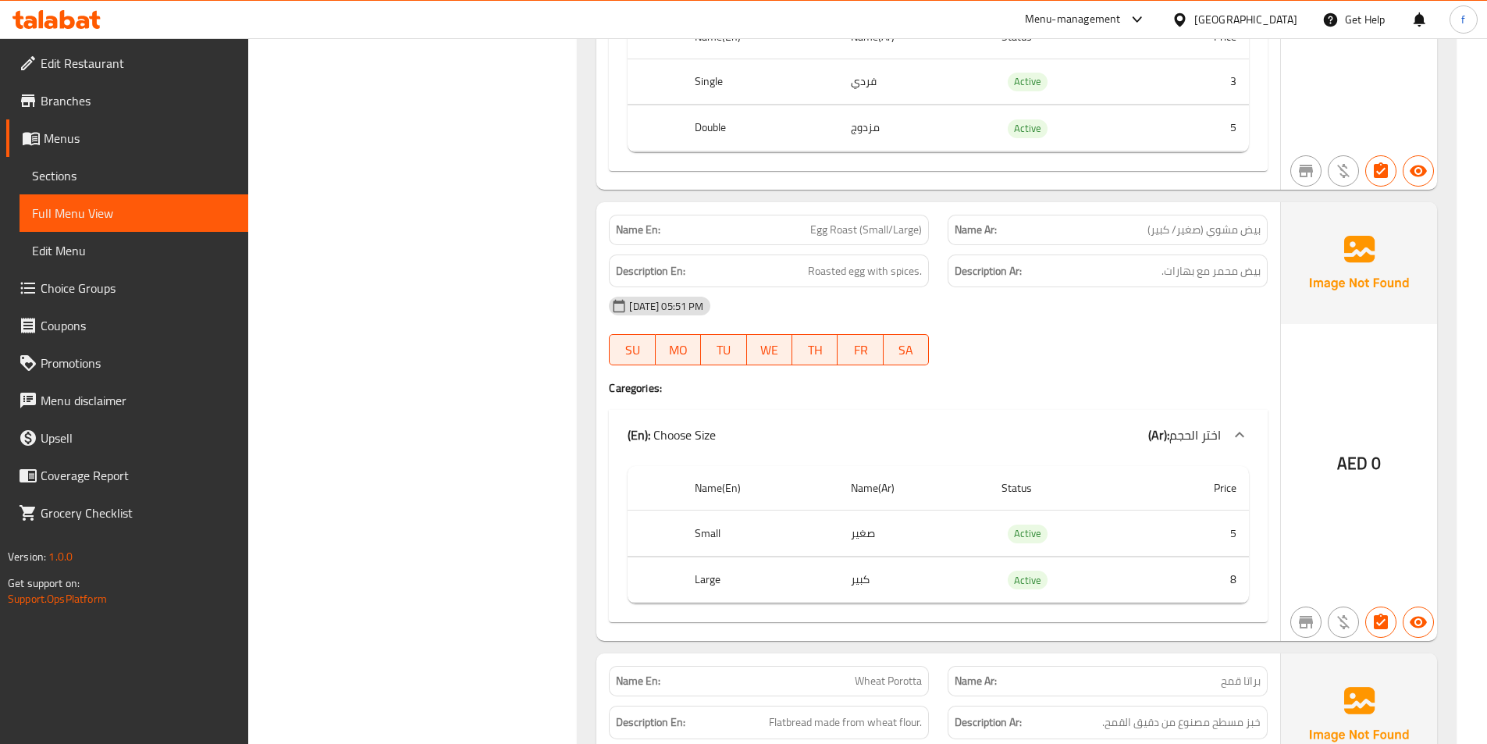
scroll to position [6253, 0]
click at [845, 221] on span "Egg Roast (Small/Large)" at bounding box center [866, 229] width 112 height 16
click at [809, 221] on p "Name En: Egg Roast (Small/Large)" at bounding box center [769, 229] width 306 height 16
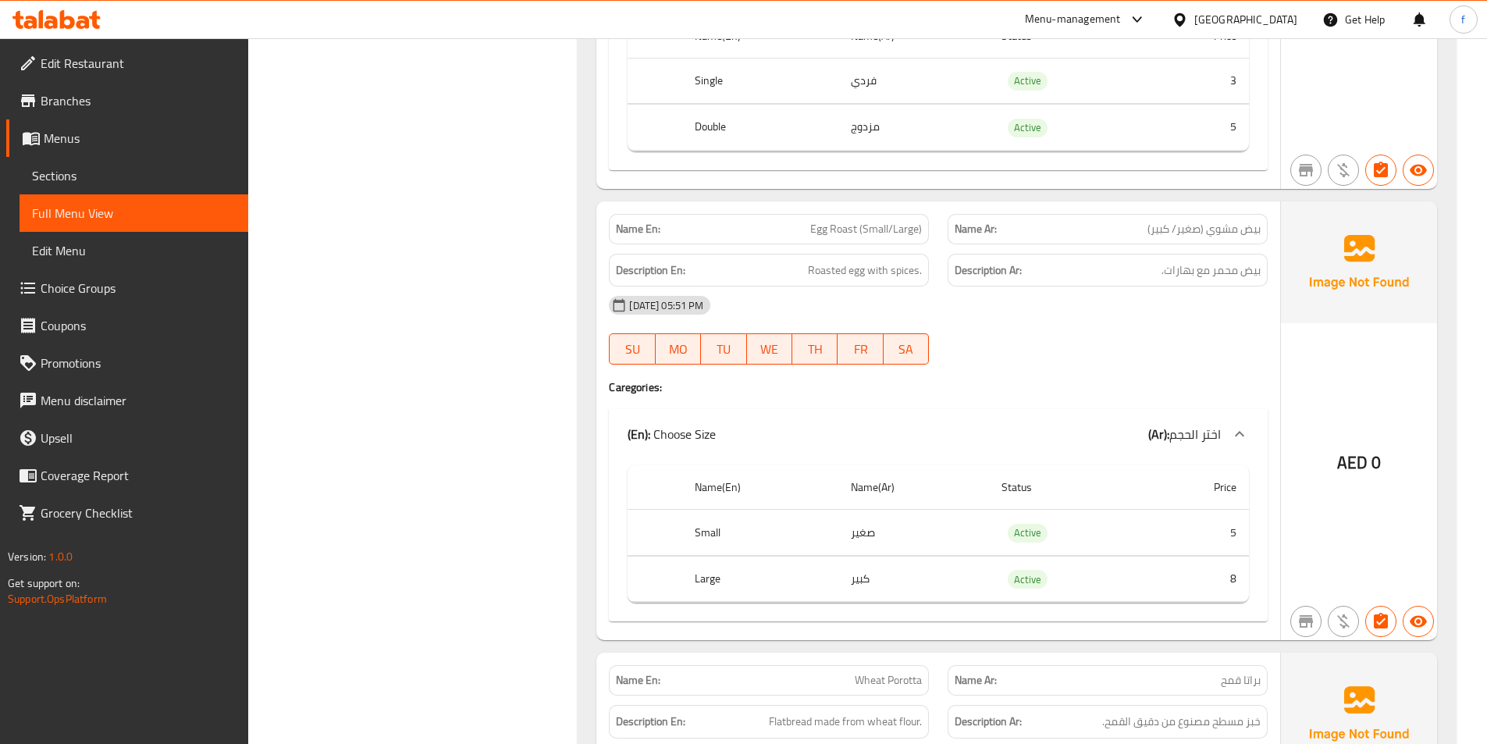
click at [839, 221] on span "Egg Roast (Small/Large)" at bounding box center [866, 229] width 112 height 16
click at [875, 221] on span "Egg Roast (Small/Large)" at bounding box center [866, 229] width 112 height 16
click at [898, 221] on span "Egg Roast (Small/Large)" at bounding box center [866, 229] width 112 height 16
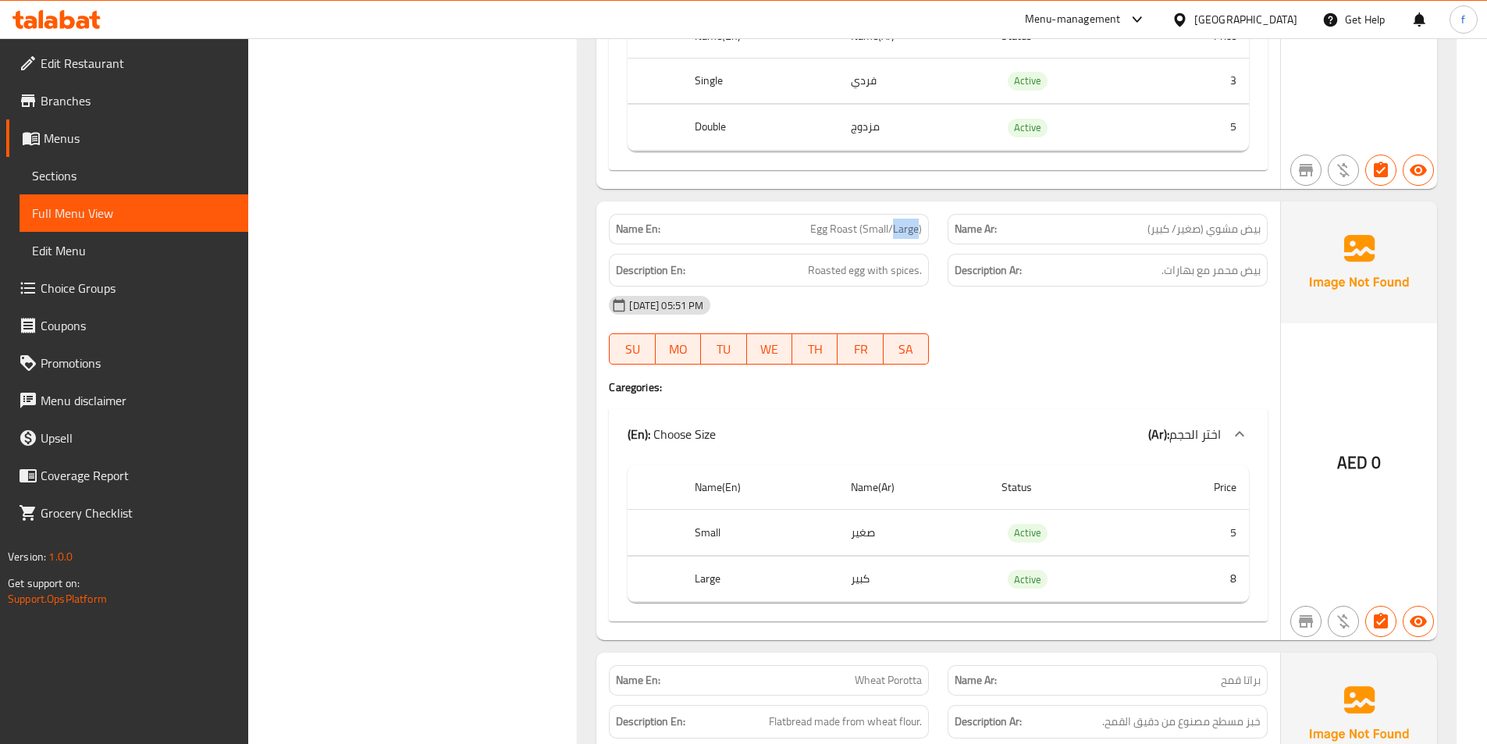
click at [898, 221] on span "Egg Roast (Small/Large)" at bounding box center [866, 229] width 112 height 16
drag, startPoint x: 802, startPoint y: 244, endPoint x: 909, endPoint y: 251, distance: 107.9
click at [909, 261] on h6 "Description En: Roasted egg with spices." at bounding box center [769, 271] width 306 height 20
click at [983, 286] on div "[DATE] 05:51 PM" at bounding box center [938, 304] width 678 height 37
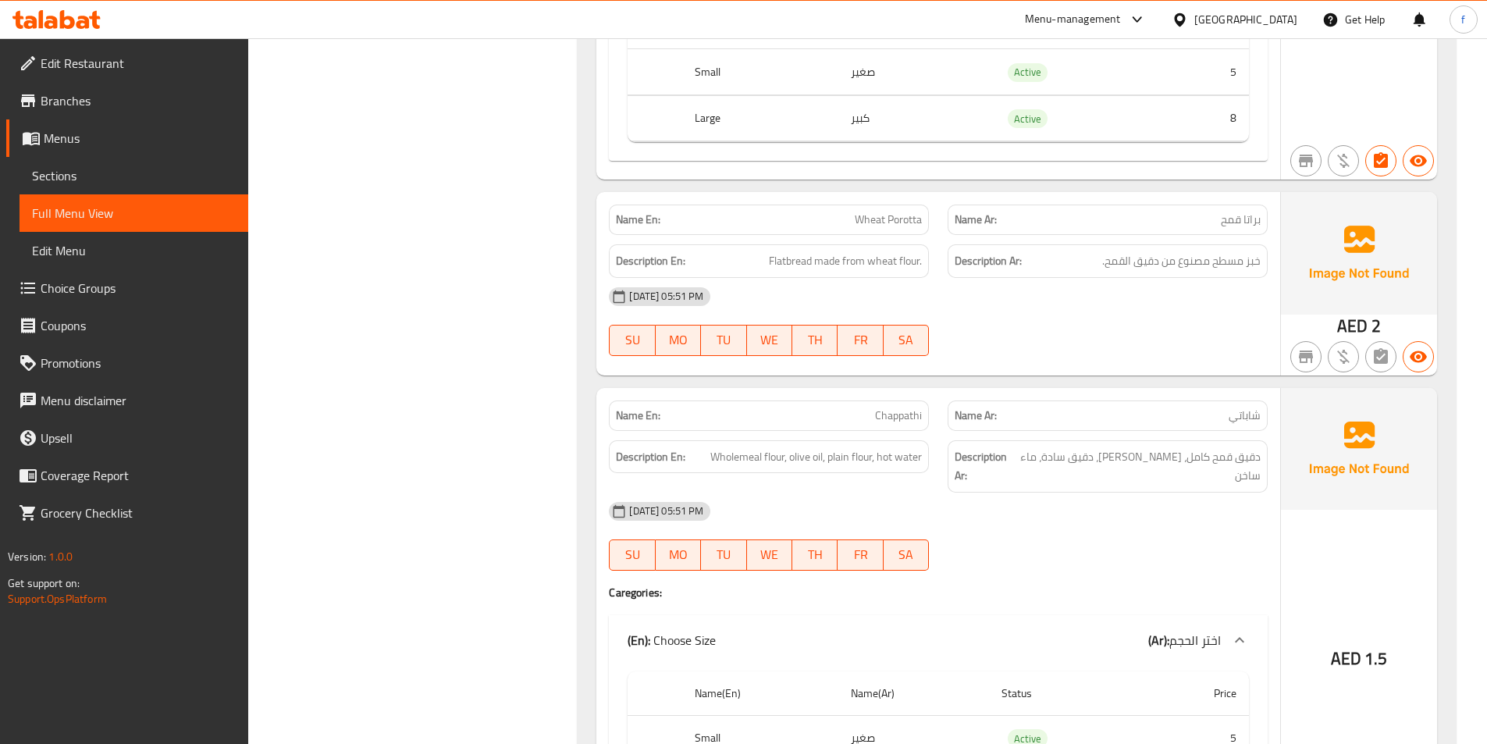
scroll to position [6722, 0]
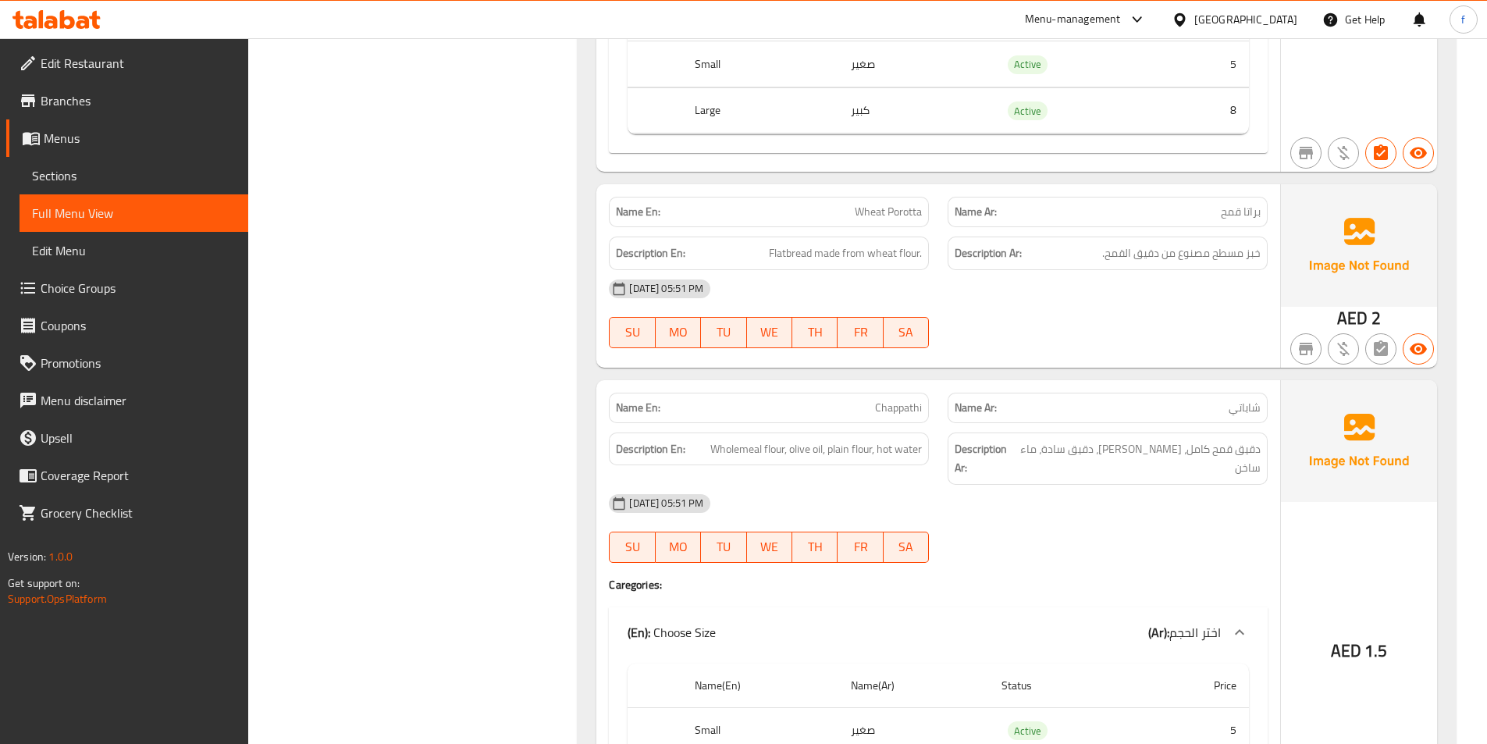
click at [866, 204] on span "Wheat Porotta" at bounding box center [888, 212] width 67 height 16
click at [931, 191] on div "Name En: Wheat Porotta" at bounding box center [768, 211] width 339 height 49
click at [919, 204] on span "Wheat Porotta" at bounding box center [888, 212] width 67 height 16
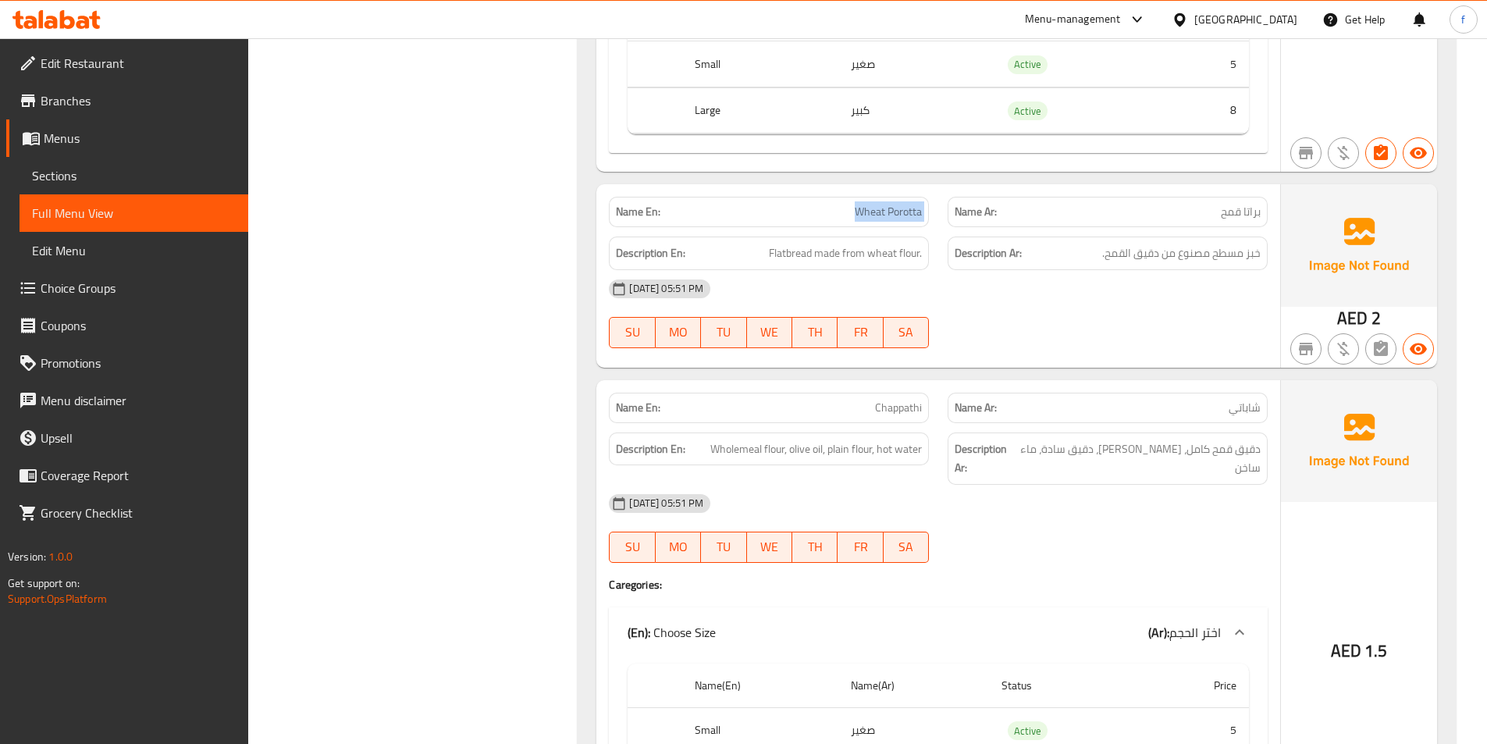
click at [919, 204] on span "Wheat Porotta" at bounding box center [888, 212] width 67 height 16
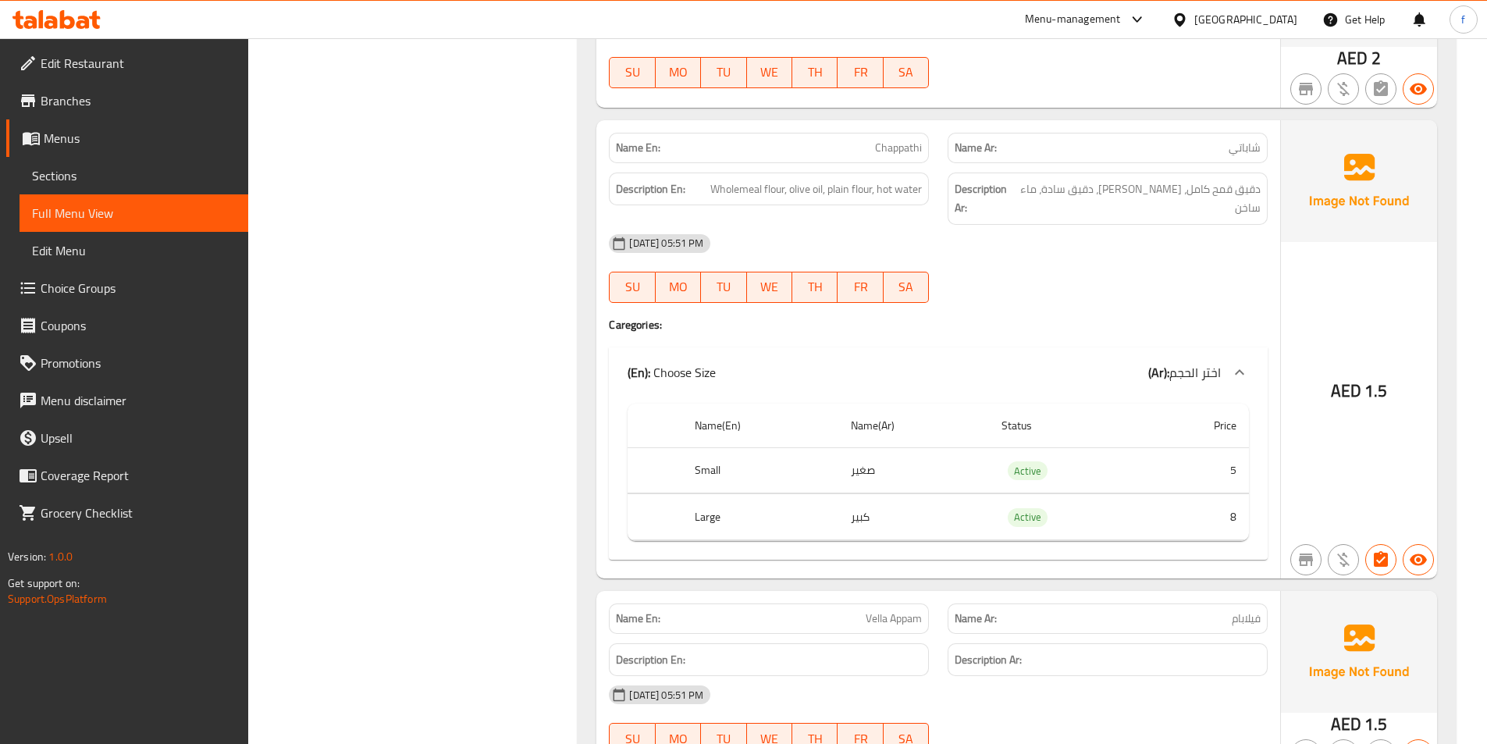
scroll to position [7034, 0]
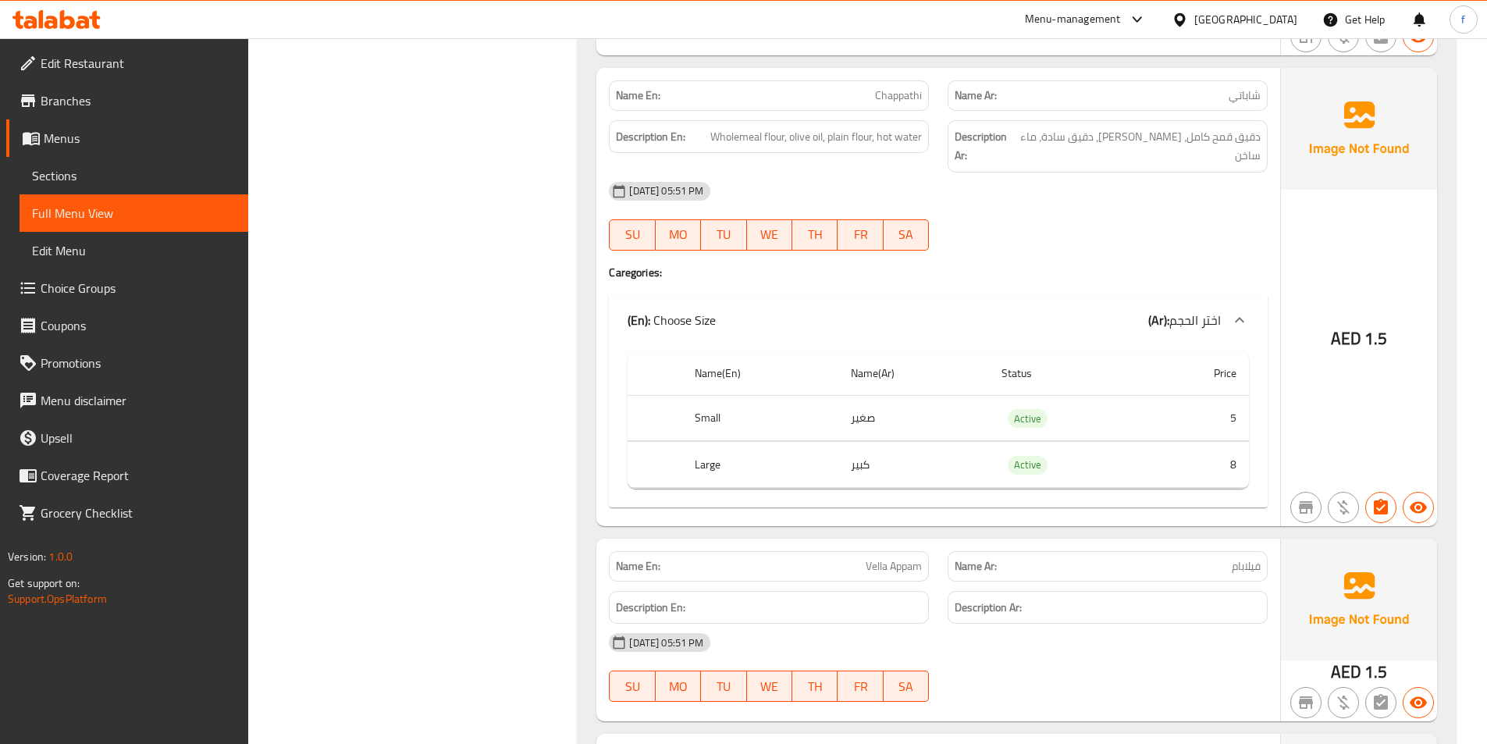
click at [888, 87] on span "Chappathi" at bounding box center [898, 95] width 47 height 16
click at [889, 87] on span "Chappathi" at bounding box center [898, 95] width 47 height 16
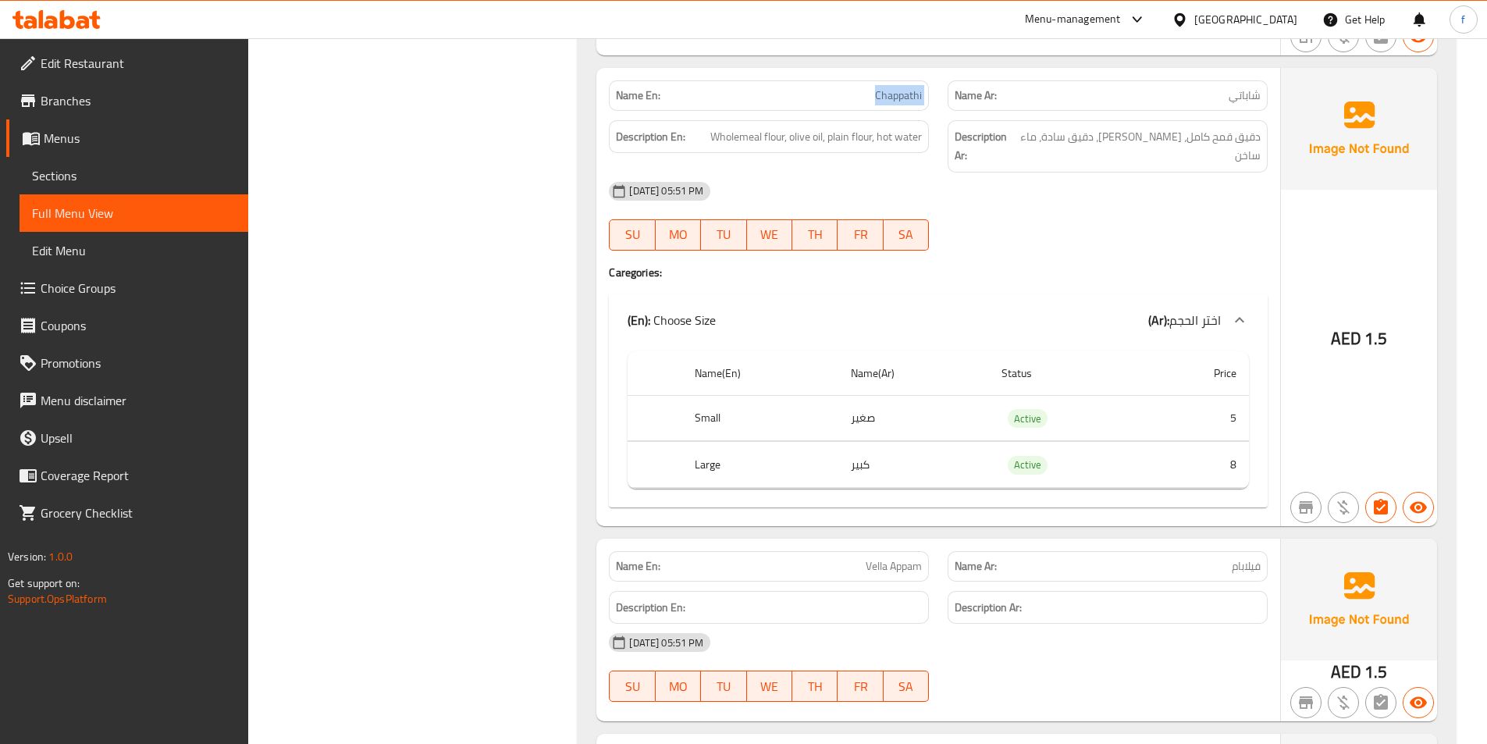
click at [889, 87] on span "Chappathi" at bounding box center [898, 95] width 47 height 16
click at [907, 87] on span "Chappathi" at bounding box center [898, 95] width 47 height 16
click at [1034, 295] on div "(En): Choose Size (Ar): اختر الحجم" at bounding box center [938, 320] width 659 height 50
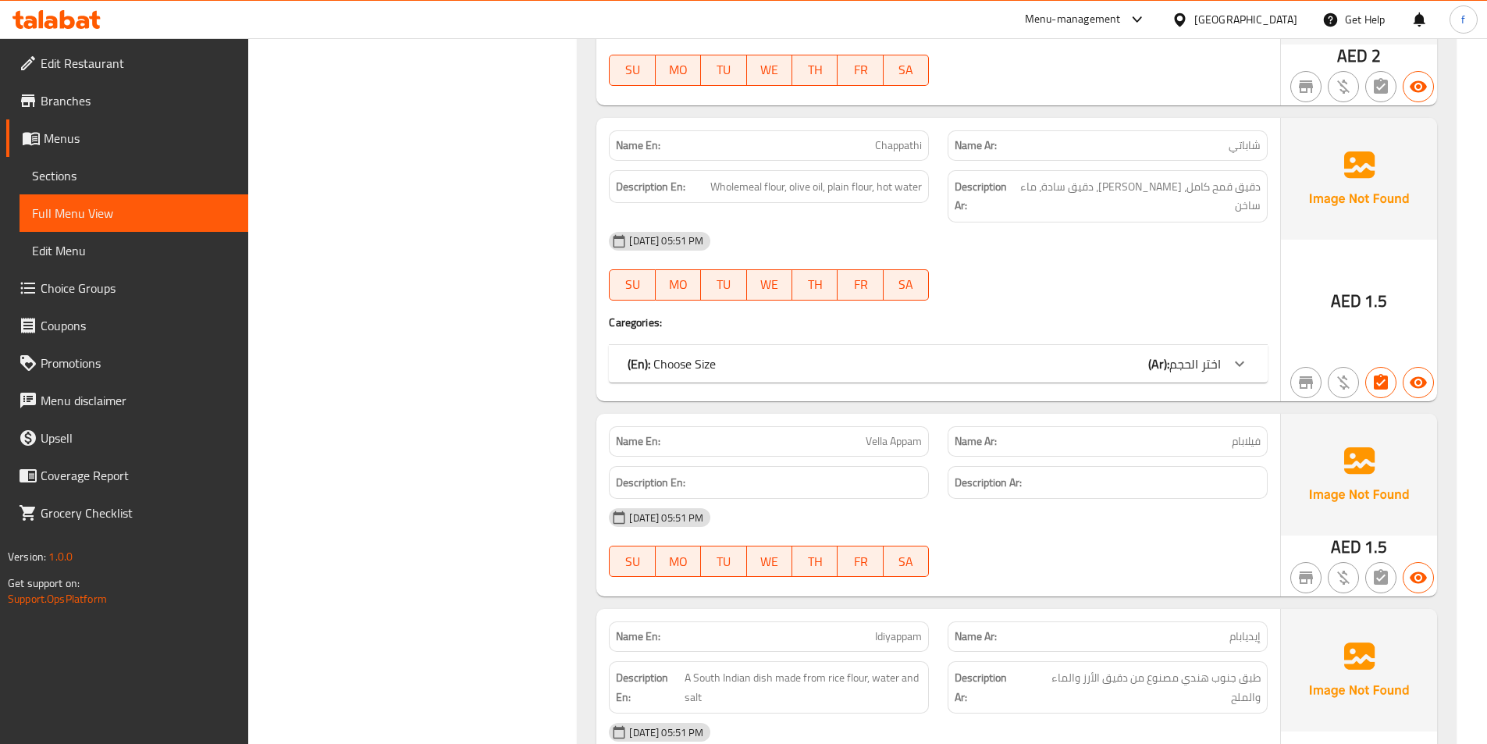
scroll to position [6956, 0]
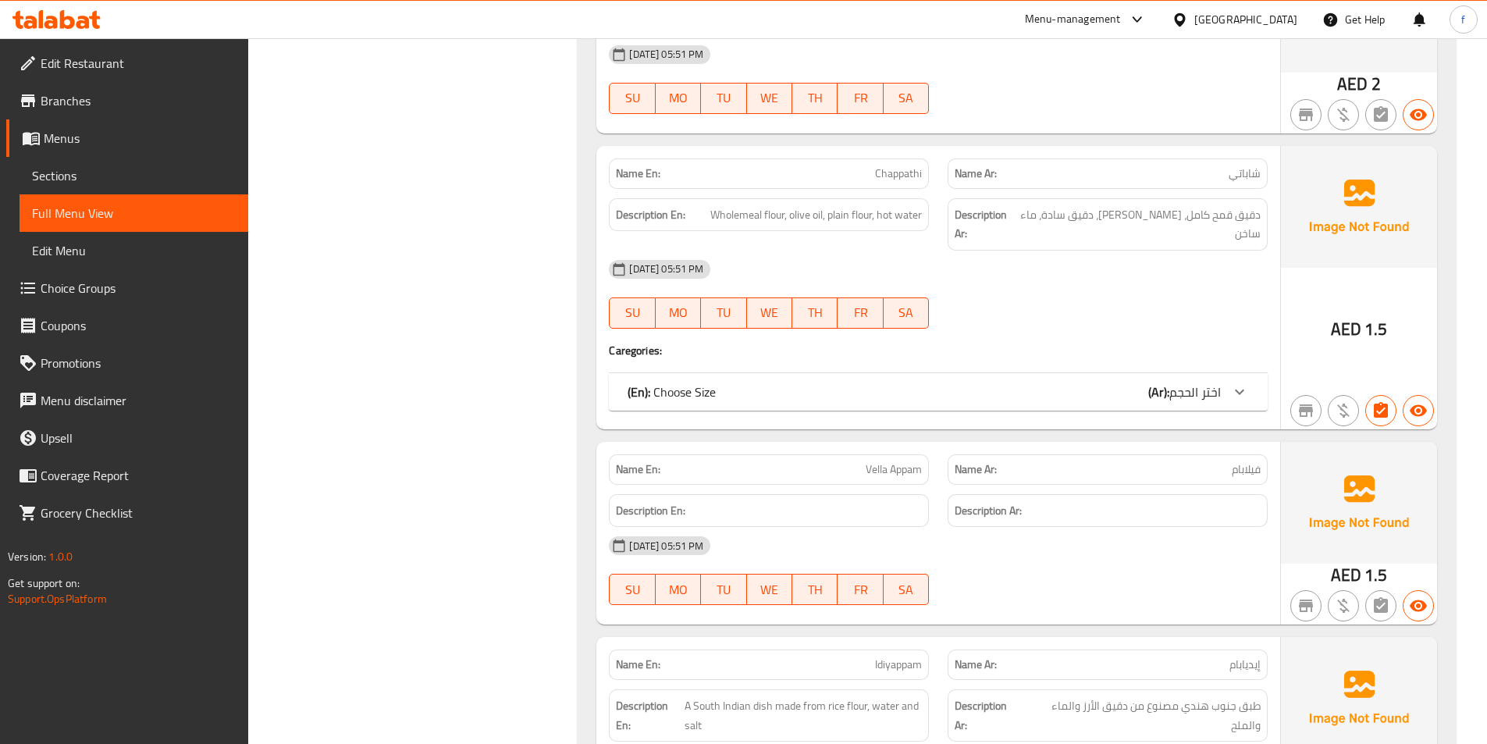
click at [1147, 373] on div "(En): Choose Size (Ar): اختر الحجم" at bounding box center [938, 391] width 659 height 37
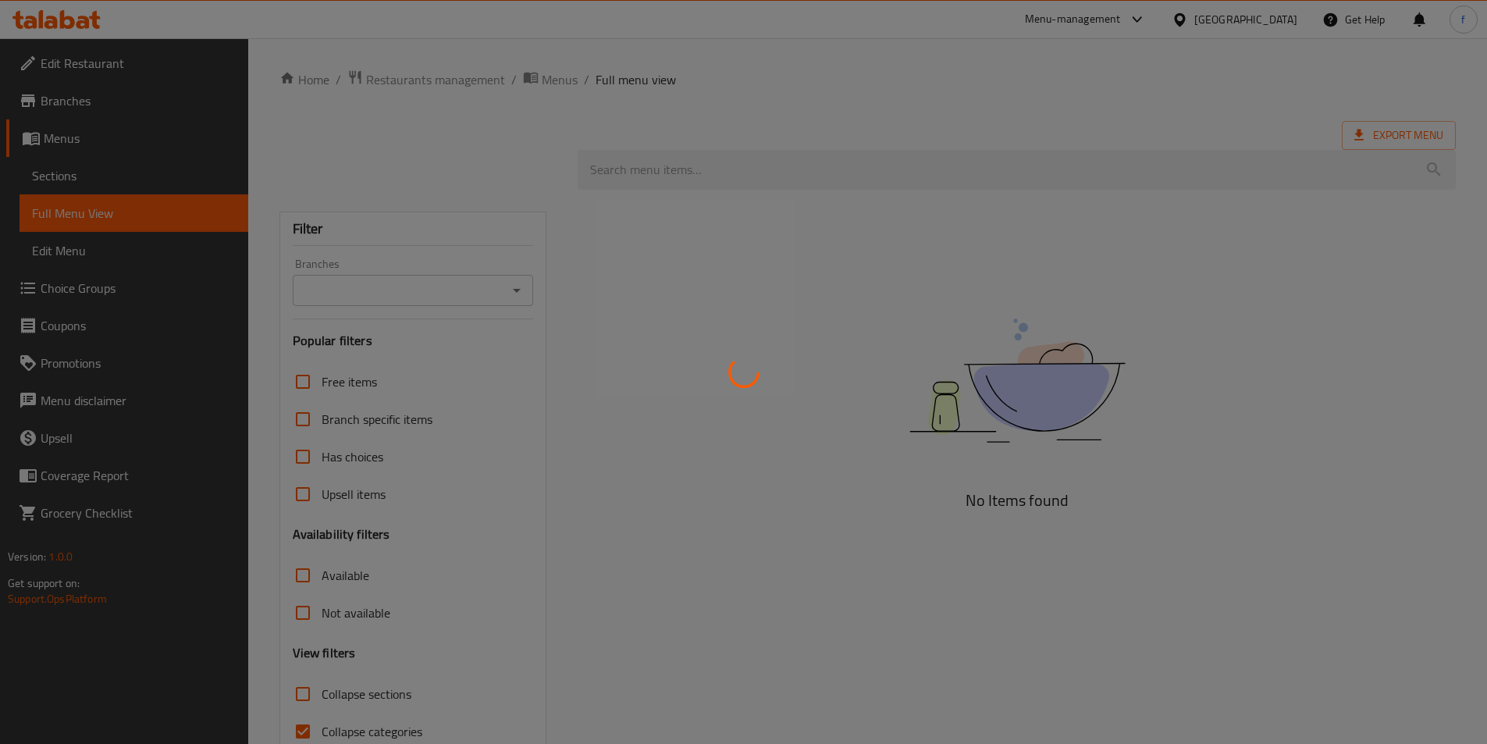
click at [835, 397] on div at bounding box center [743, 372] width 1487 height 744
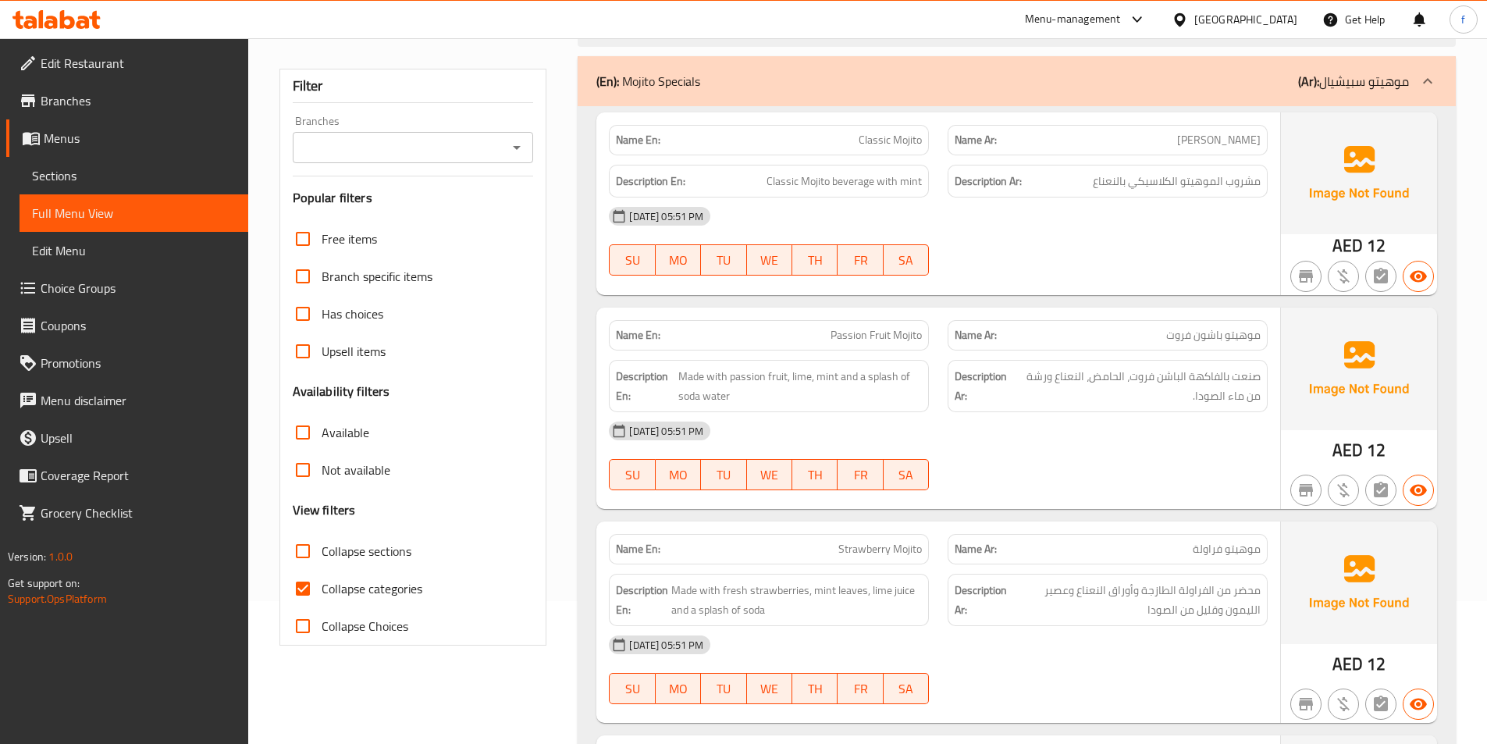
scroll to position [312, 0]
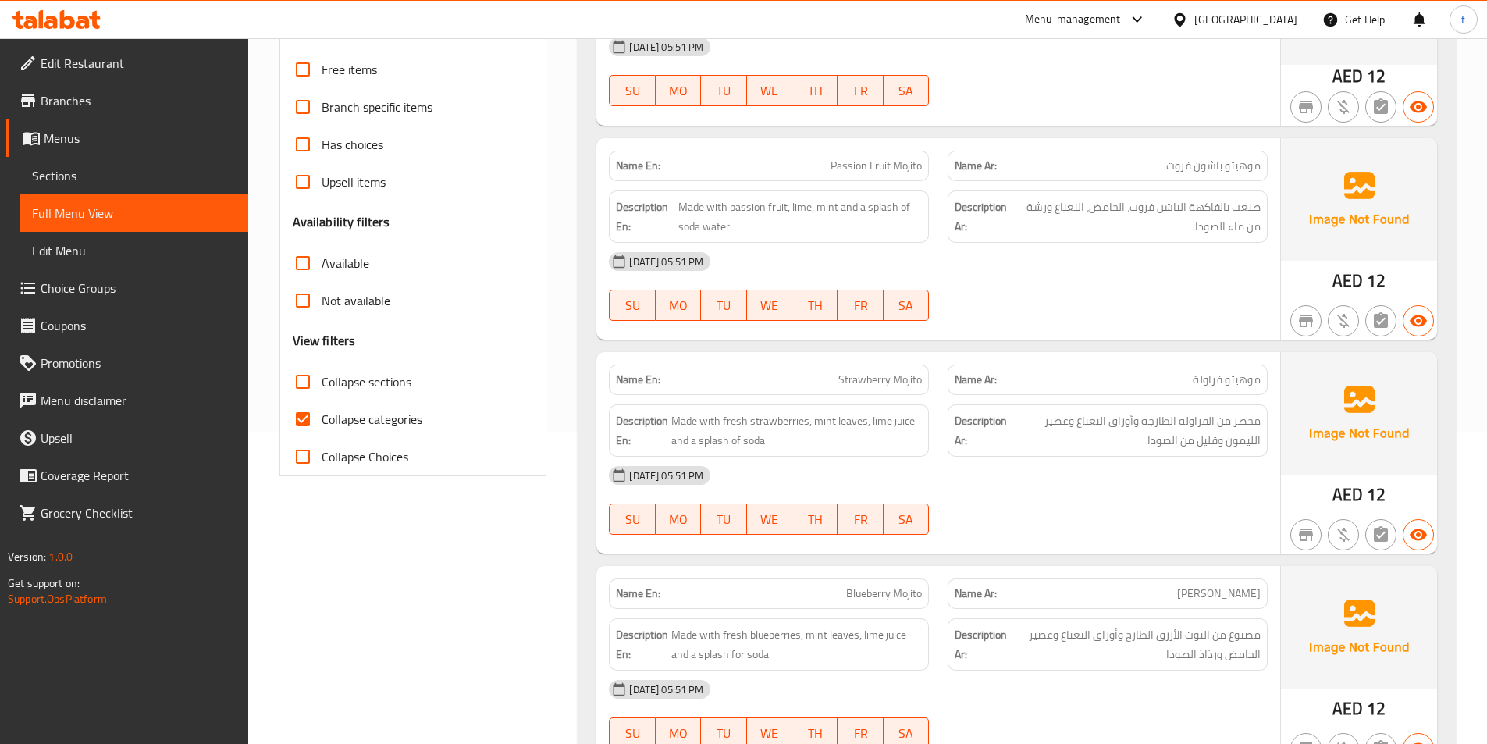
click at [368, 419] on span "Collapse categories" at bounding box center [372, 419] width 101 height 19
click at [322, 419] on input "Collapse categories" at bounding box center [302, 418] width 37 height 37
checkbox input "false"
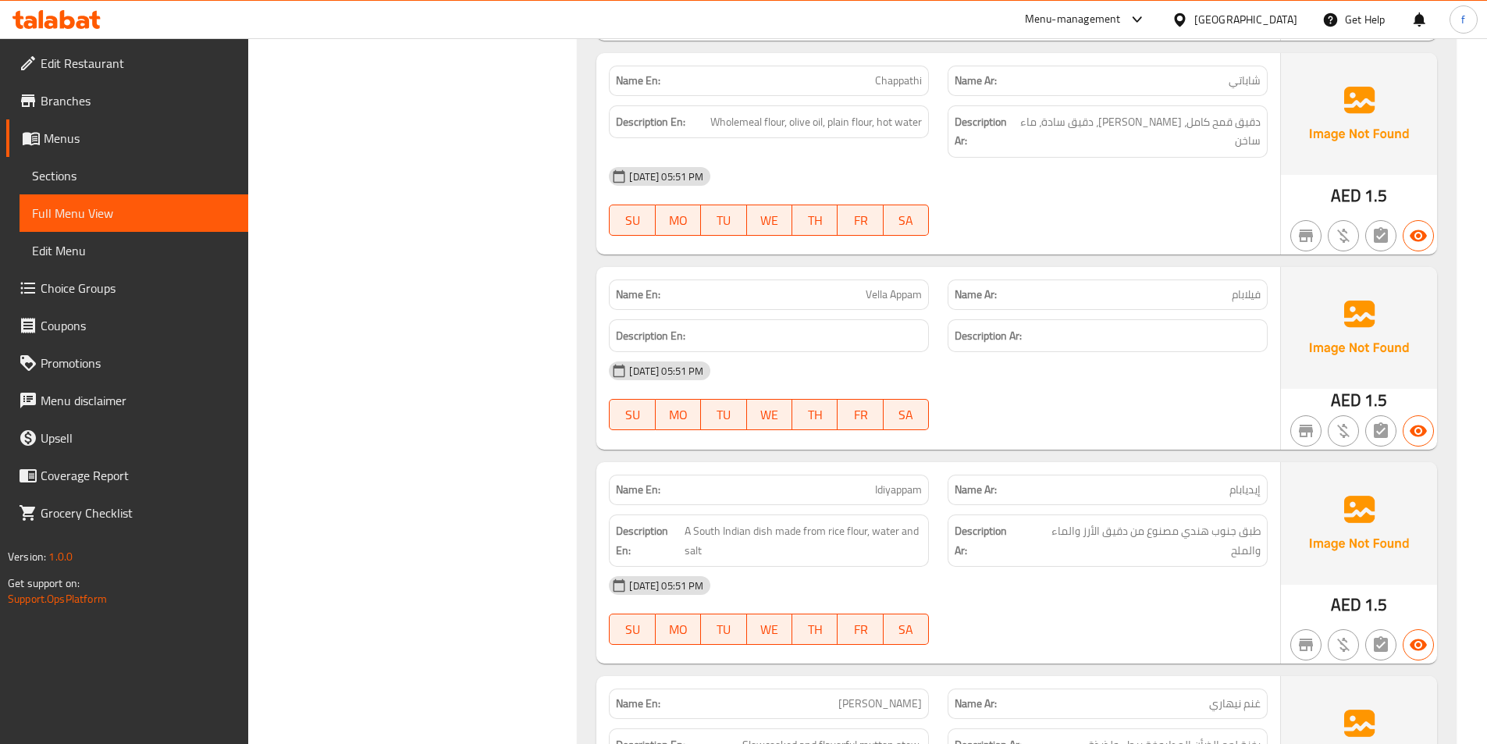
scroll to position [7034, 0]
click at [894, 286] on span "Vella Appam" at bounding box center [894, 294] width 56 height 16
click at [870, 286] on span "Vella Appam" at bounding box center [894, 294] width 56 height 16
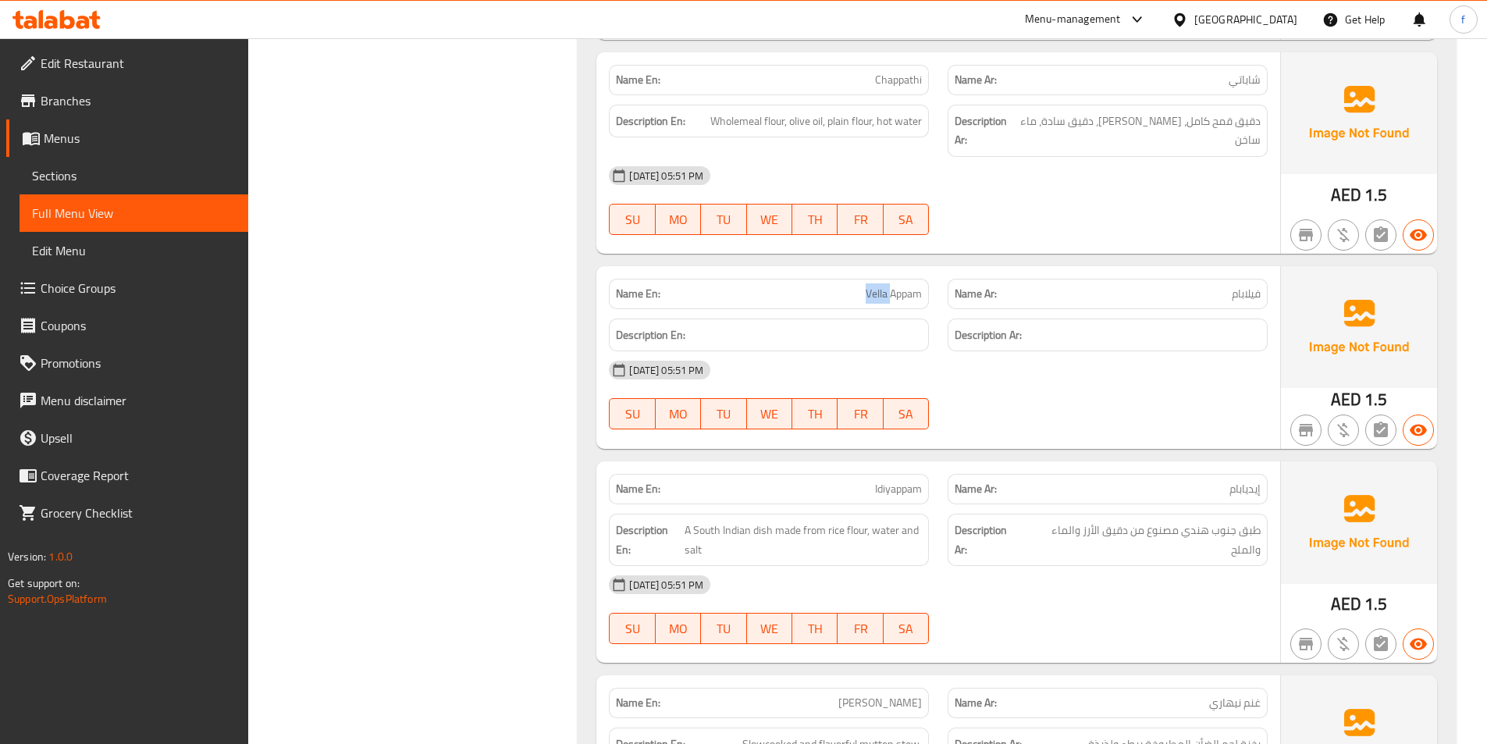
click at [870, 286] on span "Vella Appam" at bounding box center [894, 294] width 56 height 16
click at [902, 286] on span "Vella Appam" at bounding box center [894, 294] width 56 height 16
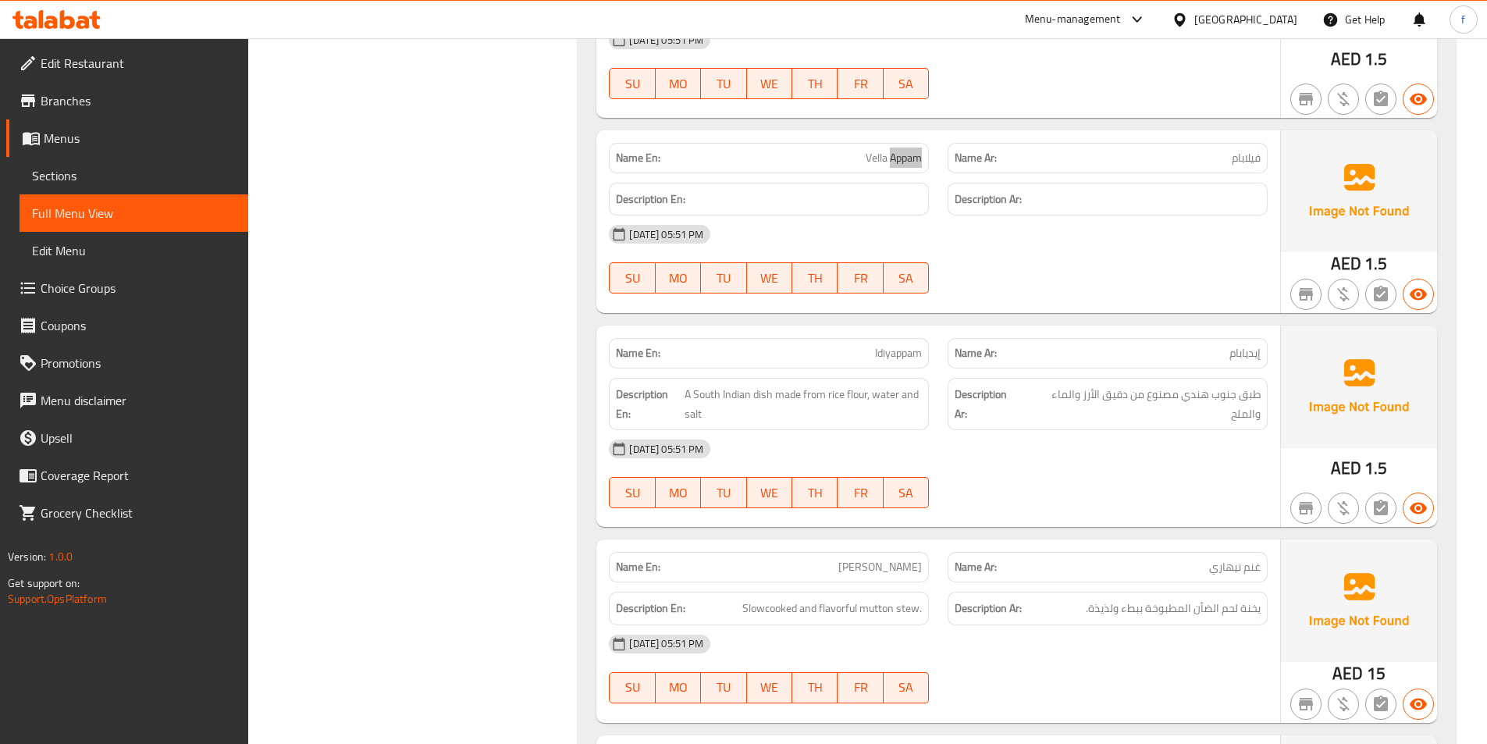
scroll to position [7190, 0]
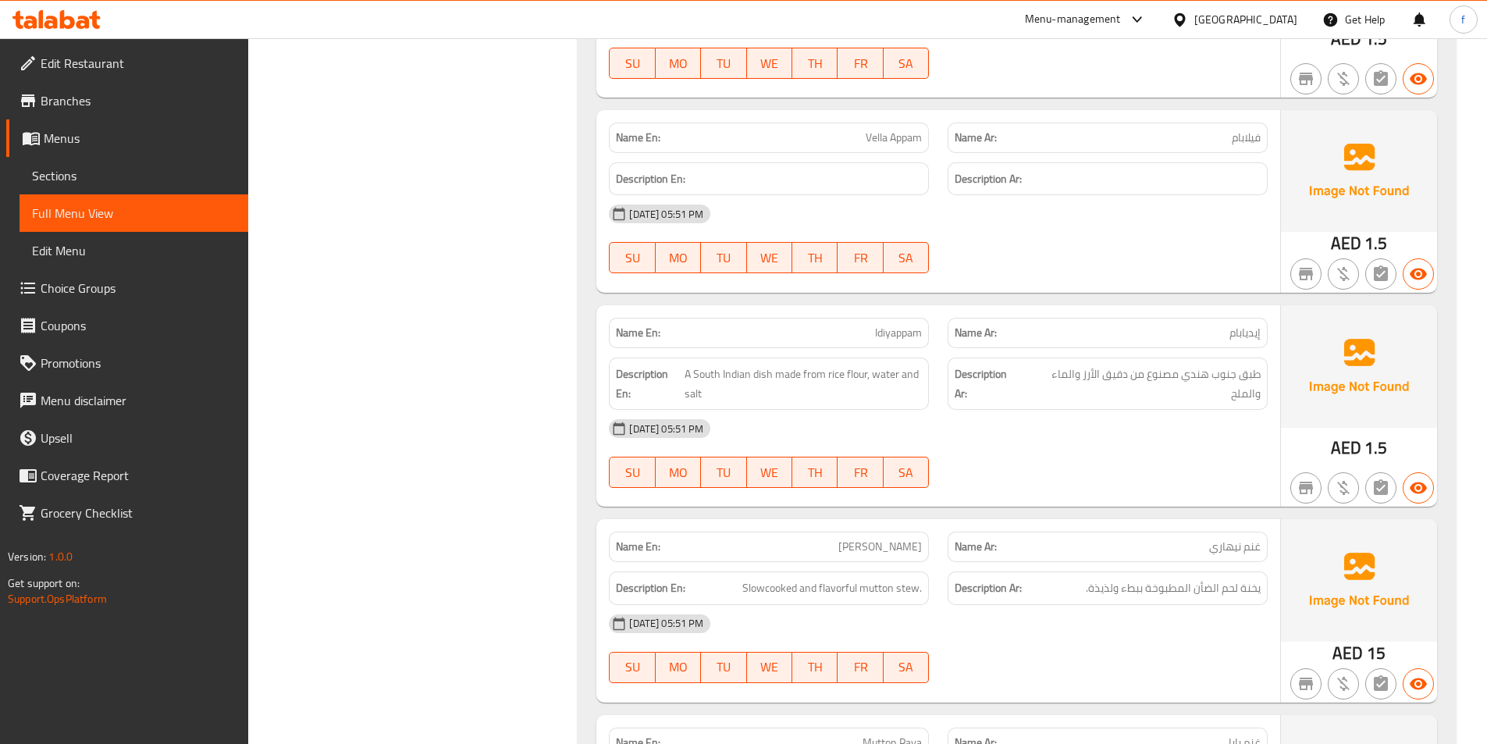
click at [1236, 325] on span "إيديابام" at bounding box center [1244, 333] width 31 height 16
click at [881, 325] on span "Idiyappam" at bounding box center [898, 333] width 47 height 16
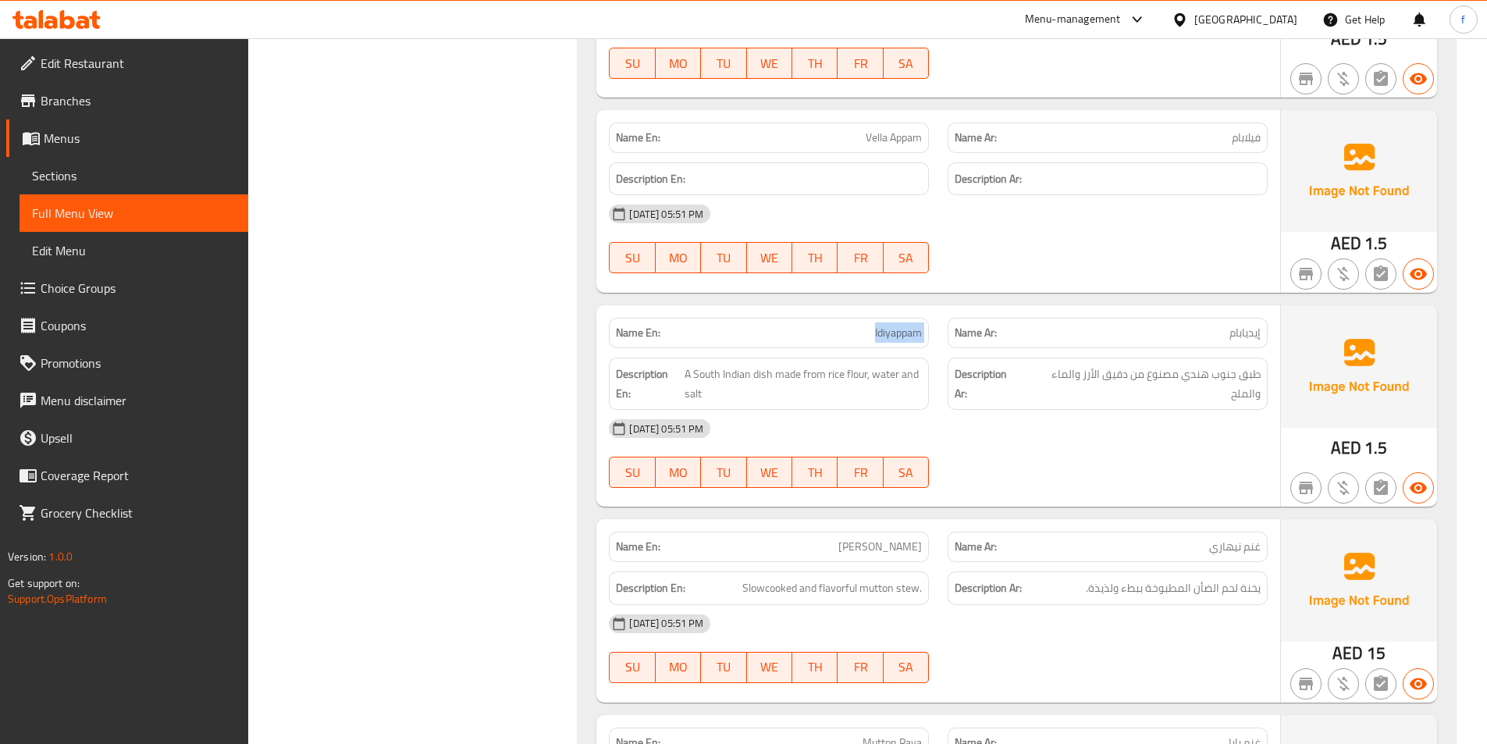
click at [881, 325] on span "Idiyappam" at bounding box center [898, 333] width 47 height 16
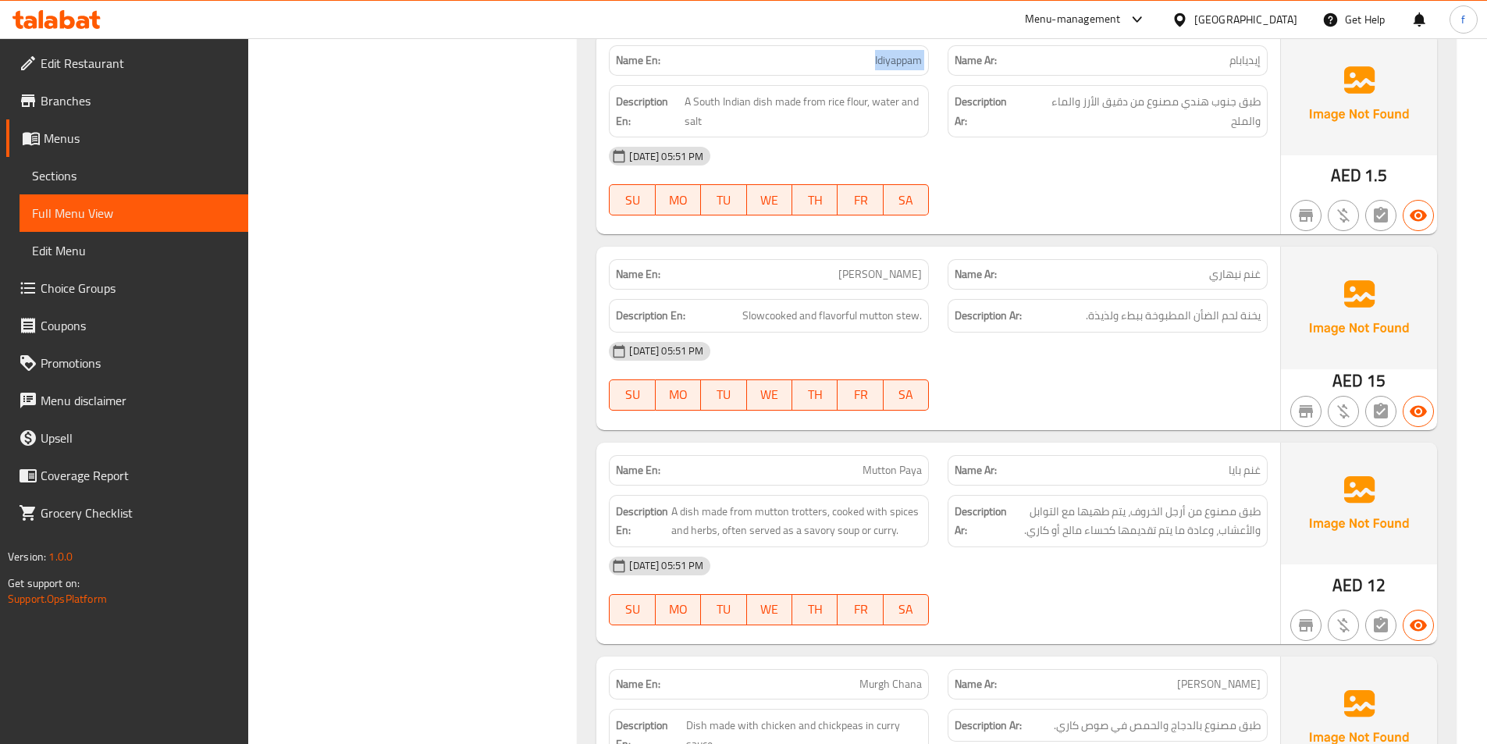
scroll to position [7502, 0]
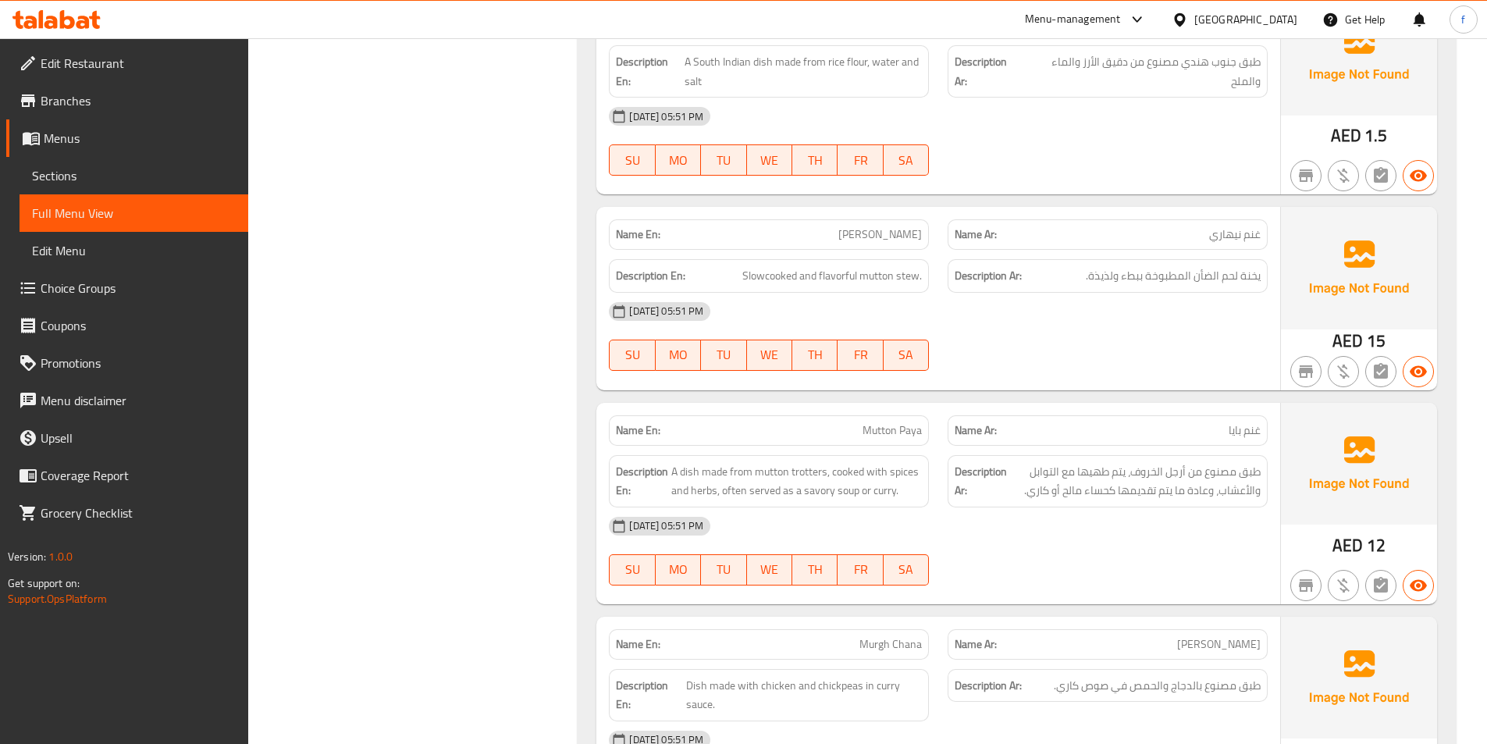
click at [858, 226] on span "[PERSON_NAME]" at bounding box center [880, 234] width 84 height 16
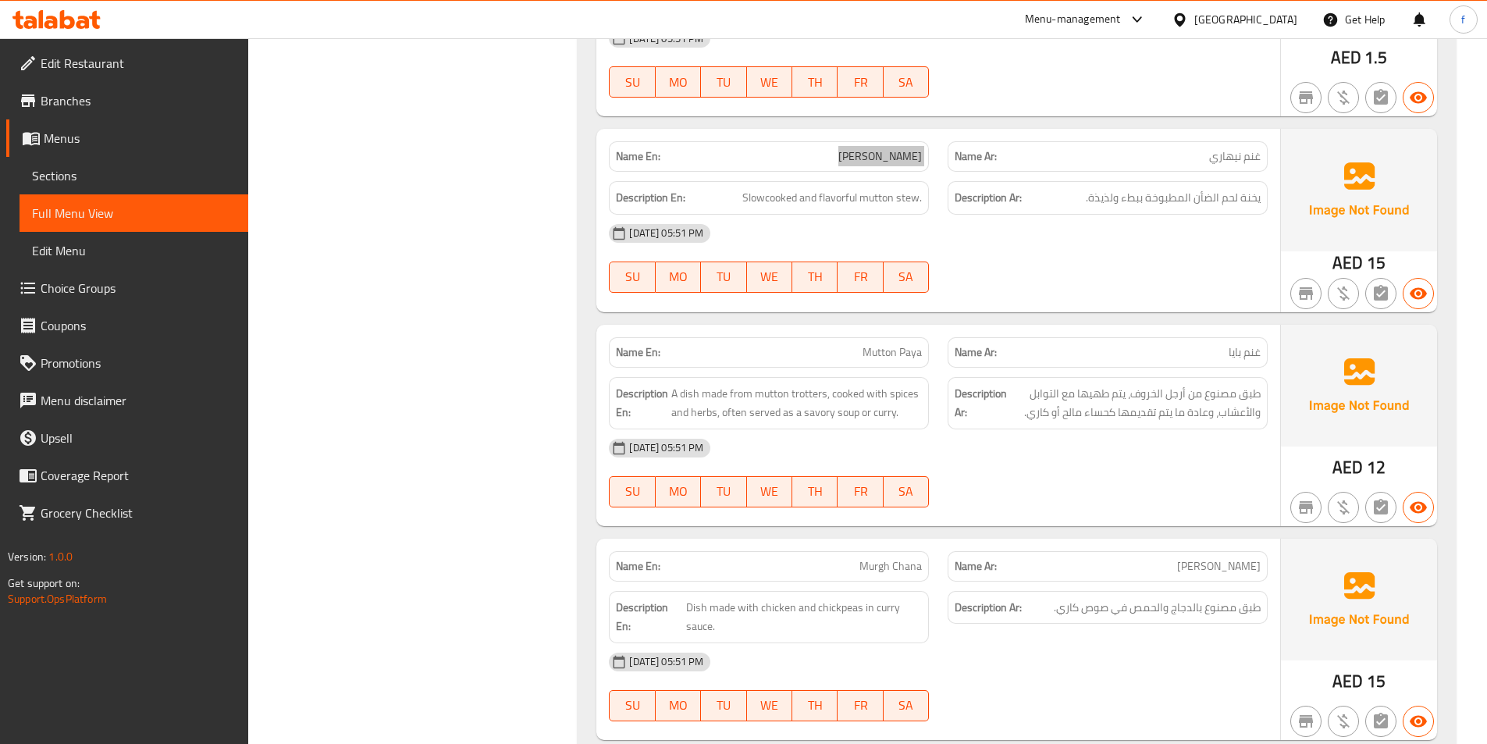
scroll to position [7658, 0]
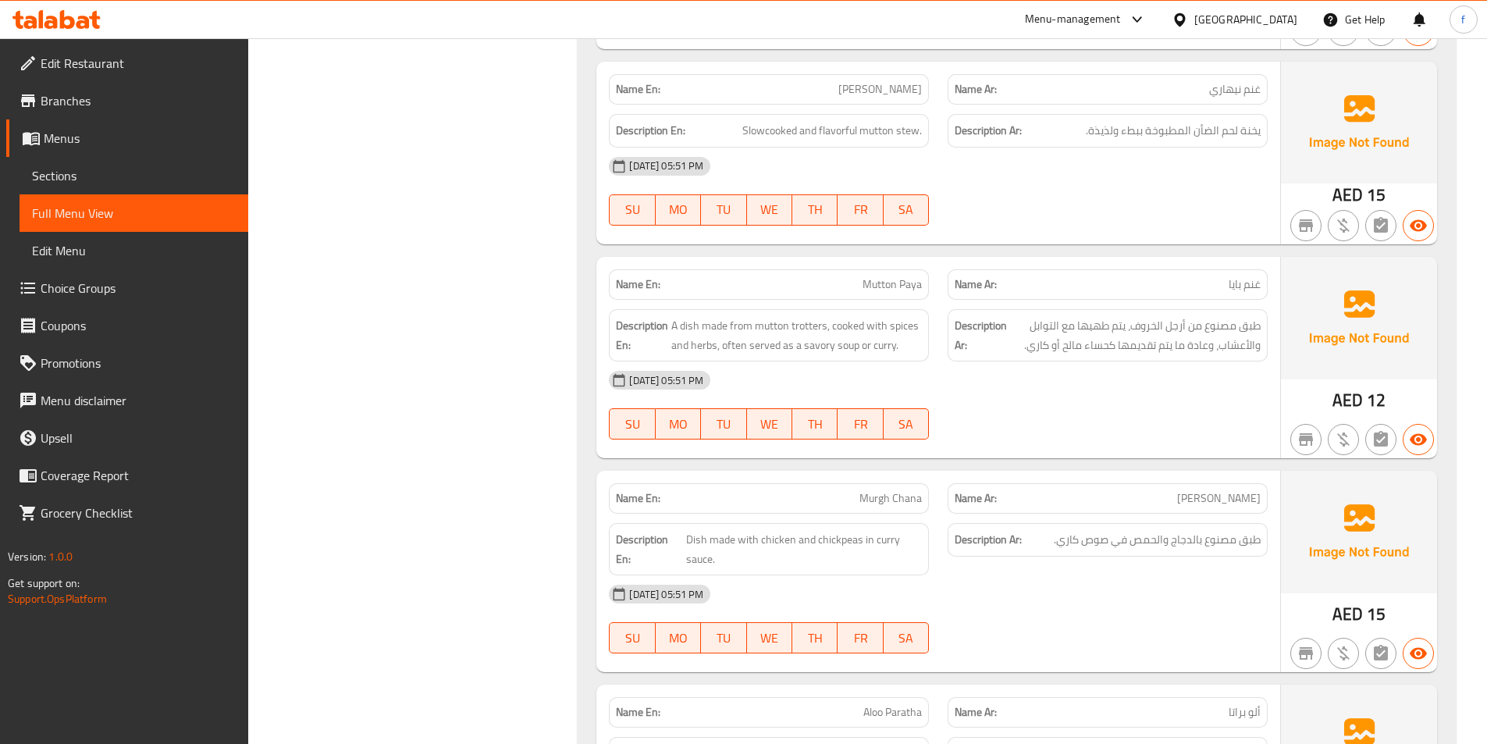
click at [888, 276] on span "Mutton Paya" at bounding box center [892, 284] width 59 height 16
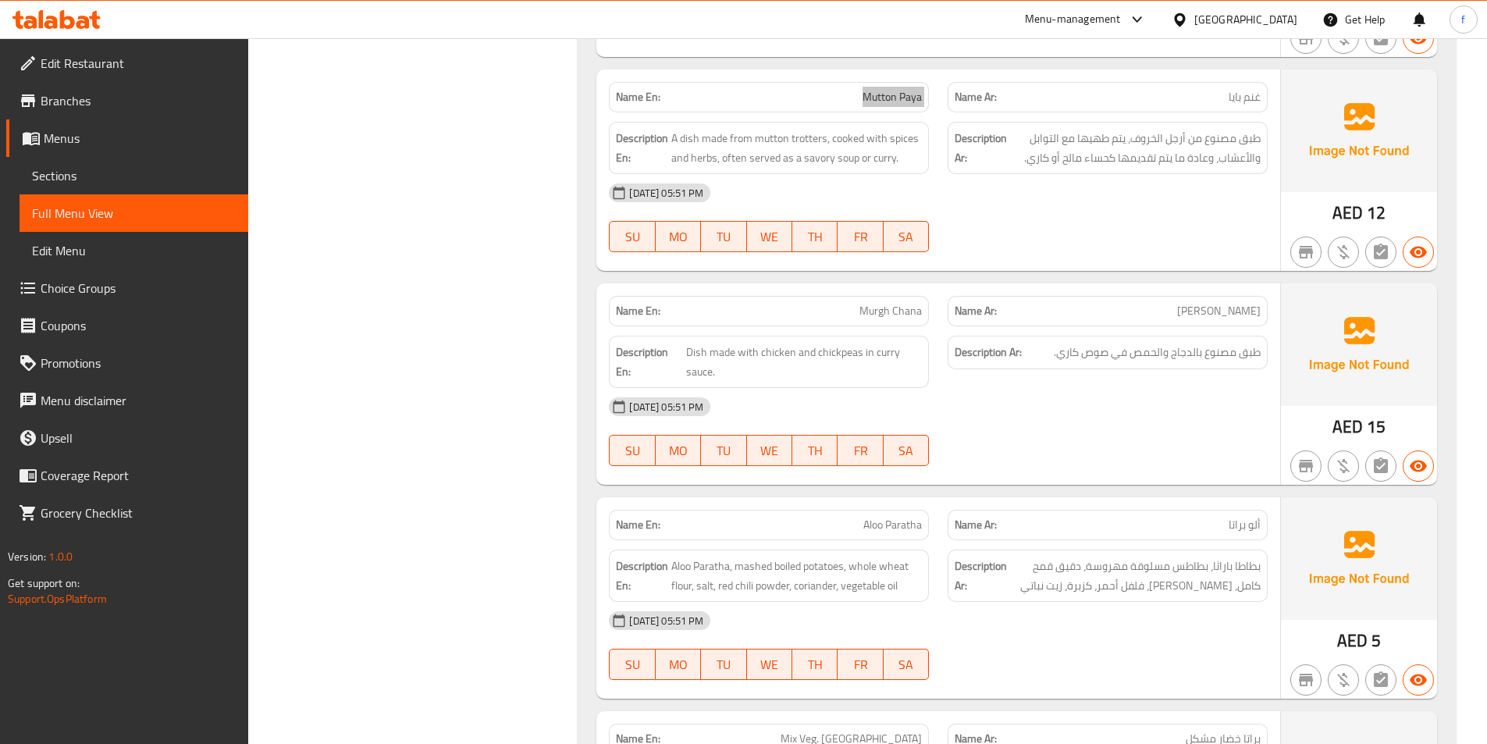
scroll to position [7971, 0]
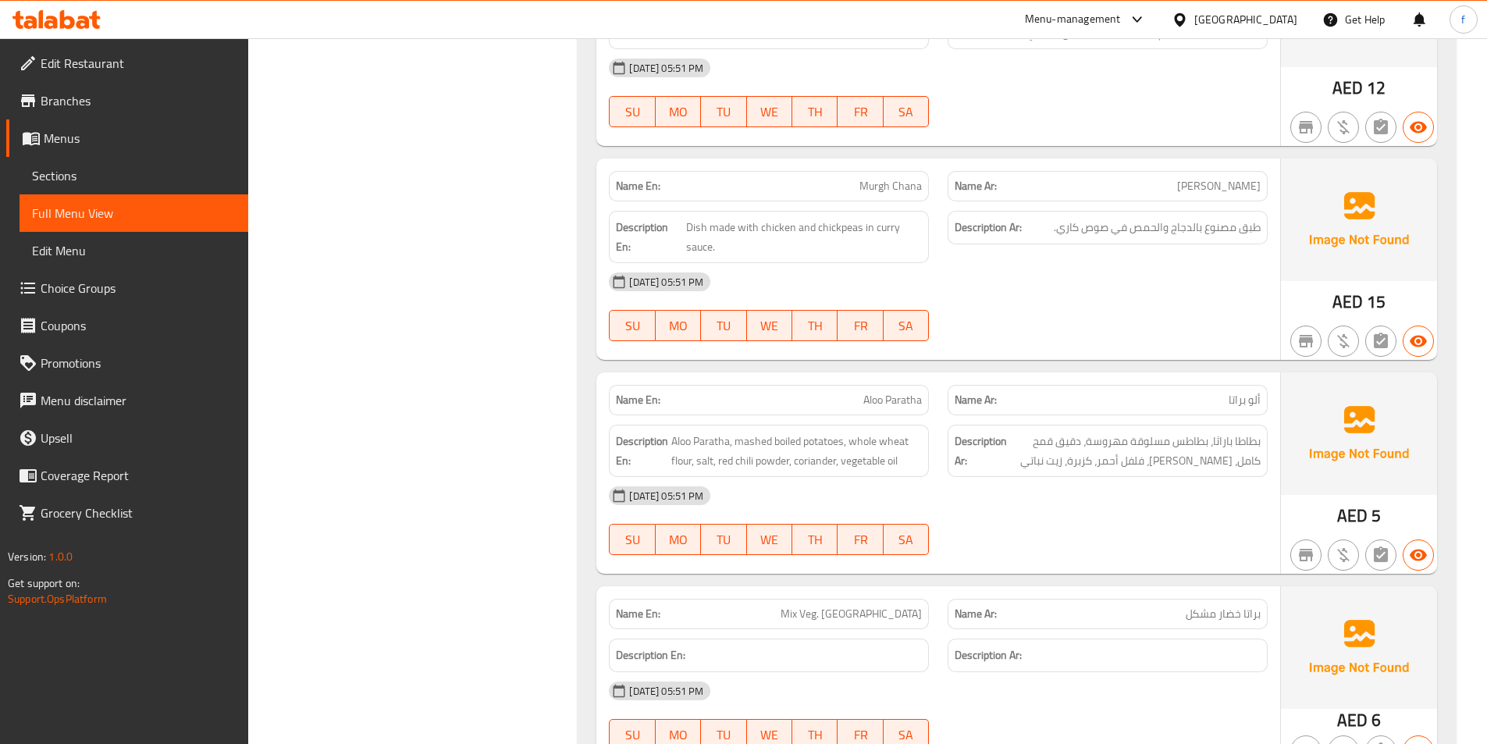
click at [872, 178] on span "Murgh Chana" at bounding box center [890, 186] width 62 height 16
click at [921, 178] on span "Murgh Chana" at bounding box center [890, 186] width 62 height 16
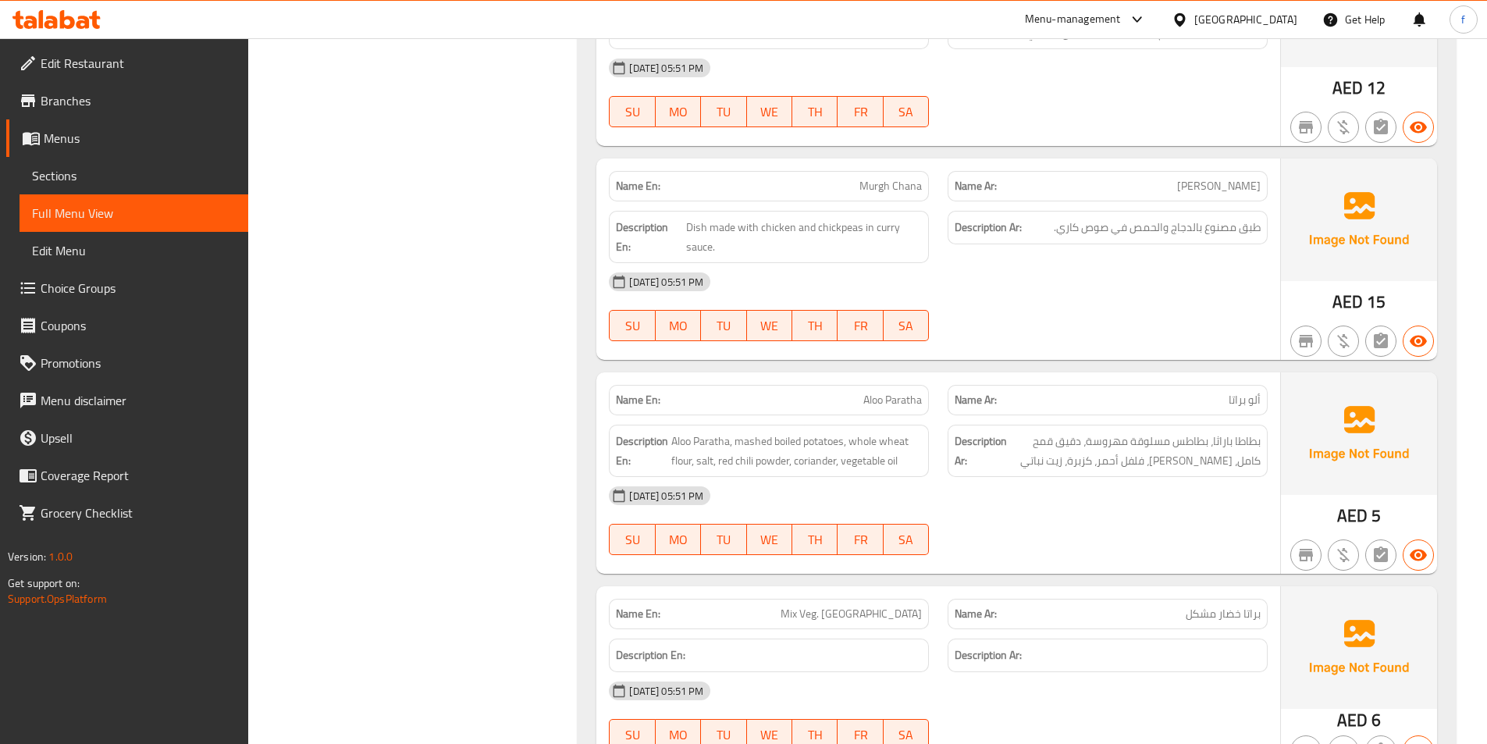
click at [921, 178] on span "Murgh Chana" at bounding box center [890, 186] width 62 height 16
click at [920, 178] on span "Murgh Chana" at bounding box center [890, 186] width 62 height 16
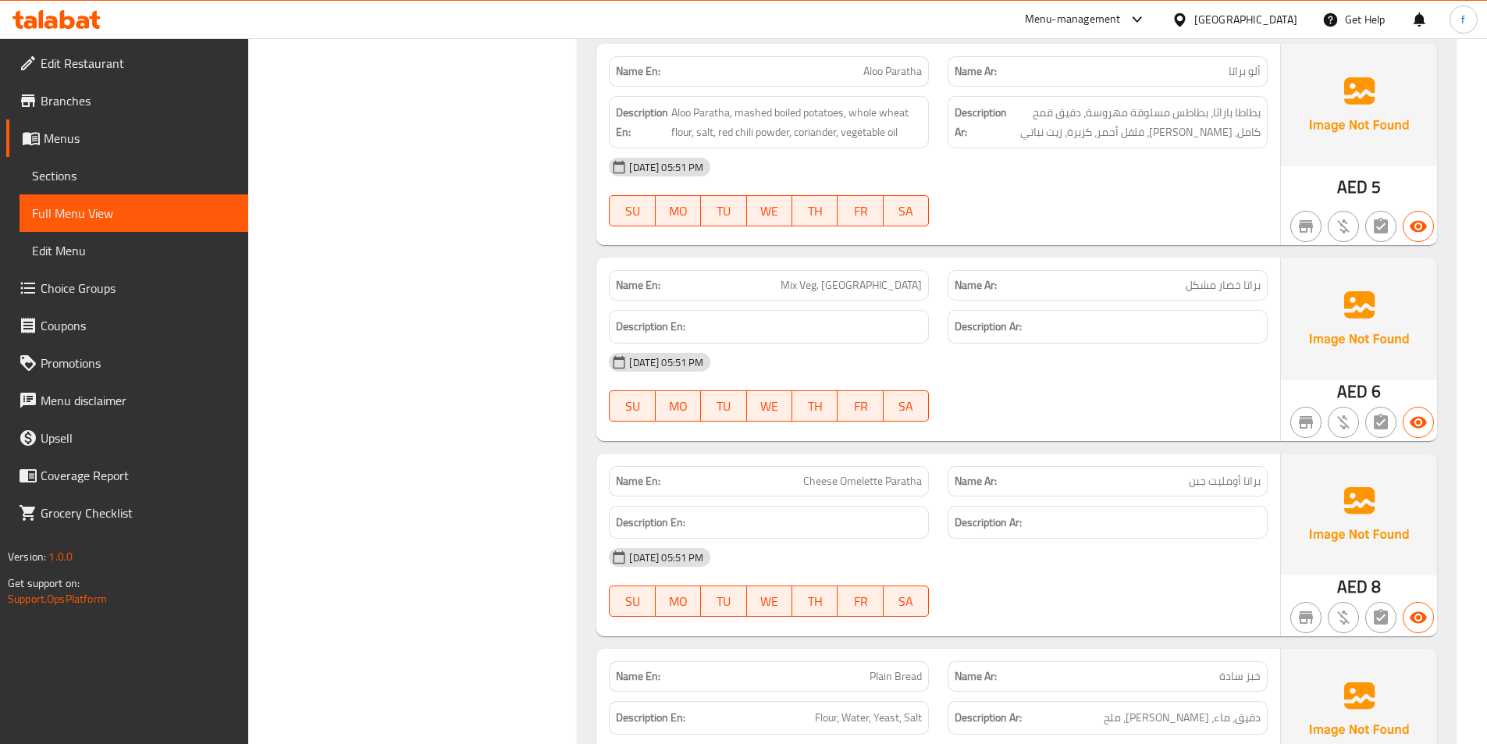
scroll to position [8361, 0]
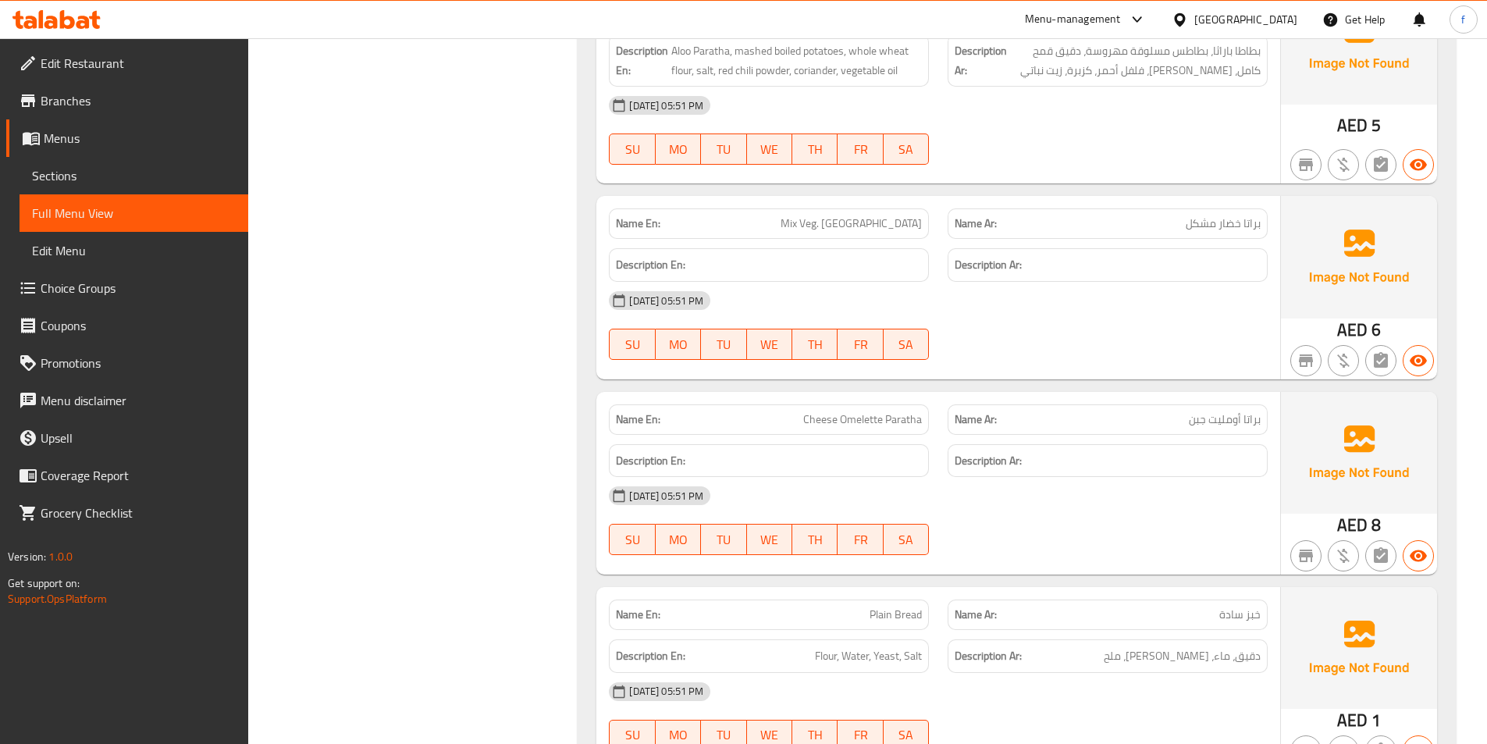
click at [888, 215] on span "Mix Veg. [GEOGRAPHIC_DATA]" at bounding box center [851, 223] width 141 height 16
click at [875, 215] on span "Mix Veg. [GEOGRAPHIC_DATA]" at bounding box center [851, 223] width 141 height 16
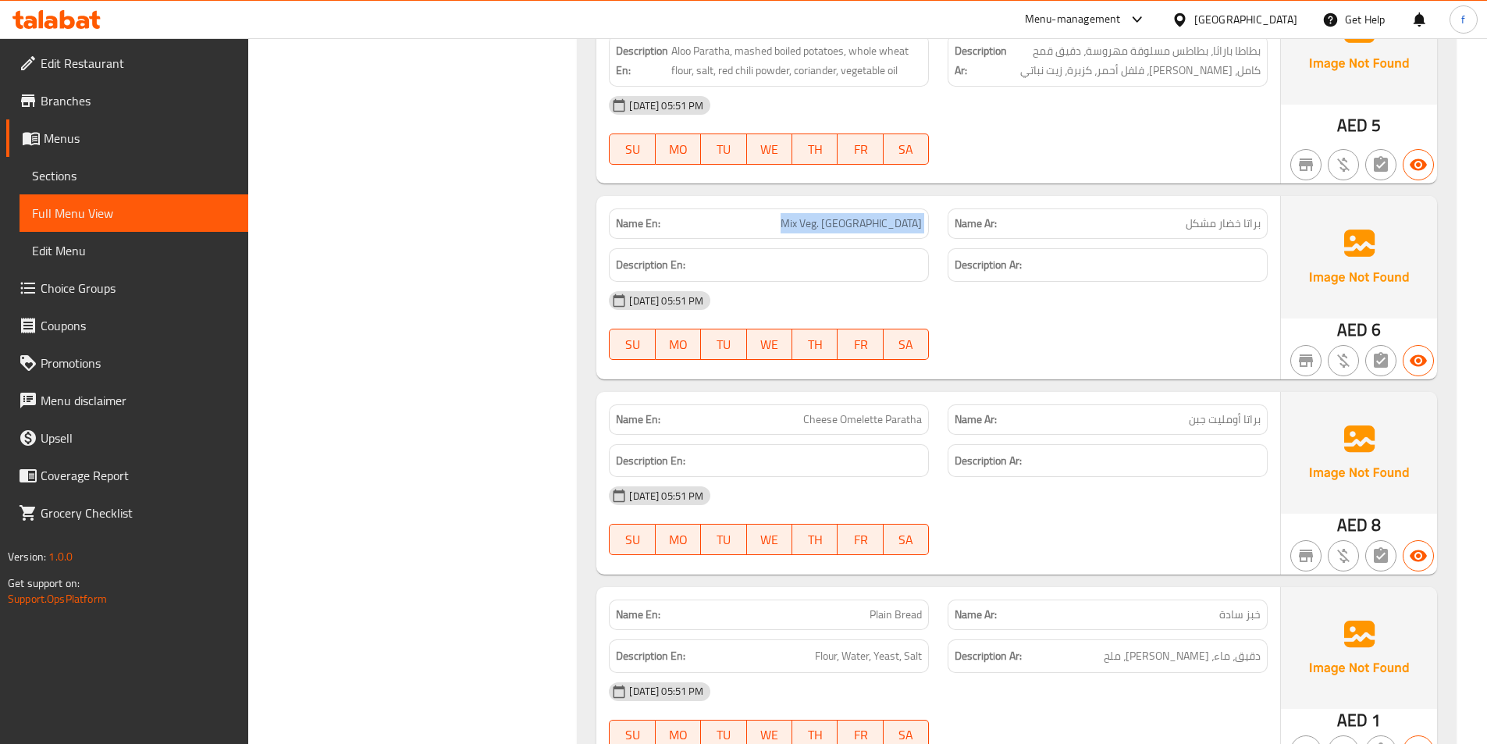
click at [875, 215] on span "Mix Veg. [GEOGRAPHIC_DATA]" at bounding box center [851, 223] width 141 height 16
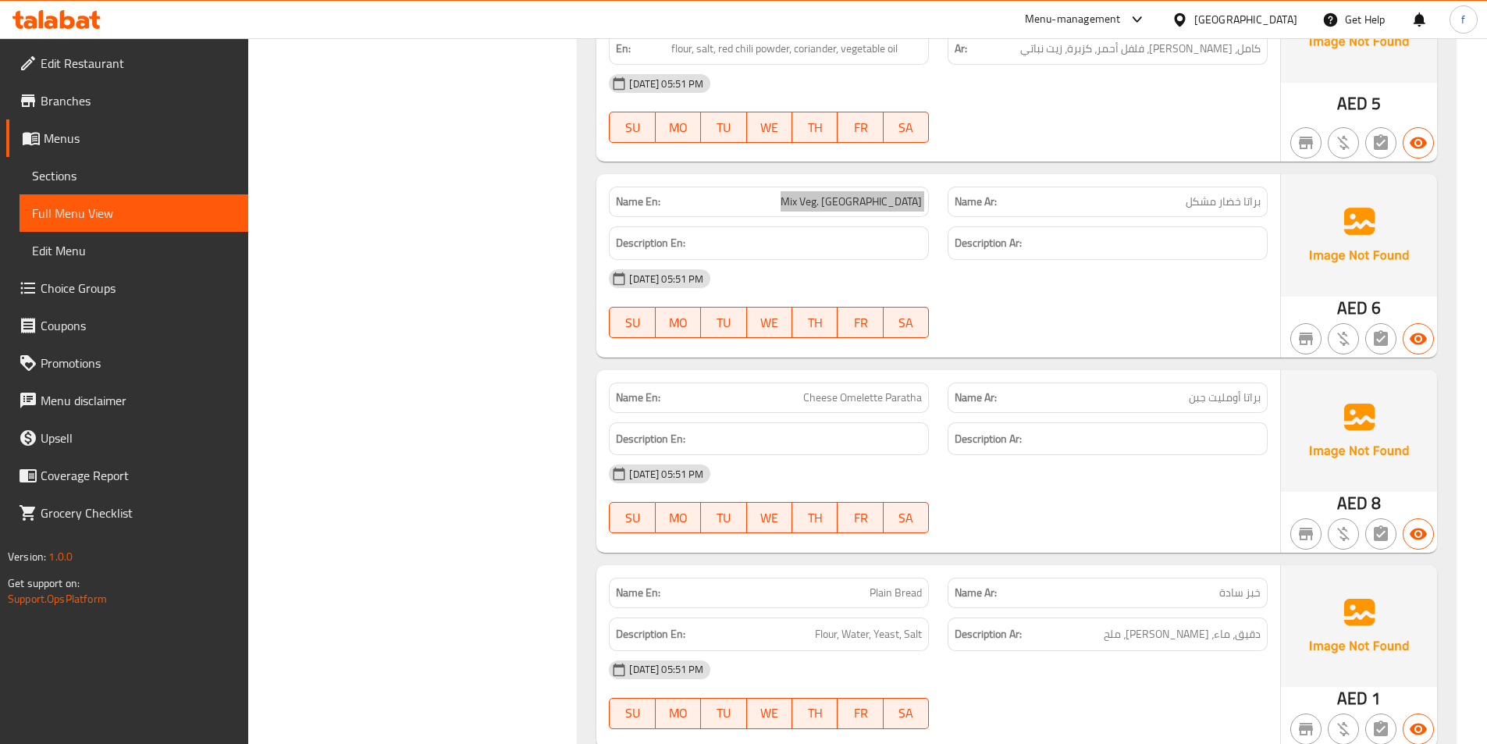
scroll to position [8595, 0]
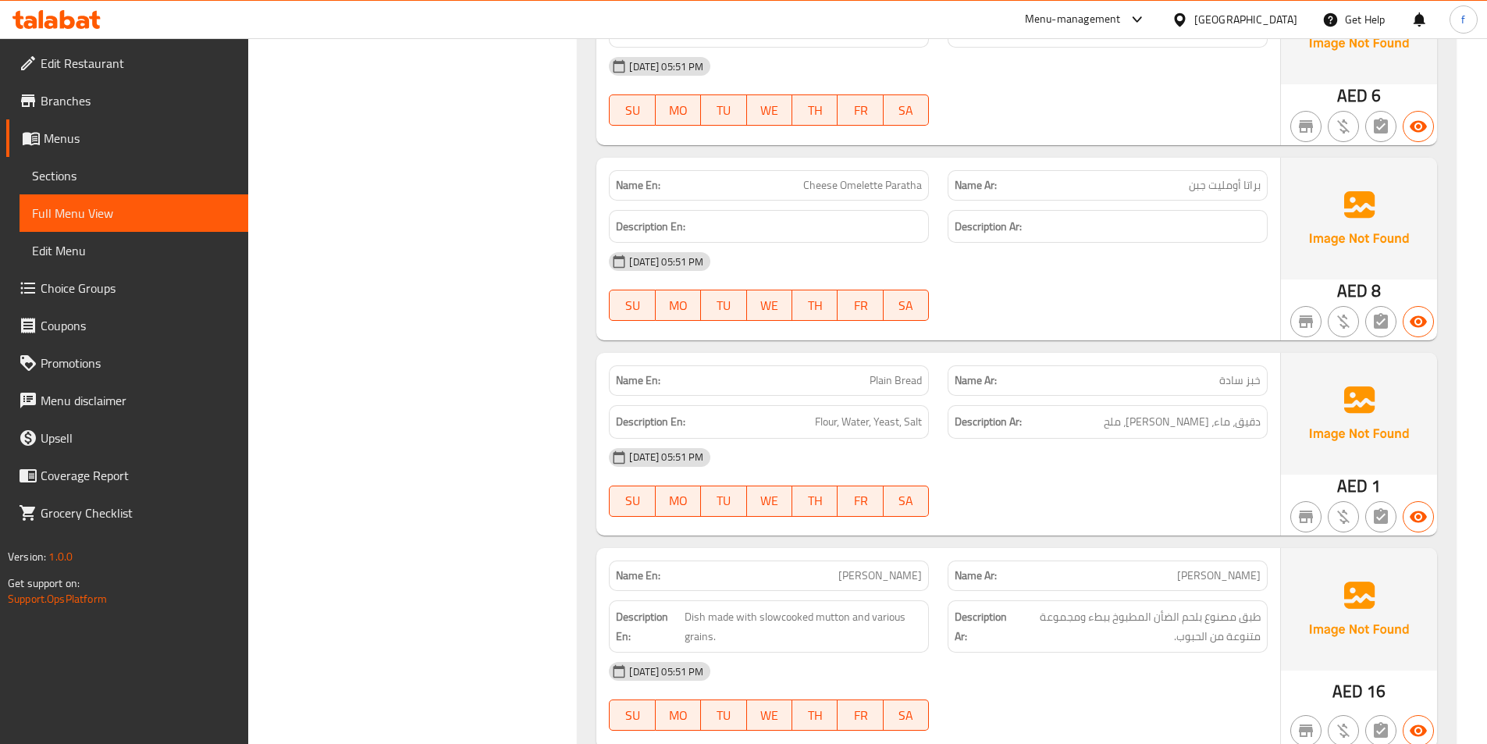
click at [891, 177] on span "Cheese Omelette Paratha" at bounding box center [862, 185] width 119 height 16
click at [864, 177] on span "Cheese Omelette Paratha" at bounding box center [862, 185] width 119 height 16
click at [825, 177] on span "Cheese Omelette Paratha" at bounding box center [862, 185] width 119 height 16
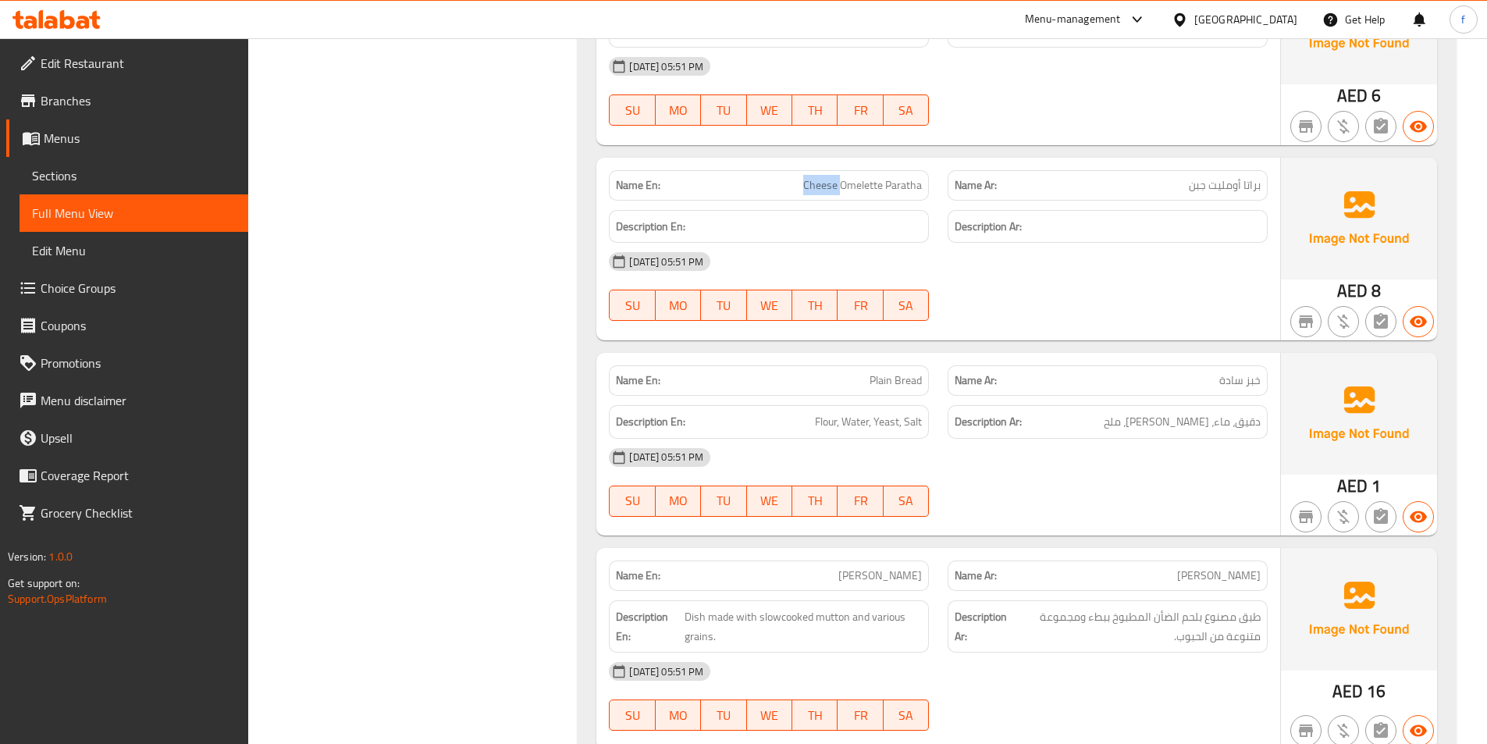
click at [825, 177] on span "Cheese Omelette Paratha" at bounding box center [862, 185] width 119 height 16
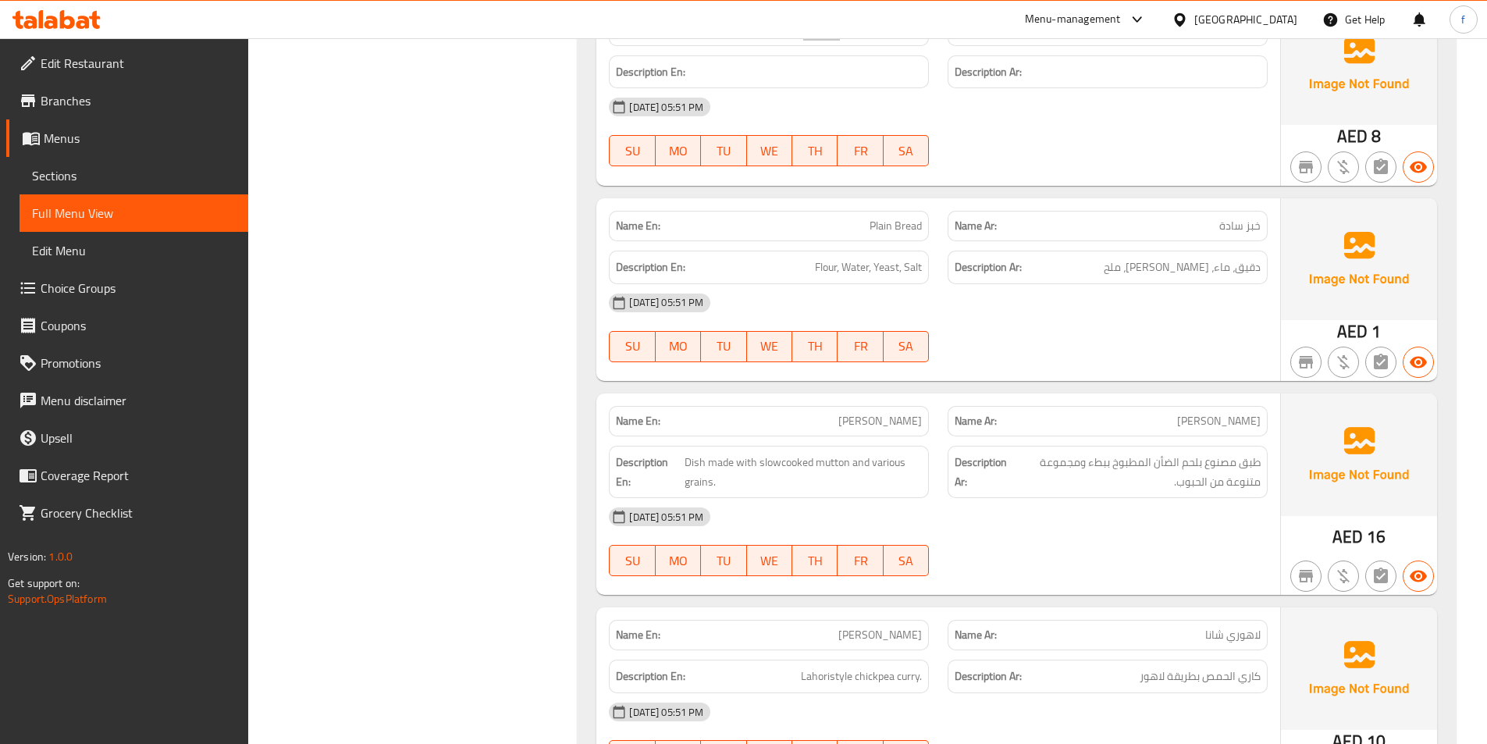
scroll to position [8751, 0]
click at [1252, 216] on span "خبز سادة" at bounding box center [1239, 224] width 41 height 16
click at [1253, 216] on span "خبز سادة" at bounding box center [1239, 224] width 41 height 16
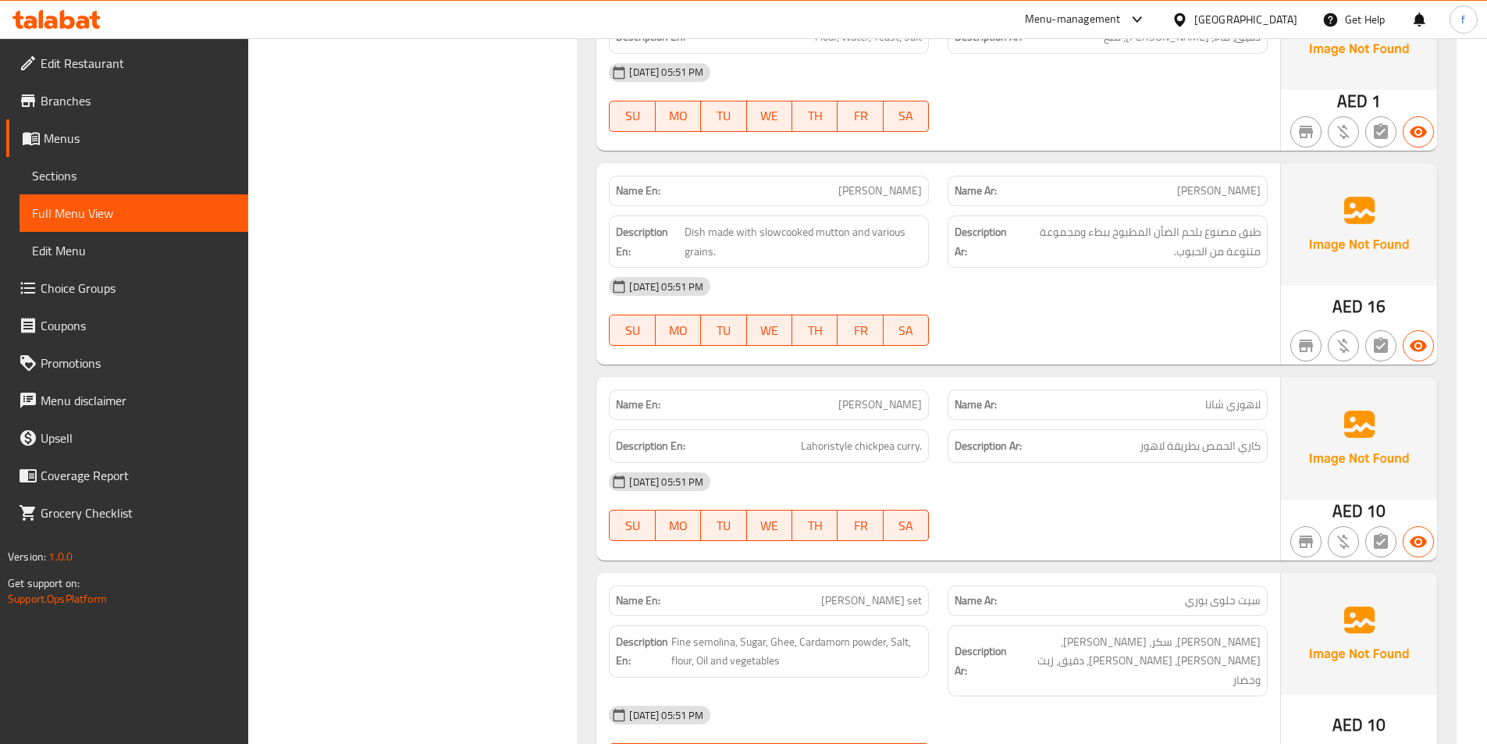
scroll to position [8985, 0]
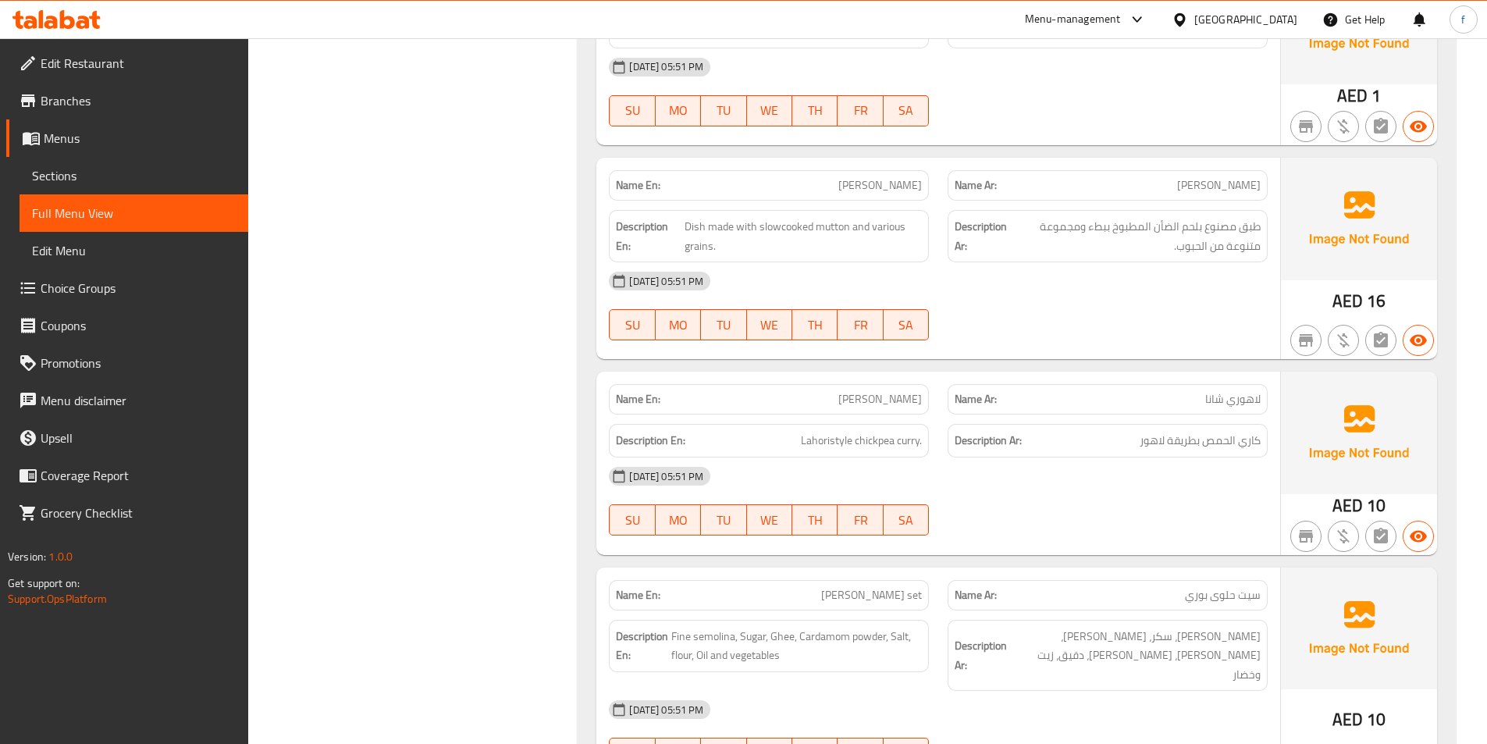
click at [866, 170] on div "Name En: Mutton Haleem" at bounding box center [769, 185] width 320 height 30
click at [870, 177] on span "[PERSON_NAME]" at bounding box center [880, 185] width 84 height 16
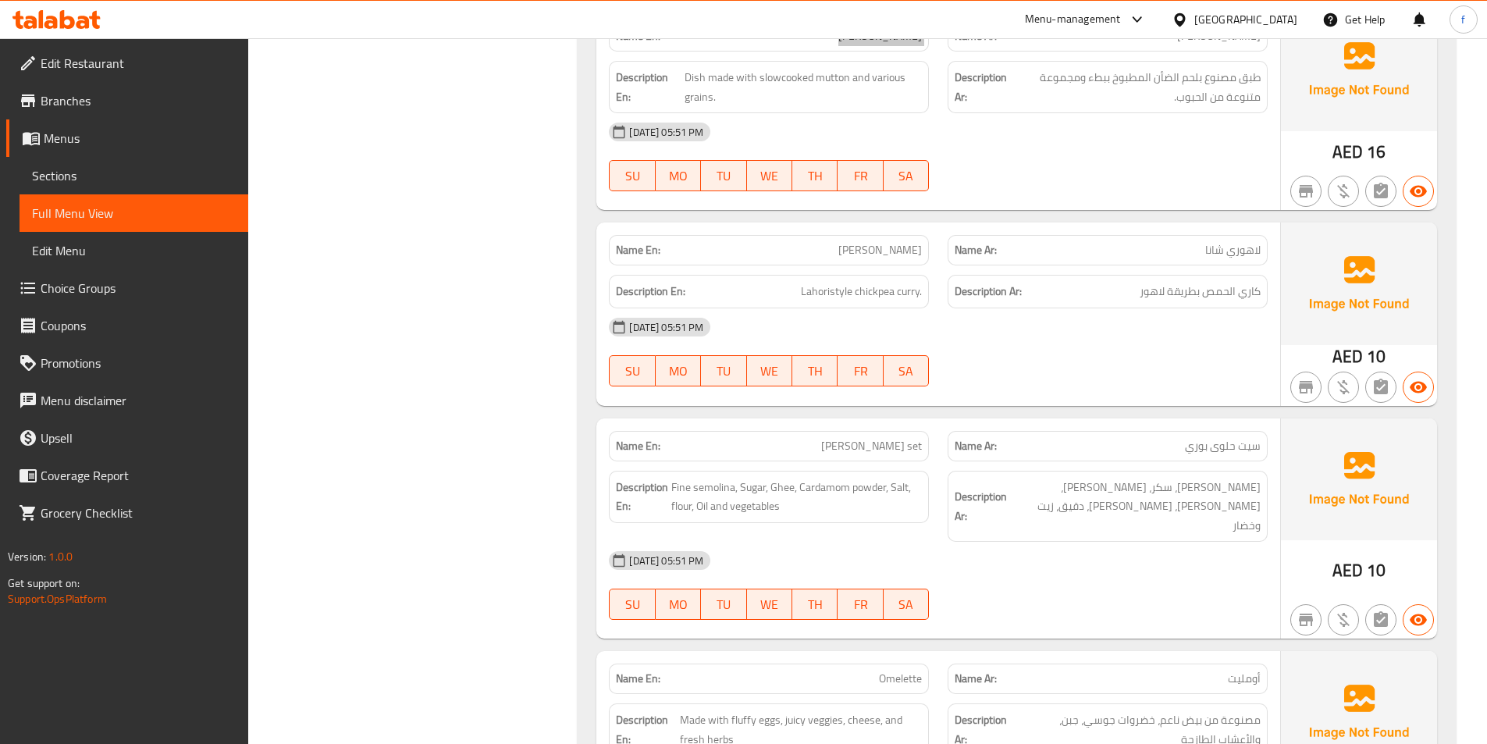
scroll to position [9141, 0]
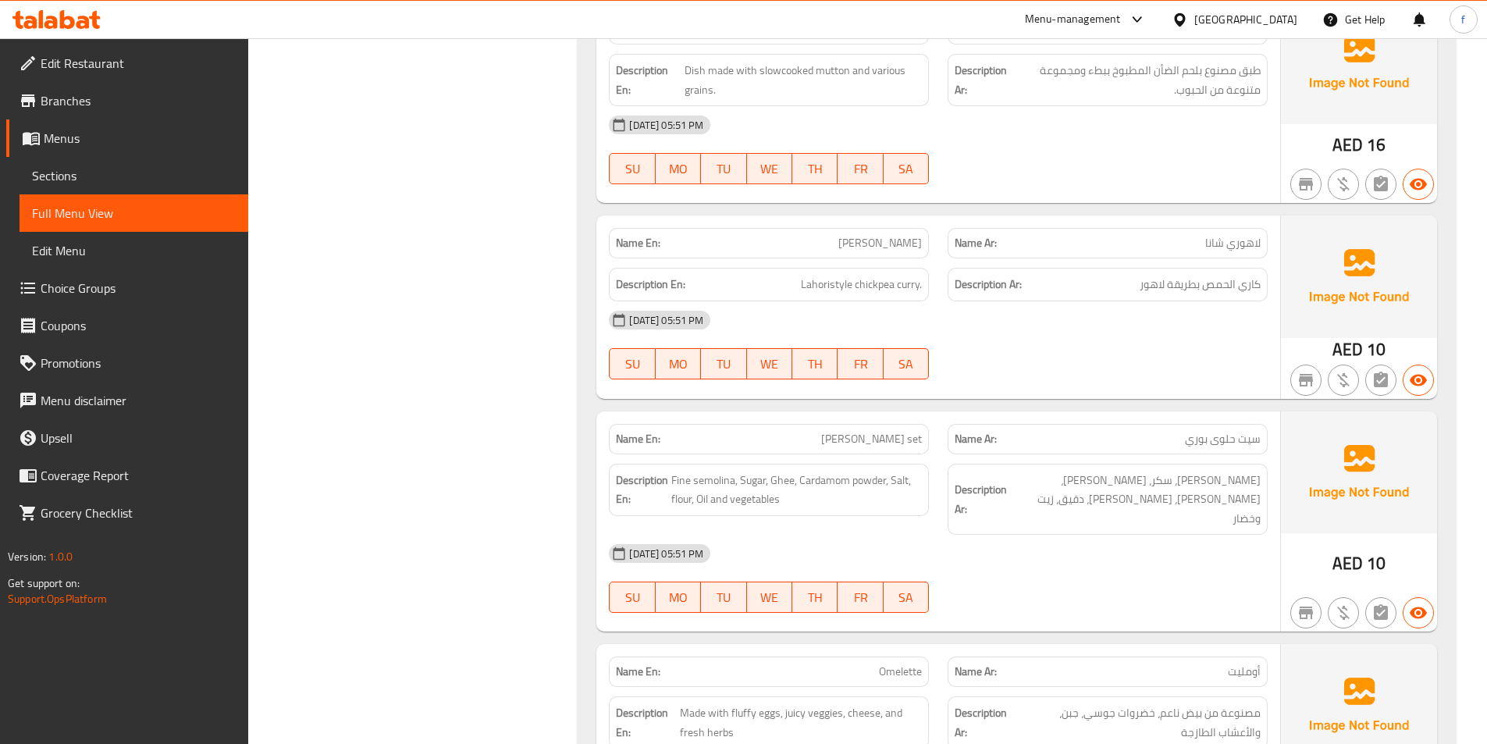
click at [888, 235] on span "[PERSON_NAME]" at bounding box center [880, 243] width 84 height 16
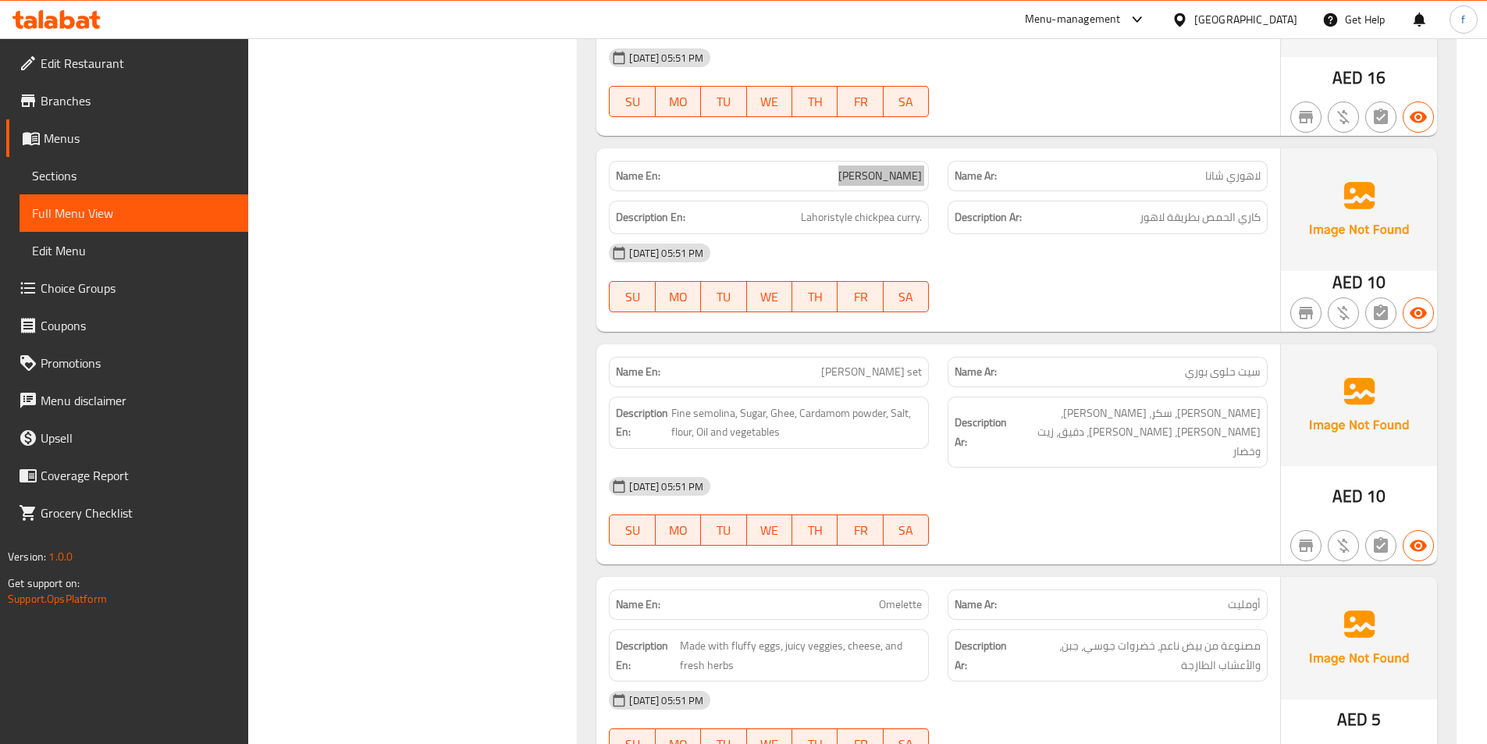
scroll to position [9376, 0]
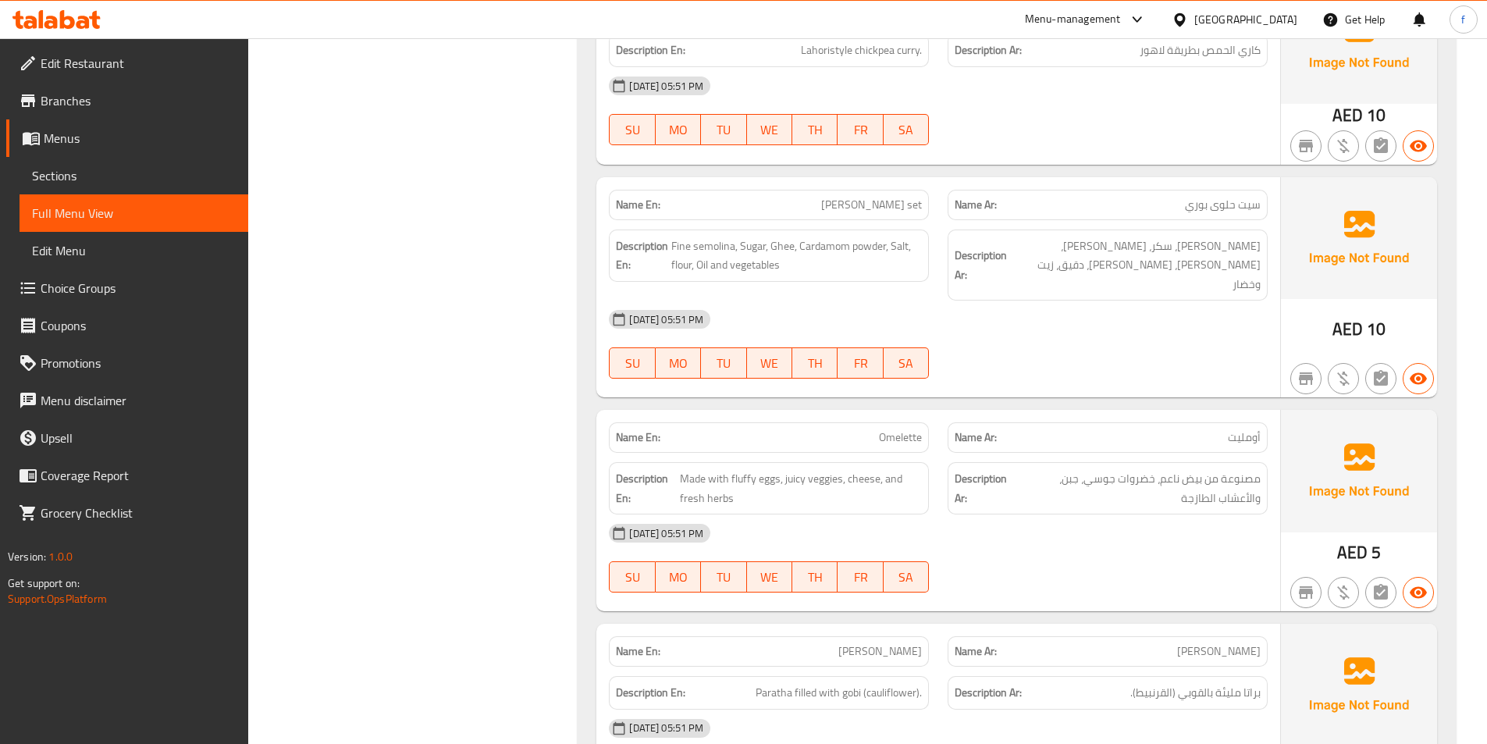
click at [907, 197] on span "[PERSON_NAME] set" at bounding box center [871, 205] width 101 height 16
click at [886, 197] on span "[PERSON_NAME] set" at bounding box center [871, 205] width 101 height 16
click at [880, 197] on span "[PERSON_NAME] set" at bounding box center [871, 205] width 101 height 16
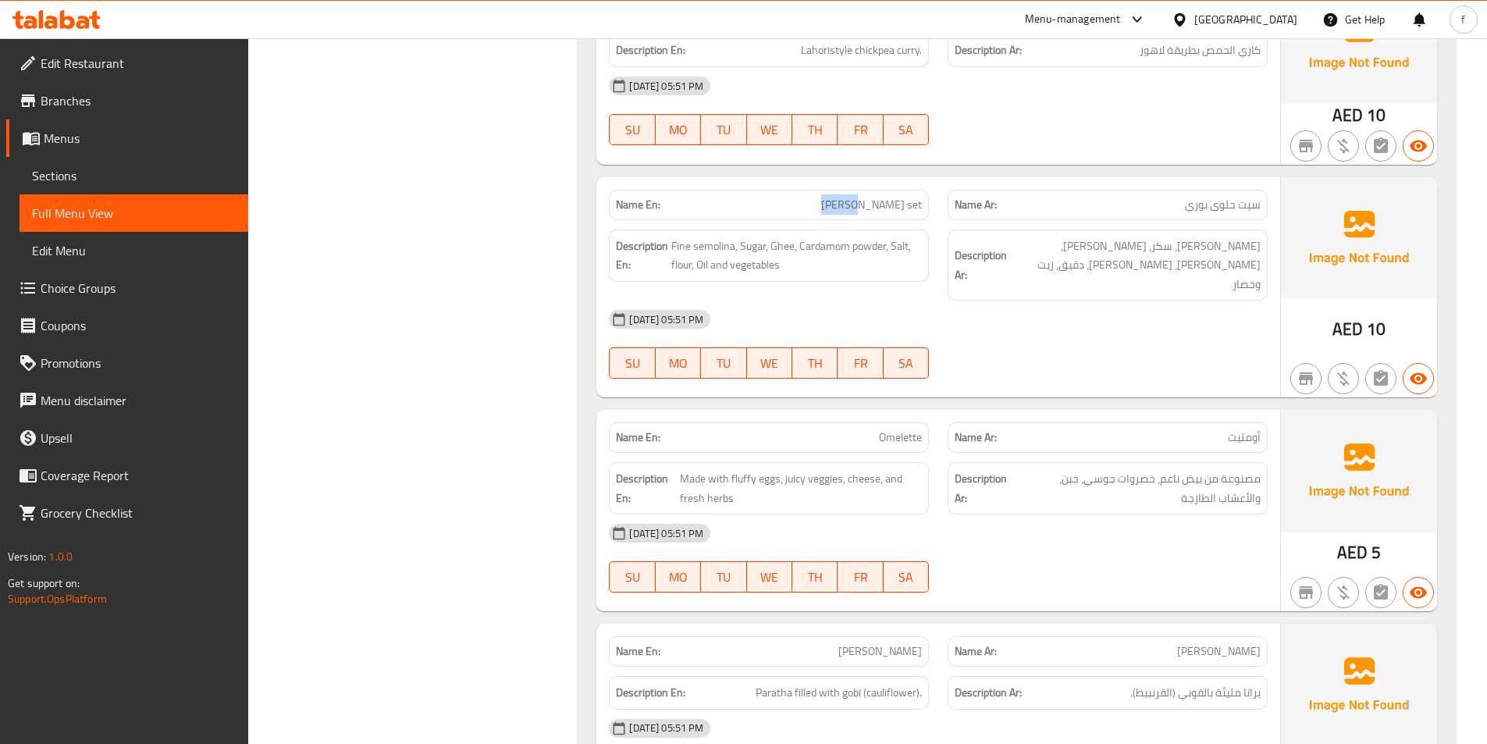
click at [880, 197] on span "[PERSON_NAME] set" at bounding box center [871, 205] width 101 height 16
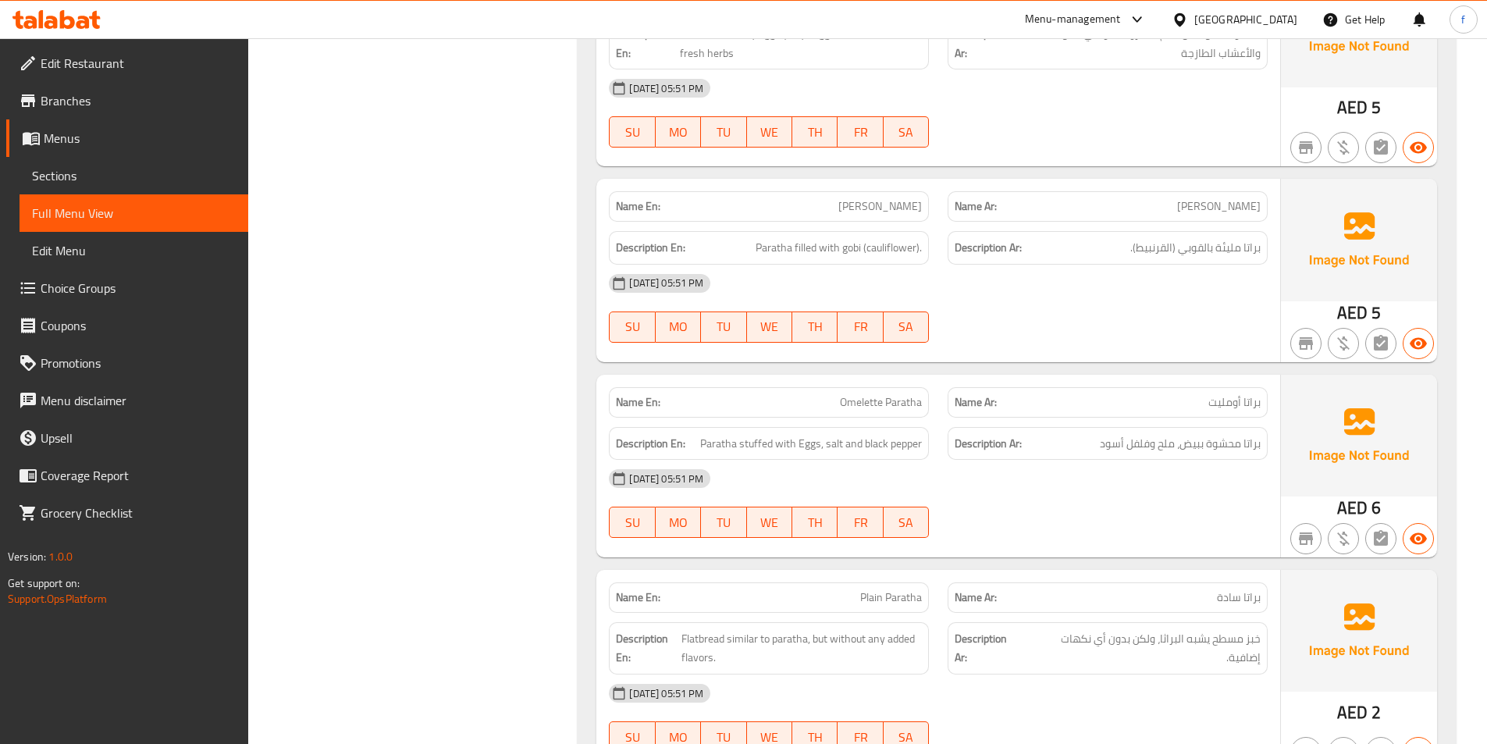
scroll to position [9844, 0]
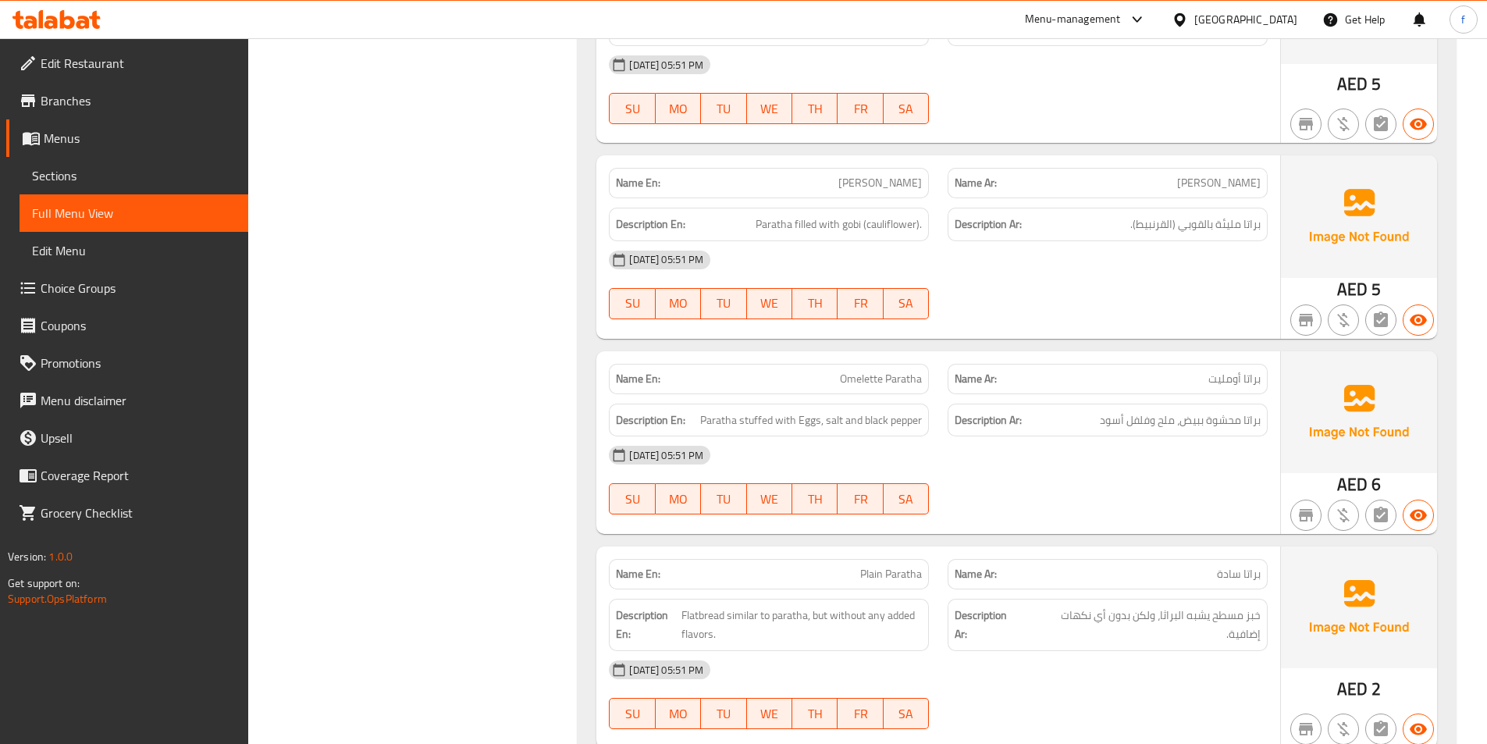
click at [872, 175] on span "[PERSON_NAME]" at bounding box center [880, 183] width 84 height 16
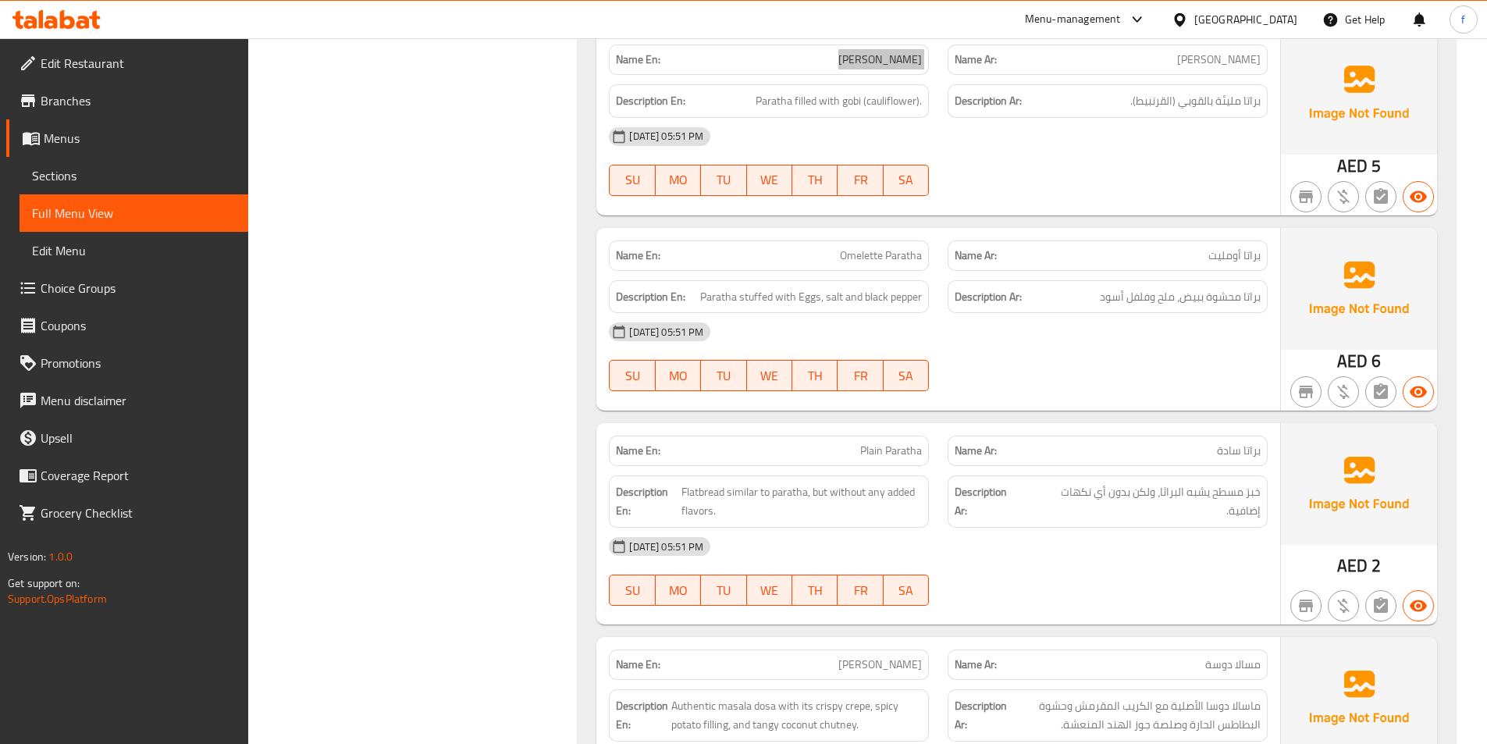
scroll to position [10078, 0]
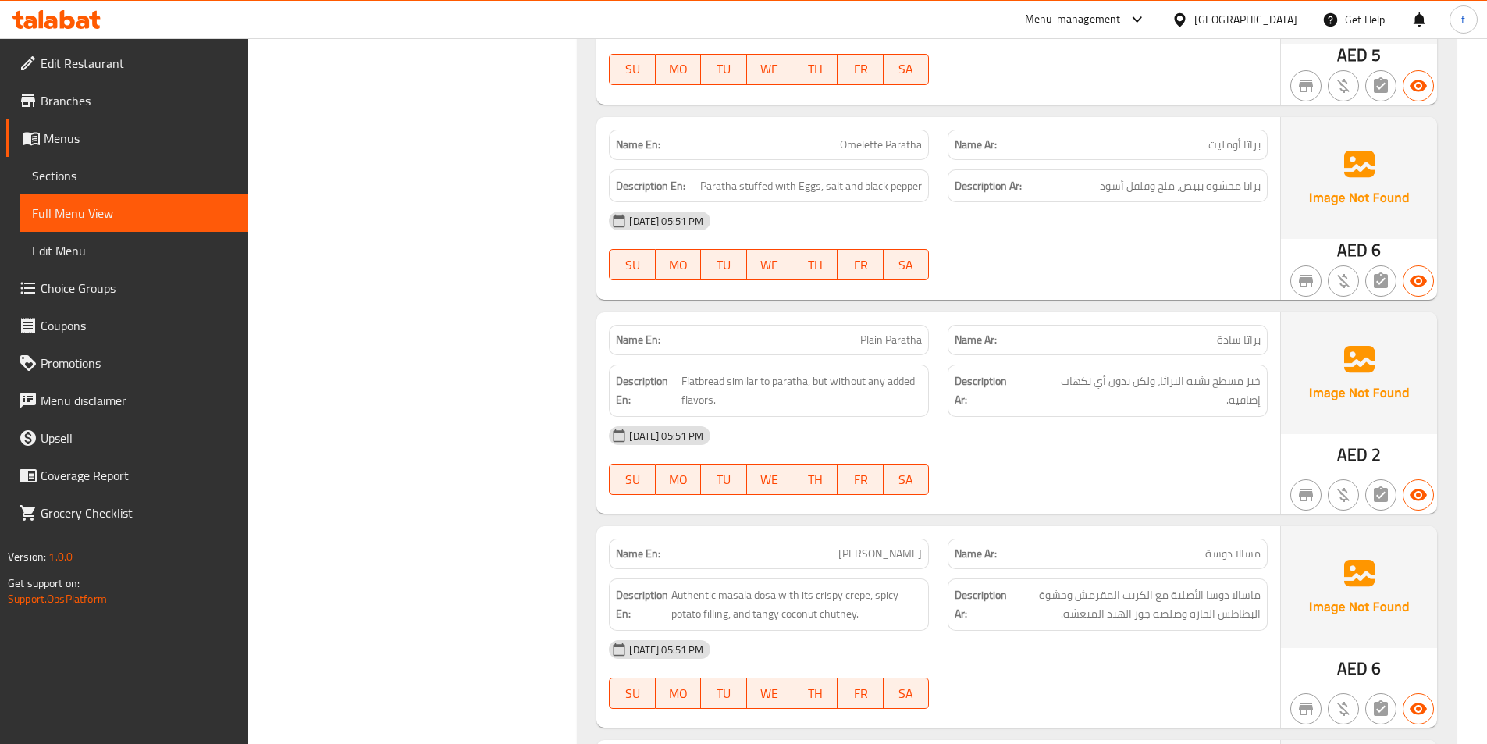
click at [861, 137] on span "Omelette Paratha" at bounding box center [881, 145] width 82 height 16
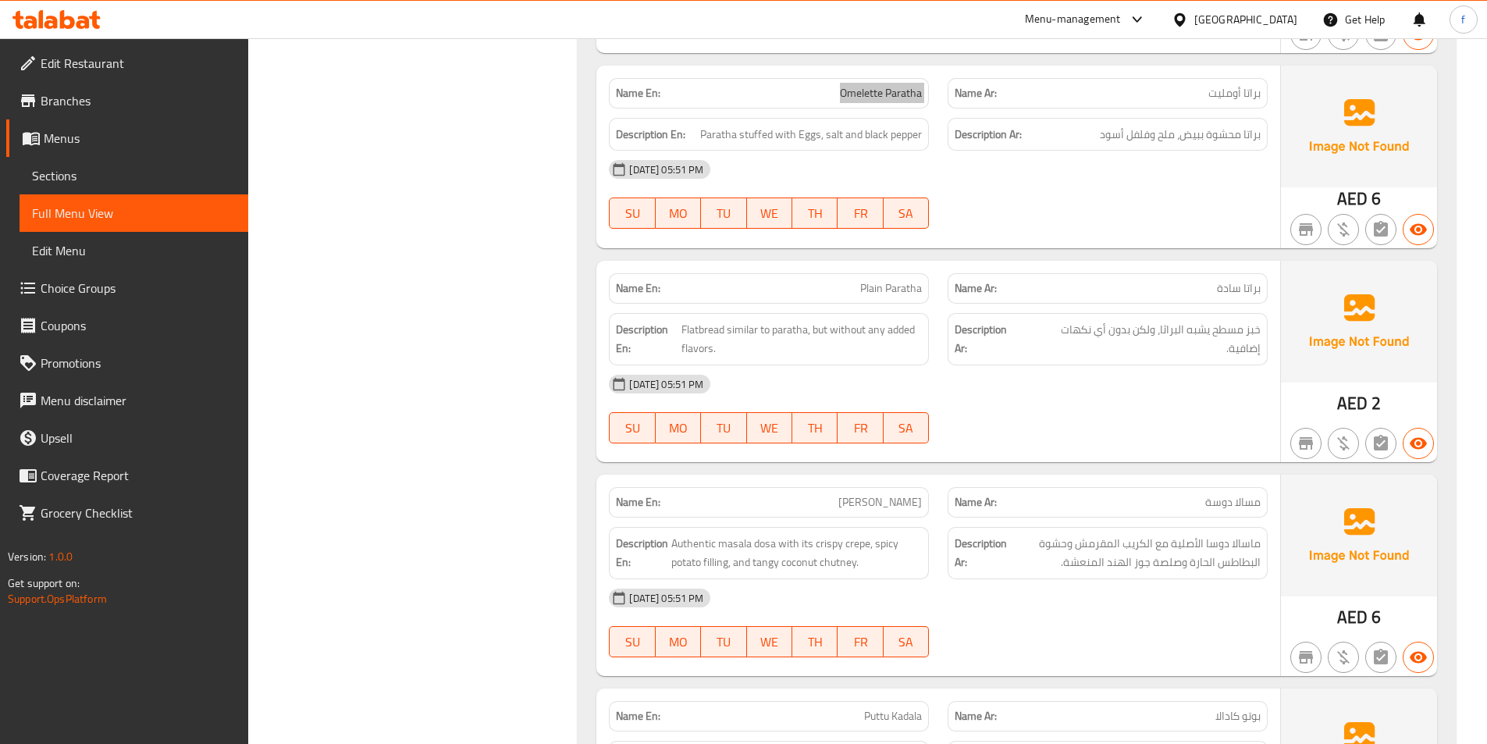
scroll to position [10156, 0]
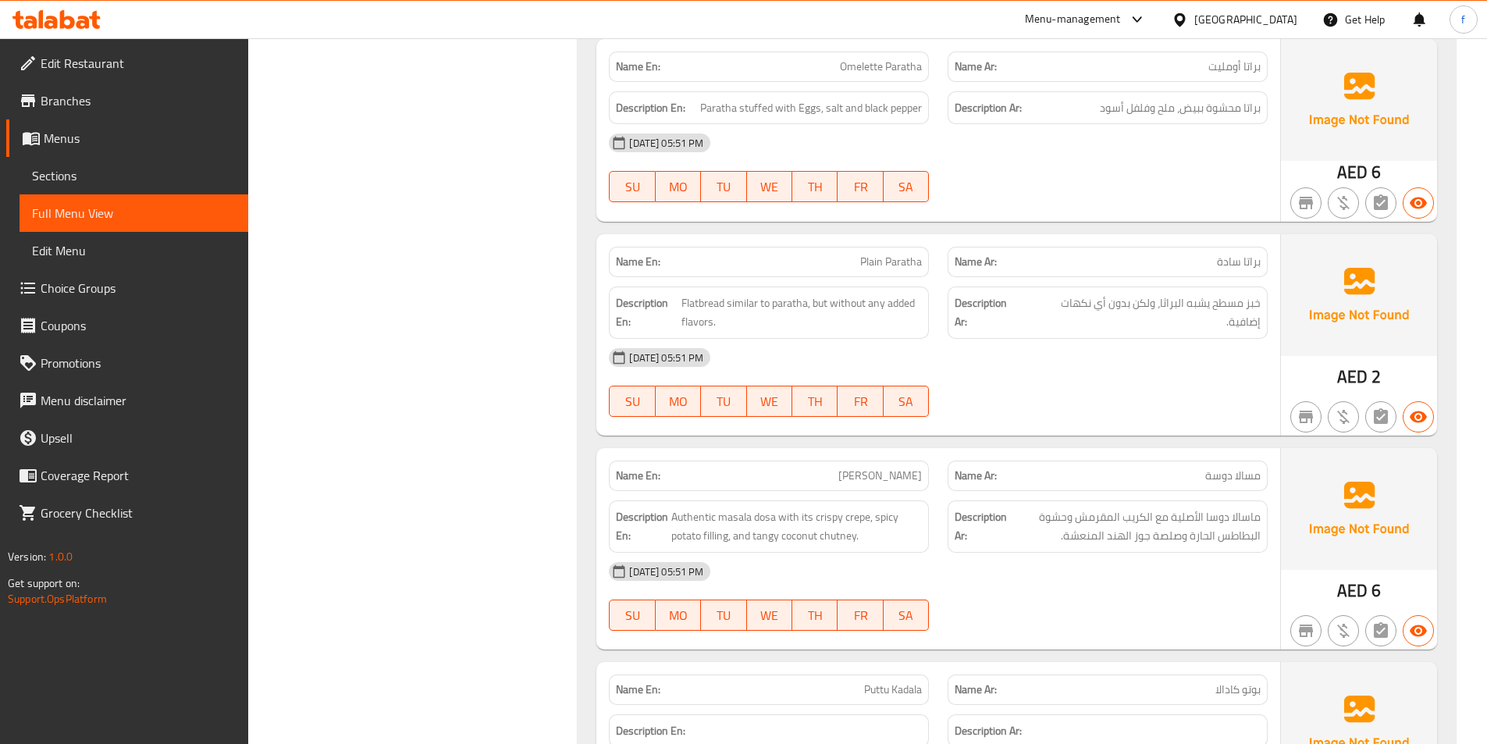
click at [906, 254] on span "Plain Paratha" at bounding box center [891, 262] width 62 height 16
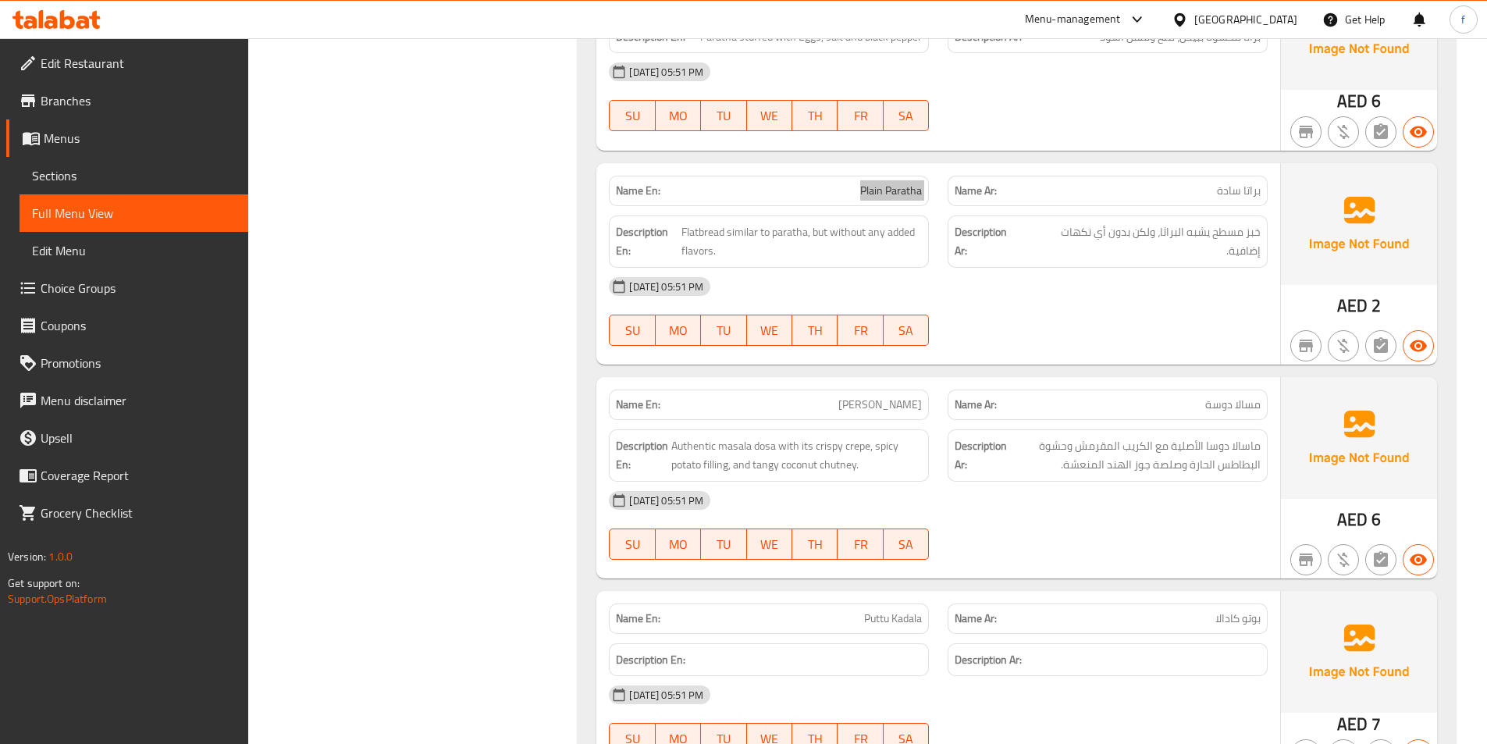
scroll to position [10312, 0]
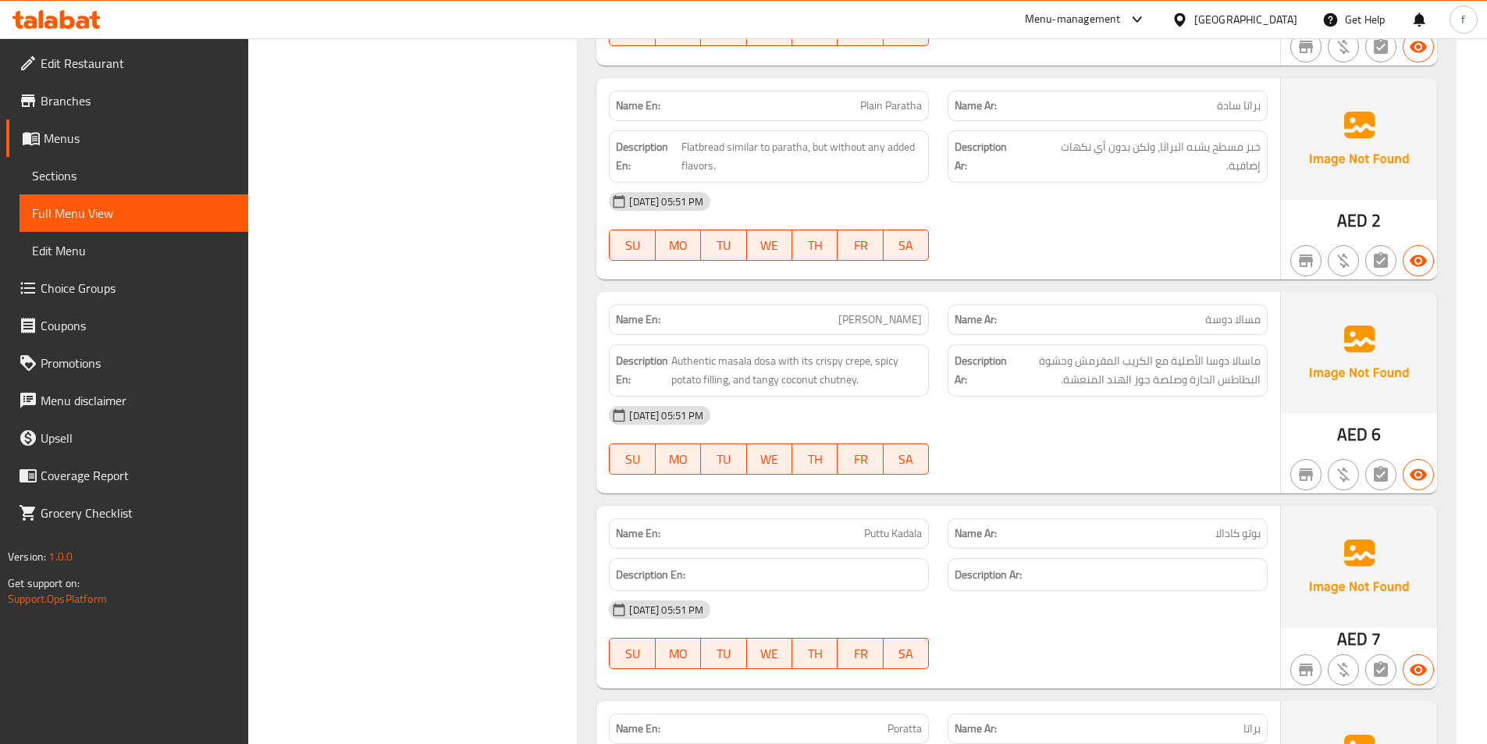
click at [881, 311] on span "[PERSON_NAME]" at bounding box center [880, 319] width 84 height 16
click at [919, 311] on span "[PERSON_NAME]" at bounding box center [880, 319] width 84 height 16
click at [886, 311] on span "[PERSON_NAME]" at bounding box center [880, 319] width 84 height 16
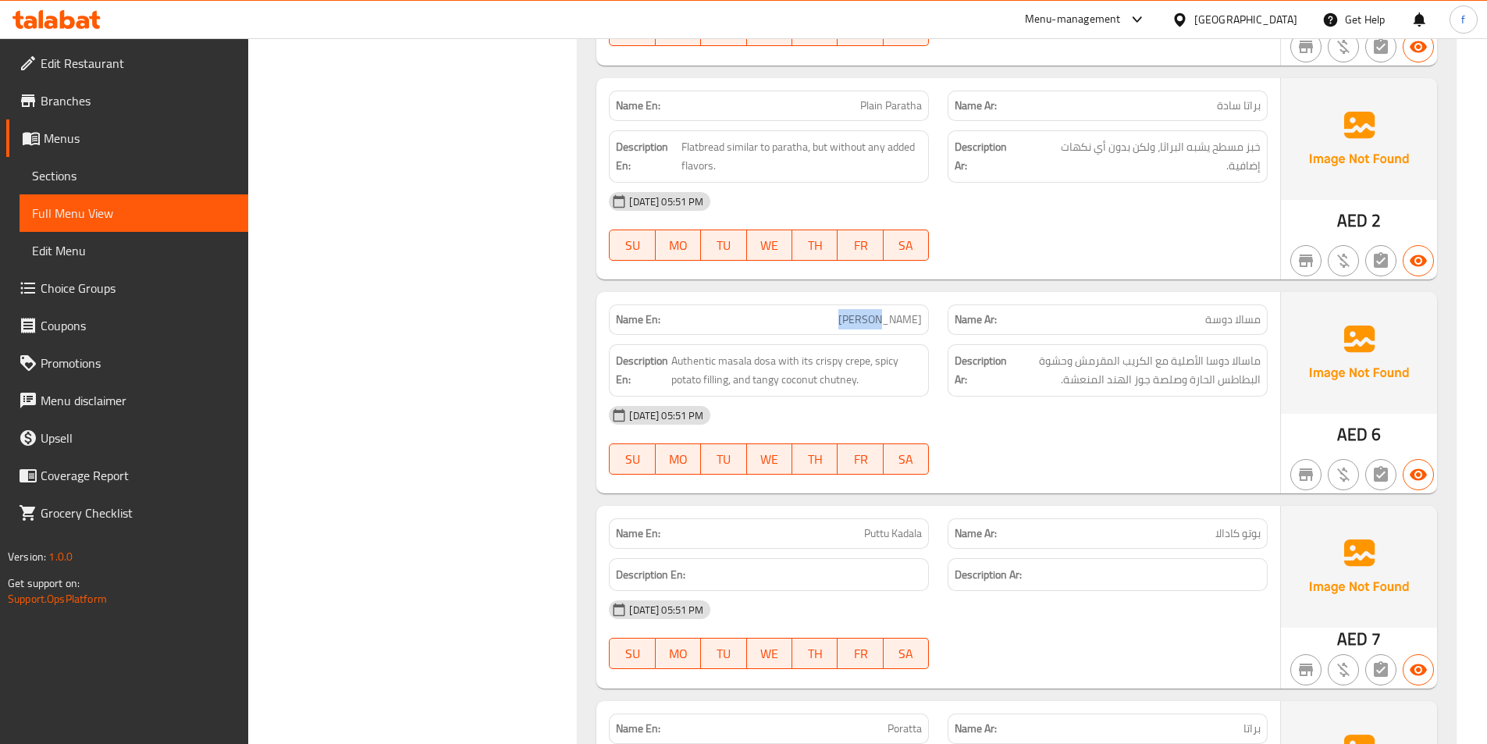
click at [886, 311] on span "[PERSON_NAME]" at bounding box center [880, 319] width 84 height 16
click at [904, 311] on span "[PERSON_NAME]" at bounding box center [880, 319] width 84 height 16
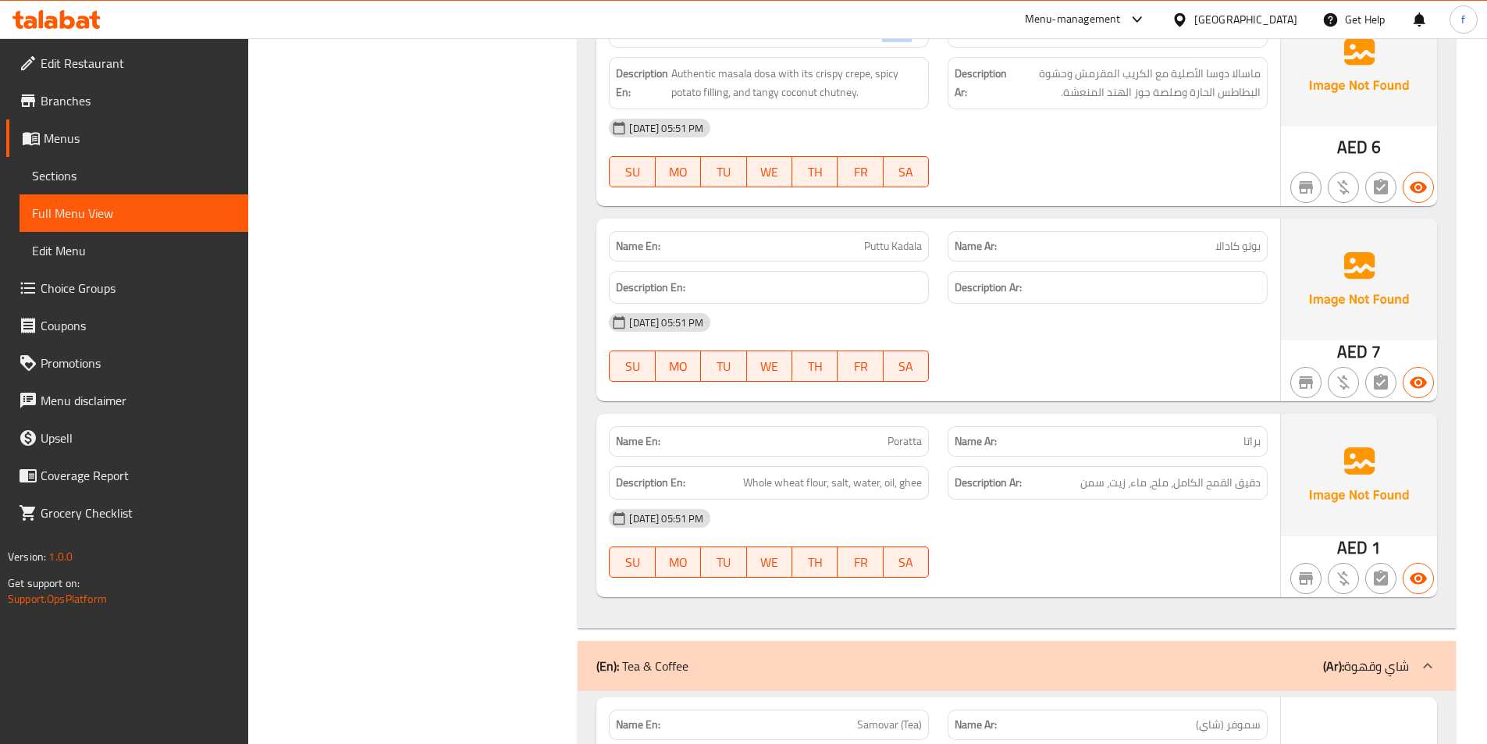
scroll to position [10625, 0]
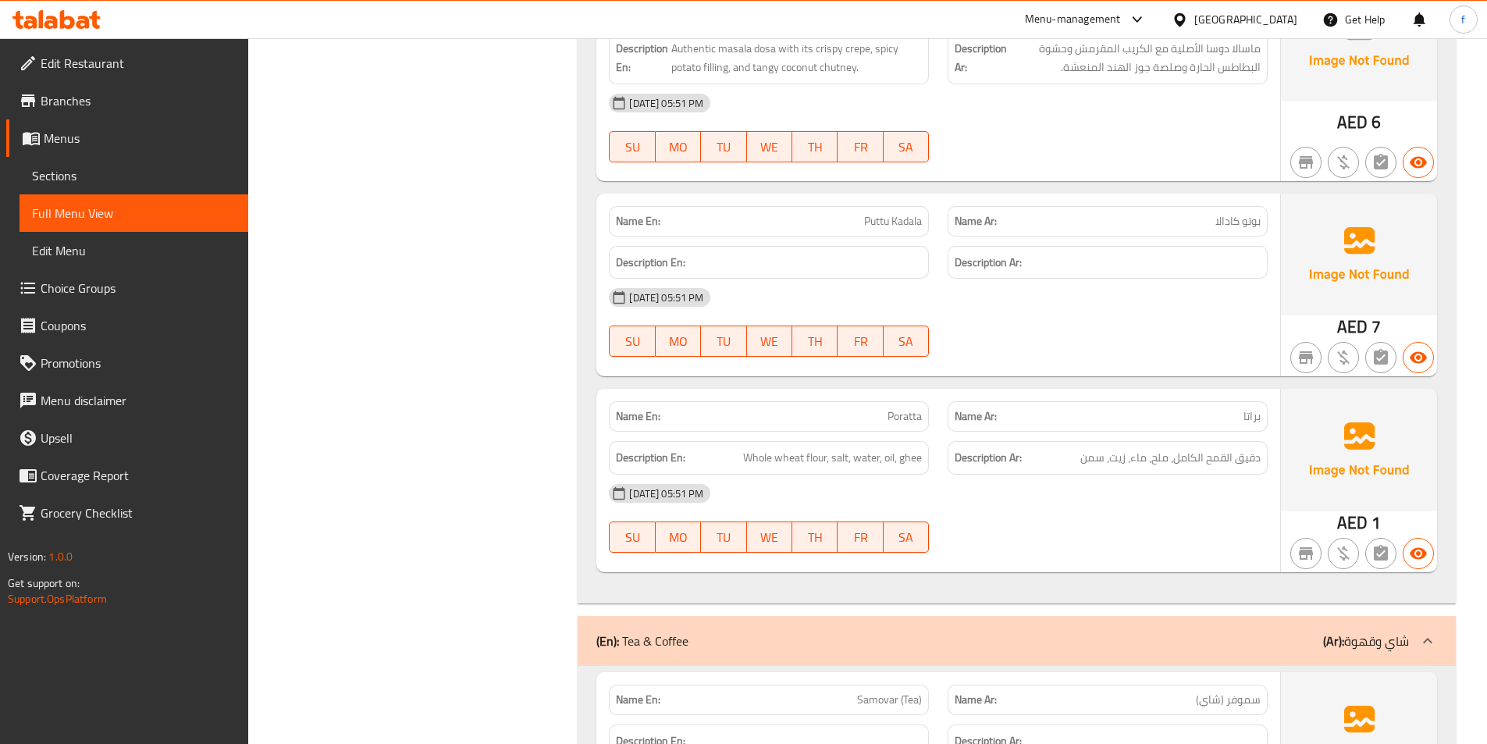
click at [870, 213] on span "Puttu Kadala" at bounding box center [893, 221] width 58 height 16
click at [891, 213] on span "Puttu Kadala" at bounding box center [893, 221] width 58 height 16
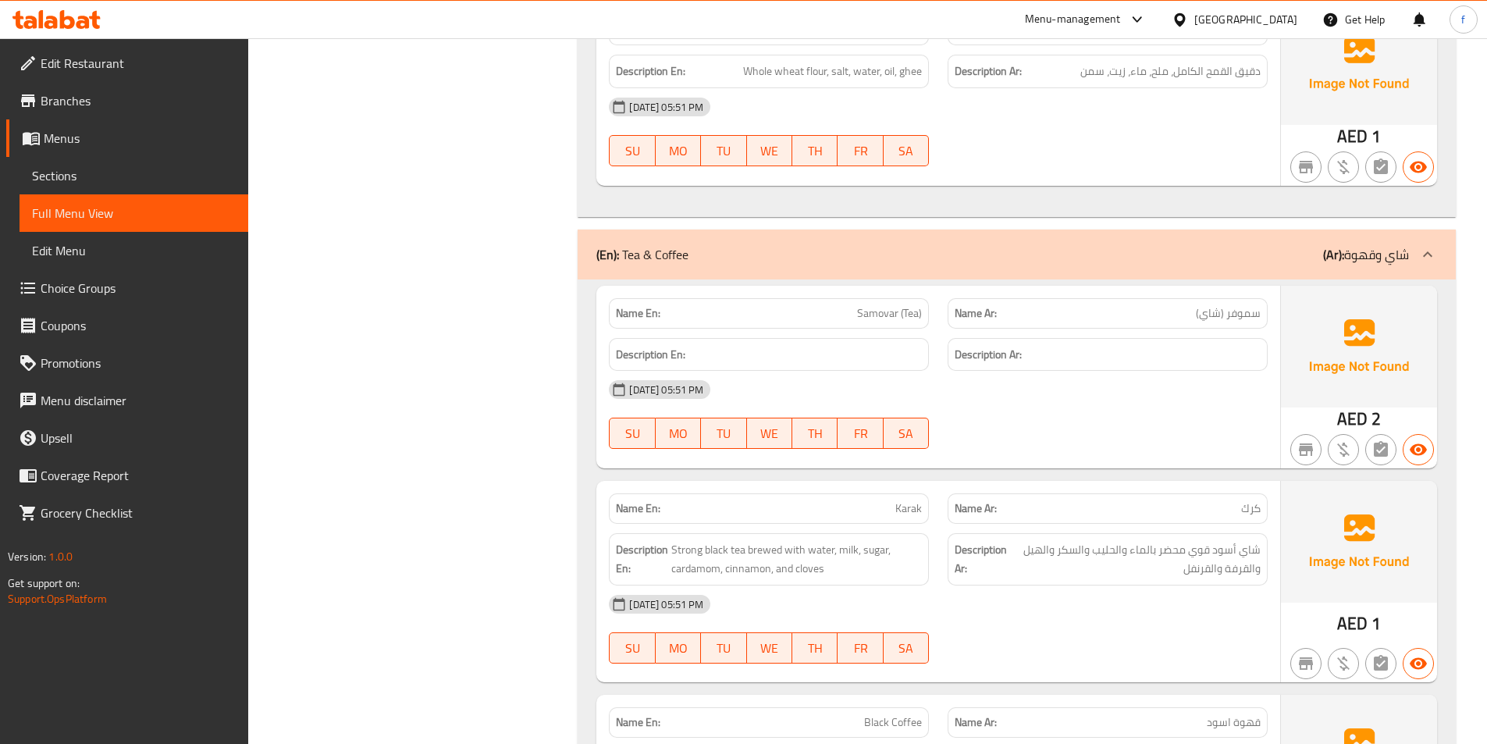
scroll to position [11015, 0]
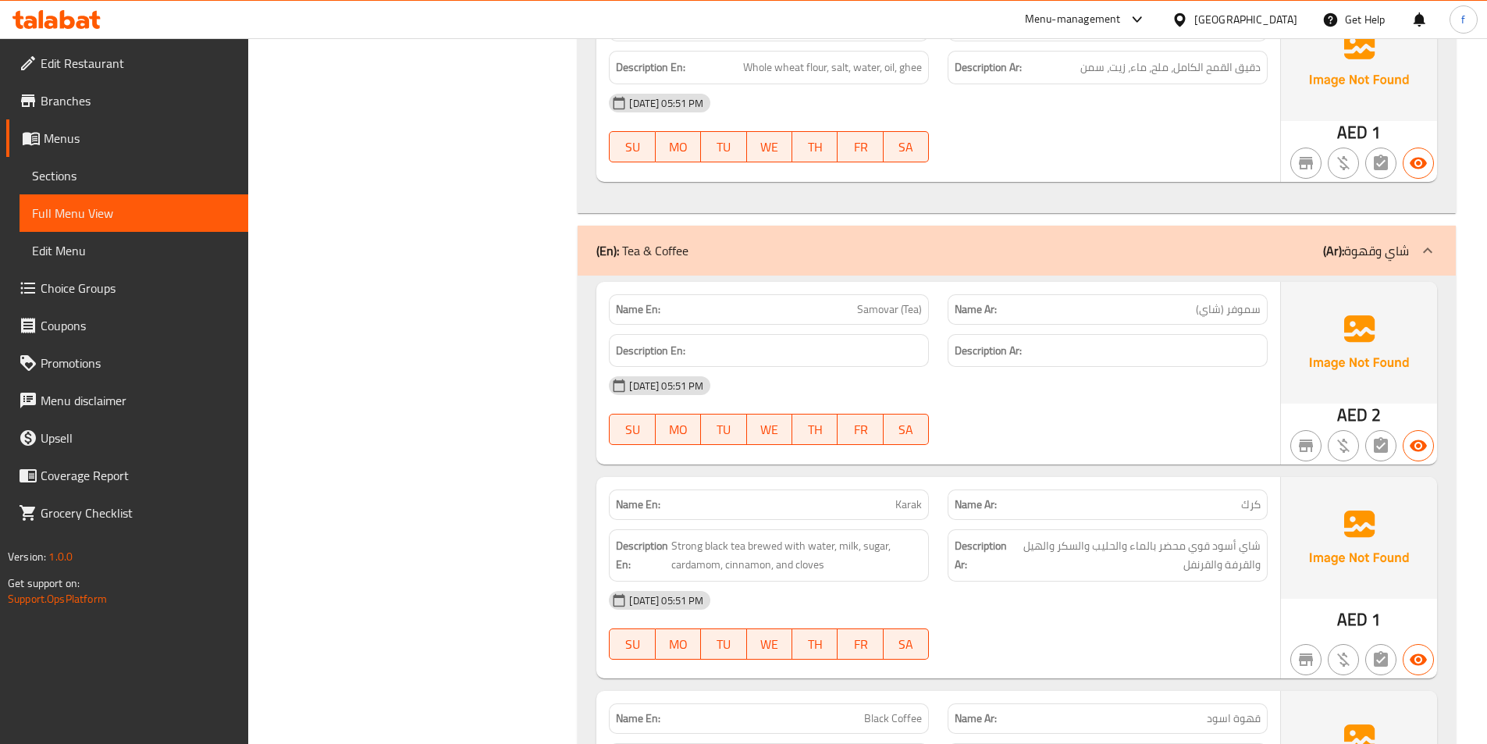
click at [877, 301] on span "Samovar (Tea)" at bounding box center [889, 309] width 65 height 16
click at [909, 301] on span "Samovar (Tea)" at bounding box center [889, 309] width 65 height 16
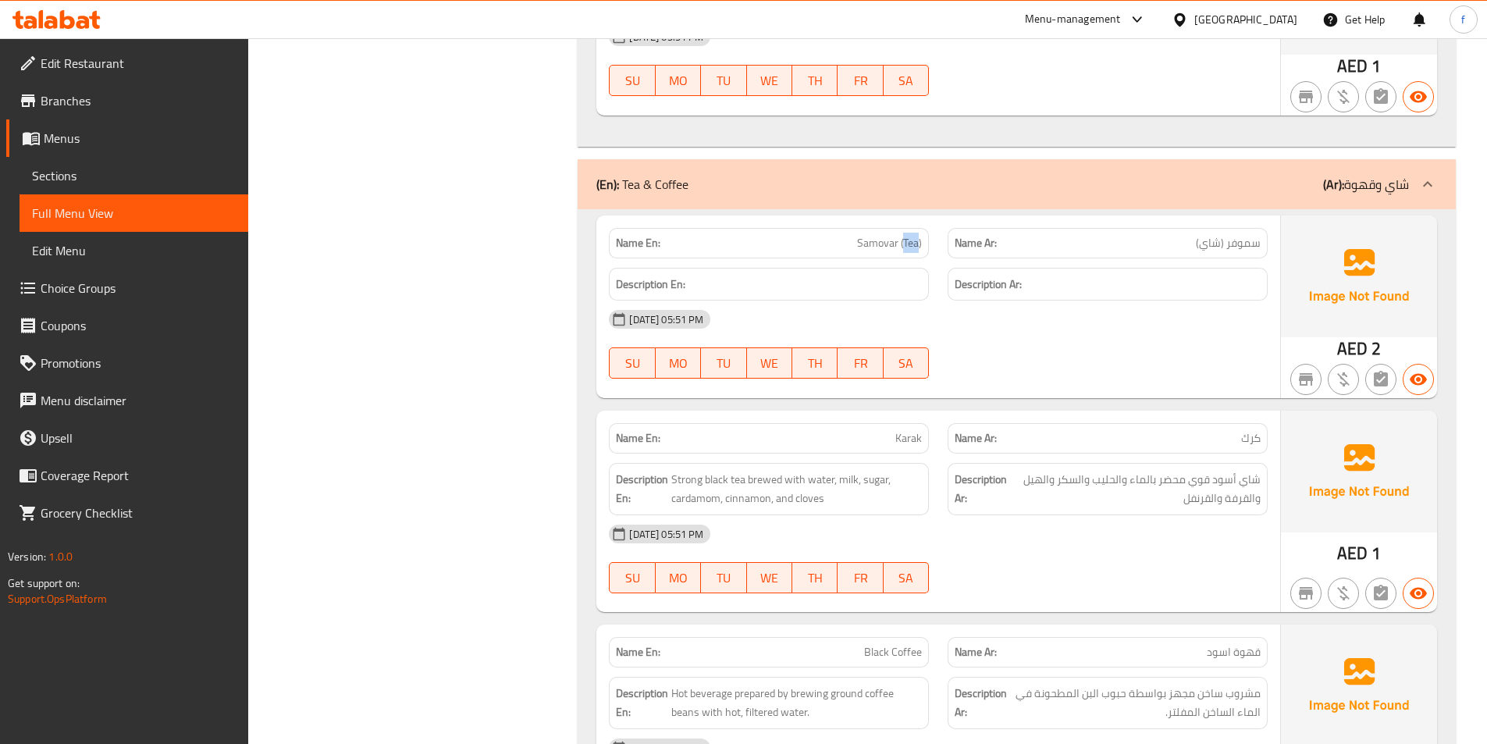
scroll to position [11171, 0]
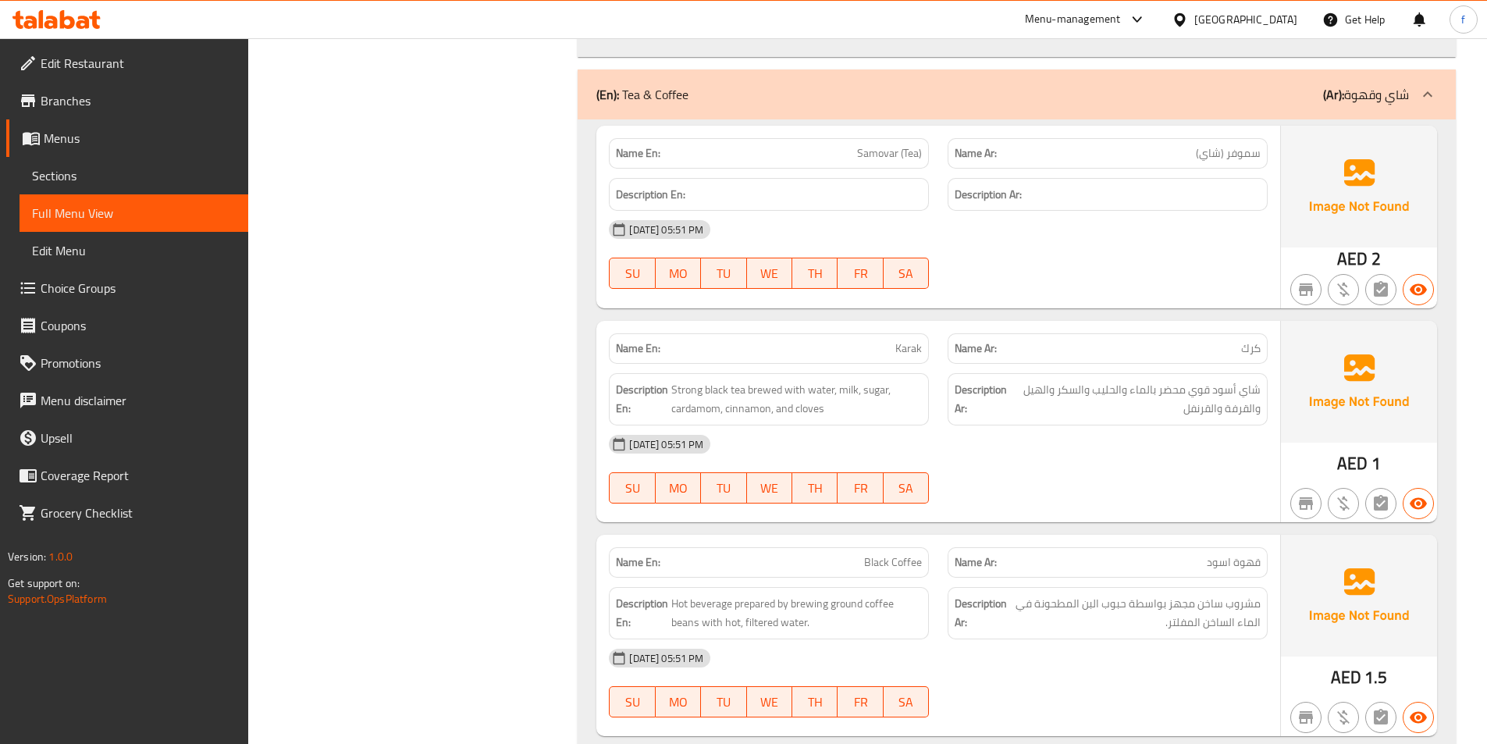
click at [907, 340] on span "Karak" at bounding box center [908, 348] width 27 height 16
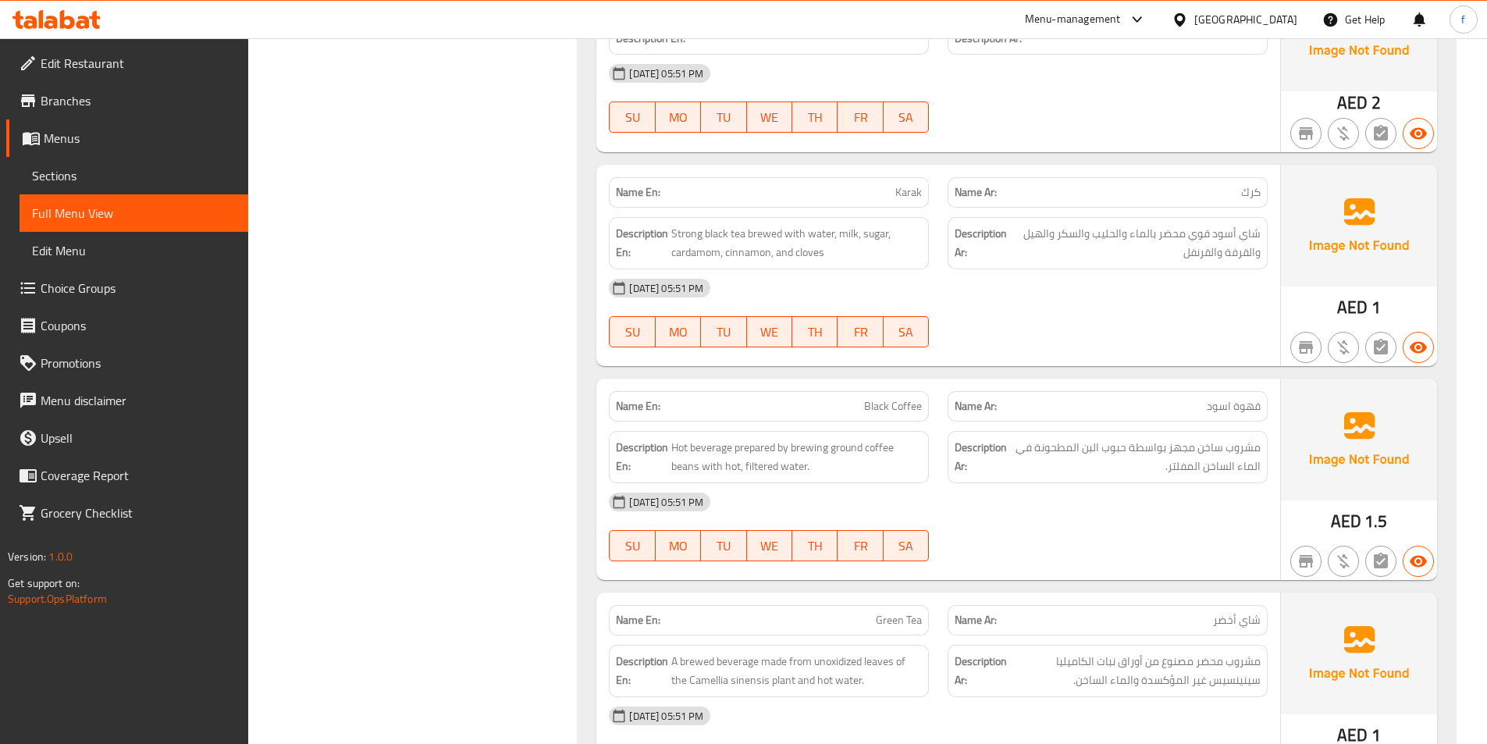
click at [875, 391] on div "Name En: Black Coffee" at bounding box center [769, 406] width 320 height 30
click at [875, 398] on span "Black Coffee" at bounding box center [893, 406] width 58 height 16
click at [897, 398] on span "Black Coffee" at bounding box center [893, 406] width 58 height 16
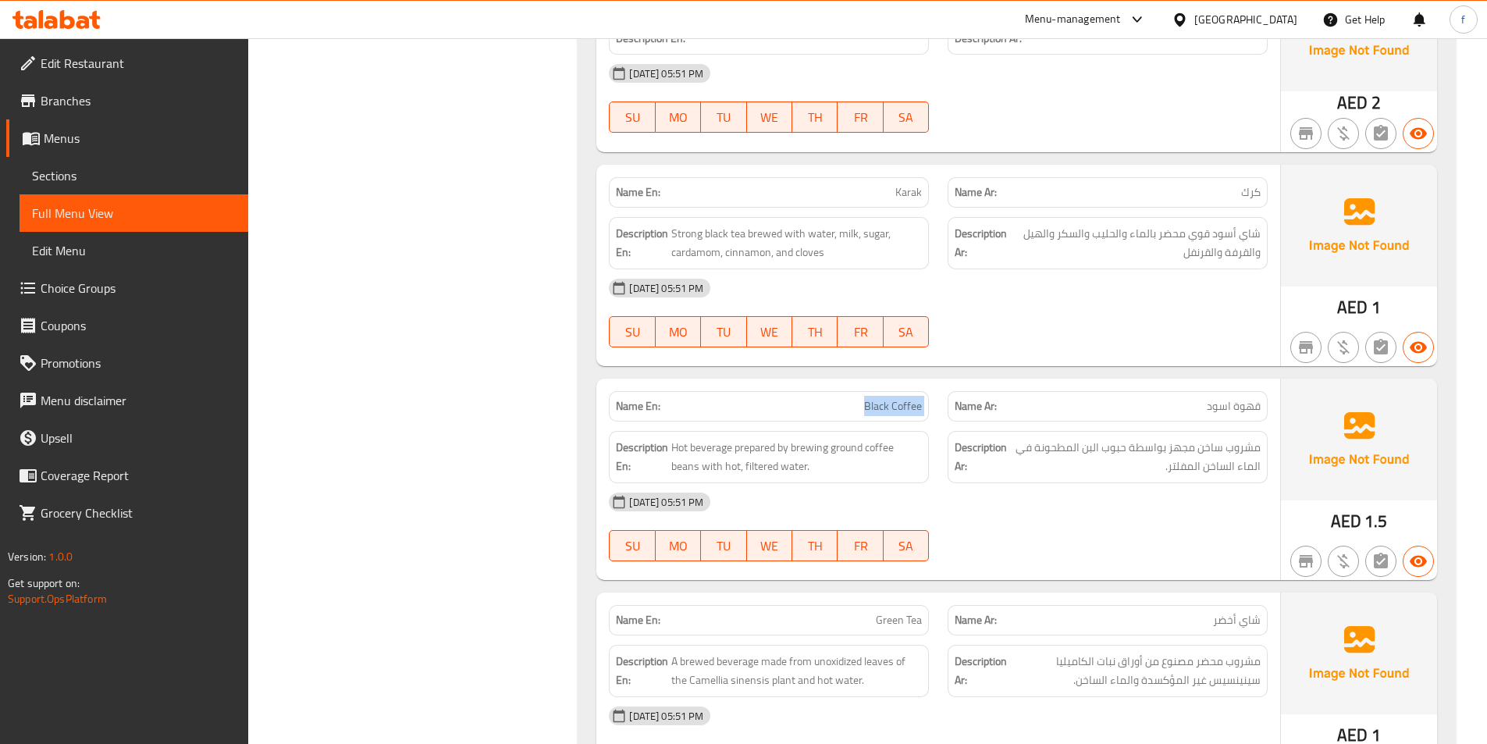
click at [897, 398] on span "Black Coffee" at bounding box center [893, 406] width 58 height 16
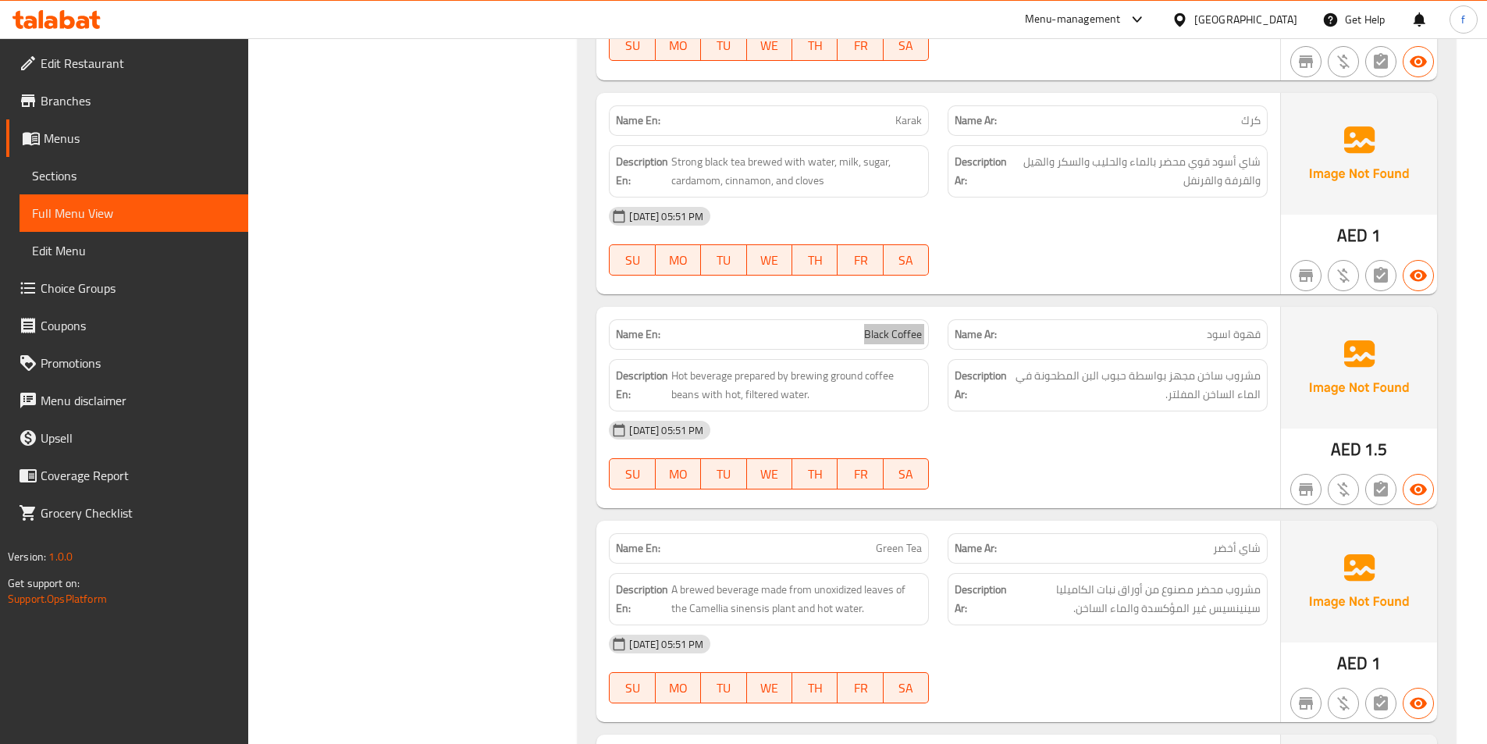
scroll to position [11483, 0]
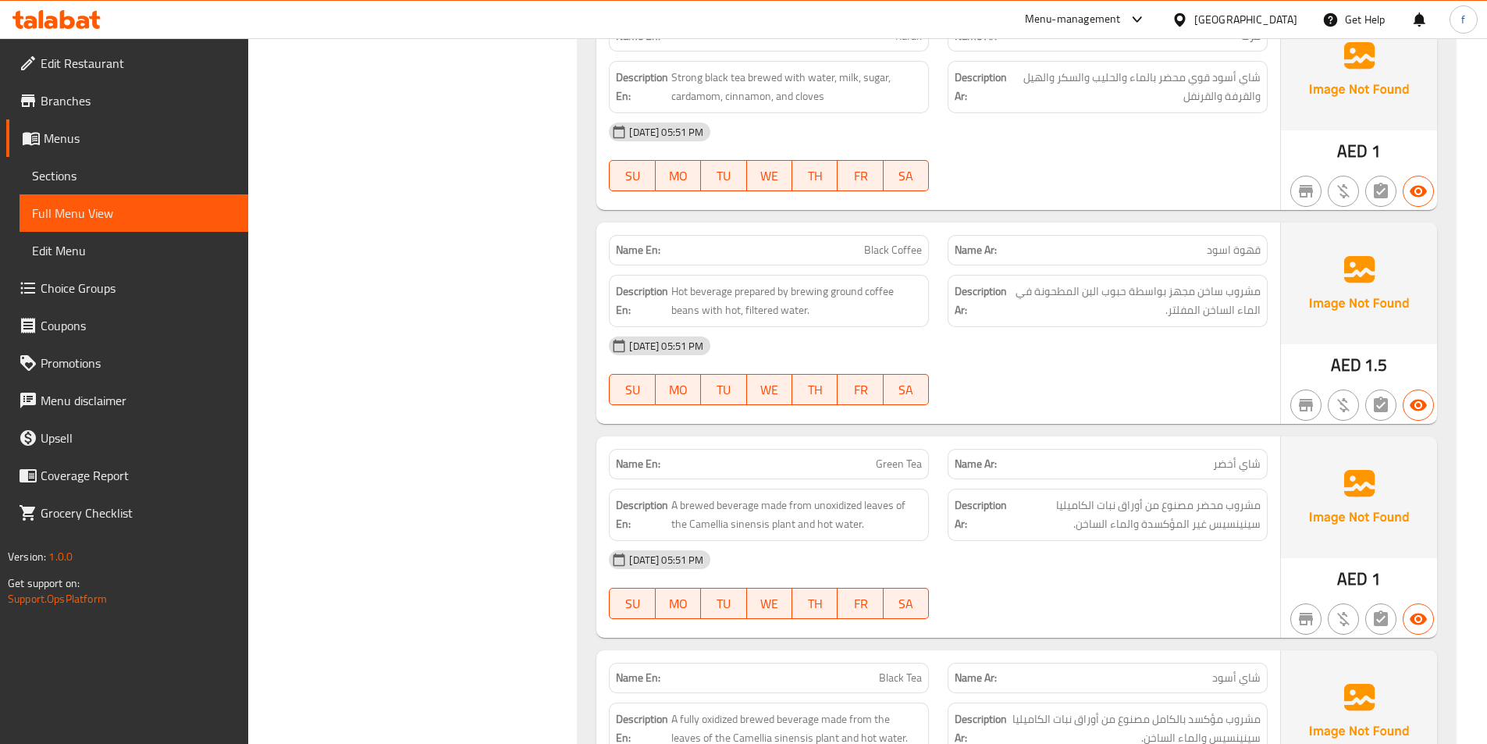
click at [909, 456] on span "Green Tea" at bounding box center [899, 464] width 46 height 16
click at [888, 449] on div "Name En: Green Tea" at bounding box center [769, 464] width 320 height 30
click at [889, 456] on span "Green Tea" at bounding box center [899, 464] width 46 height 16
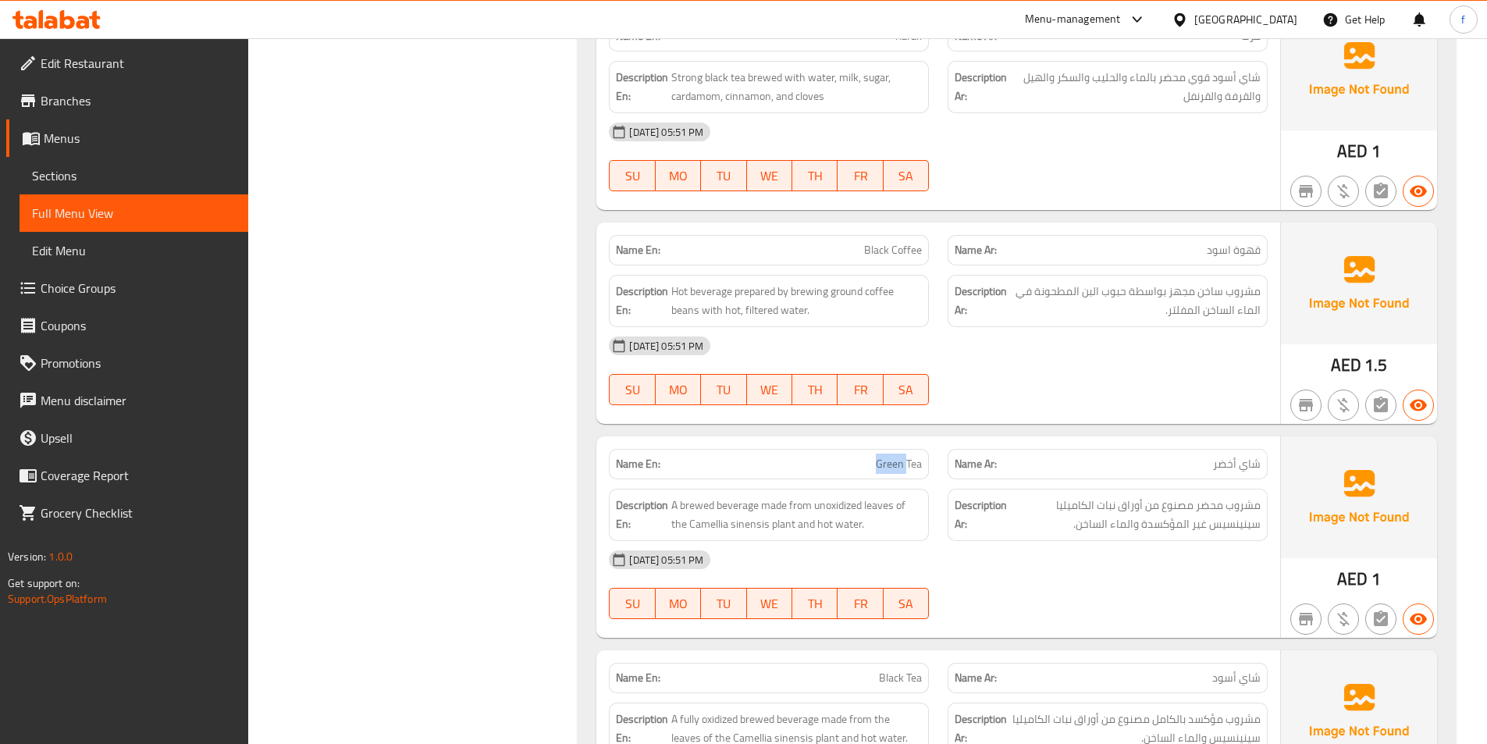
click at [889, 456] on span "Green Tea" at bounding box center [899, 464] width 46 height 16
click at [891, 449] on div "Name En: Green Tea" at bounding box center [769, 464] width 320 height 30
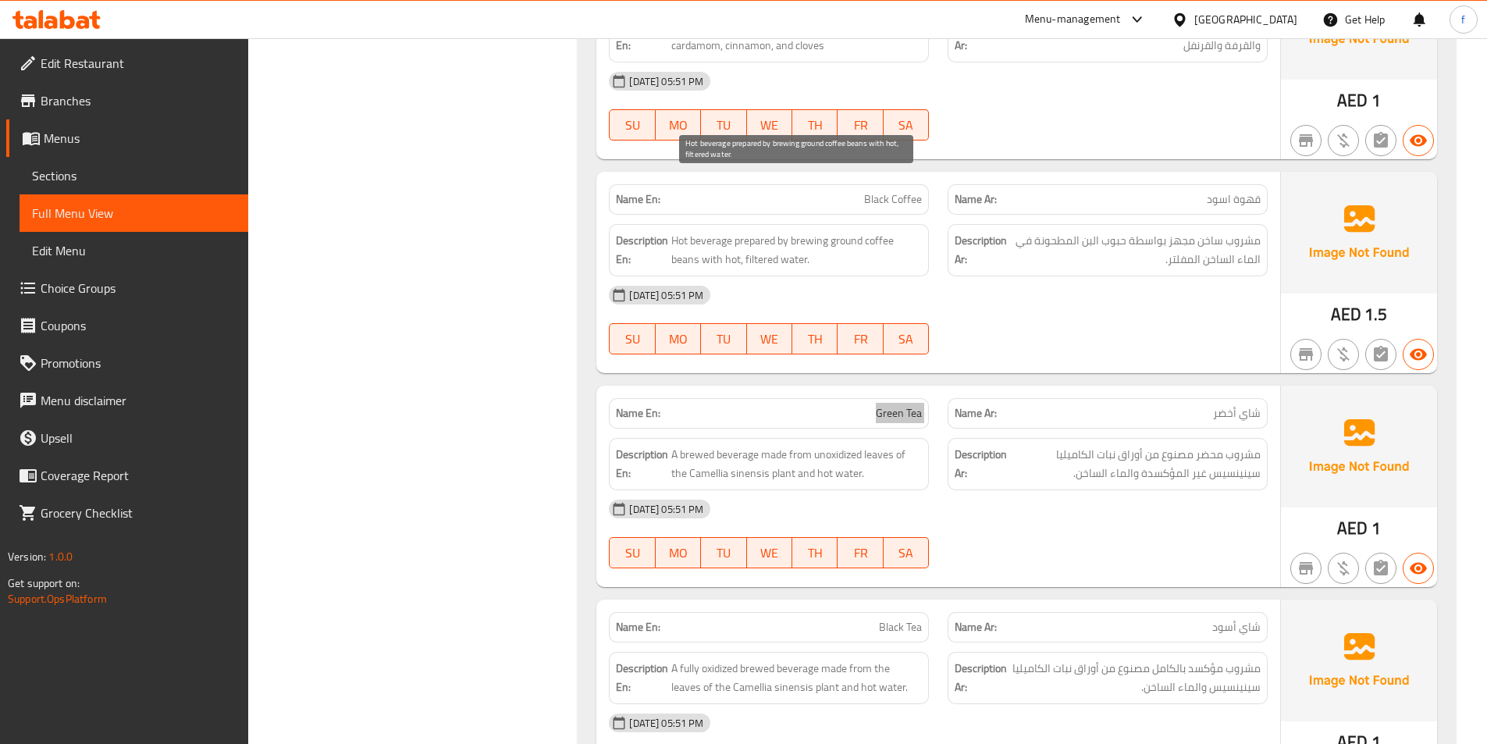
scroll to position [11561, 0]
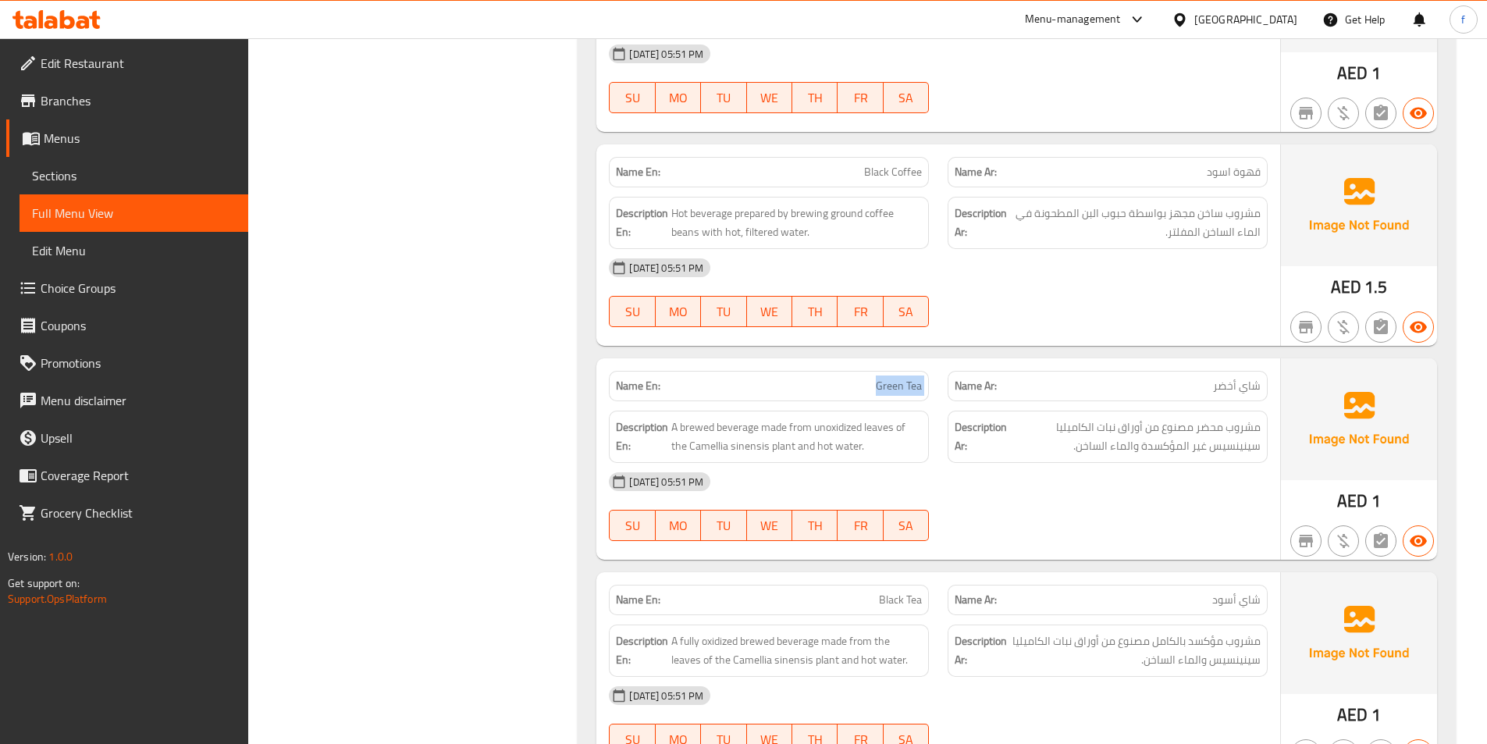
click at [886, 378] on span "Green Tea" at bounding box center [899, 386] width 46 height 16
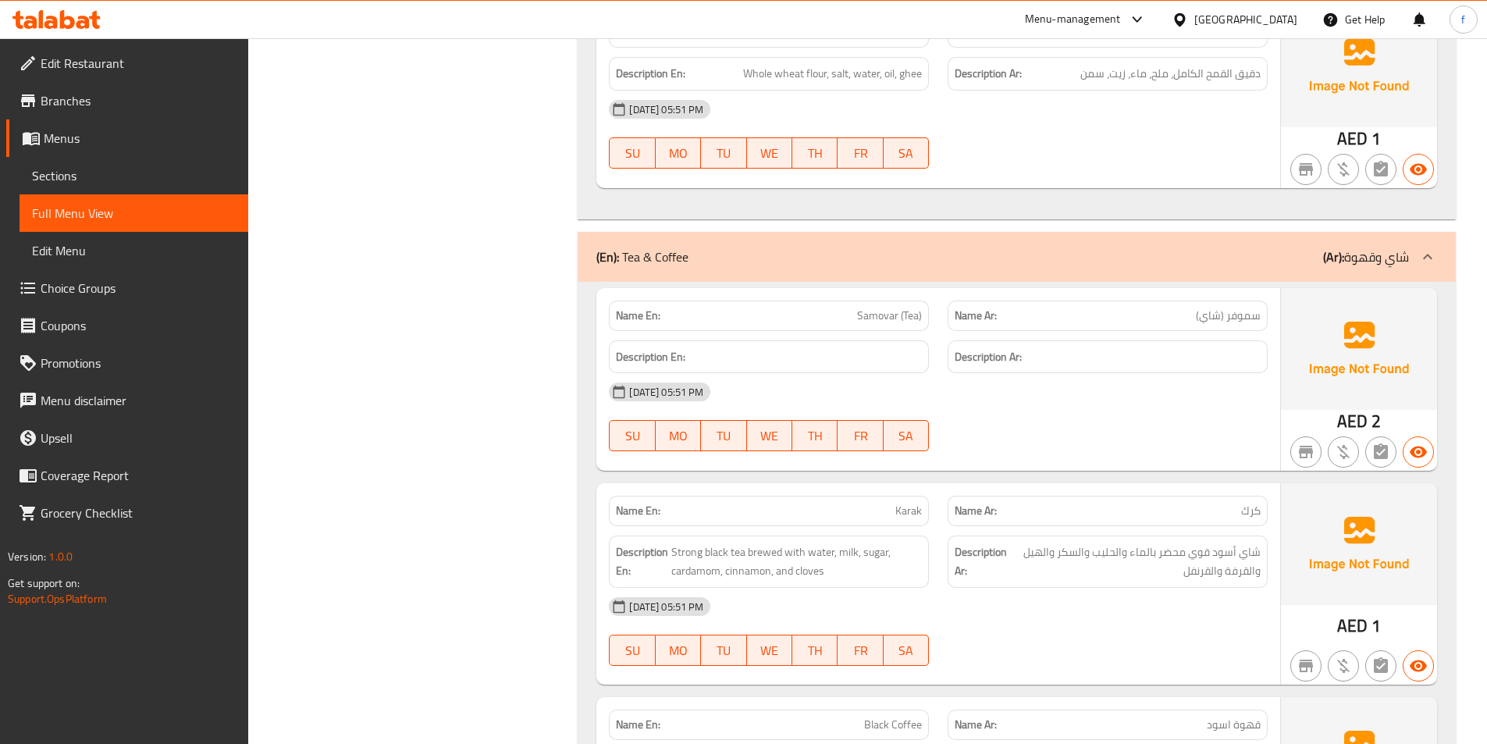
scroll to position [11249, 0]
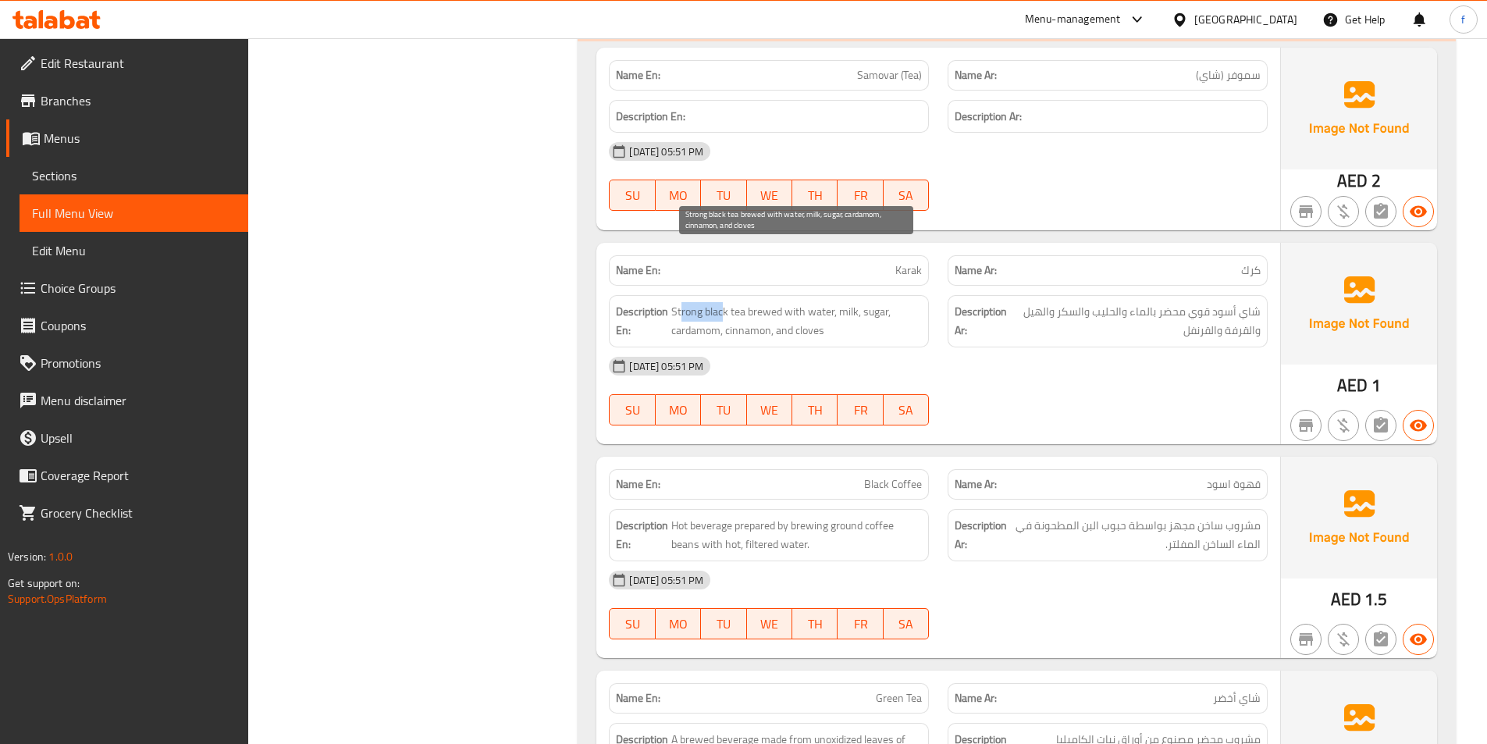
drag, startPoint x: 682, startPoint y: 251, endPoint x: 724, endPoint y: 251, distance: 41.4
click at [724, 302] on span "Strong black tea brewed with water, milk, sugar, cardamom, cinnamon, and cloves" at bounding box center [796, 321] width 251 height 38
click at [720, 302] on span "Strong black tea brewed with water, milk, sugar, cardamom, cinnamon, and cloves" at bounding box center [796, 321] width 251 height 38
click at [731, 302] on span "Strong black tea brewed with water, milk, sugar, cardamom, cinnamon, and cloves" at bounding box center [796, 321] width 251 height 38
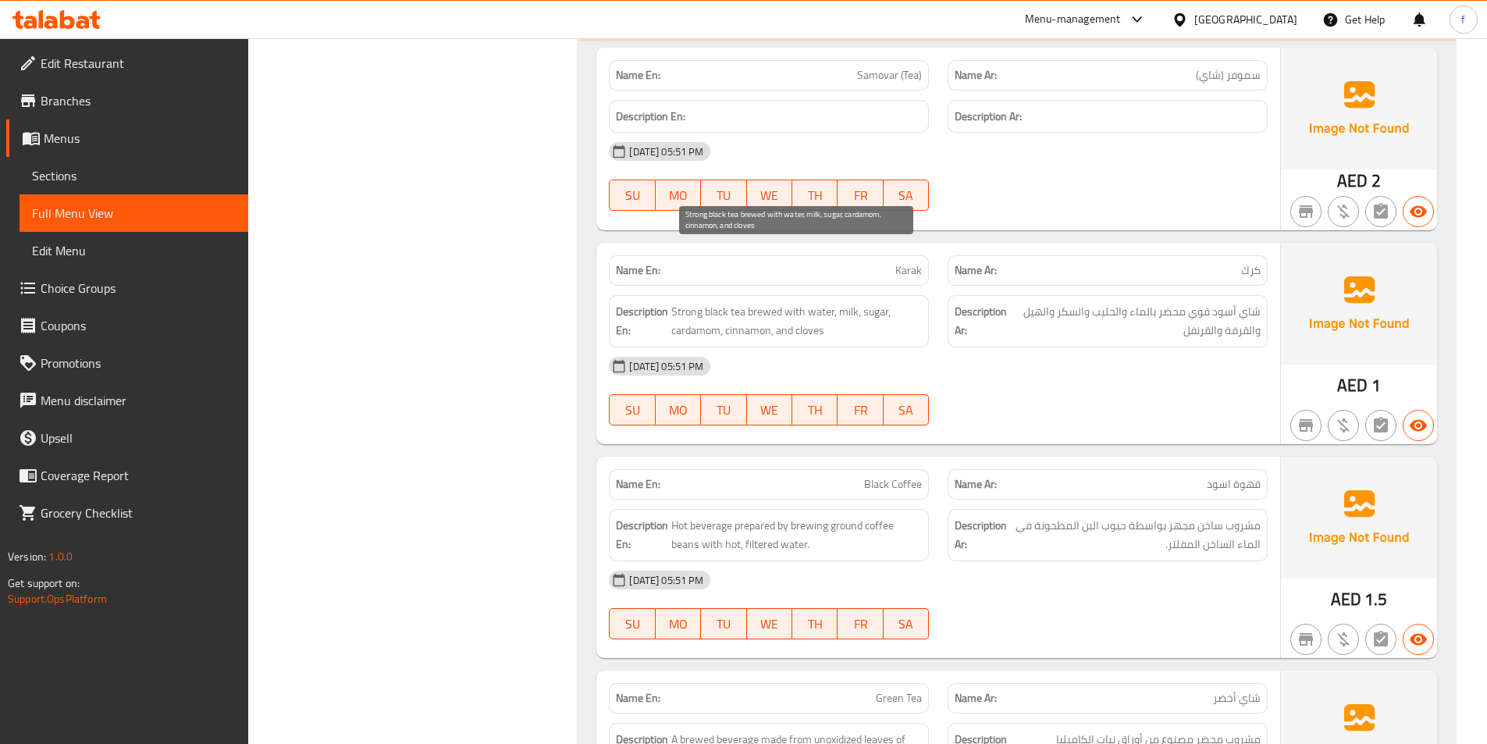
click at [717, 302] on span "Strong black tea brewed with water, milk, sugar, cardamom, cinnamon, and cloves" at bounding box center [796, 321] width 251 height 38
click at [697, 302] on span "Strong black tea brewed with water, milk, sugar, cardamom, cinnamon, and cloves" at bounding box center [796, 321] width 251 height 38
click at [770, 302] on span "Strong black tea brewed with water, milk, sugar, cardamom, cinnamon, and cloves" at bounding box center [796, 321] width 251 height 38
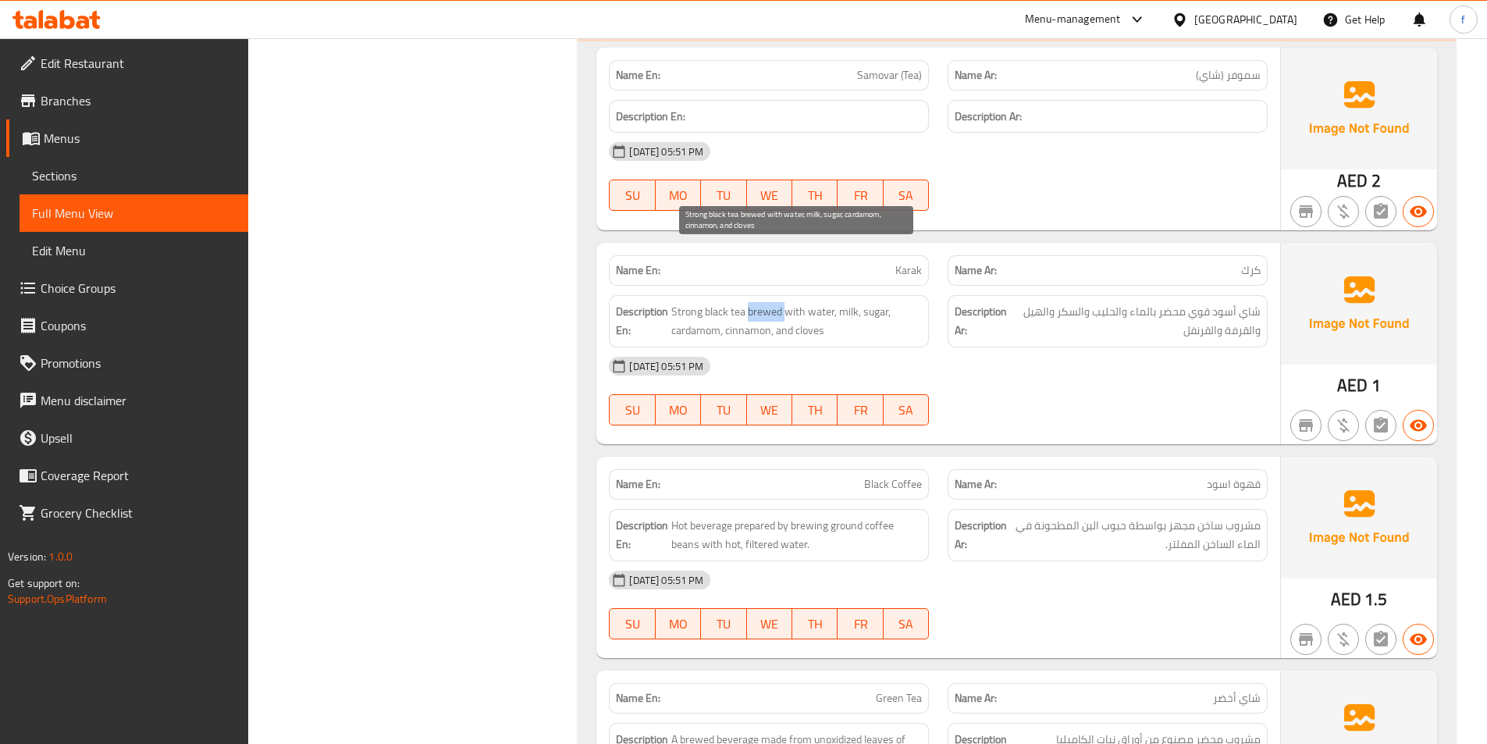
click at [770, 302] on span "Strong black tea brewed with water, milk, sugar, cardamom, cinnamon, and cloves" at bounding box center [796, 321] width 251 height 38
click at [789, 302] on span "Strong black tea brewed with water, milk, sugar, cardamom, cinnamon, and cloves" at bounding box center [796, 321] width 251 height 38
click at [816, 302] on span "Strong black tea brewed with water, milk, sugar, cardamom, cinnamon, and cloves" at bounding box center [796, 321] width 251 height 38
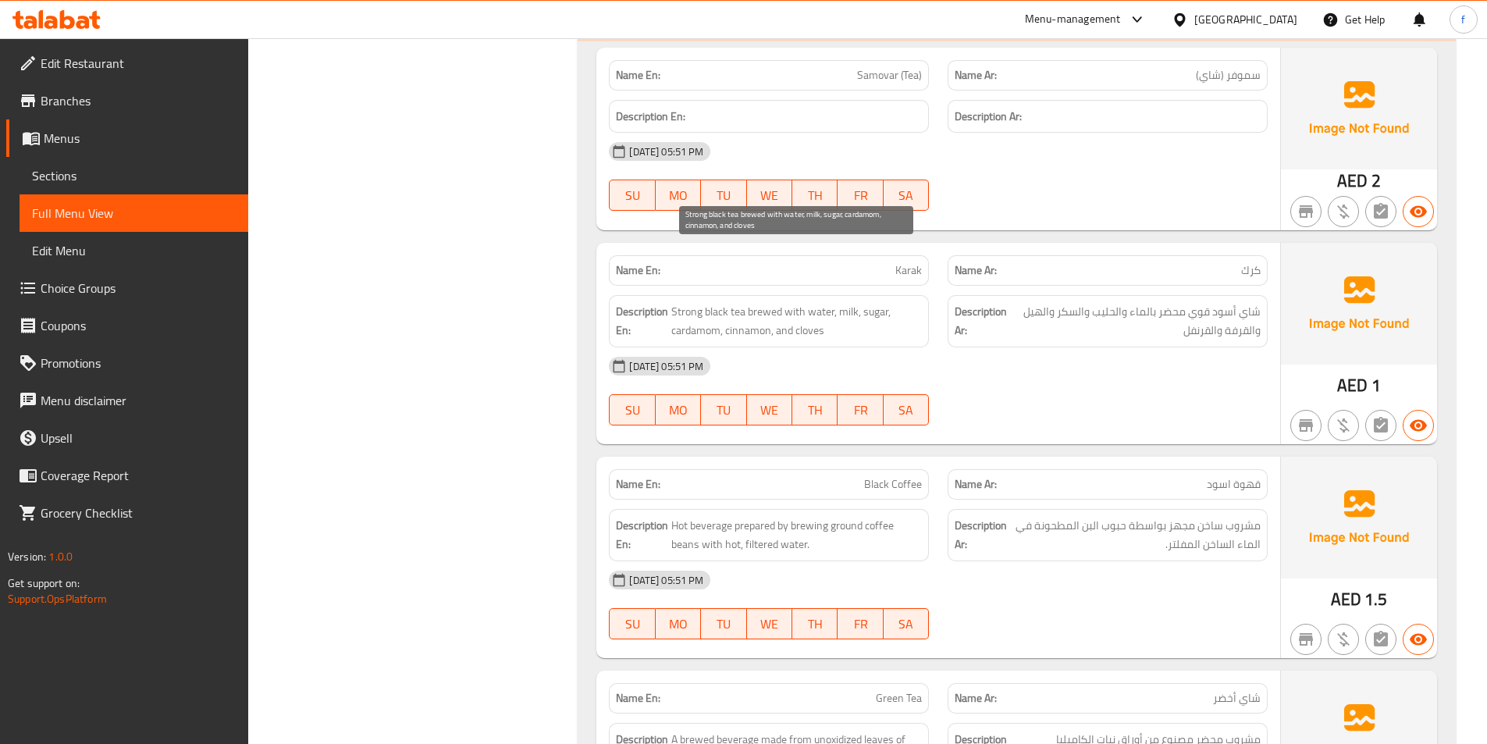
click at [837, 302] on span "Strong black tea brewed with water, milk, sugar, cardamom, cinnamon, and cloves" at bounding box center [796, 321] width 251 height 38
click at [862, 302] on span "Strong black tea brewed with water, milk, sugar, cardamom, cinnamon, and cloves" at bounding box center [796, 321] width 251 height 38
click at [690, 302] on span "Strong black tea brewed with water, milk, sugar, cardamom, cinnamon, and cloves" at bounding box center [796, 321] width 251 height 38
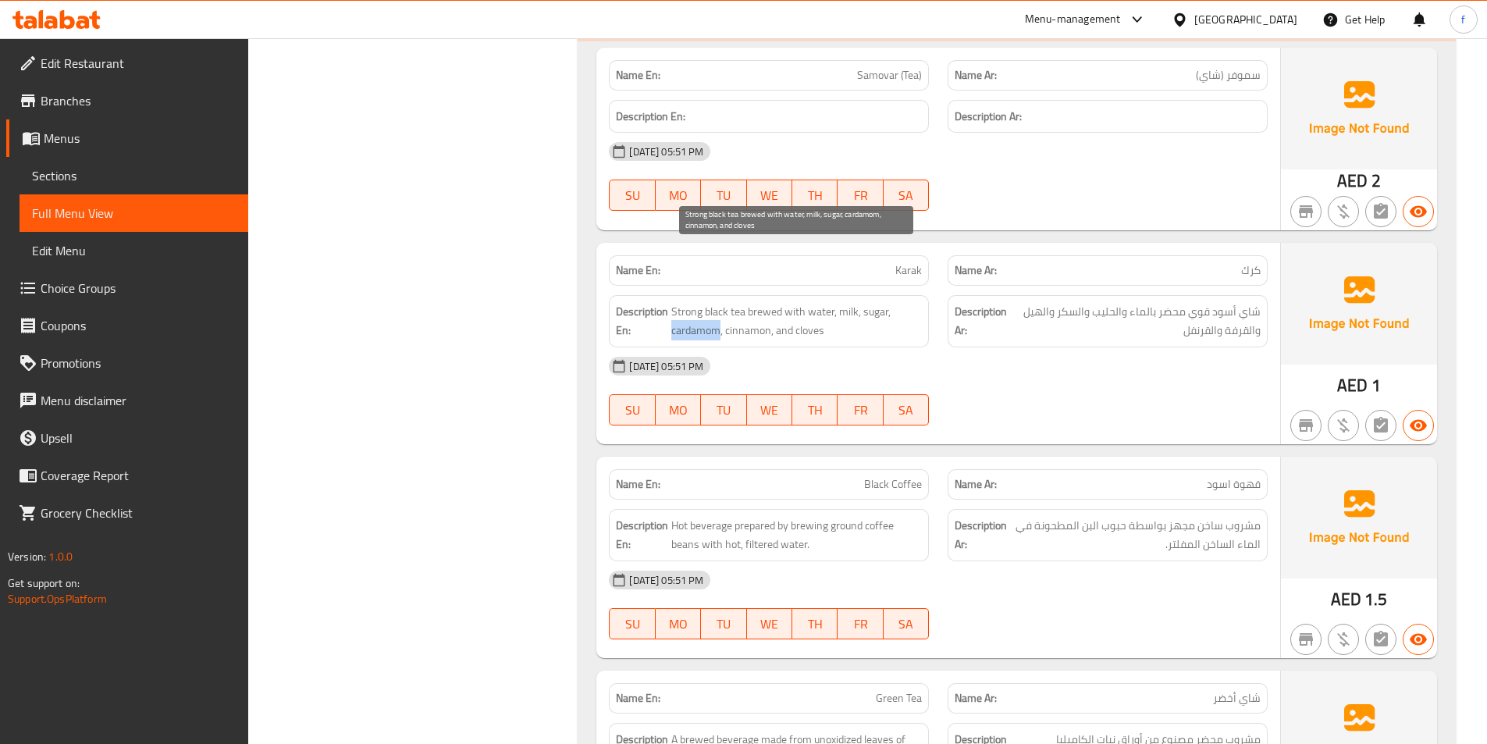
click at [690, 302] on span "Strong black tea brewed with water, milk, sugar, cardamom, cinnamon, and cloves" at bounding box center [796, 321] width 251 height 38
click at [739, 302] on span "Strong black tea brewed with water, milk, sugar, cardamom, cinnamon, and cloves" at bounding box center [796, 321] width 251 height 38
click at [800, 302] on span "Strong black tea brewed with water, milk, sugar, cardamom, cinnamon, and cloves" at bounding box center [796, 321] width 251 height 38
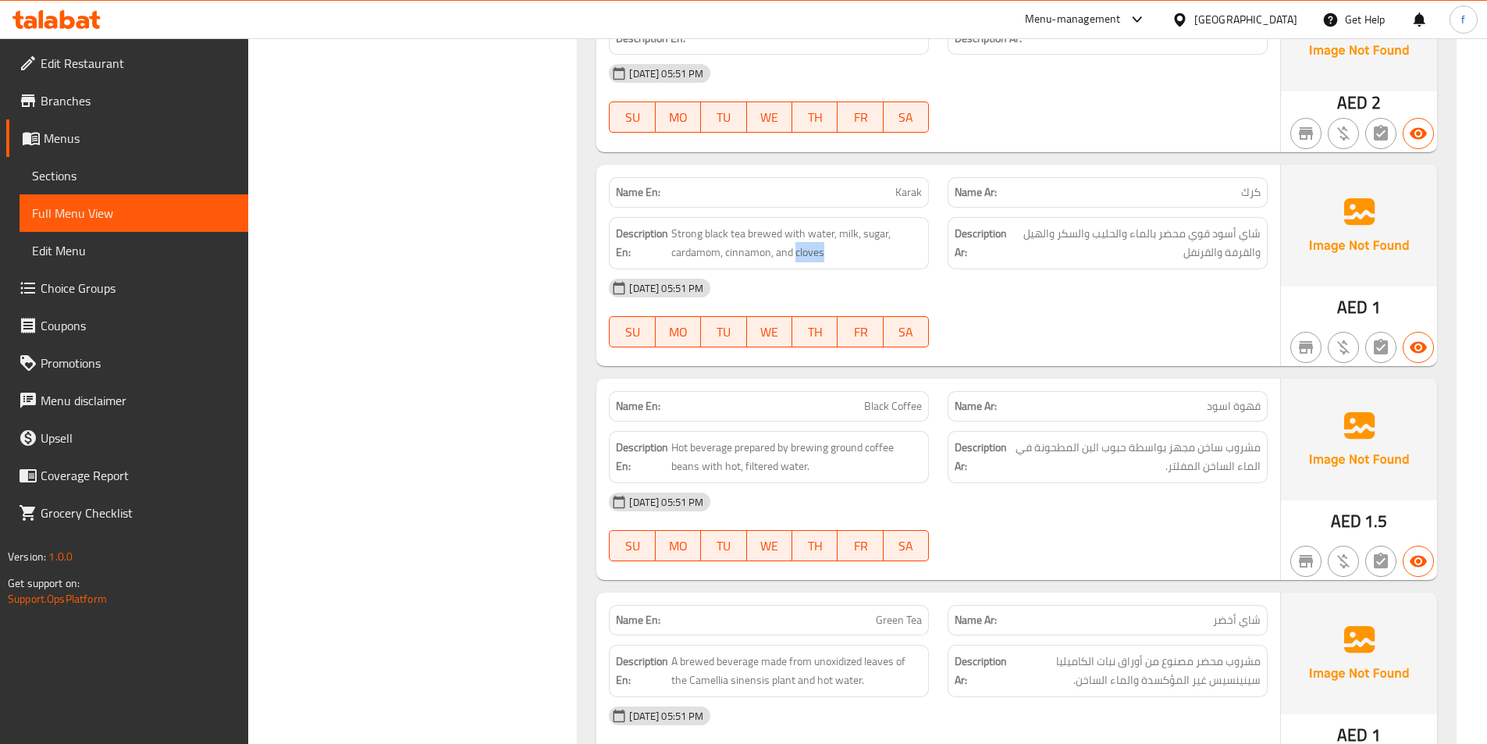
scroll to position [11483, 0]
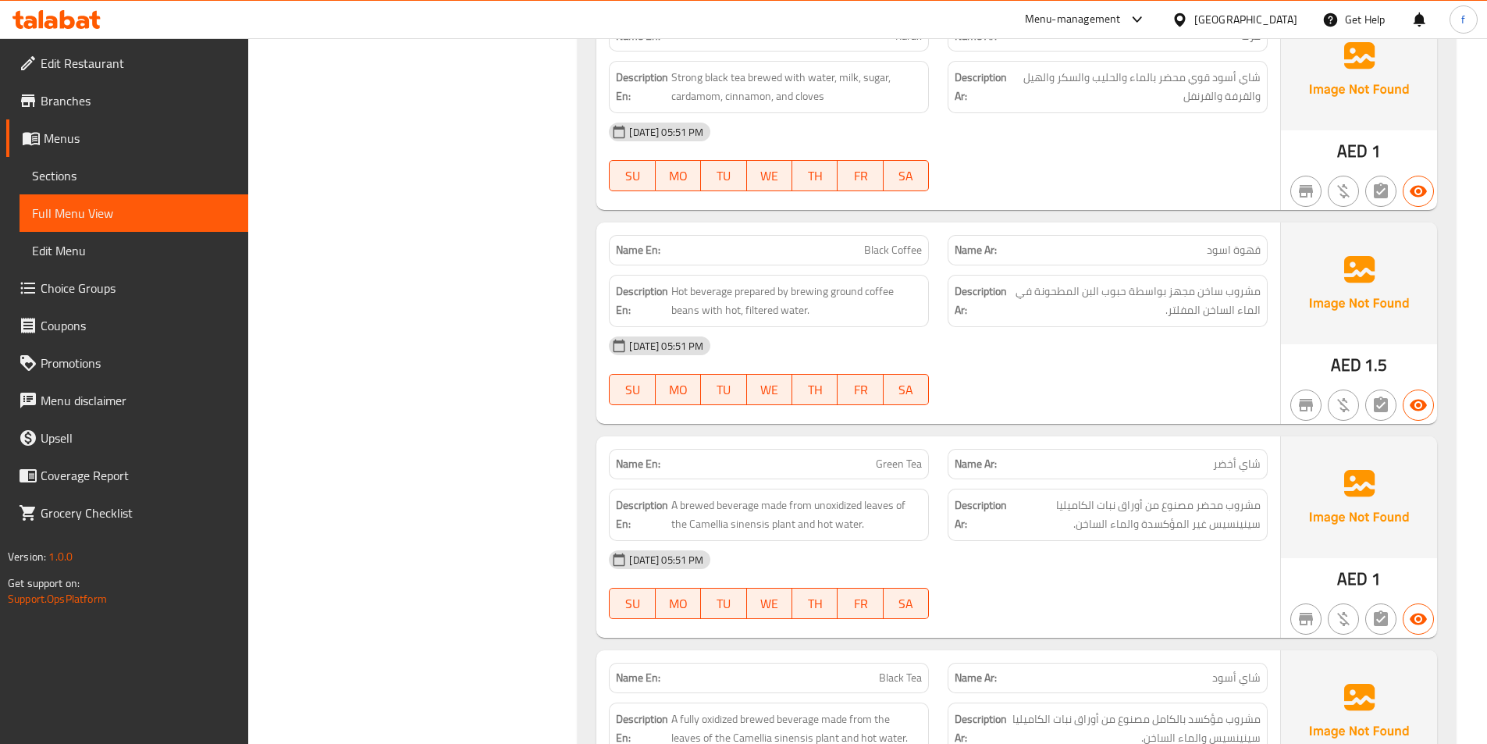
click at [874, 235] on div "Name En: Black Coffee" at bounding box center [769, 250] width 320 height 30
click at [903, 242] on span "Black Coffee" at bounding box center [893, 250] width 58 height 16
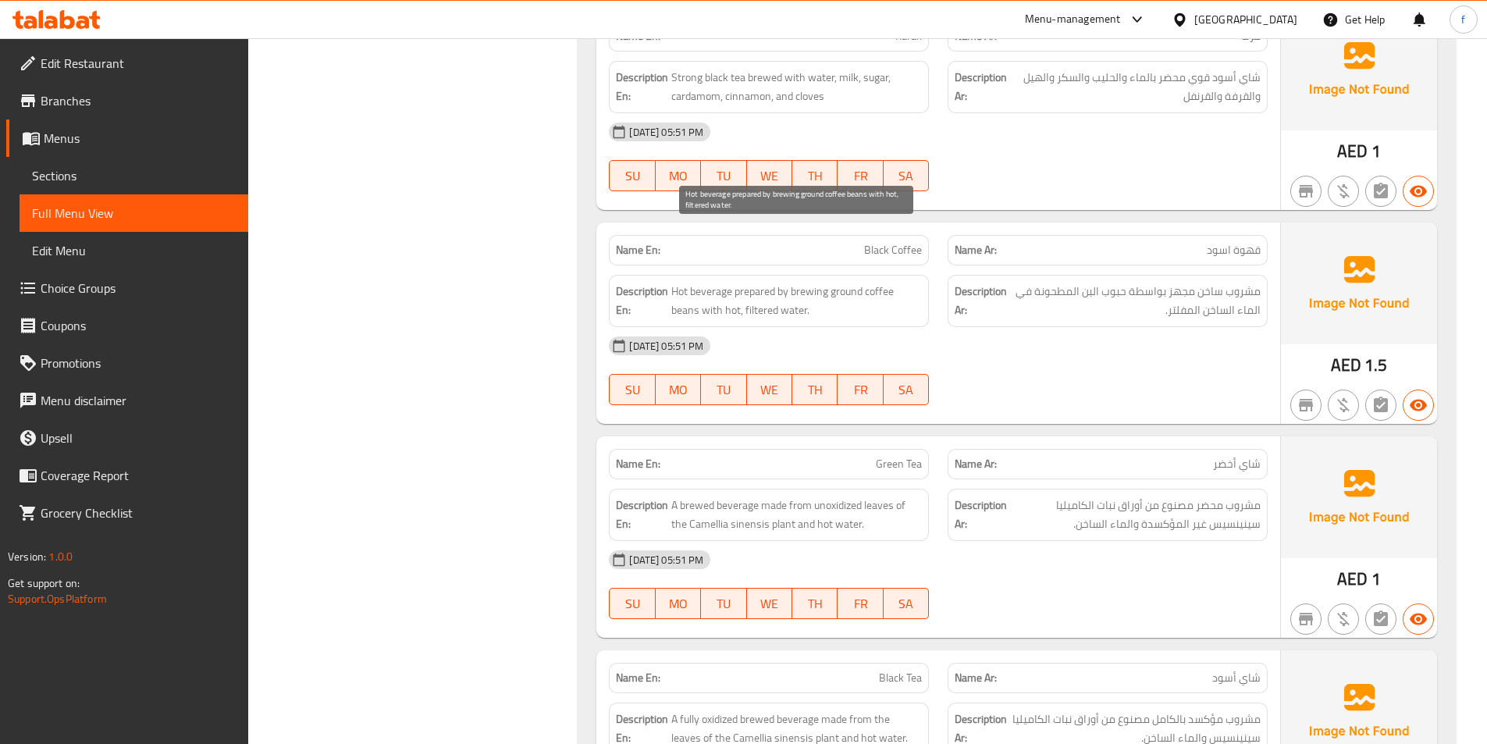
click at [711, 282] on span "Hot beverage prepared by brewing ground coffee beans with hot, filtered water." at bounding box center [796, 301] width 251 height 38
click at [677, 282] on span "Hot beverage prepared by brewing ground coffee beans with hot, filtered water." at bounding box center [796, 301] width 251 height 38
click at [760, 282] on span "Hot beverage prepared by brewing ground coffee beans with hot, filtered water." at bounding box center [796, 301] width 251 height 38
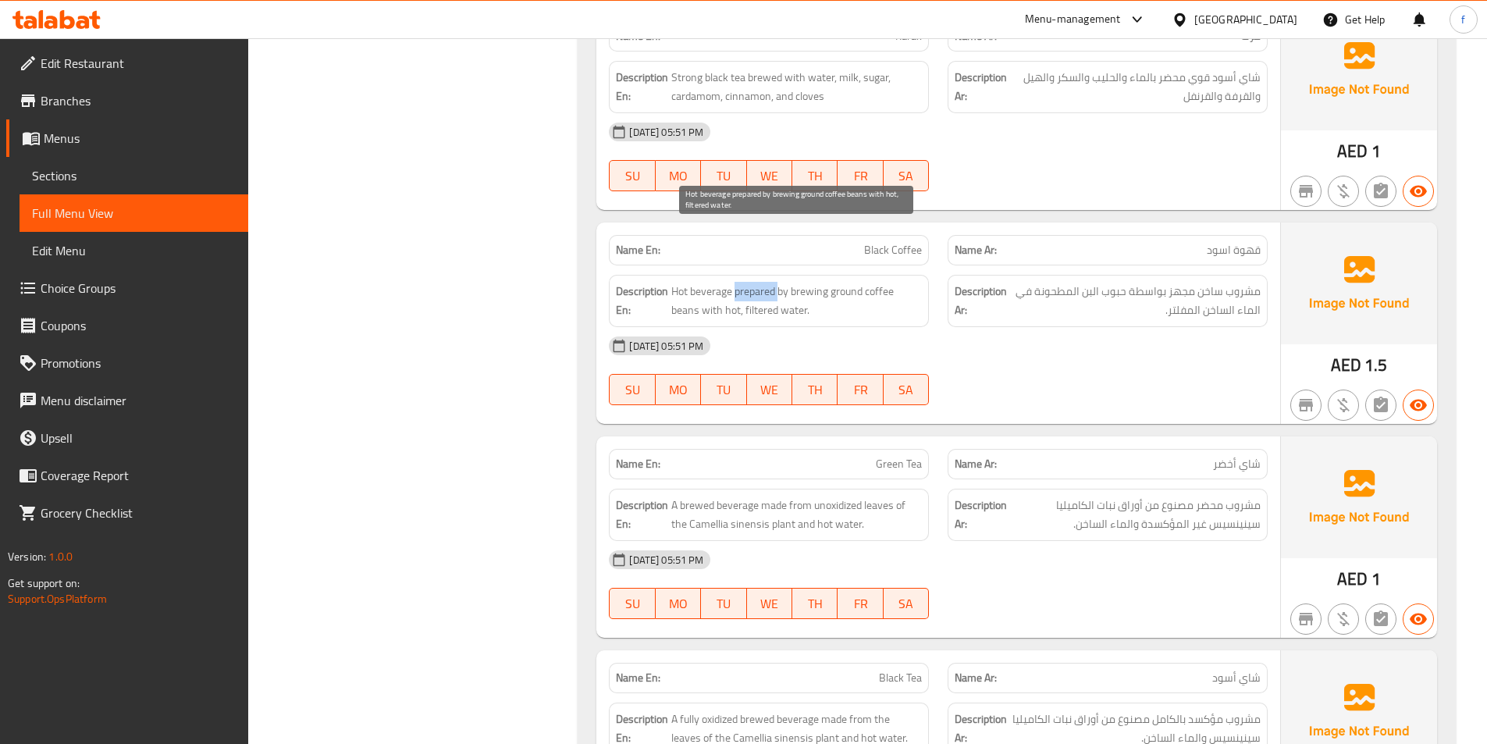
click at [760, 282] on span "Hot beverage prepared by brewing ground coffee beans with hot, filtered water." at bounding box center [796, 301] width 251 height 38
click at [781, 282] on span "Hot beverage prepared by brewing ground coffee beans with hot, filtered water." at bounding box center [796, 301] width 251 height 38
click at [685, 282] on span "Hot beverage prepared by brewing ground coffee beans with hot, filtered water." at bounding box center [796, 301] width 251 height 38
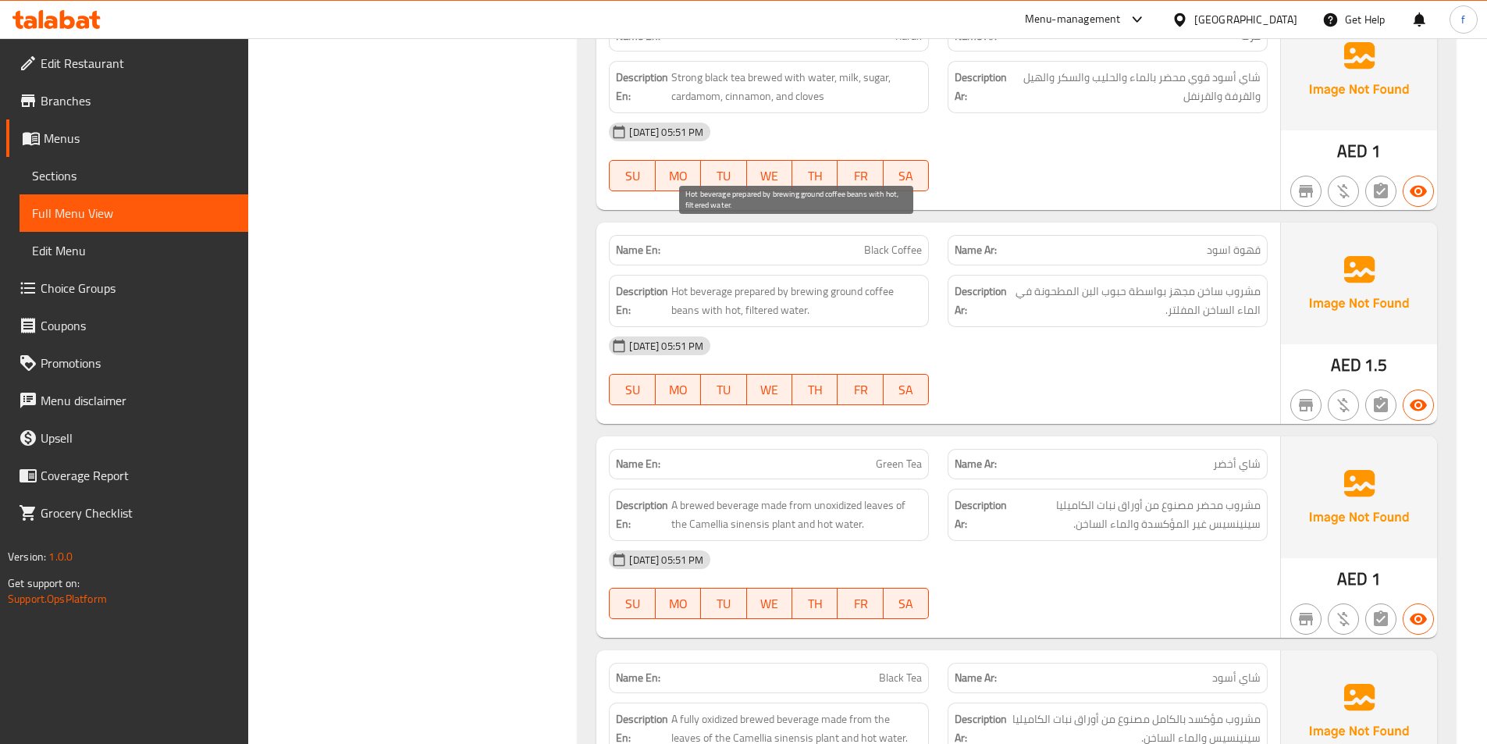
click at [877, 282] on span "Hot beverage prepared by brewing ground coffee beans with hot, filtered water." at bounding box center [796, 301] width 251 height 38
click at [885, 242] on span "Black Coffee" at bounding box center [893, 250] width 58 height 16
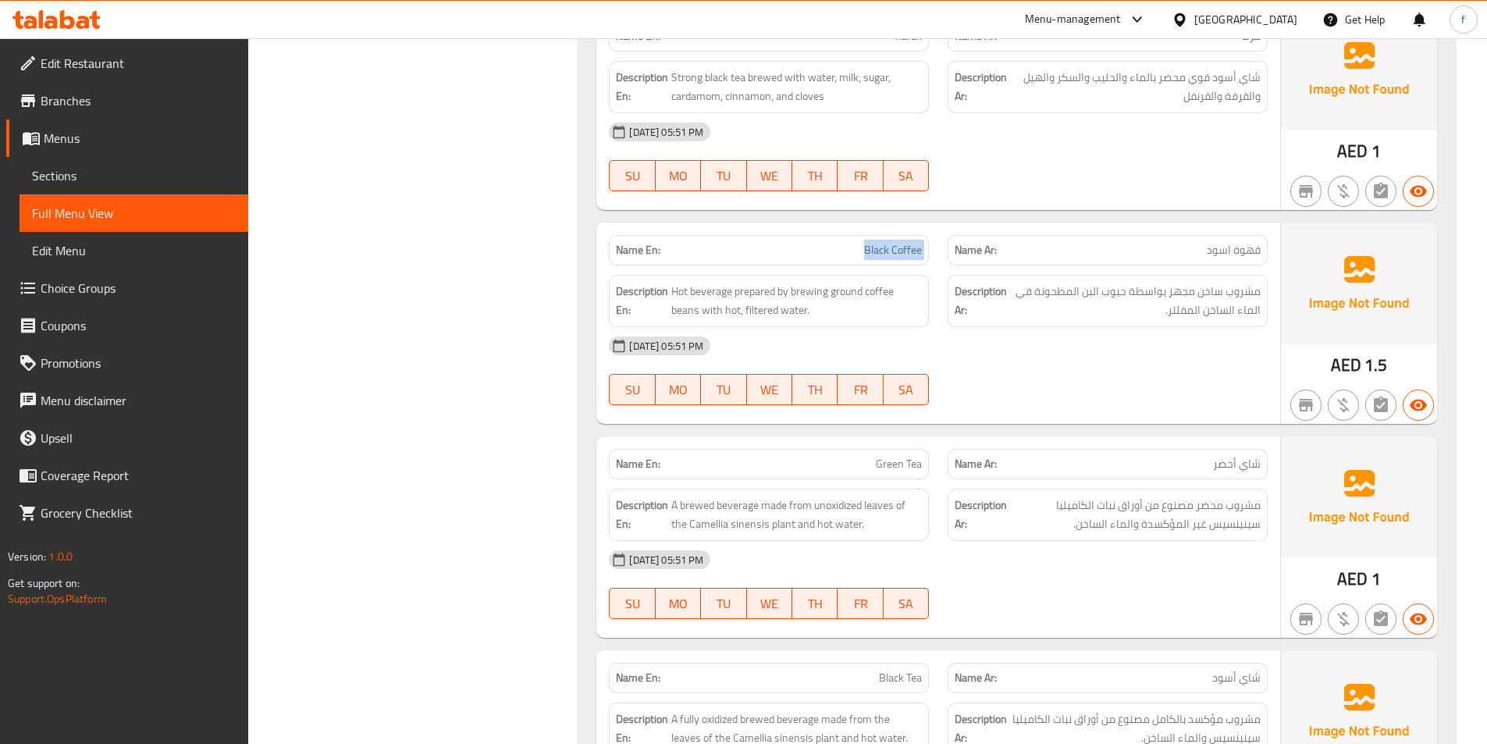
click at [885, 242] on span "Black Coffee" at bounding box center [893, 250] width 58 height 16
copy span "Black Coffee"
click at [681, 282] on span "Hot beverage prepared by brewing ground coffee beans with hot, filtered water." at bounding box center [796, 301] width 251 height 38
click at [725, 282] on span "Hot beverage prepared by brewing ground coffee beans with hot, filtered water." at bounding box center [796, 301] width 251 height 38
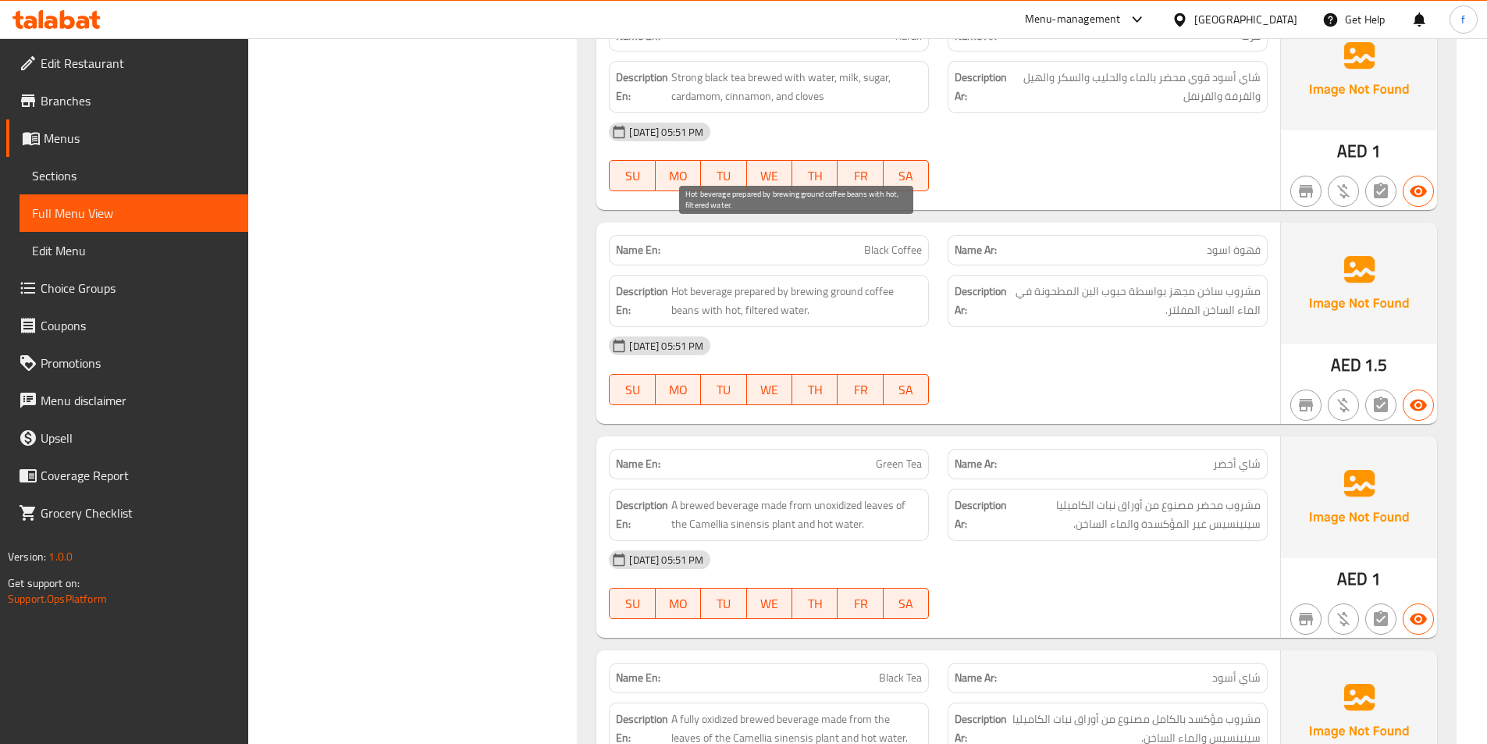
click at [788, 282] on span "Hot beverage prepared by brewing ground coffee beans with hot, filtered water." at bounding box center [796, 301] width 251 height 38
click at [762, 282] on span "Hot beverage prepared by brewing ground coffee beans with hot, filtered water." at bounding box center [796, 301] width 251 height 38
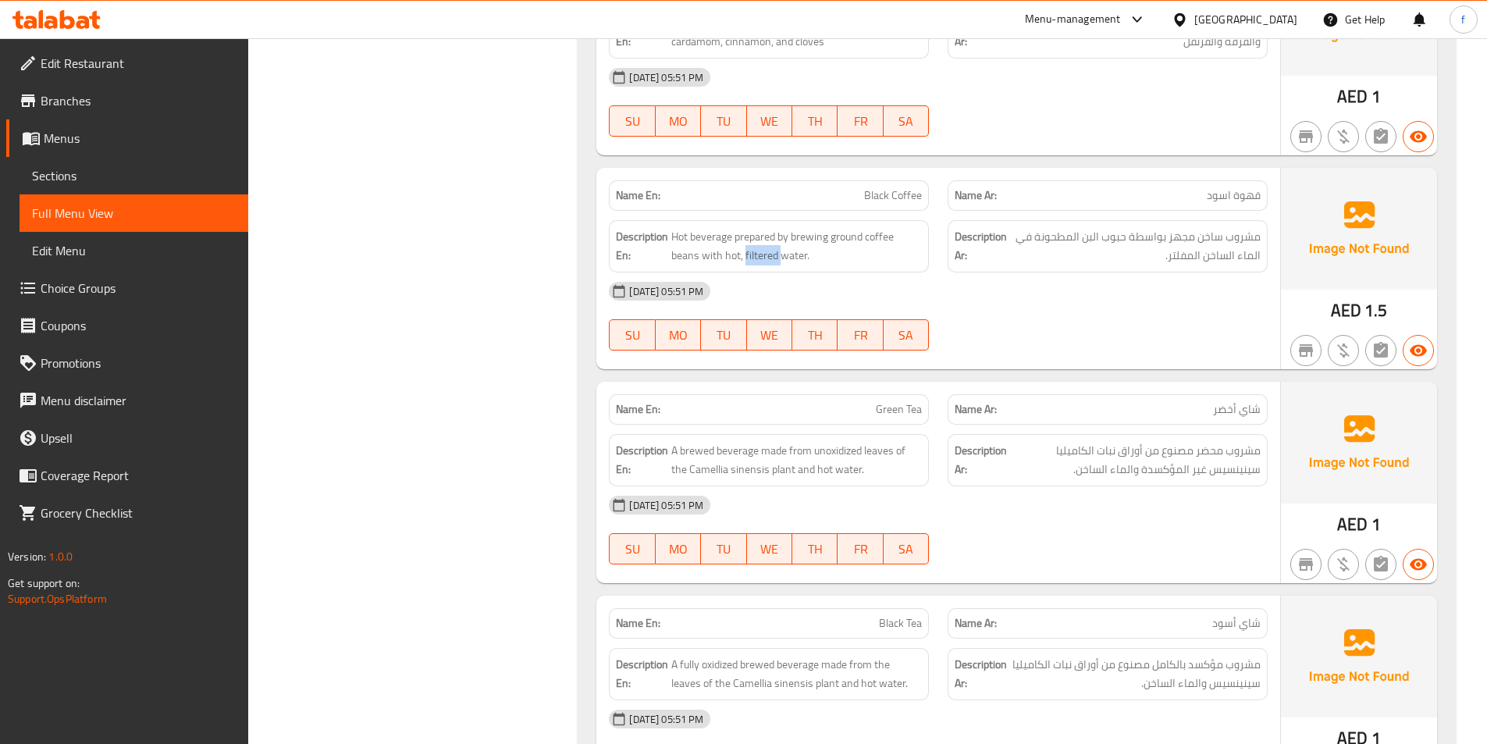
scroll to position [11561, 0]
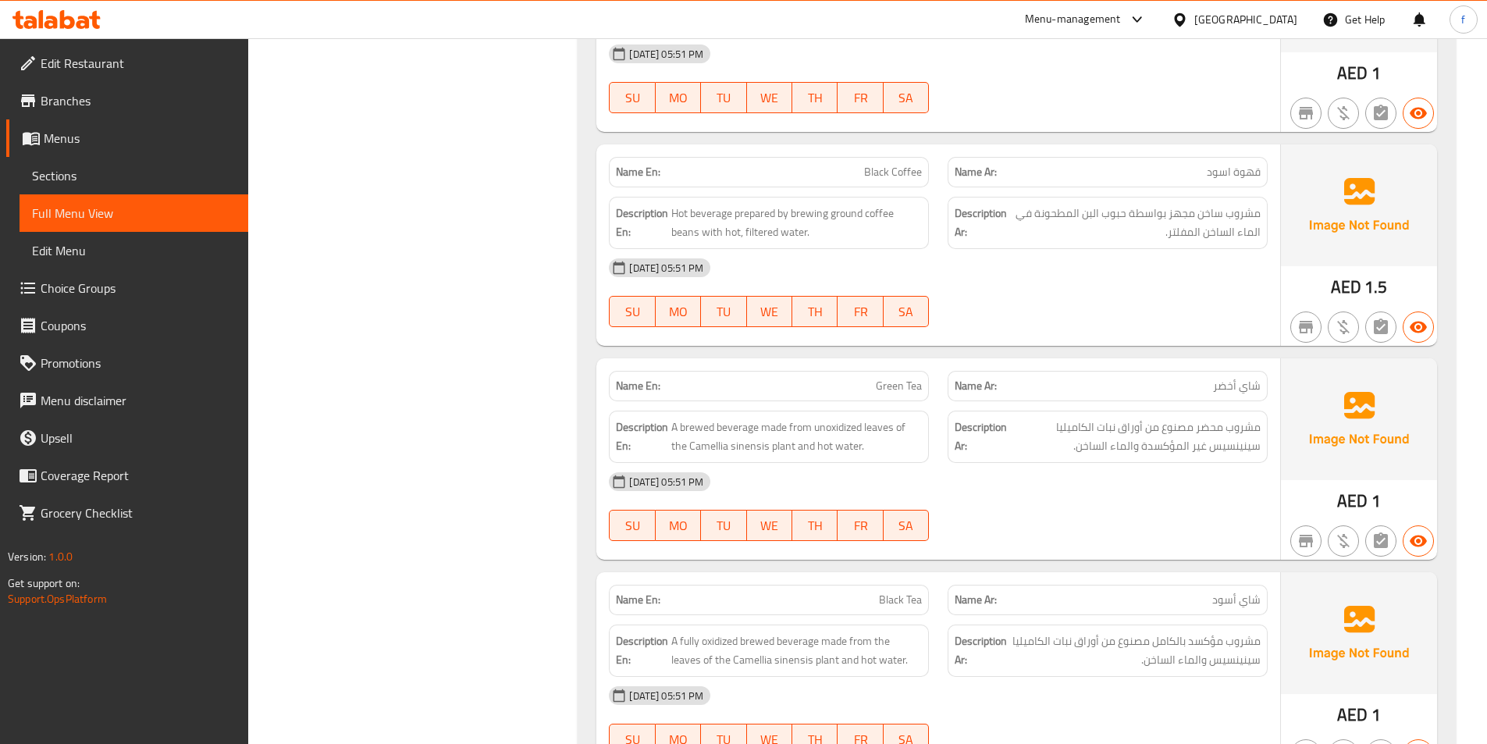
click at [886, 378] on span "Green Tea" at bounding box center [899, 386] width 46 height 16
click at [915, 378] on span "Green Tea" at bounding box center [899, 386] width 46 height 16
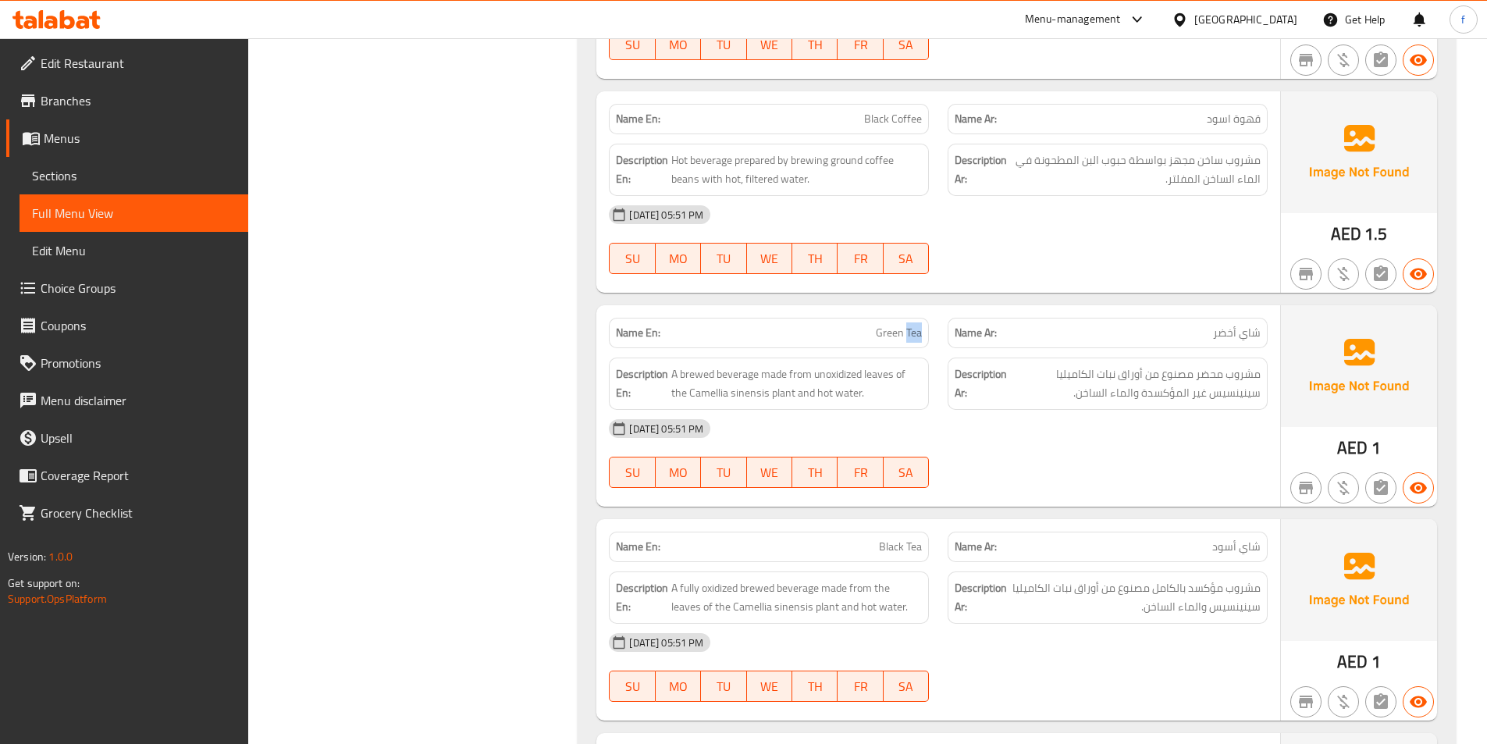
scroll to position [11639, 0]
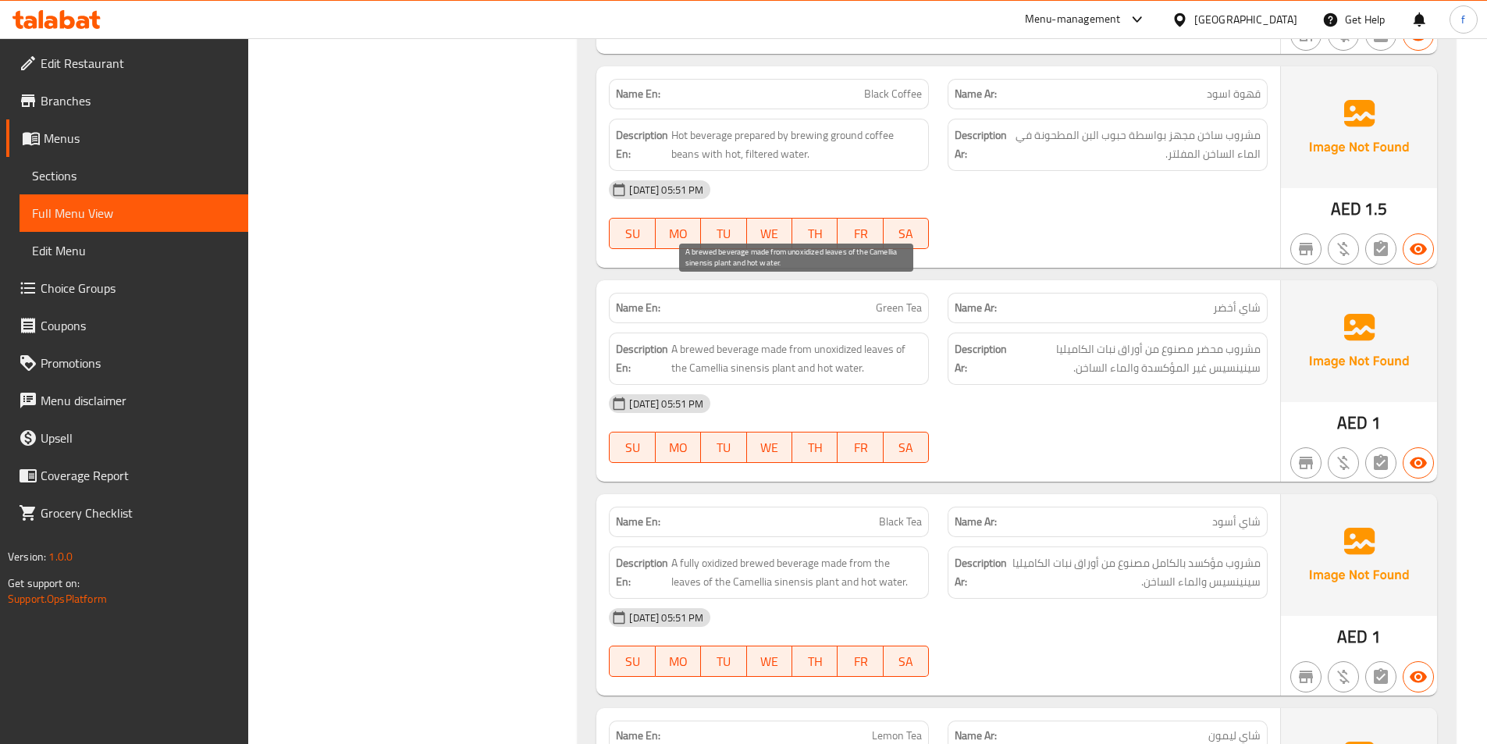
click at [728, 340] on span "A brewed beverage made from unoxidized leaves of the Camellia sinensis plant an…" at bounding box center [796, 359] width 251 height 38
click at [694, 340] on span "A brewed beverage made from unoxidized leaves of the Camellia sinensis plant an…" at bounding box center [796, 359] width 251 height 38
click at [767, 340] on span "A brewed beverage made from unoxidized leaves of the Camellia sinensis plant an…" at bounding box center [796, 359] width 251 height 38
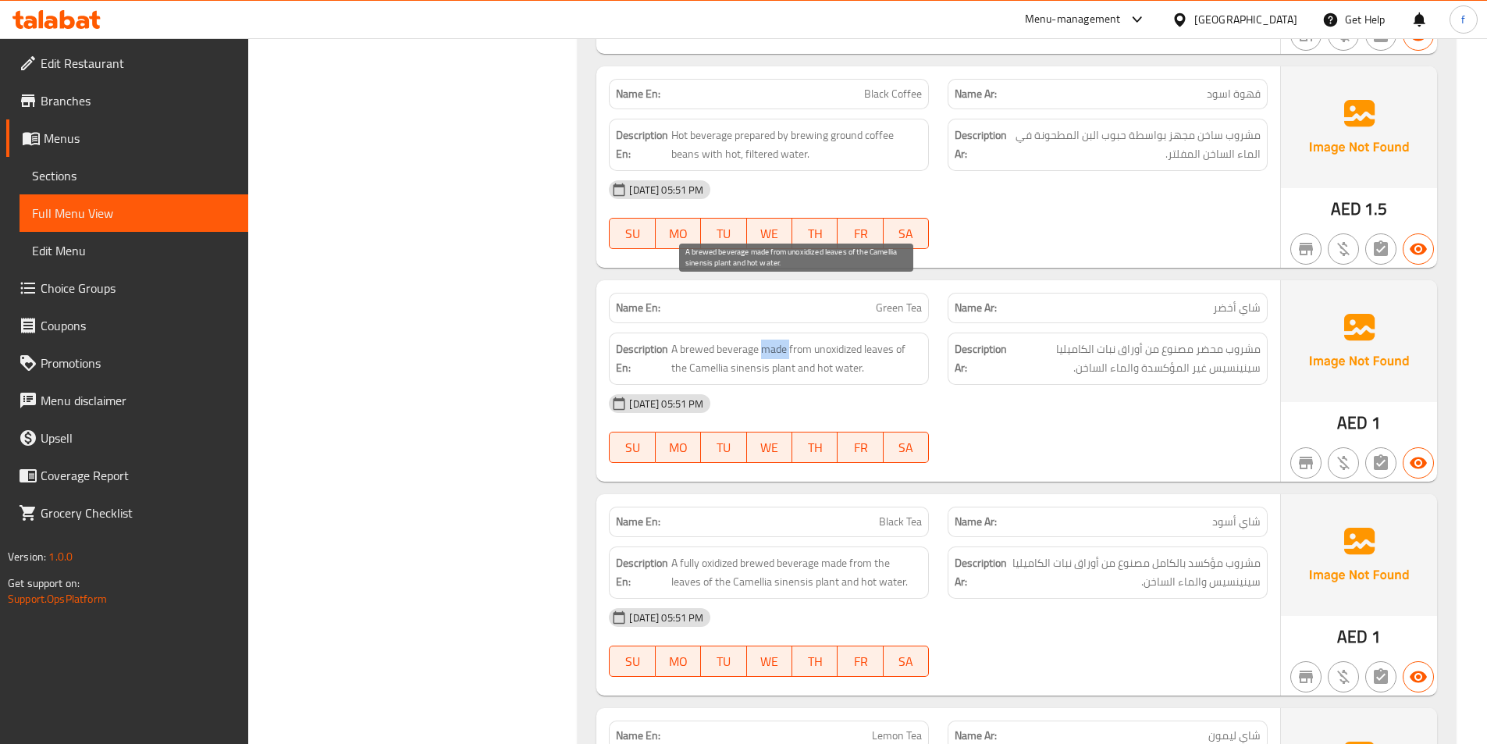
click at [767, 340] on span "A brewed beverage made from unoxidized leaves of the Camellia sinensis plant an…" at bounding box center [796, 359] width 251 height 38
click at [884, 340] on span "A brewed beverage made from unoxidized leaves of the Camellia sinensis plant an…" at bounding box center [796, 359] width 251 height 38
click at [876, 340] on span "A brewed beverage made from unoxidized leaves of the Camellia sinensis plant an…" at bounding box center [796, 359] width 251 height 38
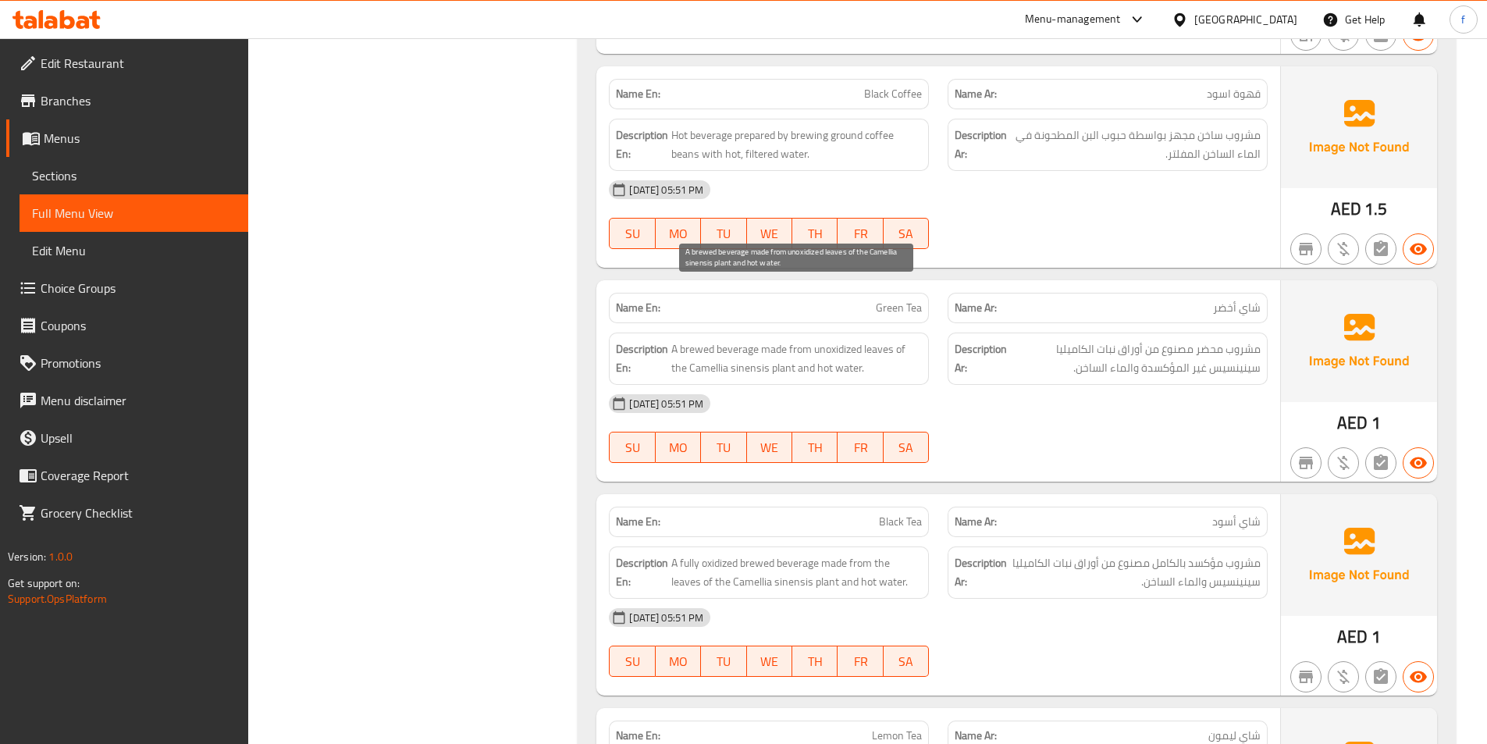
click at [845, 340] on span "A brewed beverage made from unoxidized leaves of the Camellia sinensis plant an…" at bounding box center [796, 359] width 251 height 38
click at [672, 340] on span "A brewed beverage made from unoxidized leaves of the Camellia sinensis plant an…" at bounding box center [796, 359] width 251 height 38
drag, startPoint x: 672, startPoint y: 291, endPoint x: 813, endPoint y: 296, distance: 140.6
click at [813, 340] on span "A brewed beverage made from unoxidized leaves of the Camellia sinensis plant an…" at bounding box center [796, 359] width 251 height 38
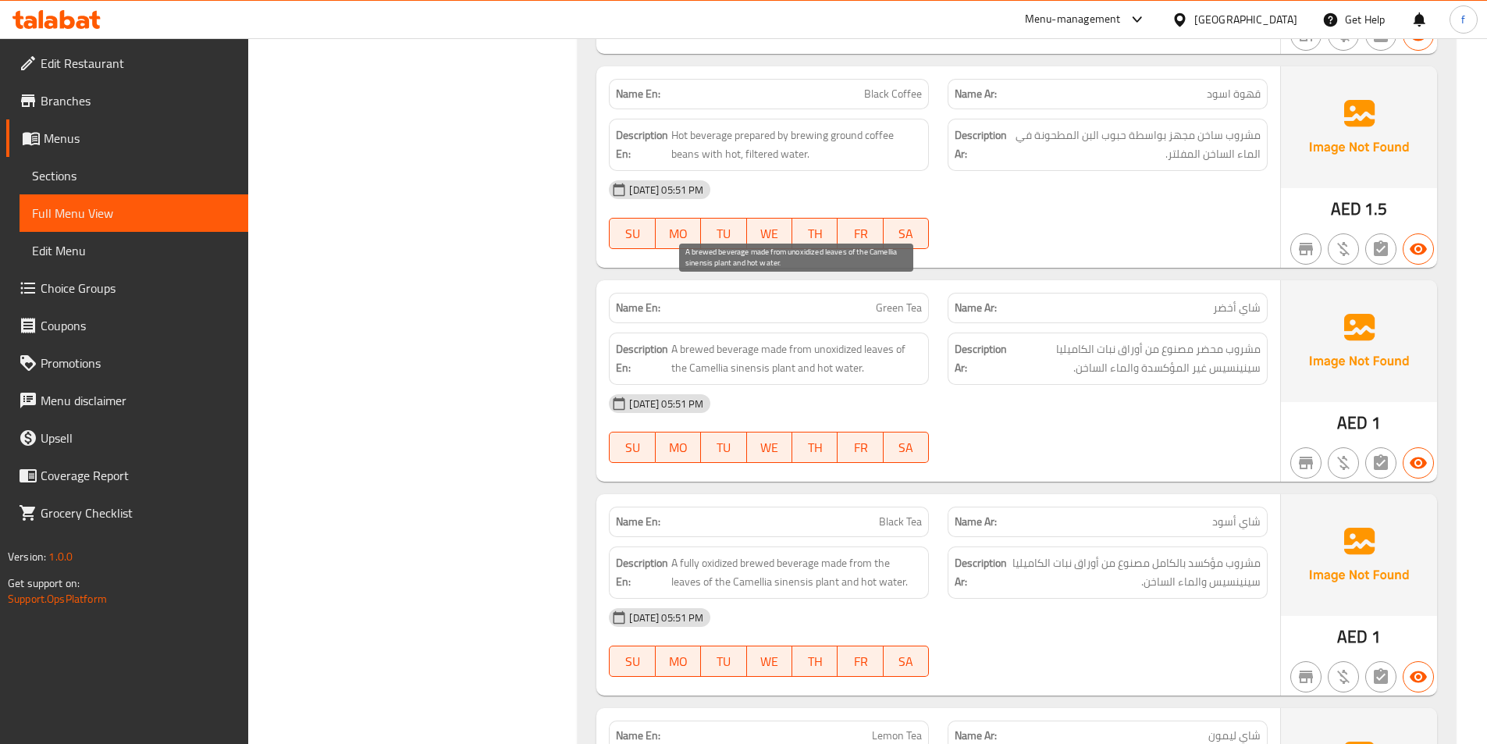
click at [836, 340] on span "A brewed beverage made from unoxidized leaves of the Camellia sinensis plant an…" at bounding box center [796, 359] width 251 height 38
copy span "unoxidized"
click at [743, 340] on span "A brewed beverage made from unoxidized leaves of the Camellia sinensis plant an…" at bounding box center [796, 359] width 251 height 38
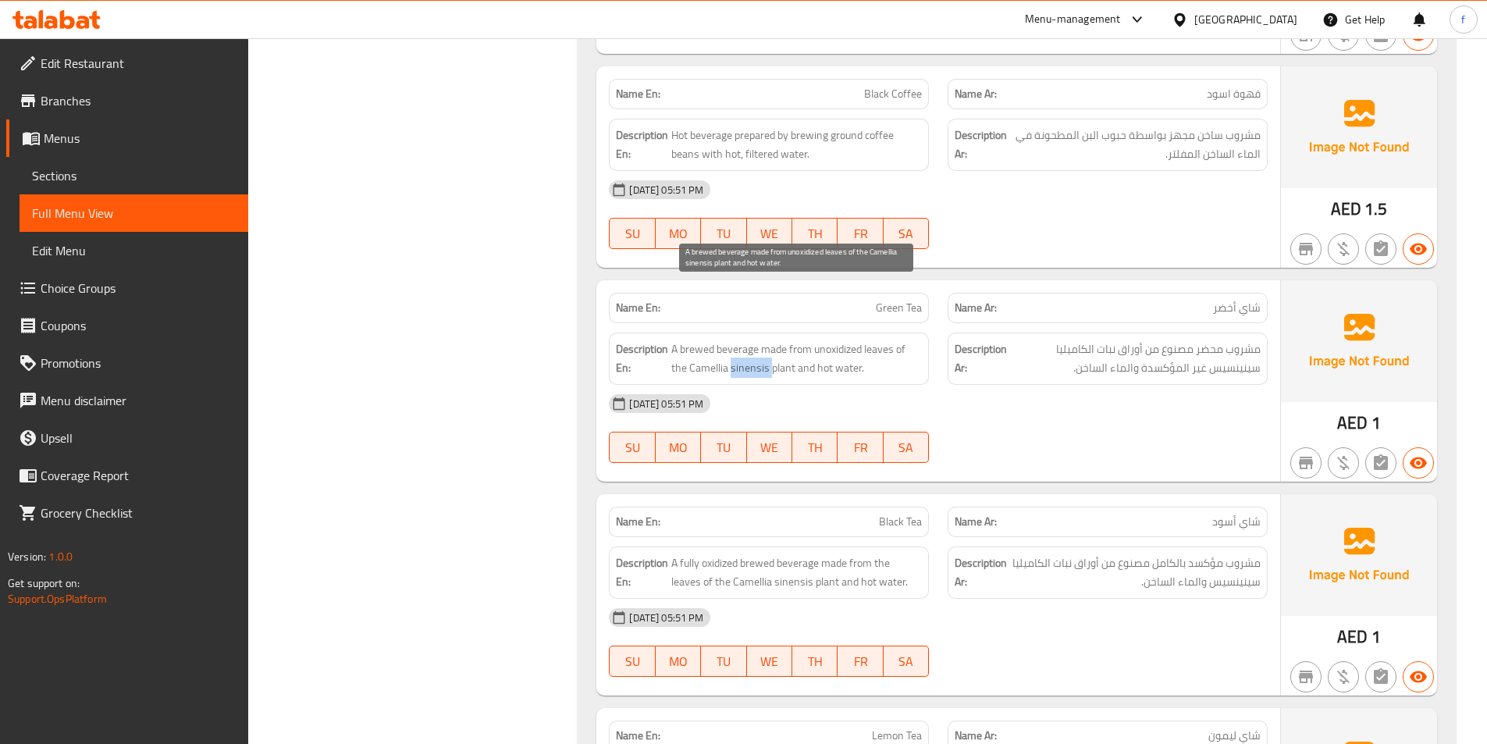
click at [745, 340] on span "A brewed beverage made from unoxidized leaves of the Camellia sinensis plant an…" at bounding box center [796, 359] width 251 height 38
click at [725, 340] on span "A brewed beverage made from unoxidized leaves of the Camellia sinensis plant an…" at bounding box center [796, 359] width 251 height 38
click at [720, 340] on span "A brewed beverage made from unoxidized leaves of the Camellia sinensis plant an…" at bounding box center [796, 359] width 251 height 38
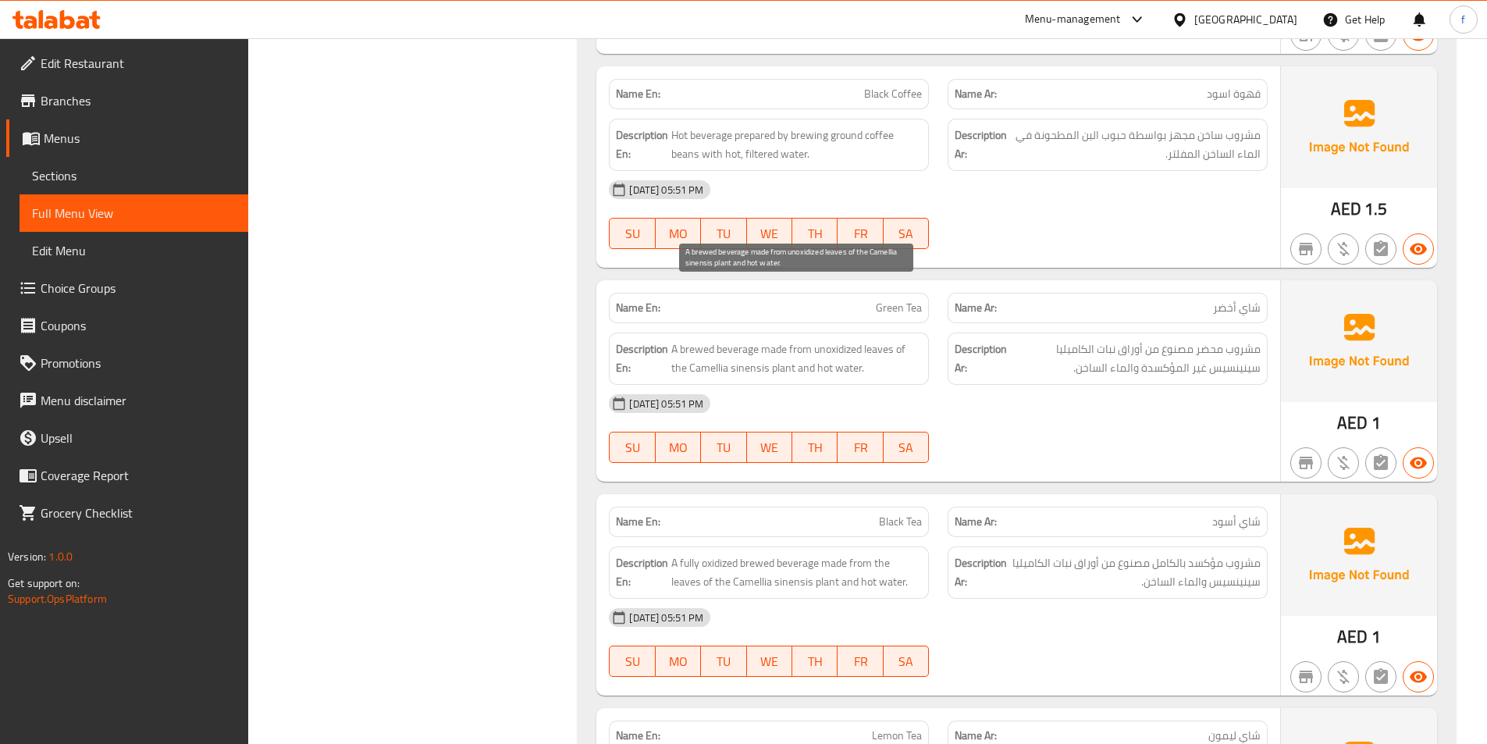
click at [749, 340] on span "A brewed beverage made from unoxidized leaves of the Camellia sinensis plant an…" at bounding box center [796, 359] width 251 height 38
click at [776, 340] on span "A brewed beverage made from unoxidized leaves of the Camellia sinensis plant an…" at bounding box center [796, 359] width 251 height 38
click at [743, 340] on span "A brewed beverage made from unoxidized leaves of the Camellia sinensis plant an…" at bounding box center [796, 359] width 251 height 38
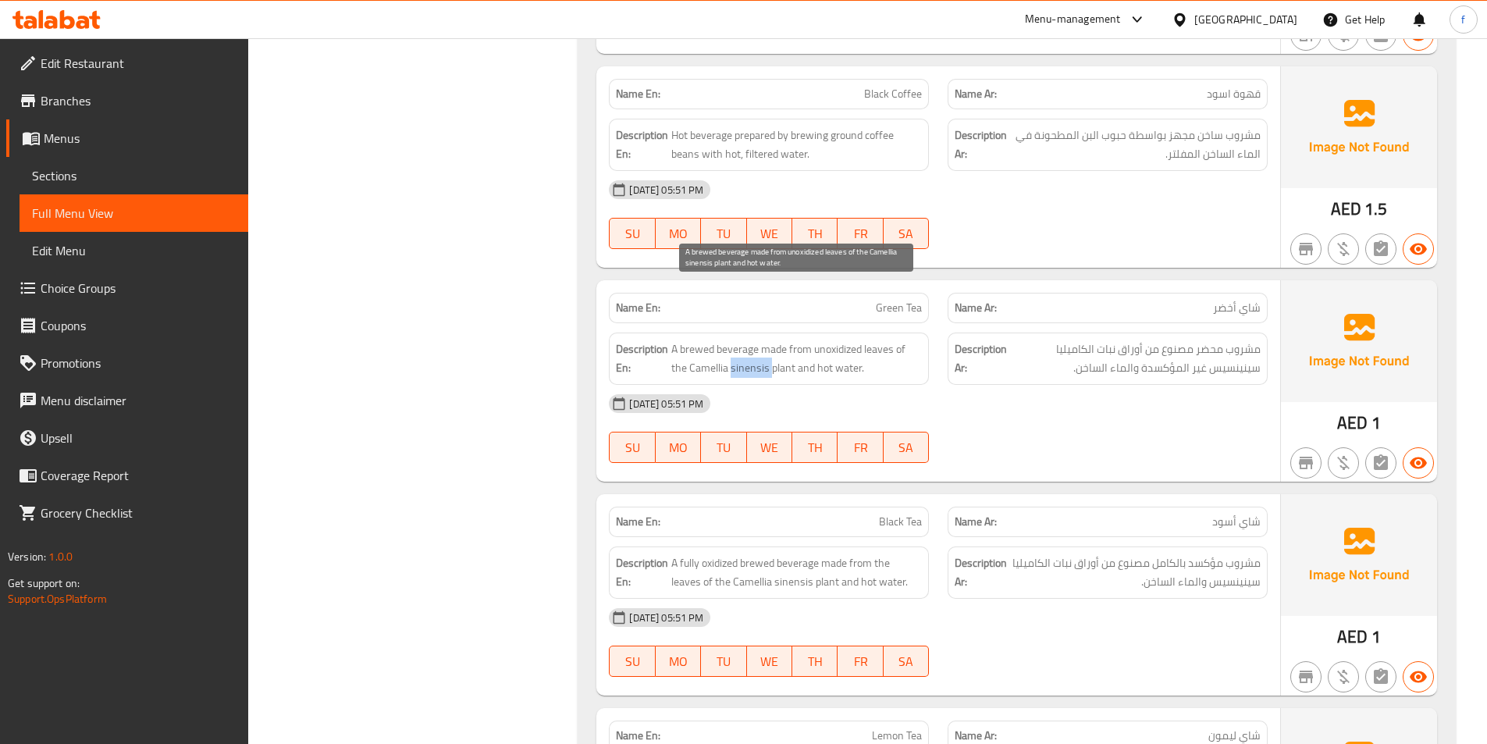
click at [743, 340] on span "A brewed beverage made from unoxidized leaves of the Camellia sinensis plant an…" at bounding box center [796, 359] width 251 height 38
click at [711, 340] on span "A brewed beverage made from unoxidized leaves of the Camellia sinensis plant an…" at bounding box center [796, 359] width 251 height 38
click at [841, 340] on span "A brewed beverage made from unoxidized leaves of the Camellia sinensis plant an…" at bounding box center [796, 359] width 251 height 38
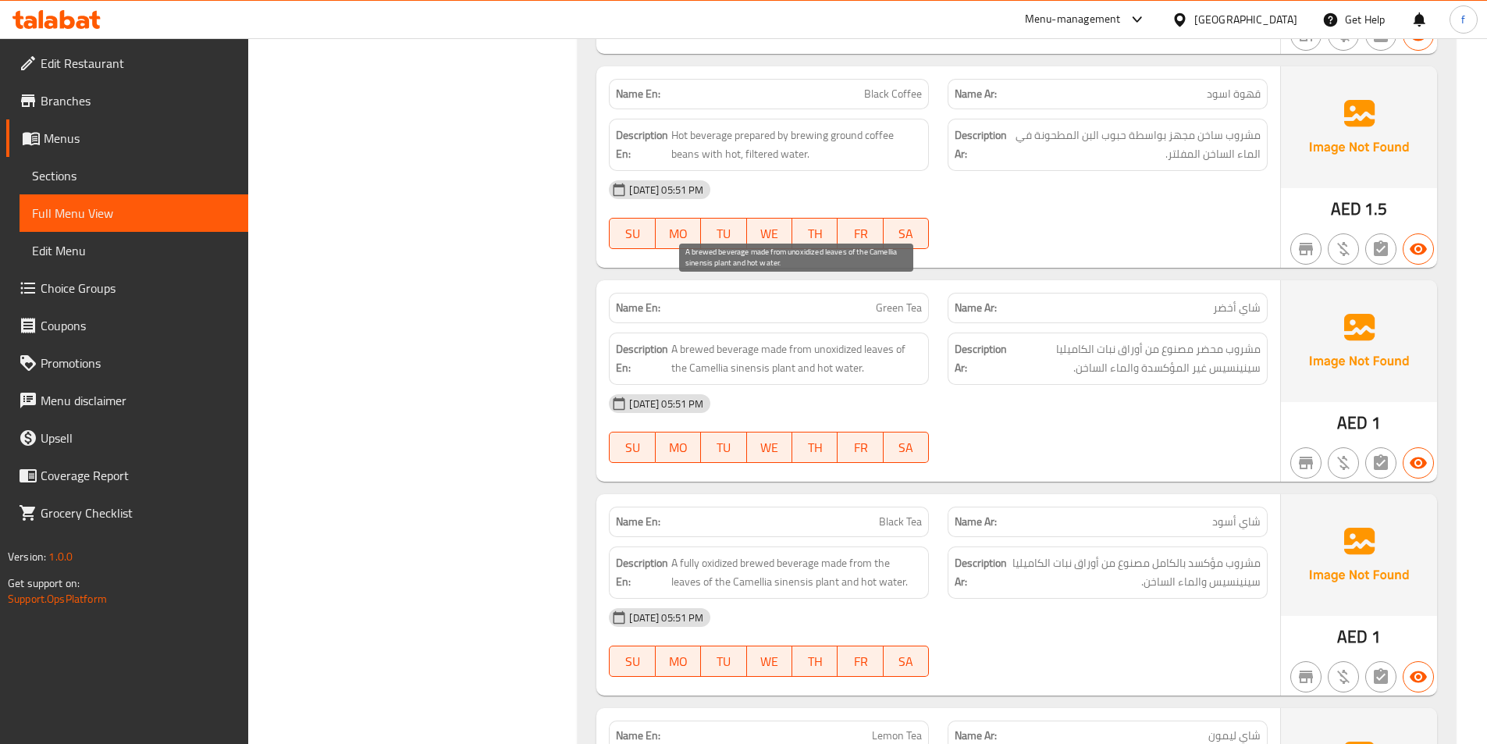
click at [897, 340] on span "A brewed beverage made from unoxidized leaves of the Camellia sinensis plant an…" at bounding box center [796, 359] width 251 height 38
drag, startPoint x: 871, startPoint y: 309, endPoint x: 816, endPoint y: 315, distance: 55.7
click at [816, 340] on span "A brewed beverage made from unoxidized leaves of the Camellia sinensis plant an…" at bounding box center [796, 359] width 251 height 38
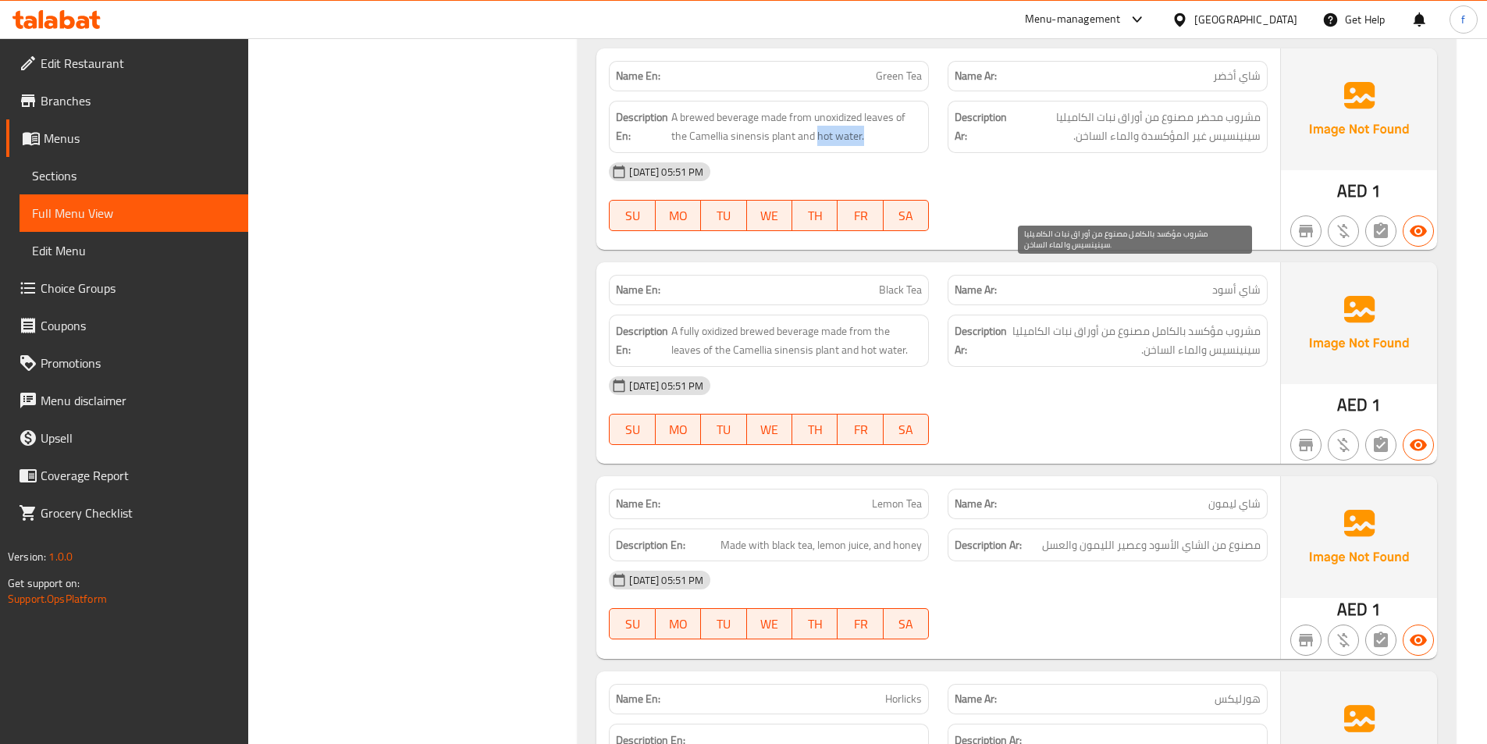
scroll to position [11874, 0]
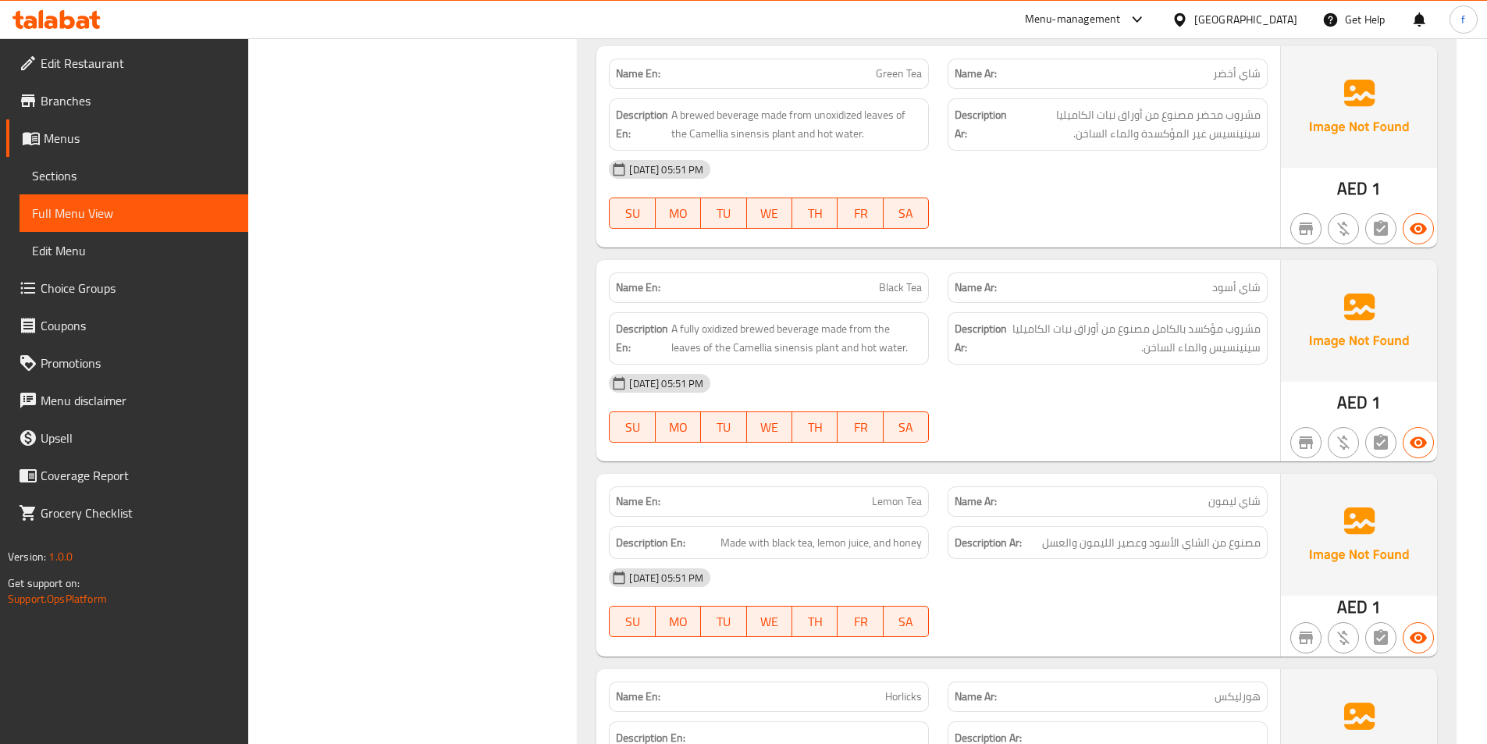
click at [884, 279] on span "Black Tea" at bounding box center [900, 287] width 43 height 16
click at [927, 272] on div "Name En: Black Tea" at bounding box center [769, 287] width 320 height 30
click at [797, 319] on span "A fully oxidized brewed beverage made from the leaves of the Camellia sinensis …" at bounding box center [796, 338] width 251 height 38
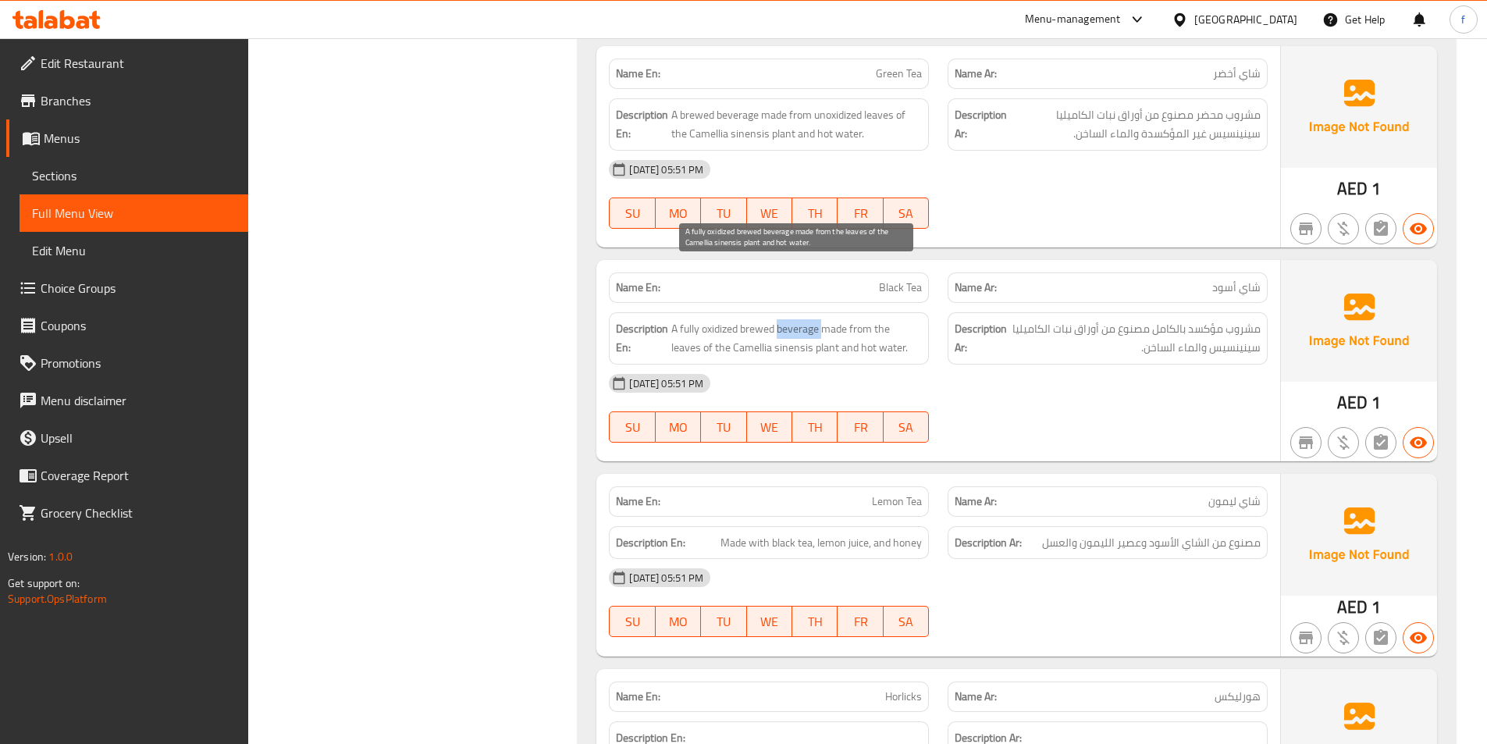
click at [797, 319] on span "A fully oxidized brewed beverage made from the leaves of the Camellia sinensis …" at bounding box center [796, 338] width 251 height 38
click at [718, 319] on span "A fully oxidized brewed beverage made from the leaves of the Camellia sinensis …" at bounding box center [796, 338] width 251 height 38
click at [688, 319] on span "A fully oxidized brewed beverage made from the leaves of the Camellia sinensis …" at bounding box center [796, 338] width 251 height 38
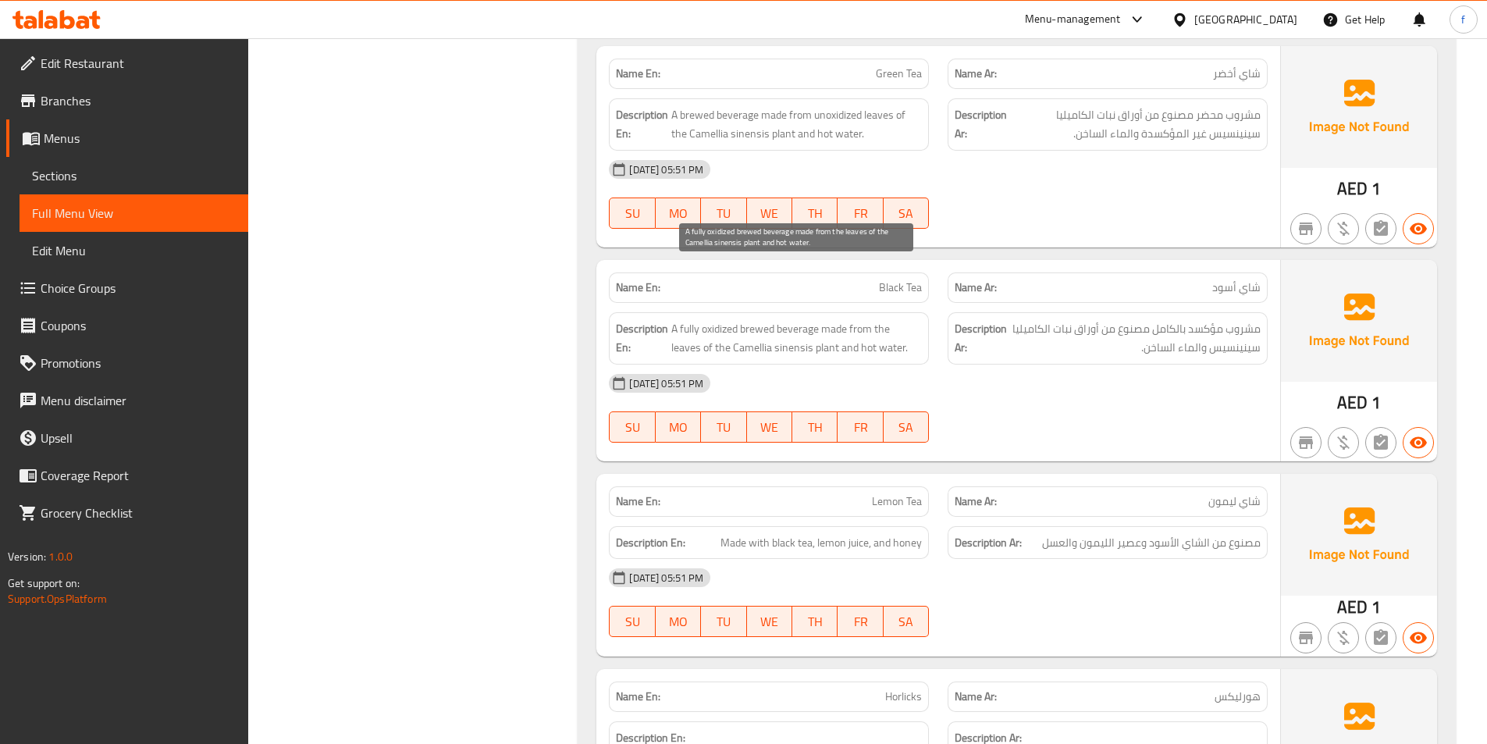
click at [829, 319] on span "A fully oxidized brewed beverage made from the leaves of the Camellia sinensis …" at bounding box center [796, 338] width 251 height 38
click at [846, 319] on span "A fully oxidized brewed beverage made from the leaves of the Camellia sinensis …" at bounding box center [796, 338] width 251 height 38
click at [682, 319] on span "A fully oxidized brewed beverage made from the leaves of the Camellia sinensis …" at bounding box center [796, 338] width 251 height 38
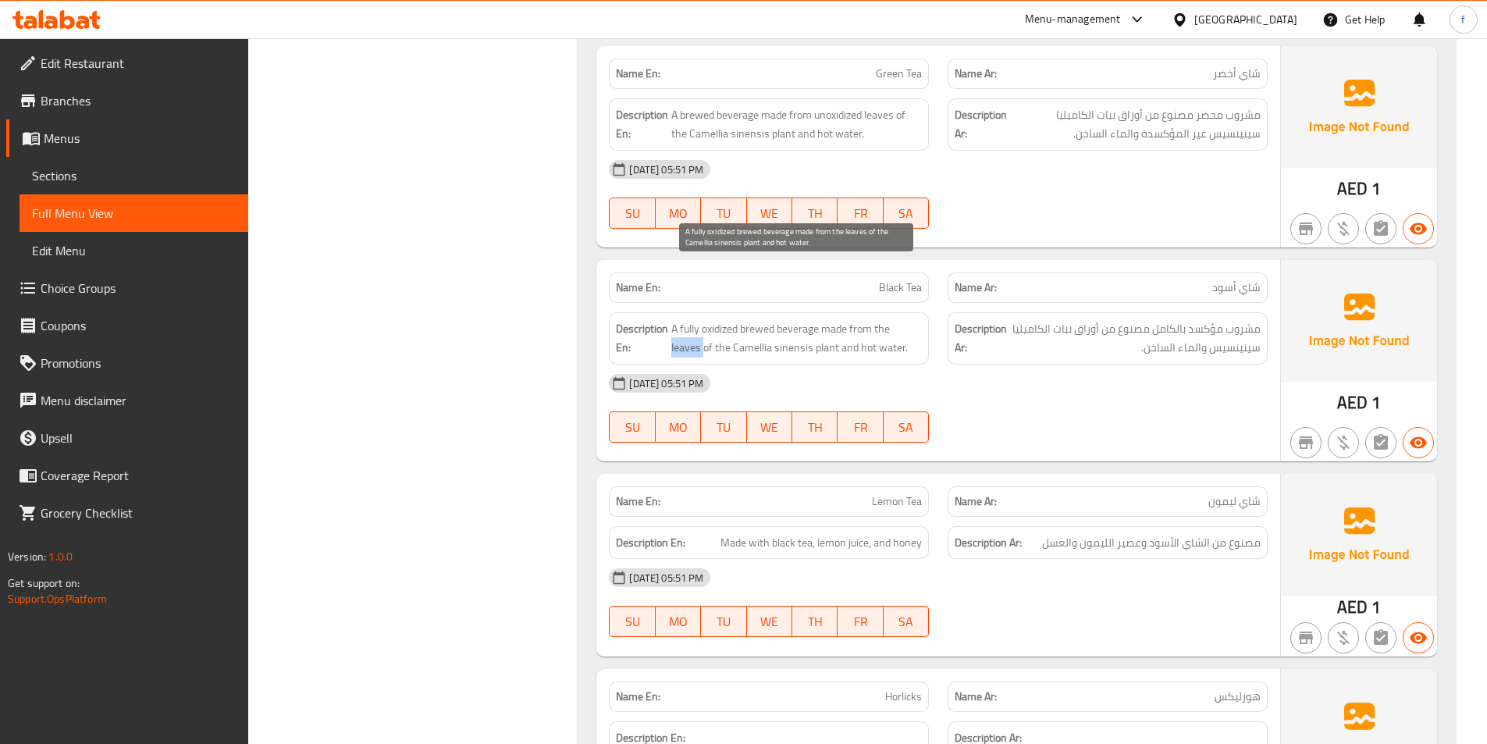
click at [682, 319] on span "A fully oxidized brewed beverage made from the leaves of the Camellia sinensis …" at bounding box center [796, 338] width 251 height 38
click at [824, 319] on span "A fully oxidized brewed beverage made from the leaves of the Camellia sinensis …" at bounding box center [796, 338] width 251 height 38
click at [756, 319] on span "A fully oxidized brewed beverage made from the leaves of the Camellia sinensis …" at bounding box center [796, 338] width 251 height 38
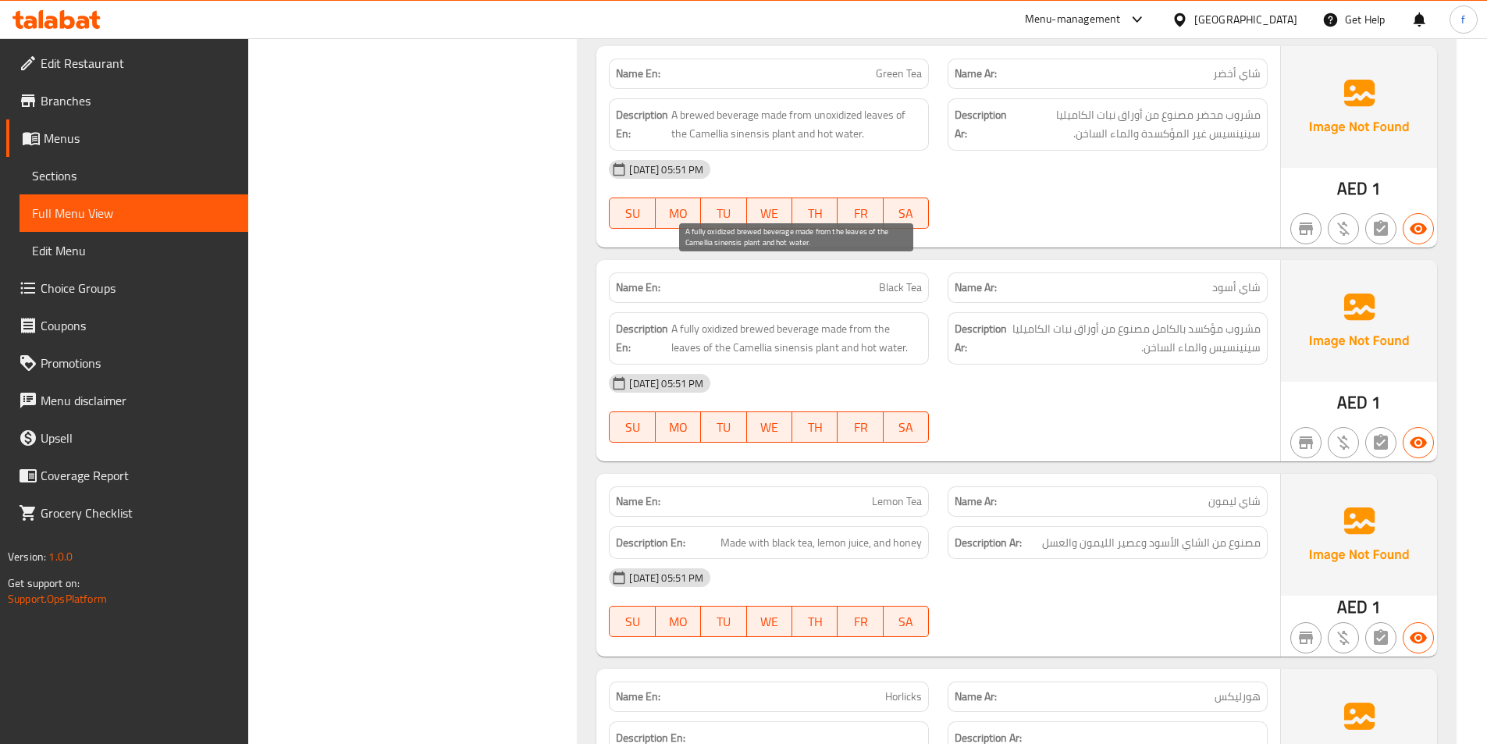
click at [785, 319] on span "A fully oxidized brewed beverage made from the leaves of the Camellia sinensis …" at bounding box center [796, 338] width 251 height 38
drag, startPoint x: 914, startPoint y: 291, endPoint x: 777, endPoint y: 291, distance: 137.4
click at [776, 319] on span "A fully oxidized brewed beverage made from the leaves of the Camellia sinensis …" at bounding box center [796, 338] width 251 height 38
click at [850, 365] on div "[DATE] 05:51 PM" at bounding box center [938, 383] width 678 height 37
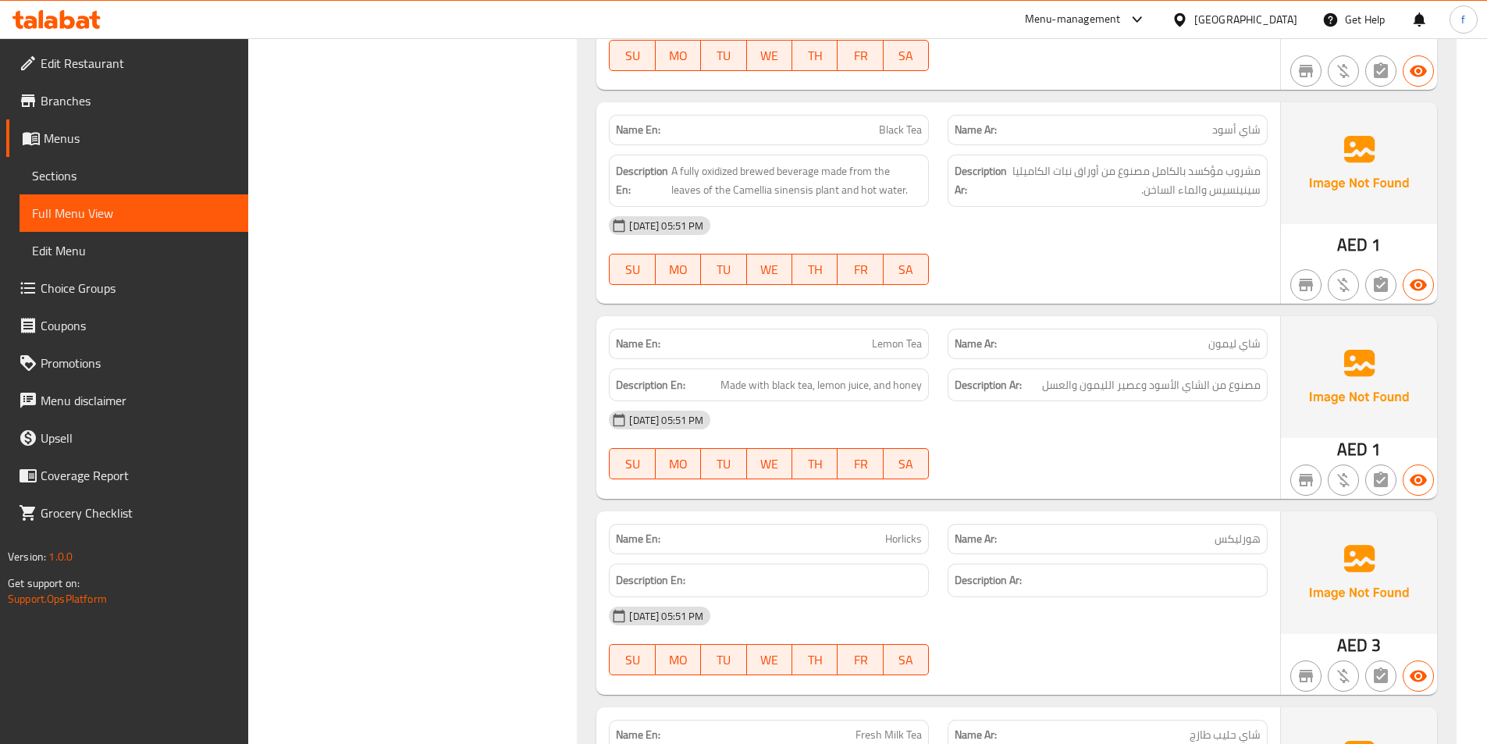
scroll to position [12108, 0]
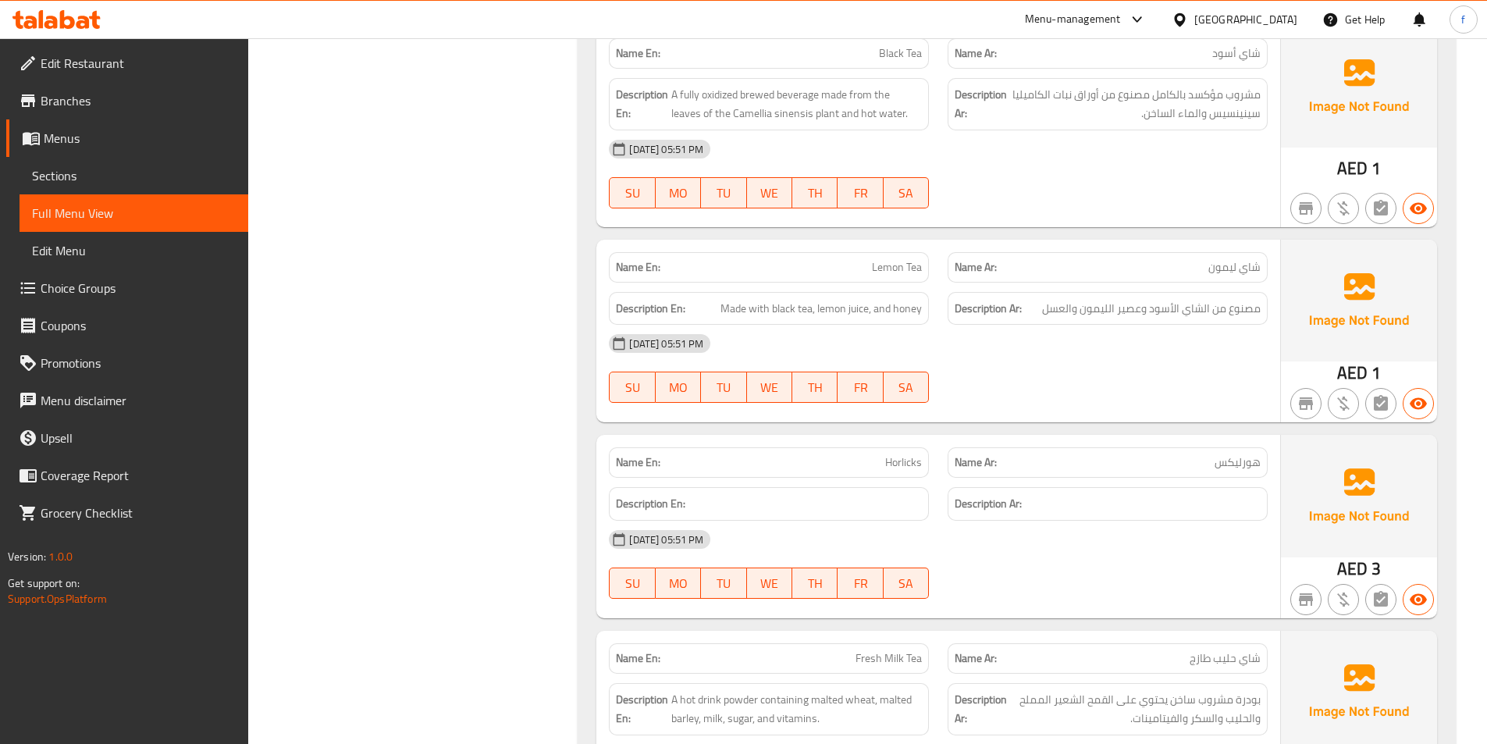
click at [896, 259] on span "Lemon Tea" at bounding box center [897, 267] width 50 height 16
click at [745, 299] on span "Made with black tea, lemon juice, and honey" at bounding box center [820, 309] width 201 height 20
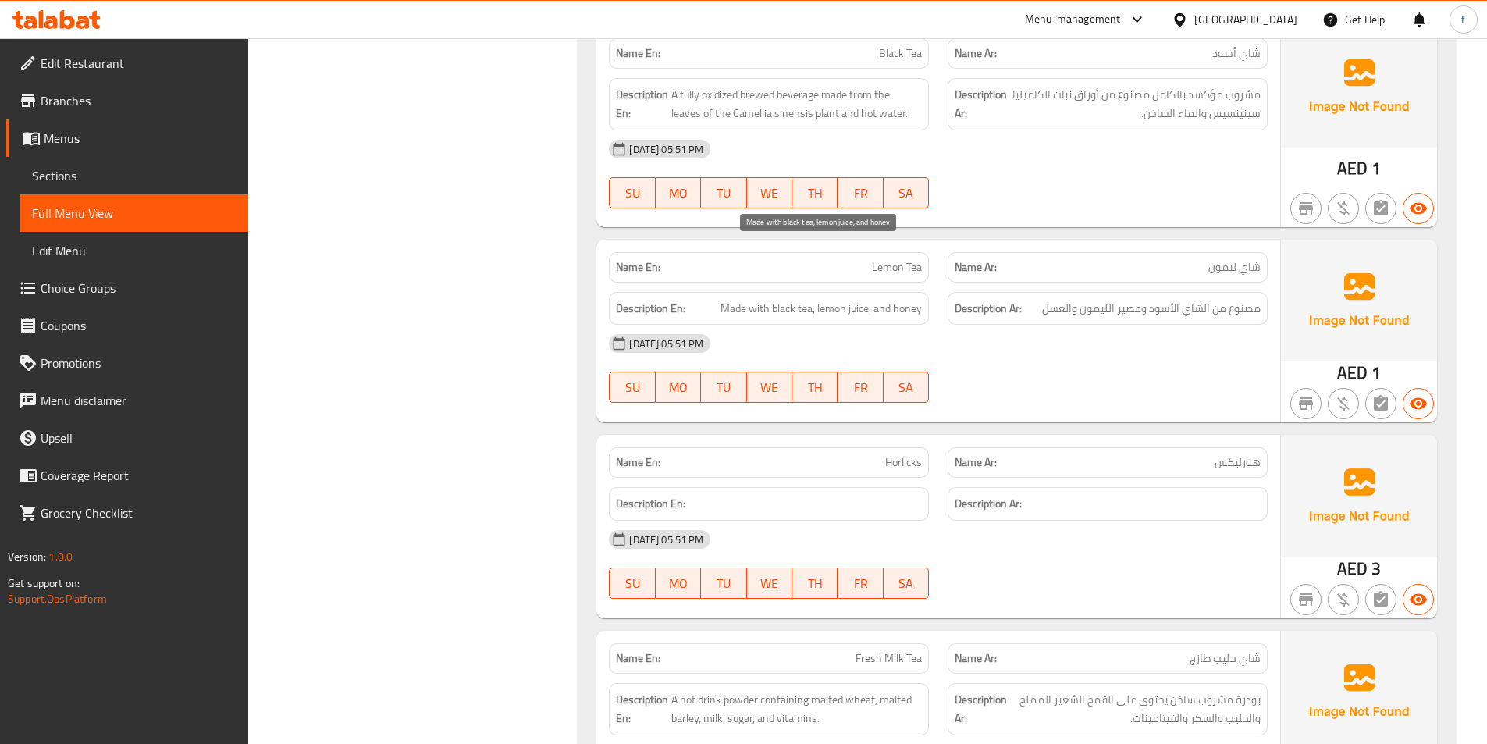
click at [765, 299] on span "Made with black tea, lemon juice, and honey" at bounding box center [820, 309] width 201 height 20
click at [746, 299] on span "Made with black tea, lemon juice, and honey" at bounding box center [820, 309] width 201 height 20
click at [729, 299] on span "Made with black tea, lemon juice, and honey" at bounding box center [820, 309] width 201 height 20
click at [728, 299] on span "Made with black tea, lemon juice, and honey" at bounding box center [820, 309] width 201 height 20
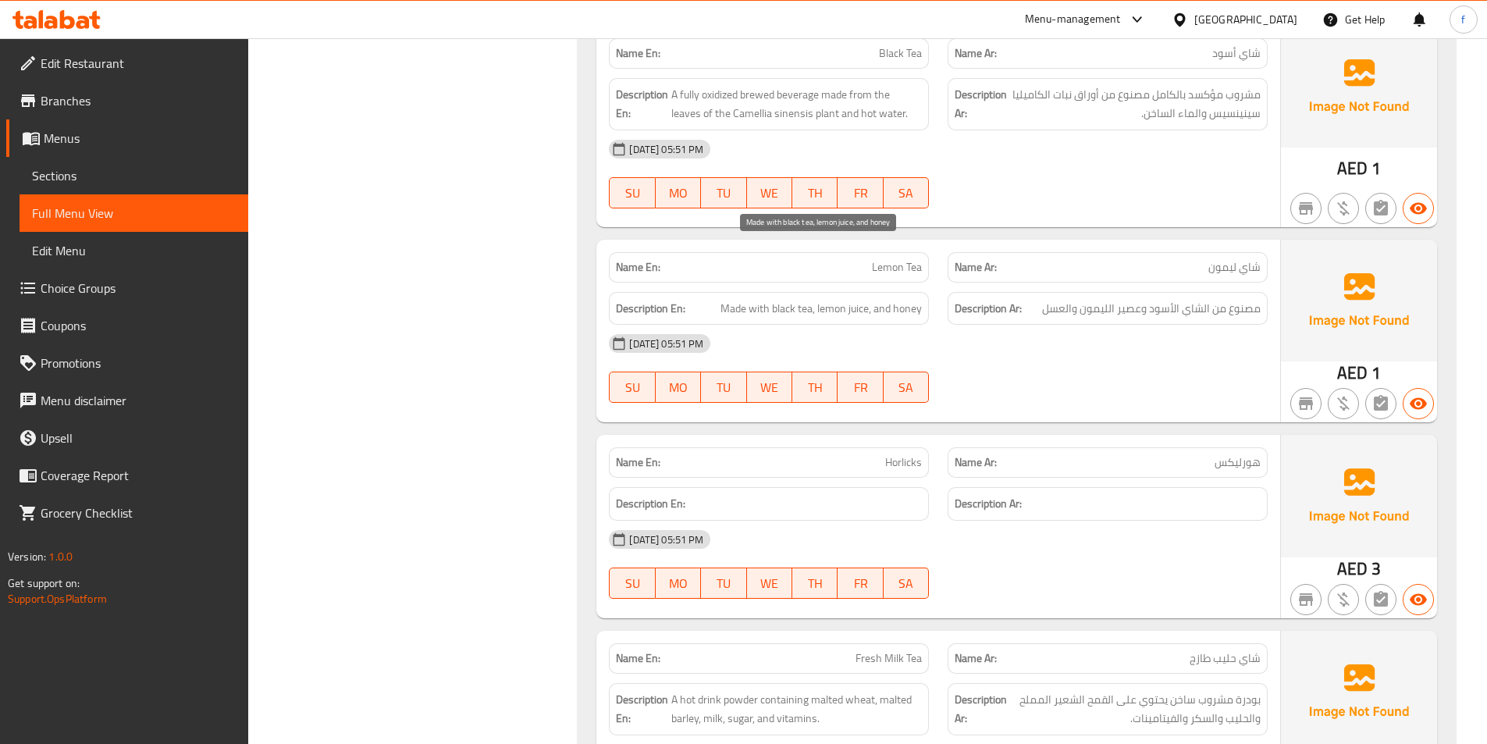
click at [751, 299] on span "Made with black tea, lemon juice, and honey" at bounding box center [820, 309] width 201 height 20
drag, startPoint x: 751, startPoint y: 249, endPoint x: 774, endPoint y: 249, distance: 23.4
click at [753, 299] on span "Made with black tea, lemon juice, and honey" at bounding box center [820, 309] width 201 height 20
click at [786, 299] on span "Made with black tea, lemon juice, and honey" at bounding box center [820, 309] width 201 height 20
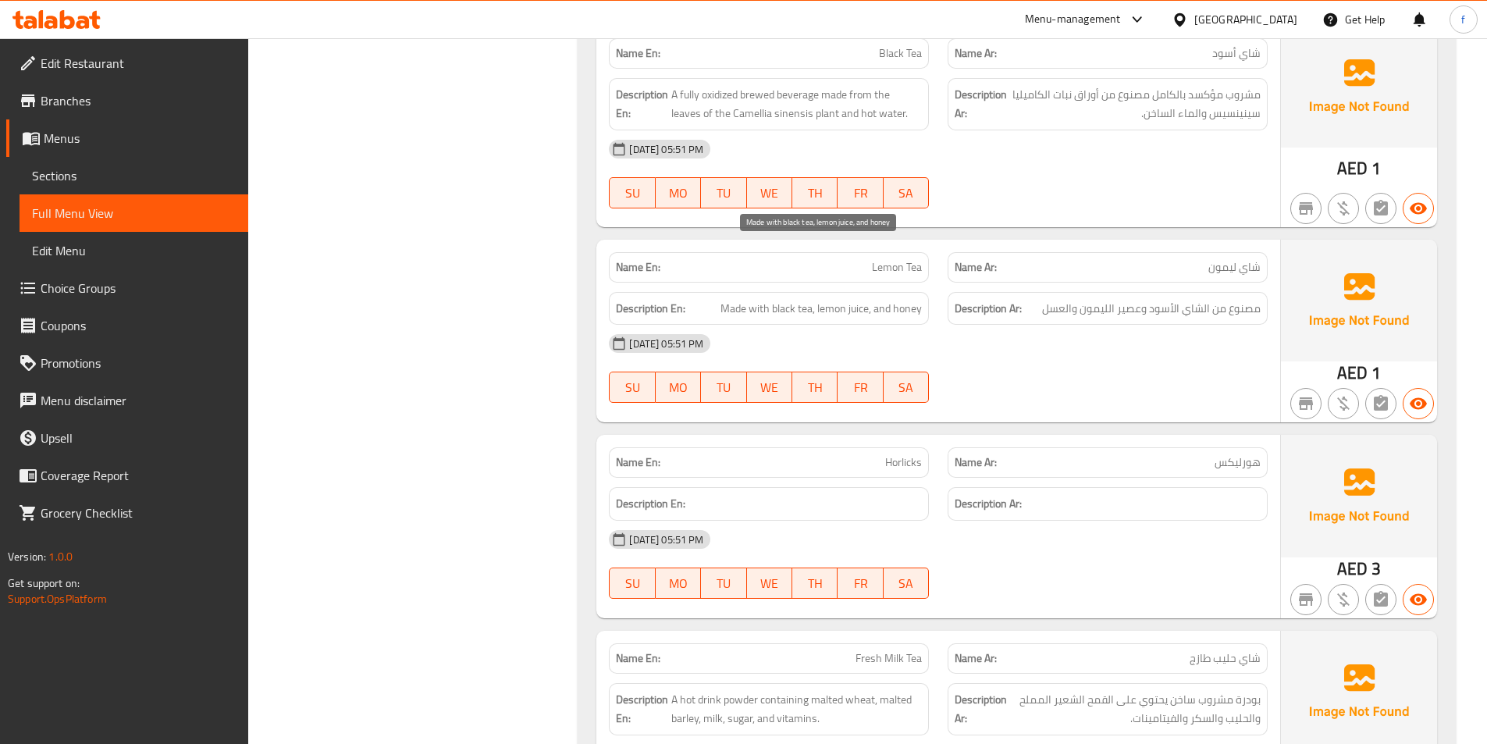
click at [808, 299] on span "Made with black tea, lemon juice, and honey" at bounding box center [820, 309] width 201 height 20
click at [845, 299] on span "Made with black tea, lemon juice, and honey" at bounding box center [820, 309] width 201 height 20
click at [819, 299] on span "Made with black tea, lemon juice, and honey" at bounding box center [820, 309] width 201 height 20
drag, startPoint x: 819, startPoint y: 244, endPoint x: 862, endPoint y: 249, distance: 43.2
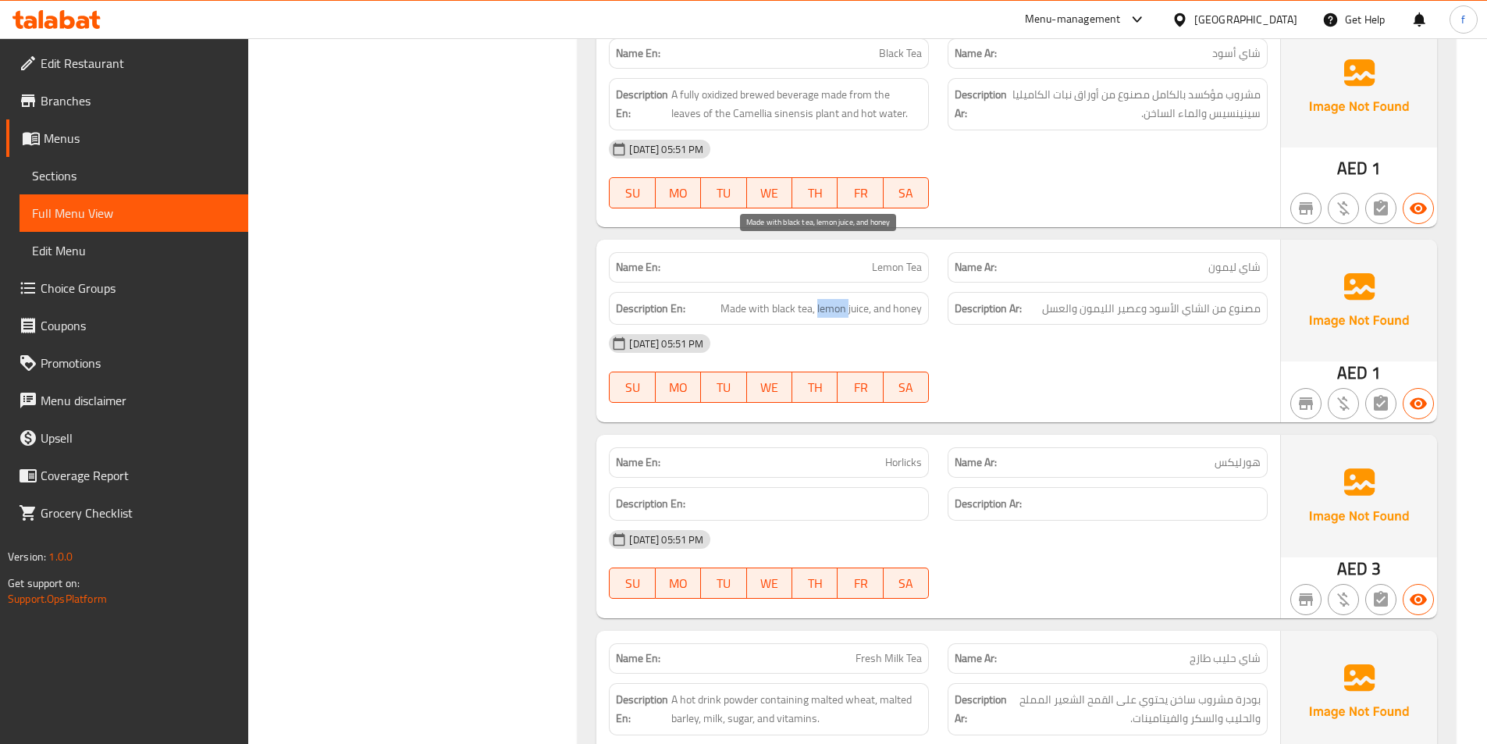
click at [821, 299] on span "Made with black tea, lemon juice, and honey" at bounding box center [820, 309] width 201 height 20
click at [862, 299] on span "Made with black tea, lemon juice, and honey" at bounding box center [820, 309] width 201 height 20
click at [881, 299] on span "Made with black tea, lemon juice, and honey" at bounding box center [820, 309] width 201 height 20
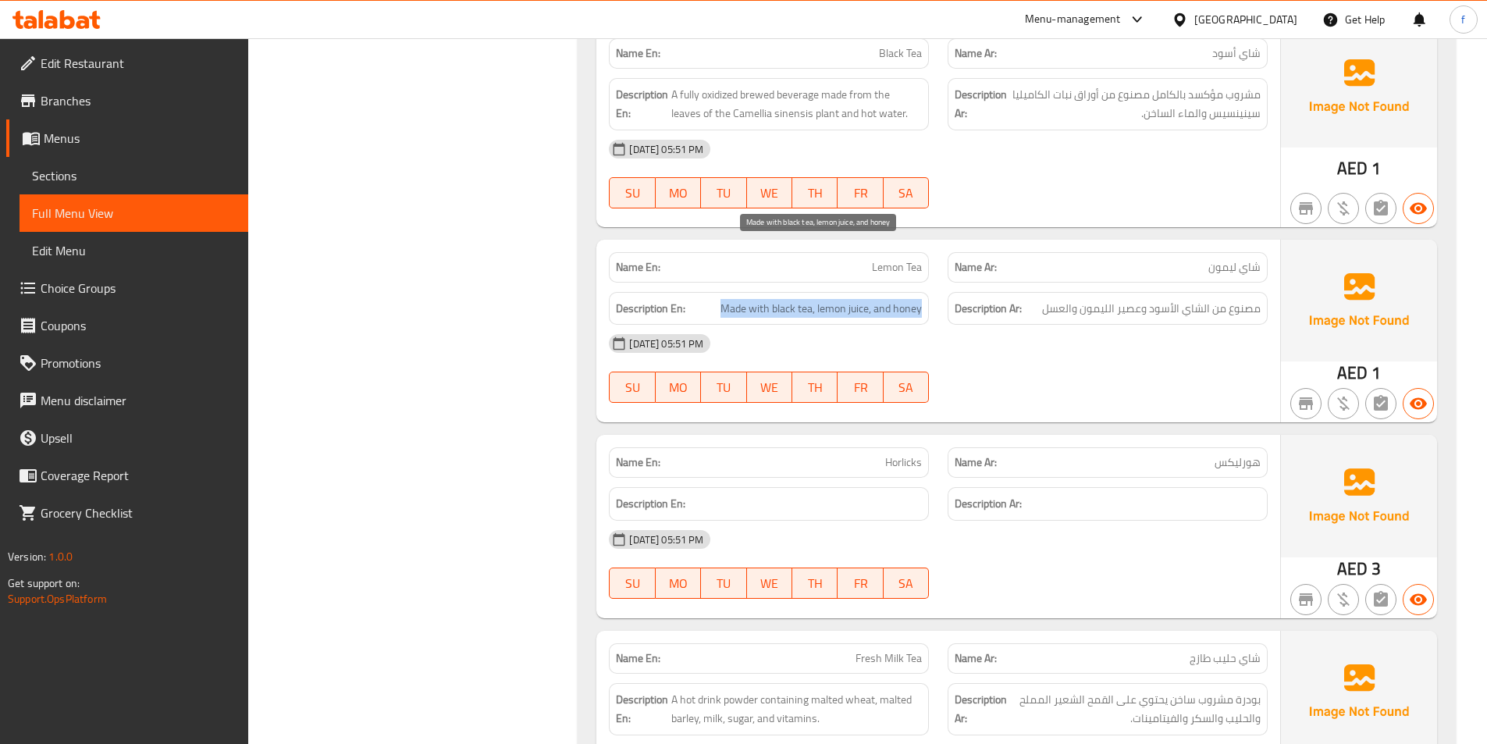
click at [881, 299] on span "Made with black tea, lemon juice, and honey" at bounding box center [820, 309] width 201 height 20
click at [996, 325] on div "[DATE] 05:51 PM SU MO TU WE TH FR SA" at bounding box center [938, 368] width 678 height 87
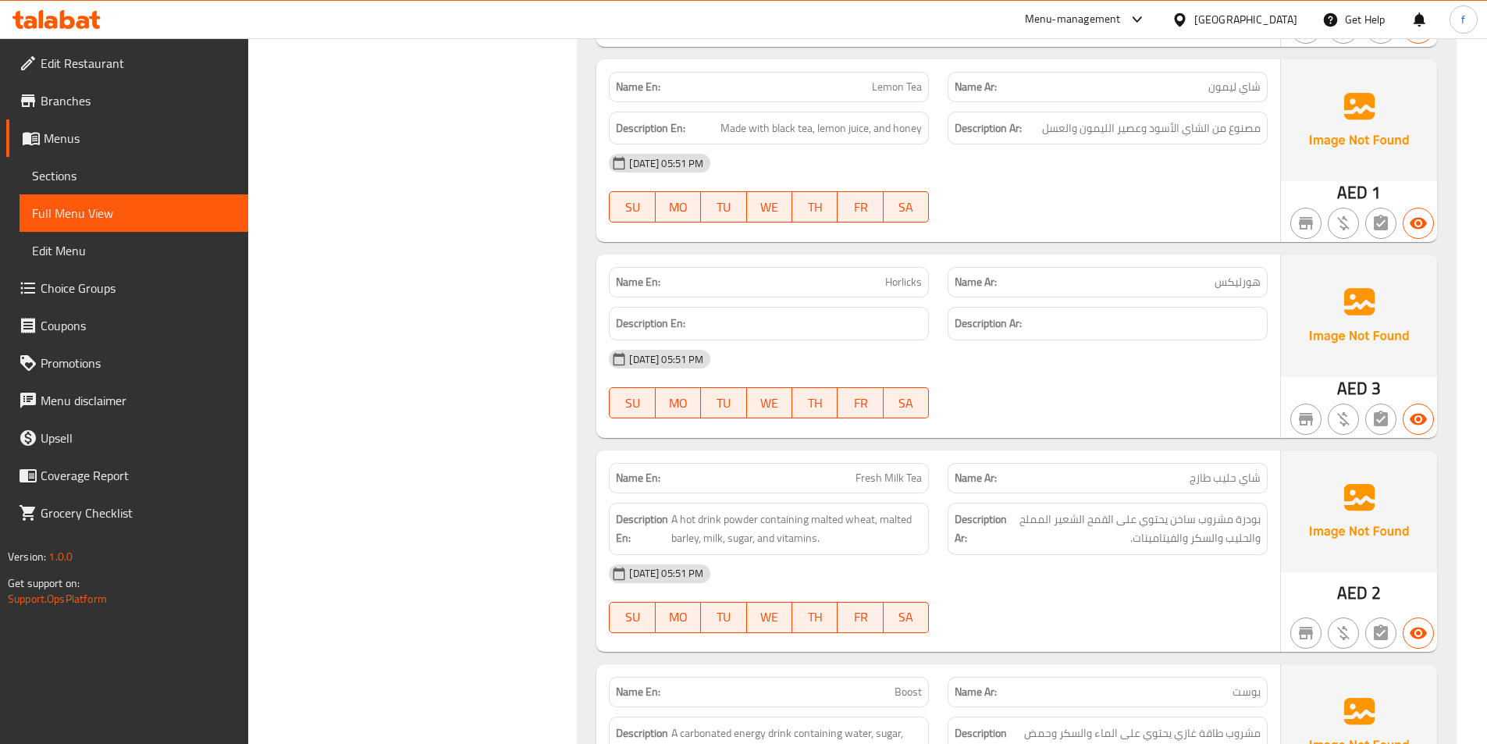
scroll to position [12342, 0]
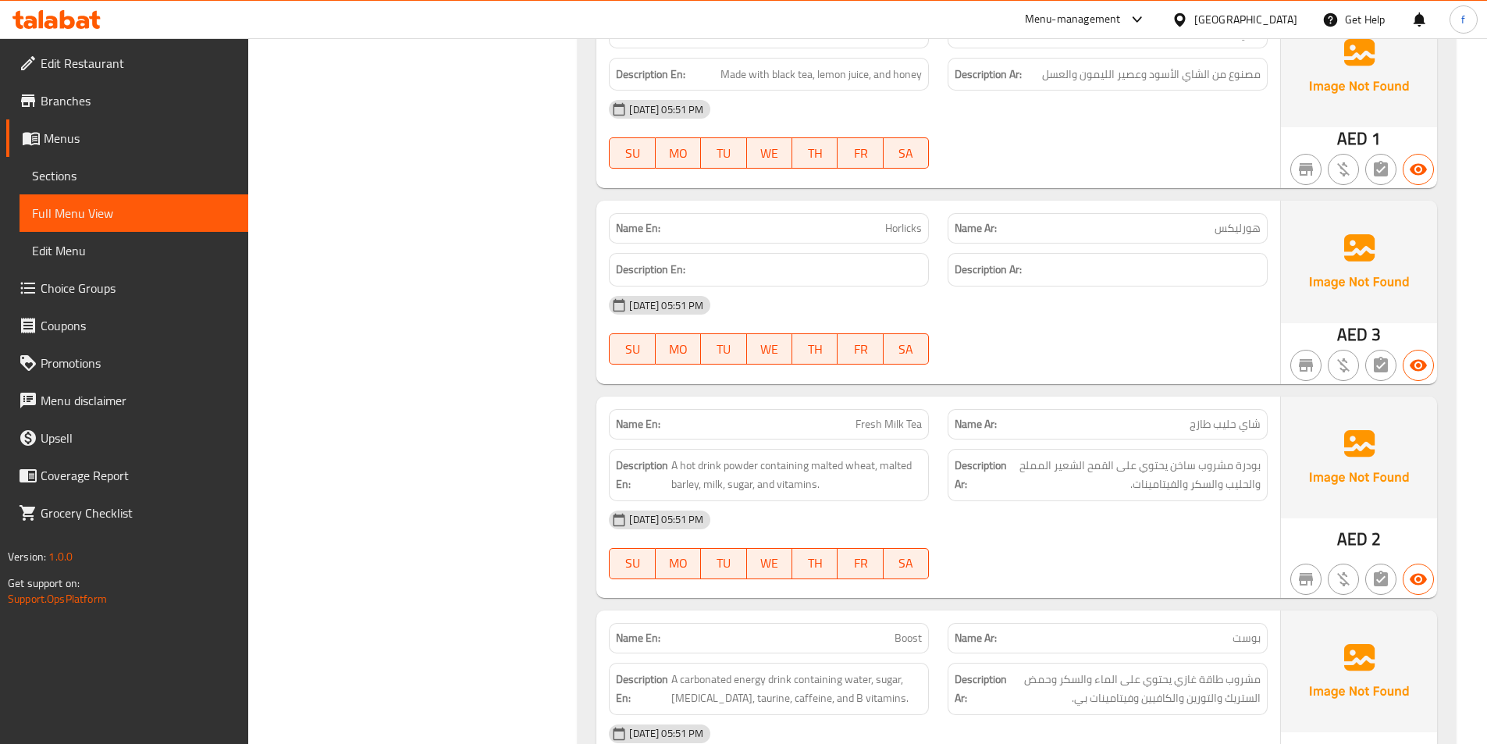
click at [904, 220] on span "Horlicks" at bounding box center [903, 228] width 37 height 16
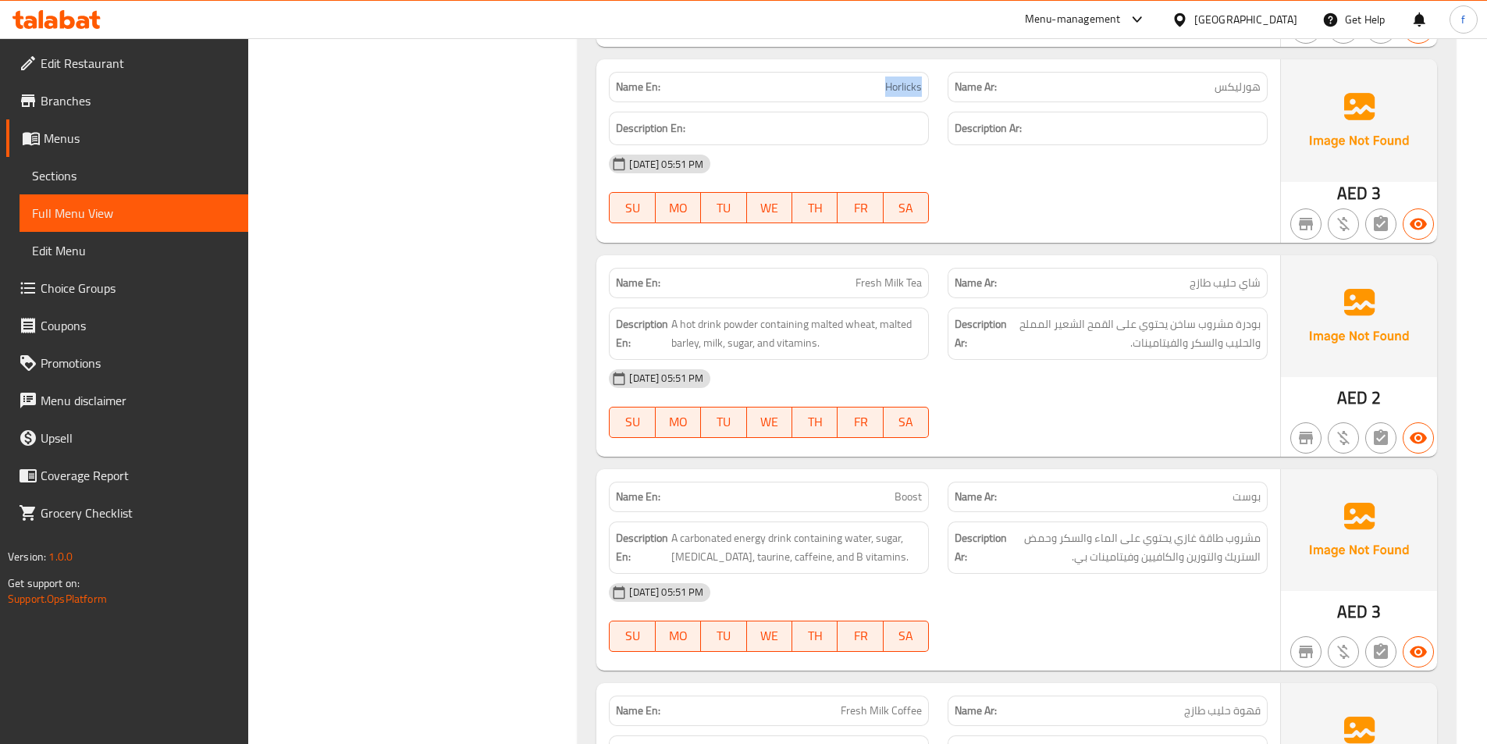
scroll to position [12498, 0]
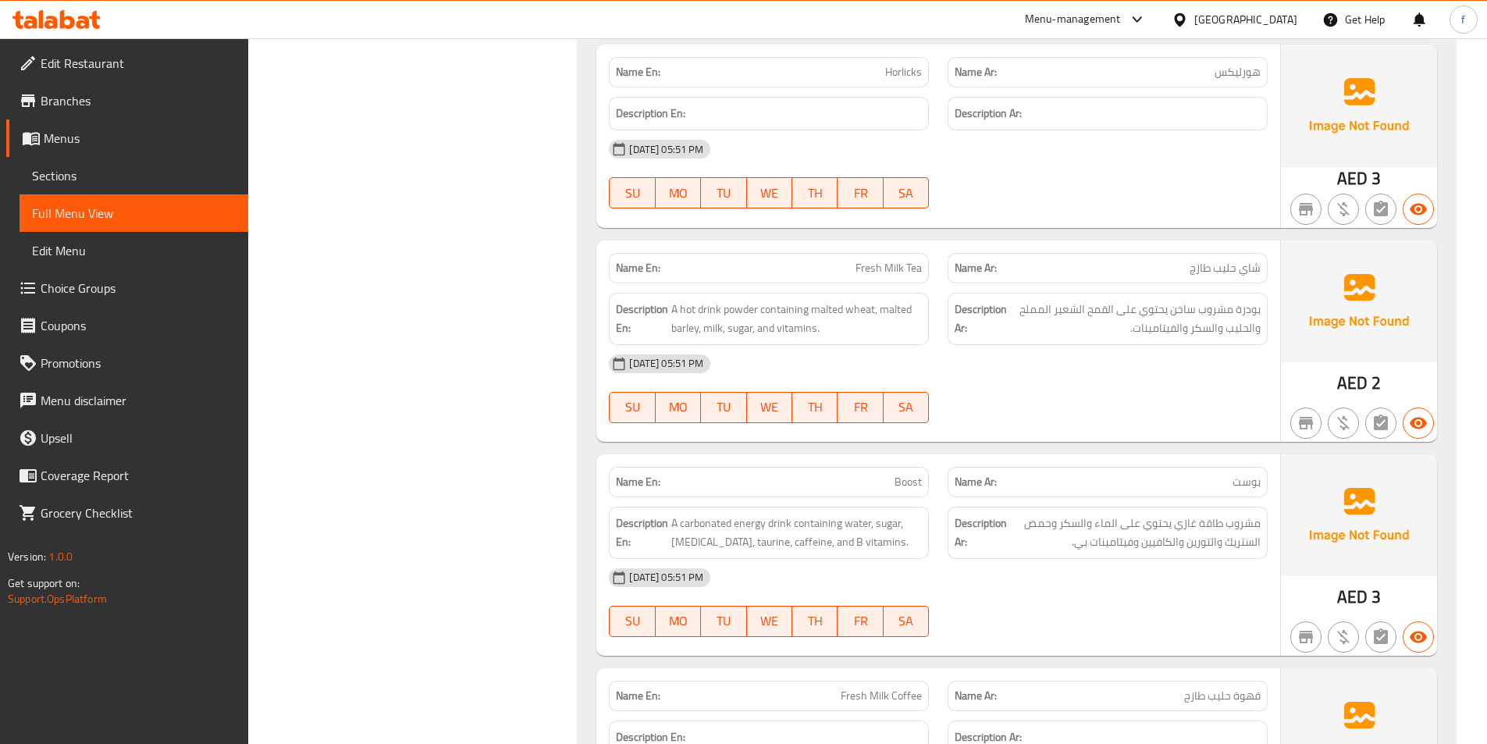
click at [858, 260] on span "Fresh Milk Tea" at bounding box center [889, 268] width 66 height 16
drag, startPoint x: 858, startPoint y: 213, endPoint x: 895, endPoint y: 215, distance: 36.7
click at [859, 260] on span "Fresh Milk Tea" at bounding box center [889, 268] width 66 height 16
click at [895, 260] on span "Fresh Milk Tea" at bounding box center [889, 268] width 66 height 16
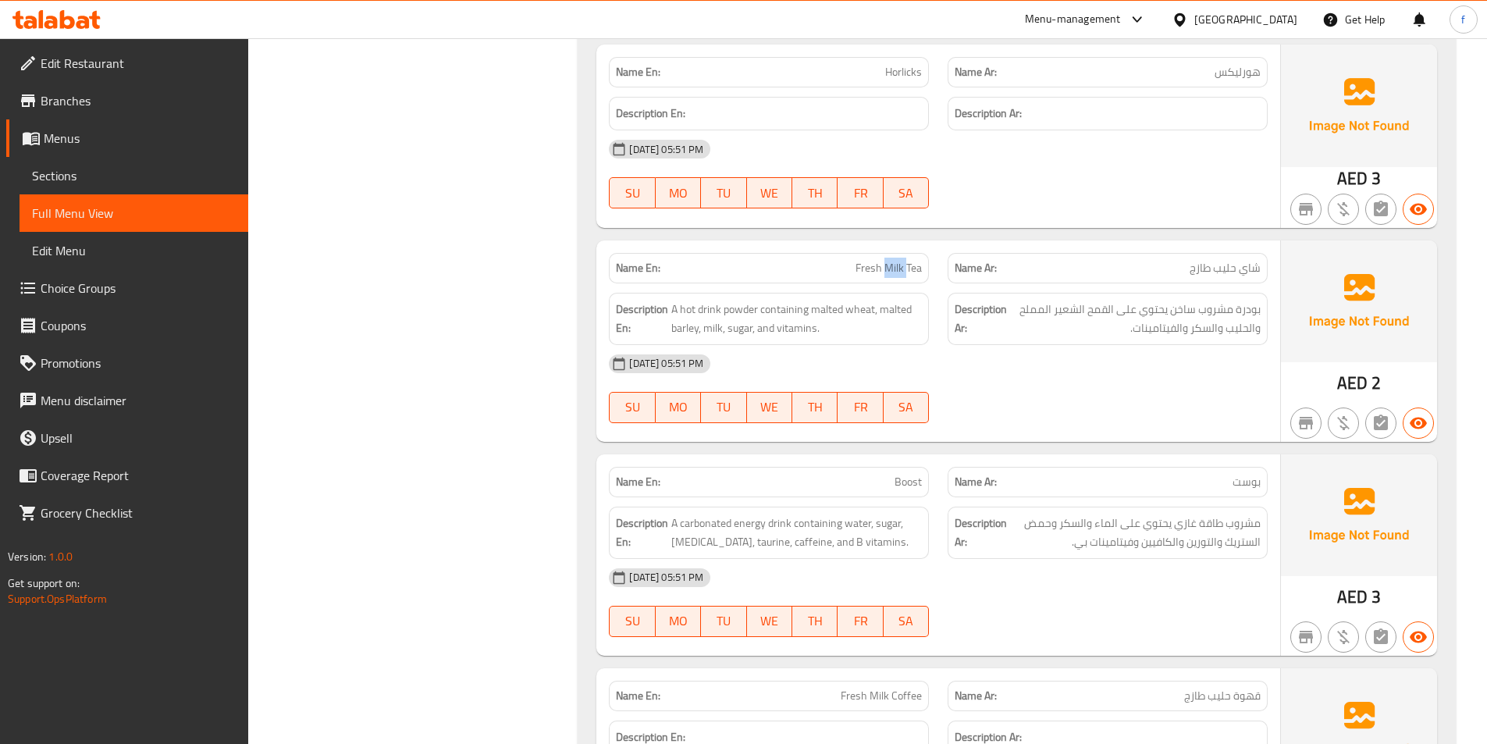
click at [908, 260] on span "Fresh Milk Tea" at bounding box center [889, 268] width 66 height 16
click at [738, 300] on span "A hot drink powder containing malted wheat, malted barley, milk, sugar, and vit…" at bounding box center [796, 319] width 251 height 38
click at [710, 300] on span "A hot drink powder containing malted wheat, malted barley, milk, sugar, and vit…" at bounding box center [796, 319] width 251 height 38
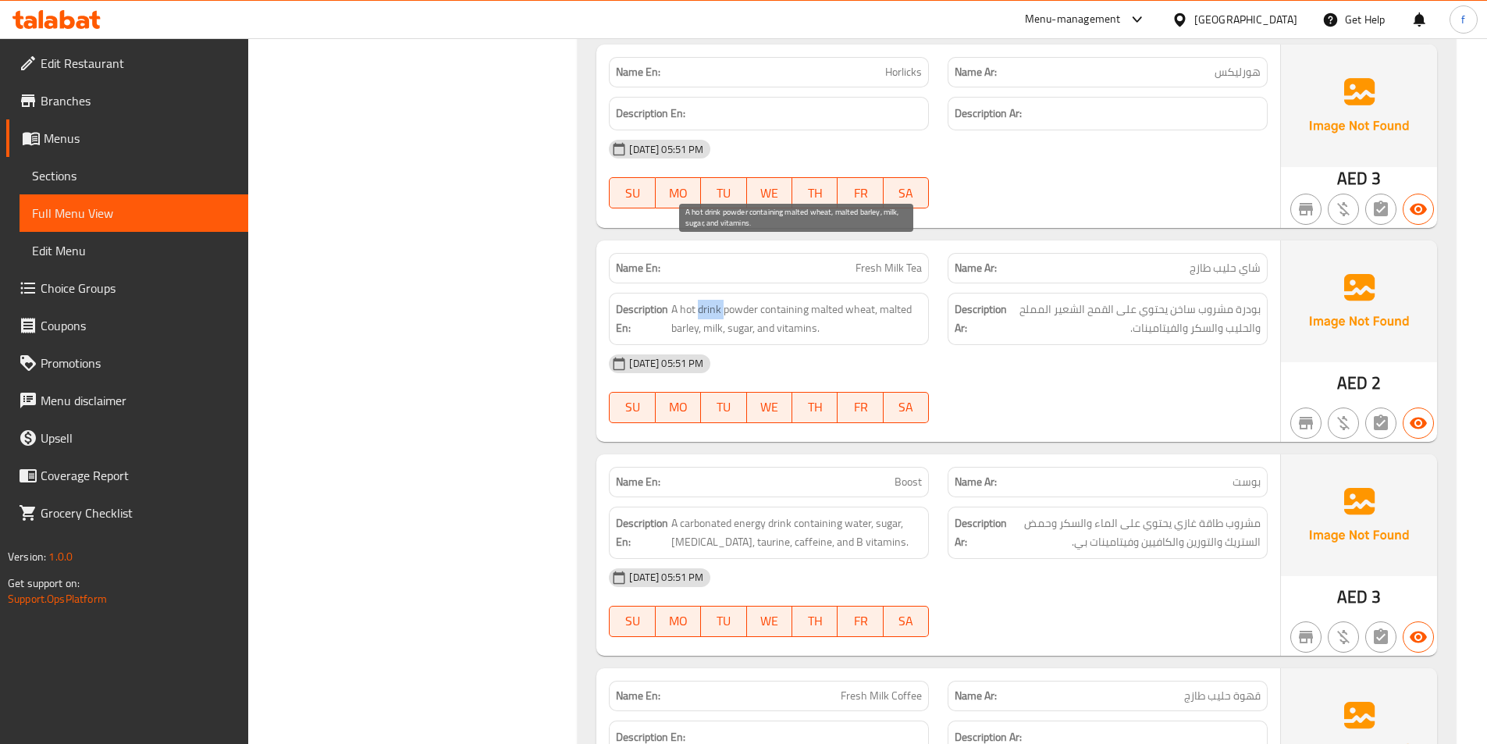
click at [710, 300] on span "A hot drink powder containing malted wheat, malted barley, milk, sugar, and vit…" at bounding box center [796, 319] width 251 height 38
click at [690, 300] on span "A hot drink powder containing malted wheat, malted barley, milk, sugar, and vit…" at bounding box center [796, 319] width 251 height 38
click at [776, 300] on span "A hot drink powder containing malted wheat, malted barley, milk, sugar, and vit…" at bounding box center [796, 319] width 251 height 38
drag, startPoint x: 776, startPoint y: 254, endPoint x: 810, endPoint y: 254, distance: 34.4
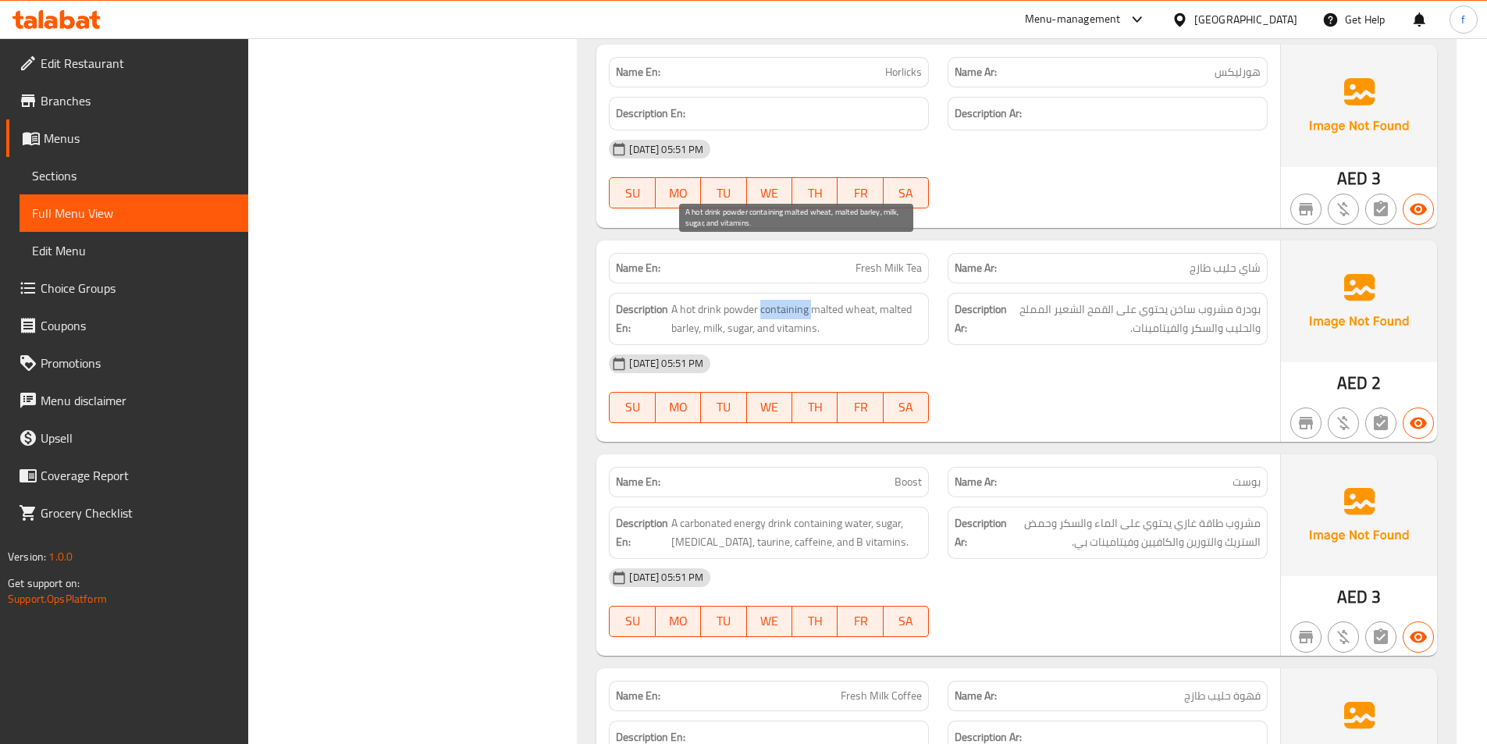
click at [777, 300] on span "A hot drink powder containing malted wheat, malted barley, milk, sugar, and vit…" at bounding box center [796, 319] width 251 height 38
click at [824, 300] on span "A hot drink powder containing malted wheat, malted barley, milk, sugar, and vit…" at bounding box center [796, 319] width 251 height 38
click at [862, 300] on span "A hot drink powder containing malted wheat, malted barley, milk, sugar, and vit…" at bounding box center [796, 319] width 251 height 38
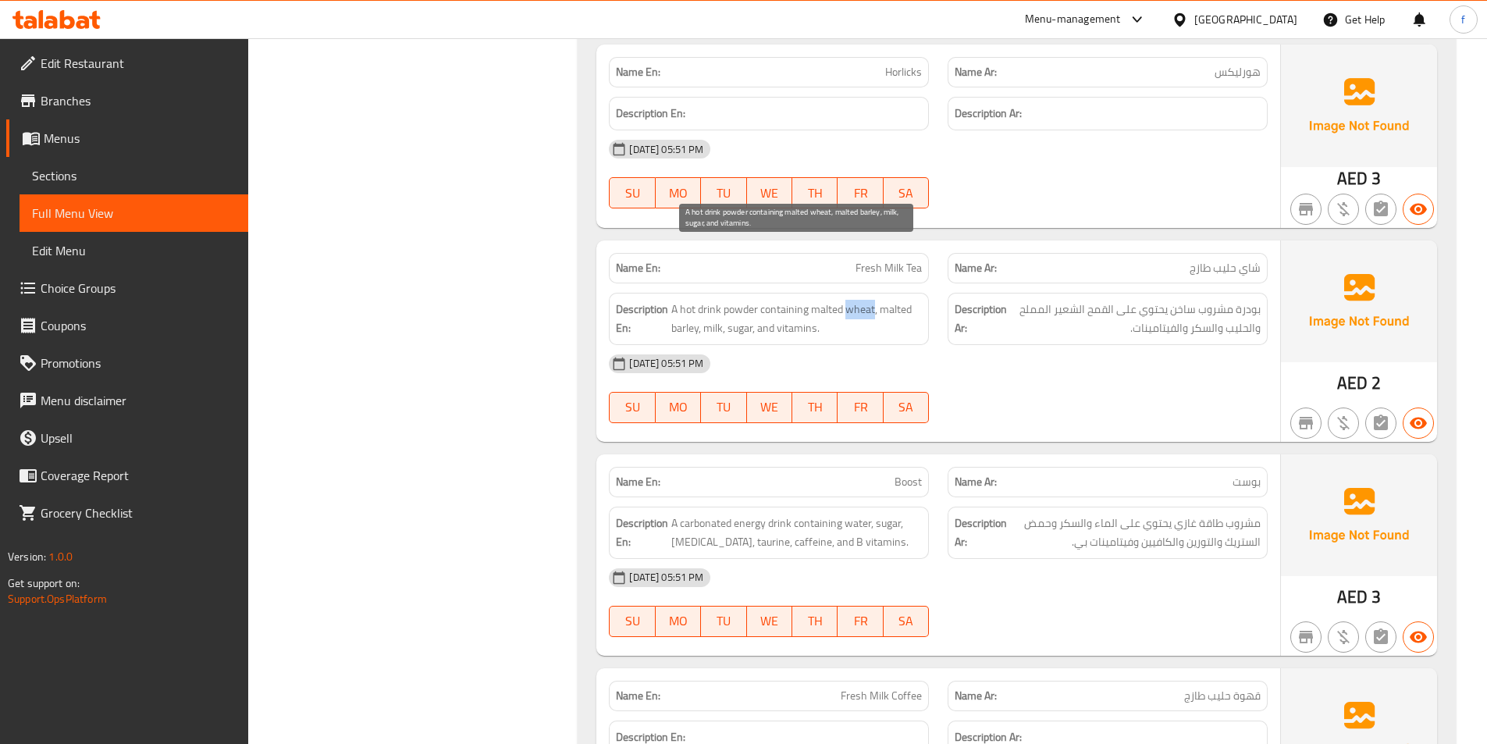
click at [865, 300] on span "A hot drink powder containing malted wheat, malted barley, milk, sugar, and vit…" at bounding box center [796, 319] width 251 height 38
click at [856, 300] on span "A hot drink powder containing malted wheat, malted barley, milk, sugar, and vit…" at bounding box center [796, 319] width 251 height 38
drag, startPoint x: 809, startPoint y: 251, endPoint x: 857, endPoint y: 244, distance: 48.1
click at [857, 300] on span "A hot drink powder containing malted wheat, malted barley, milk, sugar, and vit…" at bounding box center [796, 319] width 251 height 38
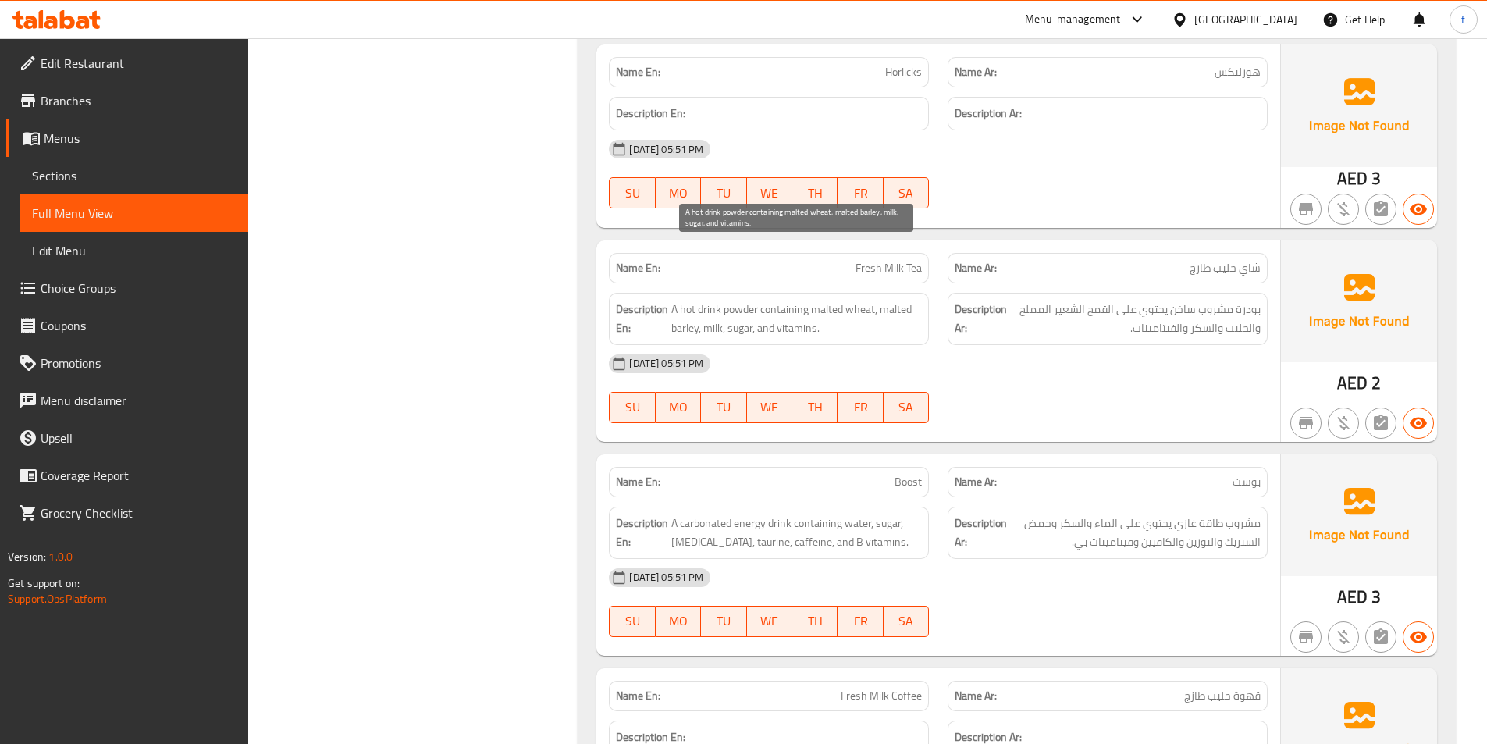
click at [906, 300] on span "A hot drink powder containing malted wheat, malted barley, milk, sugar, and vit…" at bounding box center [796, 319] width 251 height 38
click at [888, 300] on span "A hot drink powder containing malted wheat, malted barley, milk, sugar, and vit…" at bounding box center [796, 319] width 251 height 38
click at [671, 300] on h6 "Description En: A hot drink powder containing malted wheat, malted barley, milk…" at bounding box center [769, 319] width 306 height 38
drag, startPoint x: 879, startPoint y: 250, endPoint x: 699, endPoint y: 274, distance: 181.9
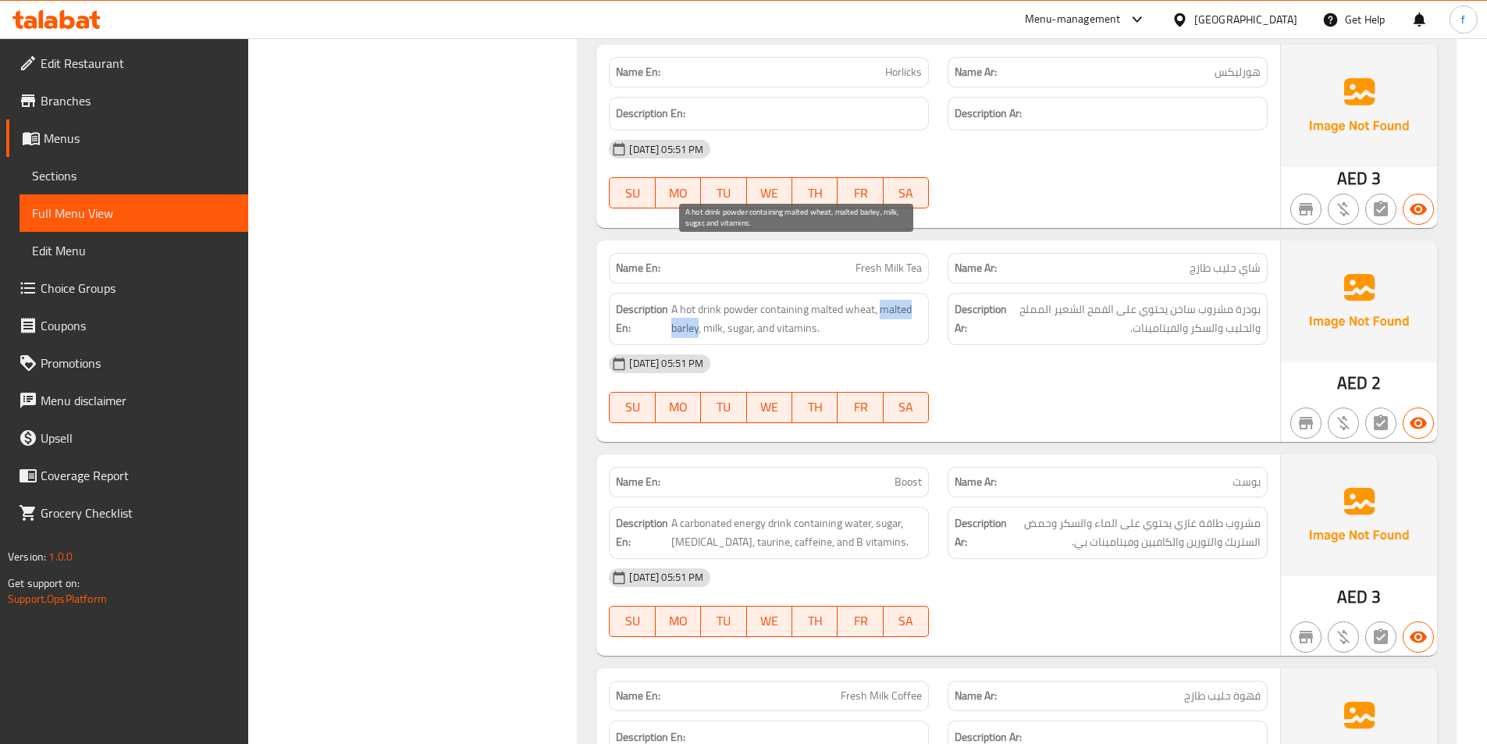
click at [699, 300] on span "A hot drink powder containing malted wheat, malted barley, milk, sugar, and vit…" at bounding box center [796, 319] width 251 height 38
copy span "malted barley"
click at [771, 300] on span "A hot drink powder containing malted wheat, malted barley, milk, sugar, and vit…" at bounding box center [796, 319] width 251 height 38
click at [885, 260] on span "Fresh Milk Tea" at bounding box center [889, 268] width 66 height 16
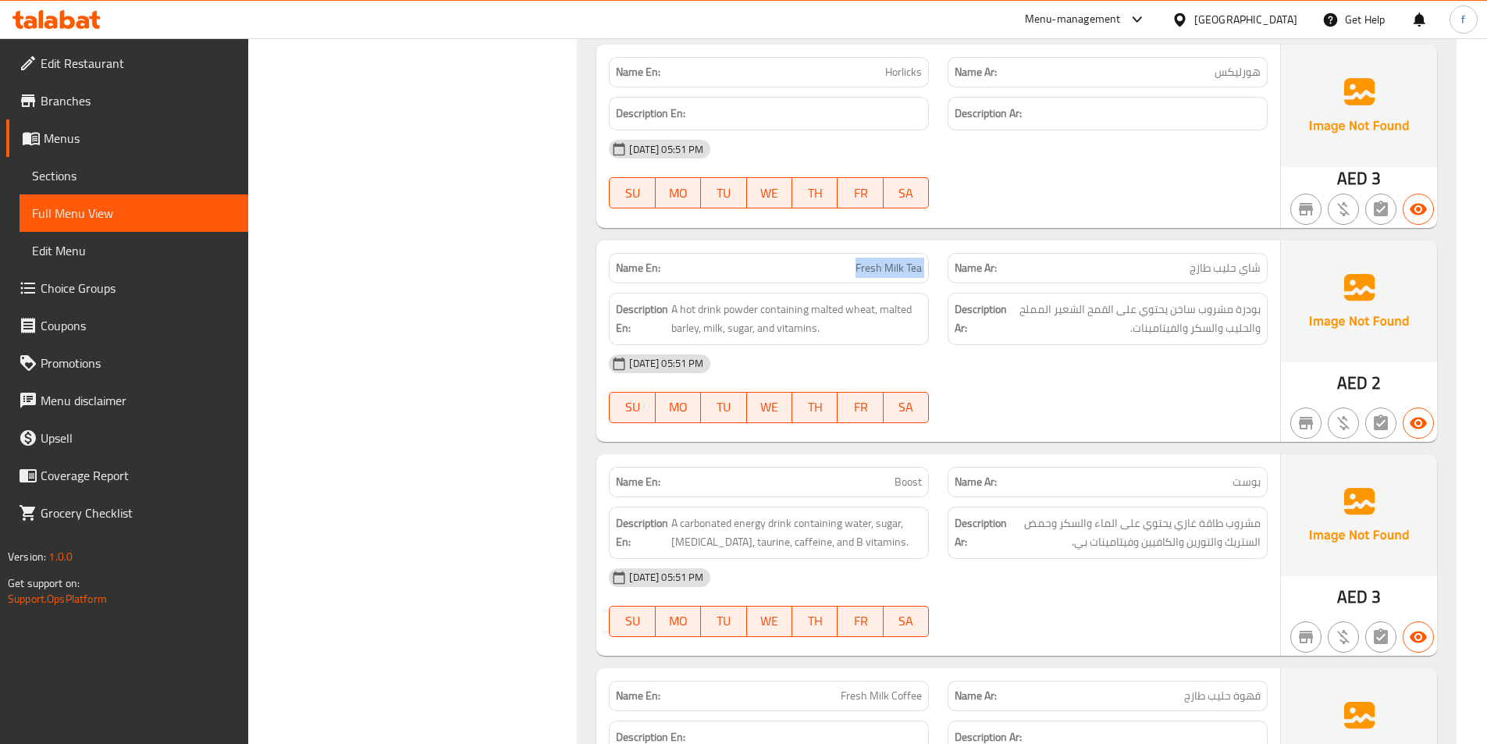
click at [885, 260] on span "Fresh Milk Tea" at bounding box center [889, 268] width 66 height 16
copy span "Fresh Milk Tea"
click at [884, 300] on span "A hot drink powder containing malted wheat, malted barley, milk, sugar, and vit…" at bounding box center [796, 319] width 251 height 38
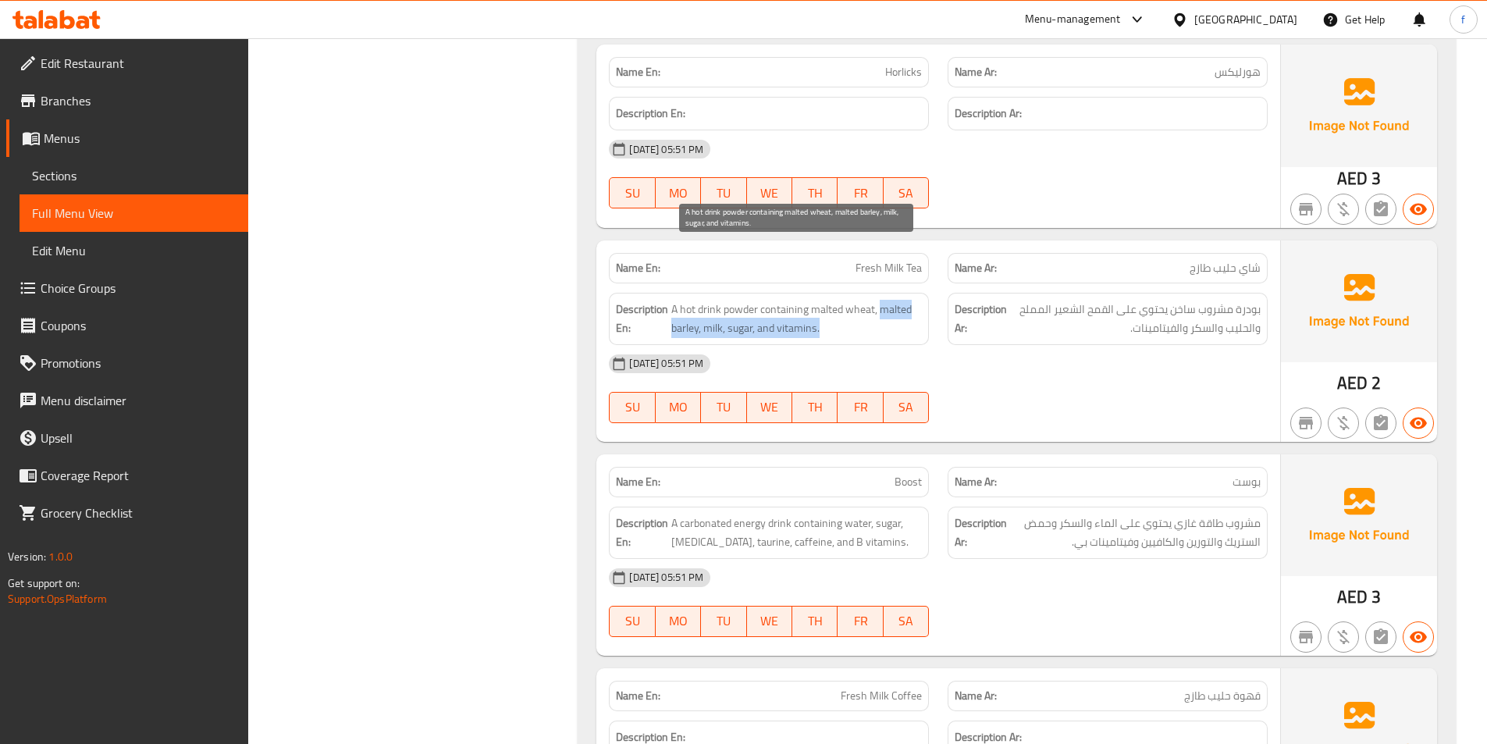
drag, startPoint x: 879, startPoint y: 248, endPoint x: 856, endPoint y: 253, distance: 23.9
click at [902, 300] on span "A hot drink powder containing malted wheat, malted barley, milk, sugar, and vit…" at bounding box center [796, 319] width 251 height 38
drag, startPoint x: 813, startPoint y: 248, endPoint x: 699, endPoint y: 273, distance: 116.7
click at [699, 300] on span "A hot drink powder containing malted wheat, malted barley, milk, sugar, and vit…" at bounding box center [796, 319] width 251 height 38
copy span "malted wheat, malted barley"
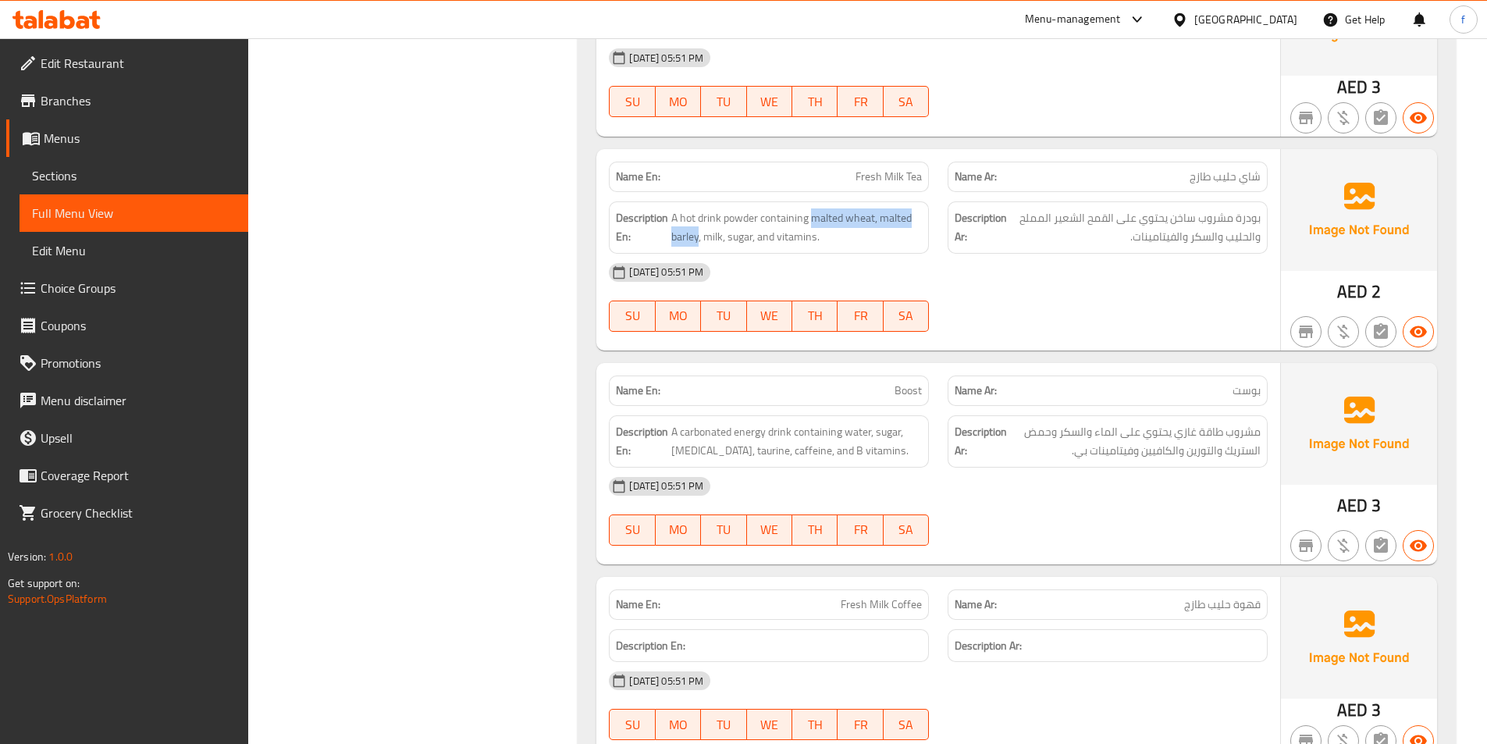
scroll to position [12732, 0]
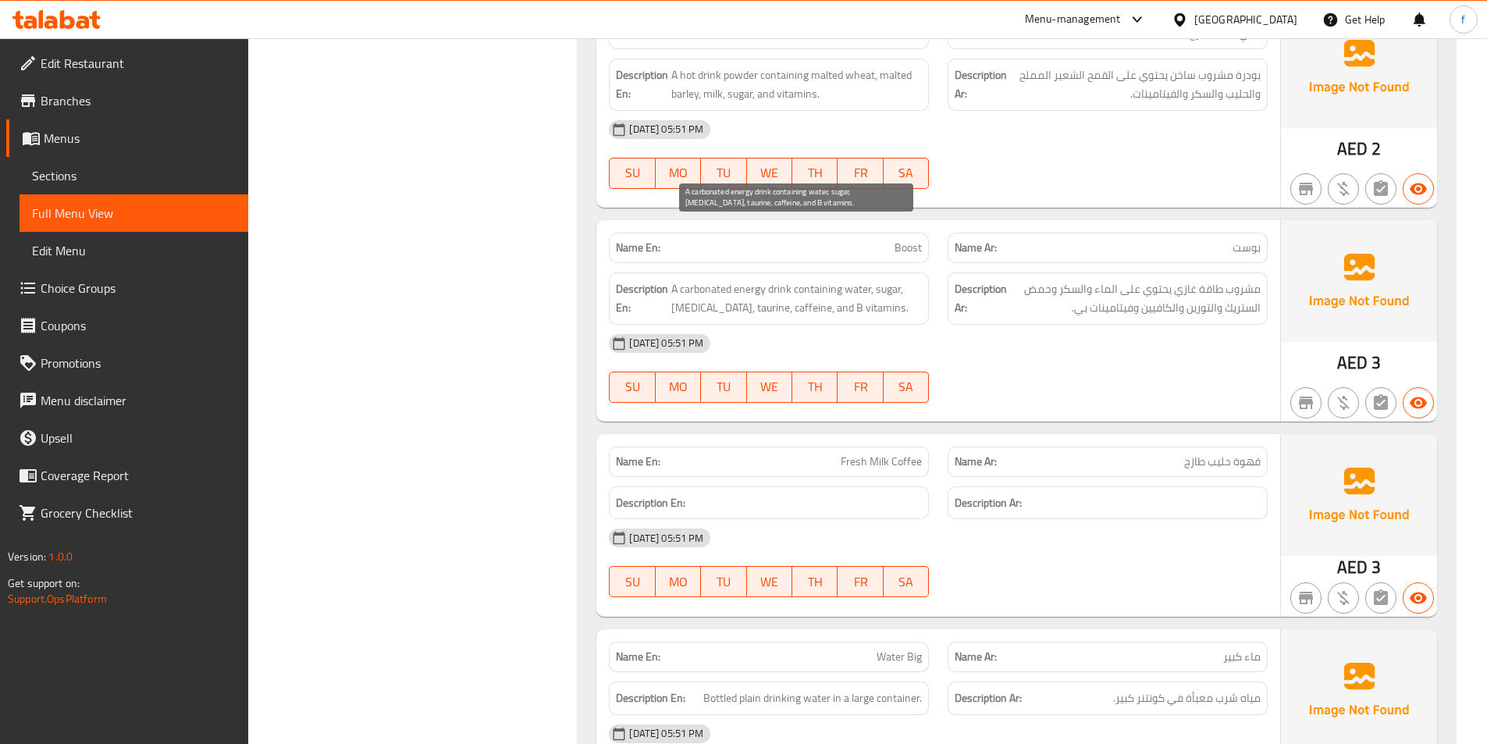
click at [780, 279] on span "A carbonated energy drink containing water, sugar, [MEDICAL_DATA], taurine, caf…" at bounding box center [796, 298] width 251 height 38
click at [742, 279] on span "A carbonated energy drink containing water, sugar, [MEDICAL_DATA], taurine, caf…" at bounding box center [796, 298] width 251 height 38
click at [673, 279] on span "A carbonated energy drink containing water, sugar, [MEDICAL_DATA], taurine, caf…" at bounding box center [796, 298] width 251 height 38
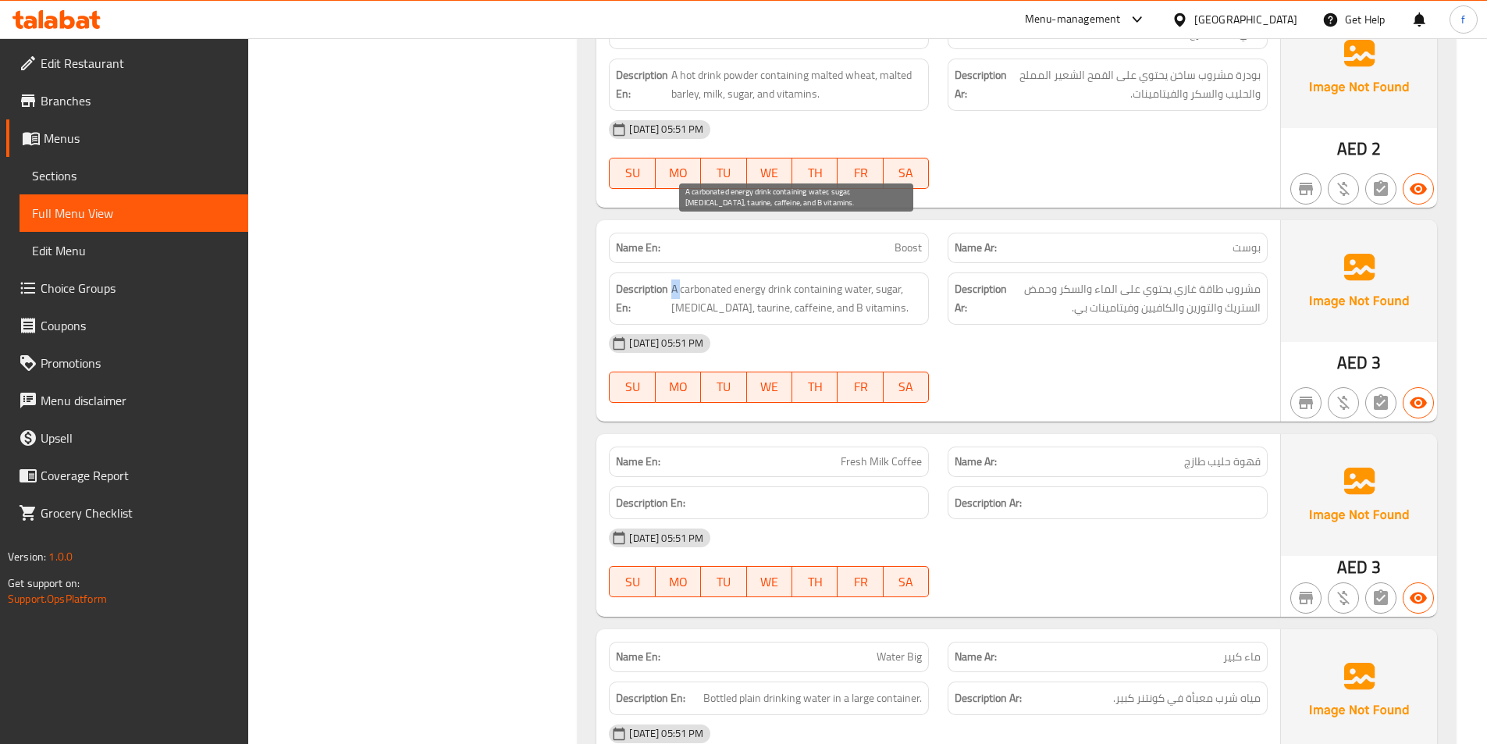
click at [673, 279] on span "A carbonated energy drink containing water, sugar, [MEDICAL_DATA], taurine, caf…" at bounding box center [796, 298] width 251 height 38
click at [709, 279] on span "A carbonated energy drink containing water, sugar, [MEDICAL_DATA], taurine, caf…" at bounding box center [796, 298] width 251 height 38
copy span "carbonated"
click at [903, 240] on span "Boost" at bounding box center [908, 248] width 27 height 16
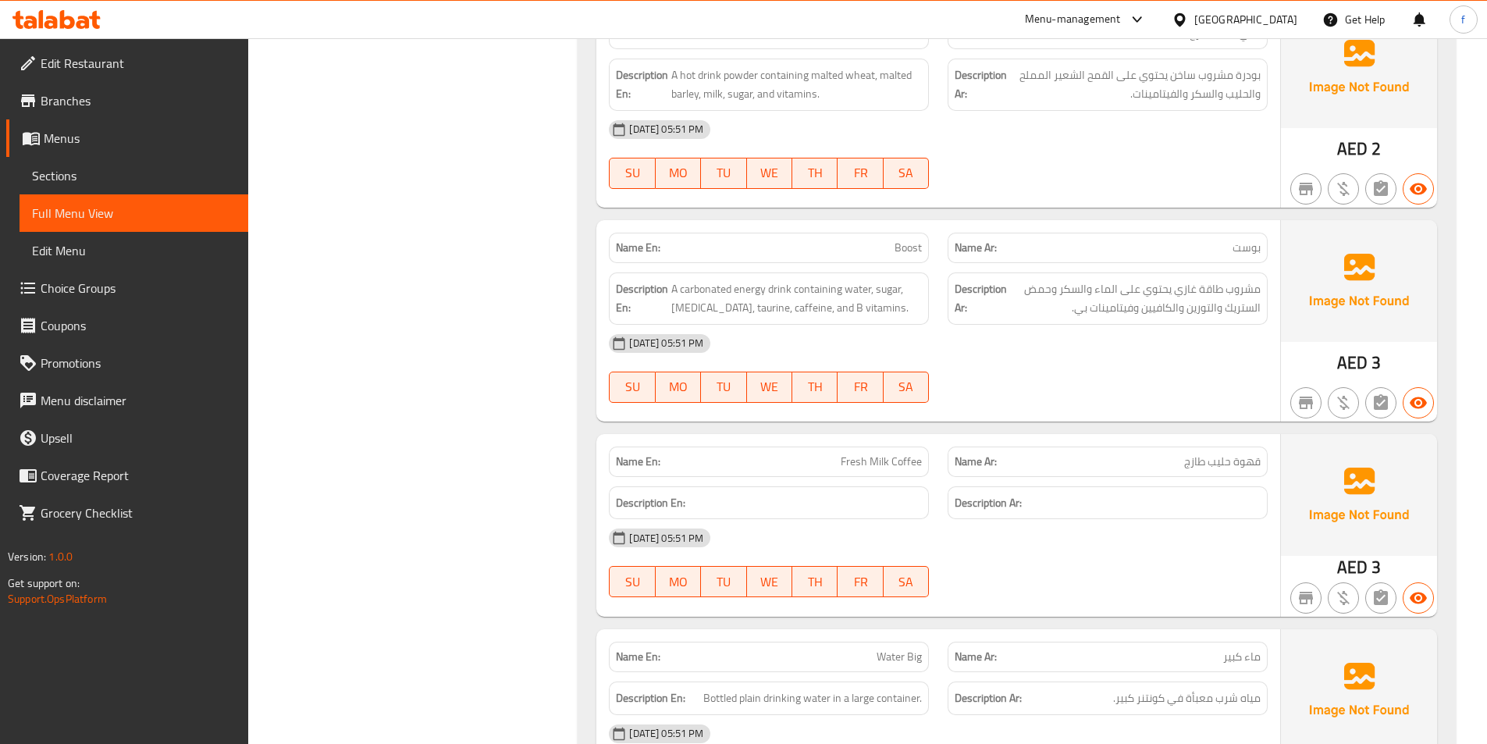
click at [903, 240] on span "Boost" at bounding box center [908, 248] width 27 height 16
copy span "Boost"
click at [830, 279] on span "A carbonated energy drink containing water, sugar, [MEDICAL_DATA], taurine, caf…" at bounding box center [796, 298] width 251 height 38
click at [850, 279] on span "A carbonated energy drink containing water, sugar, [MEDICAL_DATA], taurine, caf…" at bounding box center [796, 298] width 251 height 38
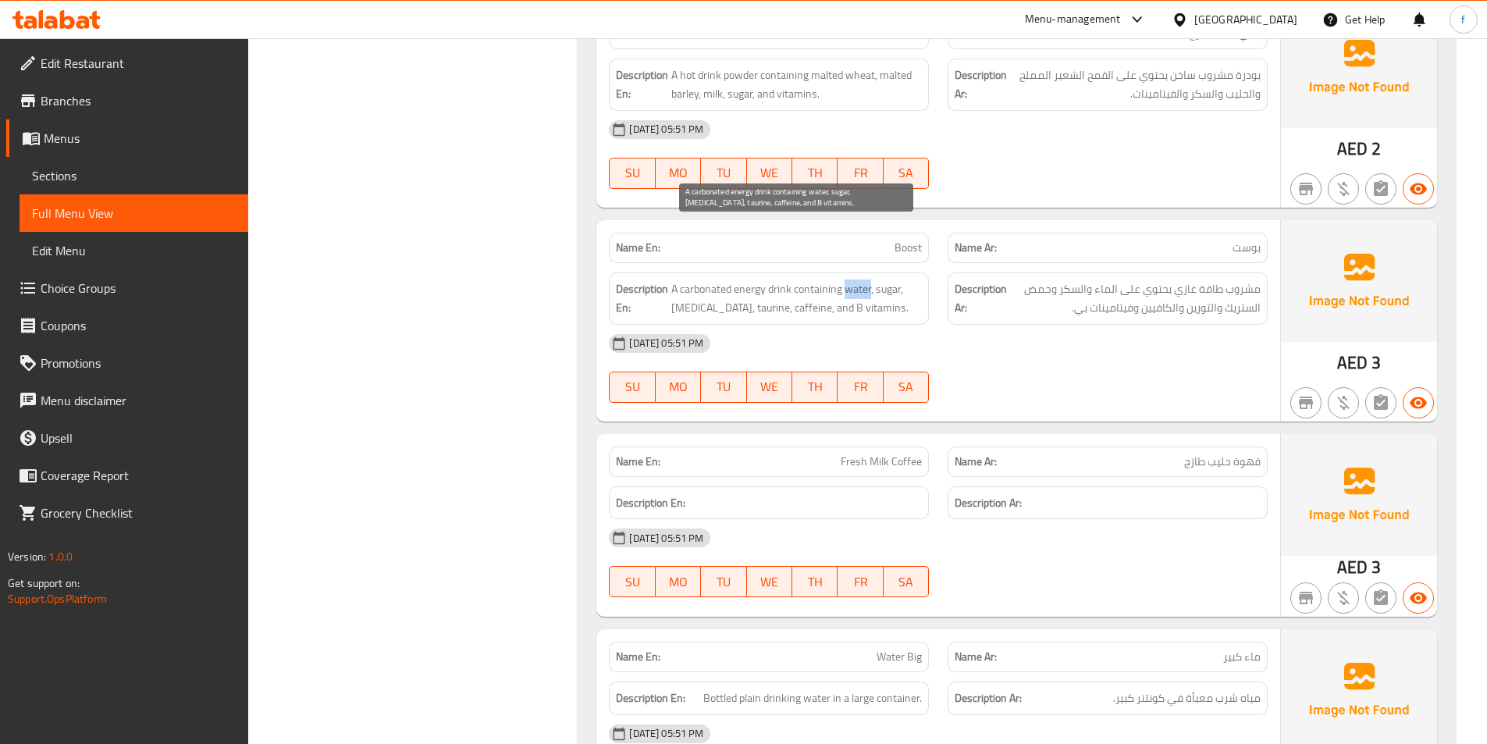
click at [850, 279] on span "A carbonated energy drink containing water, sugar, [MEDICAL_DATA], taurine, caf…" at bounding box center [796, 298] width 251 height 38
click at [888, 279] on span "A carbonated energy drink containing water, sugar, [MEDICAL_DATA], taurine, caf…" at bounding box center [796, 298] width 251 height 38
click at [678, 279] on span "A carbonated energy drink containing water, sugar, [MEDICAL_DATA], taurine, caf…" at bounding box center [796, 298] width 251 height 38
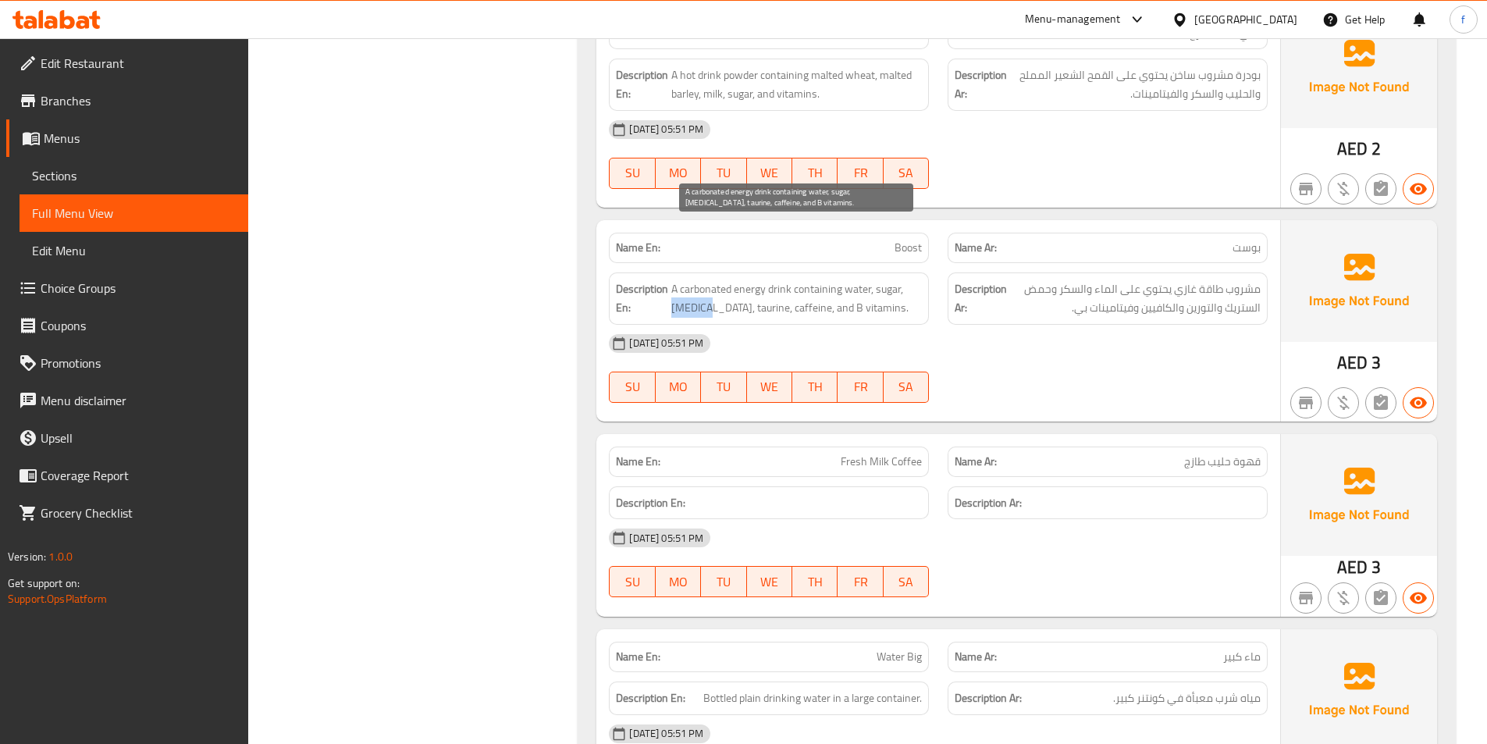
click at [688, 279] on span "A carbonated energy drink containing water, sugar, [MEDICAL_DATA], taurine, caf…" at bounding box center [796, 298] width 251 height 38
click at [724, 279] on span "A carbonated energy drink containing water, sugar, [MEDICAL_DATA], taurine, caf…" at bounding box center [796, 298] width 251 height 38
click at [783, 279] on span "A carbonated energy drink containing water, sugar, [MEDICAL_DATA], taurine, caf…" at bounding box center [796, 298] width 251 height 38
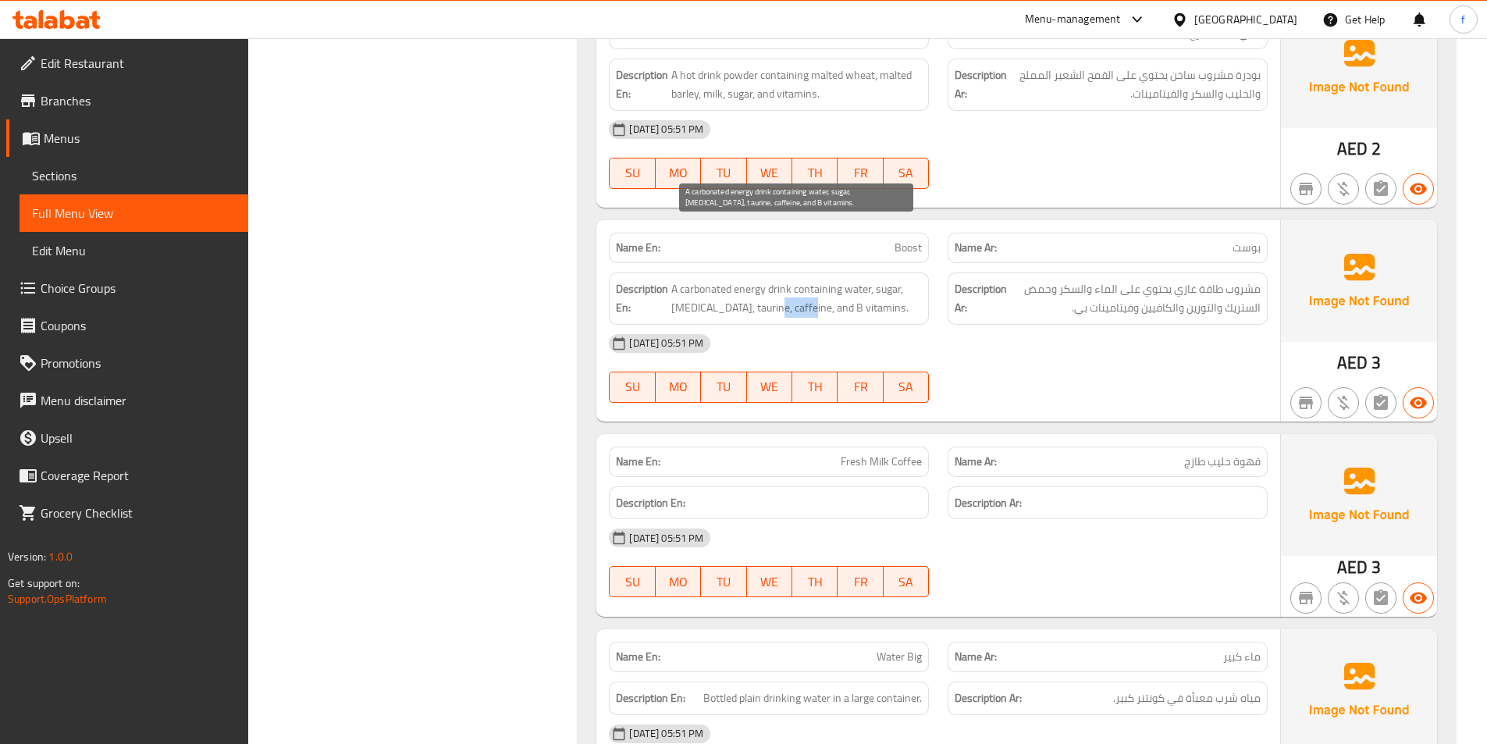
click at [783, 279] on span "A carbonated energy drink containing water, sugar, [MEDICAL_DATA], taurine, caf…" at bounding box center [796, 298] width 251 height 38
click at [836, 279] on span "A carbonated energy drink containing water, sugar, [MEDICAL_DATA], taurine, caf…" at bounding box center [796, 298] width 251 height 38
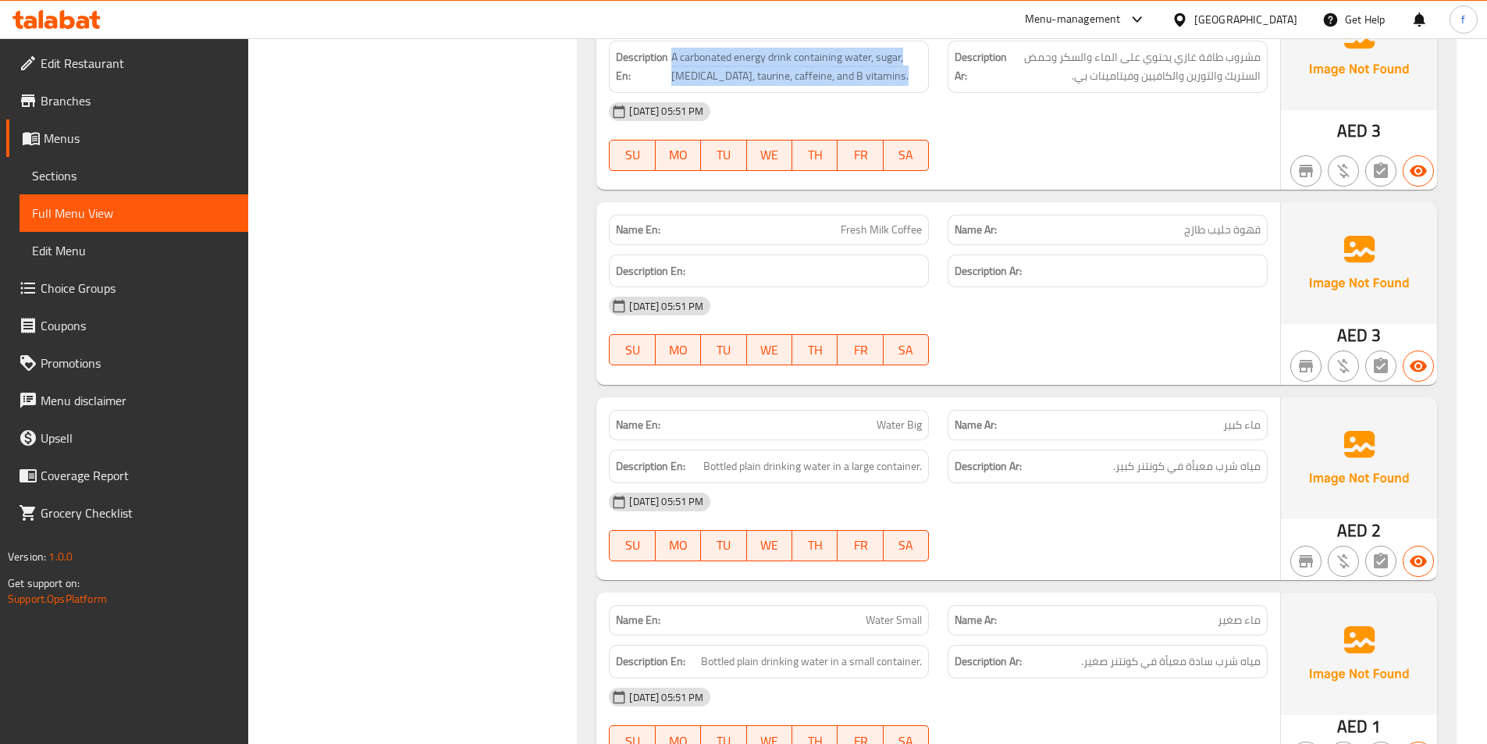
scroll to position [12966, 0]
click at [853, 219] on span "Fresh Milk Coffee" at bounding box center [881, 227] width 81 height 16
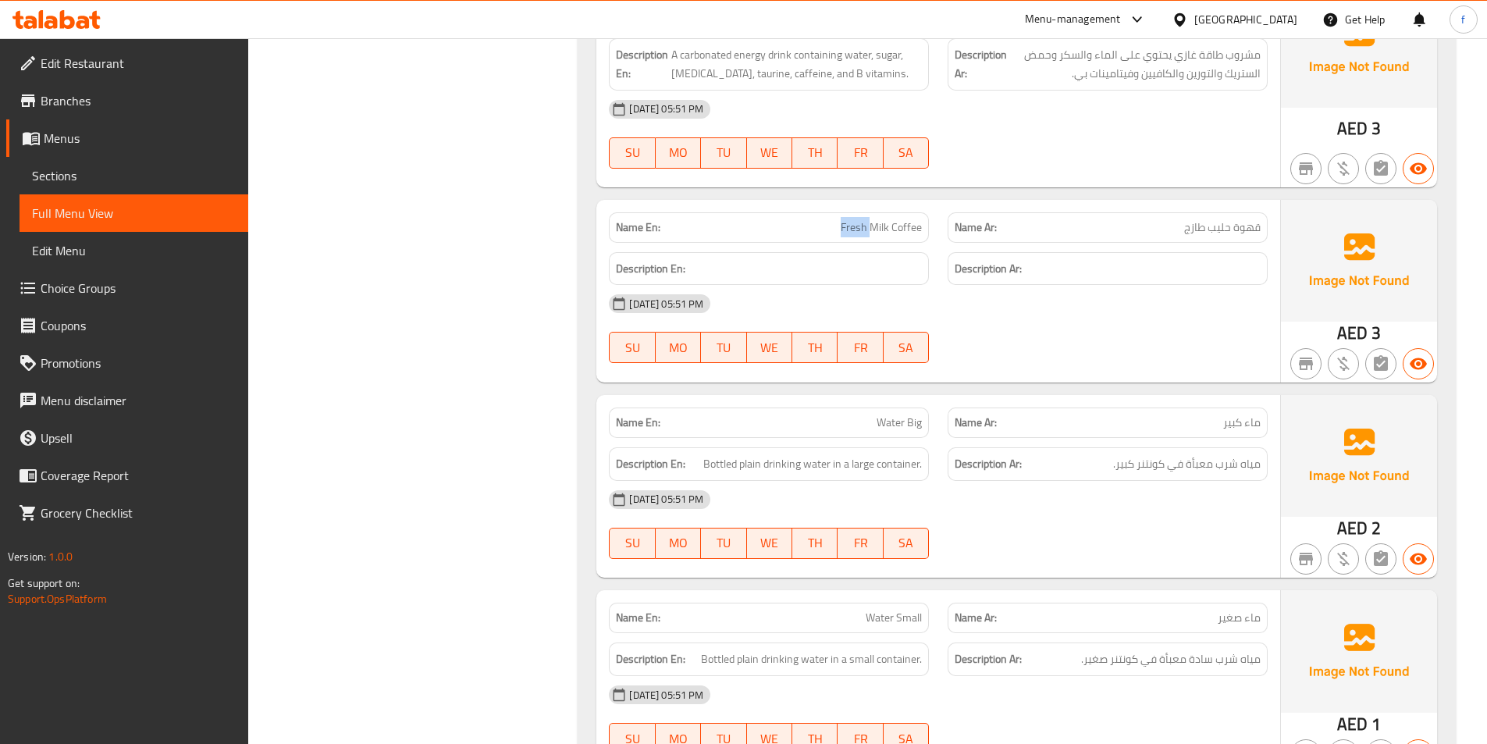
click at [853, 219] on span "Fresh Milk Coffee" at bounding box center [881, 227] width 81 height 16
click at [888, 219] on span "Fresh Milk Coffee" at bounding box center [881, 227] width 81 height 16
click at [891, 219] on span "Fresh Milk Coffee" at bounding box center [881, 227] width 81 height 16
click at [912, 219] on span "Fresh Milk Coffee" at bounding box center [881, 227] width 81 height 16
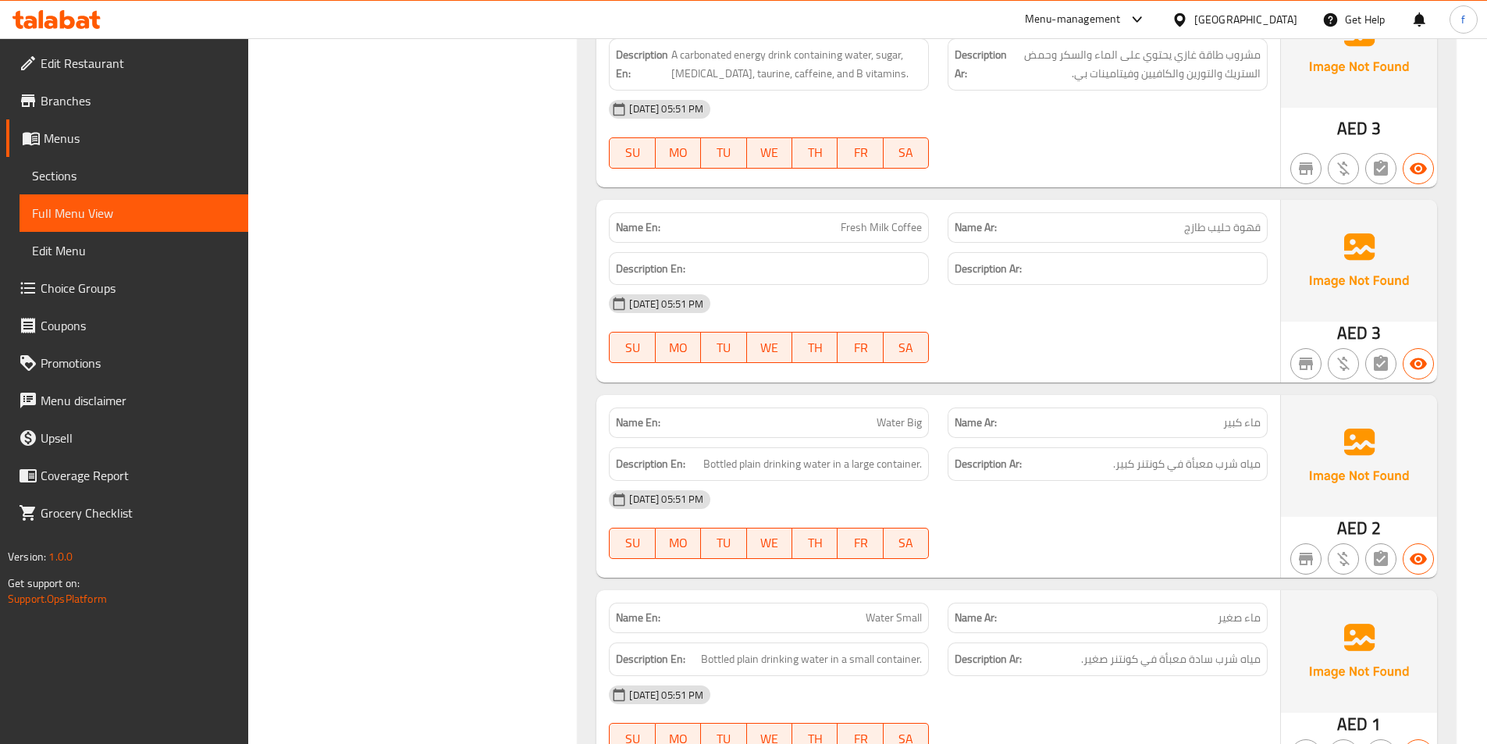
click at [866, 219] on span "Fresh Milk Coffee" at bounding box center [881, 227] width 81 height 16
drag, startPoint x: 866, startPoint y: 166, endPoint x: 870, endPoint y: 182, distance: 16.1
click at [869, 219] on span "Fresh Milk Coffee" at bounding box center [881, 227] width 81 height 16
copy span "Fresh Milk Coffee"
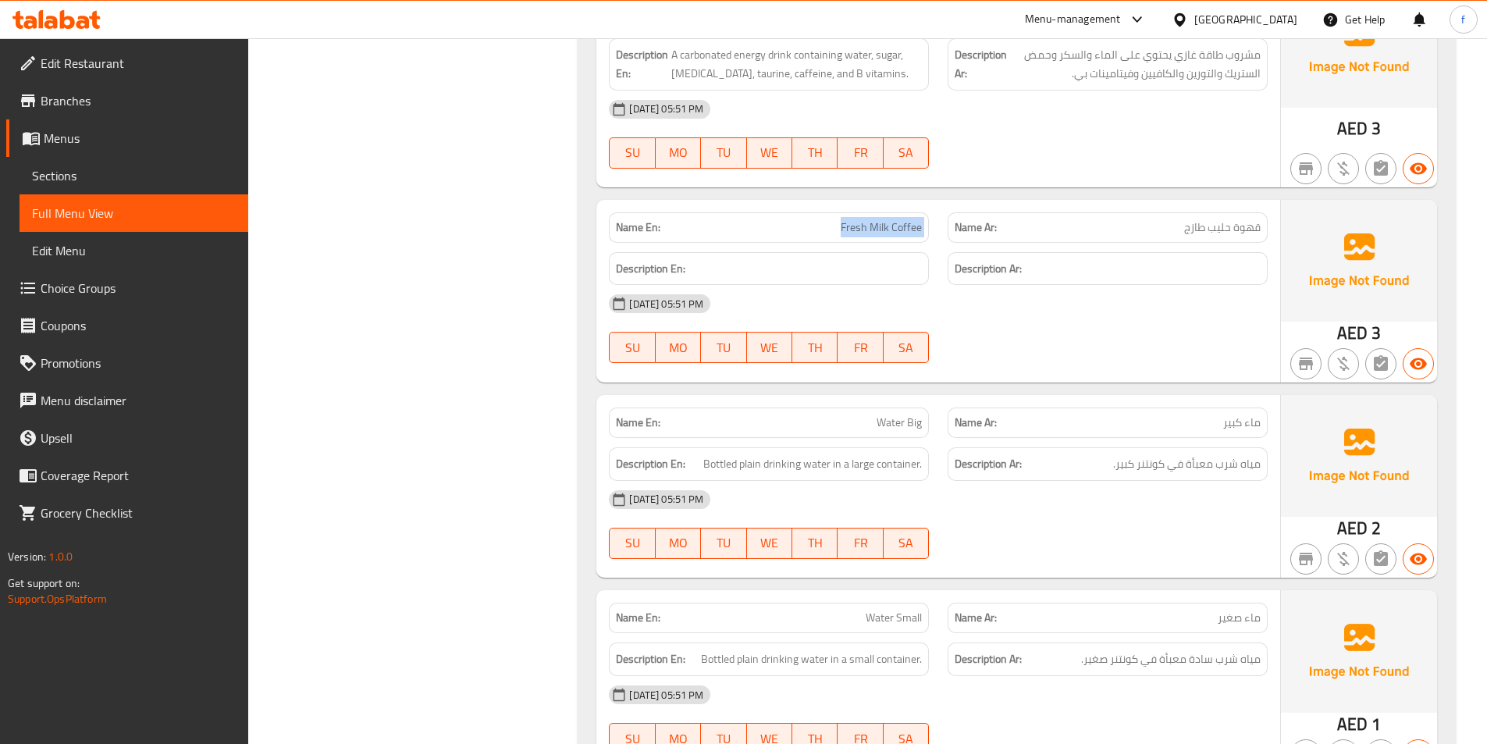
click at [854, 219] on span "Fresh Milk Coffee" at bounding box center [881, 227] width 81 height 16
click at [855, 219] on span "Fresh Milk Coffee" at bounding box center [881, 227] width 81 height 16
click at [883, 219] on span "Fresh Milk Coffee" at bounding box center [881, 227] width 81 height 16
click at [895, 219] on span "Fresh Milk Coffee" at bounding box center [881, 227] width 81 height 16
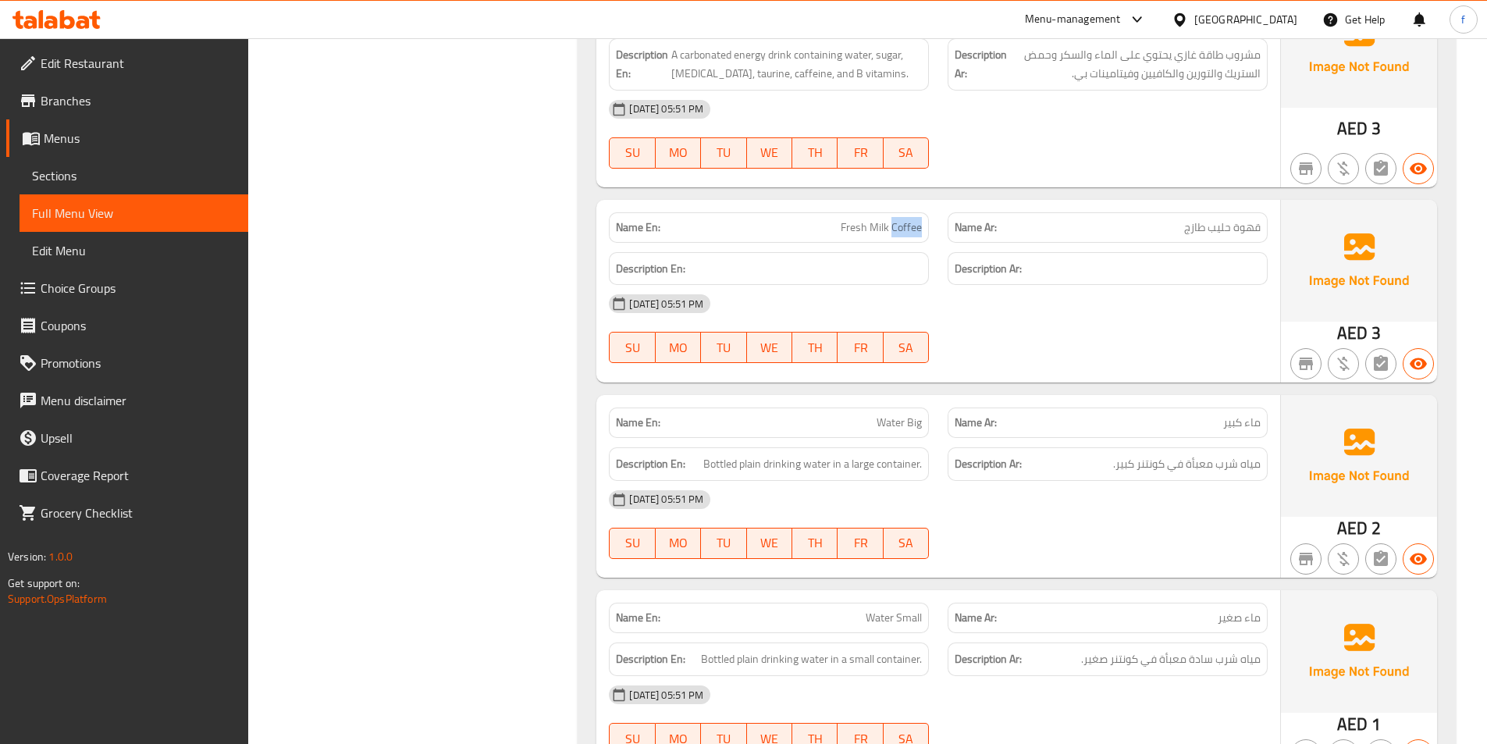
click at [895, 219] on span "Fresh Milk Coffee" at bounding box center [881, 227] width 81 height 16
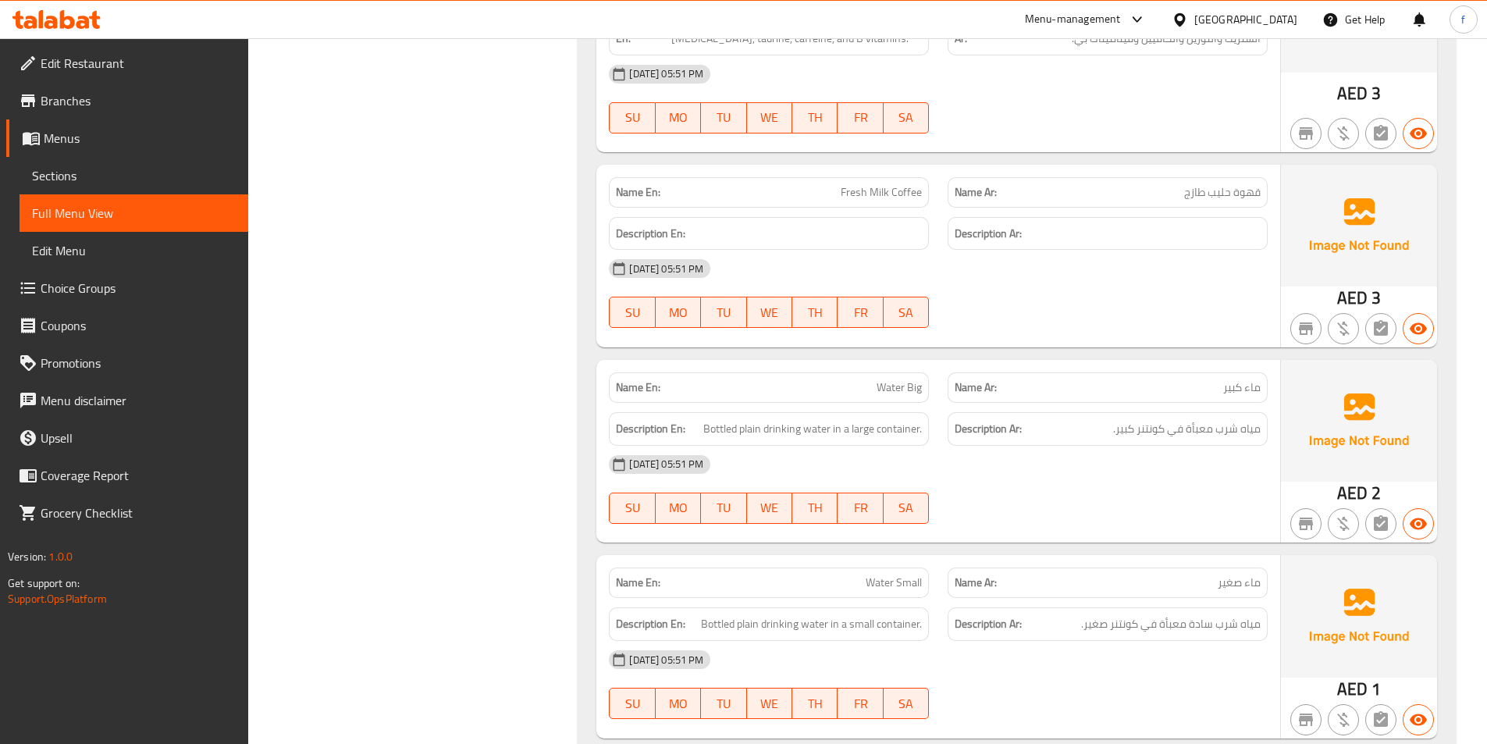
click at [895, 363] on div "Name En: Water Big" at bounding box center [768, 387] width 339 height 49
click at [896, 363] on div "Name En: Water Big" at bounding box center [768, 387] width 339 height 49
click at [819, 419] on span "Bottled plain drinking water in a large container." at bounding box center [812, 429] width 219 height 20
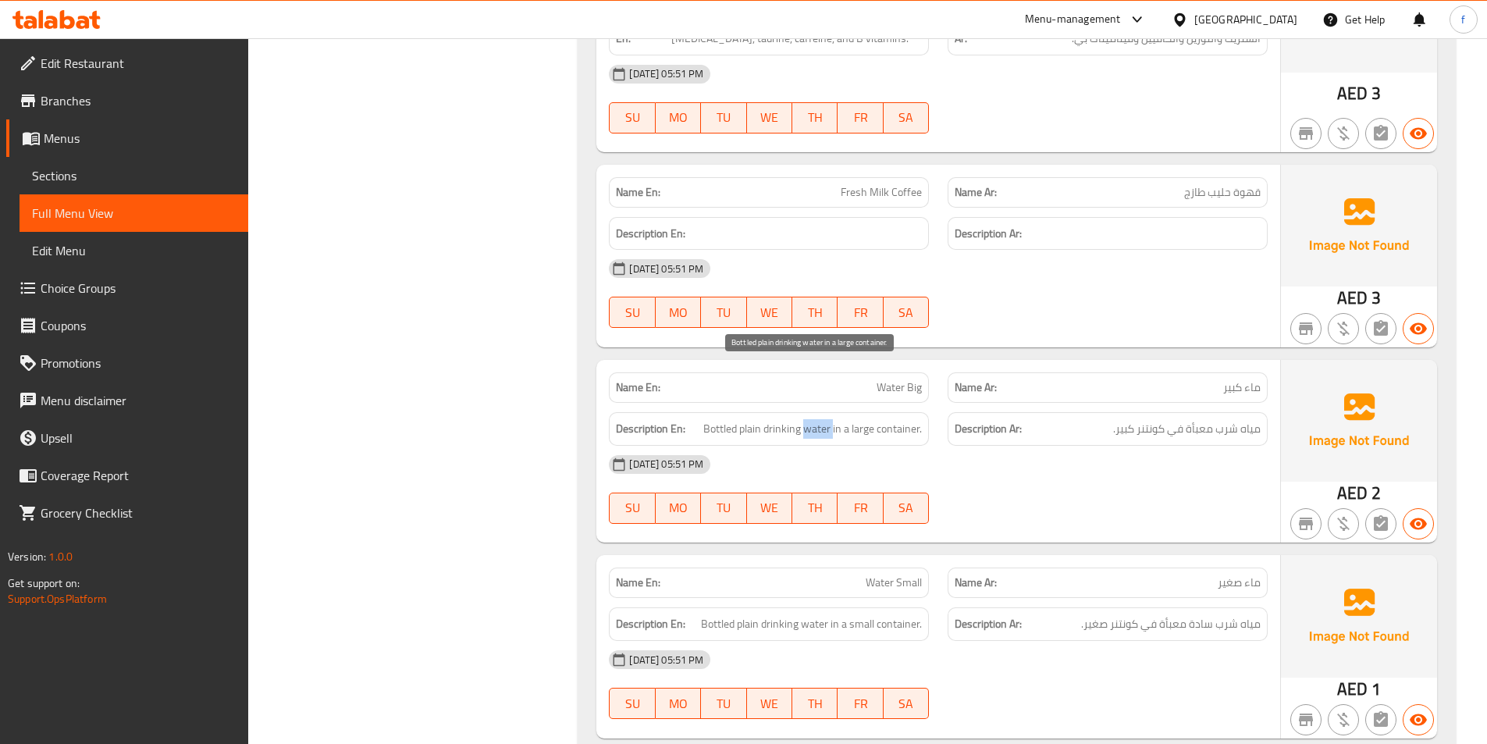
click at [819, 419] on span "Bottled plain drinking water in a large container." at bounding box center [812, 429] width 219 height 20
click at [774, 419] on span "Bottled plain drinking water in a large container." at bounding box center [812, 429] width 219 height 20
click at [721, 419] on span "Bottled plain drinking water in a large container." at bounding box center [812, 429] width 219 height 20
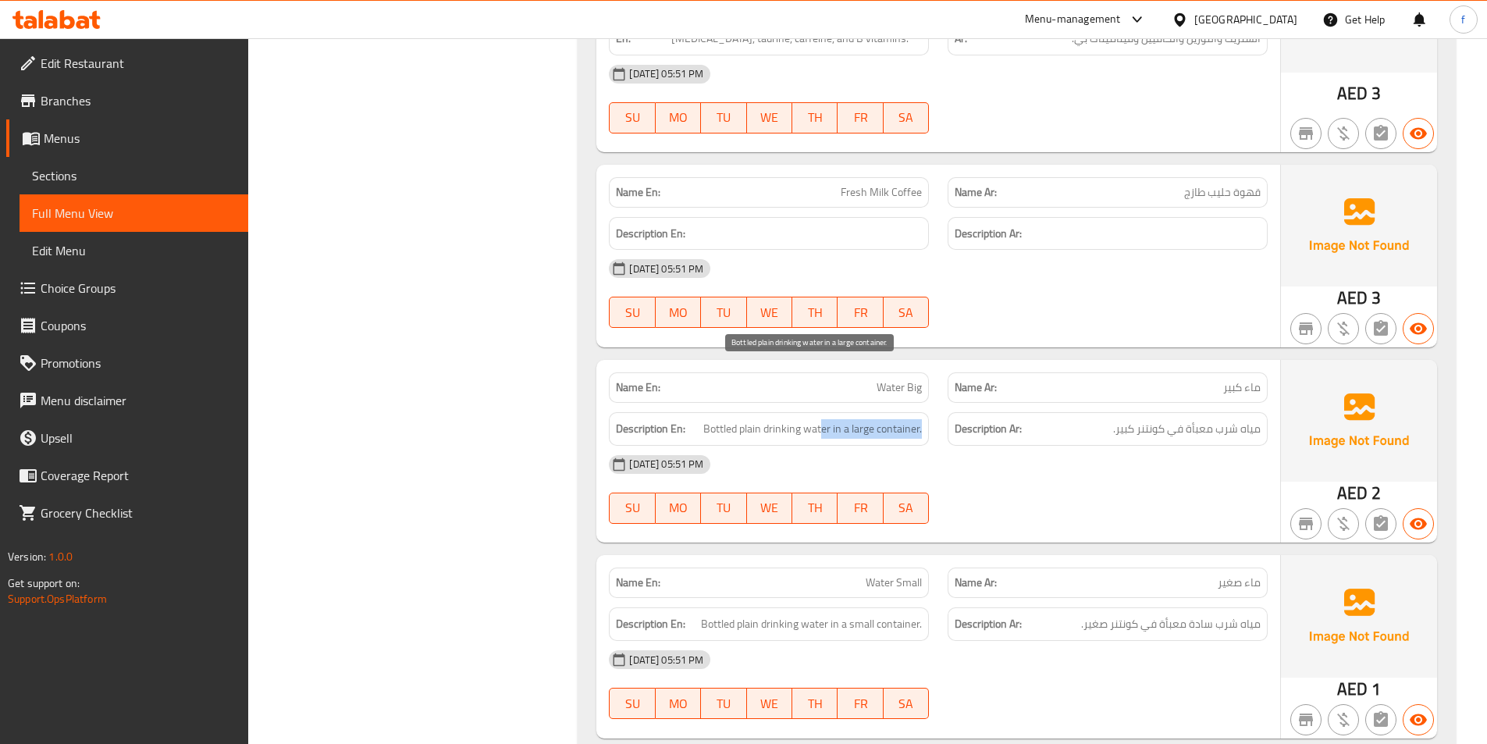
drag, startPoint x: 821, startPoint y: 371, endPoint x: 936, endPoint y: 379, distance: 115.1
click at [936, 403] on div "Description En: Bottled plain drinking water in a large container." at bounding box center [768, 429] width 339 height 52
click at [822, 419] on span "Bottled plain drinking water in a large container." at bounding box center [812, 429] width 219 height 20
click at [877, 379] on span "Water Big" at bounding box center [899, 387] width 45 height 16
click at [880, 379] on span "Water Big" at bounding box center [899, 387] width 45 height 16
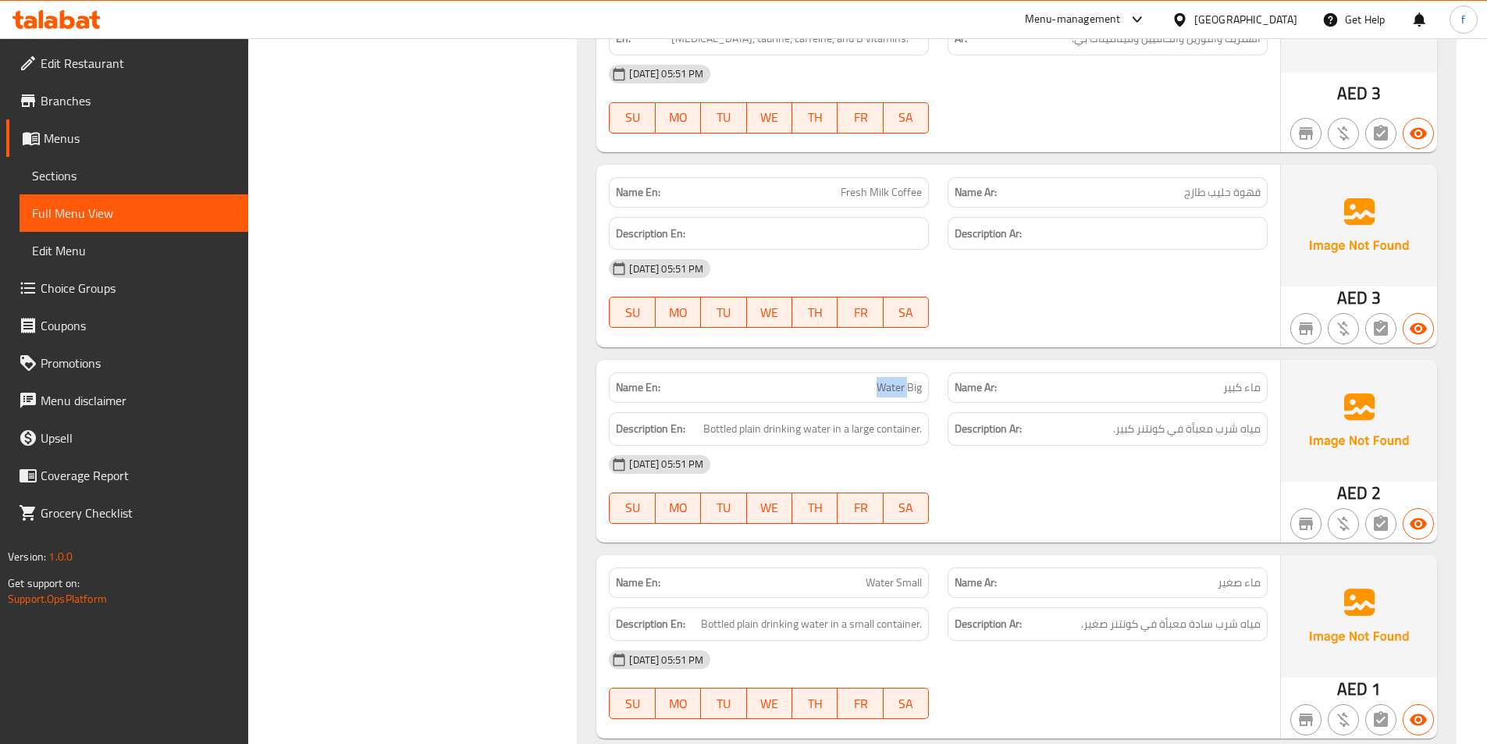
click at [880, 379] on span "Water Big" at bounding box center [899, 387] width 45 height 16
click at [884, 379] on span "Water Big" at bounding box center [899, 387] width 45 height 16
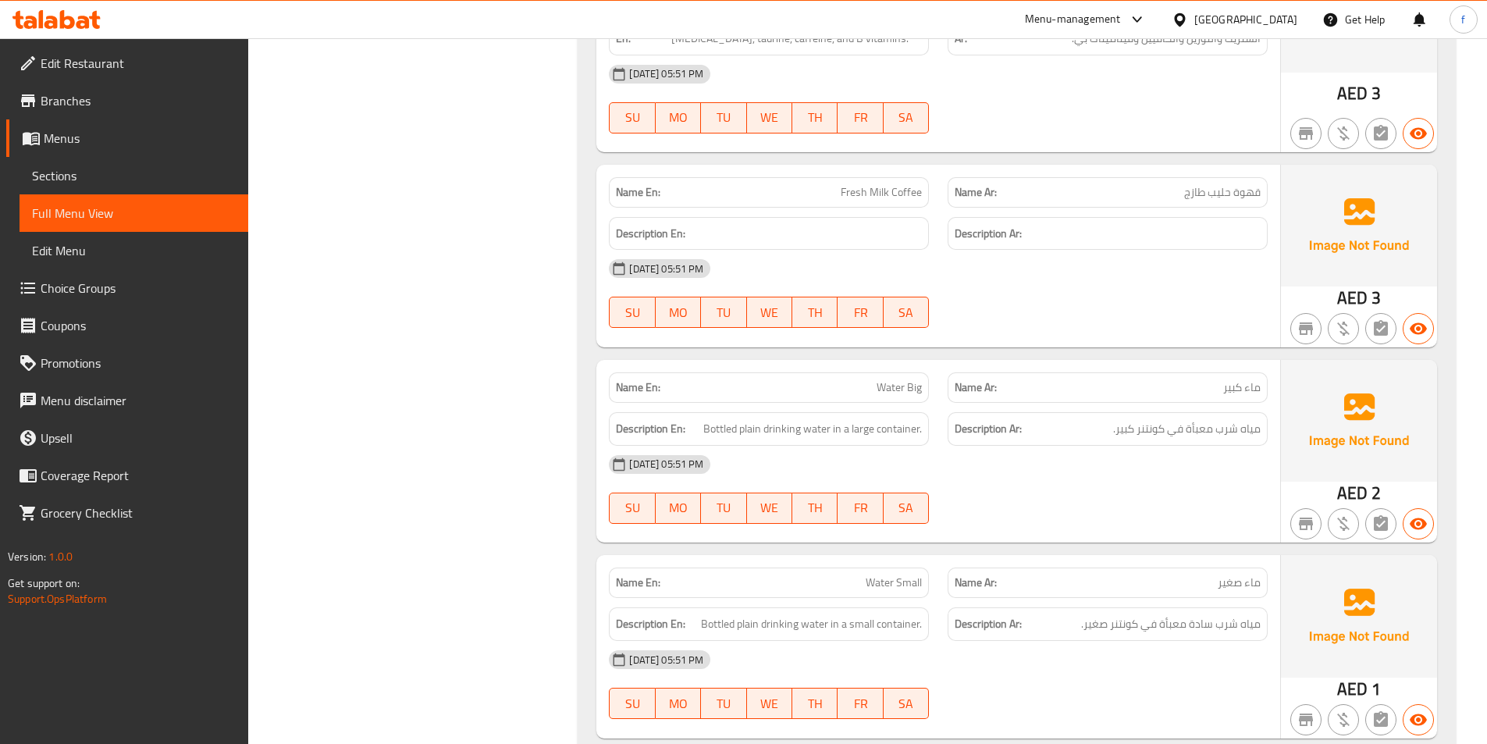
click at [873, 575] on span "Water Small" at bounding box center [894, 583] width 56 height 16
click at [913, 575] on span "Water Small" at bounding box center [894, 583] width 56 height 16
click at [824, 614] on span "Bottled plain drinking water in a small container." at bounding box center [811, 624] width 221 height 20
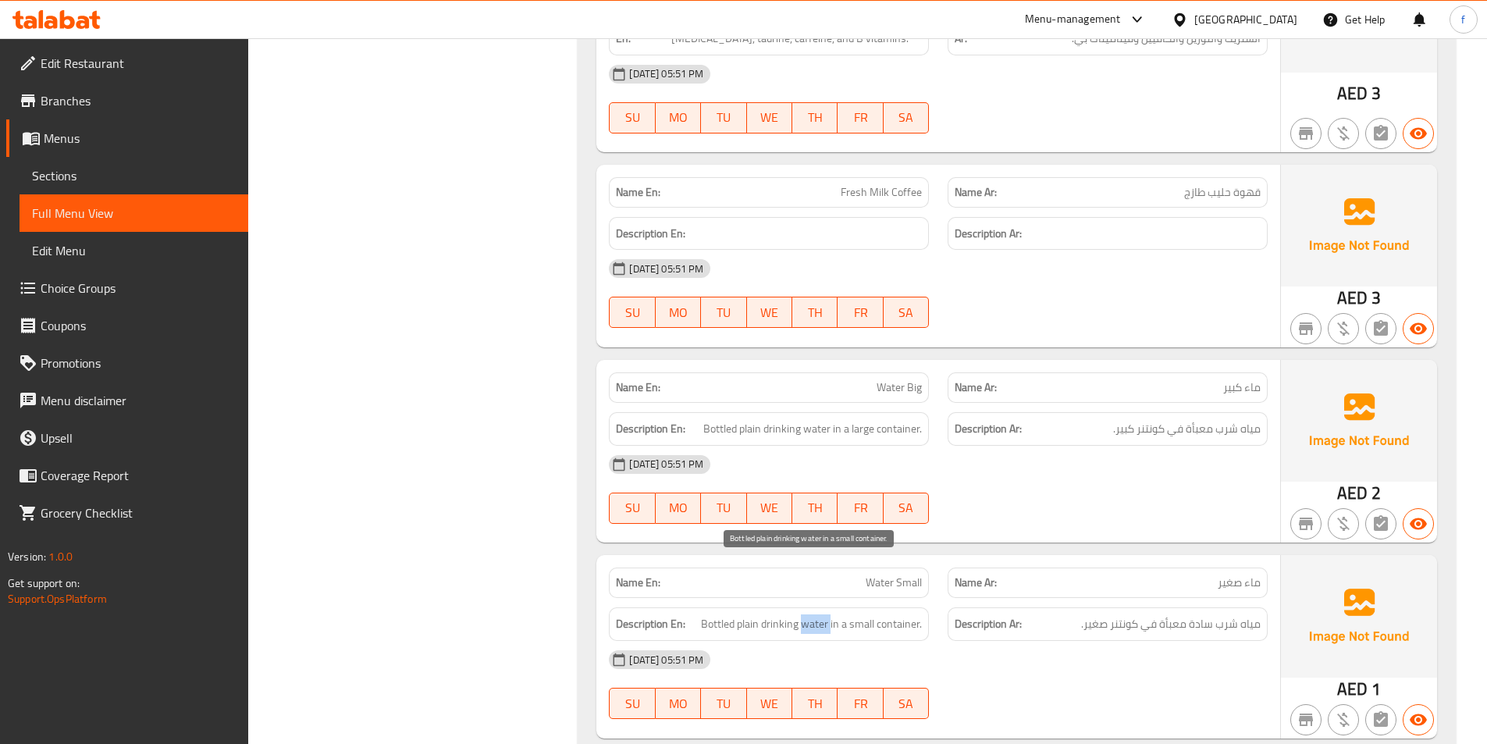
click at [824, 614] on span "Bottled plain drinking water in a small container." at bounding box center [811, 624] width 221 height 20
click at [795, 614] on span "Bottled plain drinking water in a small container." at bounding box center [811, 624] width 221 height 20
click at [760, 614] on span "Bottled plain drinking water in a small container." at bounding box center [811, 624] width 221 height 20
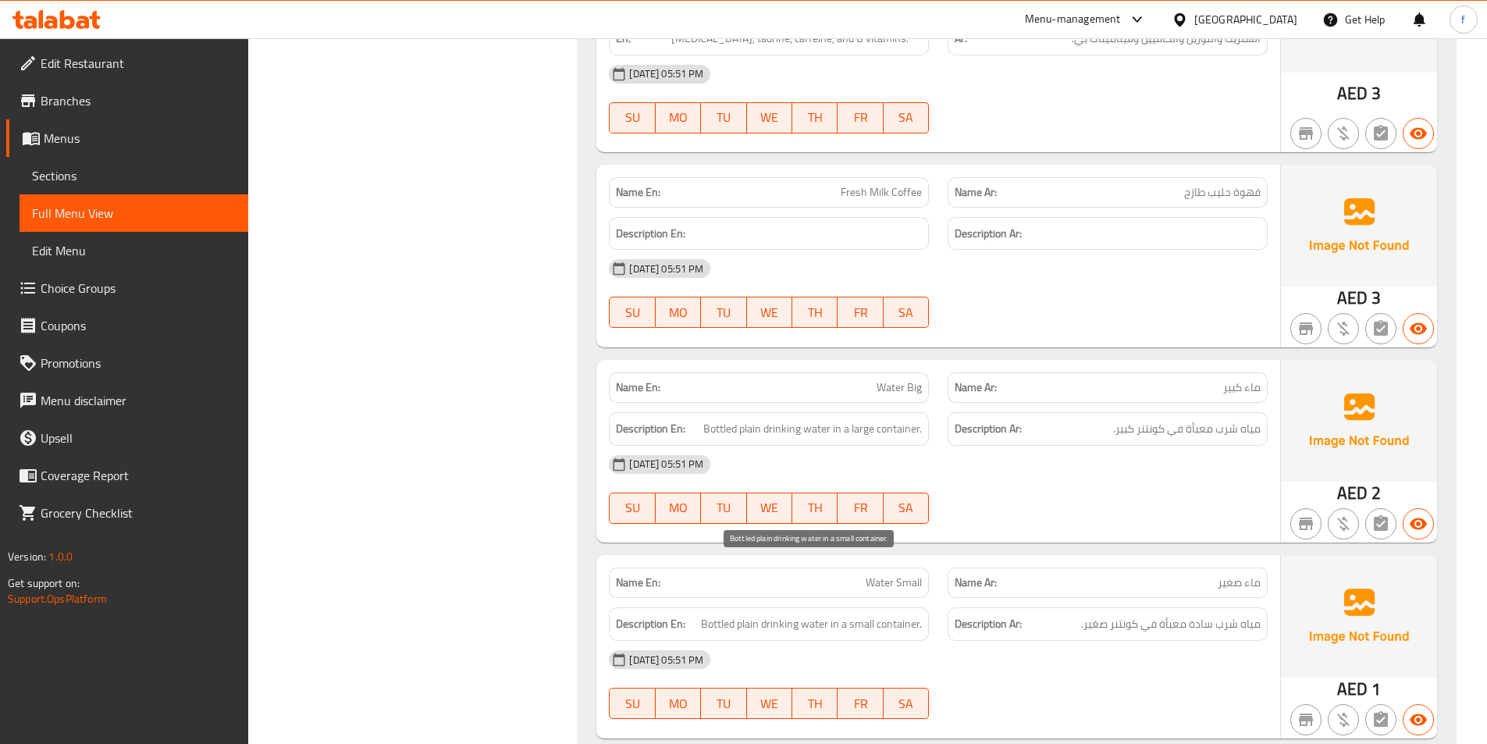
click at [733, 614] on span "Bottled plain drinking water in a small container." at bounding box center [811, 624] width 221 height 20
click at [888, 614] on span "Bottled plain drinking water in a small container." at bounding box center [811, 624] width 221 height 20
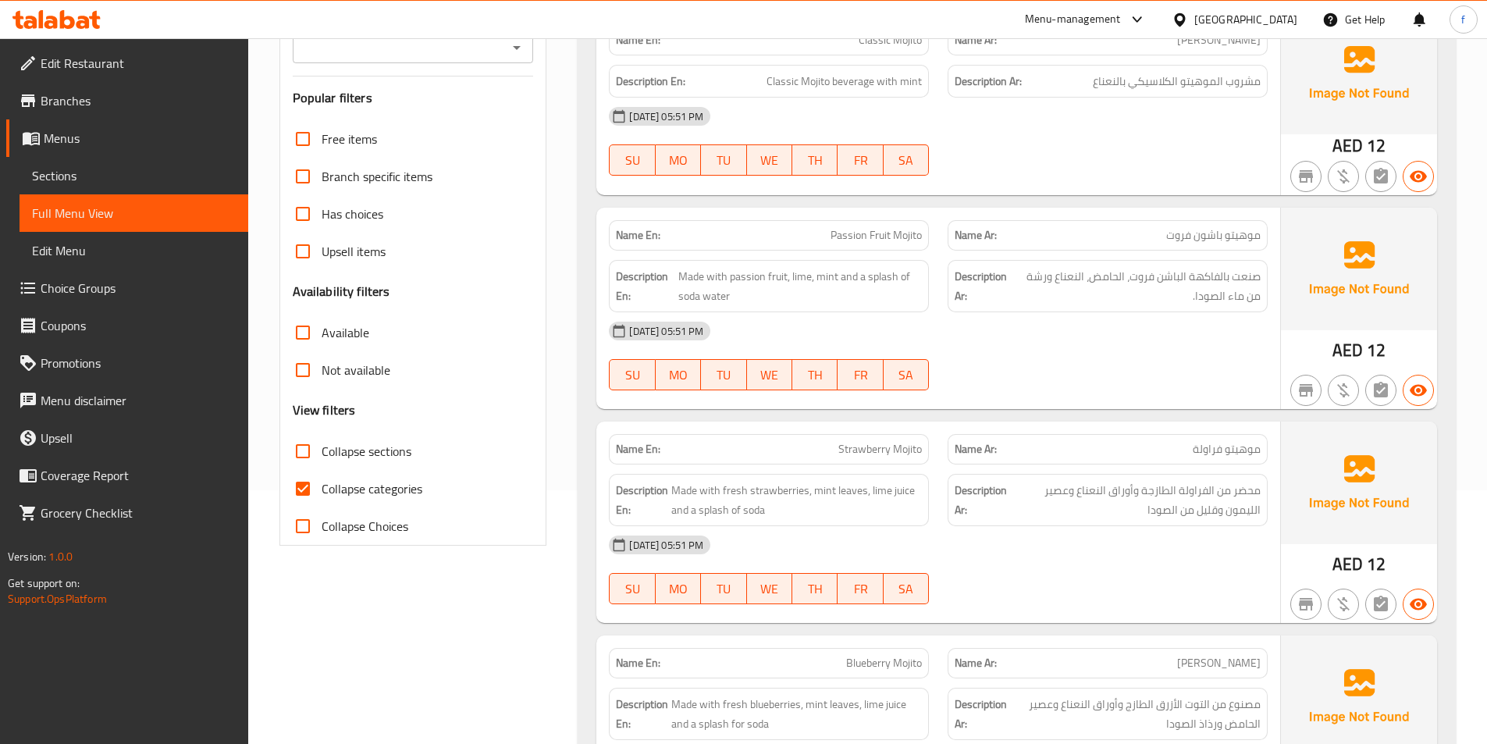
scroll to position [390, 0]
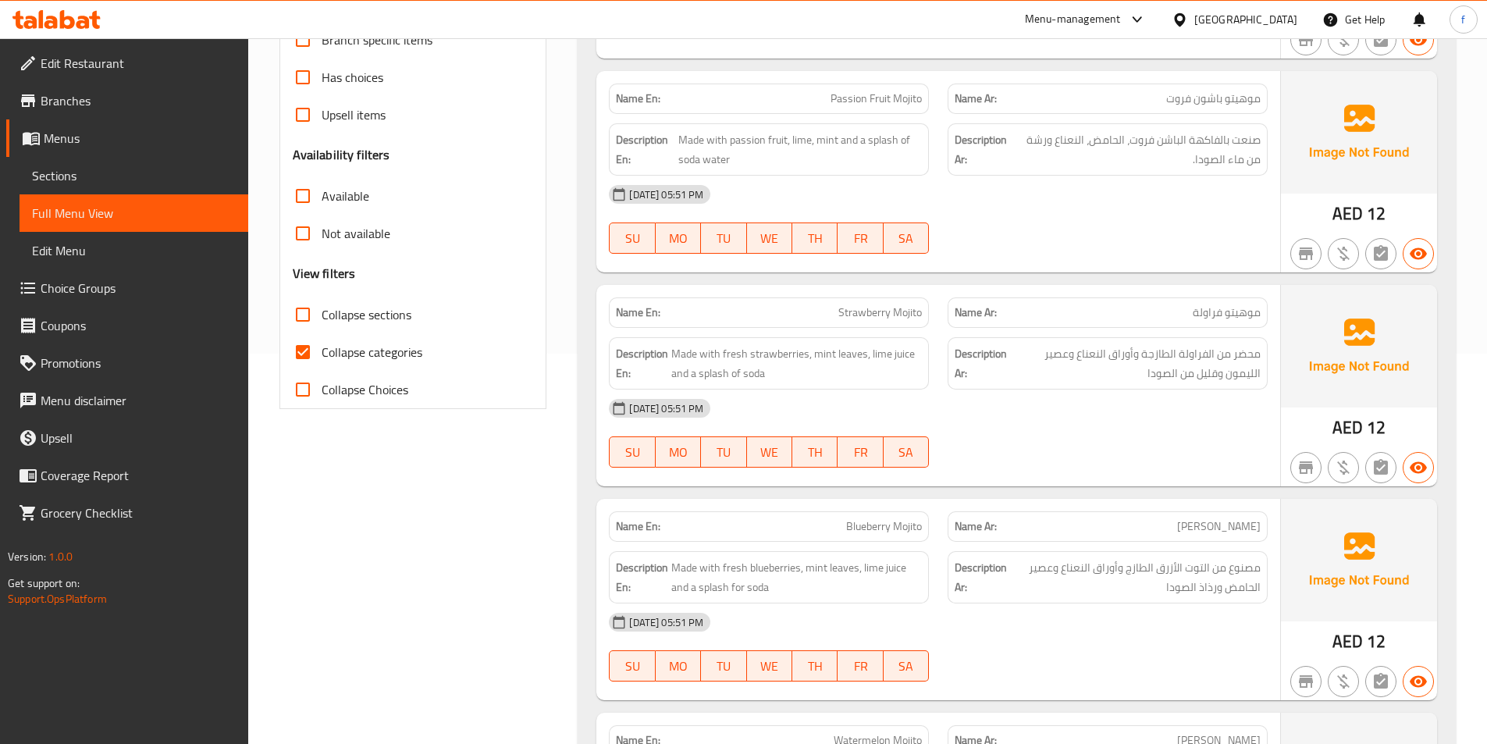
click at [386, 352] on span "Collapse categories" at bounding box center [372, 352] width 101 height 19
click at [322, 352] on input "Collapse categories" at bounding box center [302, 351] width 37 height 37
checkbox input "false"
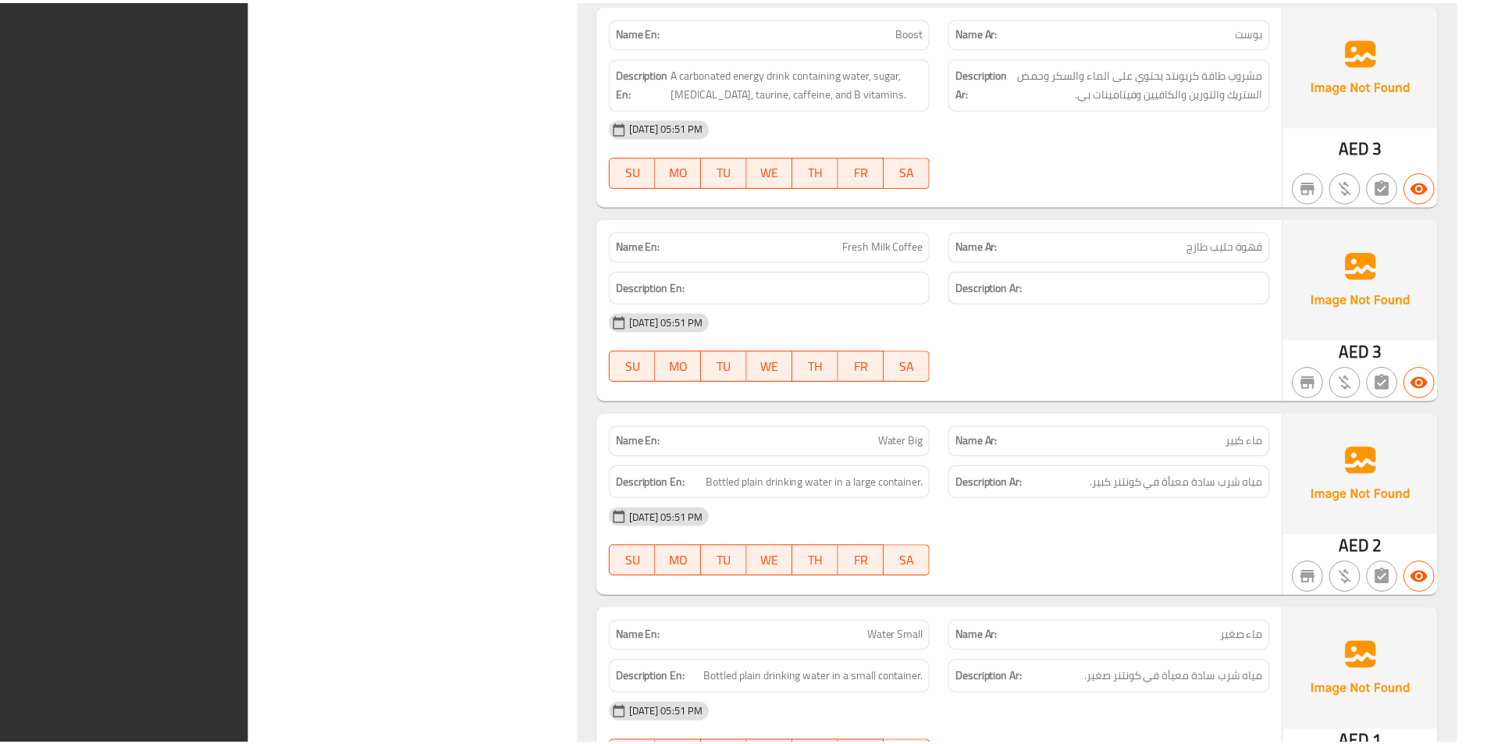
scroll to position [13006, 0]
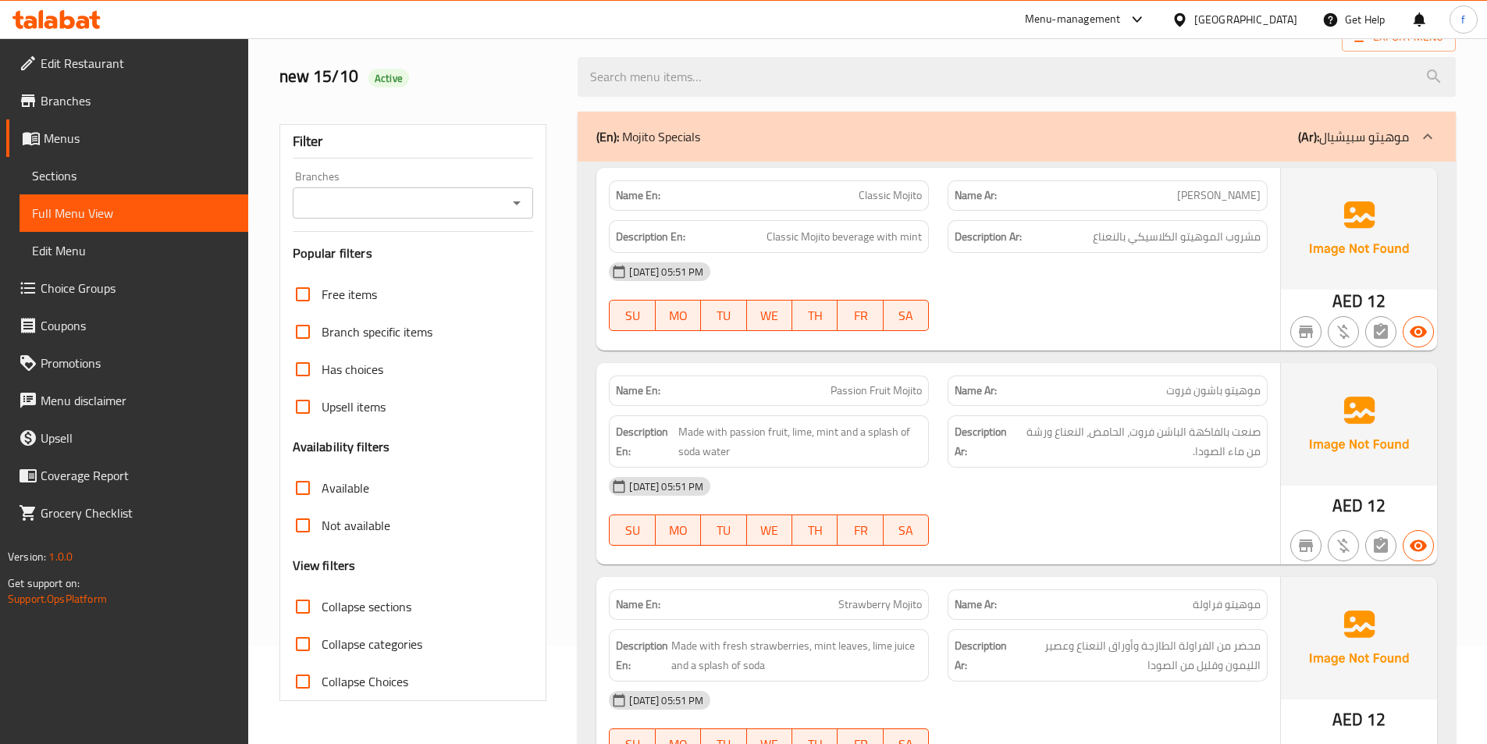
scroll to position [78, 0]
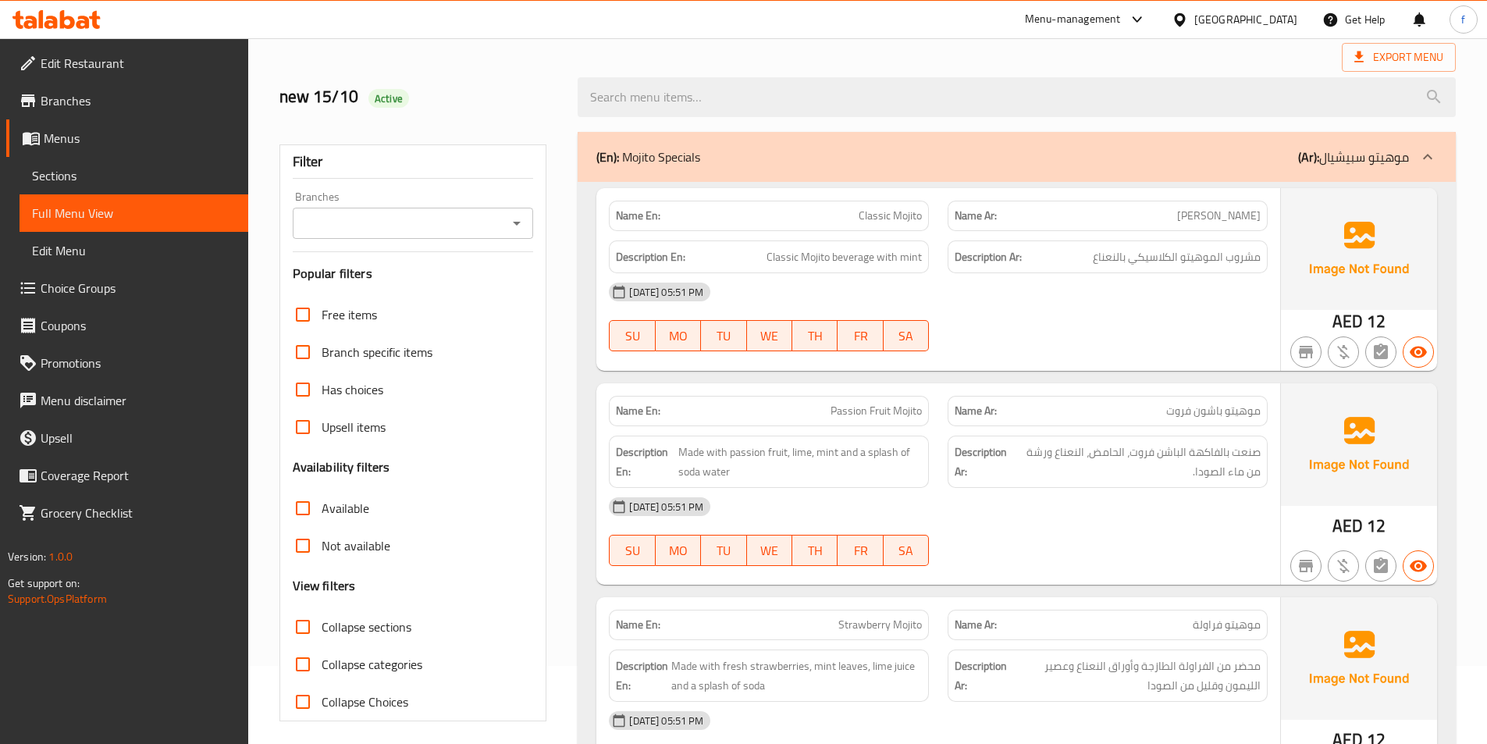
click at [1236, 258] on span "مشروب الموهيتو الكلاسيكي بالنعناع" at bounding box center [1177, 257] width 168 height 20
click at [795, 250] on span "Classic Mojito beverage with mint" at bounding box center [844, 257] width 155 height 20
drag, startPoint x: 856, startPoint y: 248, endPoint x: 1034, endPoint y: 264, distance: 178.7
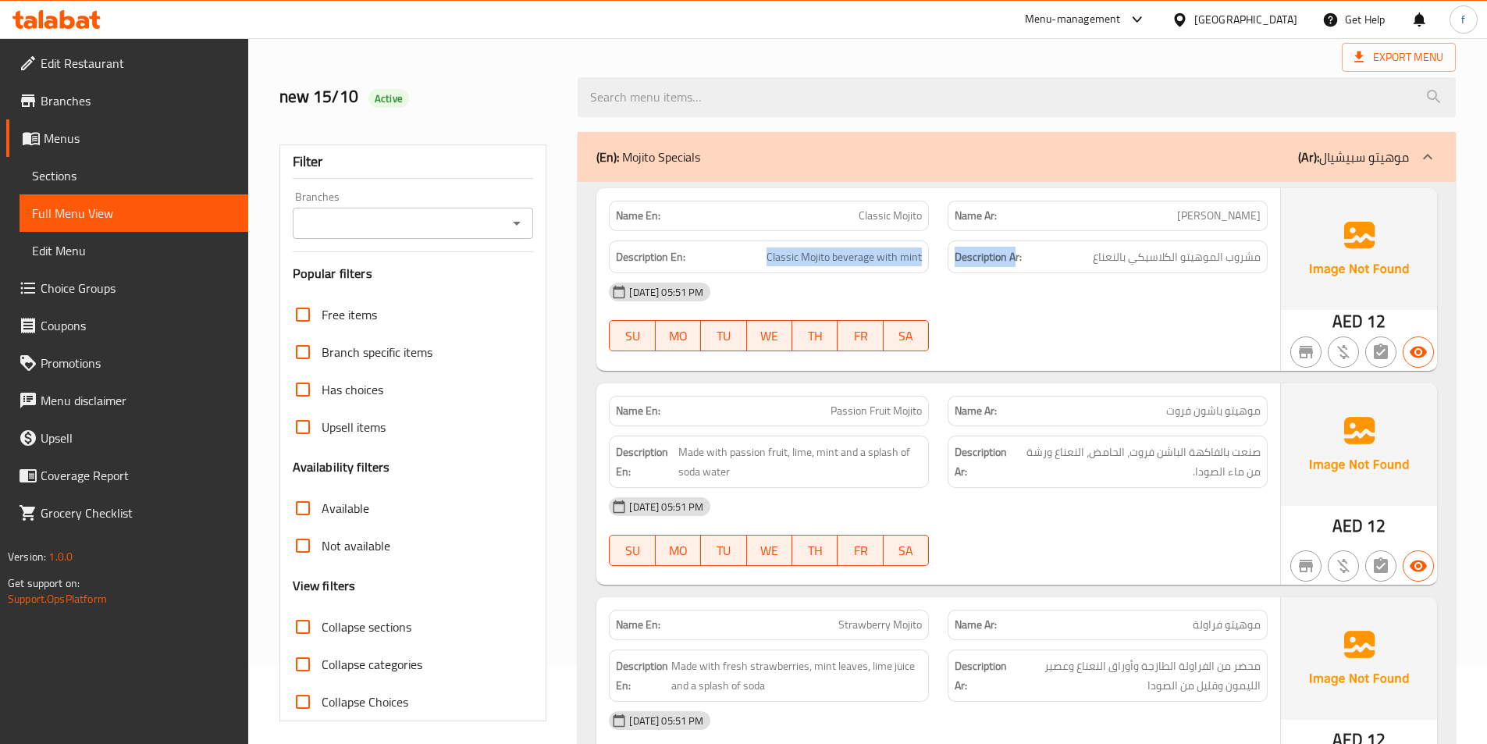
click at [1026, 246] on div "Description En: Classic Mojito beverage with mint Description Ar: مشروب الموهيت…" at bounding box center [938, 257] width 678 height 52
click at [1050, 341] on div "[DATE] 05:51 PM SU MO TU WE TH FR SA" at bounding box center [938, 316] width 678 height 87
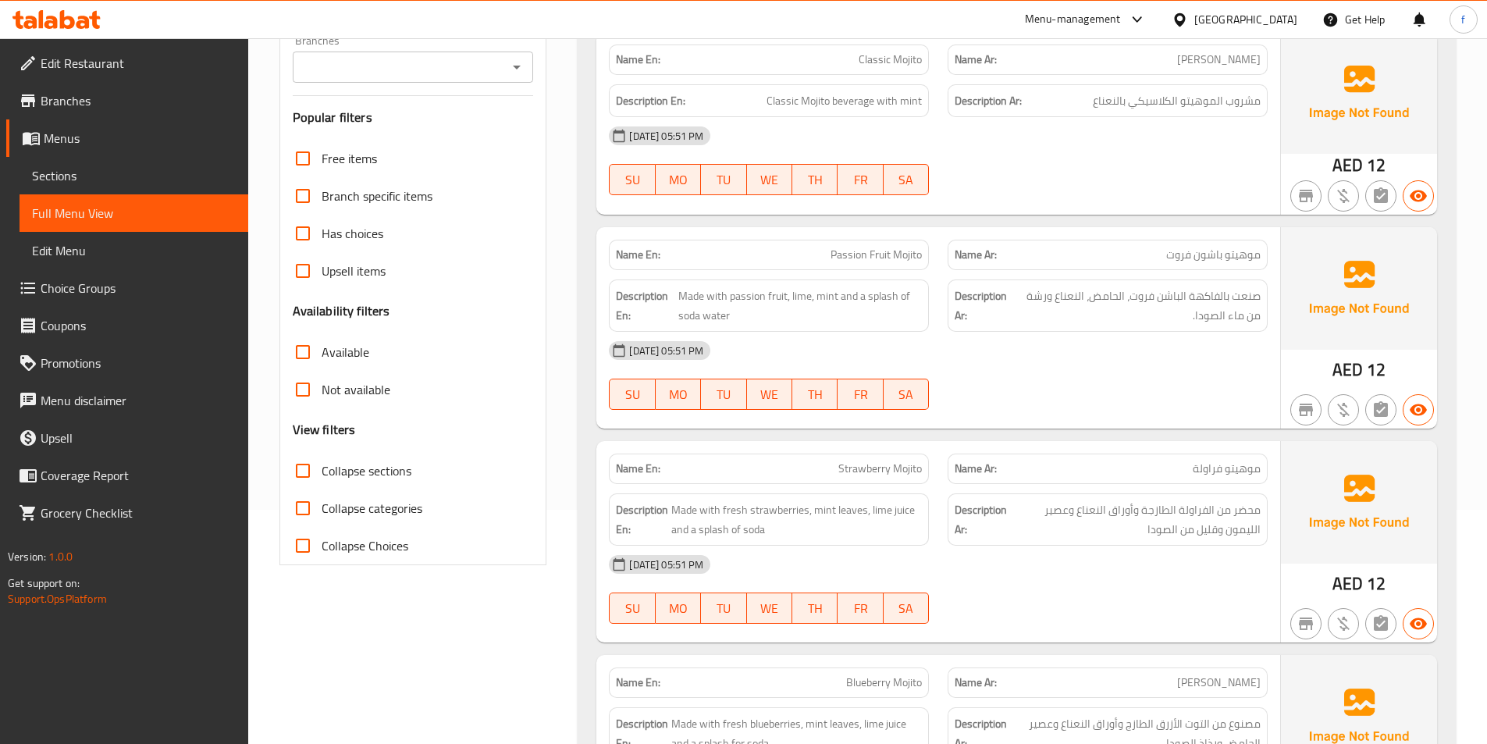
scroll to position [0, 0]
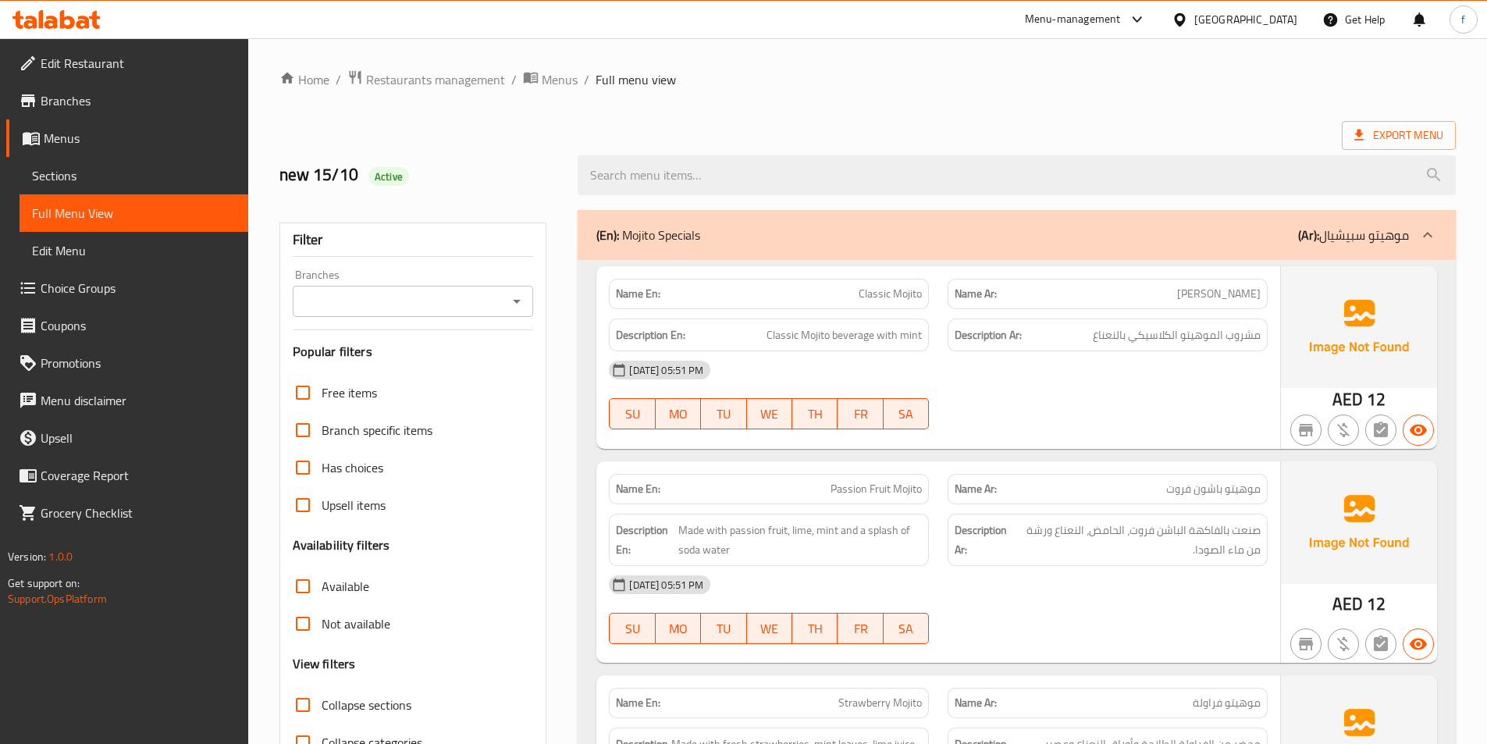
click at [903, 302] on span "Classic Mojito" at bounding box center [890, 294] width 63 height 16
click at [1180, 286] on p "Name Ar: [PERSON_NAME]" at bounding box center [1108, 294] width 306 height 16
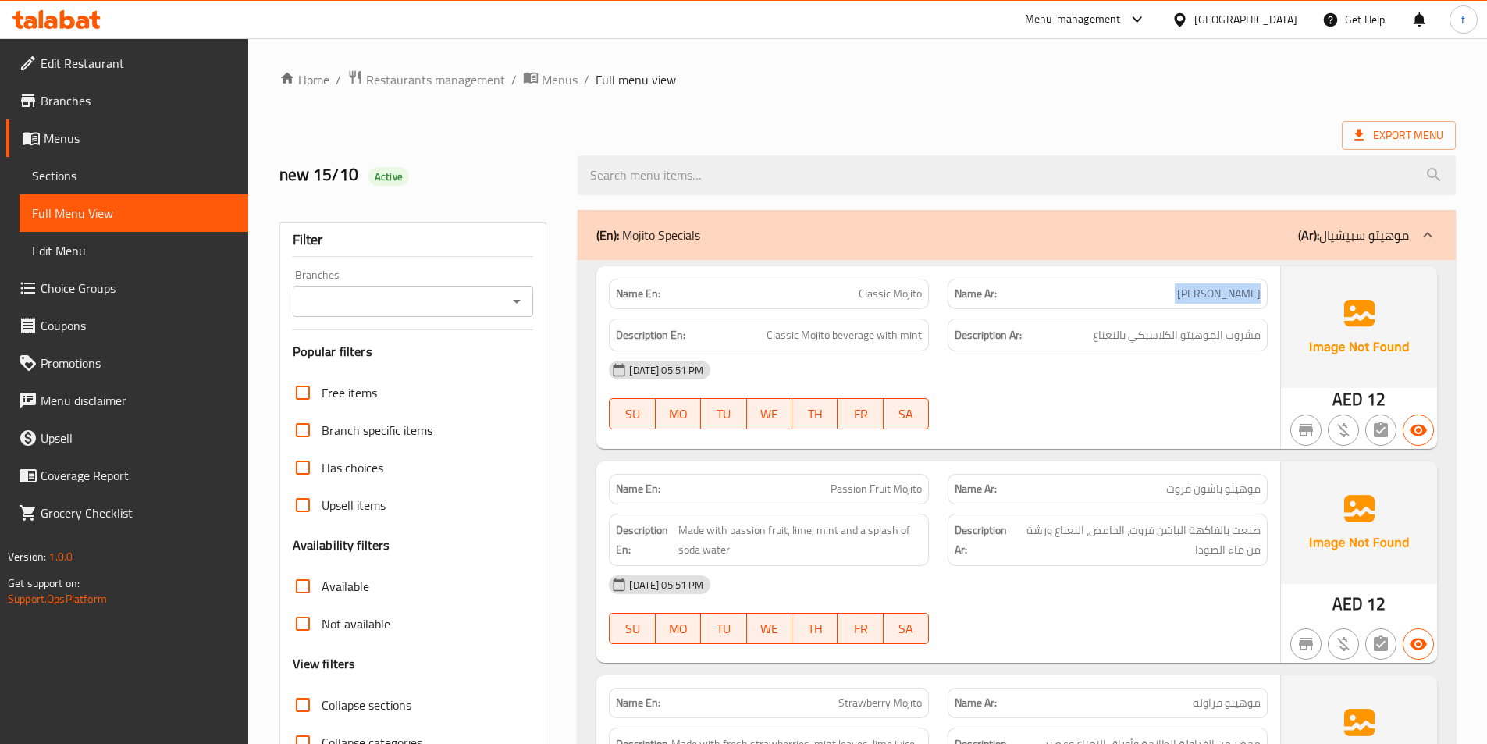
click at [1180, 286] on p "Name Ar: [PERSON_NAME]" at bounding box center [1108, 294] width 306 height 16
click at [1183, 322] on div "Description Ar: مشروب الموهيتو الكلاسيكي بالنعناع" at bounding box center [1108, 335] width 320 height 34
click at [1102, 340] on span "مشروب الموهيتو الكلاسيكي بالنعناع" at bounding box center [1177, 336] width 168 height 20
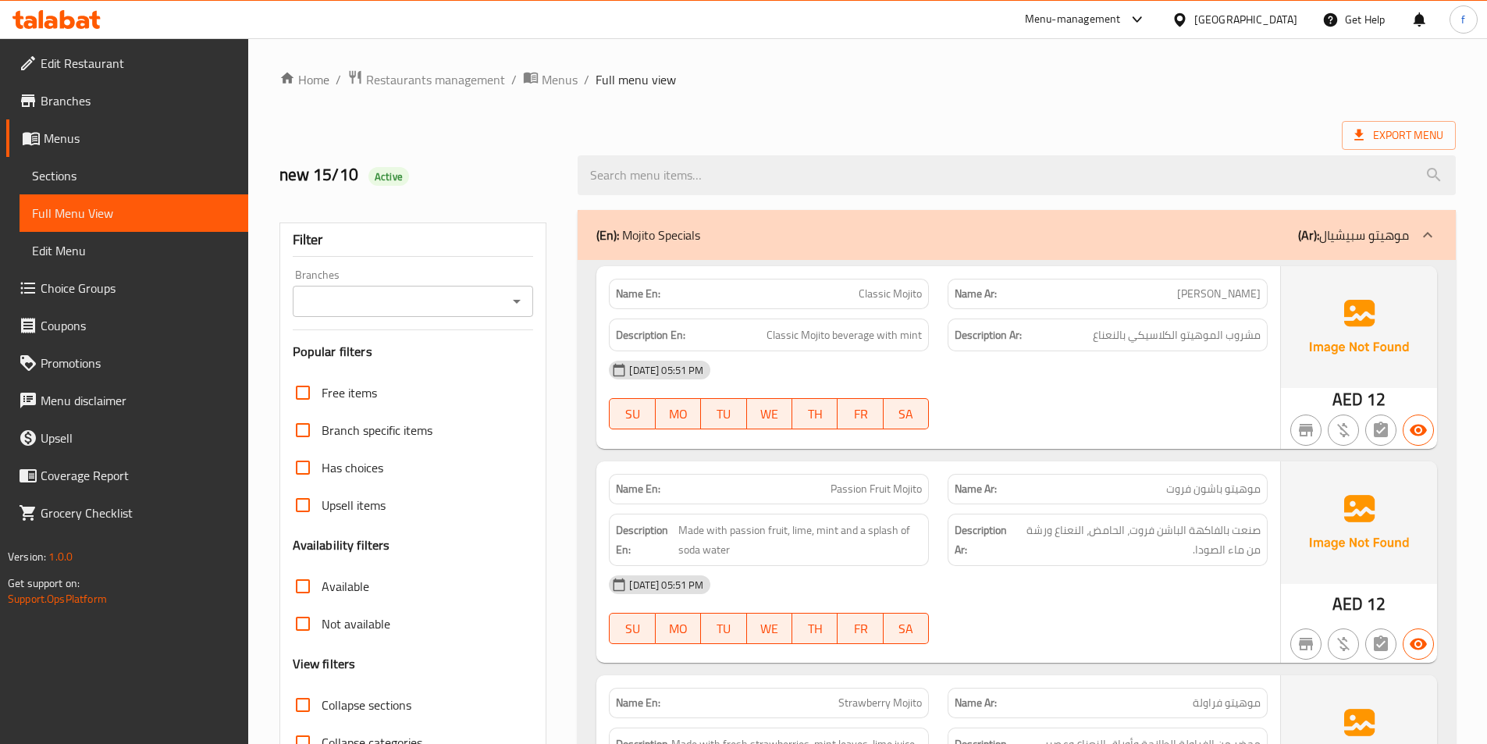
click at [1128, 446] on div "Name En: Classic Mojito Name Ar: [PERSON_NAME] Description En: Classic Mojito b…" at bounding box center [938, 357] width 684 height 183
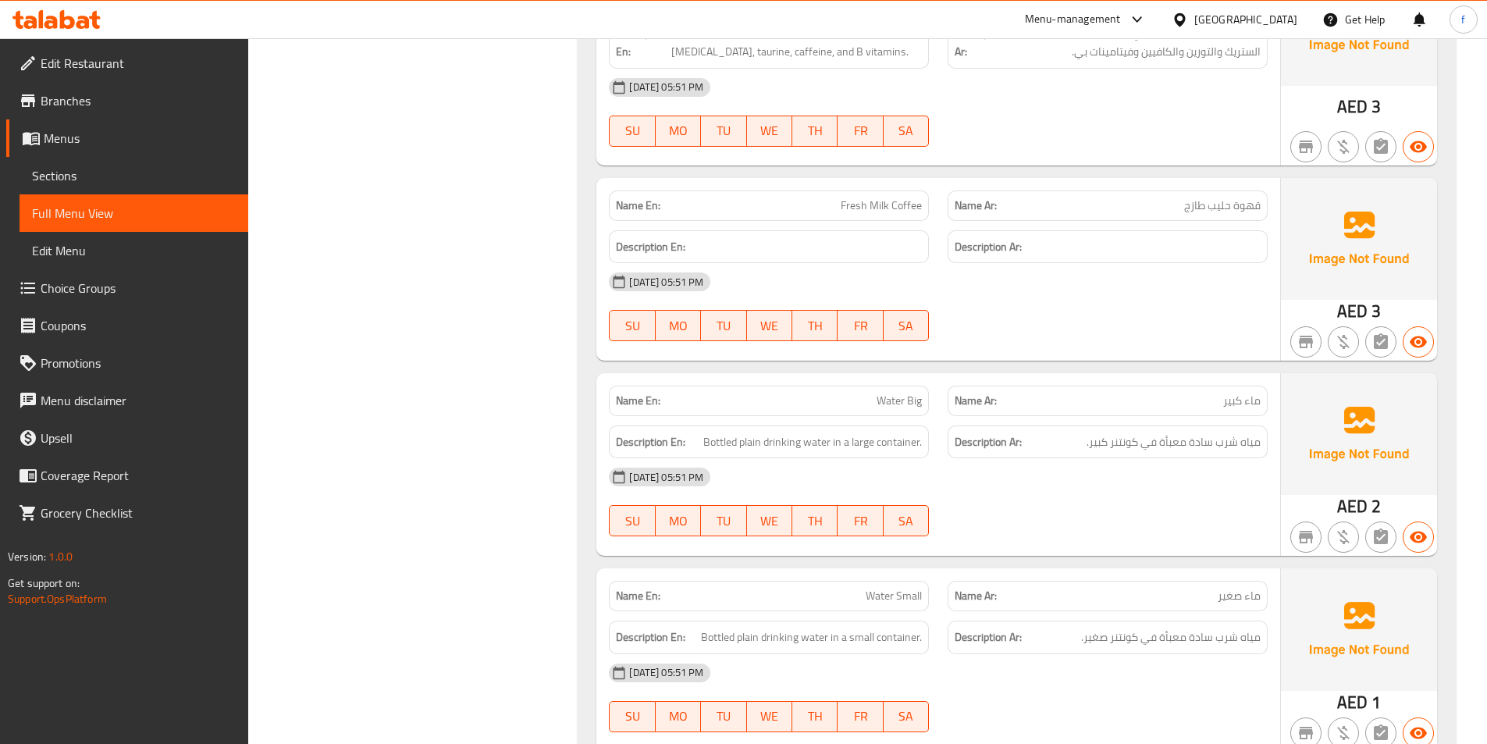
scroll to position [13006, 0]
